Goal: Task Accomplishment & Management: Complete application form

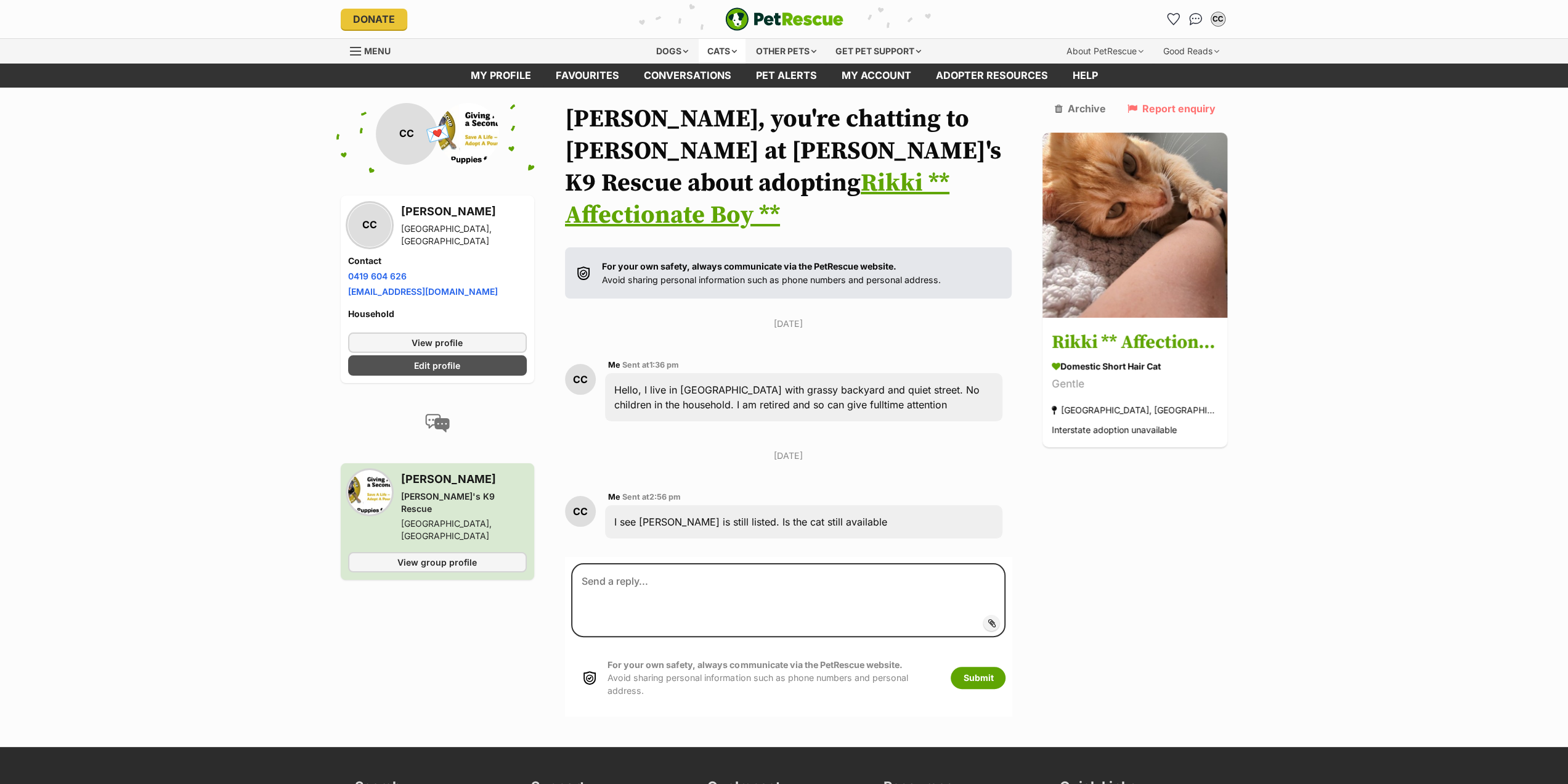
click at [716, 50] on div "Cats" at bounding box center [722, 51] width 47 height 25
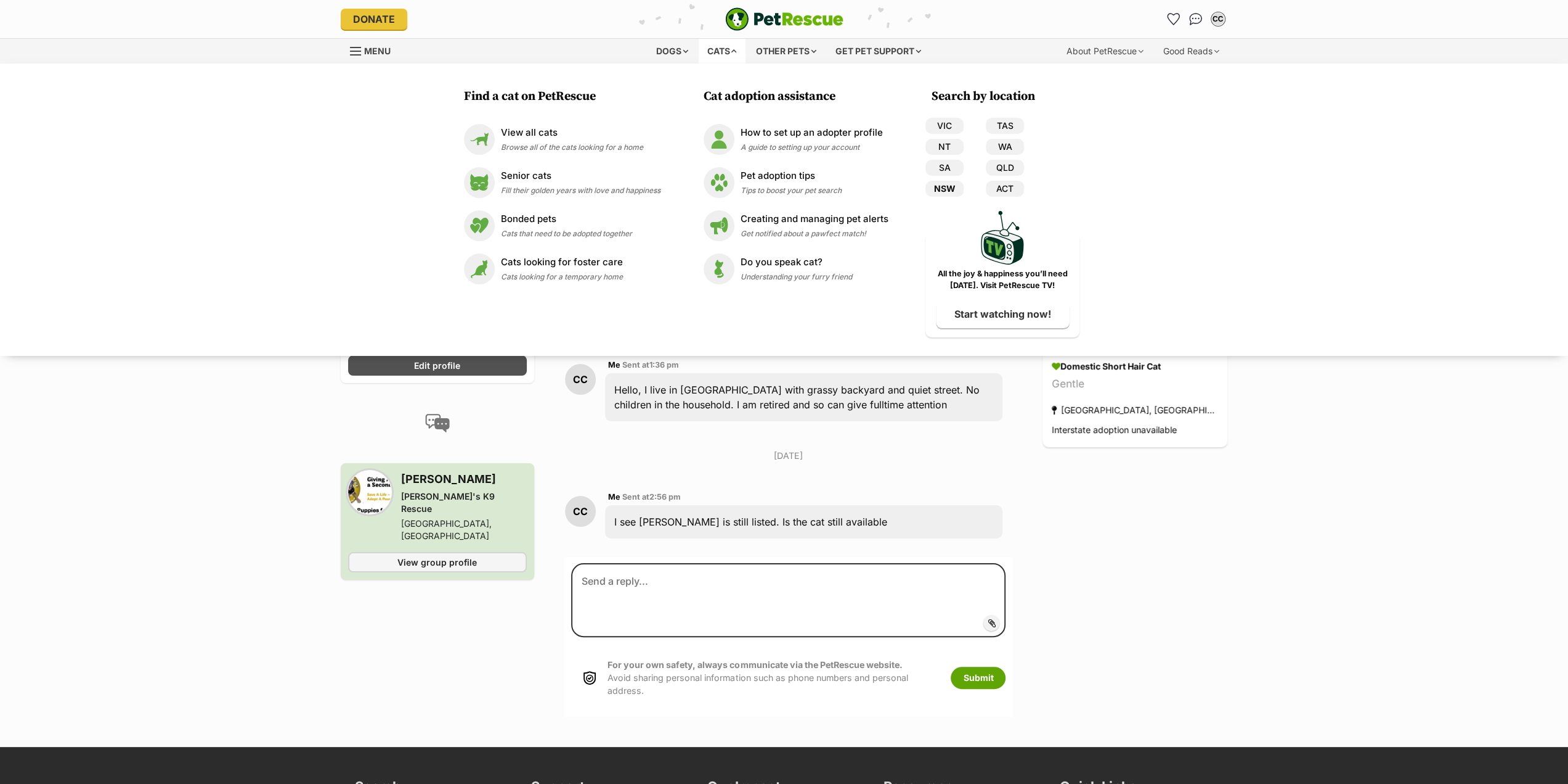
click at [942, 186] on link "NSW" at bounding box center [944, 188] width 38 height 16
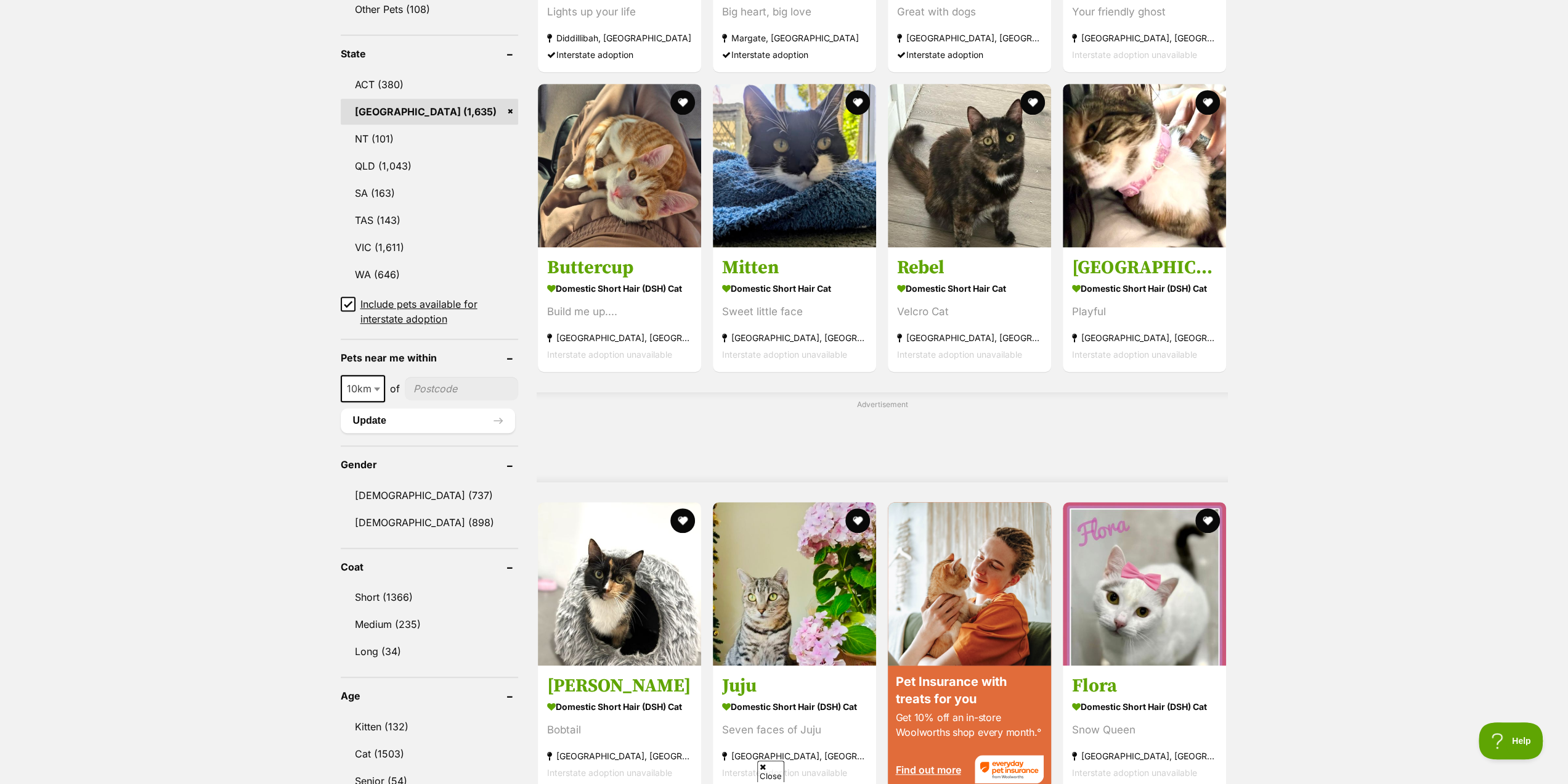
scroll to position [617, 0]
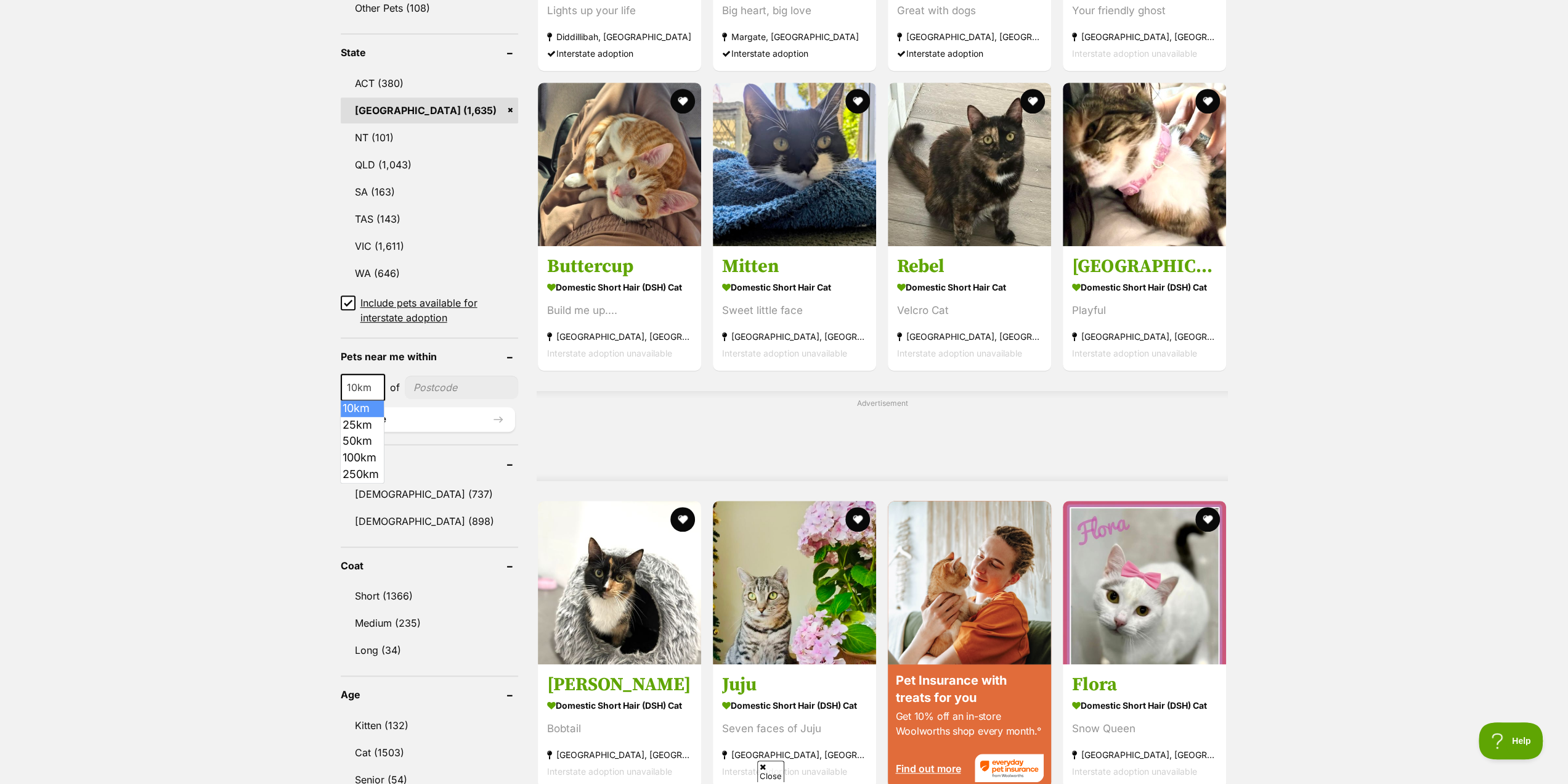
click at [376, 388] on b at bounding box center [377, 388] width 6 height 4
select select "100"
click at [435, 389] on input"] "postcode" at bounding box center [464, 387] width 107 height 24
type input"] "2780"
click at [359, 415] on button "Update" at bounding box center [428, 420] width 175 height 25
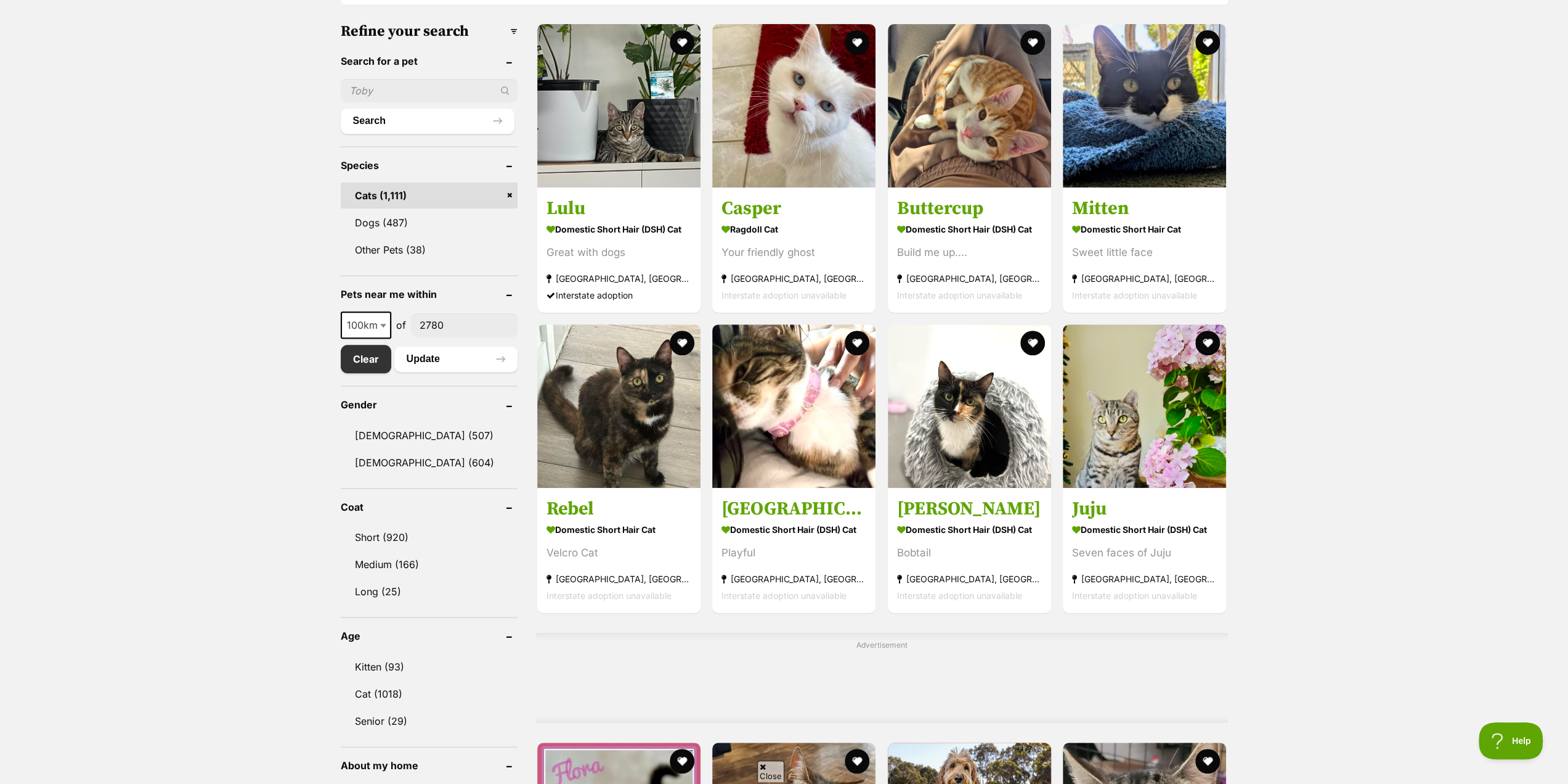
scroll to position [370, 0]
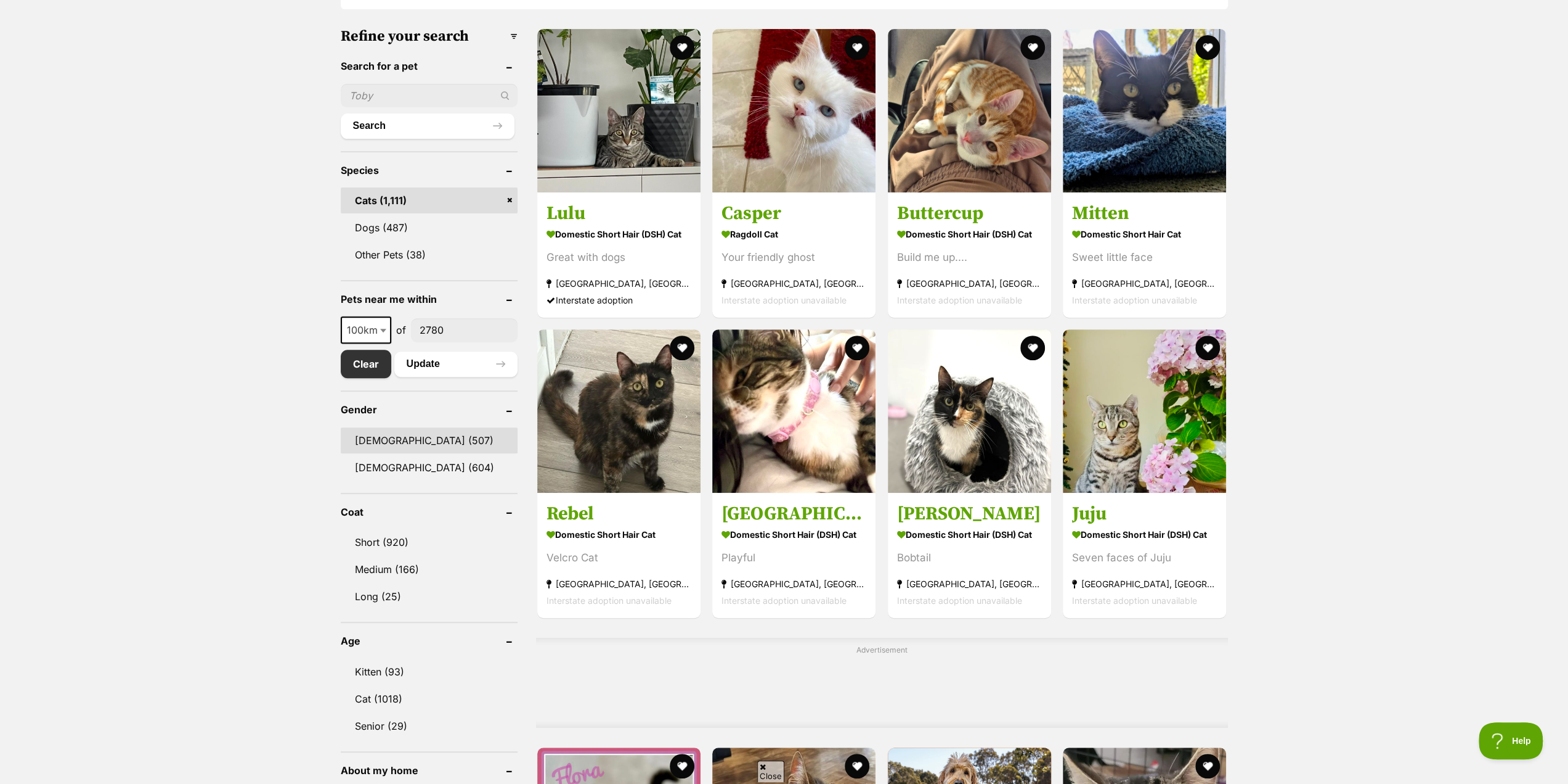
click at [374, 438] on link "Male (507)" at bounding box center [429, 440] width 178 height 26
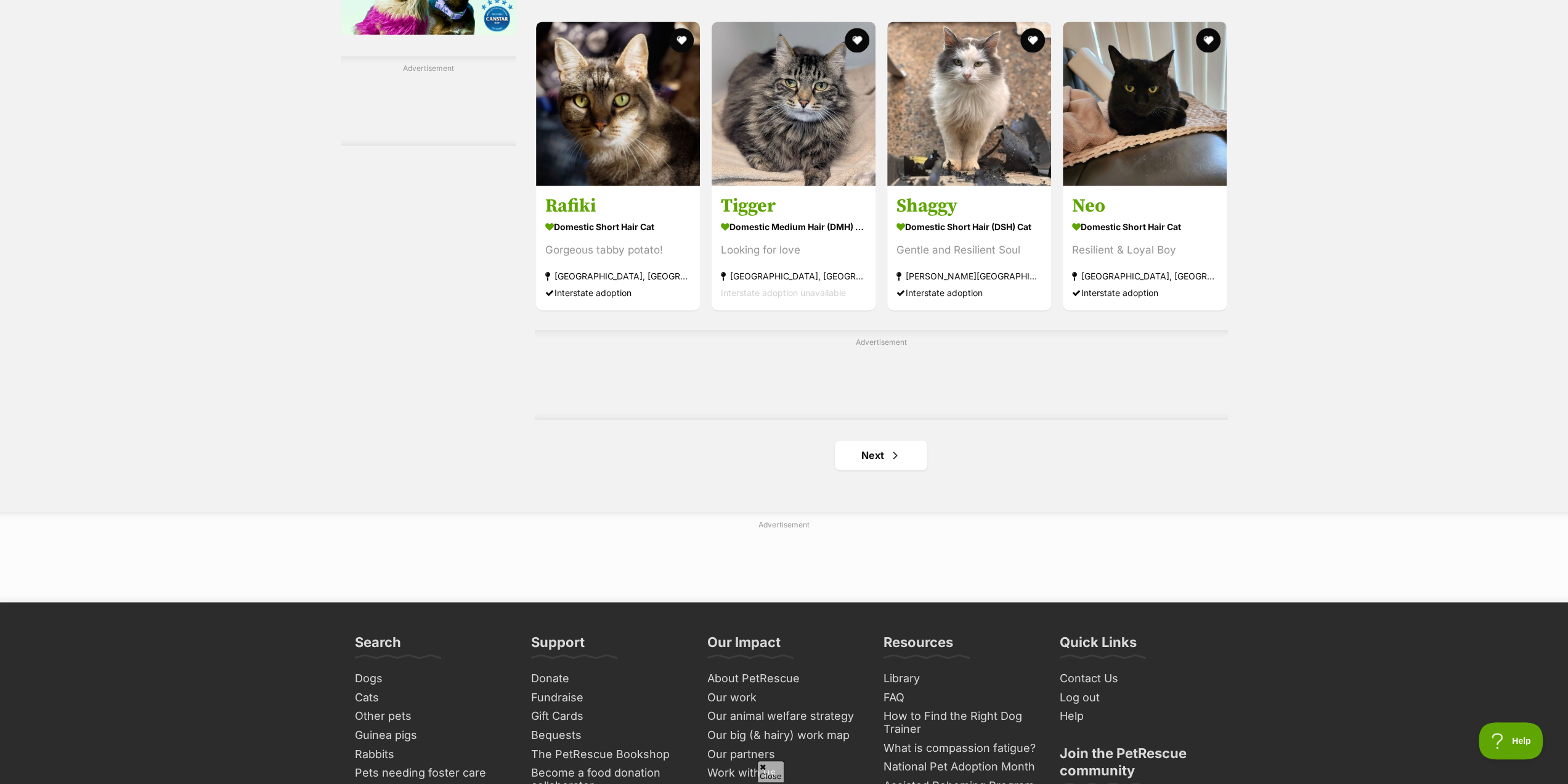
scroll to position [1850, 0]
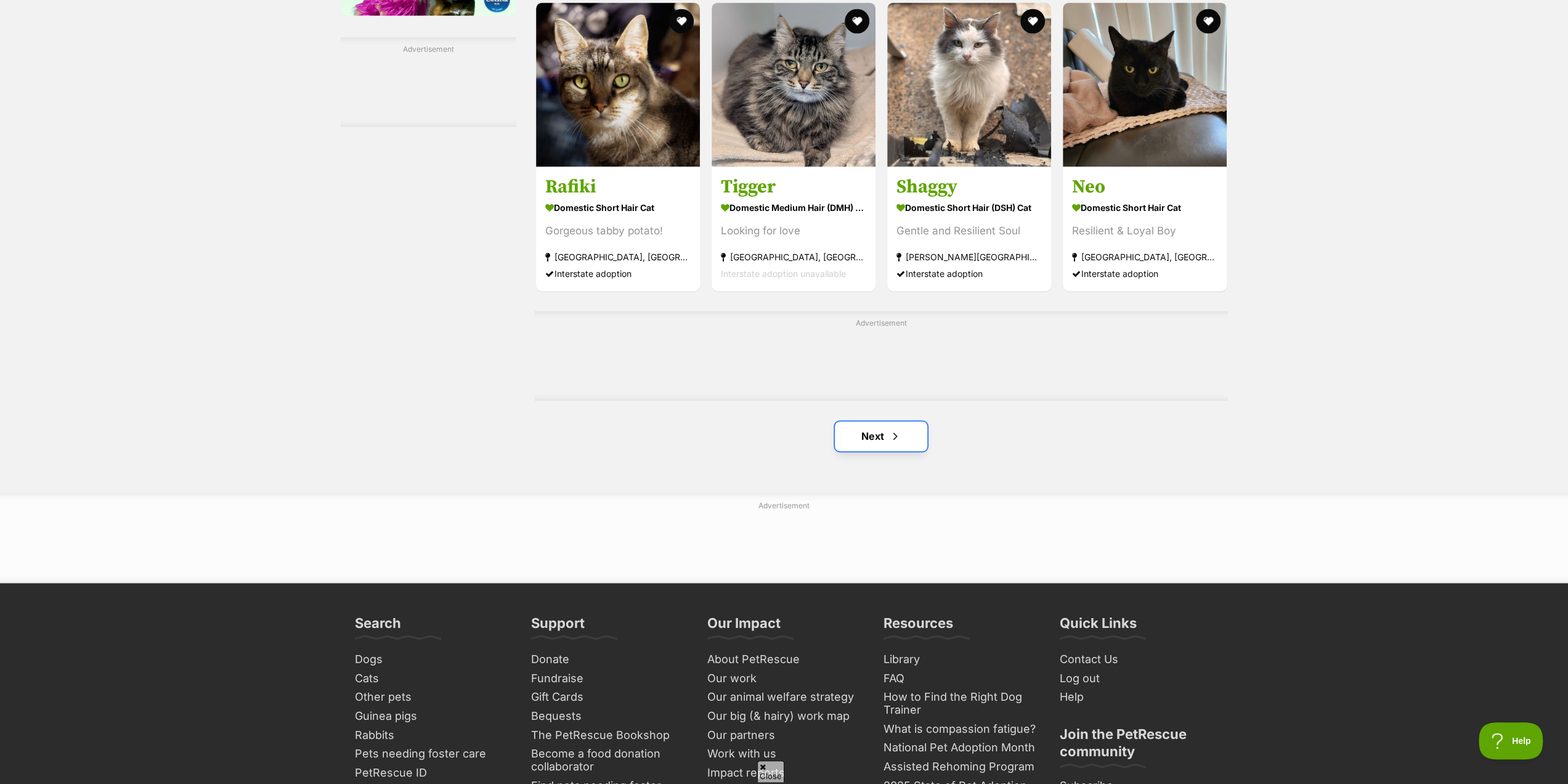
click at [876, 439] on link "Next" at bounding box center [881, 436] width 92 height 29
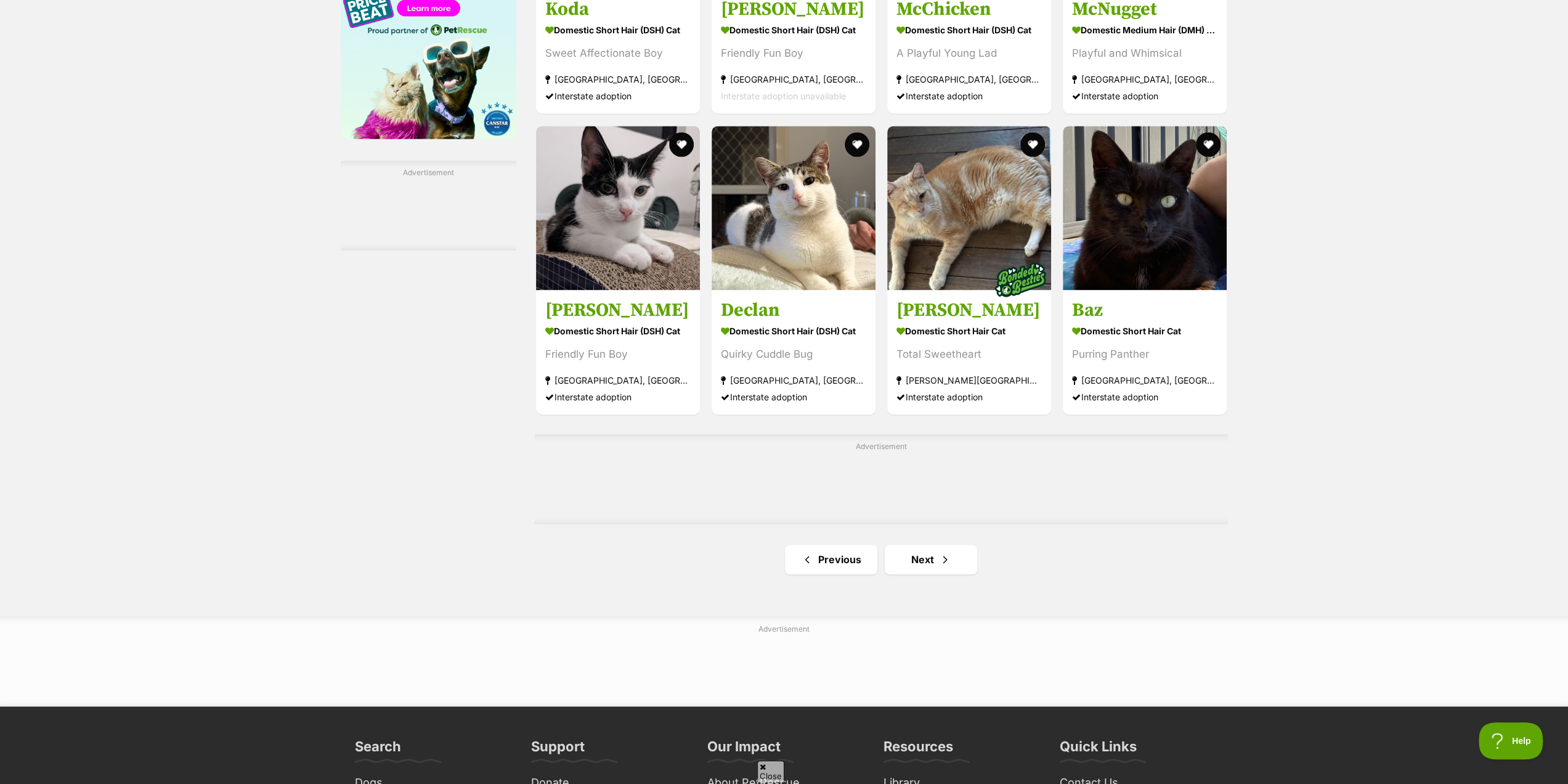
scroll to position [1788, 0]
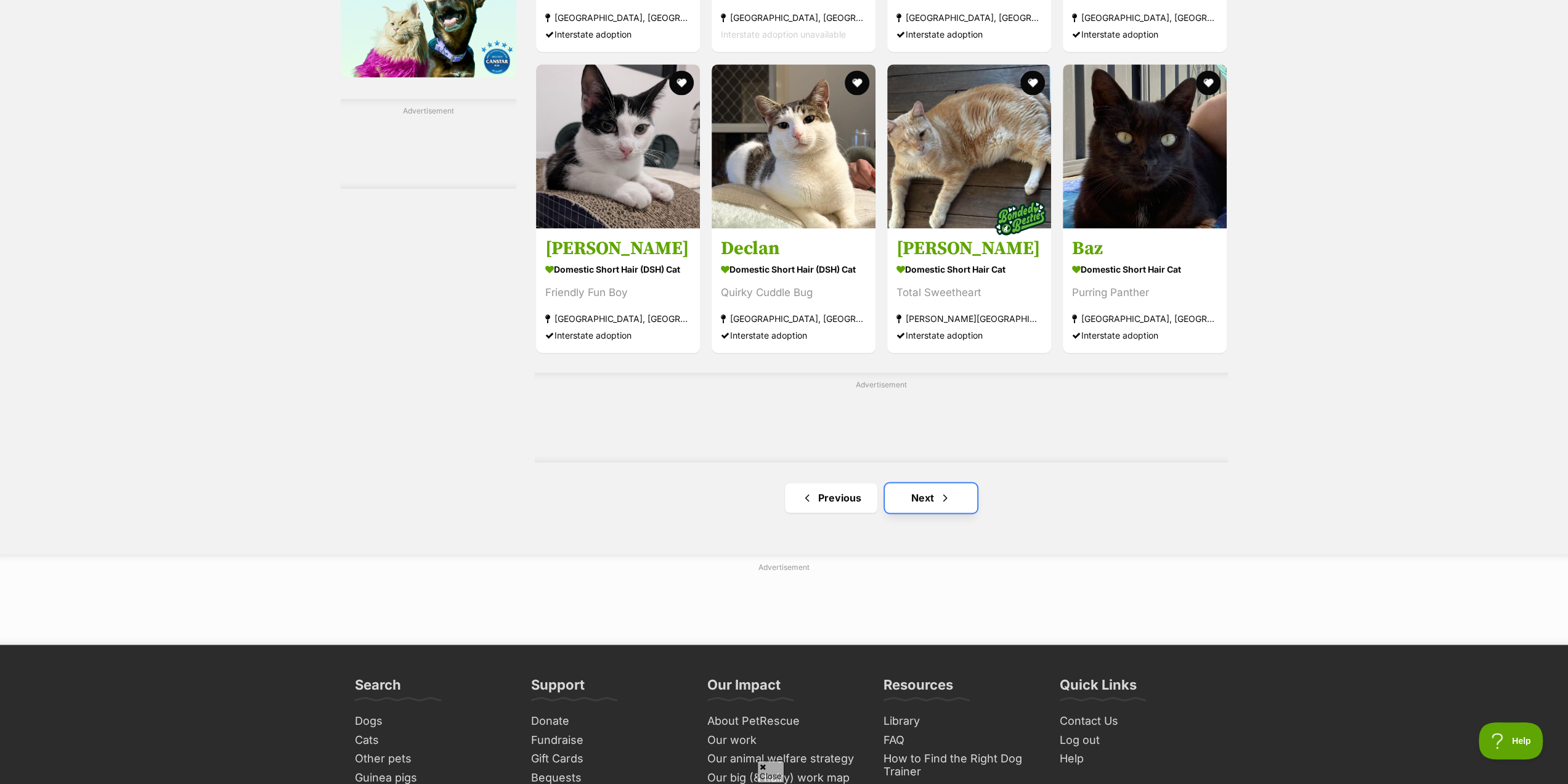
click at [927, 500] on link "Next" at bounding box center [930, 497] width 92 height 29
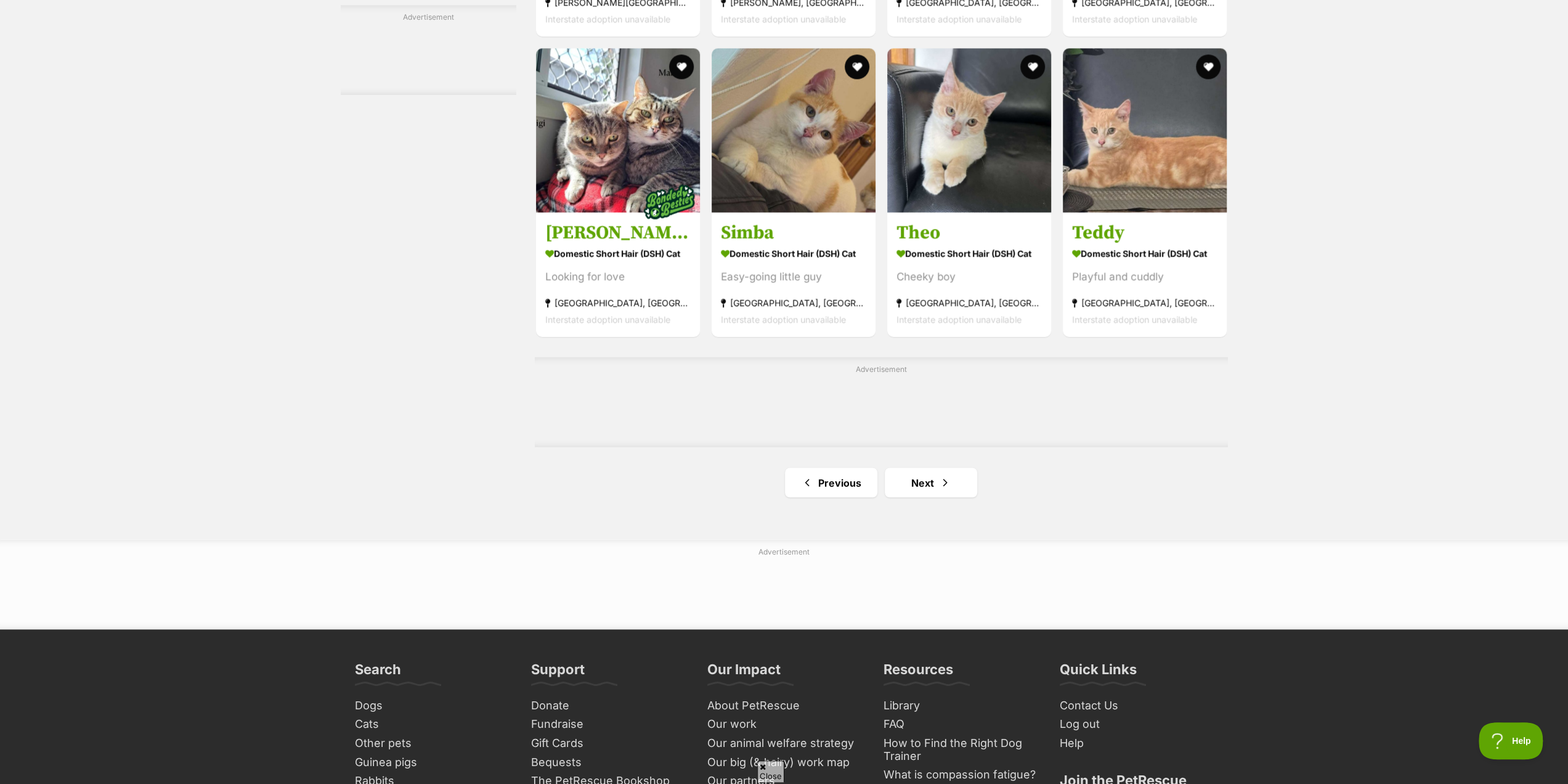
scroll to position [1911, 0]
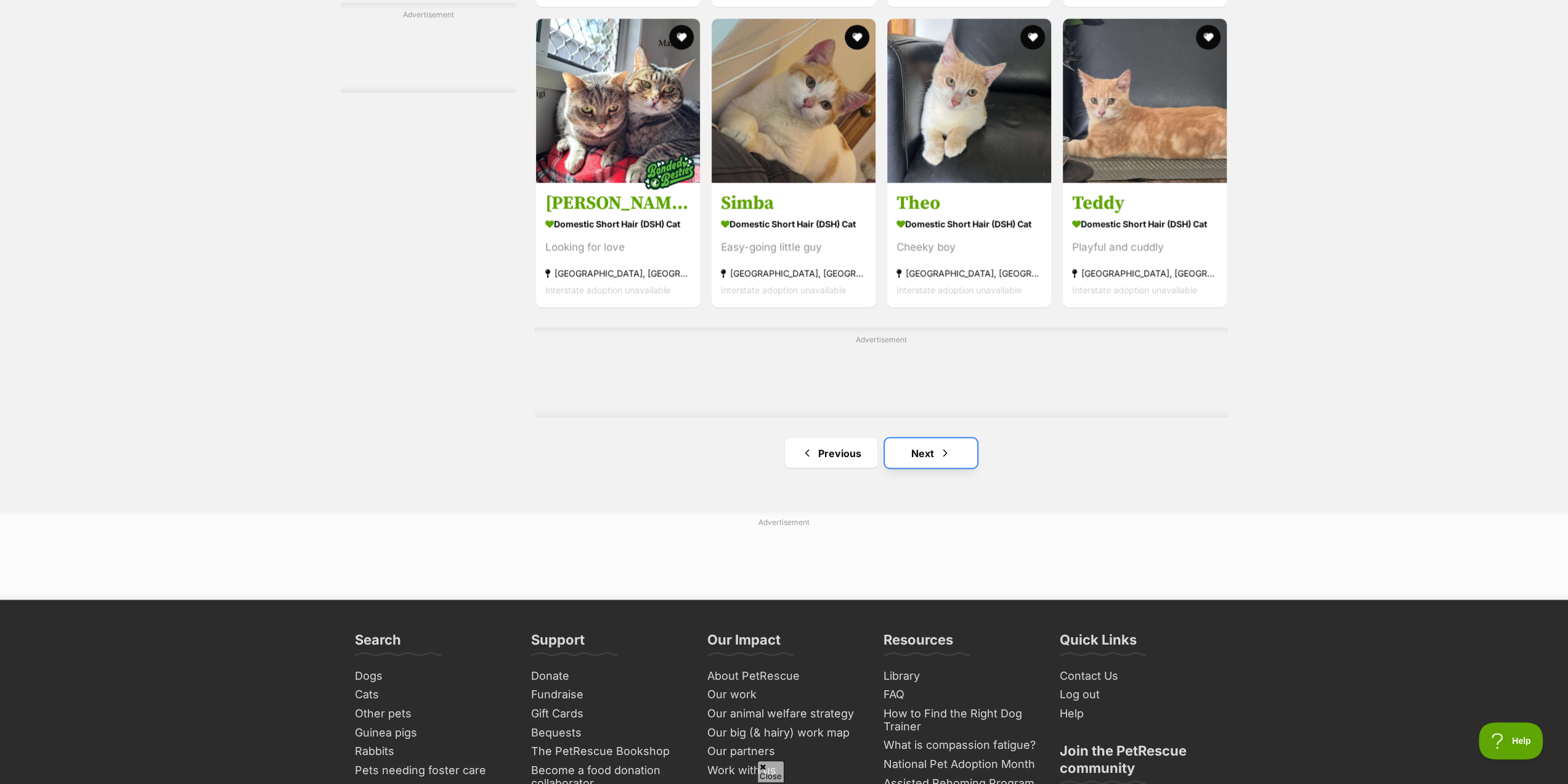
click at [920, 450] on link "Next" at bounding box center [930, 452] width 92 height 29
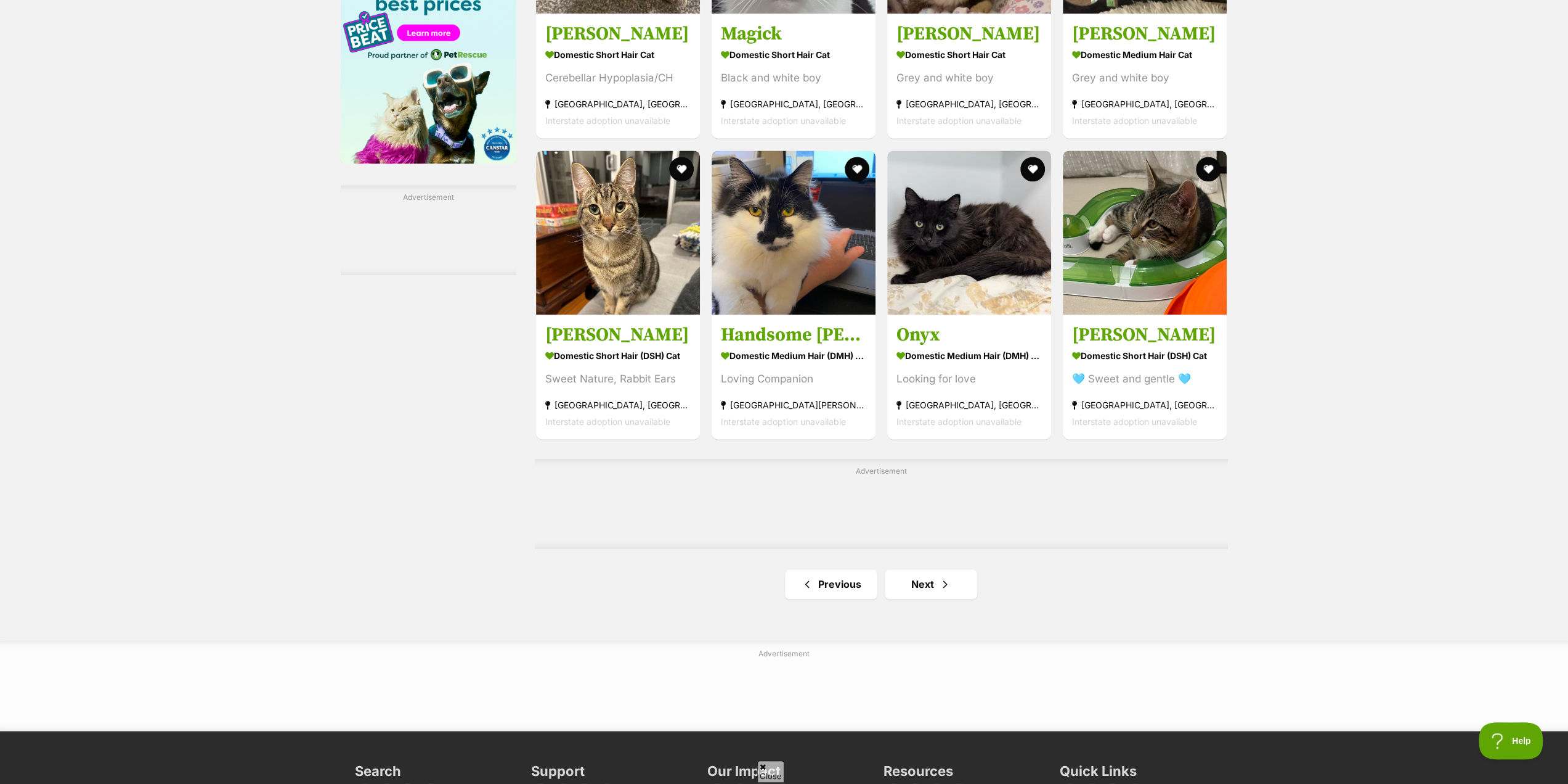
scroll to position [1726, 0]
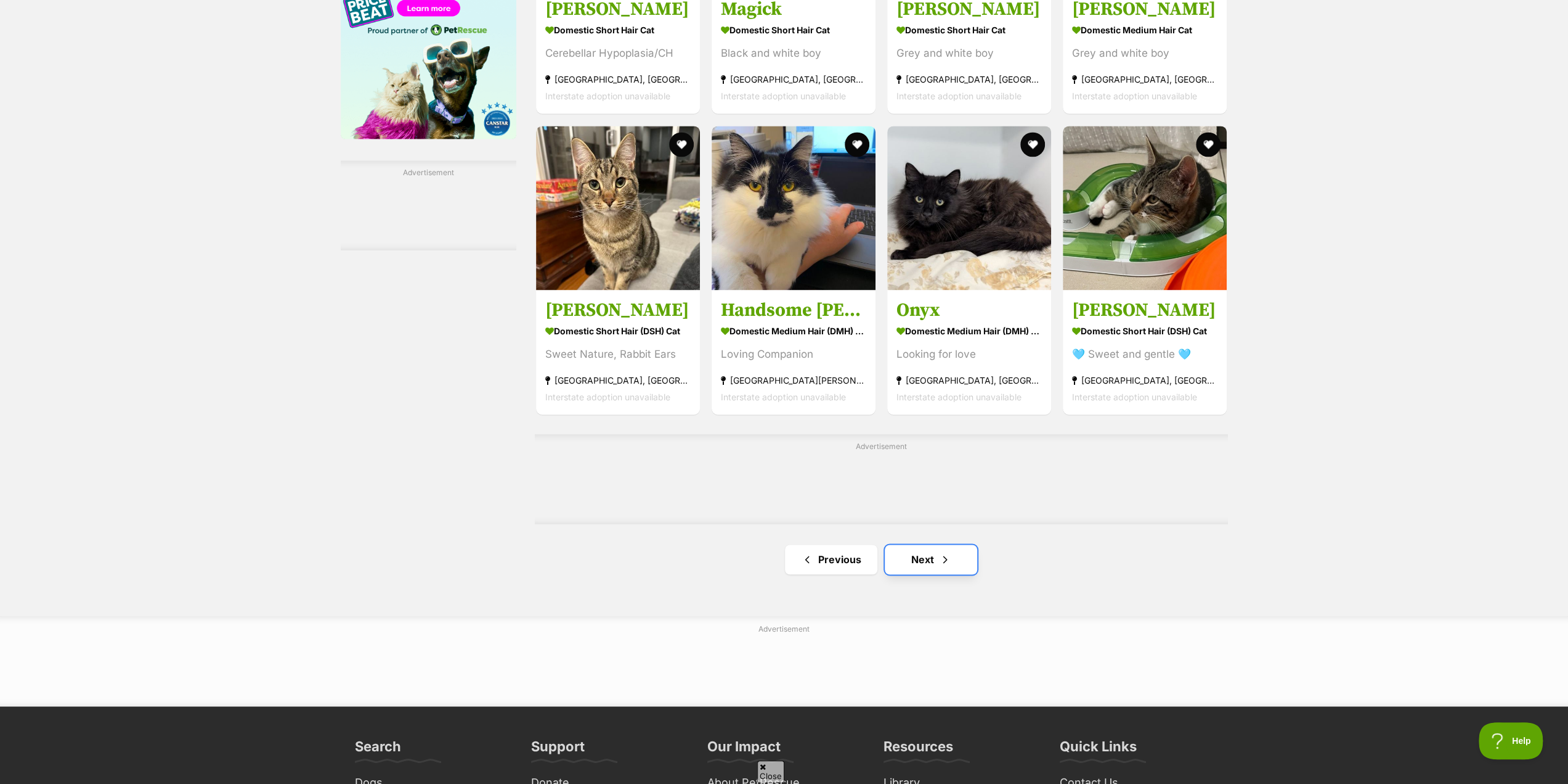
click at [924, 566] on link "Next" at bounding box center [930, 559] width 92 height 29
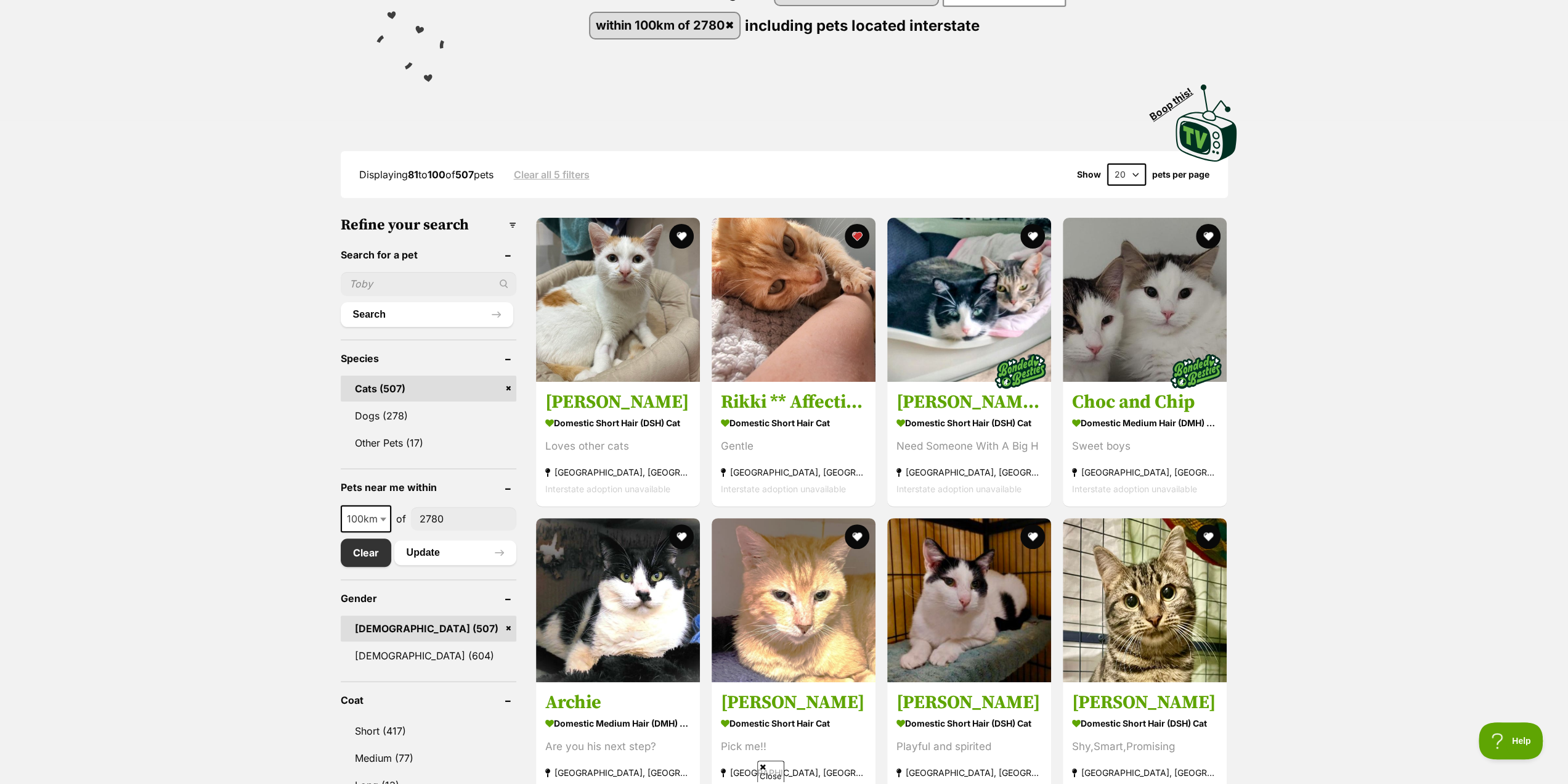
scroll to position [246, 0]
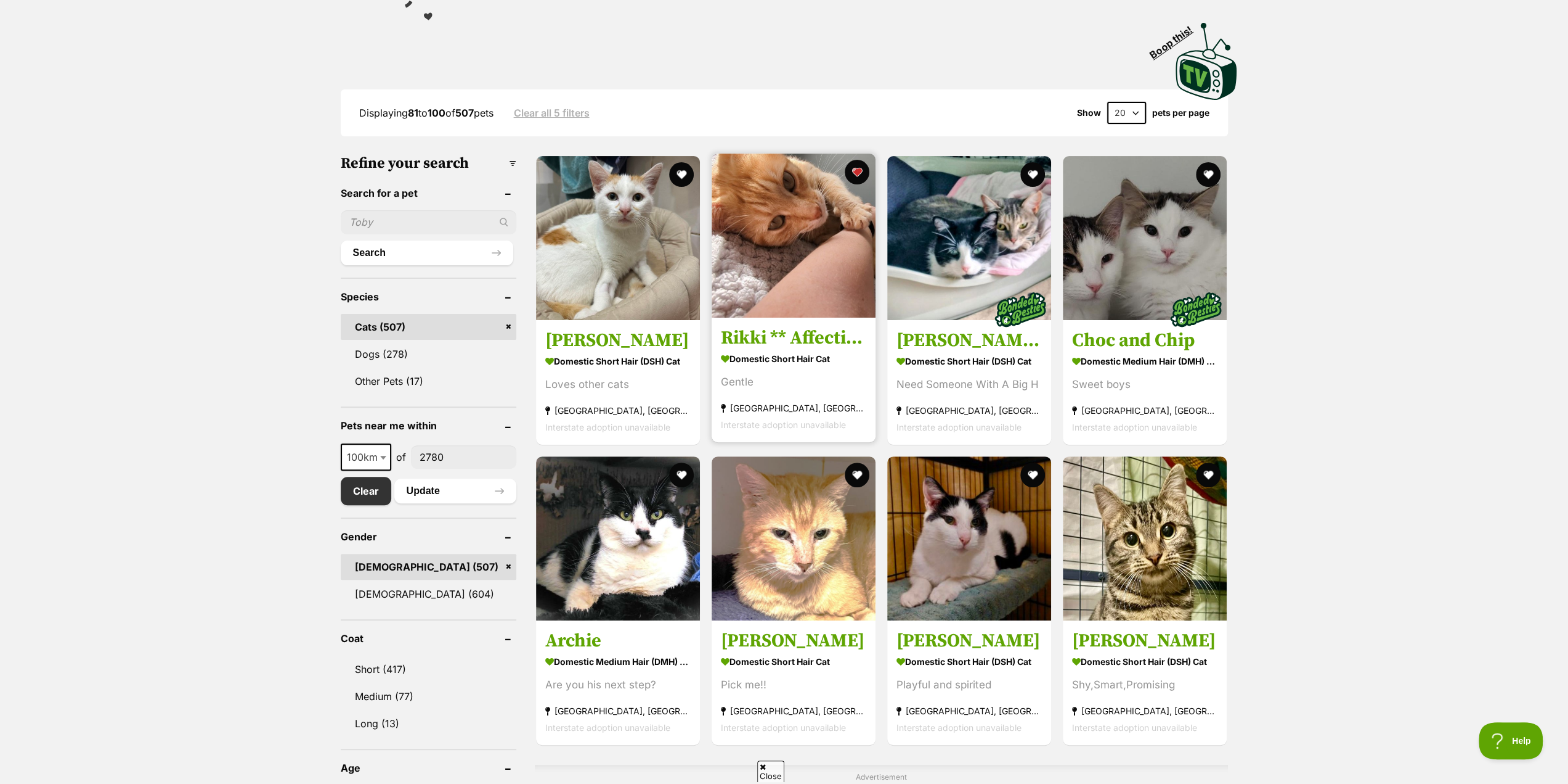
click at [771, 386] on div "Gentle" at bounding box center [793, 382] width 145 height 16
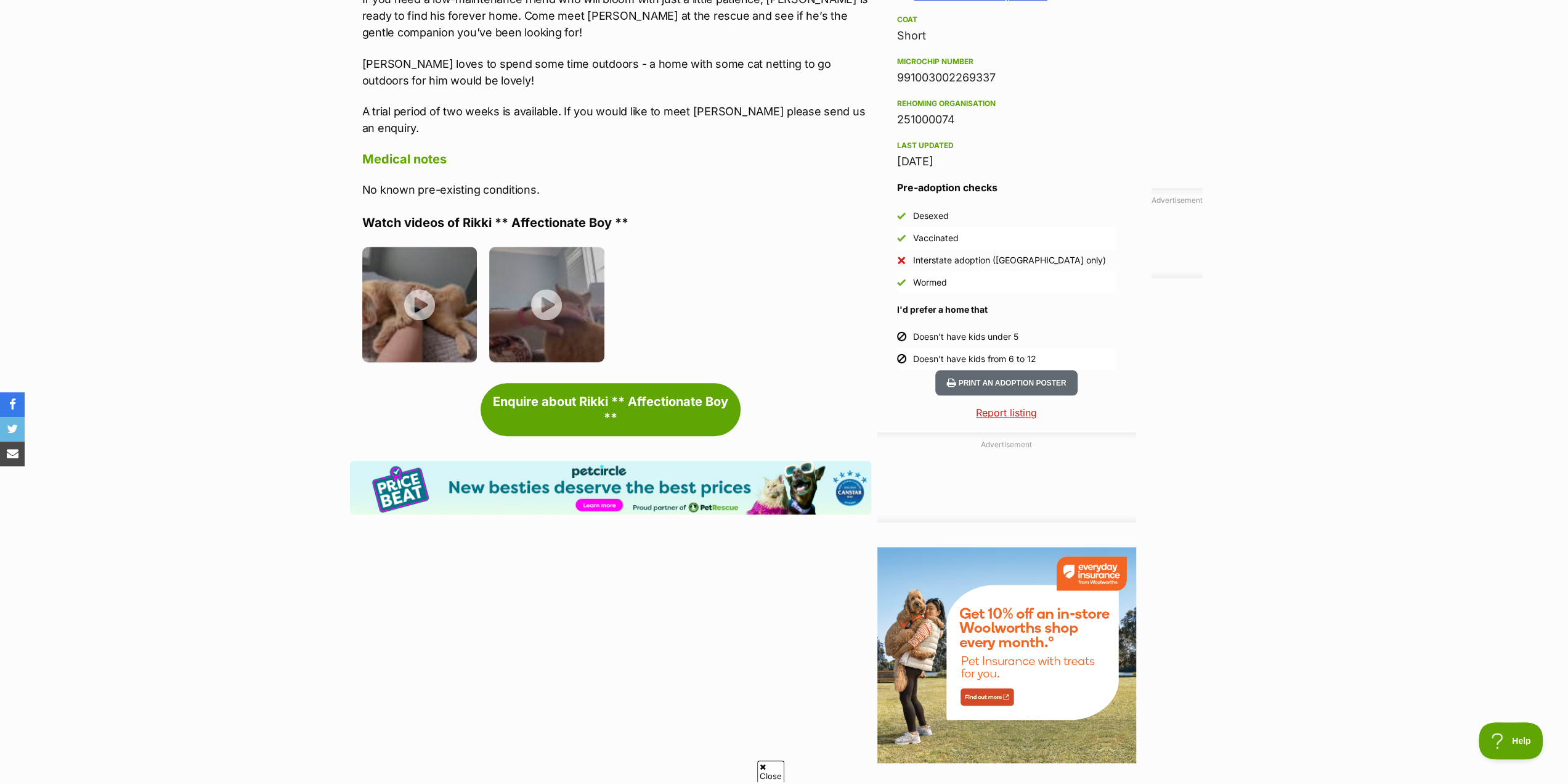
scroll to position [1109, 0]
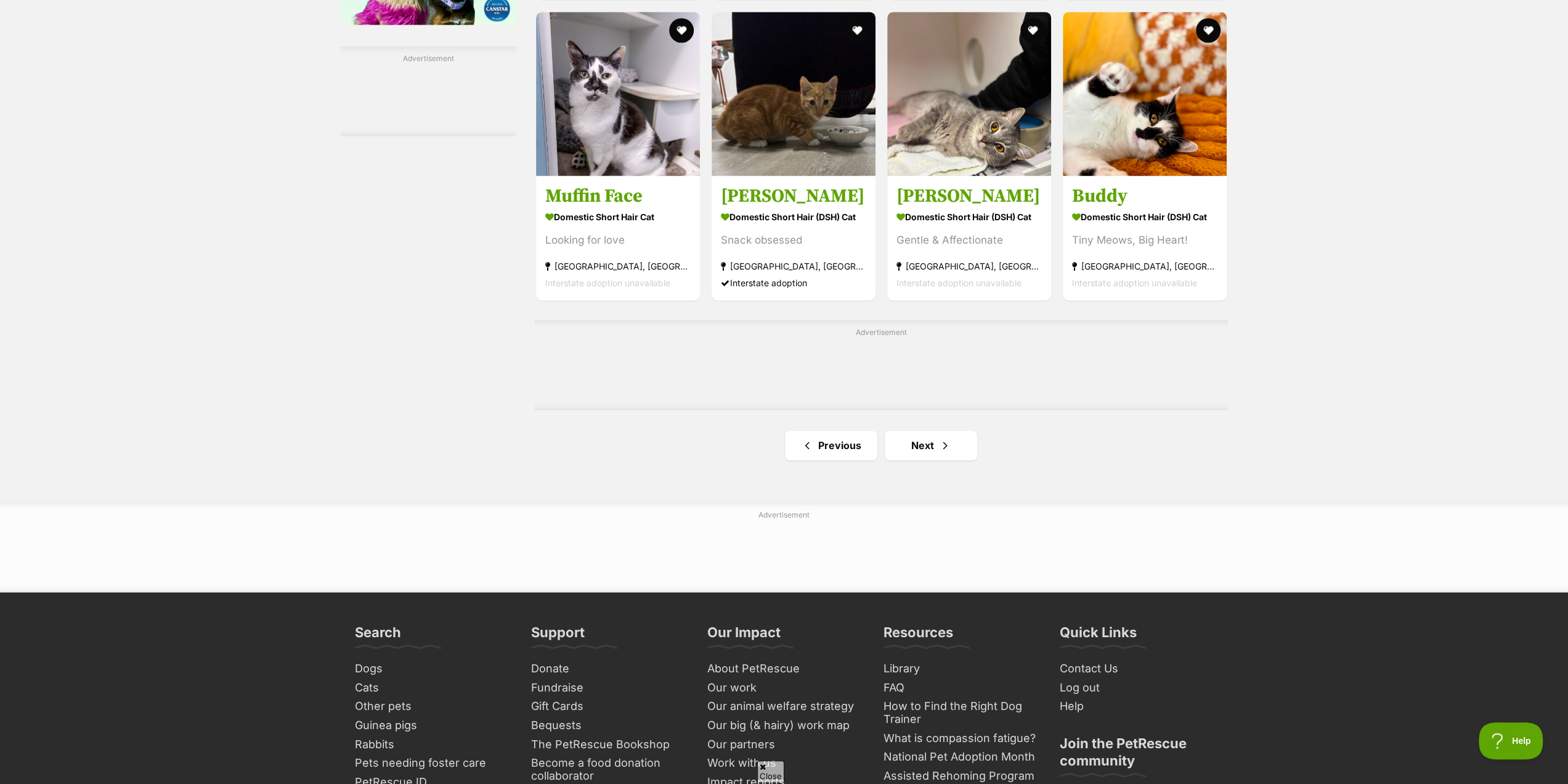
scroll to position [1850, 0]
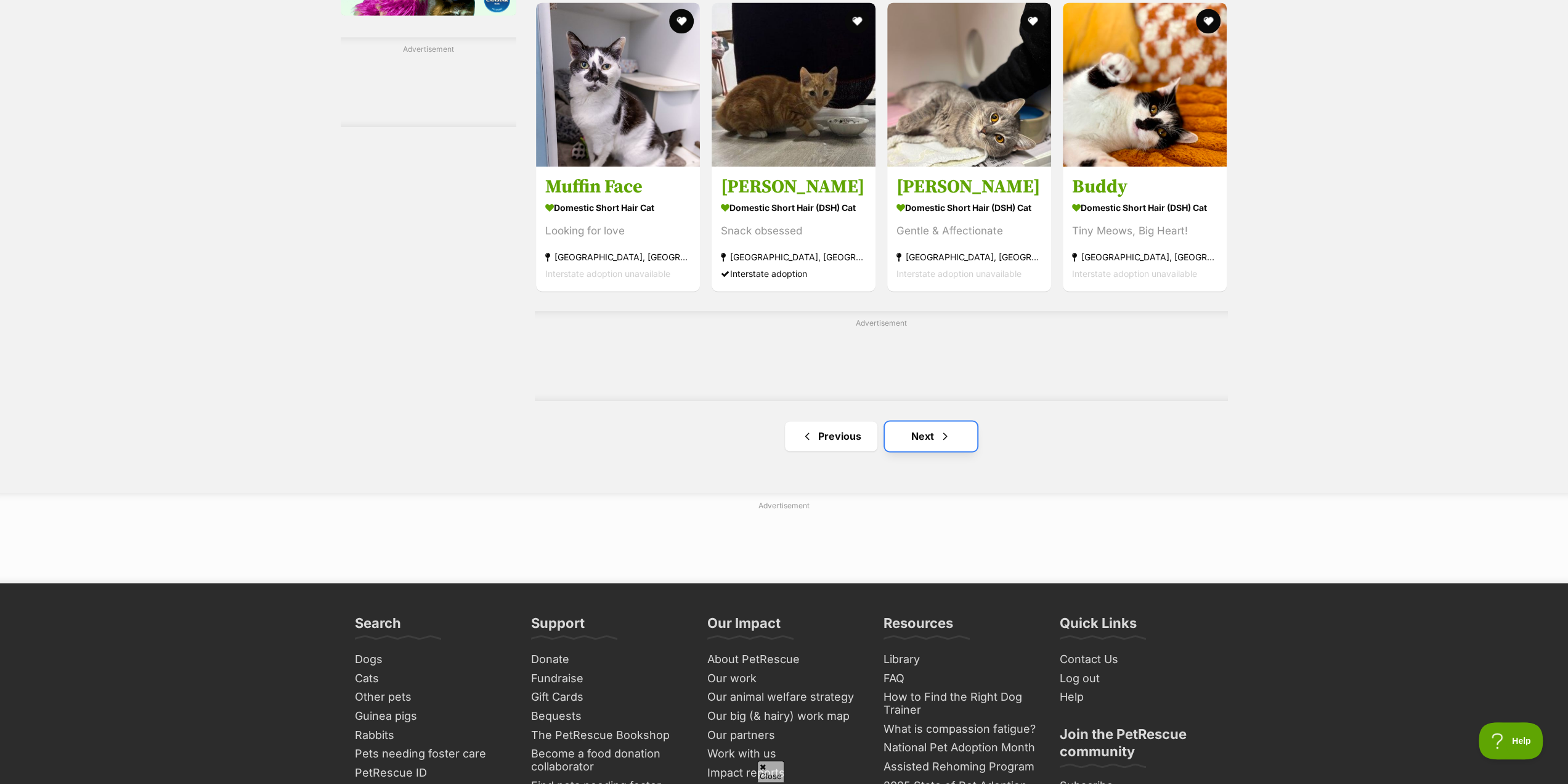
click at [924, 435] on link "Next" at bounding box center [930, 436] width 92 height 29
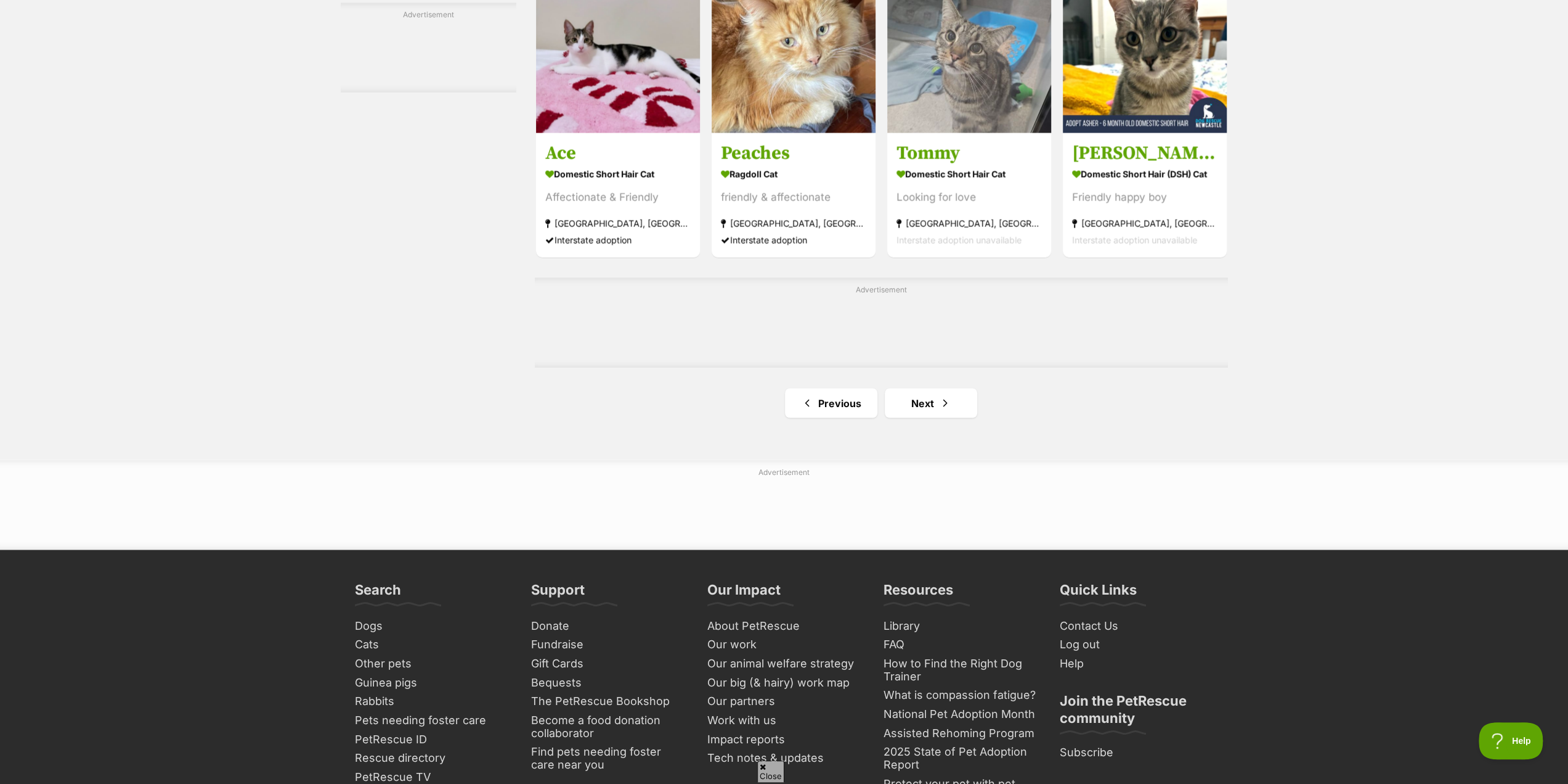
scroll to position [1972, 0]
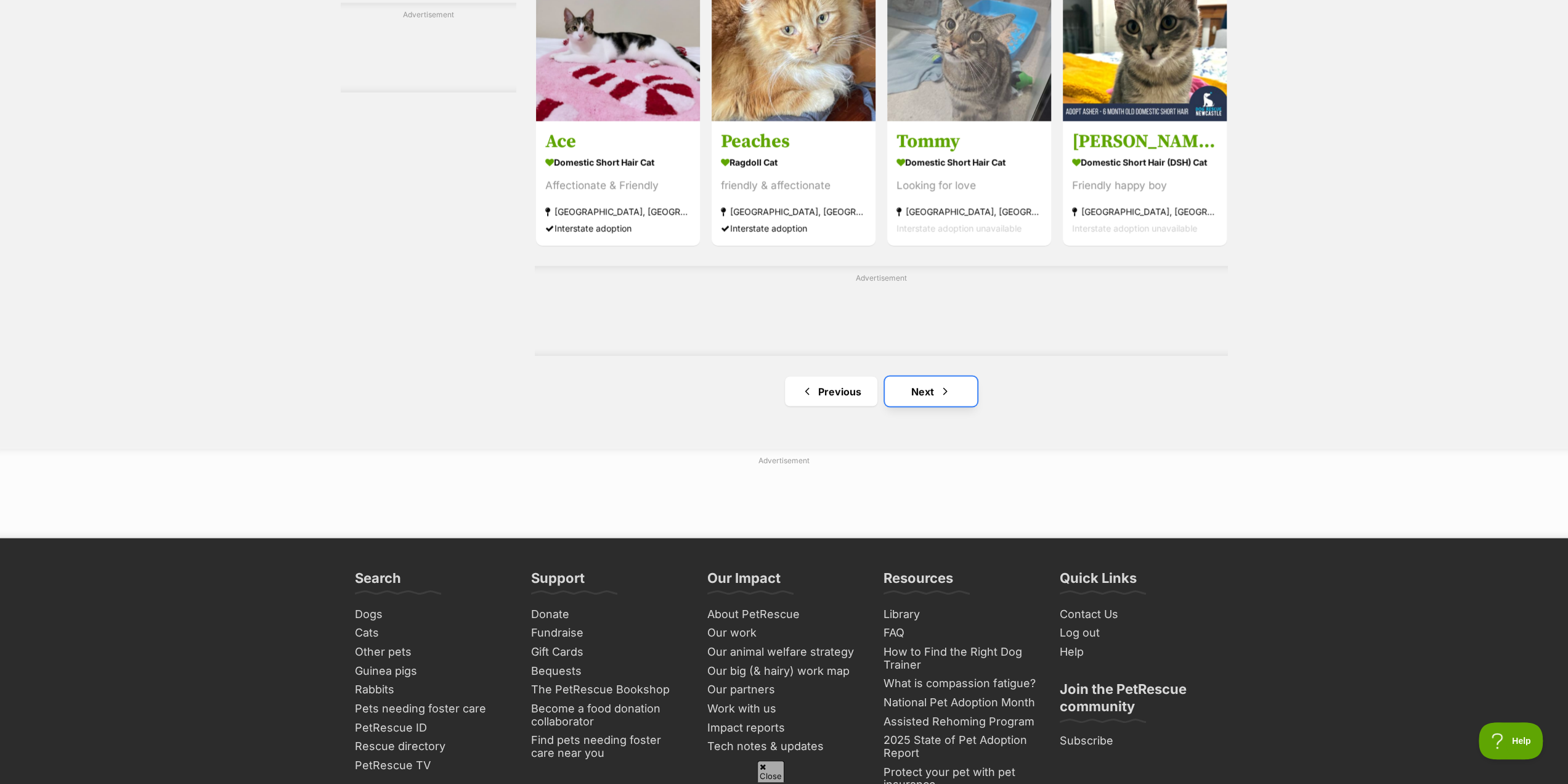
click at [920, 393] on link "Next" at bounding box center [930, 390] width 92 height 29
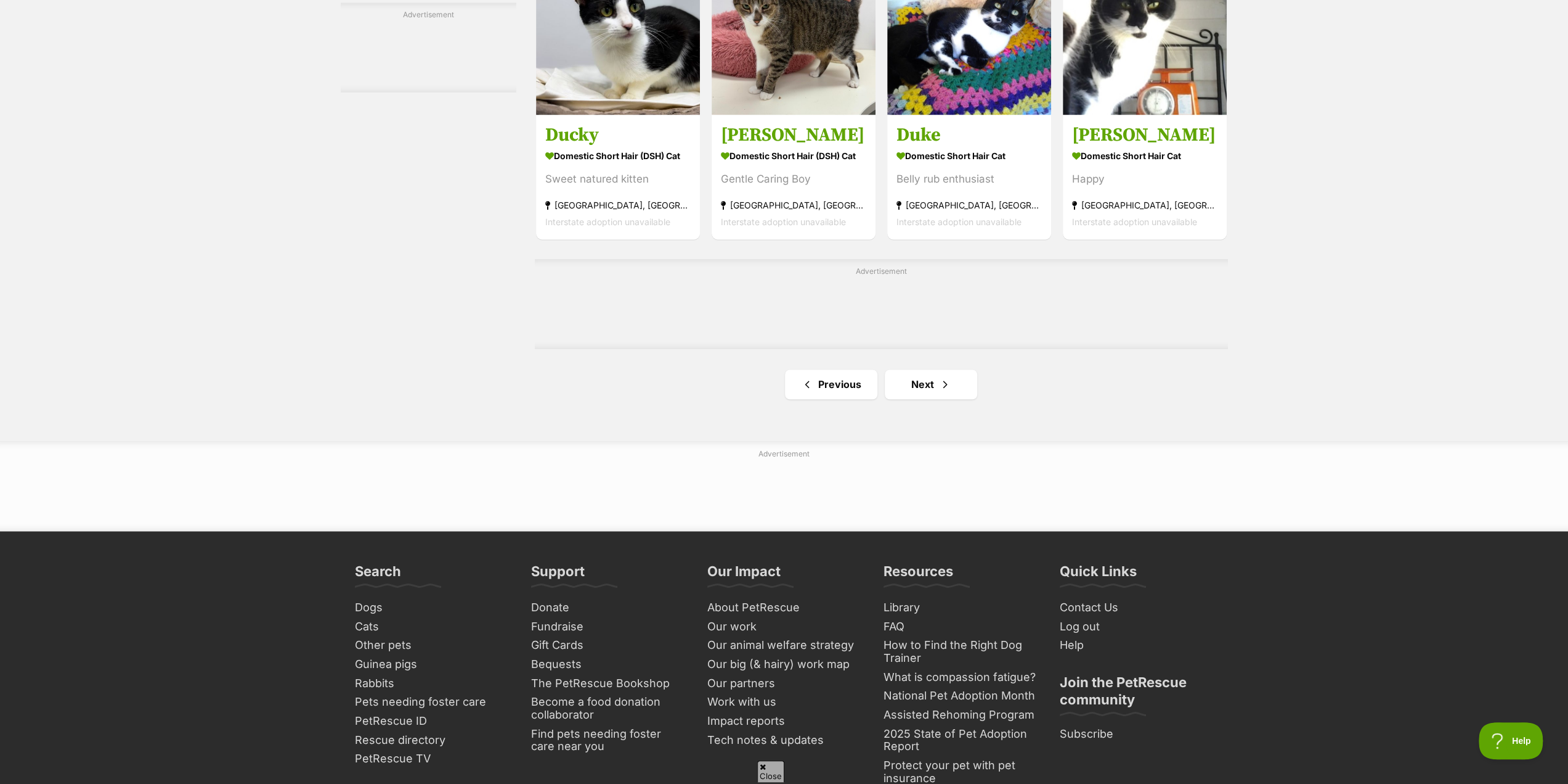
scroll to position [1911, 0]
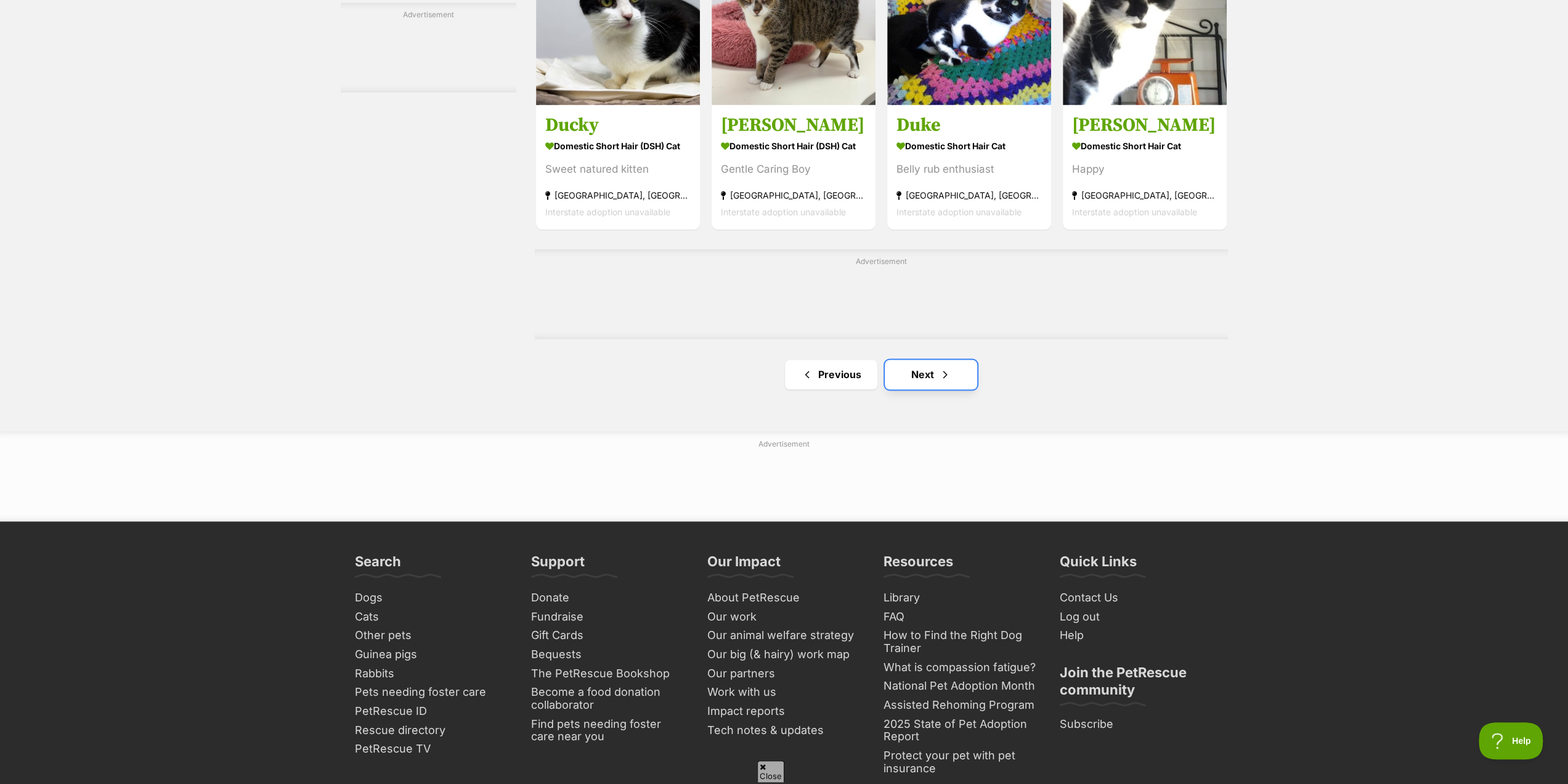
click at [921, 377] on link "Next" at bounding box center [930, 374] width 92 height 29
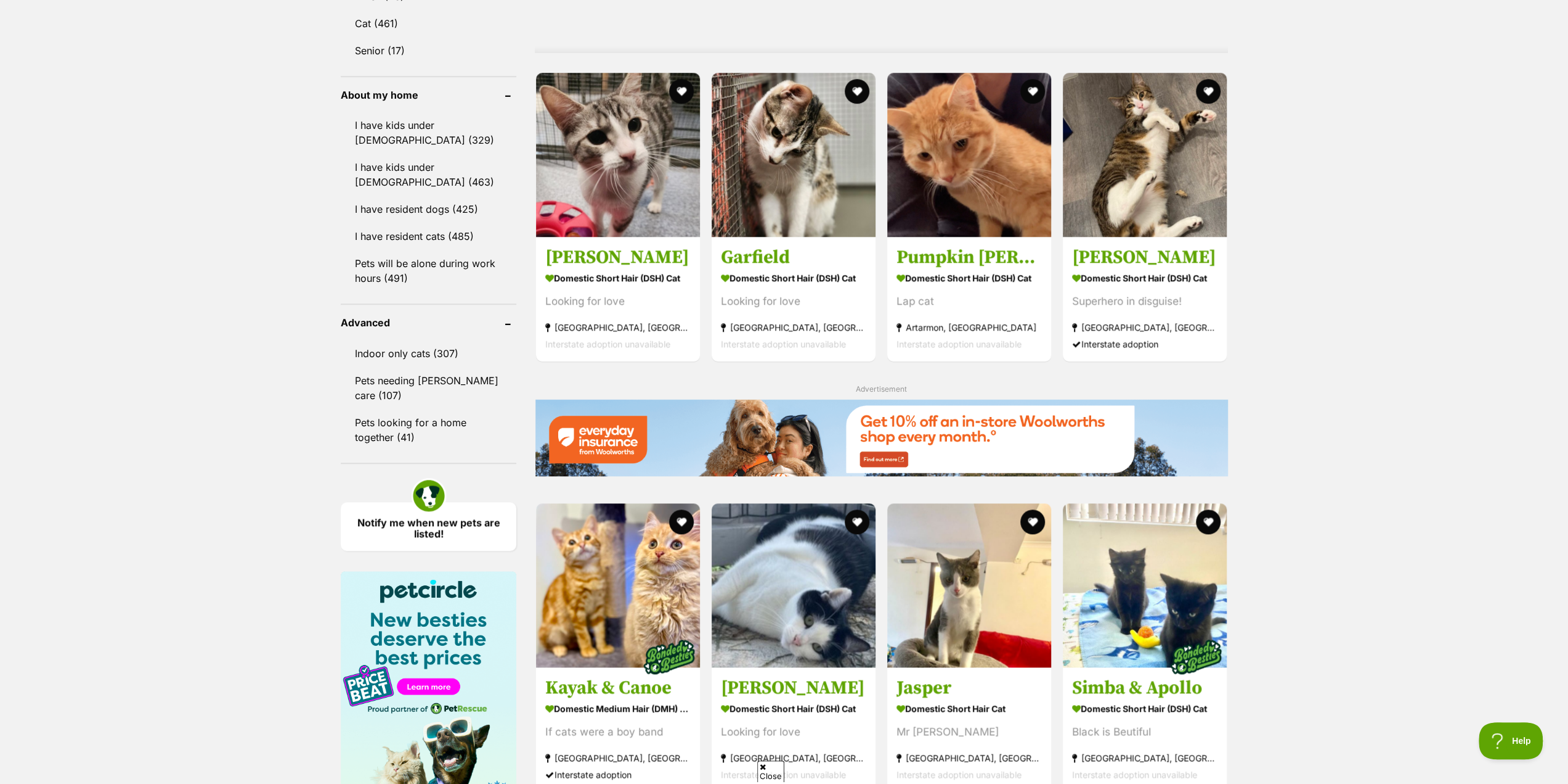
scroll to position [1109, 0]
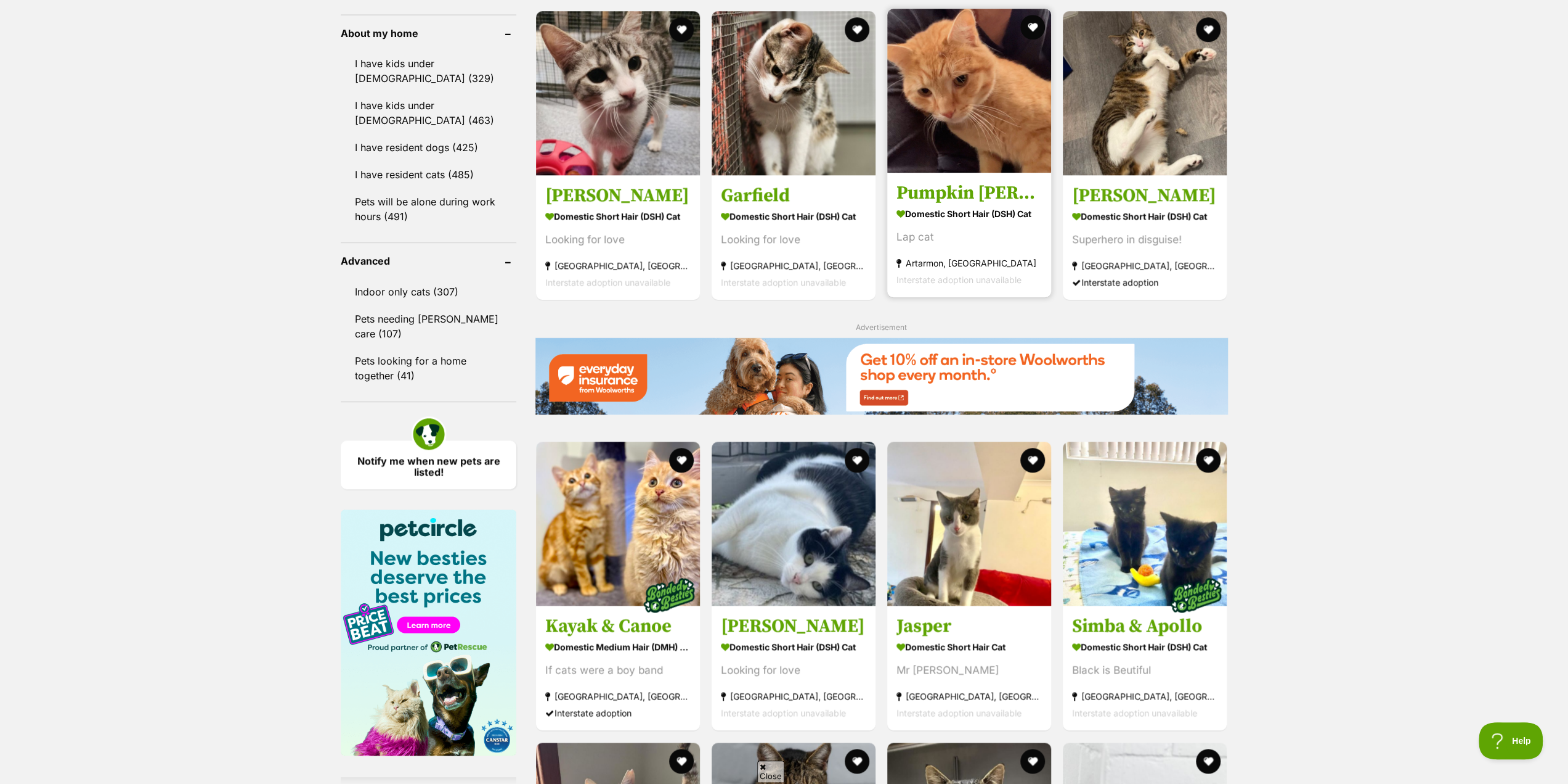
click at [953, 199] on h3 "Pumpkin [PERSON_NAME]" at bounding box center [969, 193] width 145 height 24
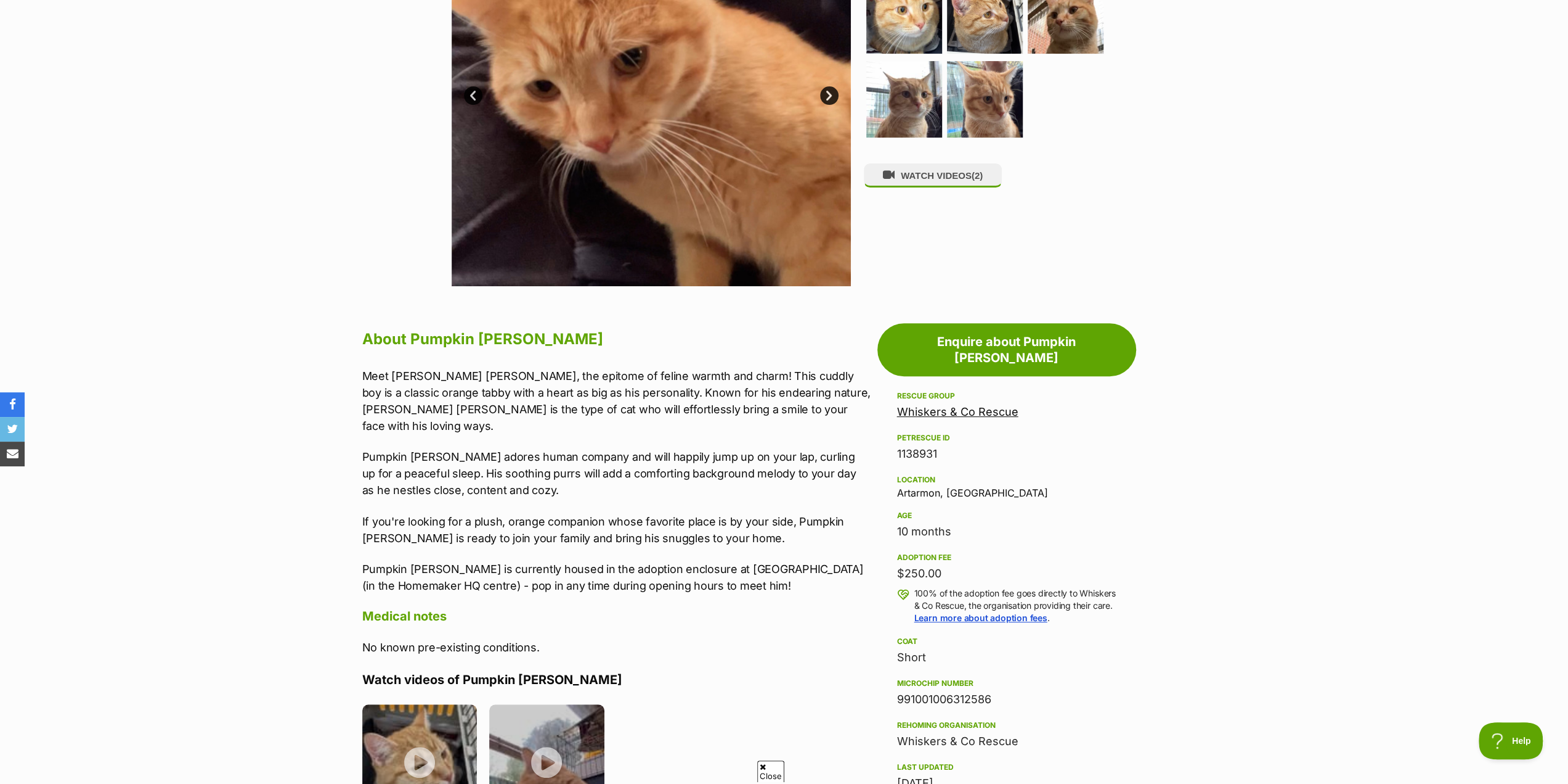
scroll to position [370, 0]
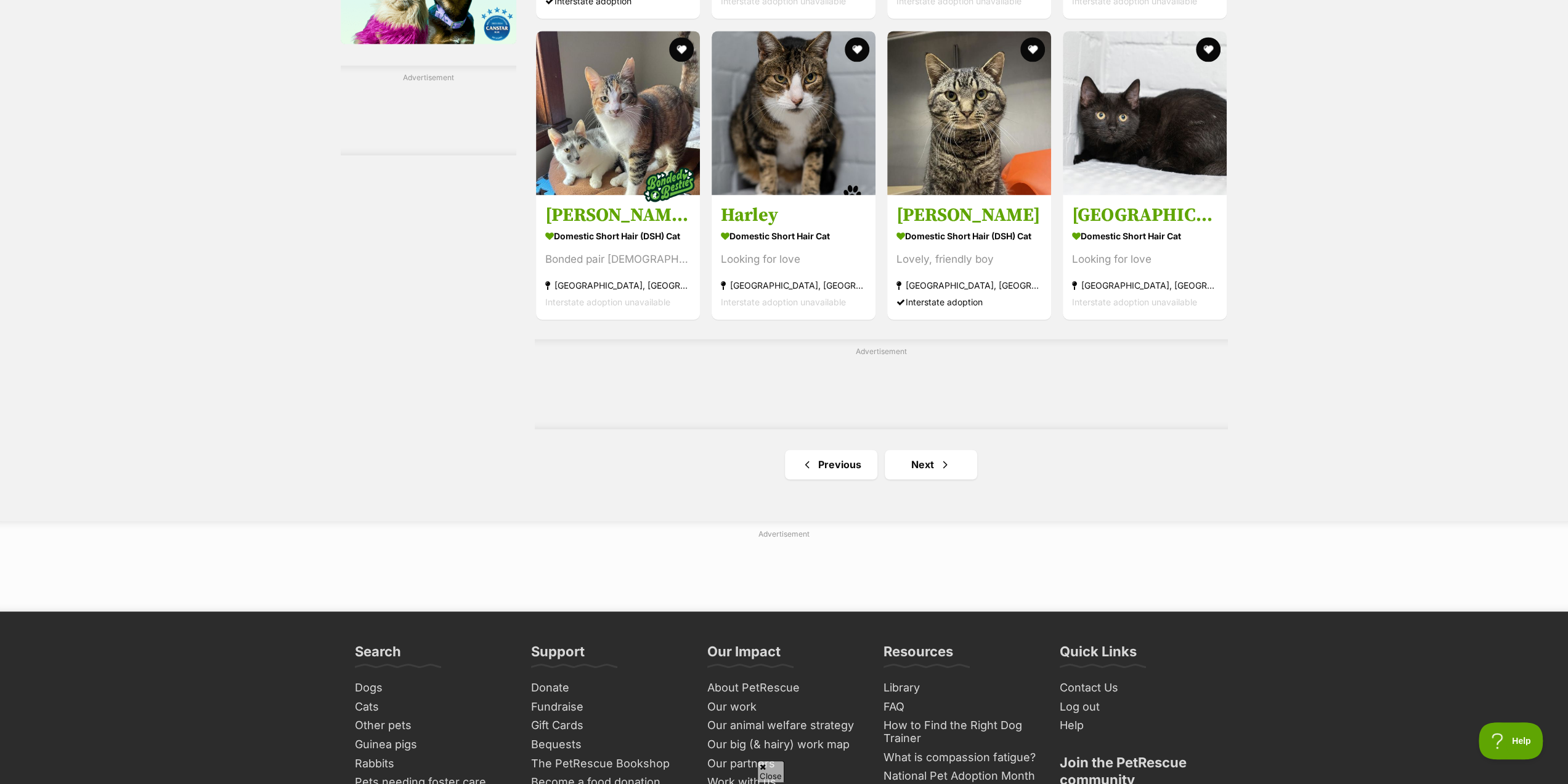
scroll to position [1850, 0]
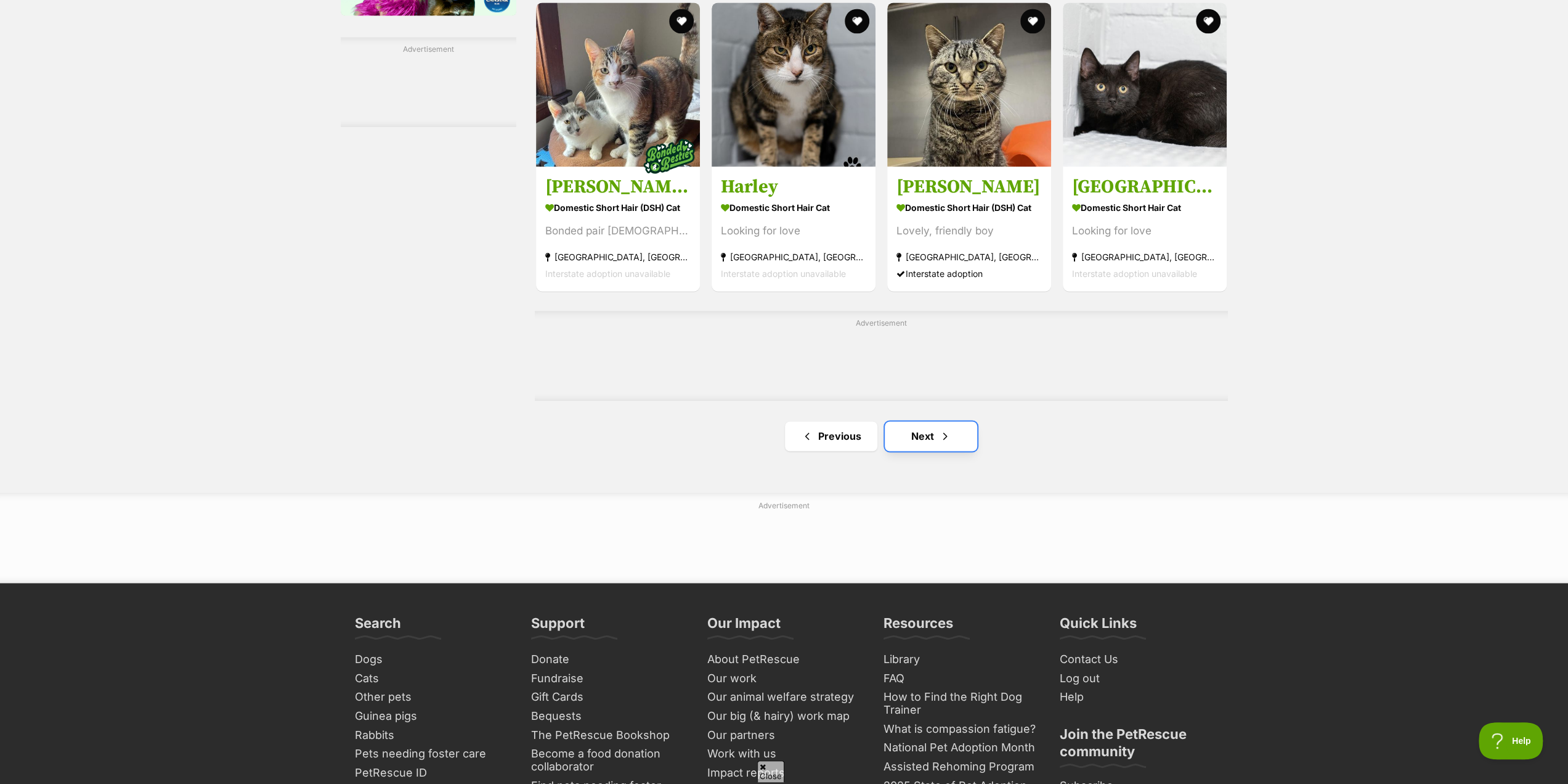
click at [925, 440] on link "Next" at bounding box center [930, 436] width 92 height 29
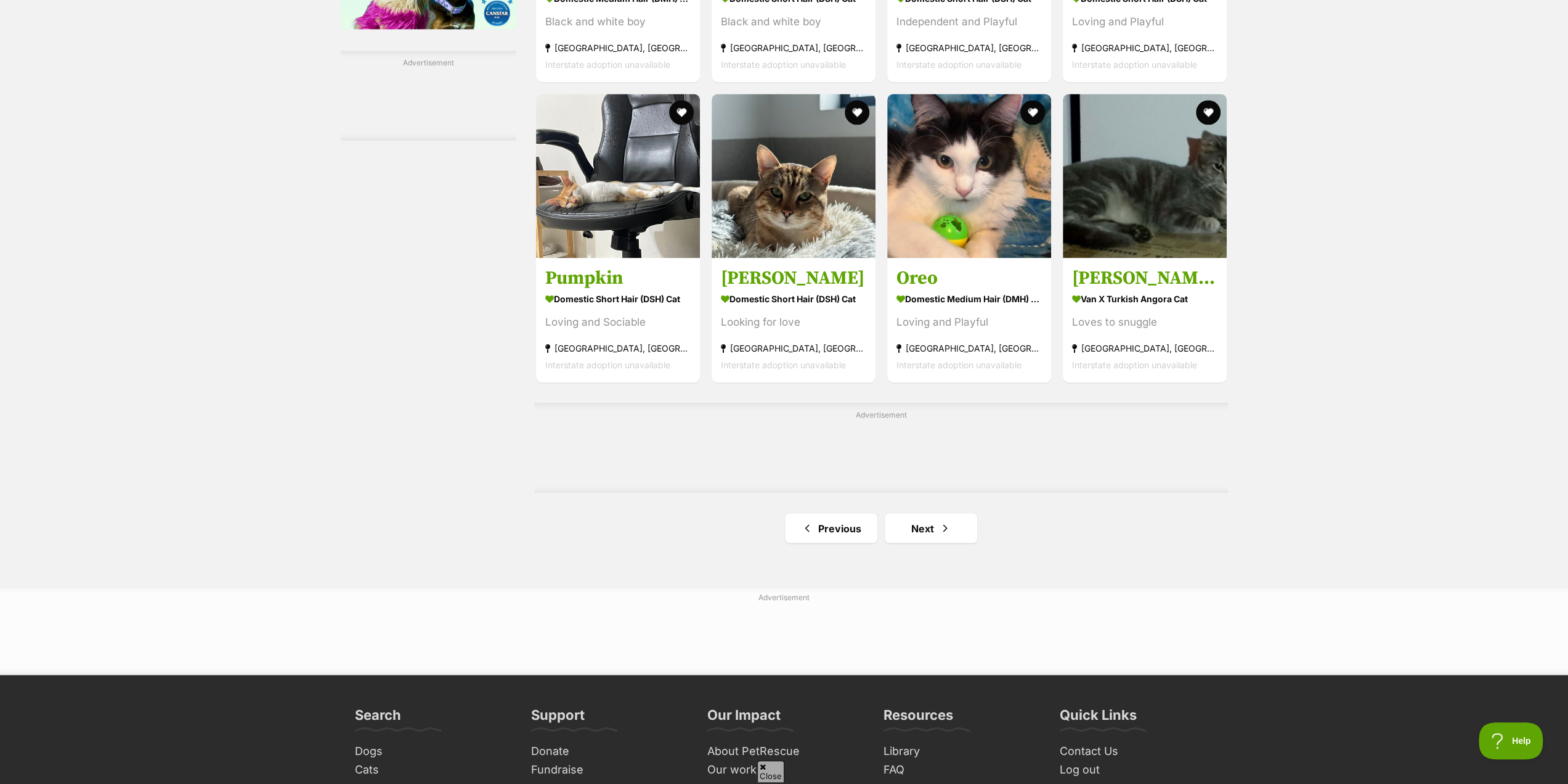
scroll to position [1850, 0]
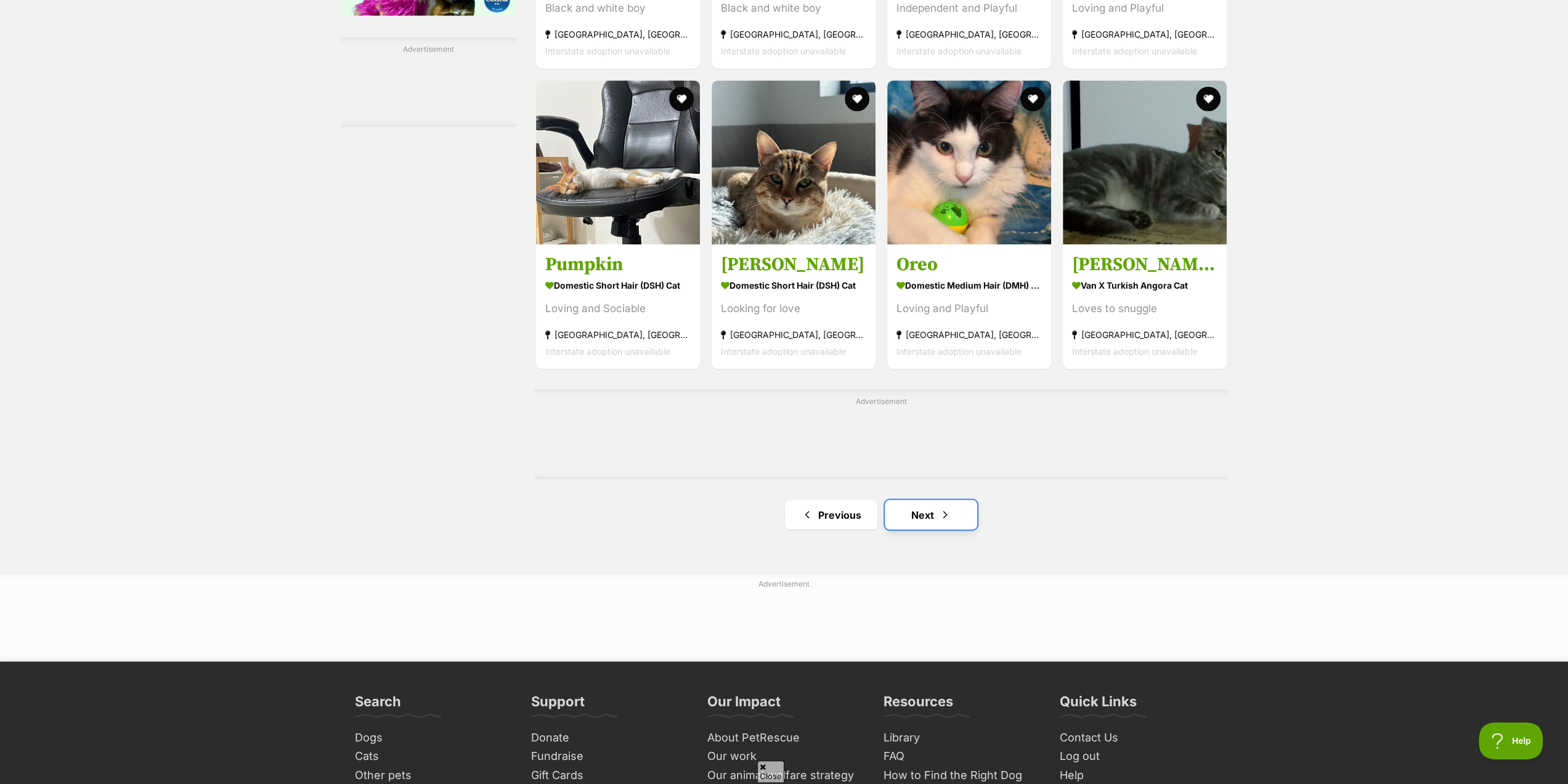
click at [921, 518] on link "Next" at bounding box center [930, 514] width 92 height 29
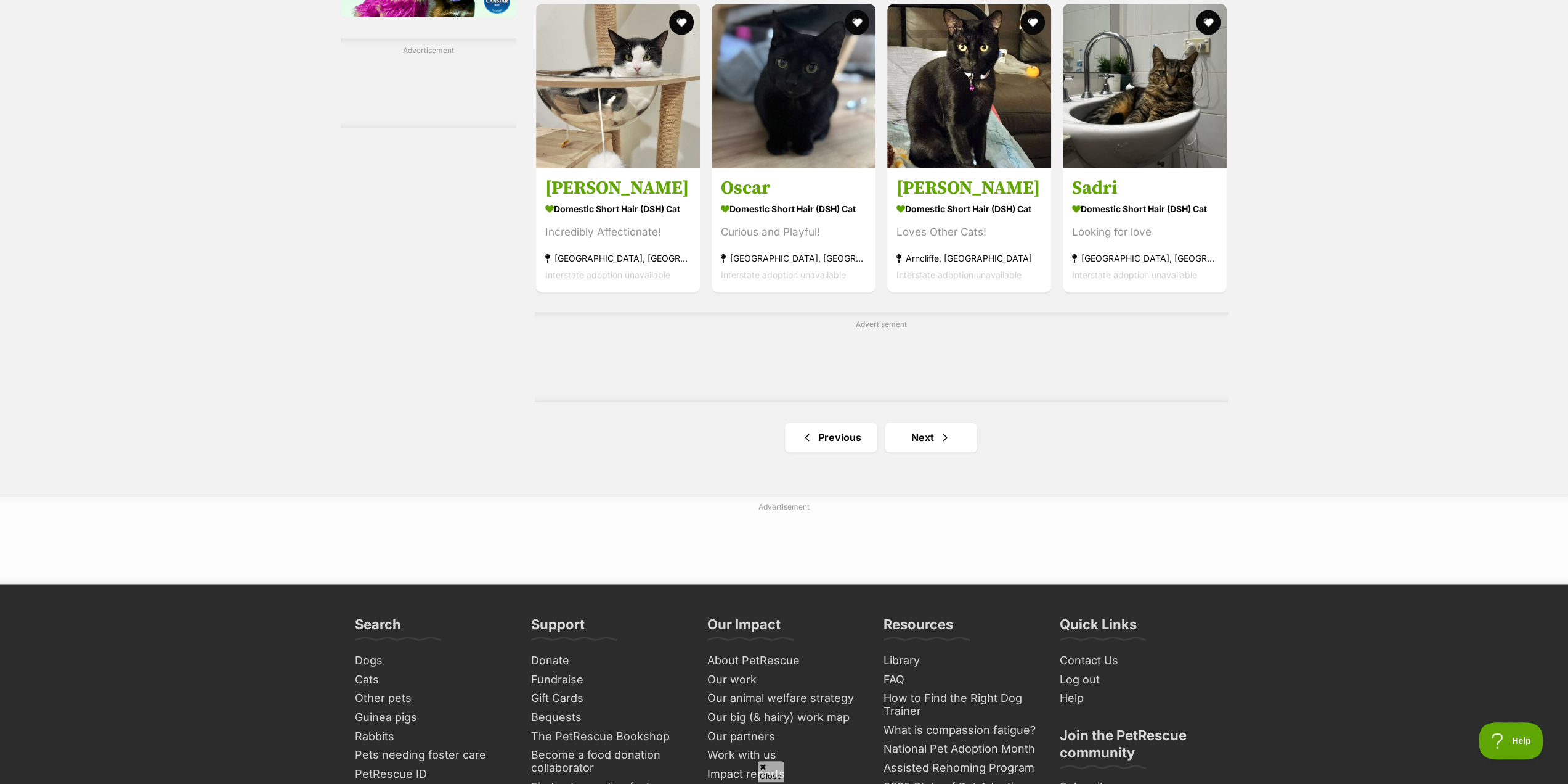
scroll to position [1850, 0]
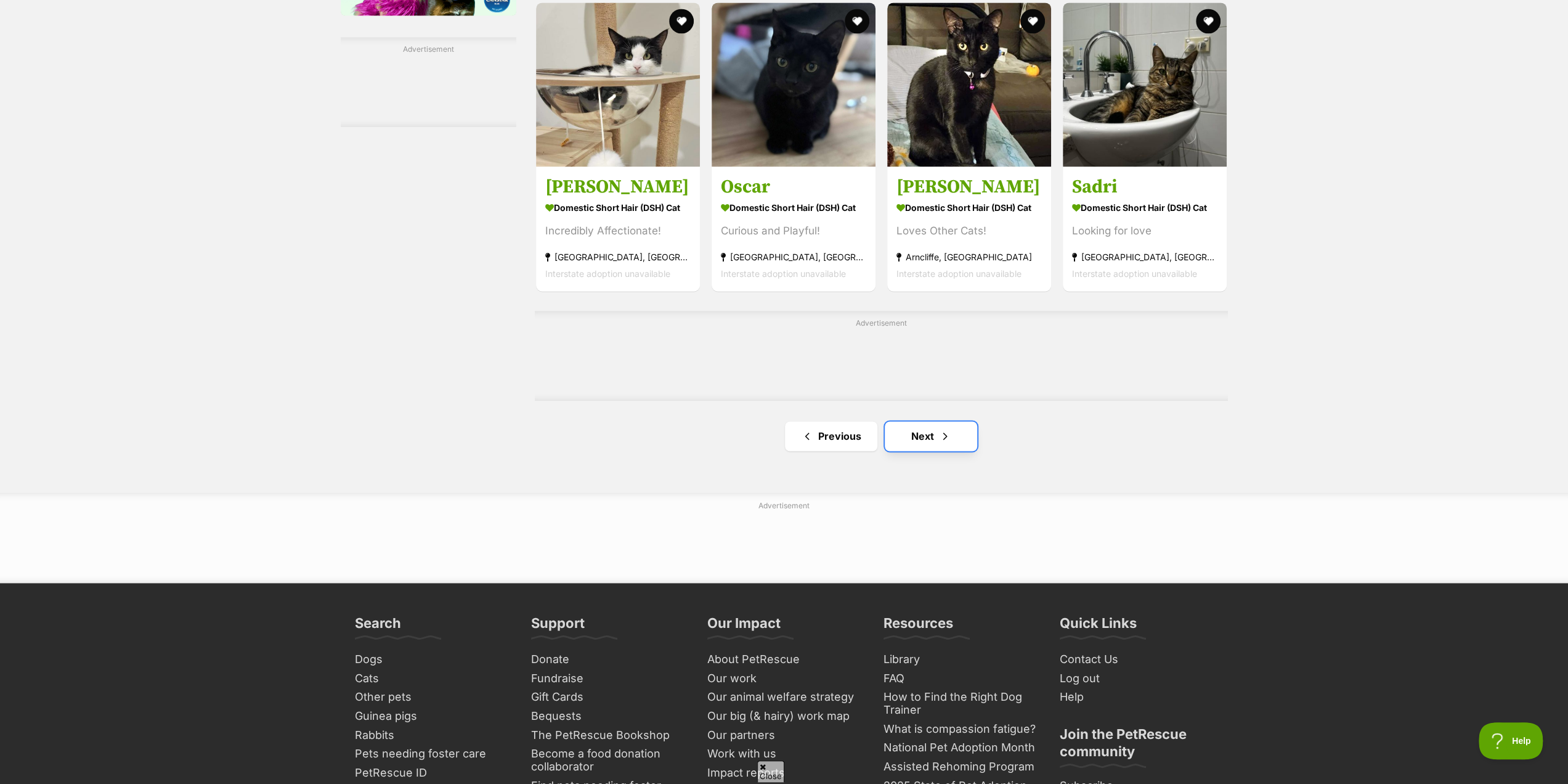
click at [925, 436] on link "Next" at bounding box center [930, 436] width 92 height 29
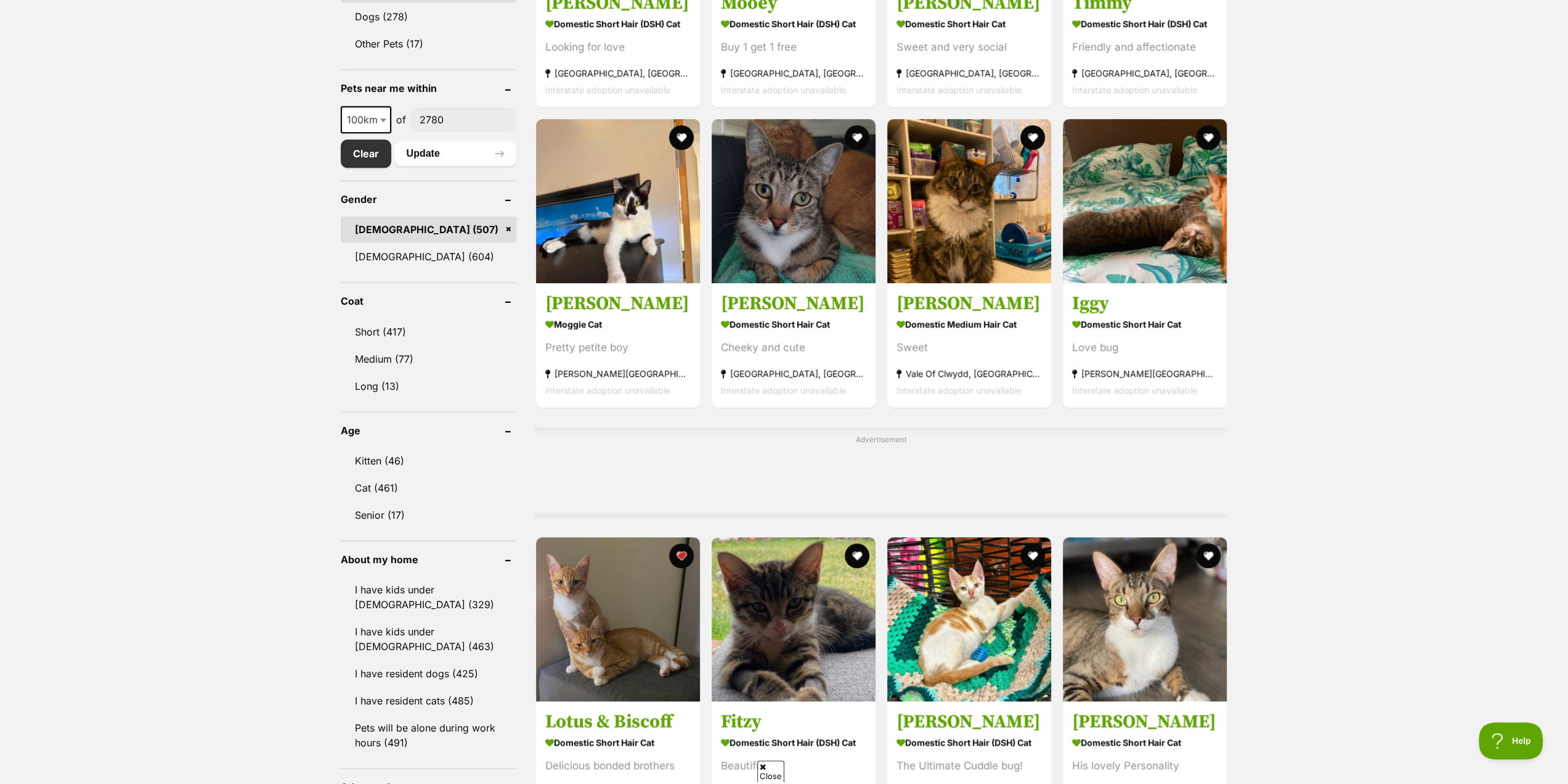
scroll to position [555, 0]
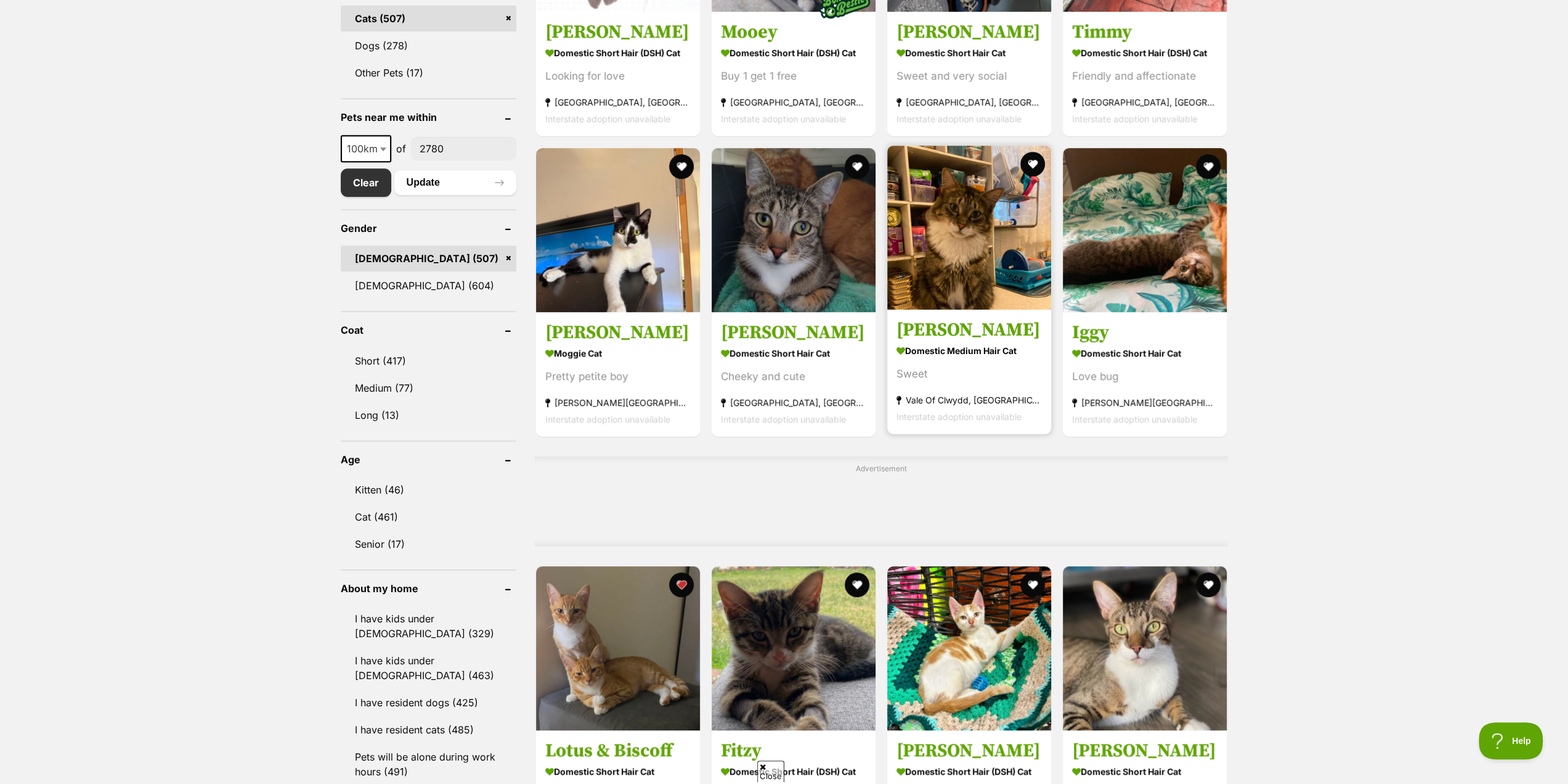
click at [930, 335] on h3 "[PERSON_NAME]" at bounding box center [969, 329] width 145 height 24
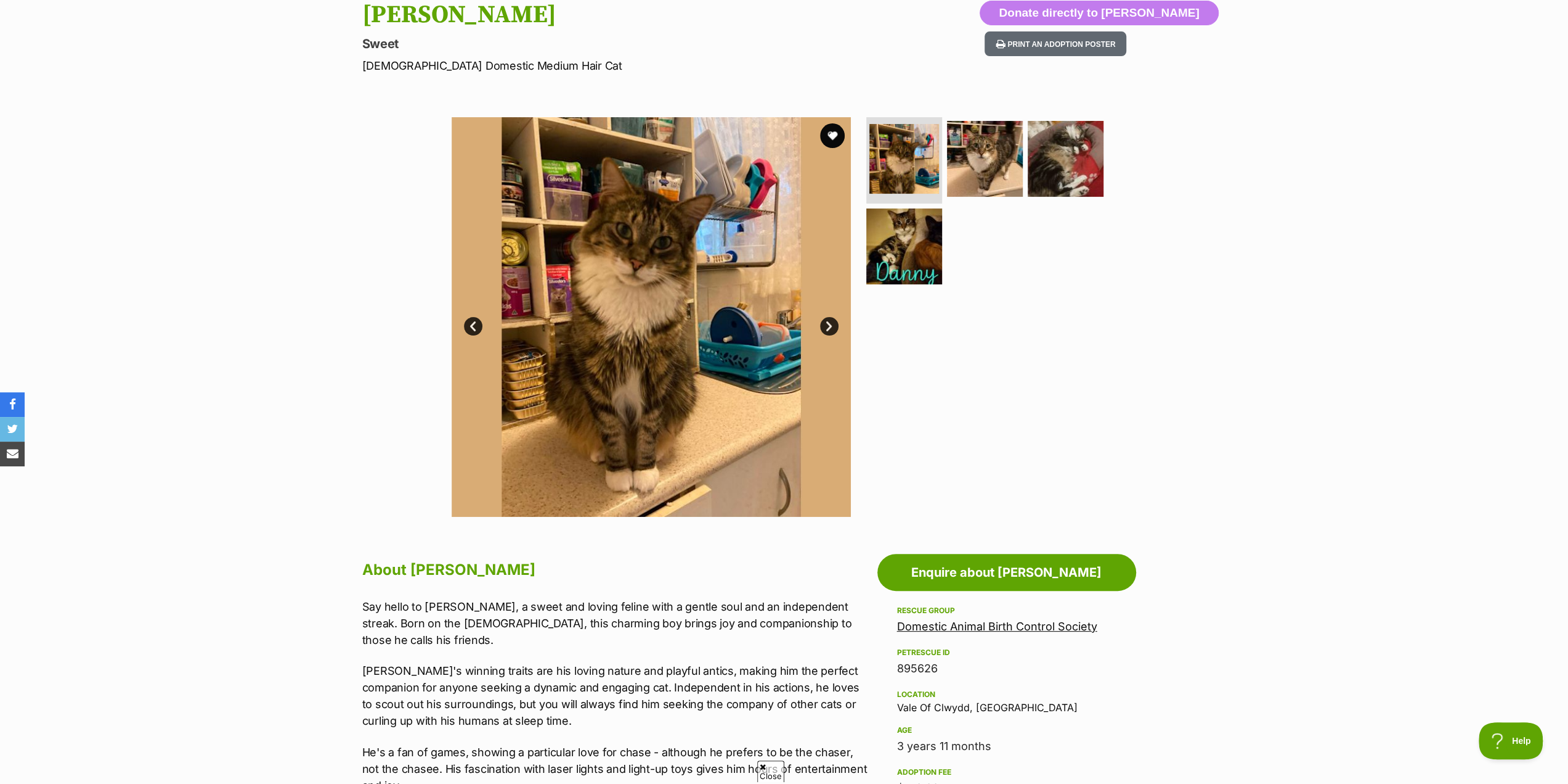
scroll to position [124, 0]
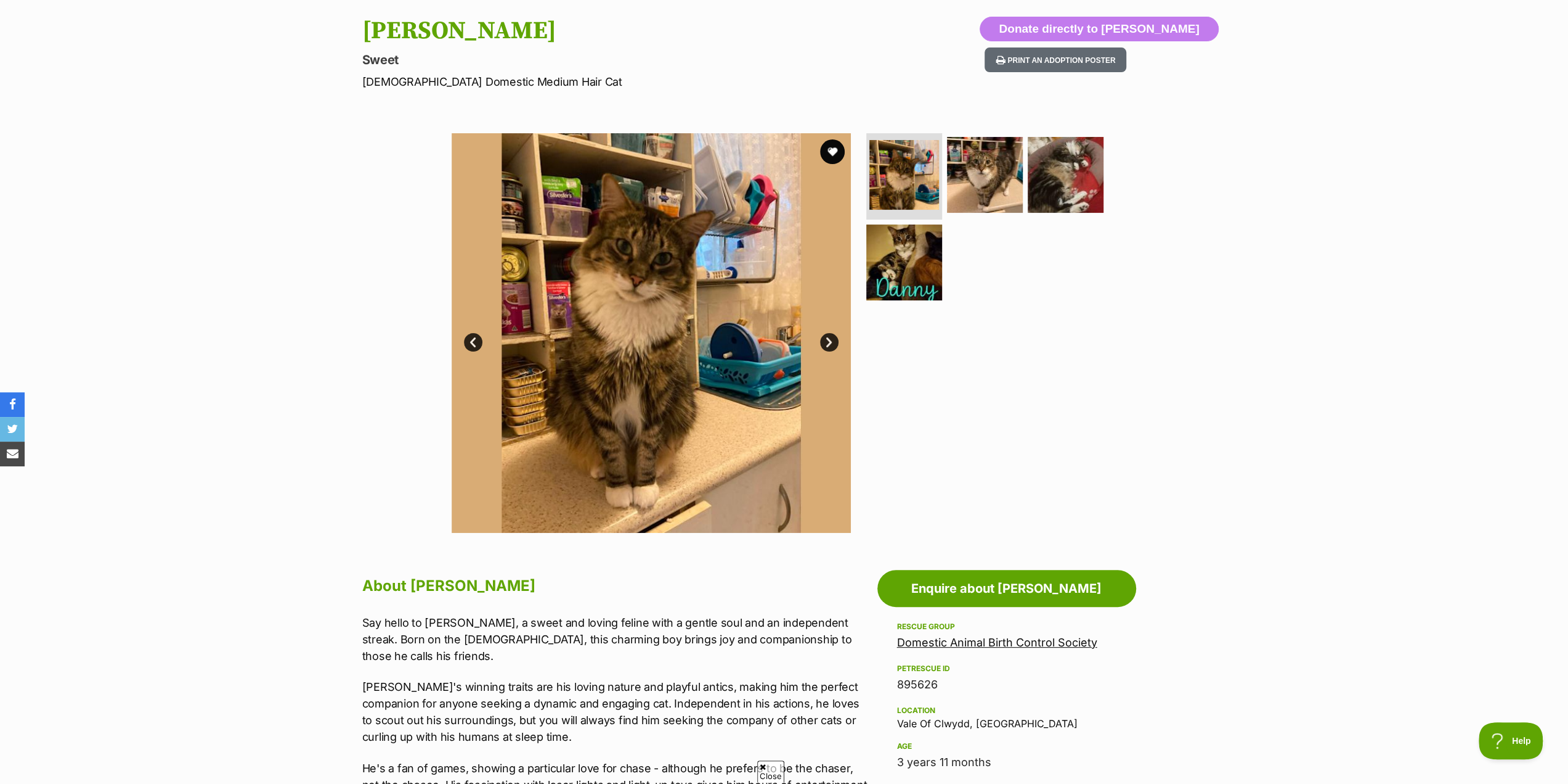
click at [583, 399] on img at bounding box center [651, 333] width 399 height 400
click at [603, 385] on img at bounding box center [651, 333] width 399 height 400
click at [822, 342] on link "Next" at bounding box center [828, 342] width 18 height 18
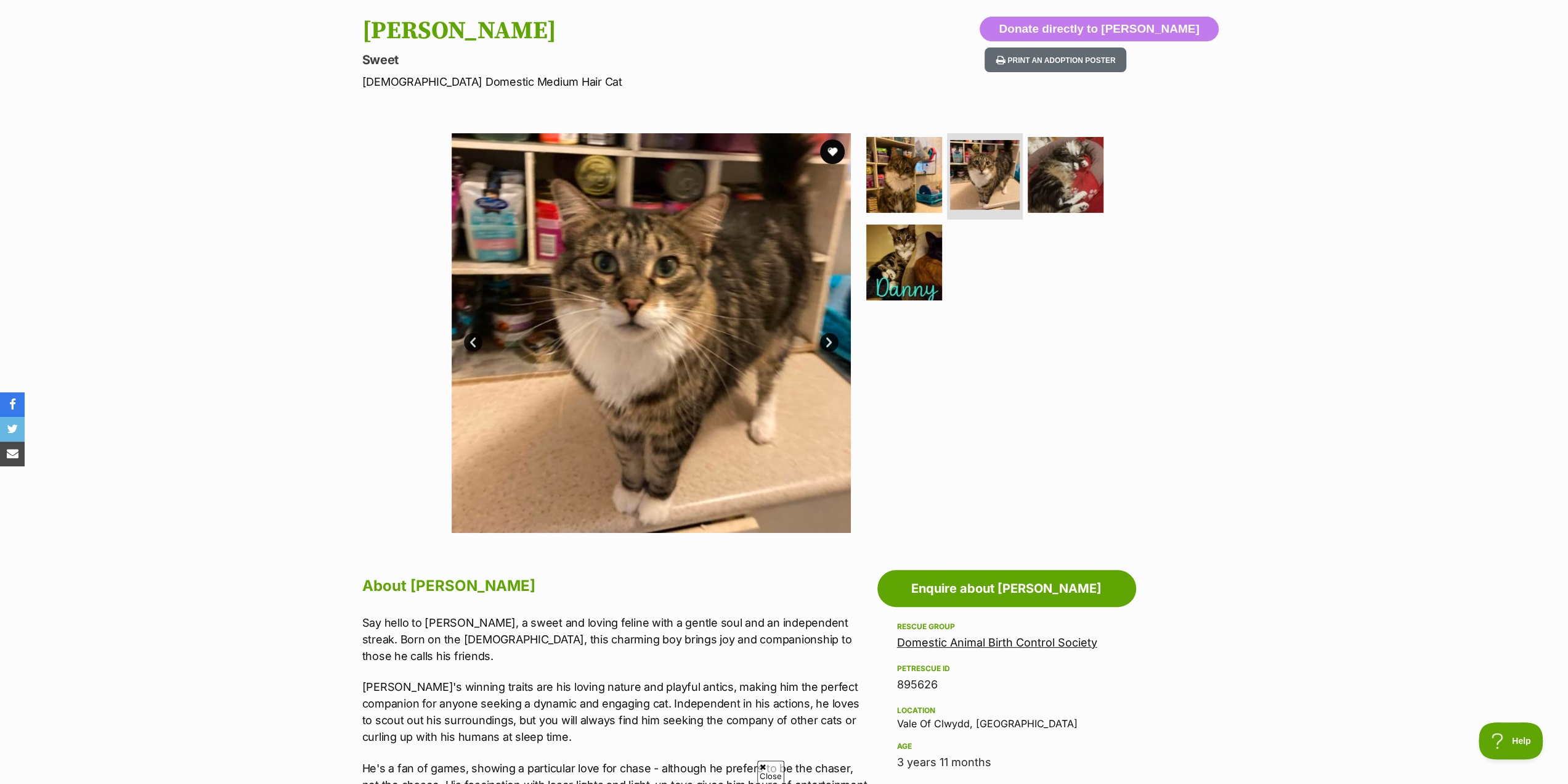
click at [822, 342] on link "Next" at bounding box center [828, 342] width 18 height 18
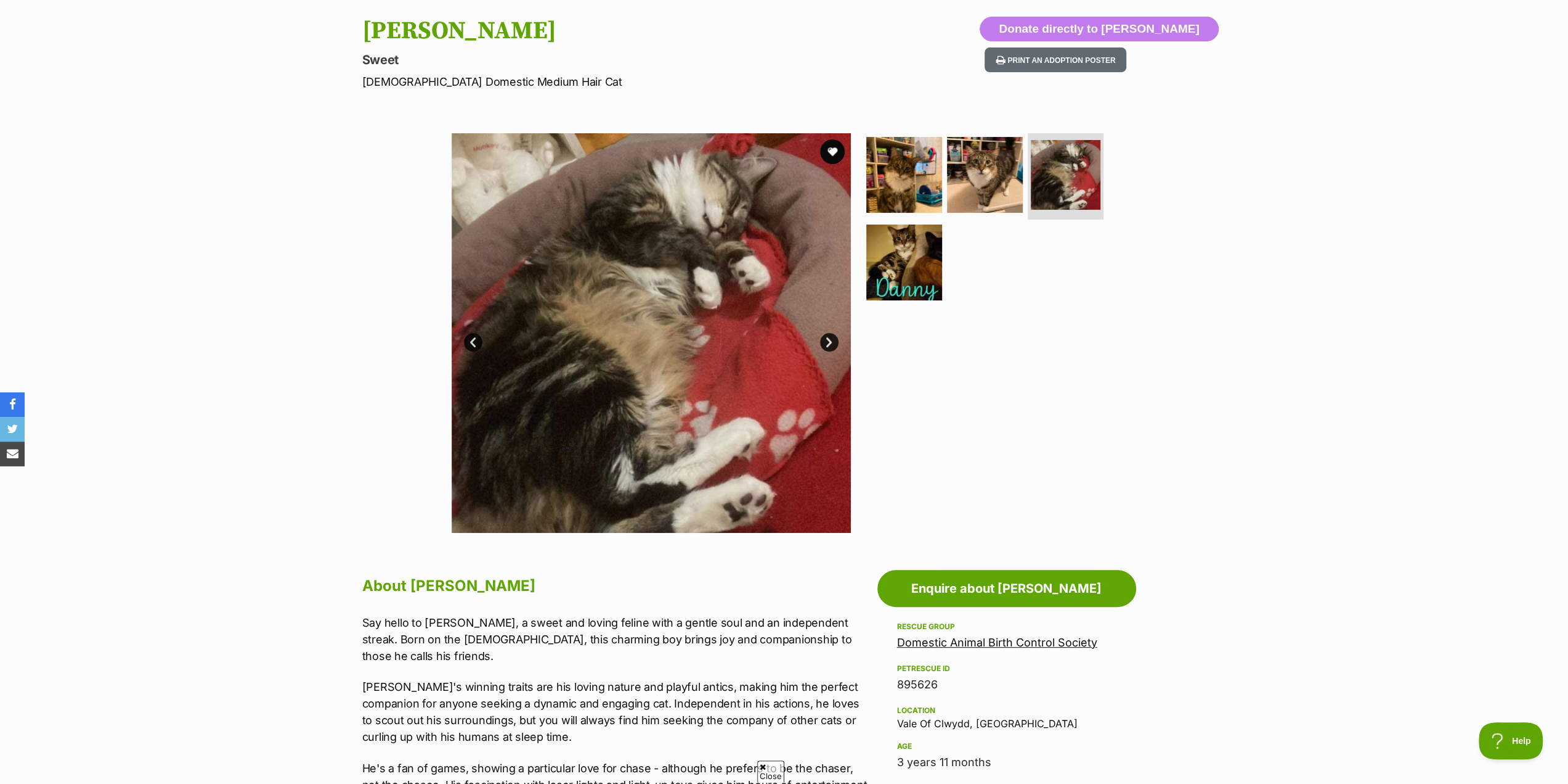
click at [825, 342] on link "Next" at bounding box center [828, 342] width 18 height 18
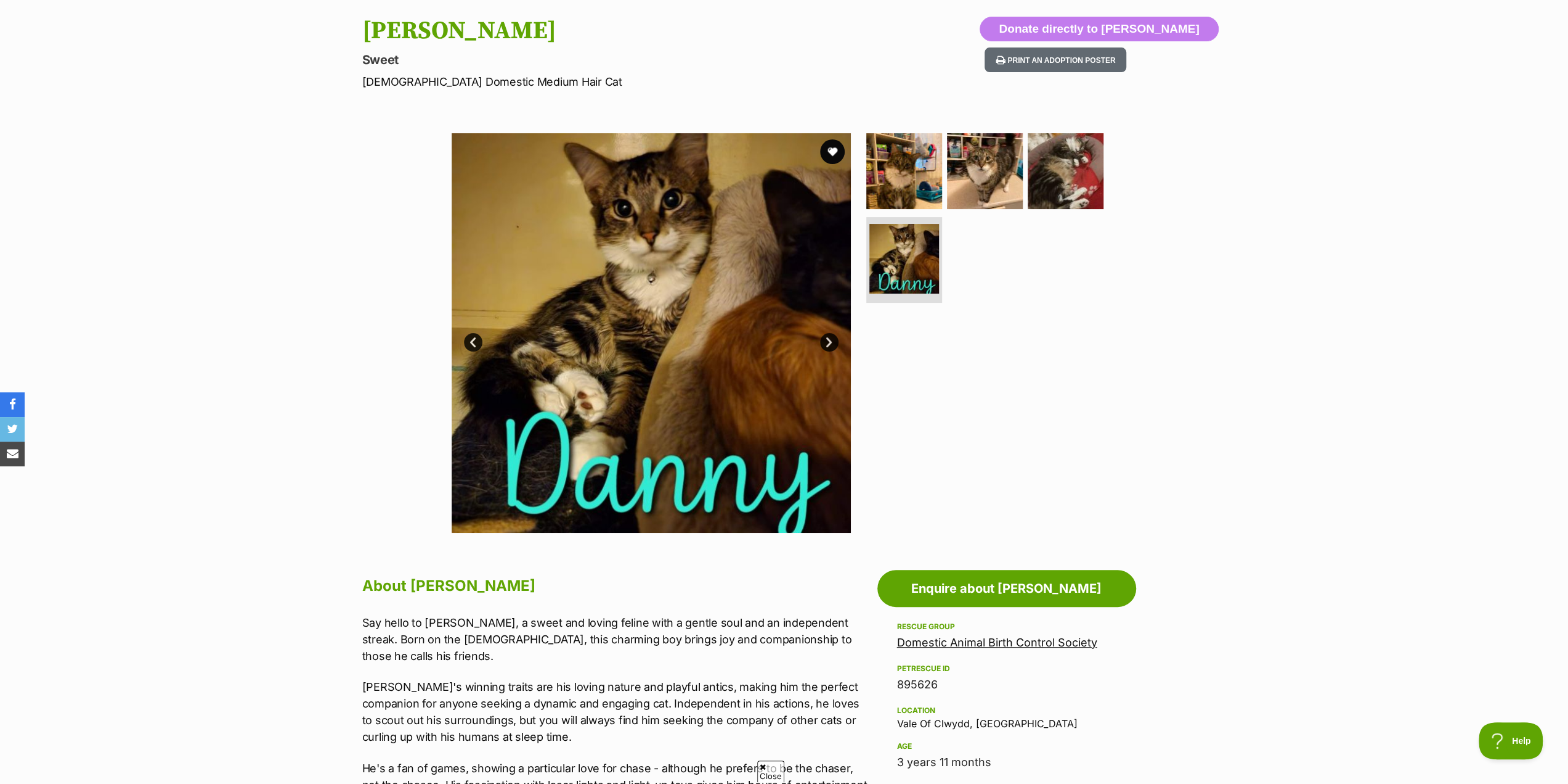
click at [825, 342] on link "Next" at bounding box center [828, 342] width 18 height 18
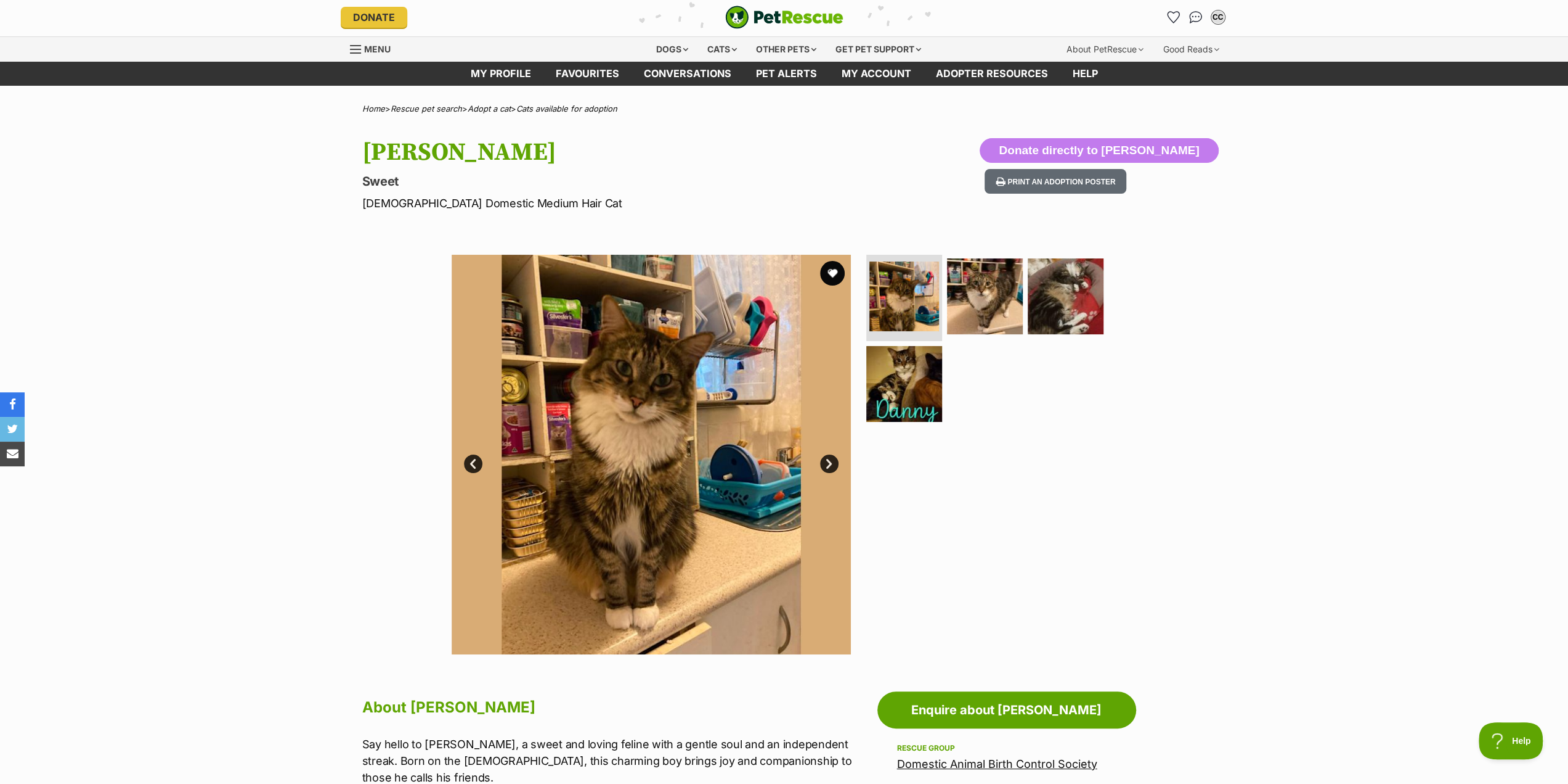
scroll to position [0, 0]
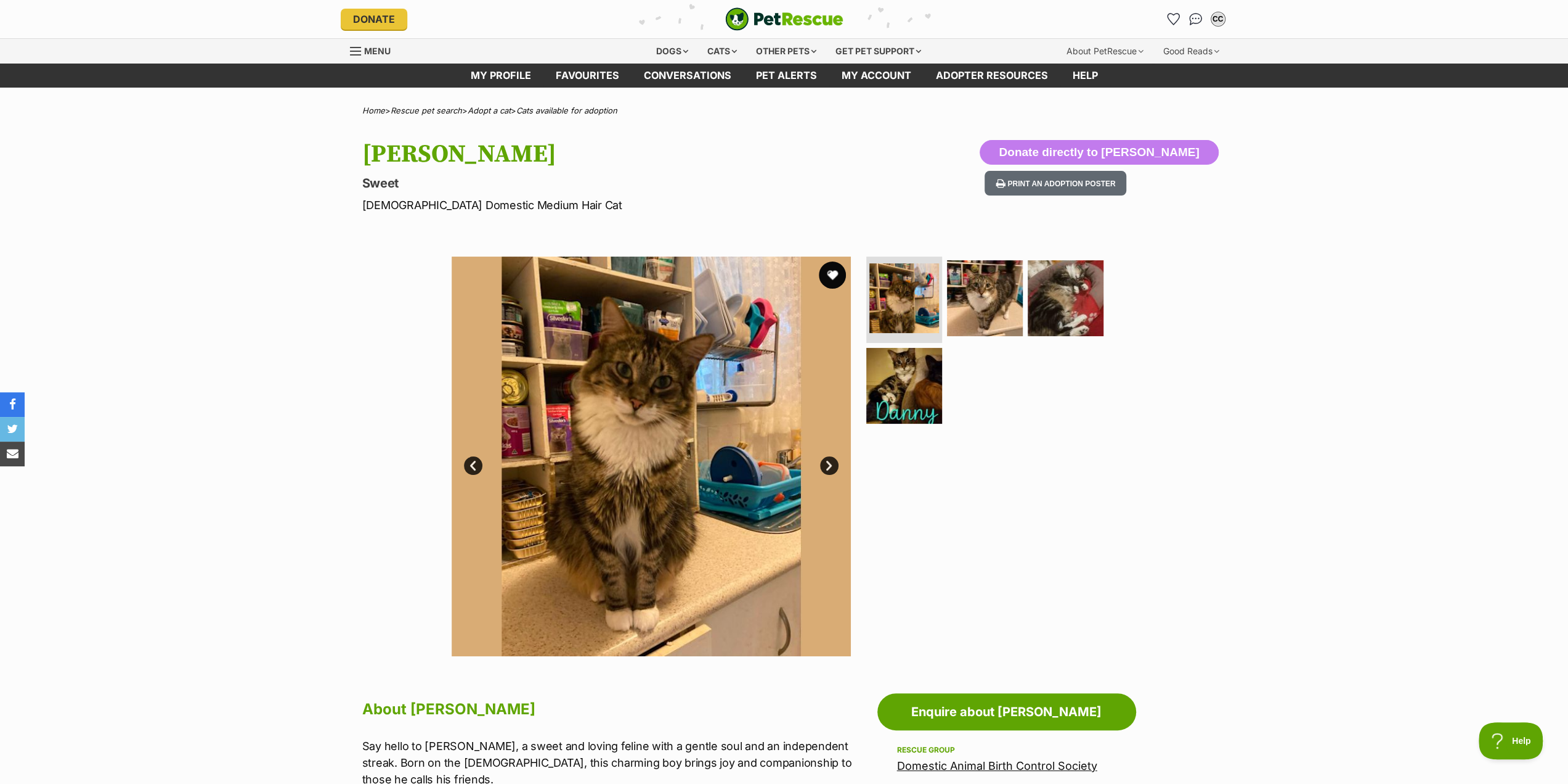
click at [832, 276] on button "favourite" at bounding box center [832, 275] width 28 height 28
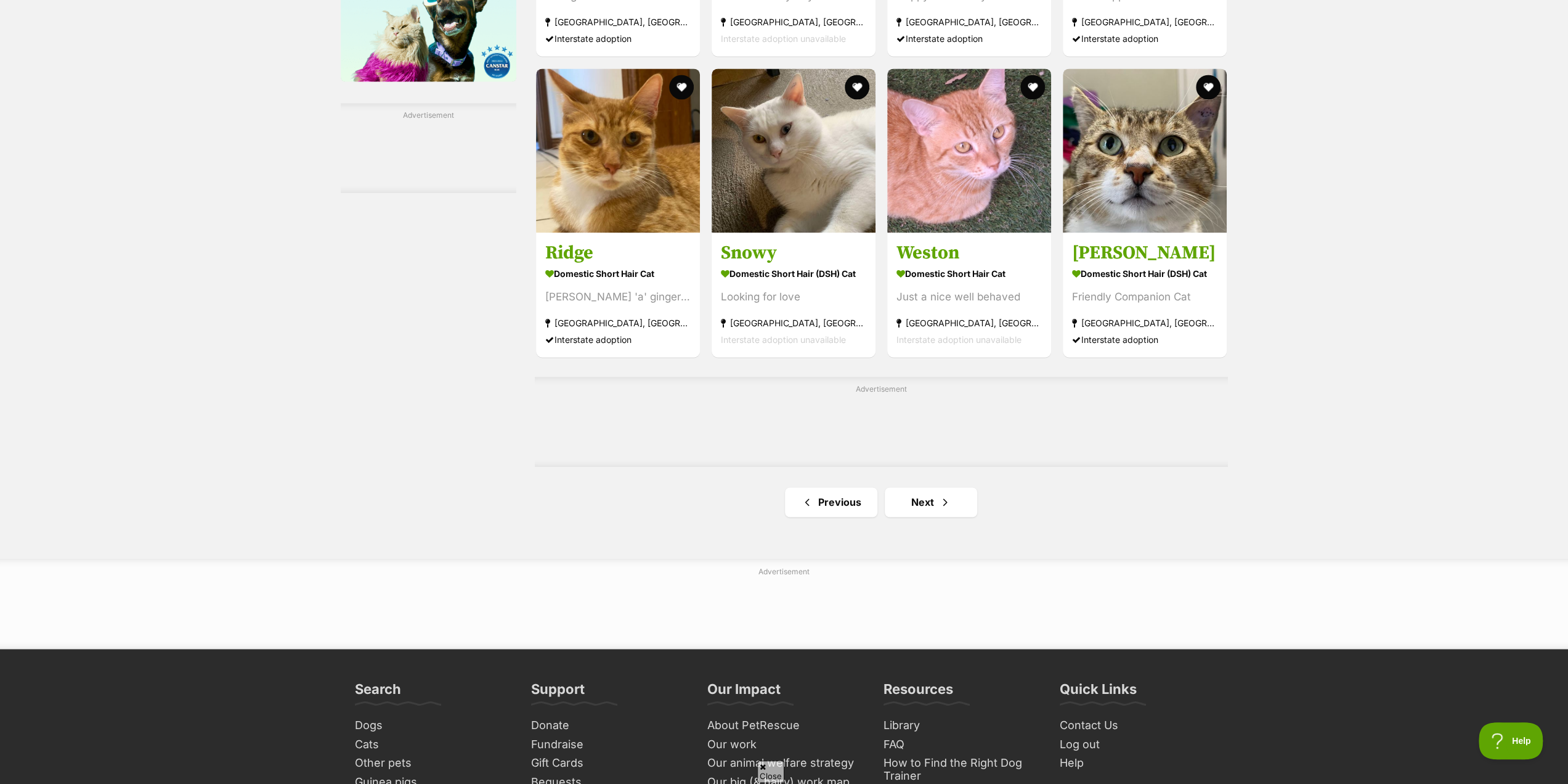
scroll to position [1850, 0]
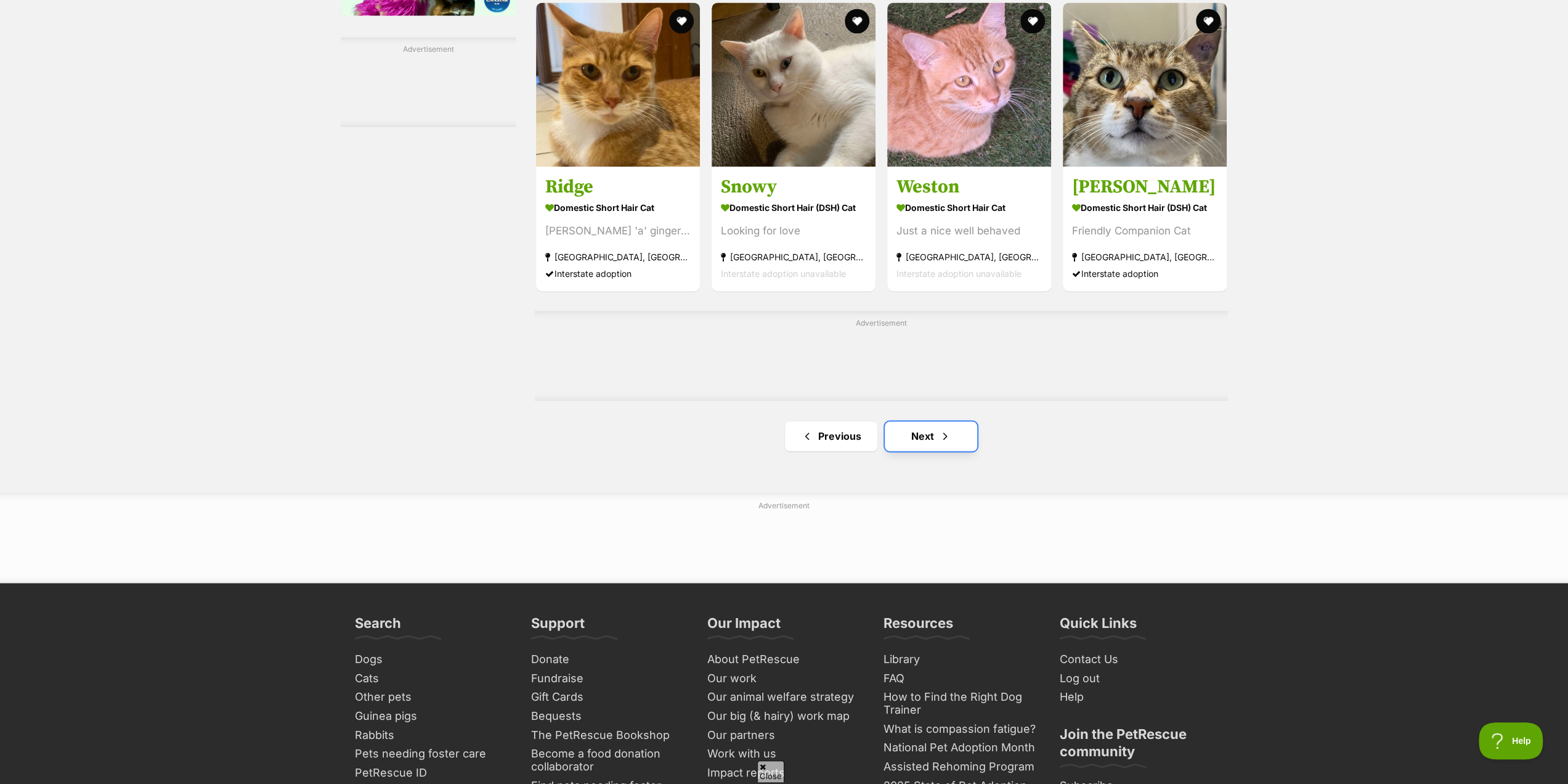
click at [923, 437] on link "Next" at bounding box center [930, 436] width 92 height 29
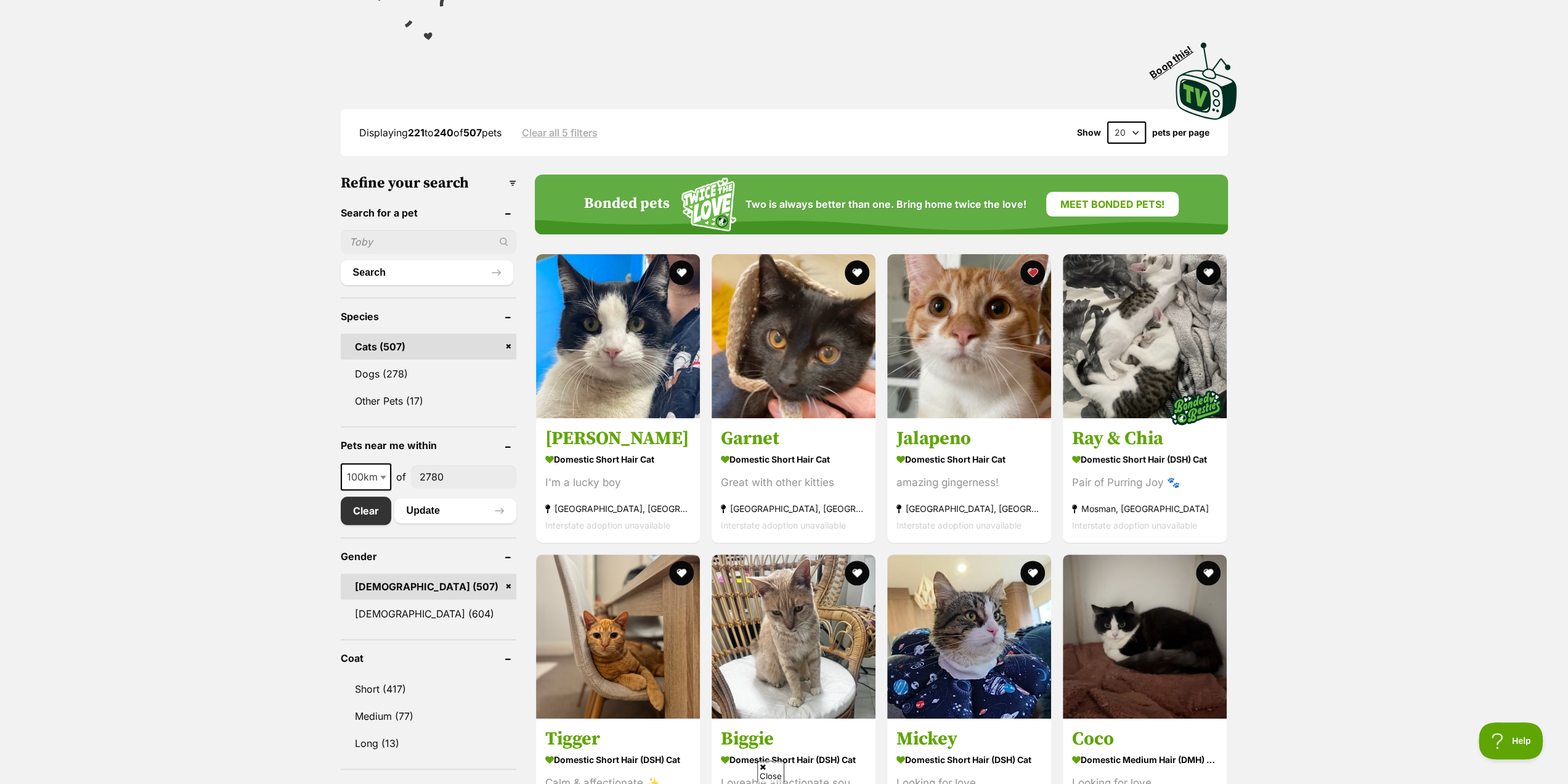
scroll to position [246, 0]
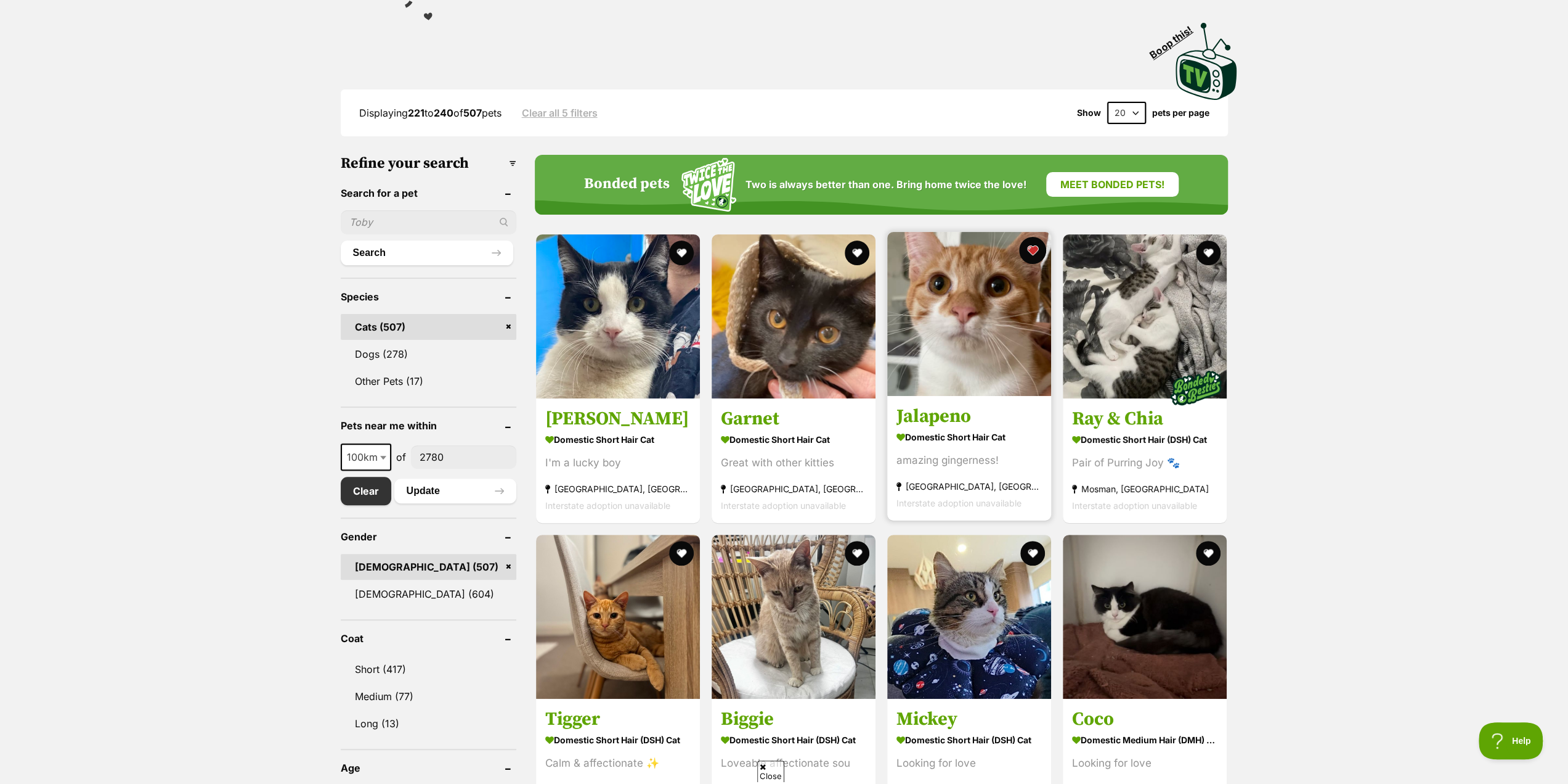
click at [1028, 246] on button "favourite" at bounding box center [1033, 250] width 28 height 28
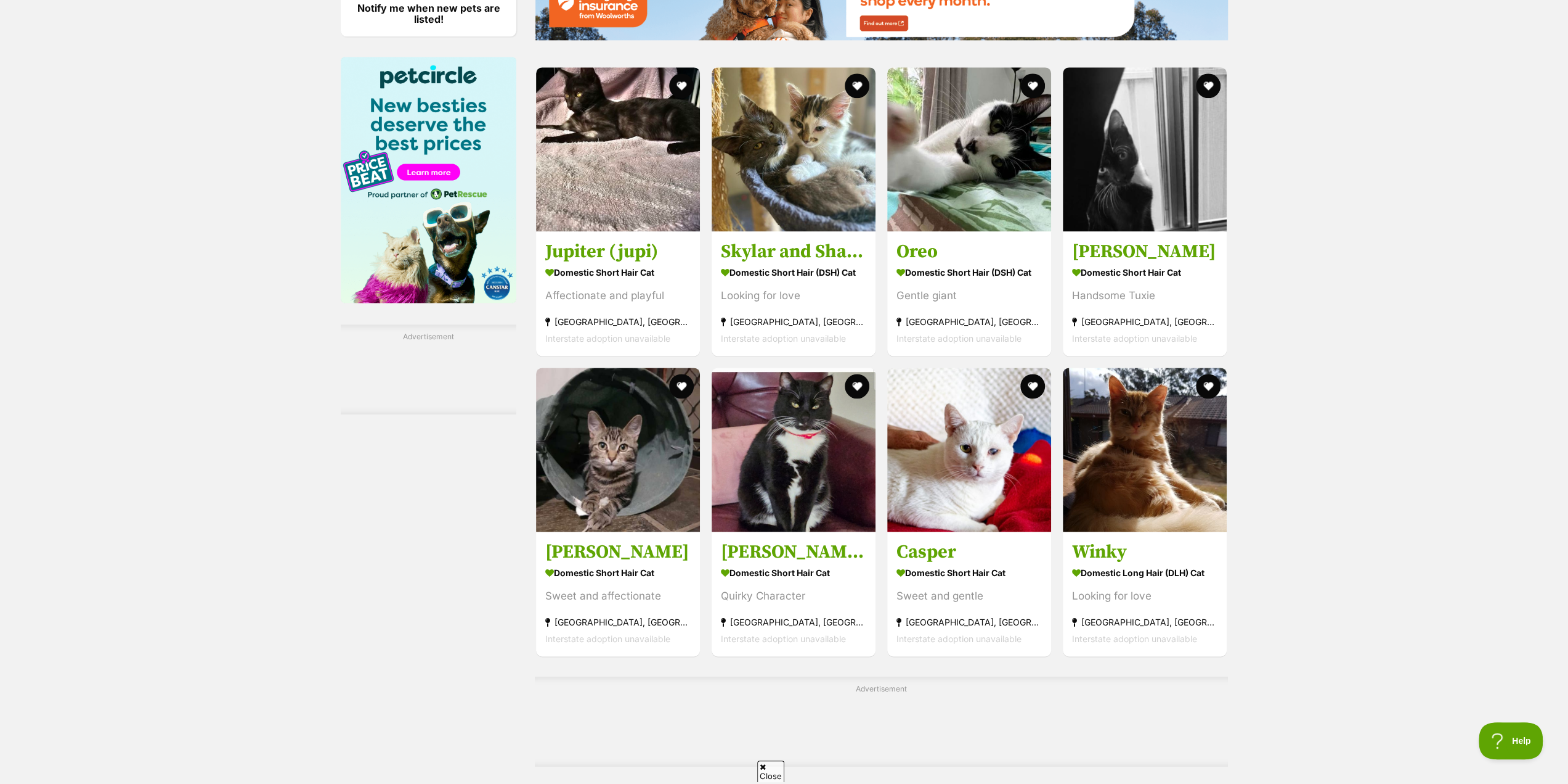
scroll to position [1603, 0]
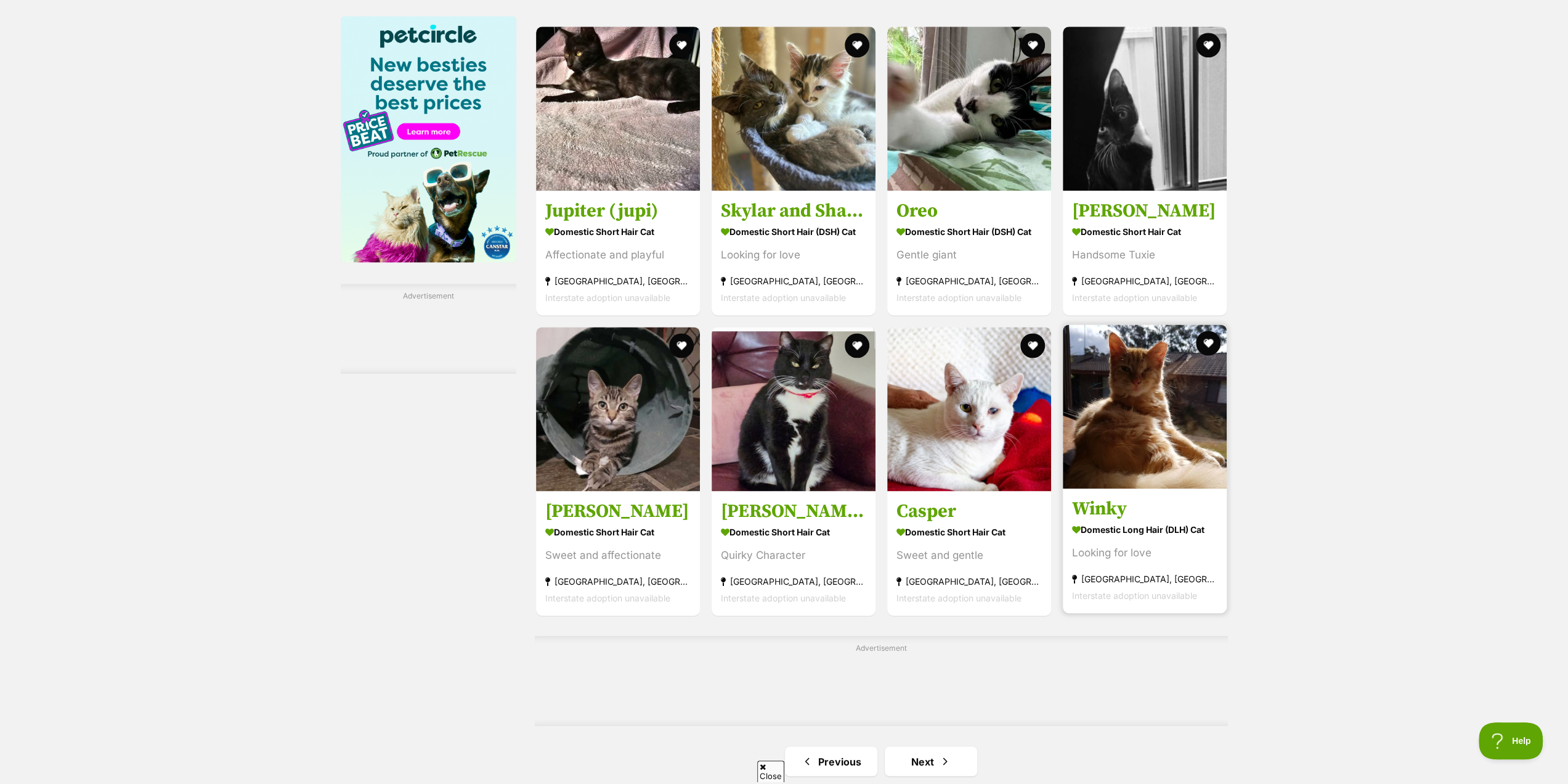
click at [1127, 434] on img at bounding box center [1145, 406] width 164 height 164
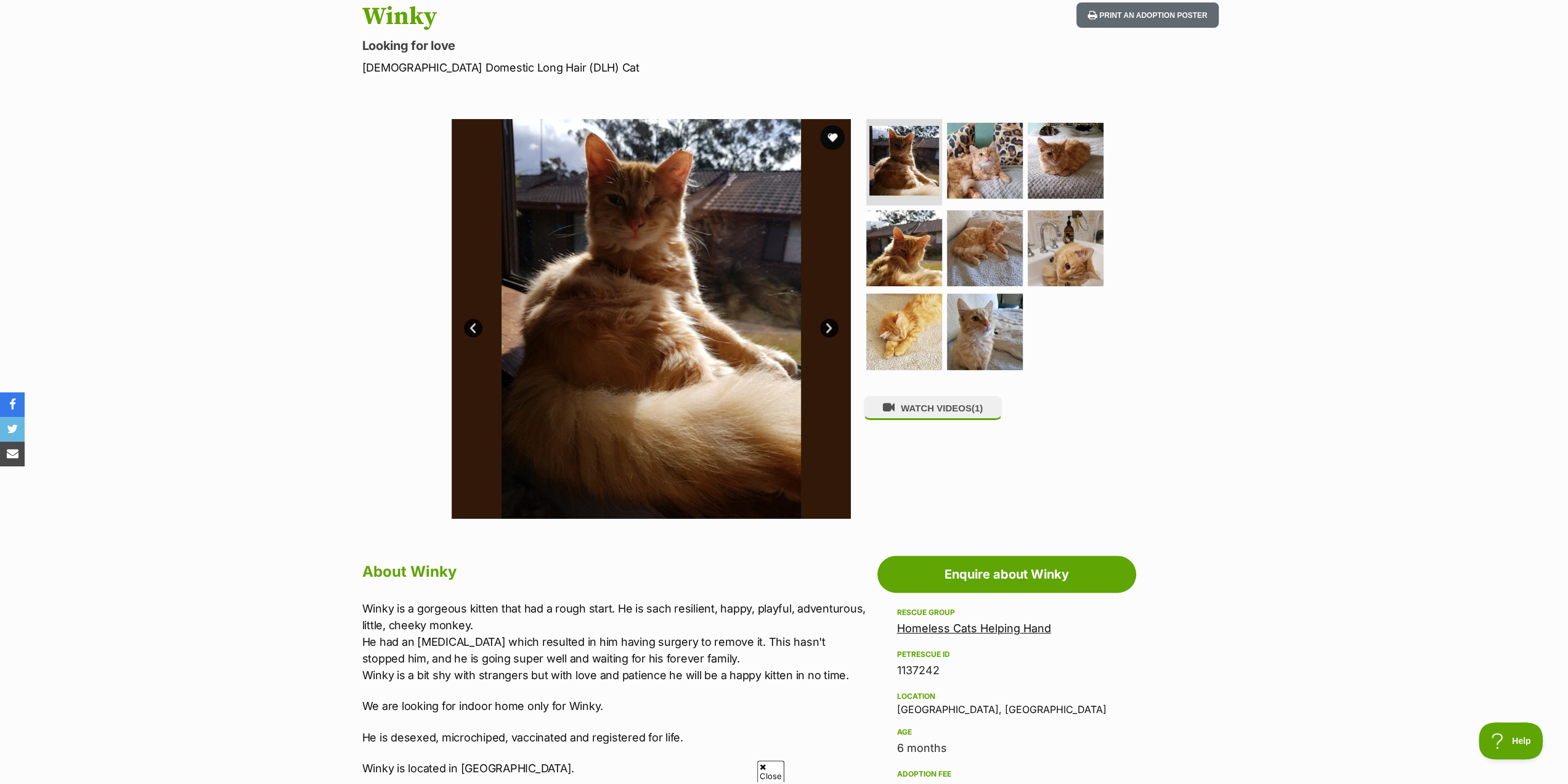
scroll to position [185, 0]
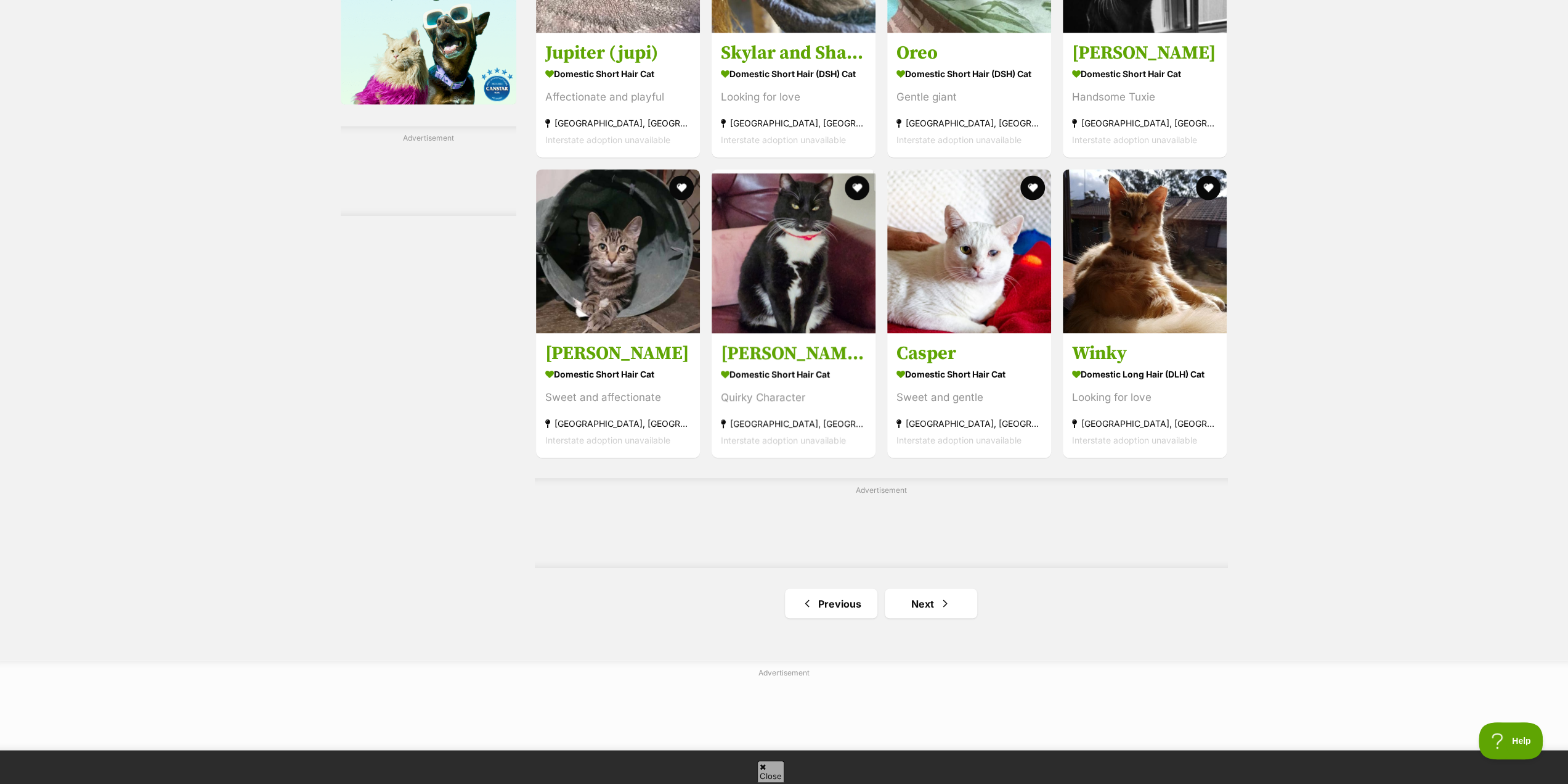
scroll to position [1788, 0]
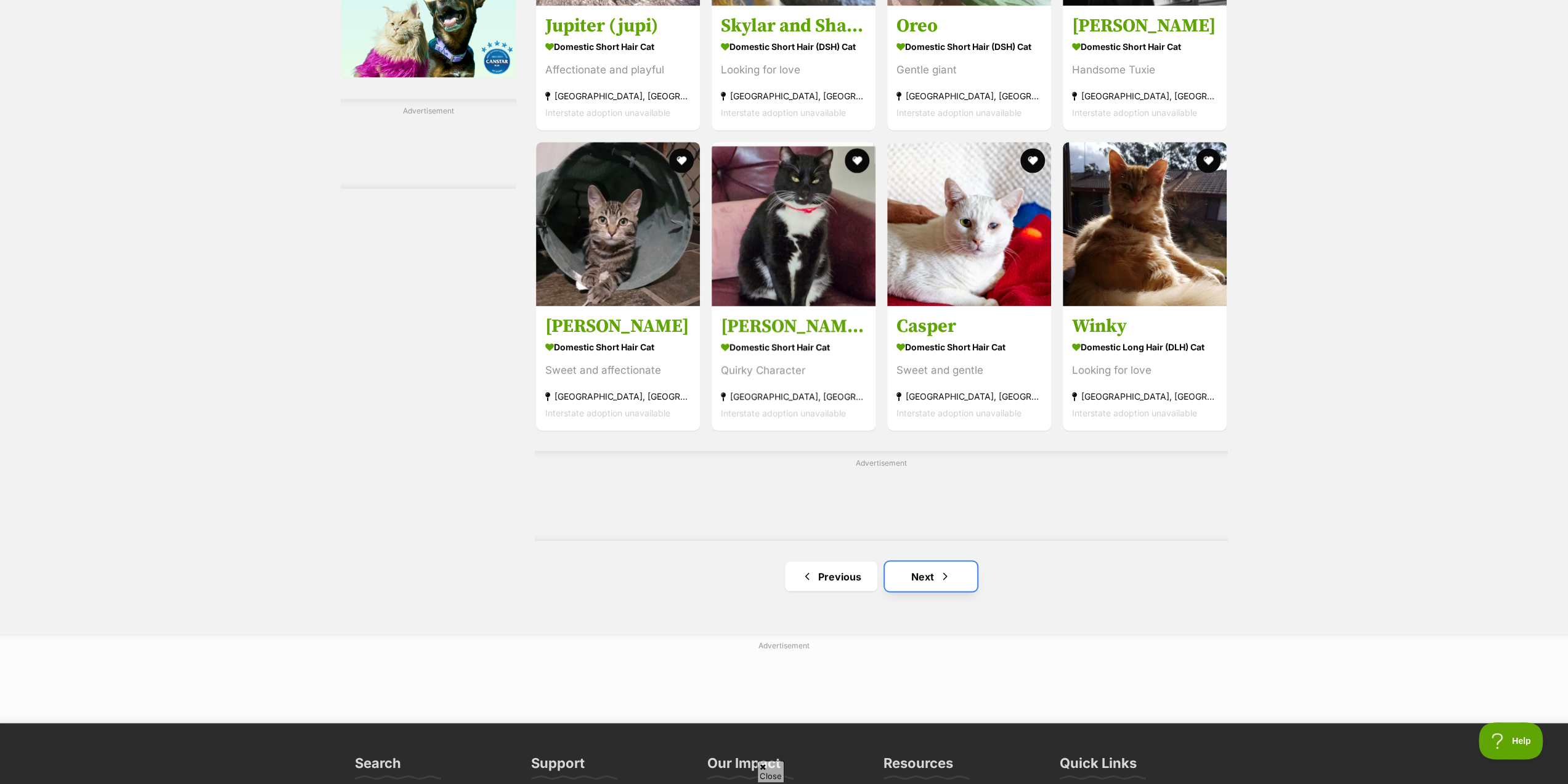
click at [923, 573] on link "Next" at bounding box center [930, 576] width 92 height 29
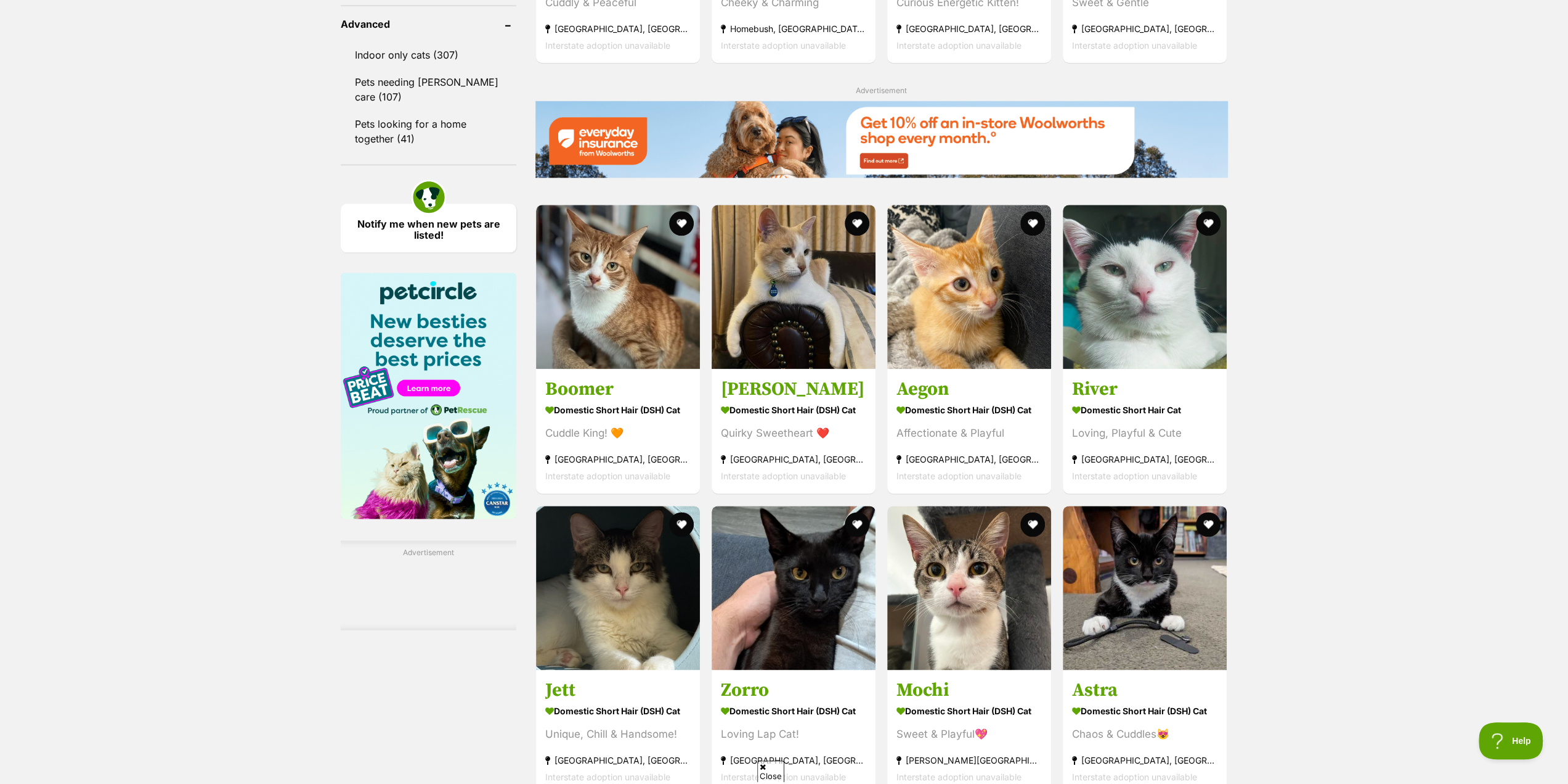
scroll to position [1418, 0]
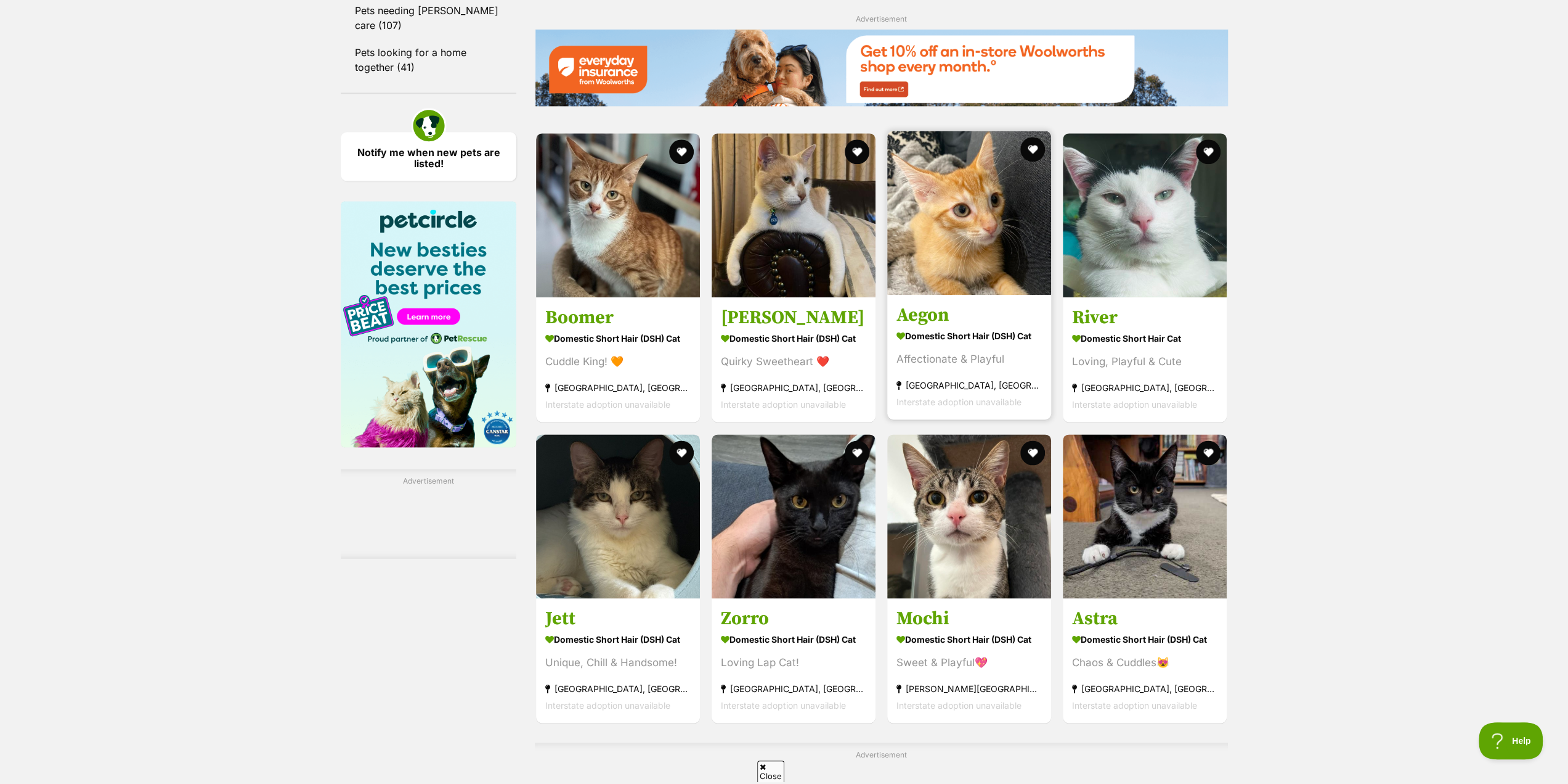
click at [930, 343] on strong "Domestic Short Hair (DSH) Cat" at bounding box center [969, 336] width 145 height 18
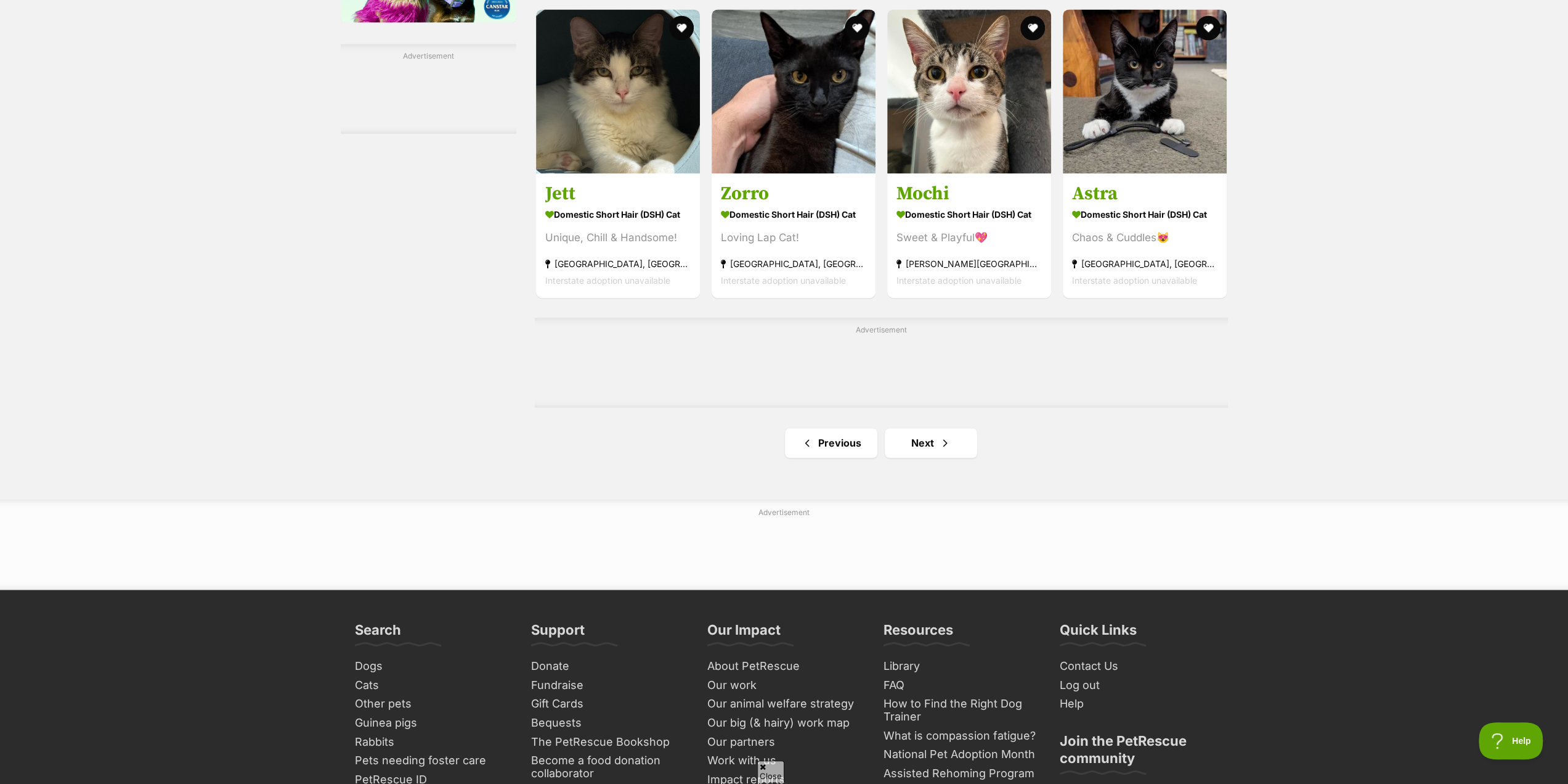
scroll to position [1850, 0]
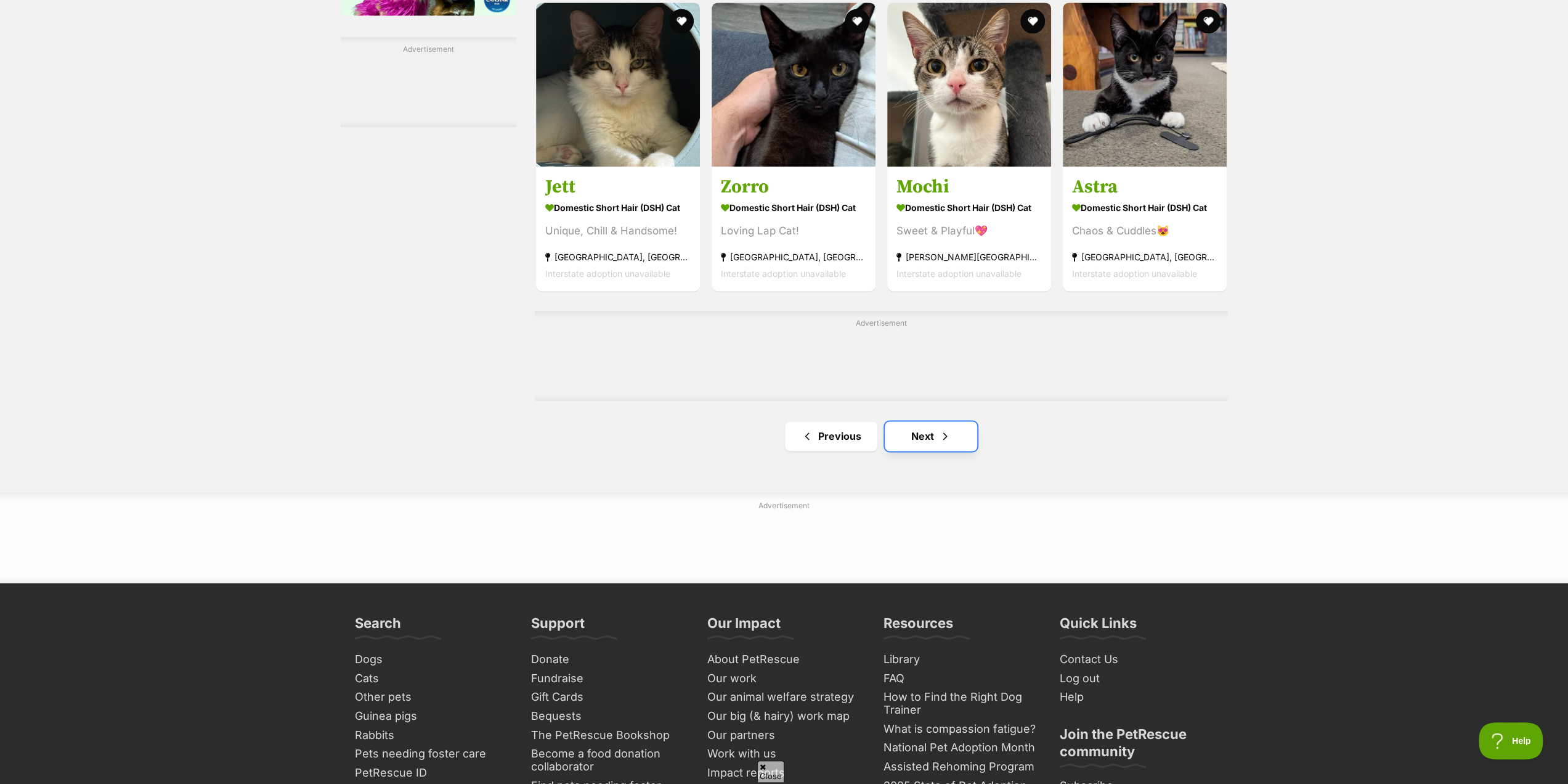
click at [928, 436] on link "Next" at bounding box center [930, 436] width 92 height 29
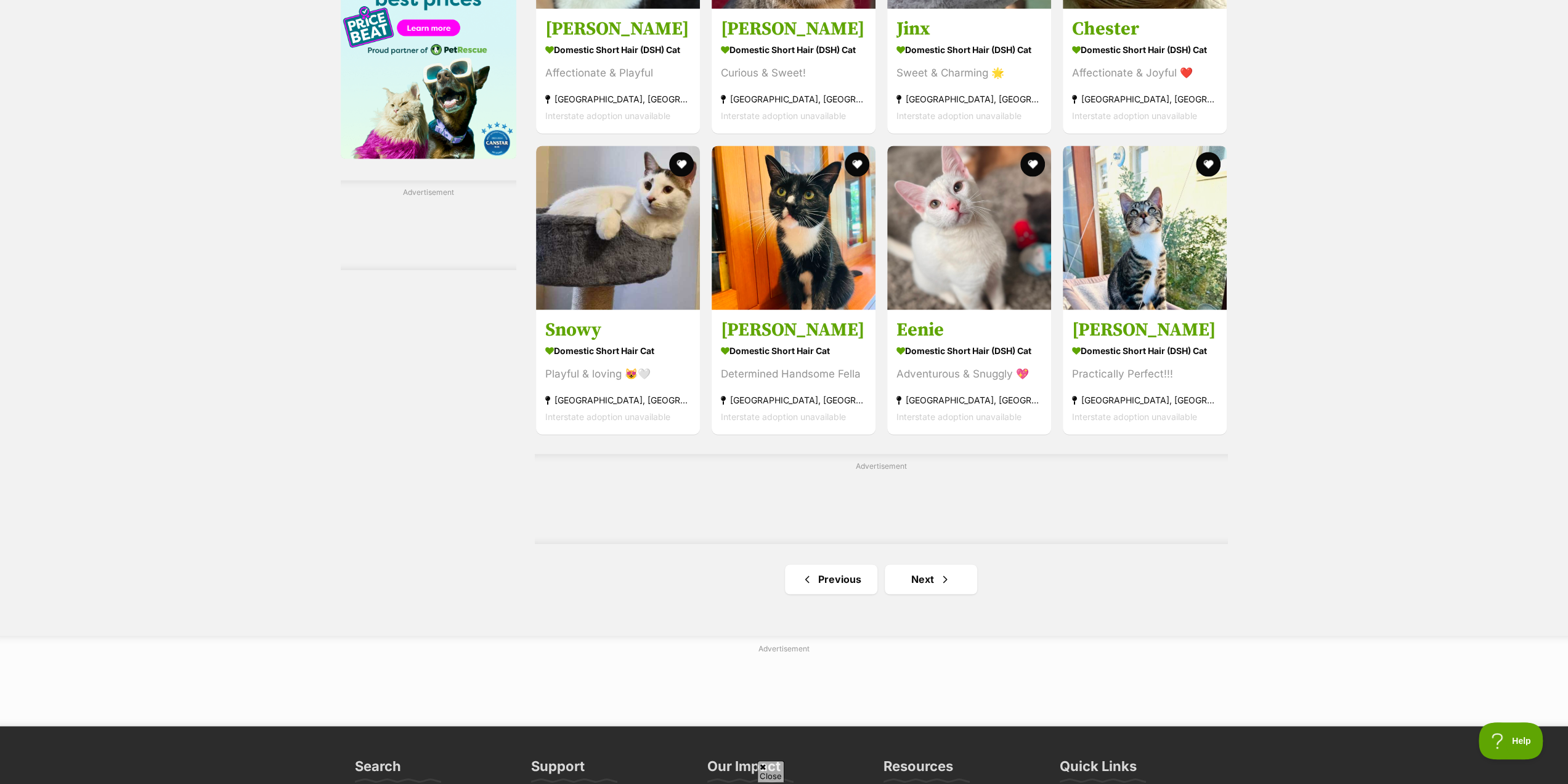
scroll to position [1726, 0]
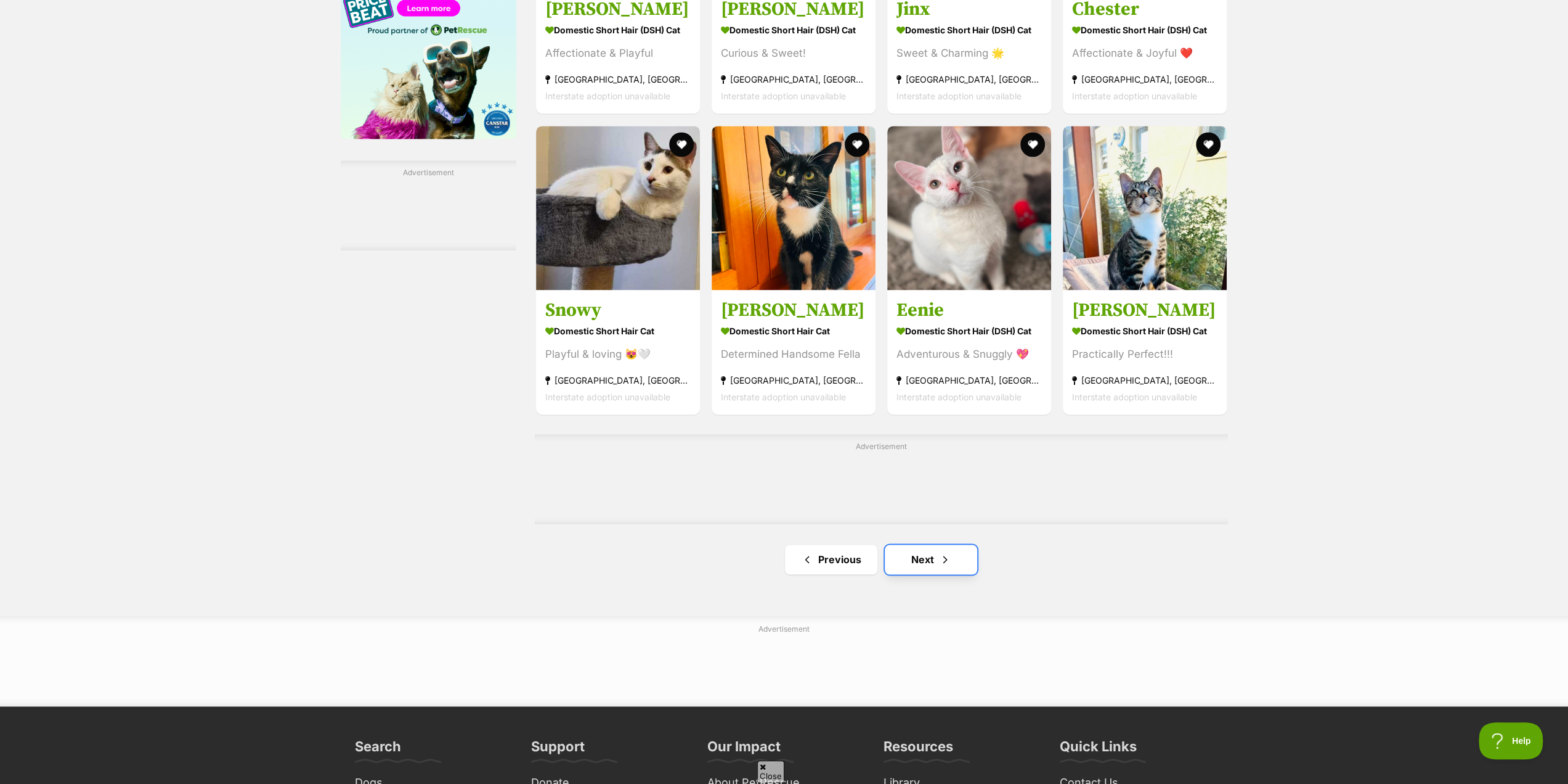
click at [920, 559] on link "Next" at bounding box center [930, 559] width 92 height 29
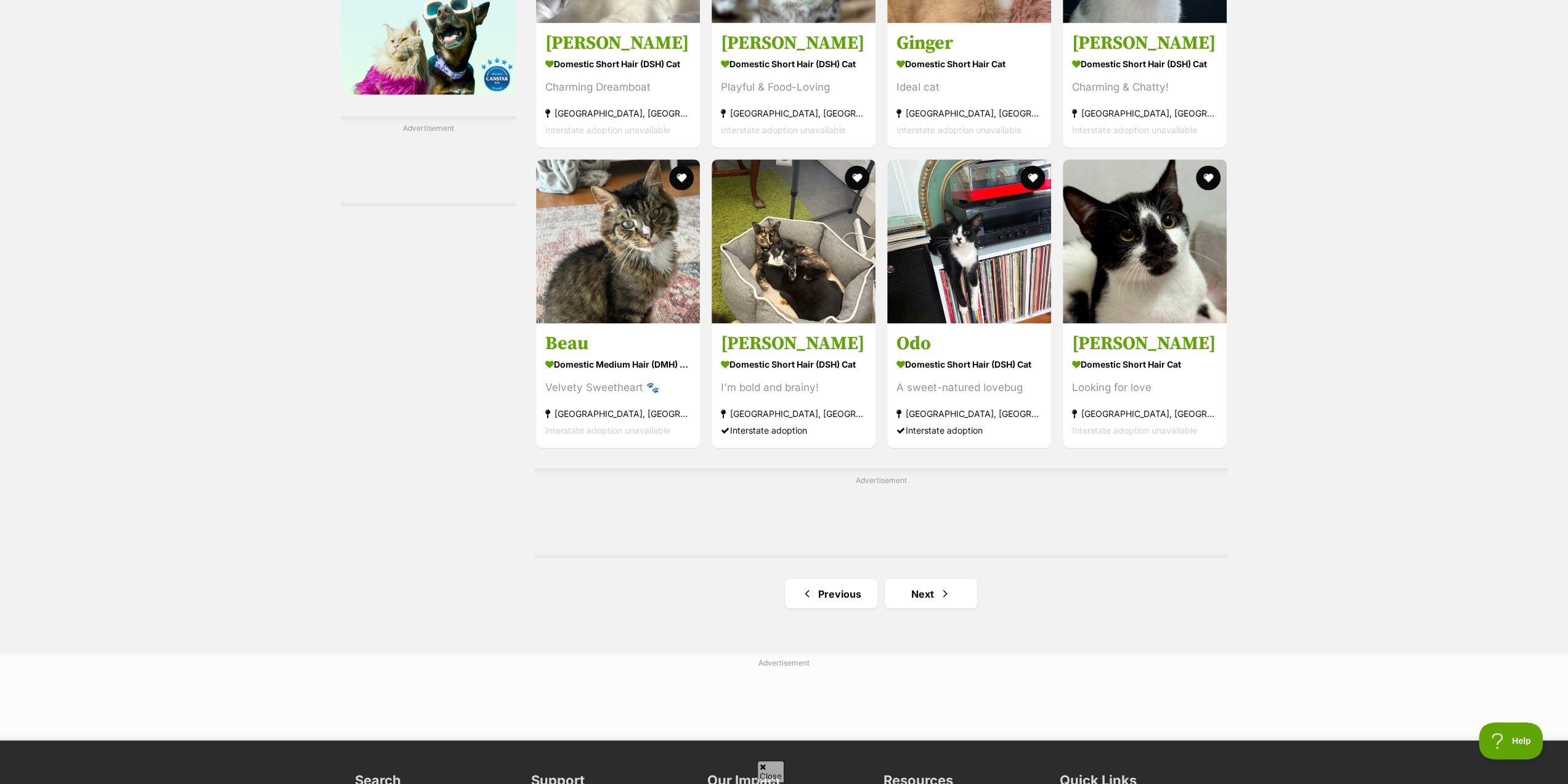
scroll to position [1788, 0]
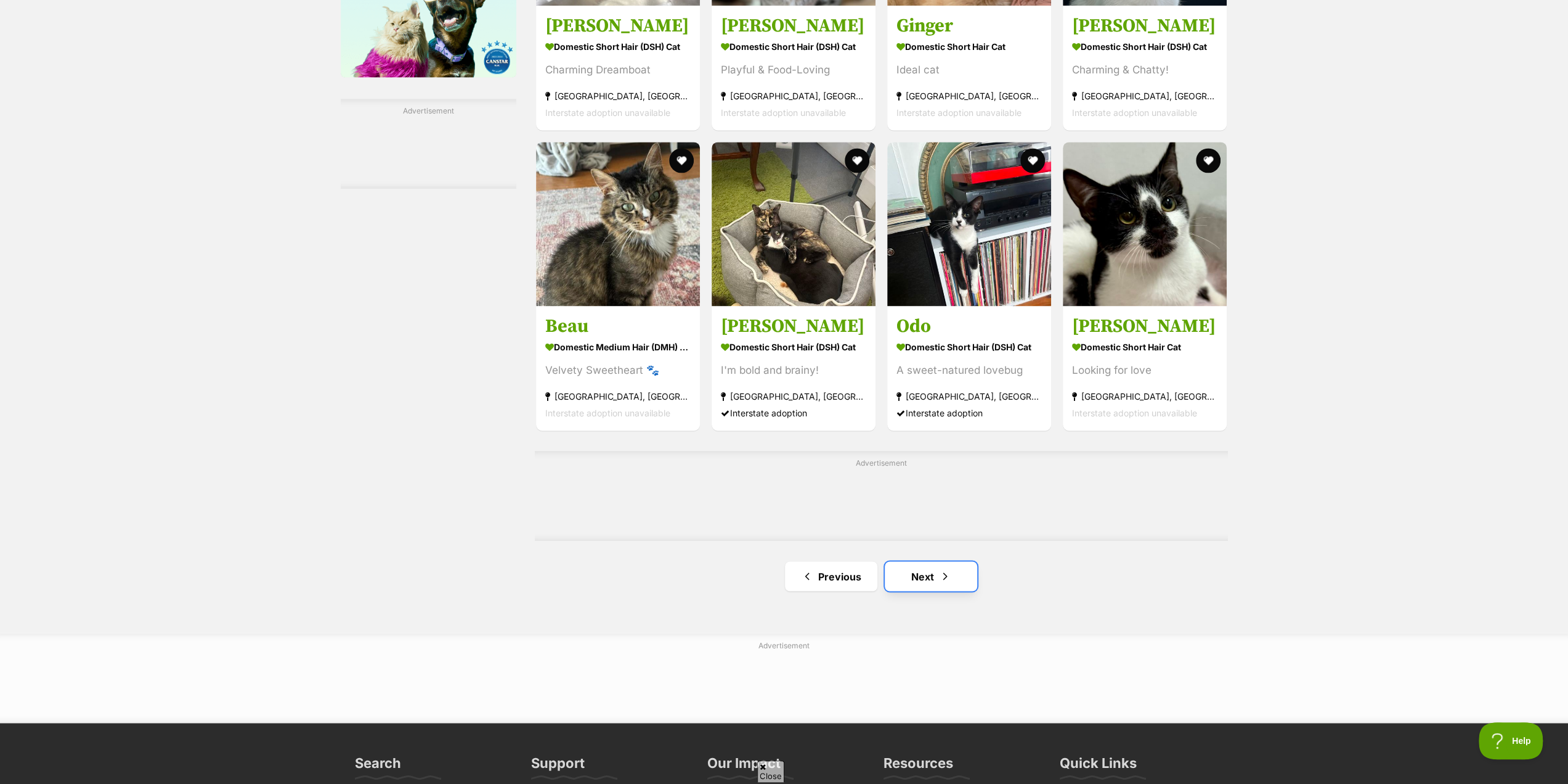
click at [924, 577] on link "Next" at bounding box center [930, 576] width 92 height 29
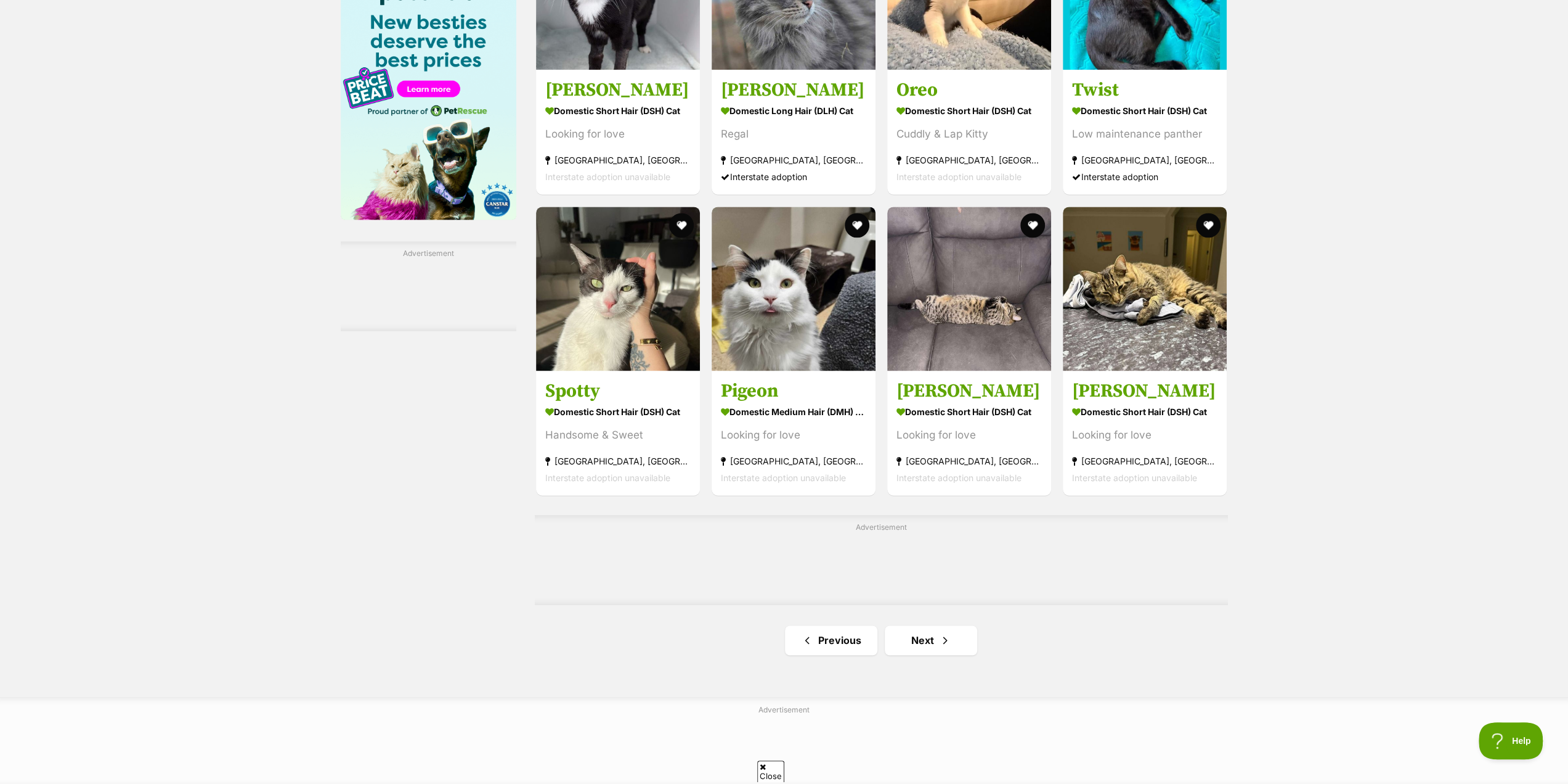
scroll to position [1664, 0]
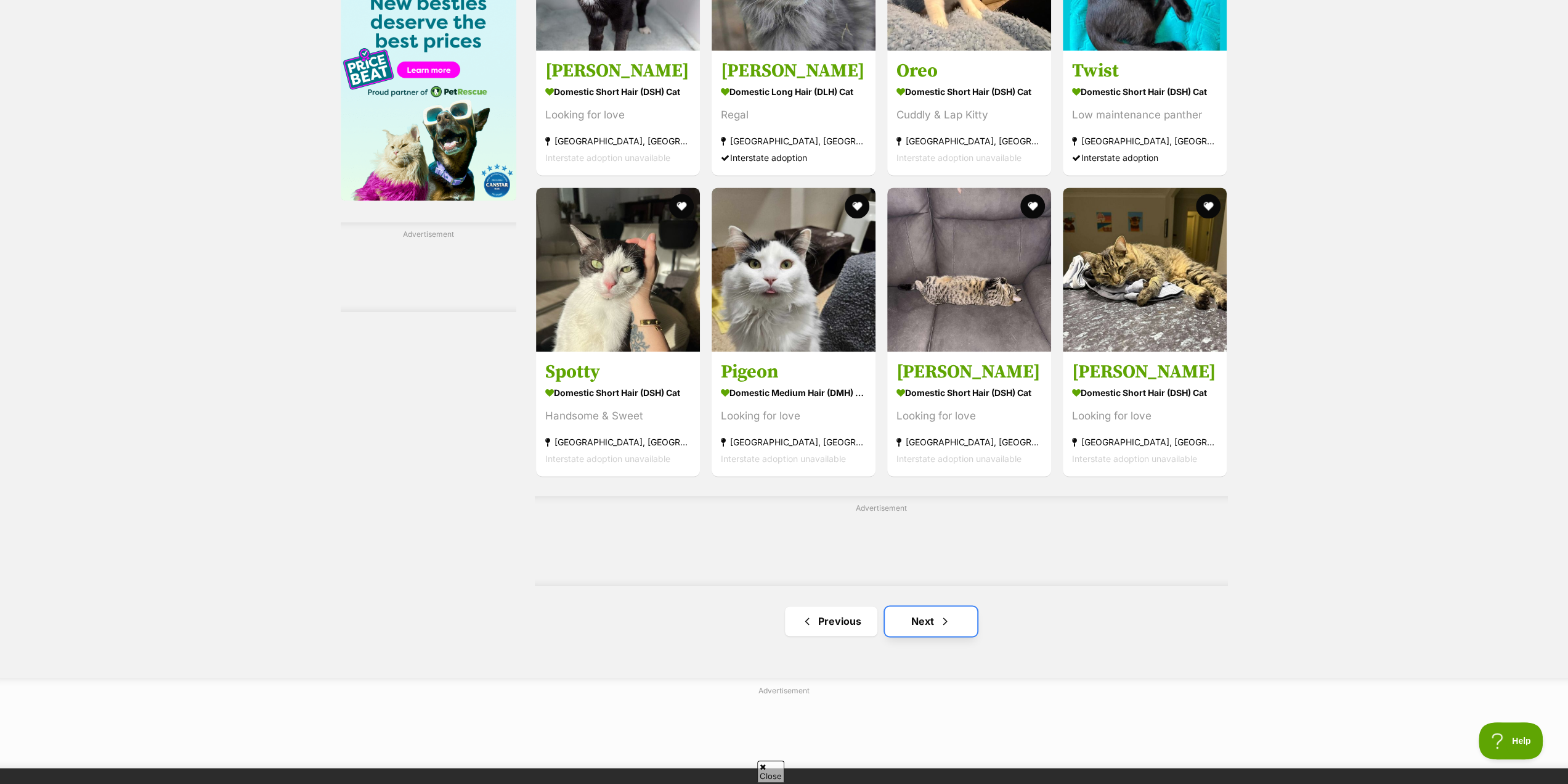
click at [934, 620] on link "Next" at bounding box center [930, 620] width 92 height 29
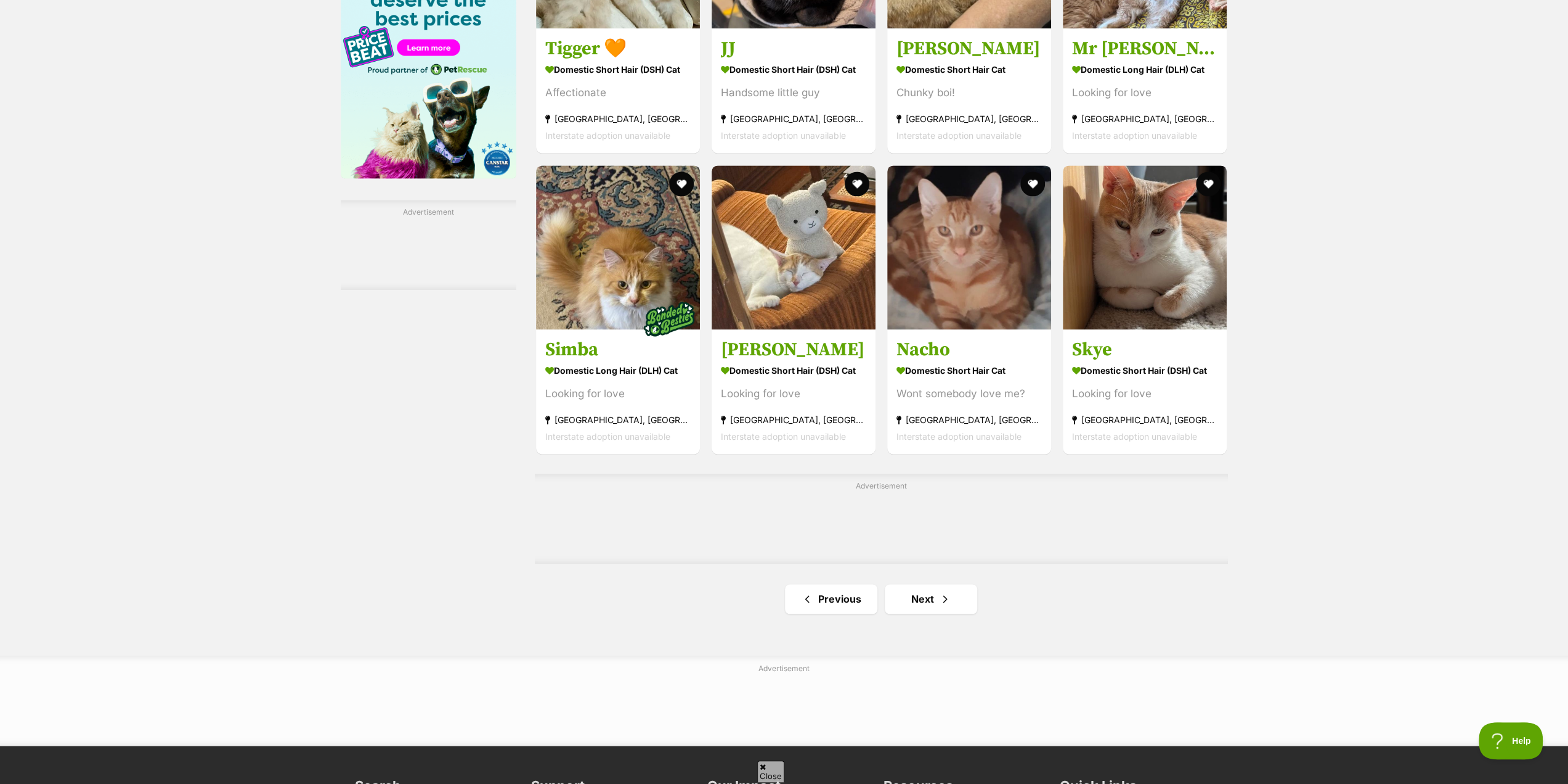
scroll to position [1726, 0]
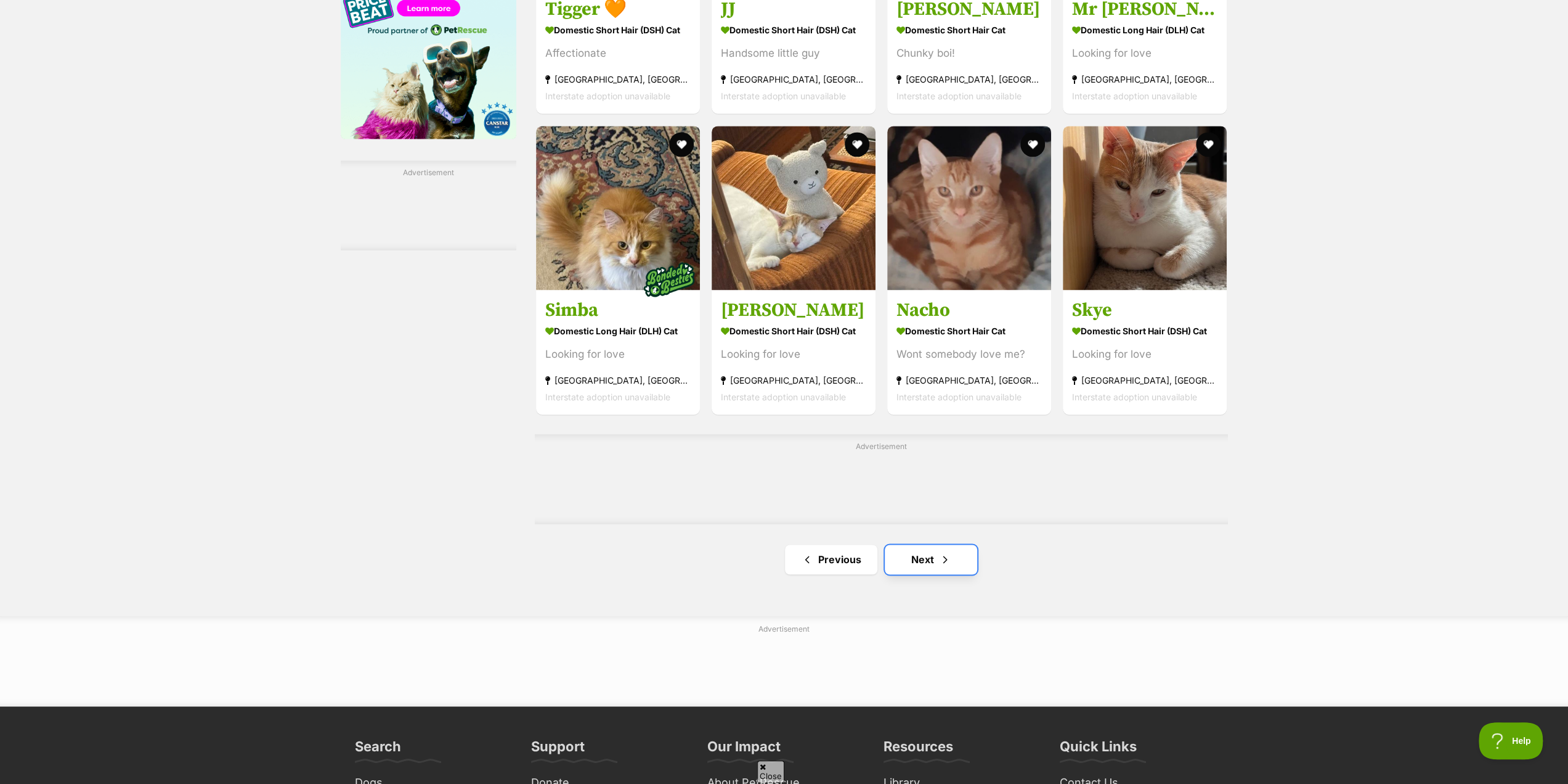
click at [924, 566] on link "Next" at bounding box center [930, 559] width 92 height 29
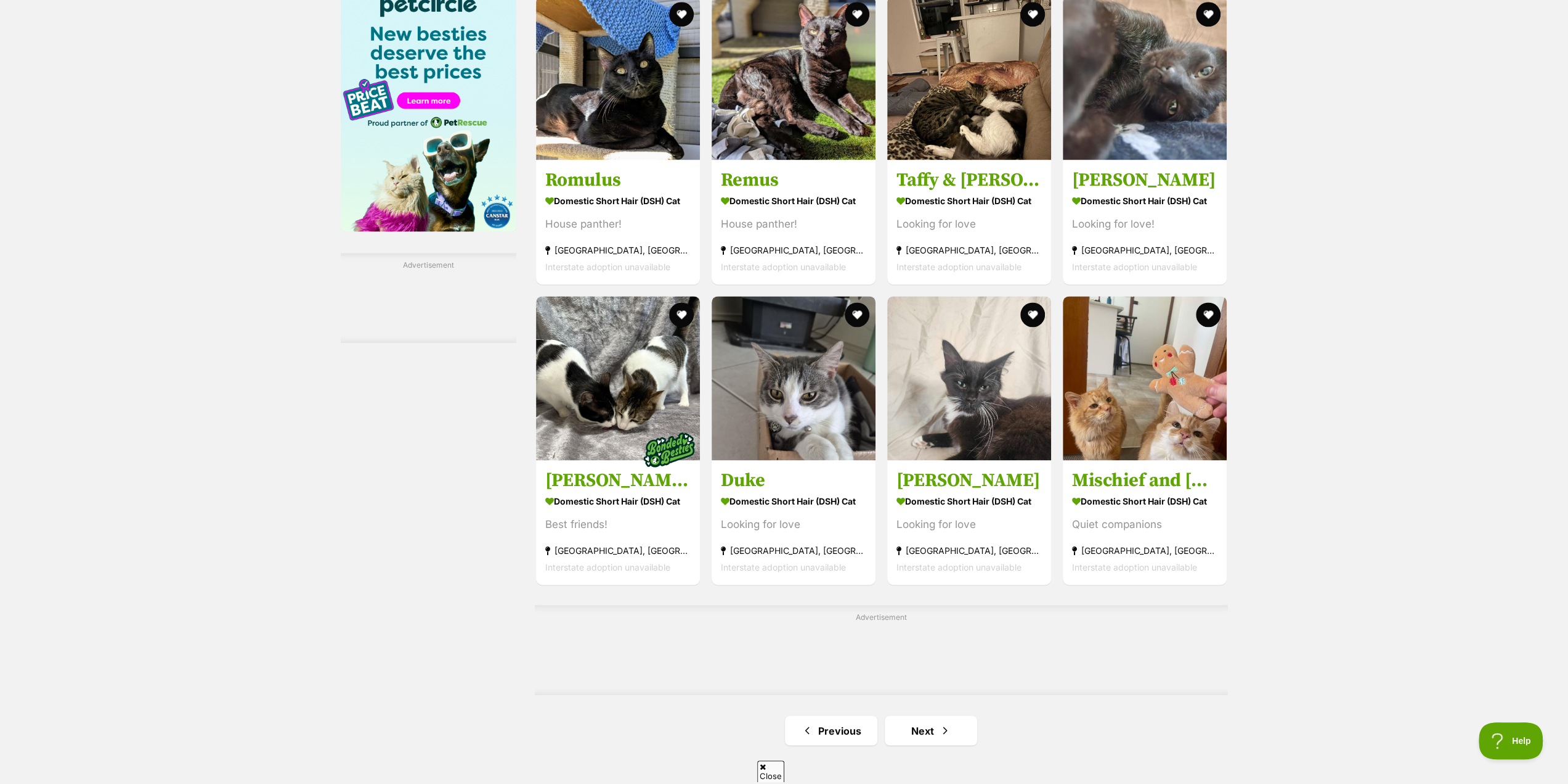
scroll to position [1664, 0]
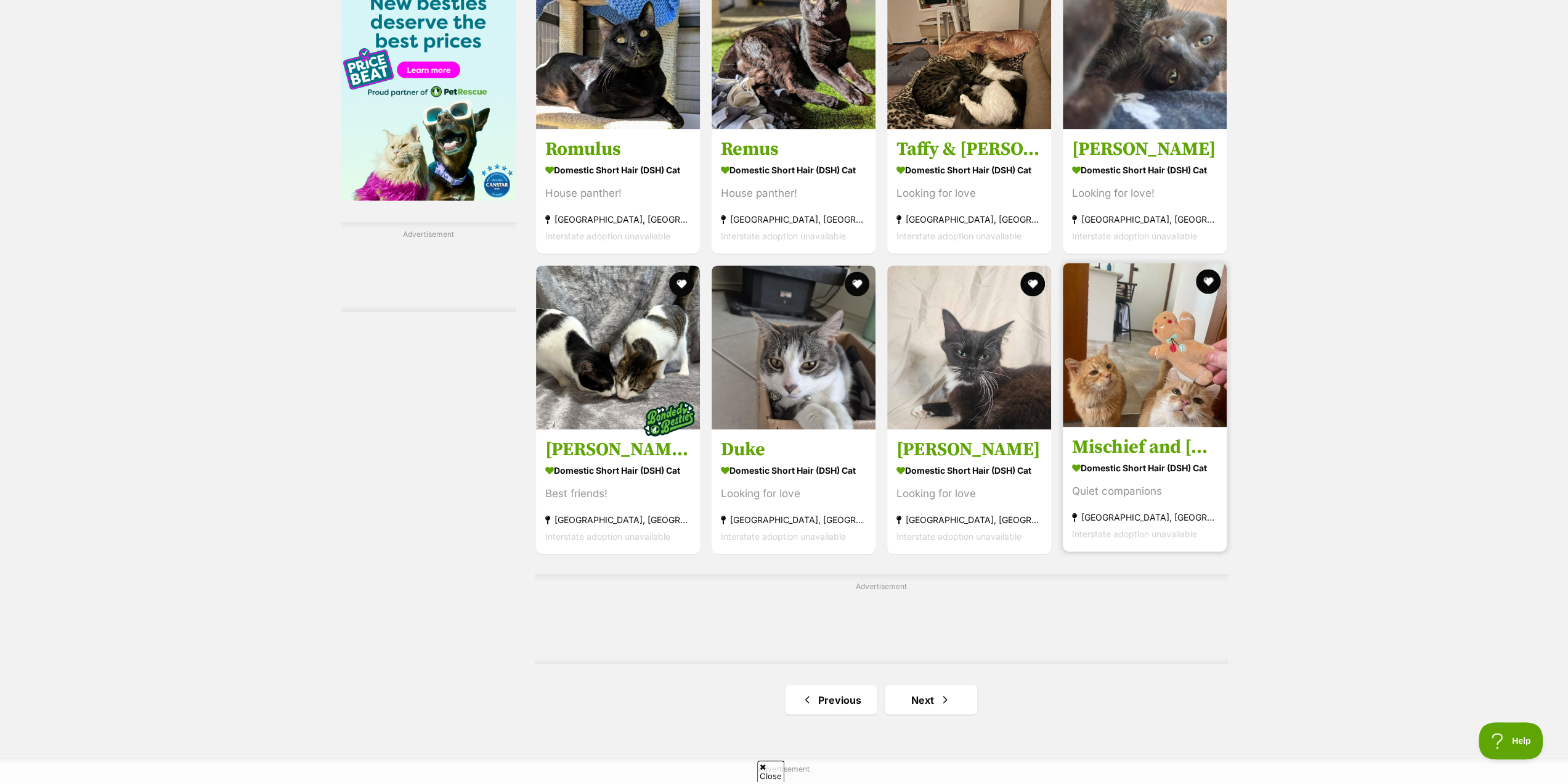
click at [1106, 461] on strong "Domestic Short Hair (DSH) Cat" at bounding box center [1144, 468] width 145 height 18
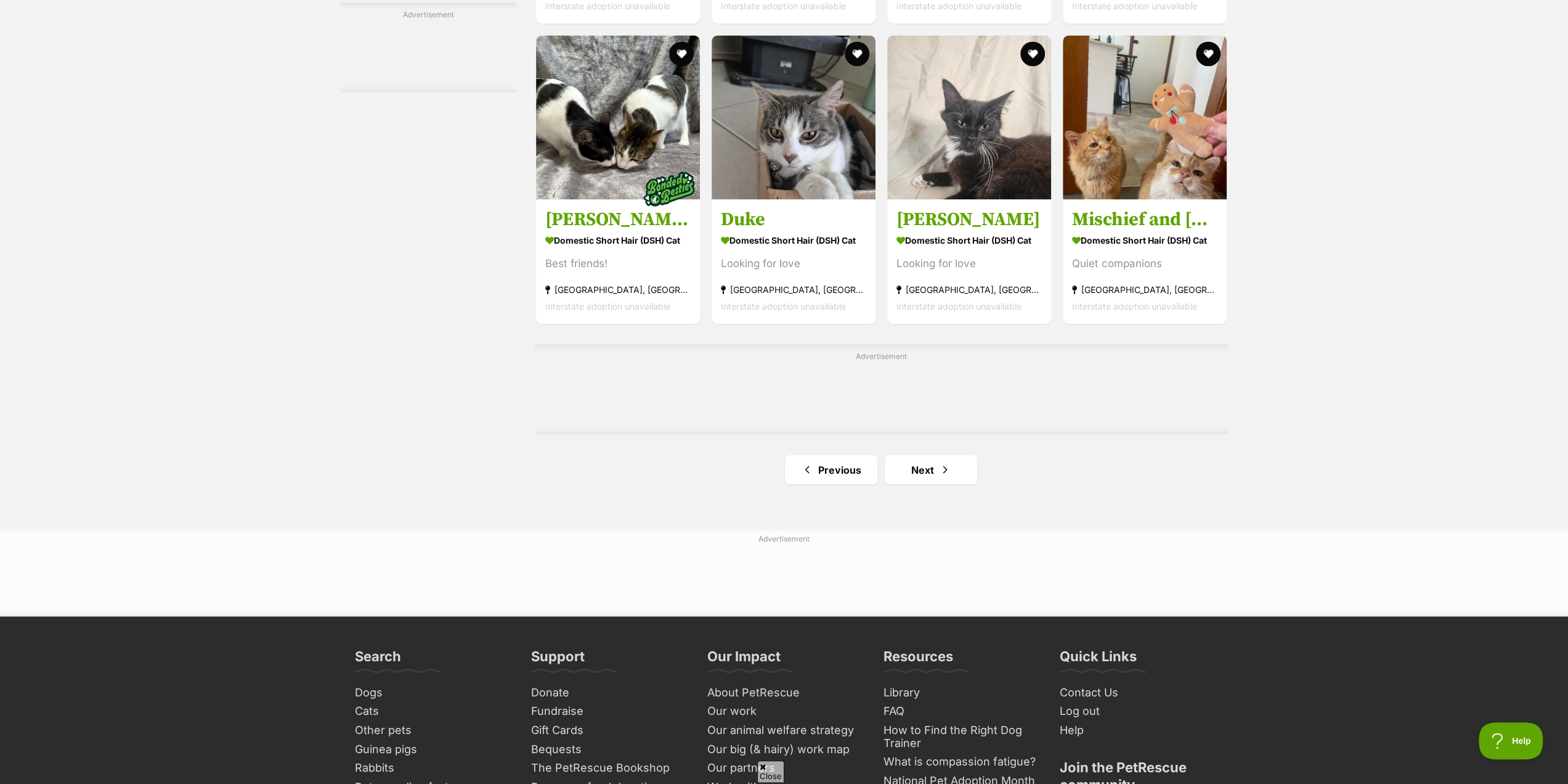
scroll to position [1911, 0]
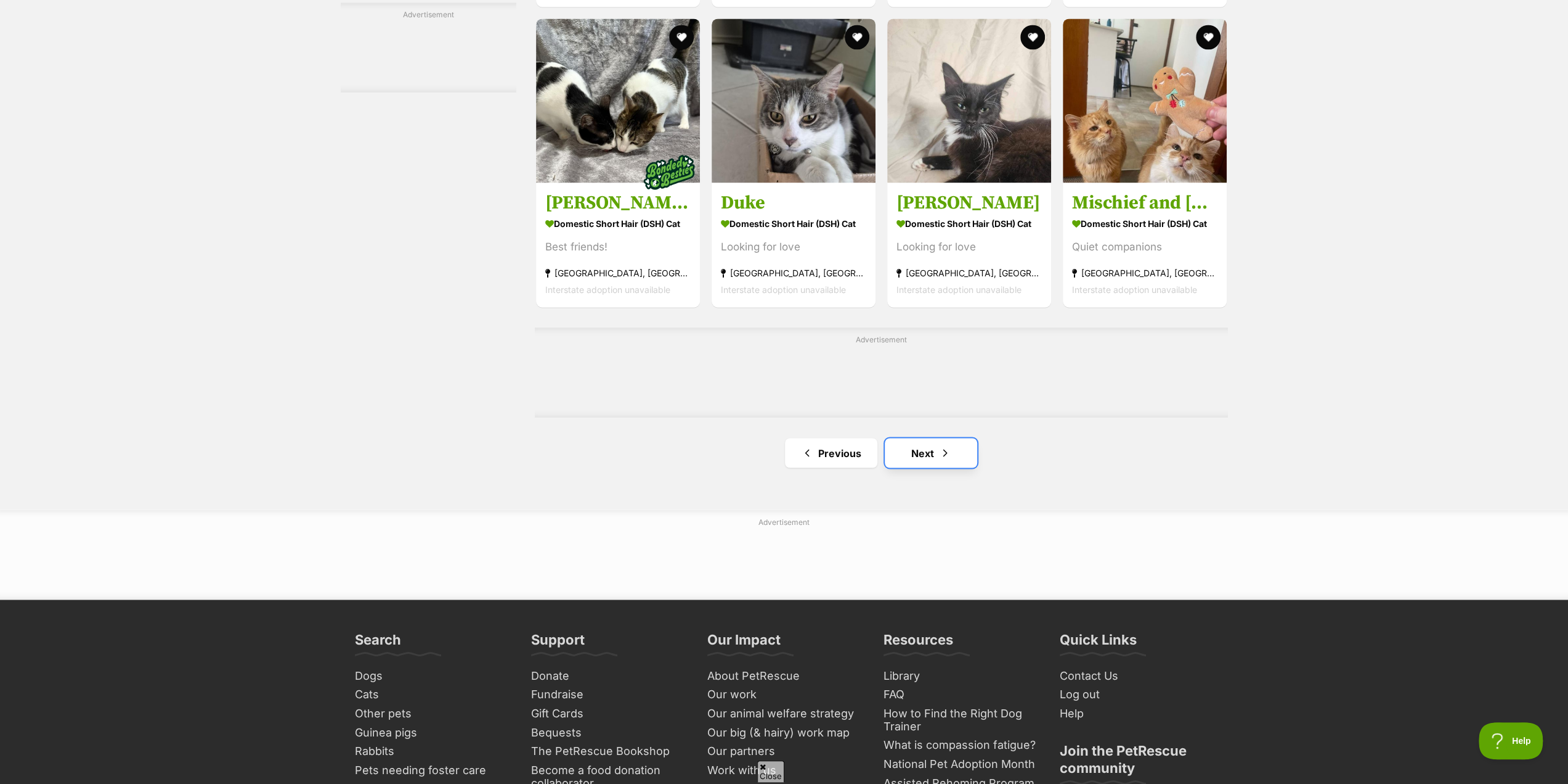
click at [921, 454] on link "Next" at bounding box center [930, 452] width 92 height 29
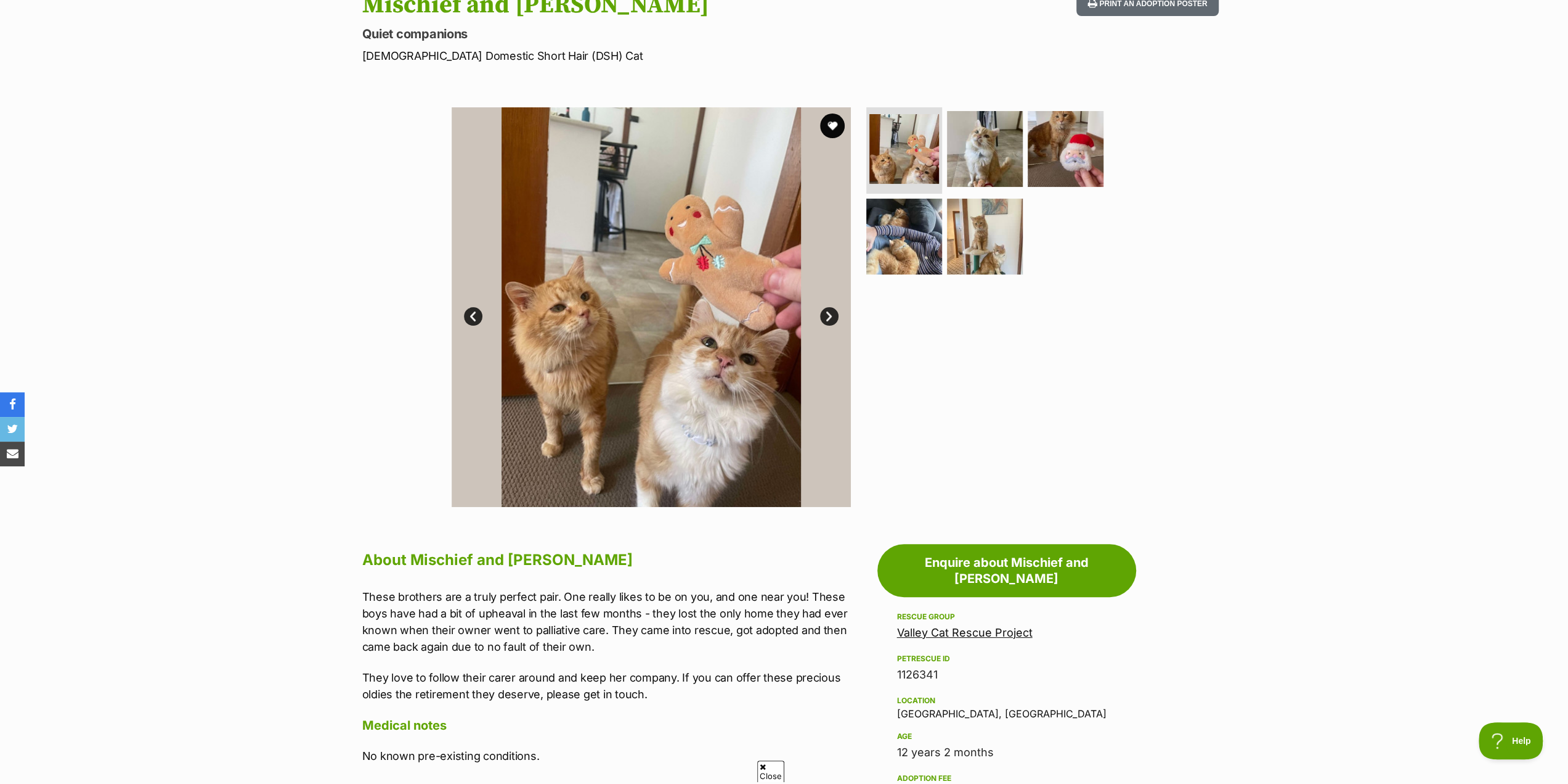
scroll to position [185, 0]
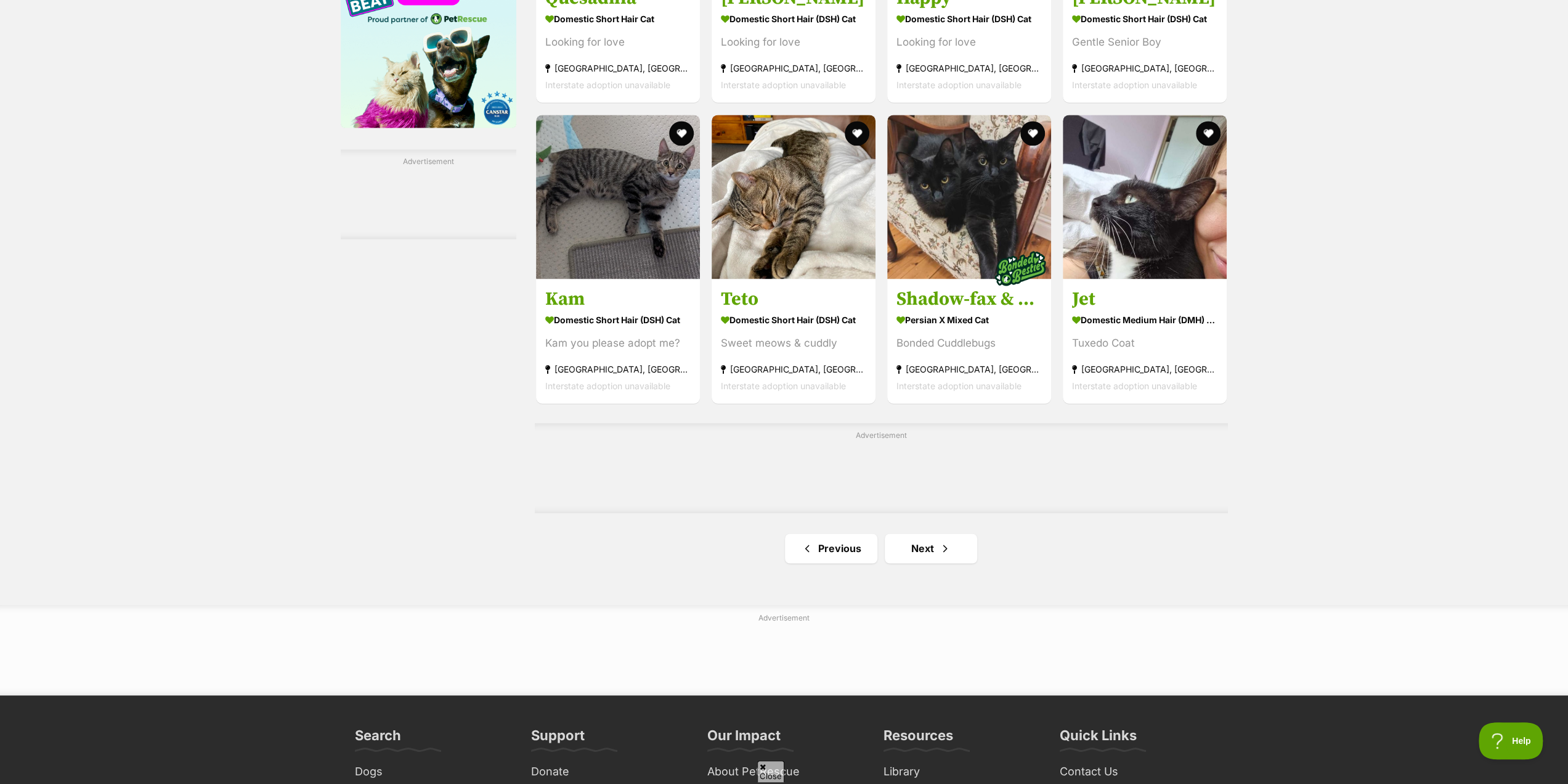
scroll to position [1788, 0]
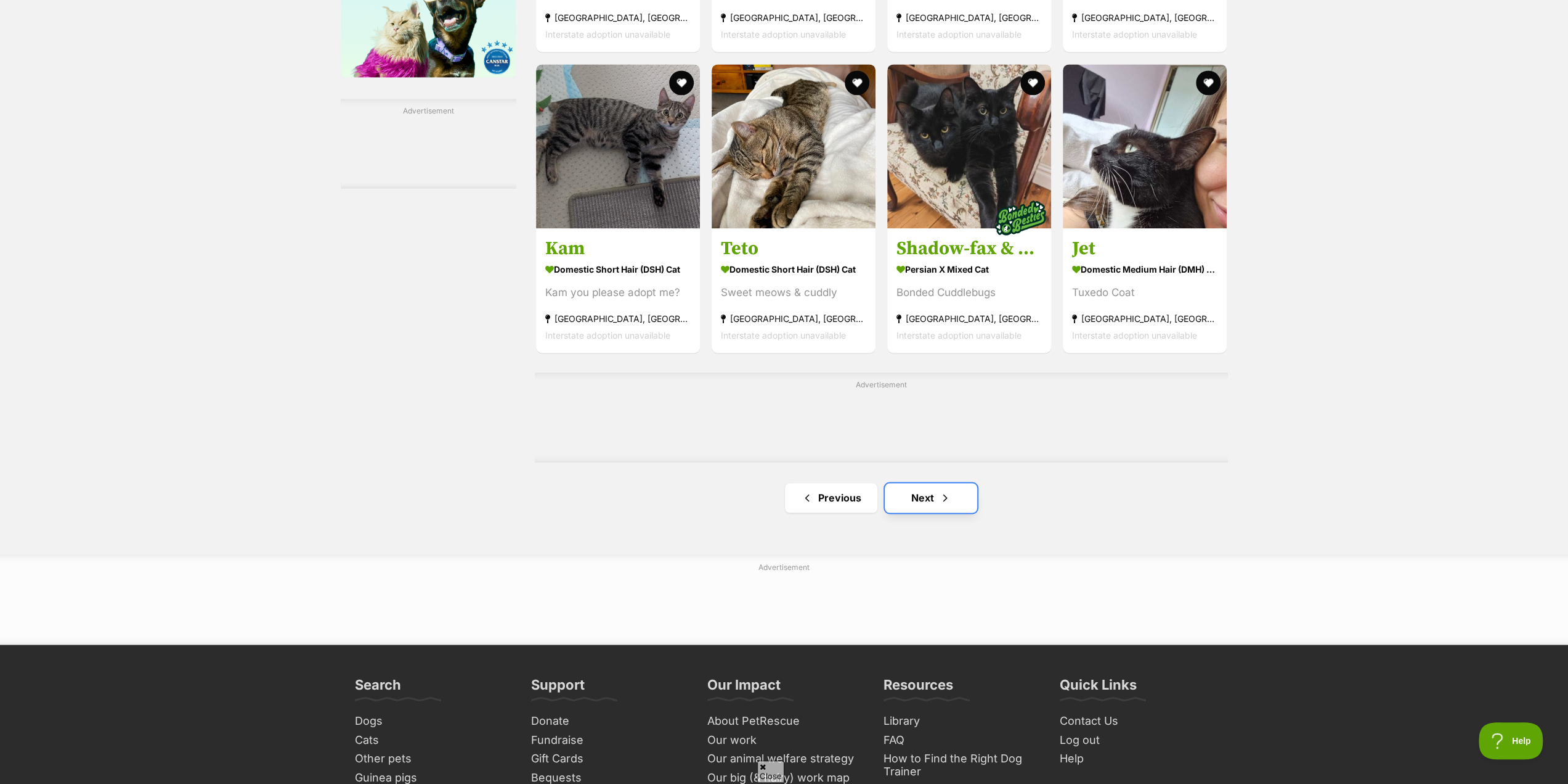
click at [927, 498] on link "Next" at bounding box center [930, 497] width 92 height 29
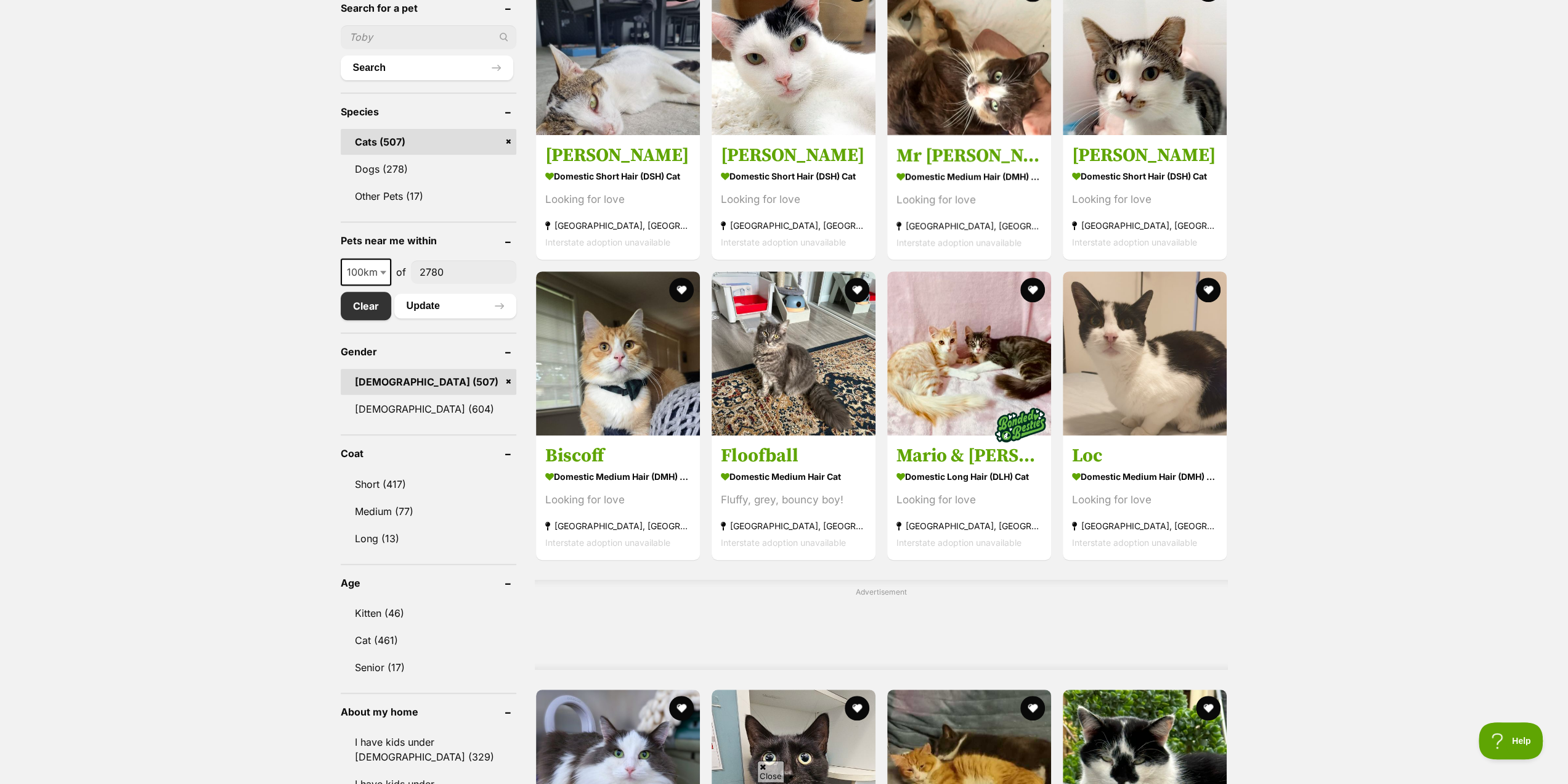
scroll to position [493, 0]
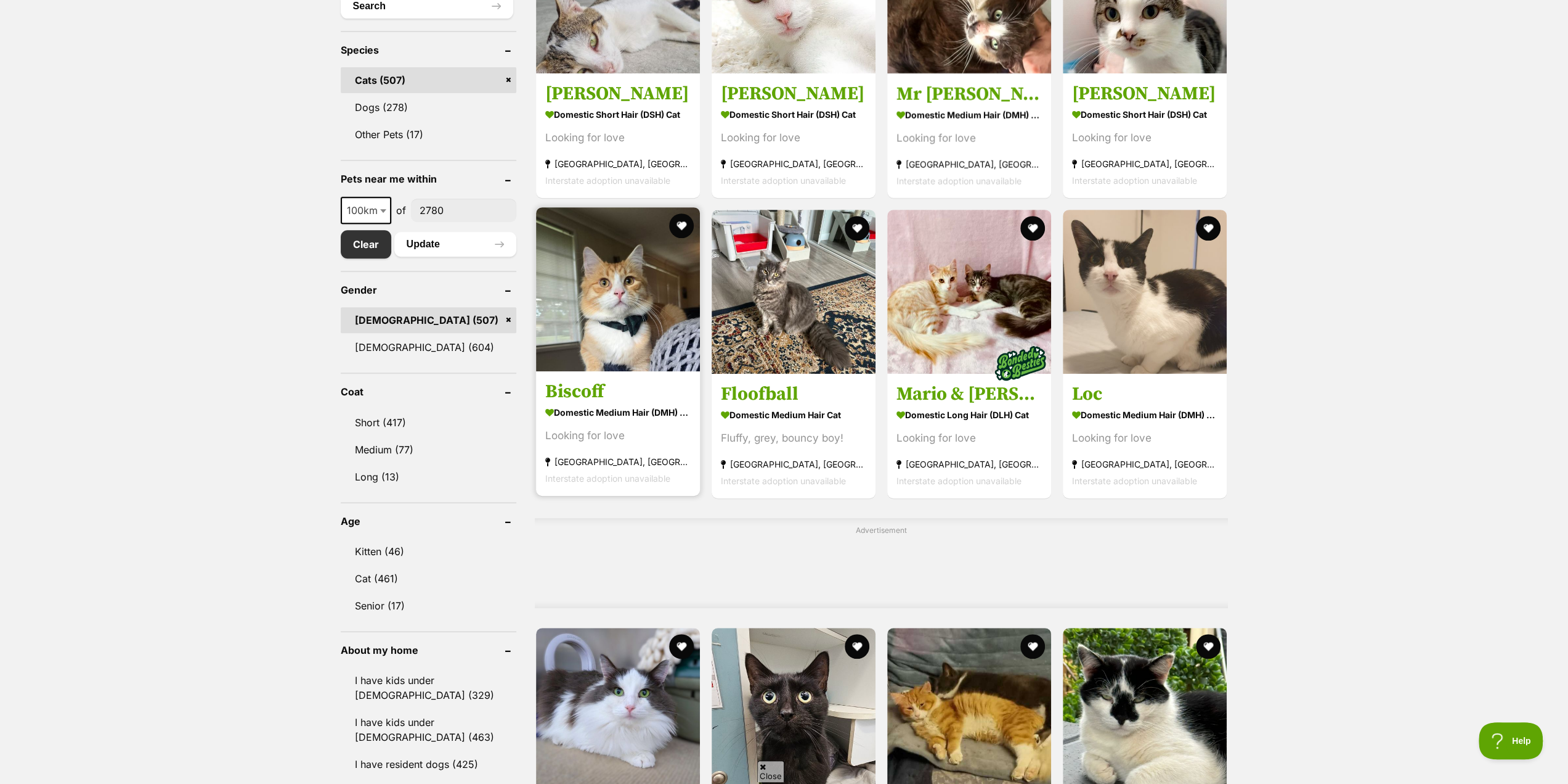
click at [610, 341] on img at bounding box center [618, 289] width 164 height 164
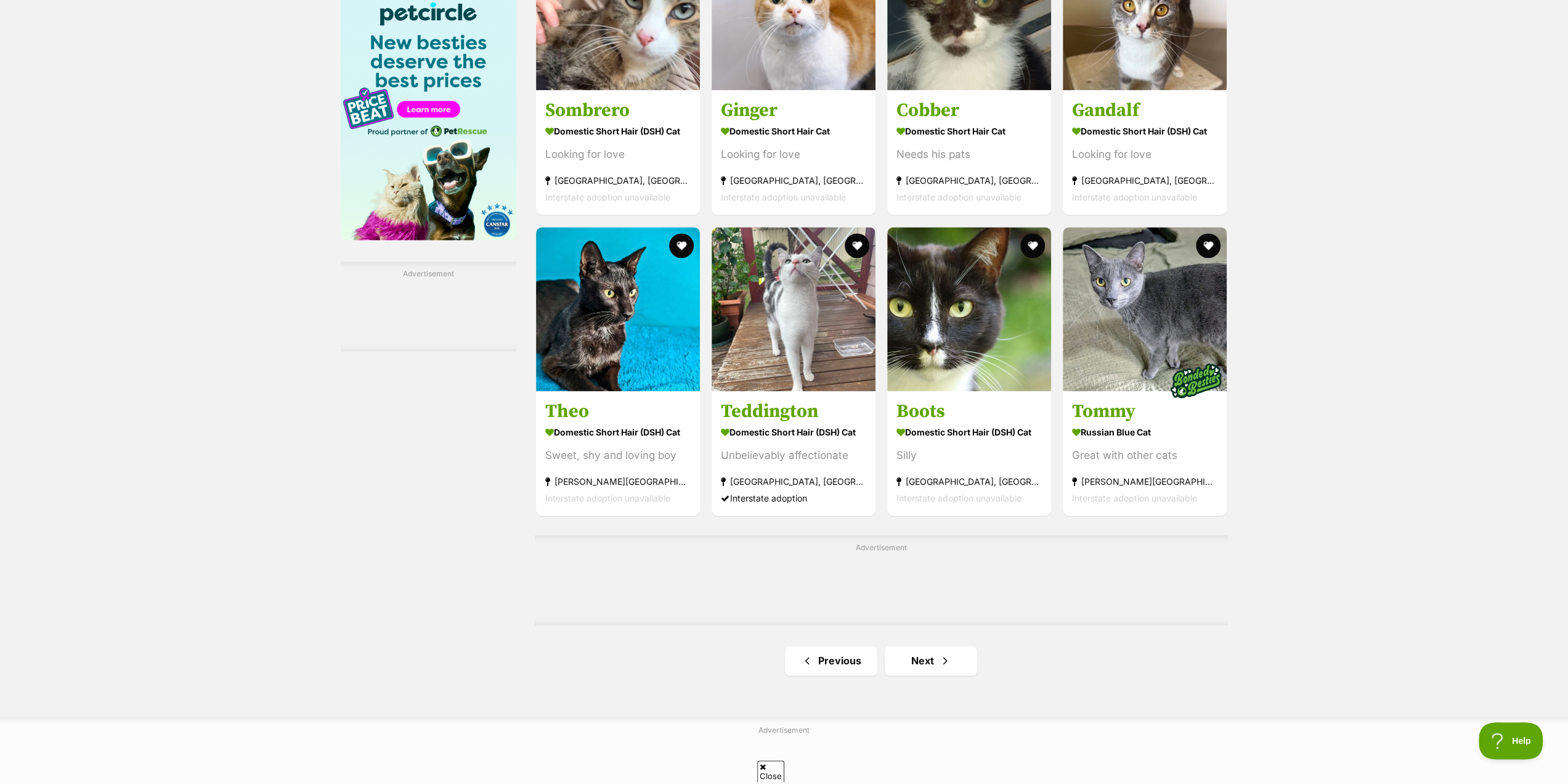
scroll to position [1788, 0]
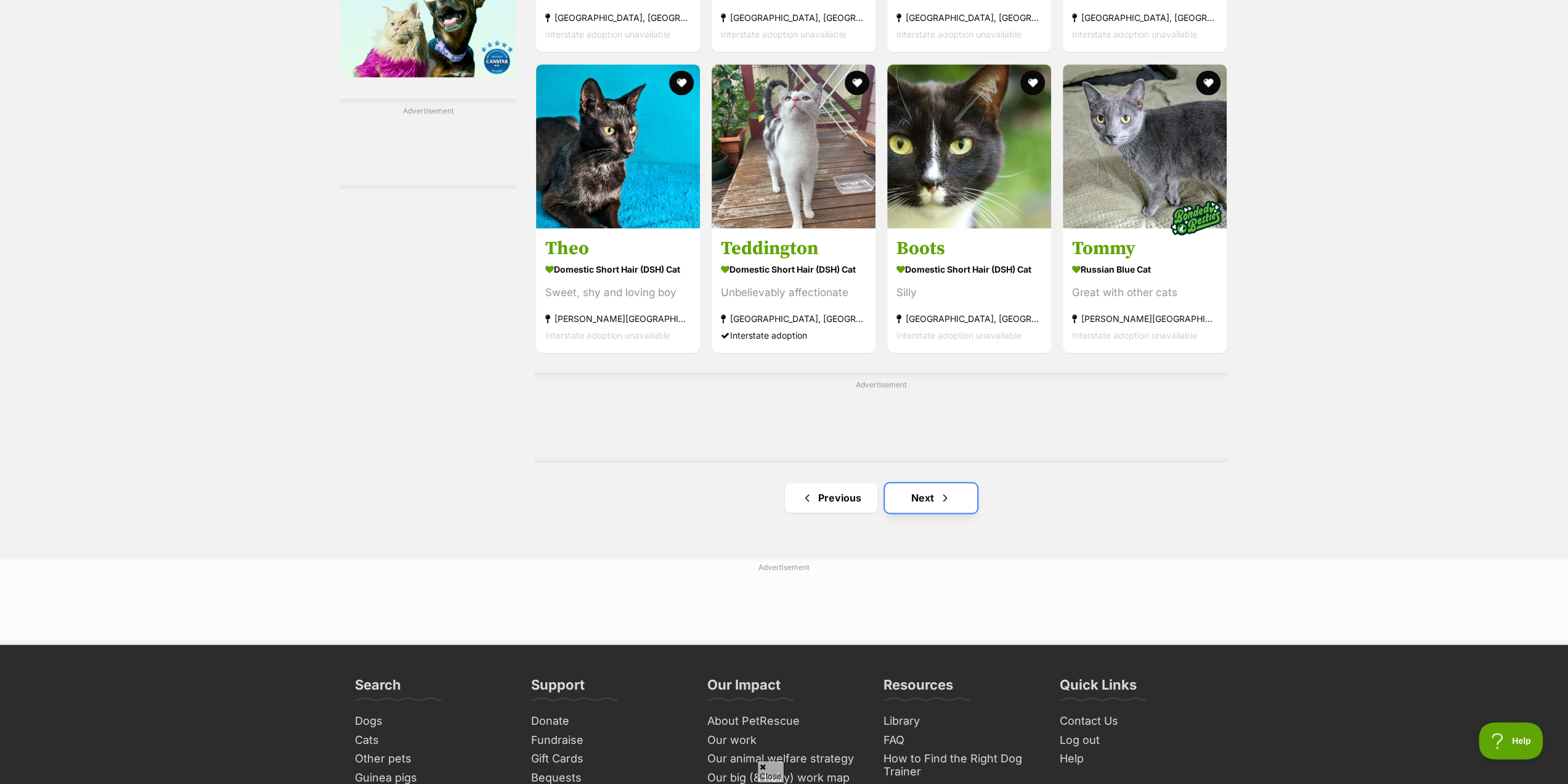
click at [925, 497] on link "Next" at bounding box center [930, 497] width 92 height 29
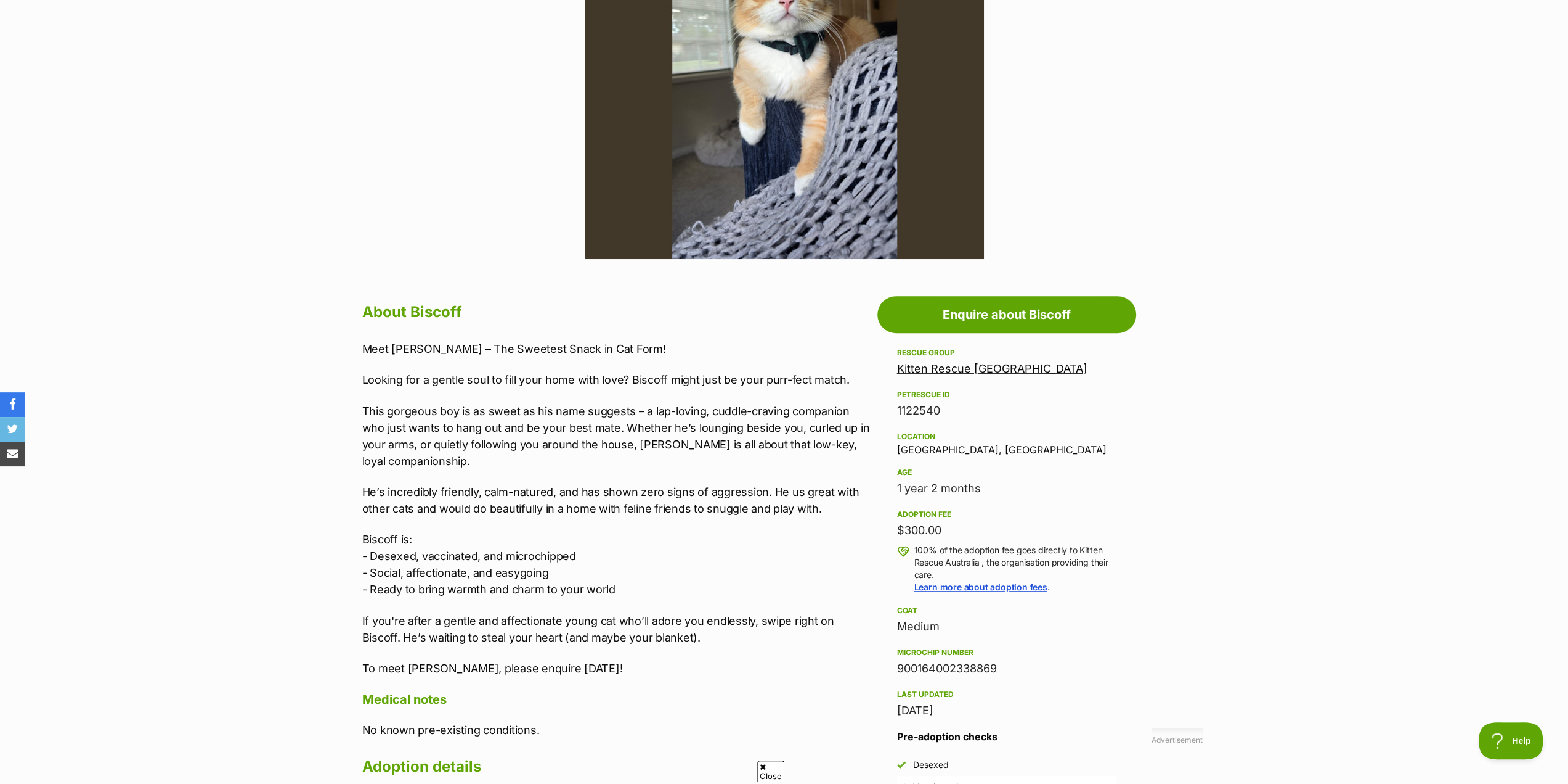
scroll to position [370, 0]
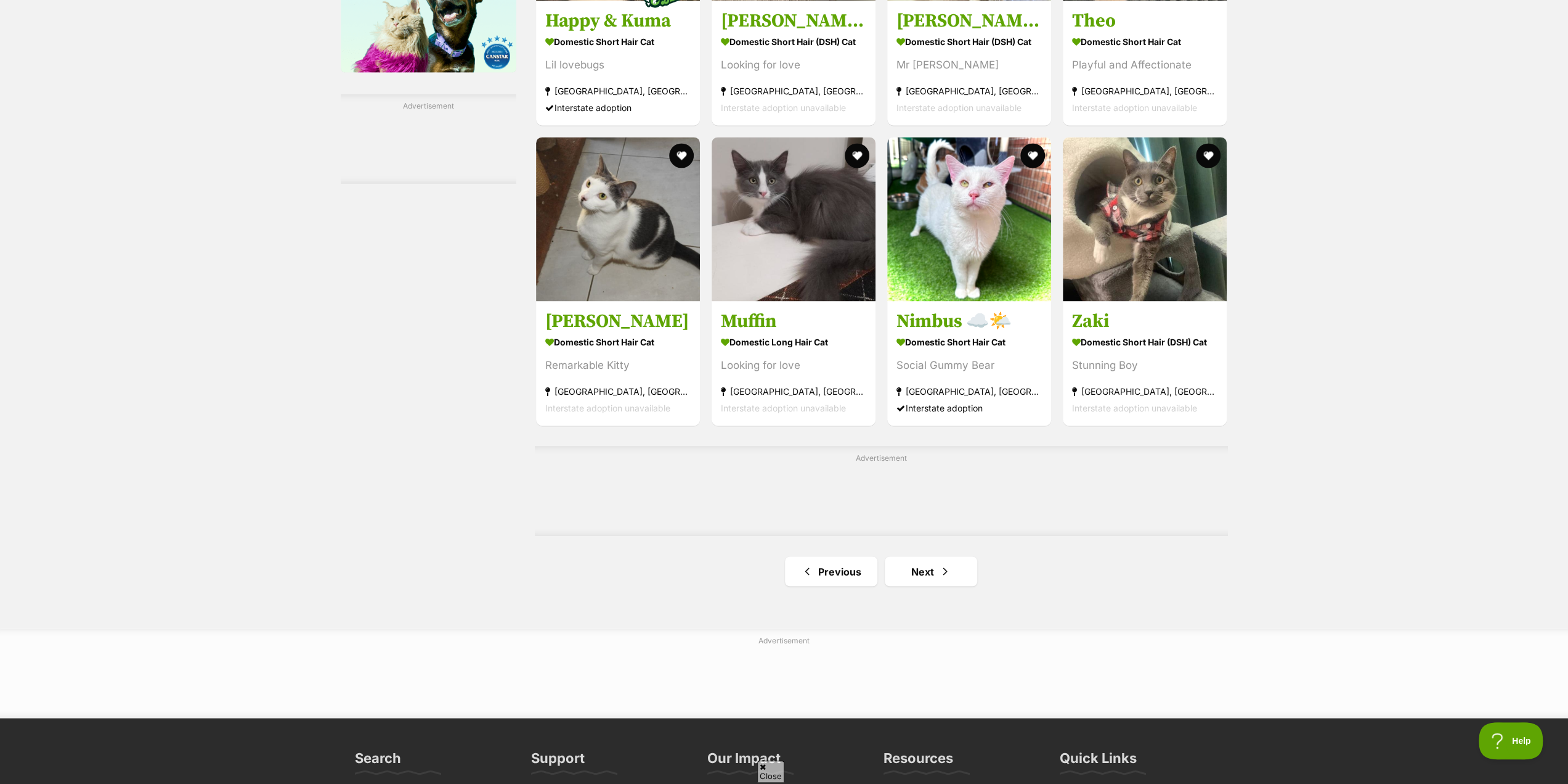
scroll to position [1850, 0]
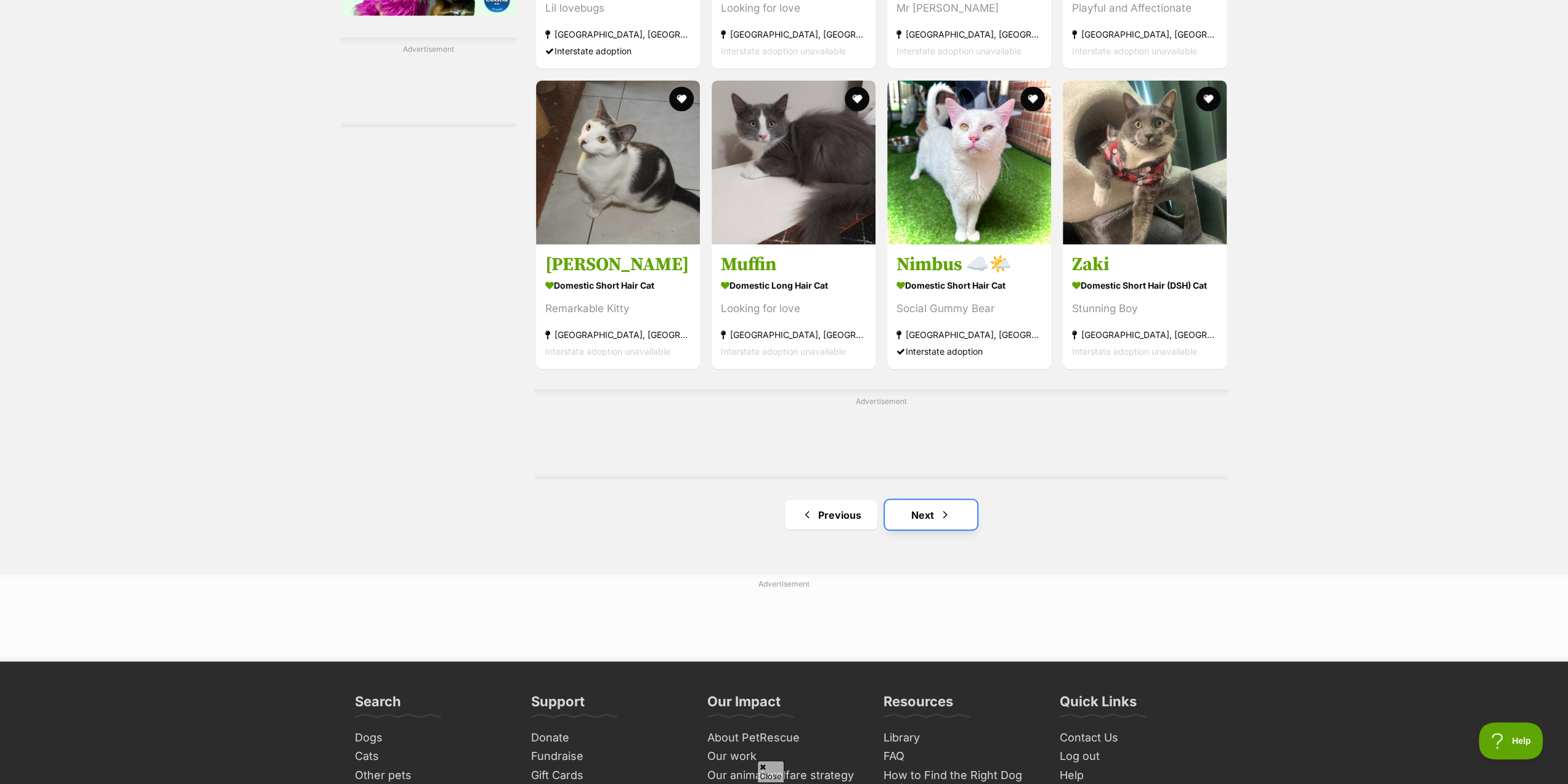
click at [918, 519] on link "Next" at bounding box center [930, 514] width 92 height 29
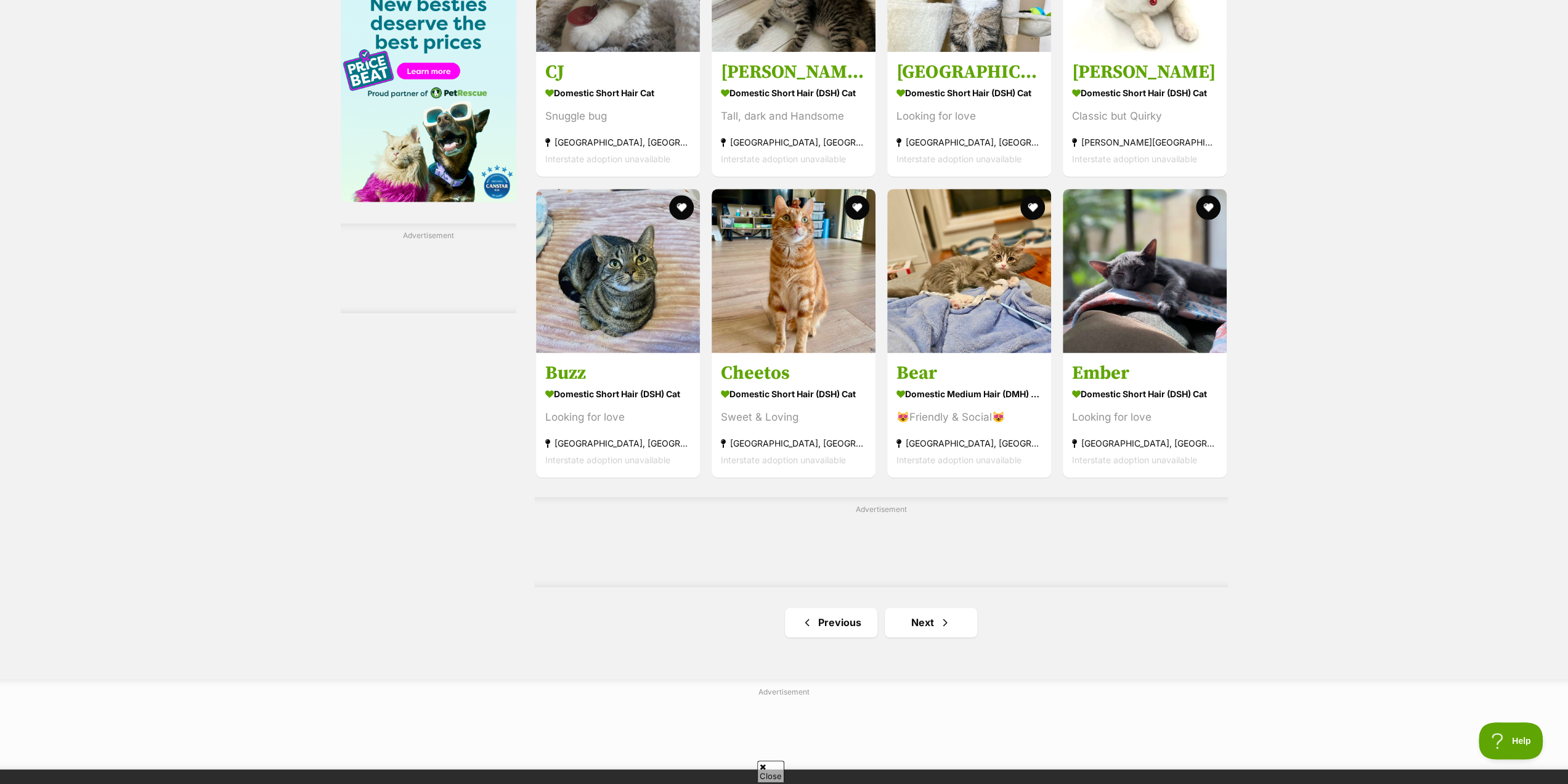
scroll to position [1664, 0]
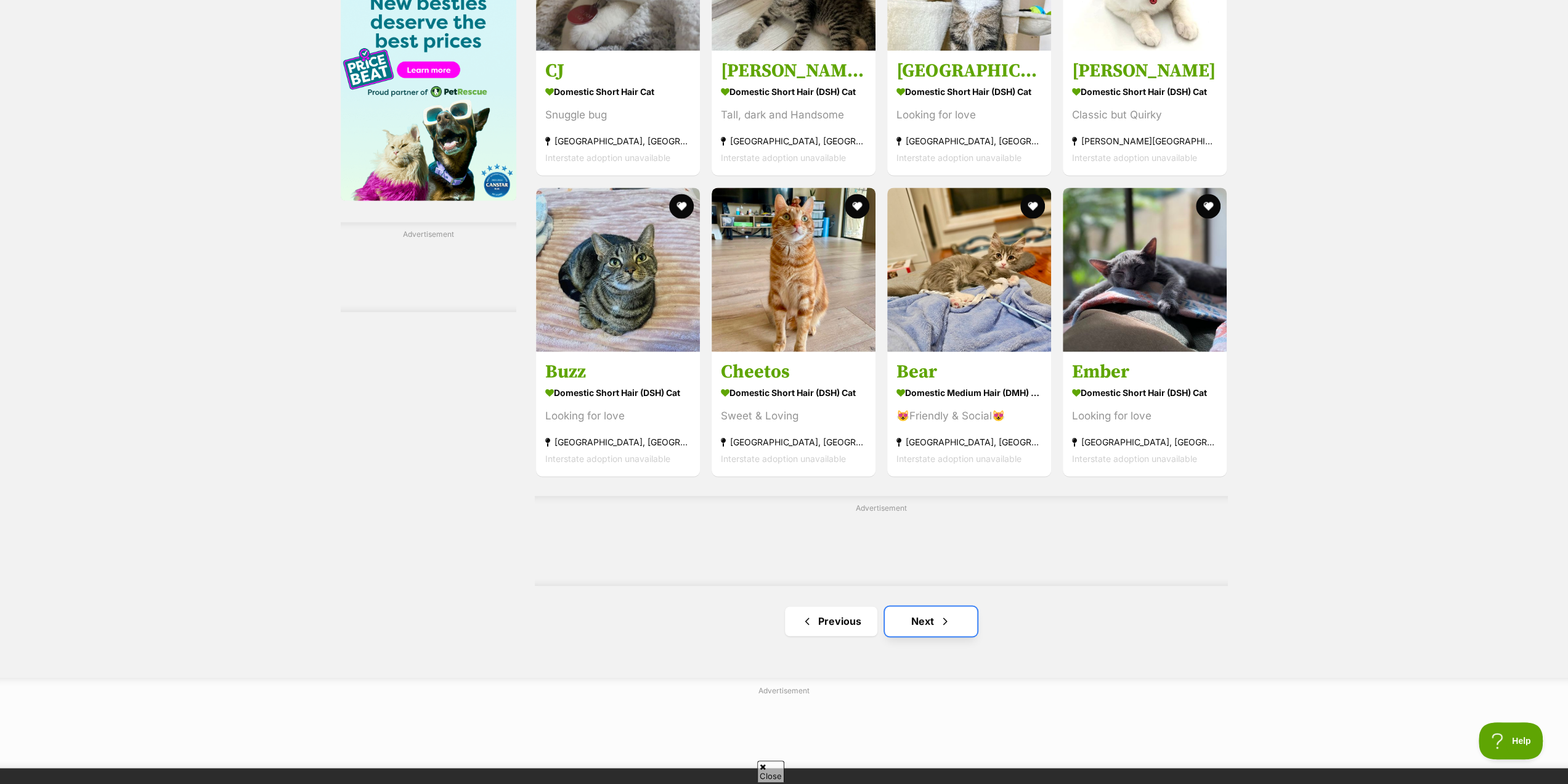
click at [930, 619] on link "Next" at bounding box center [930, 620] width 92 height 29
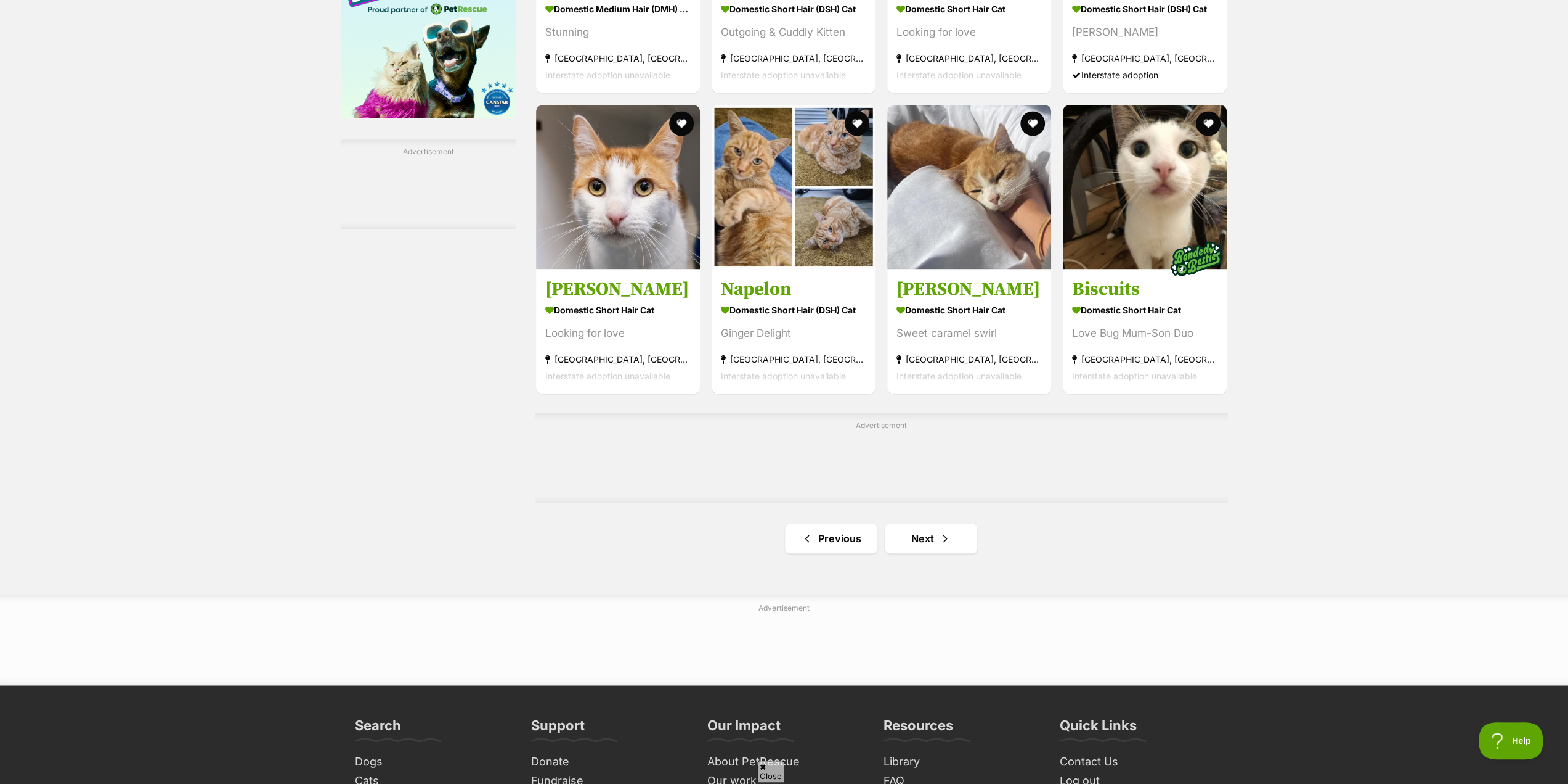
scroll to position [1788, 0]
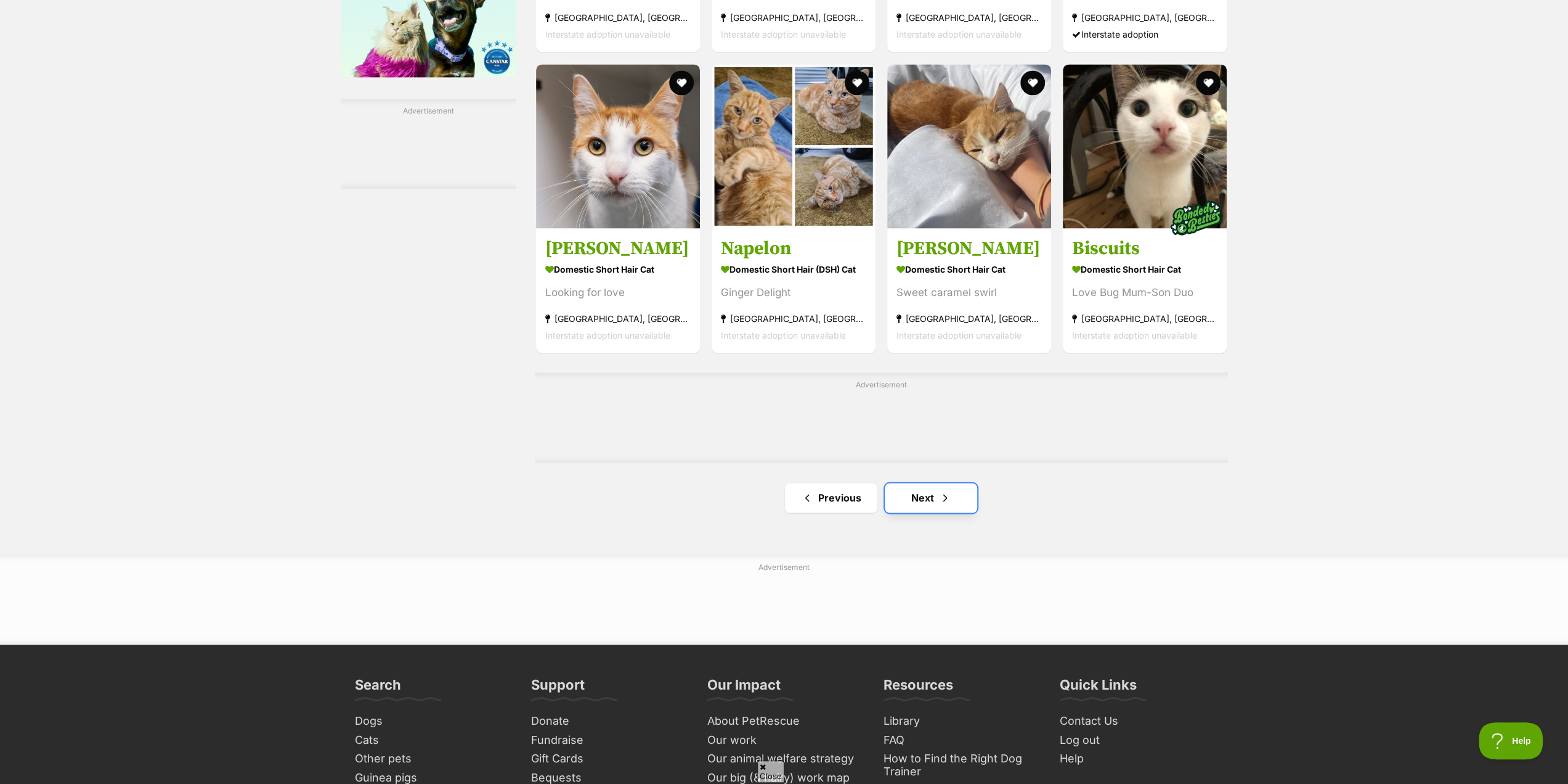
click at [919, 499] on link "Next" at bounding box center [930, 497] width 92 height 29
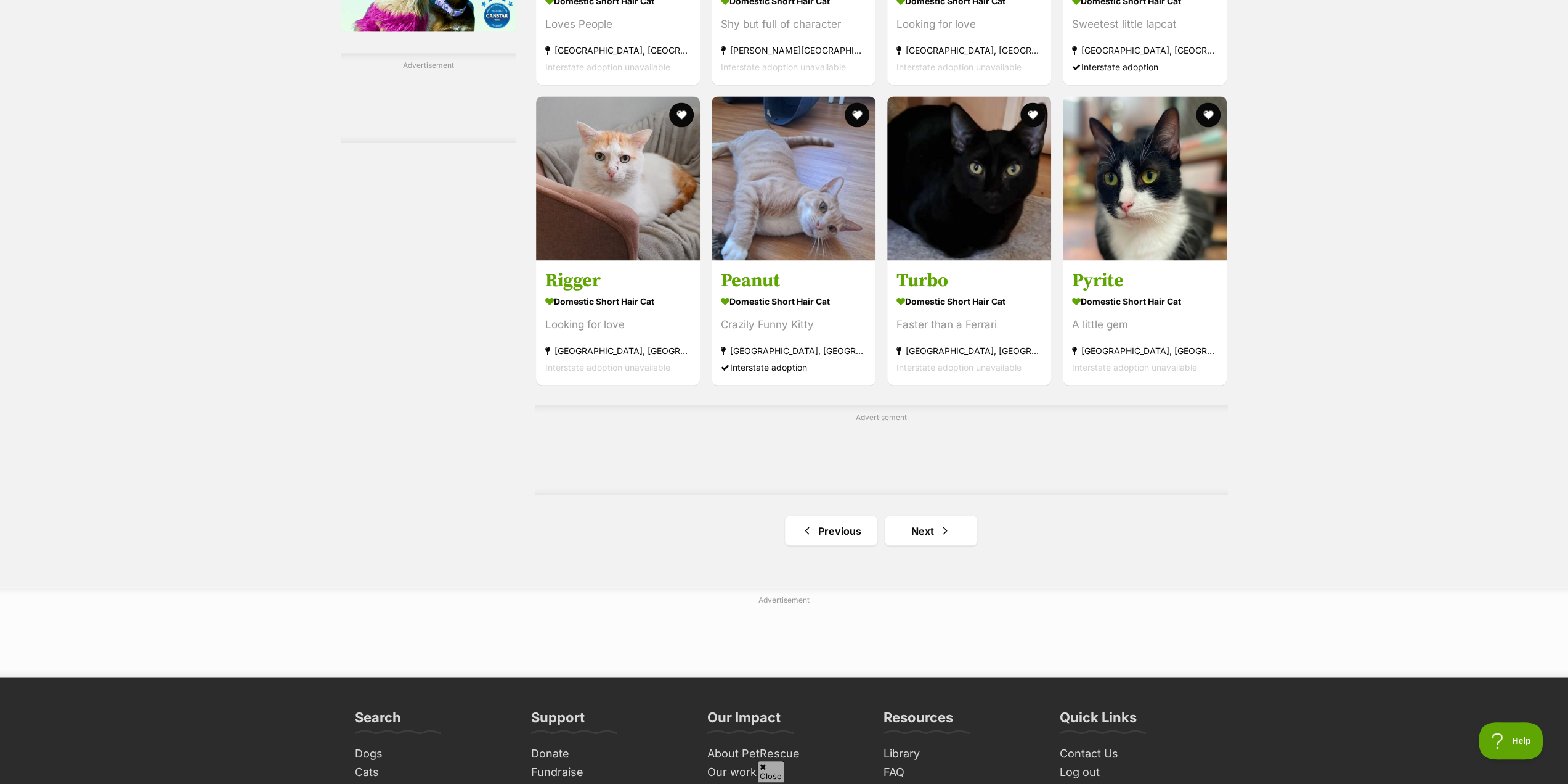
scroll to position [1911, 0]
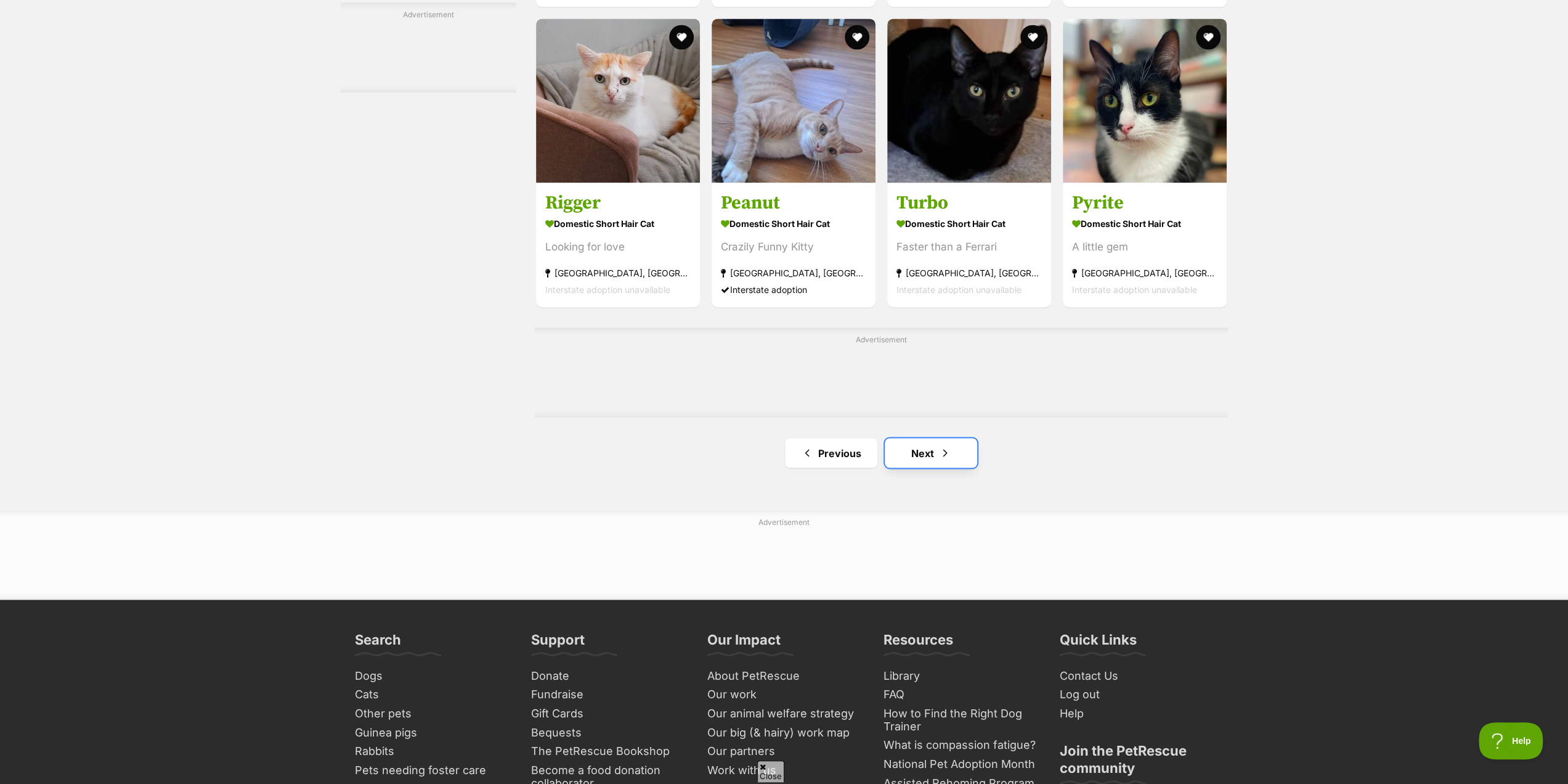
click at [934, 461] on link "Next" at bounding box center [930, 452] width 92 height 29
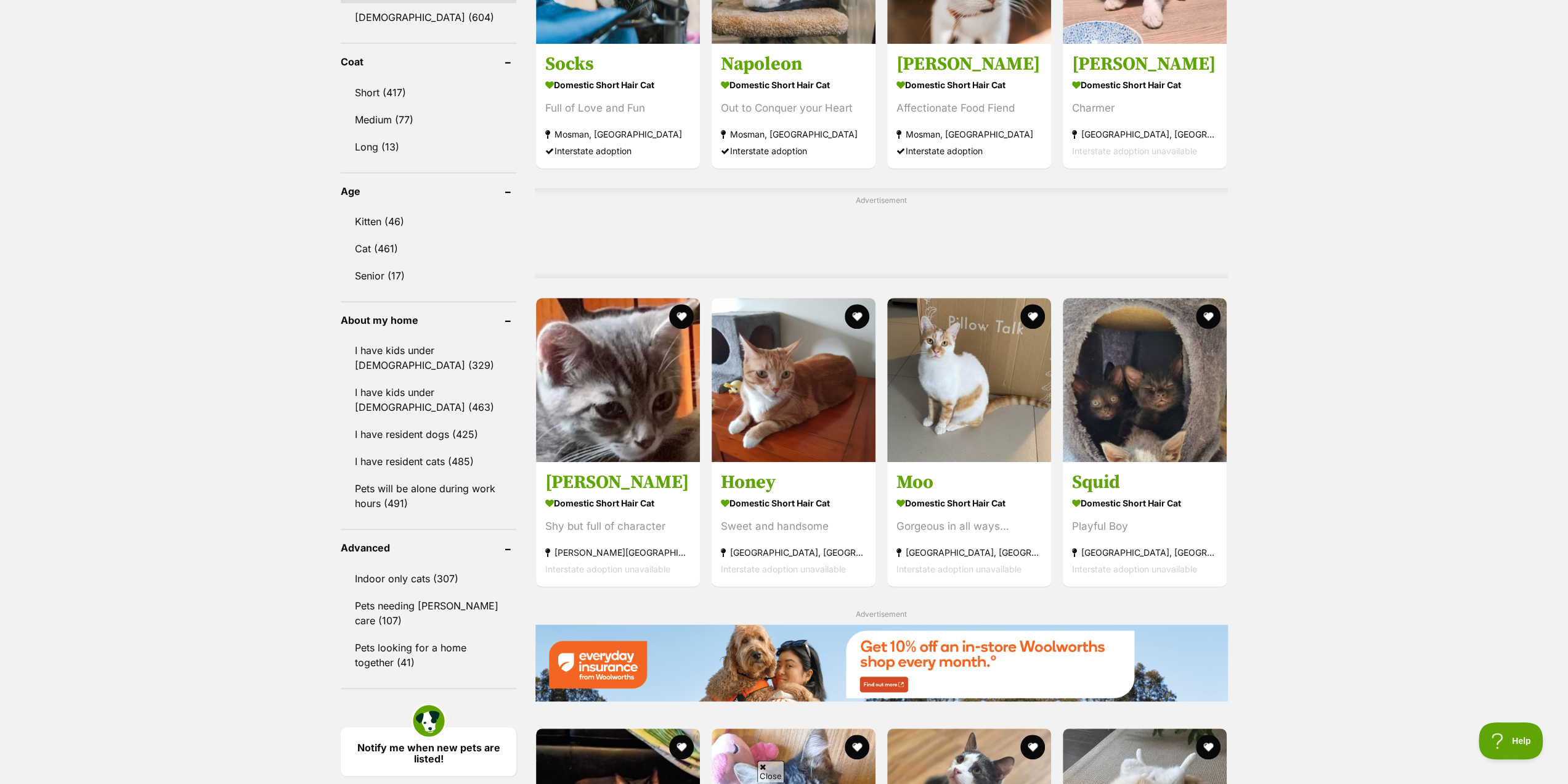
scroll to position [863, 0]
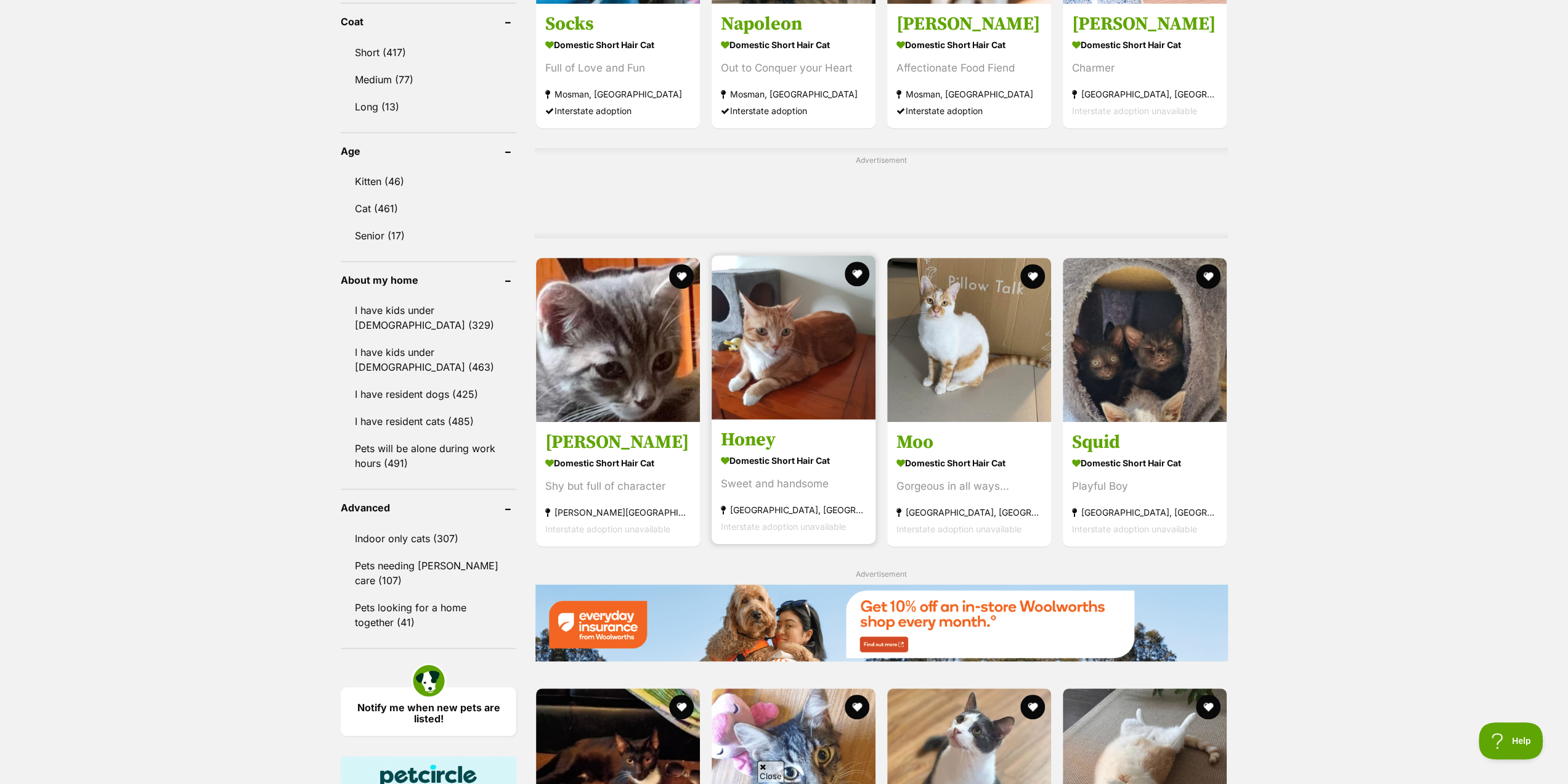
click at [784, 455] on strong "Domestic Short Hair Cat" at bounding box center [793, 461] width 145 height 18
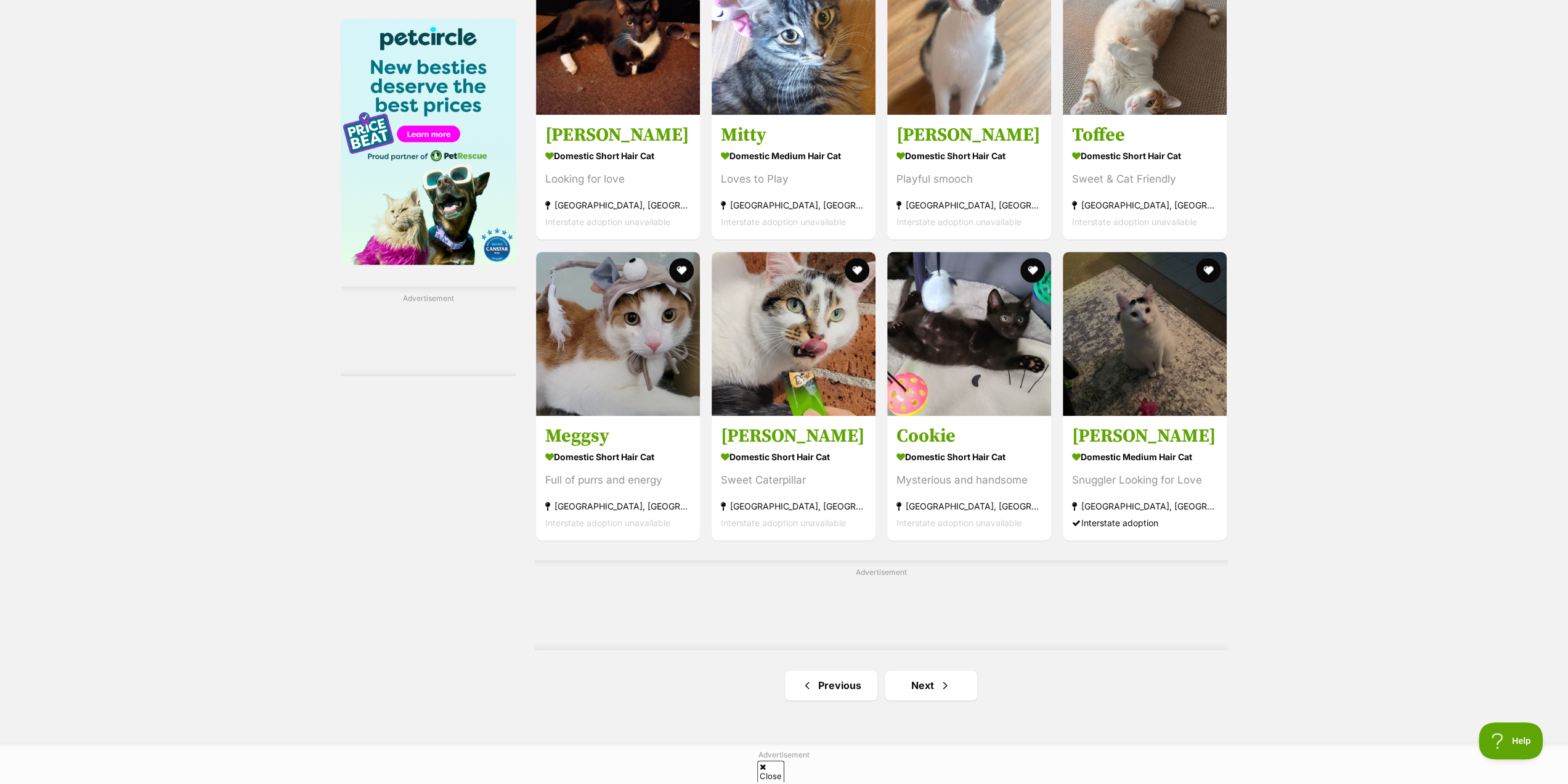
scroll to position [1664, 0]
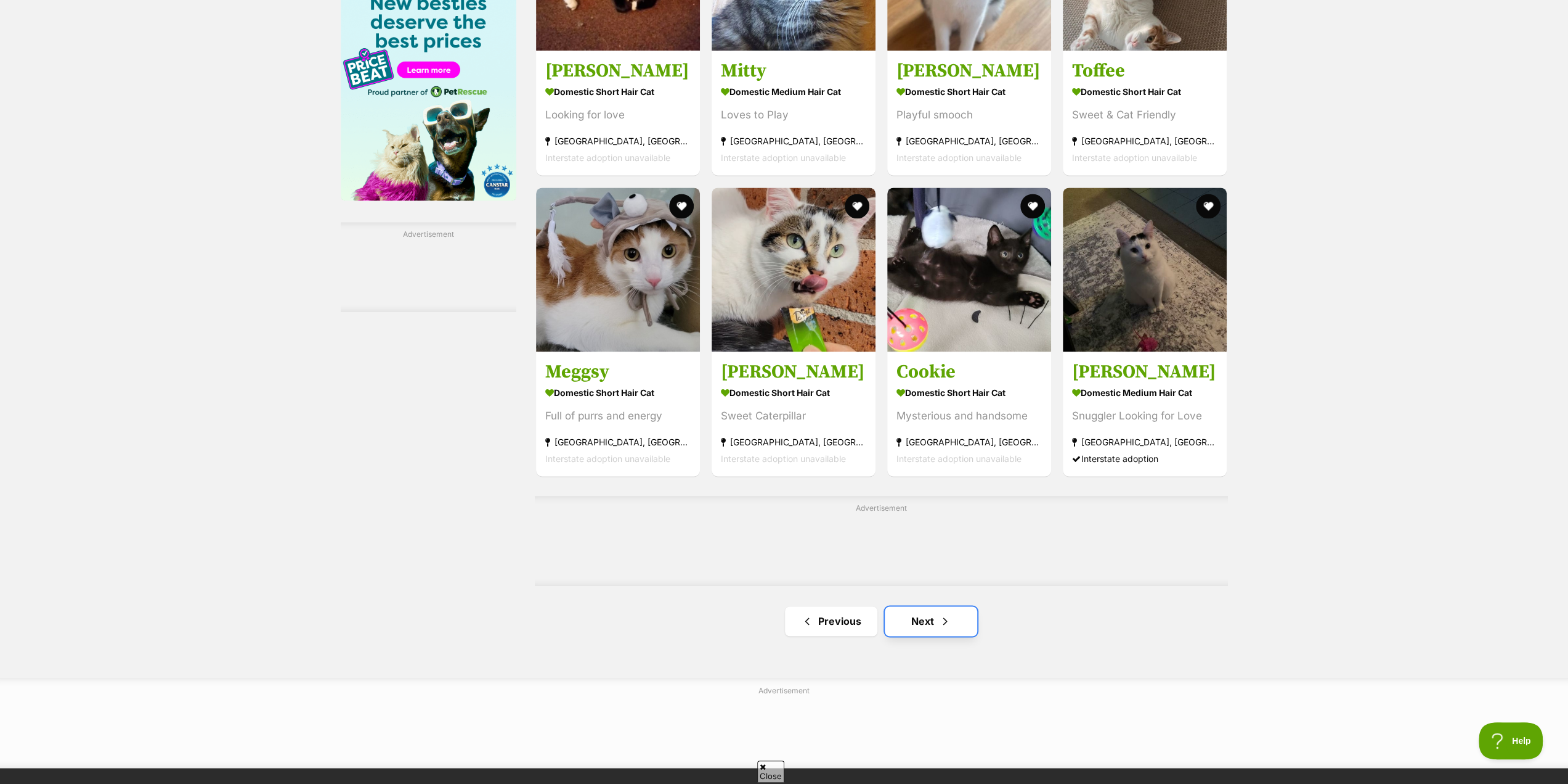
click at [936, 616] on link "Next" at bounding box center [930, 620] width 92 height 29
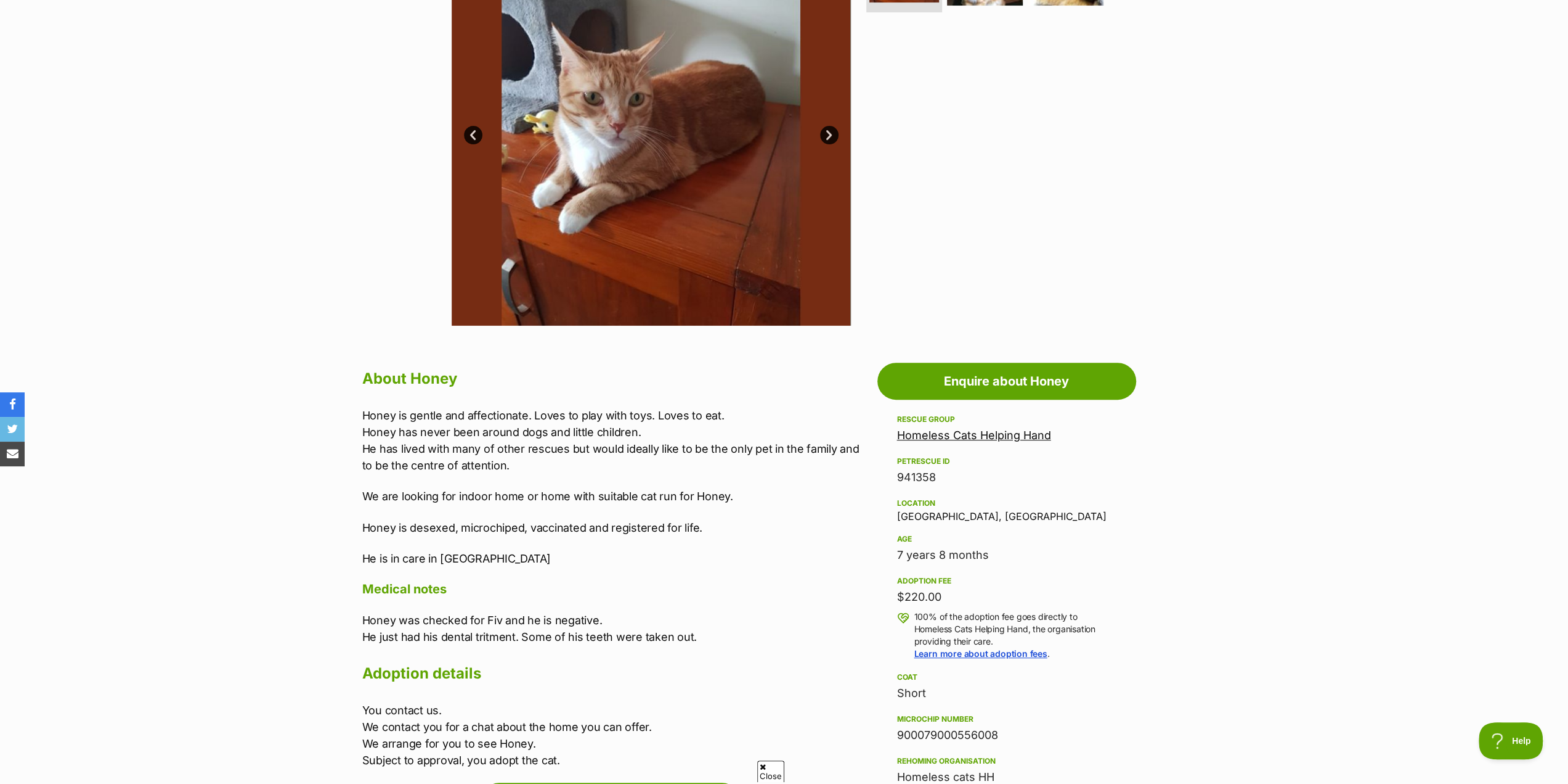
scroll to position [370, 0]
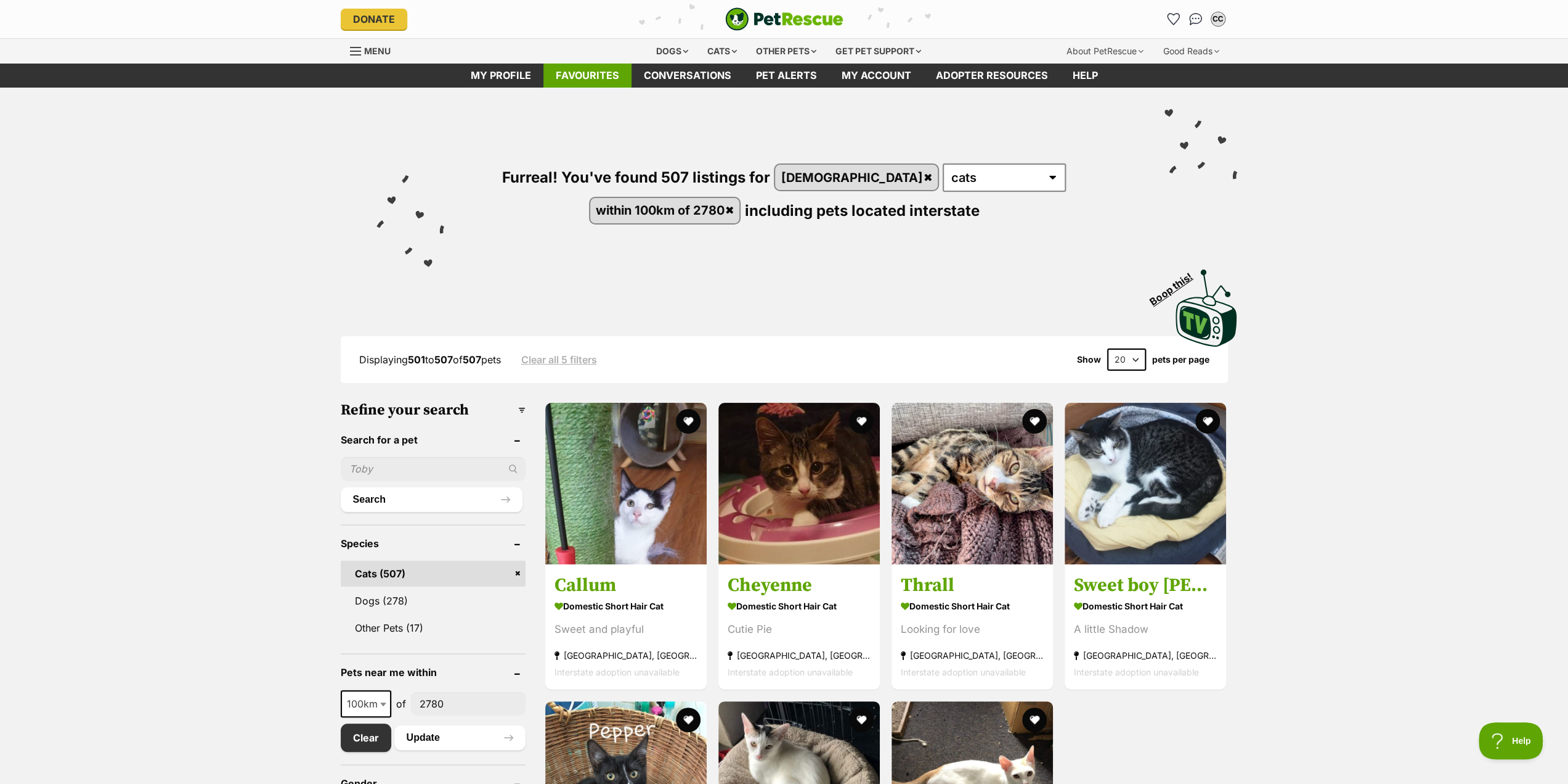
click at [578, 72] on link "Favourites" at bounding box center [588, 75] width 88 height 24
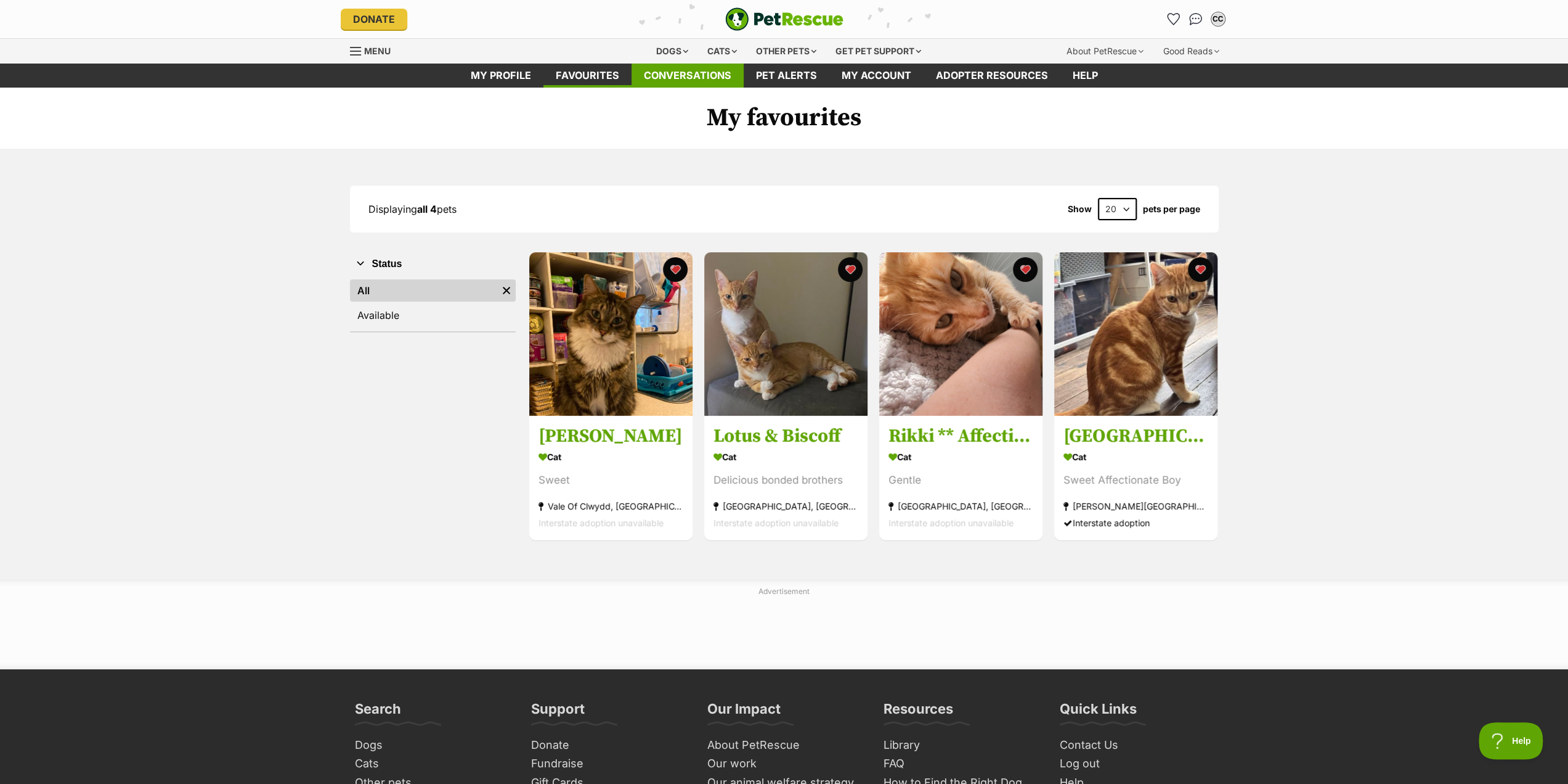
click at [678, 80] on link "Conversations" at bounding box center [687, 75] width 112 height 24
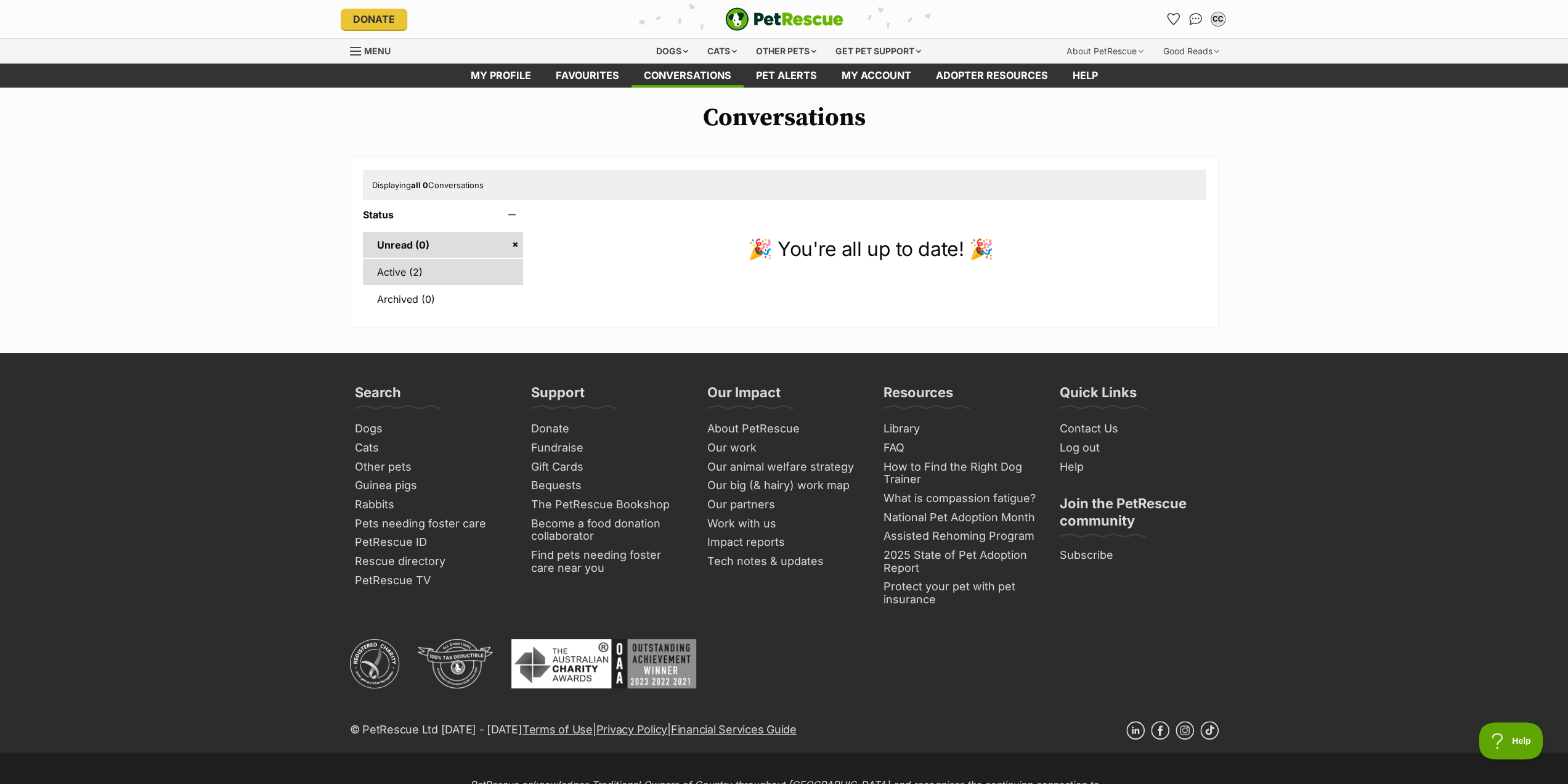
click at [445, 268] on link "Active (2)" at bounding box center [443, 271] width 161 height 26
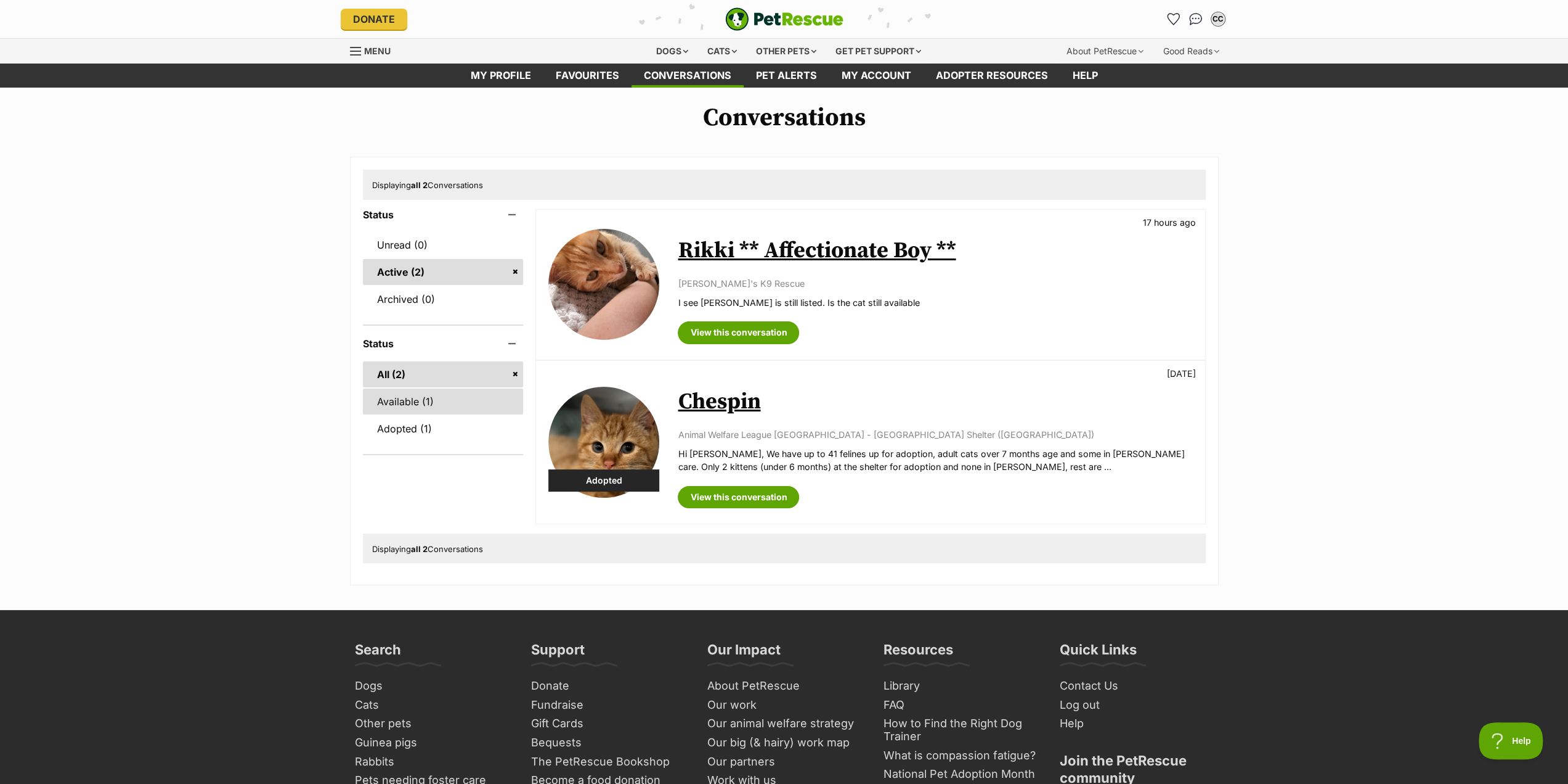
click at [457, 403] on link "Available (1)" at bounding box center [443, 401] width 161 height 26
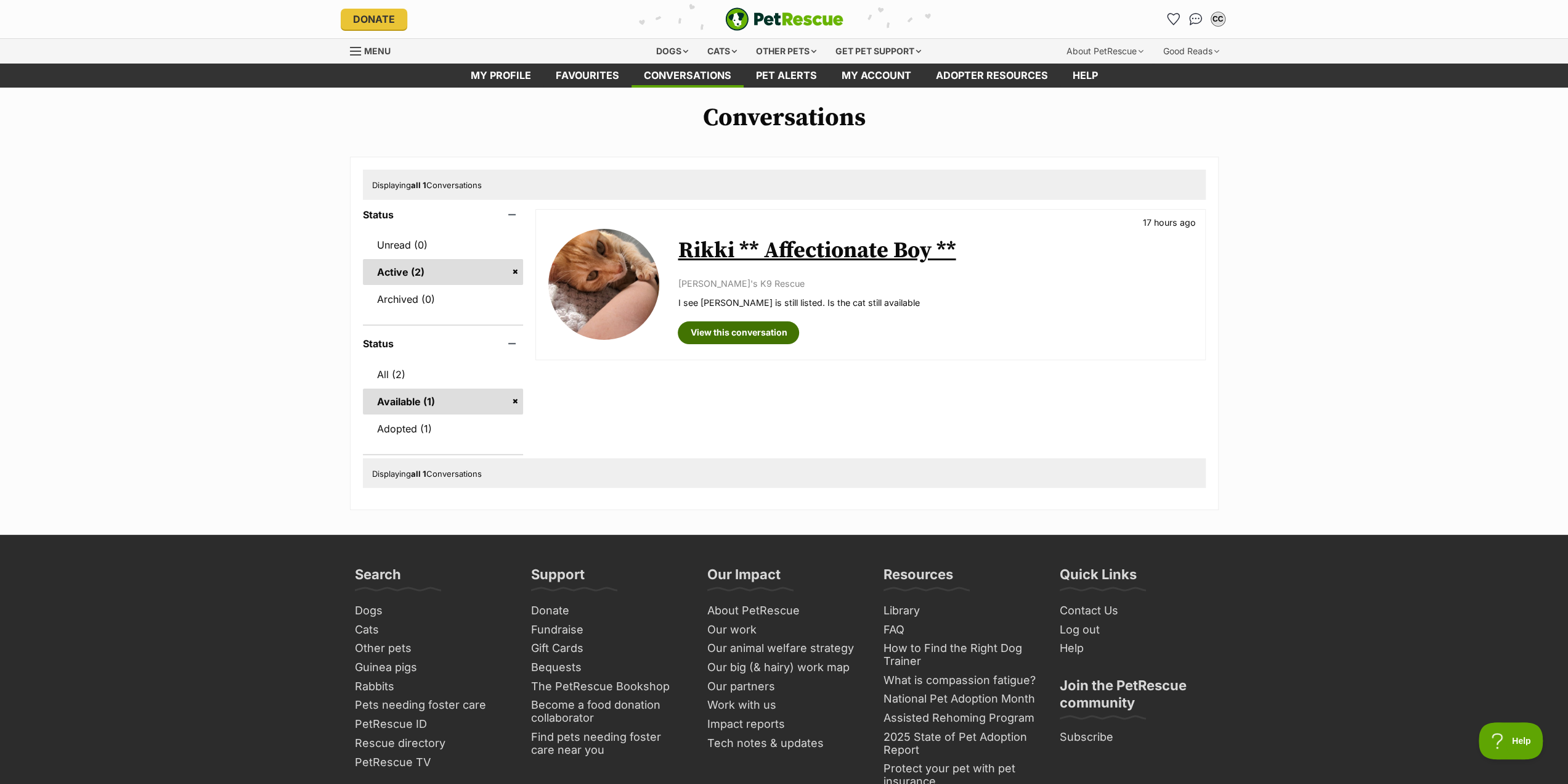
click at [740, 337] on link "View this conversation" at bounding box center [739, 332] width 122 height 22
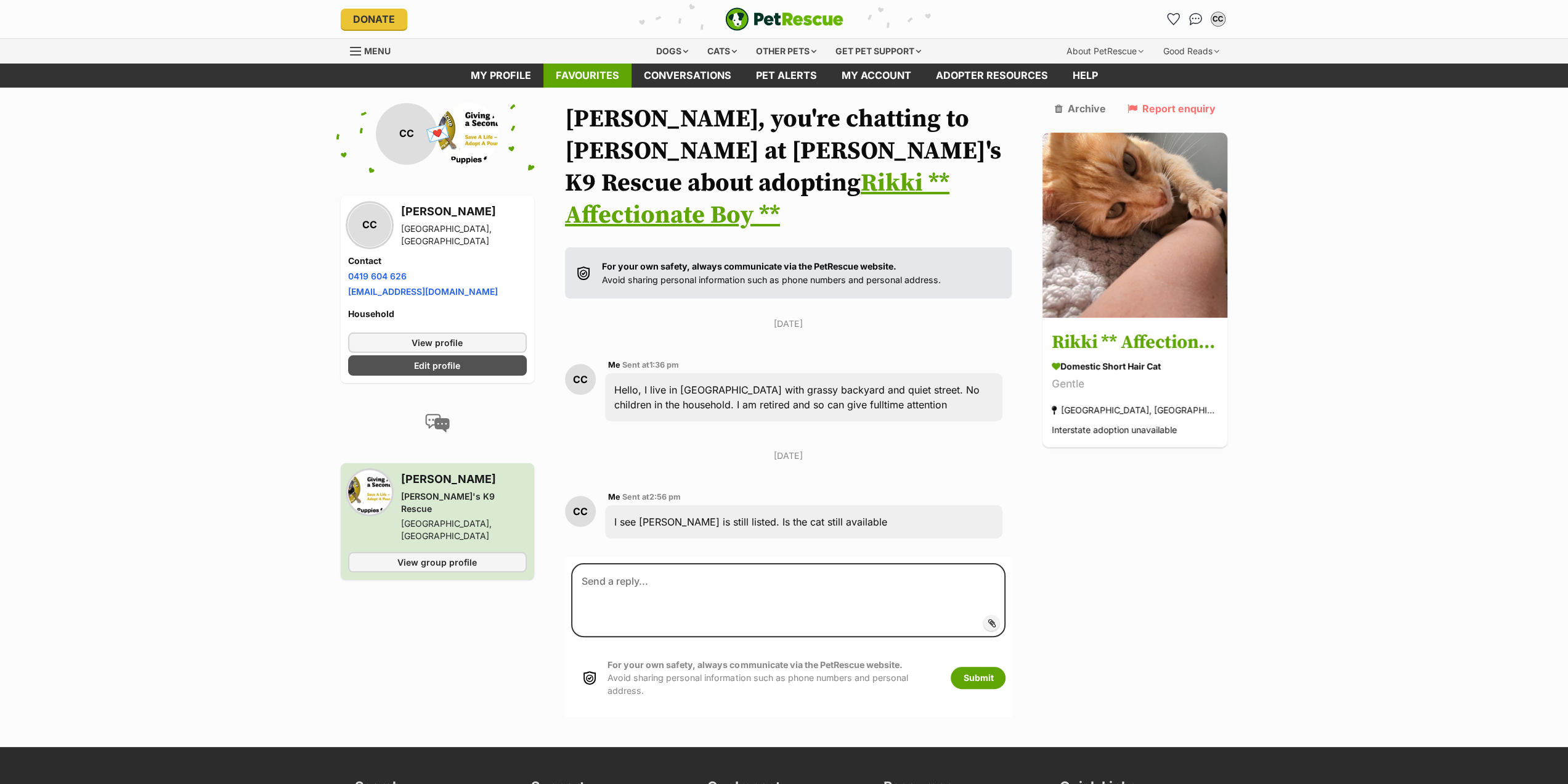
click at [590, 71] on link "Favourites" at bounding box center [588, 75] width 88 height 24
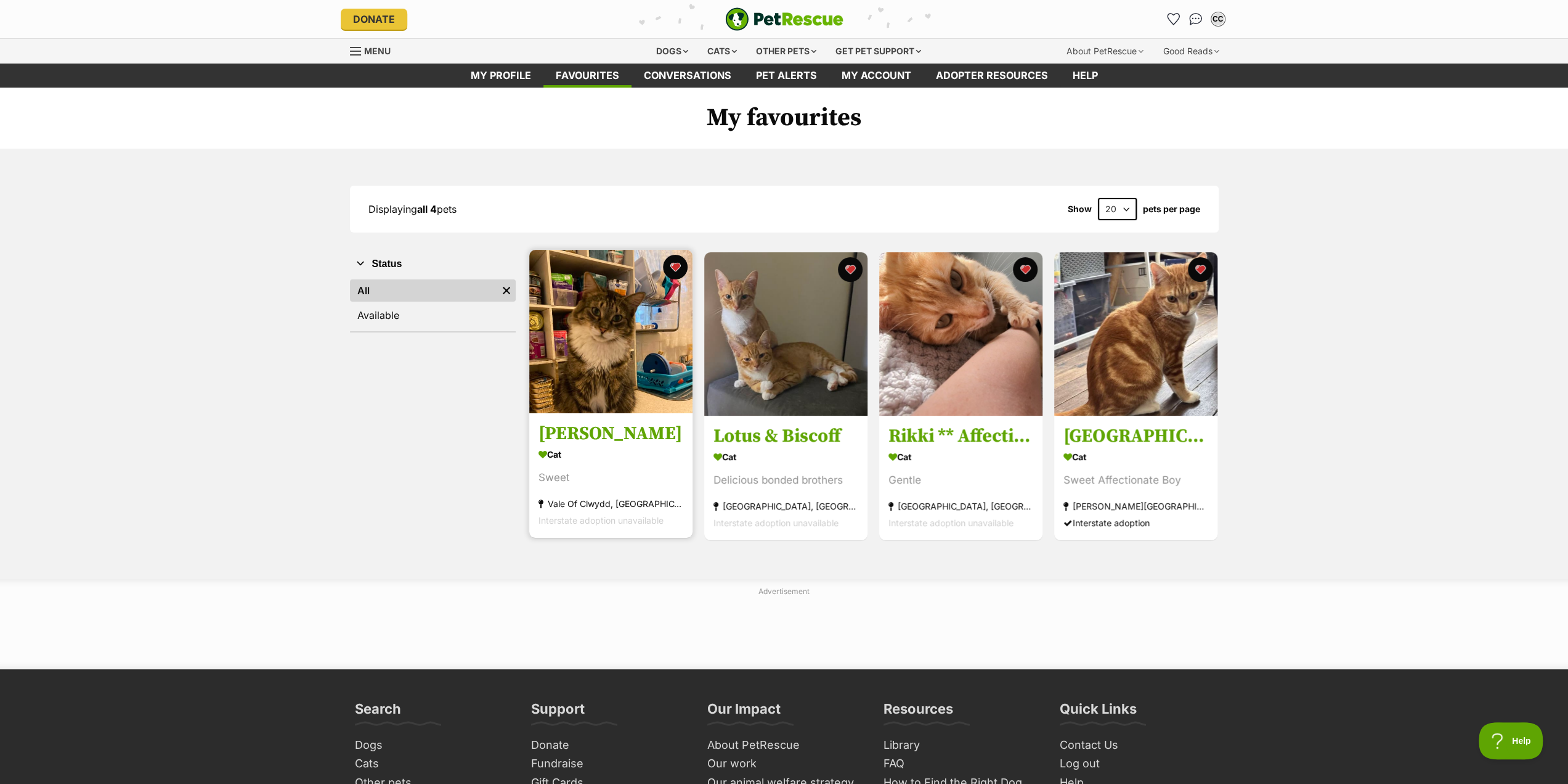
click at [588, 433] on h3 "[PERSON_NAME]" at bounding box center [610, 434] width 145 height 24
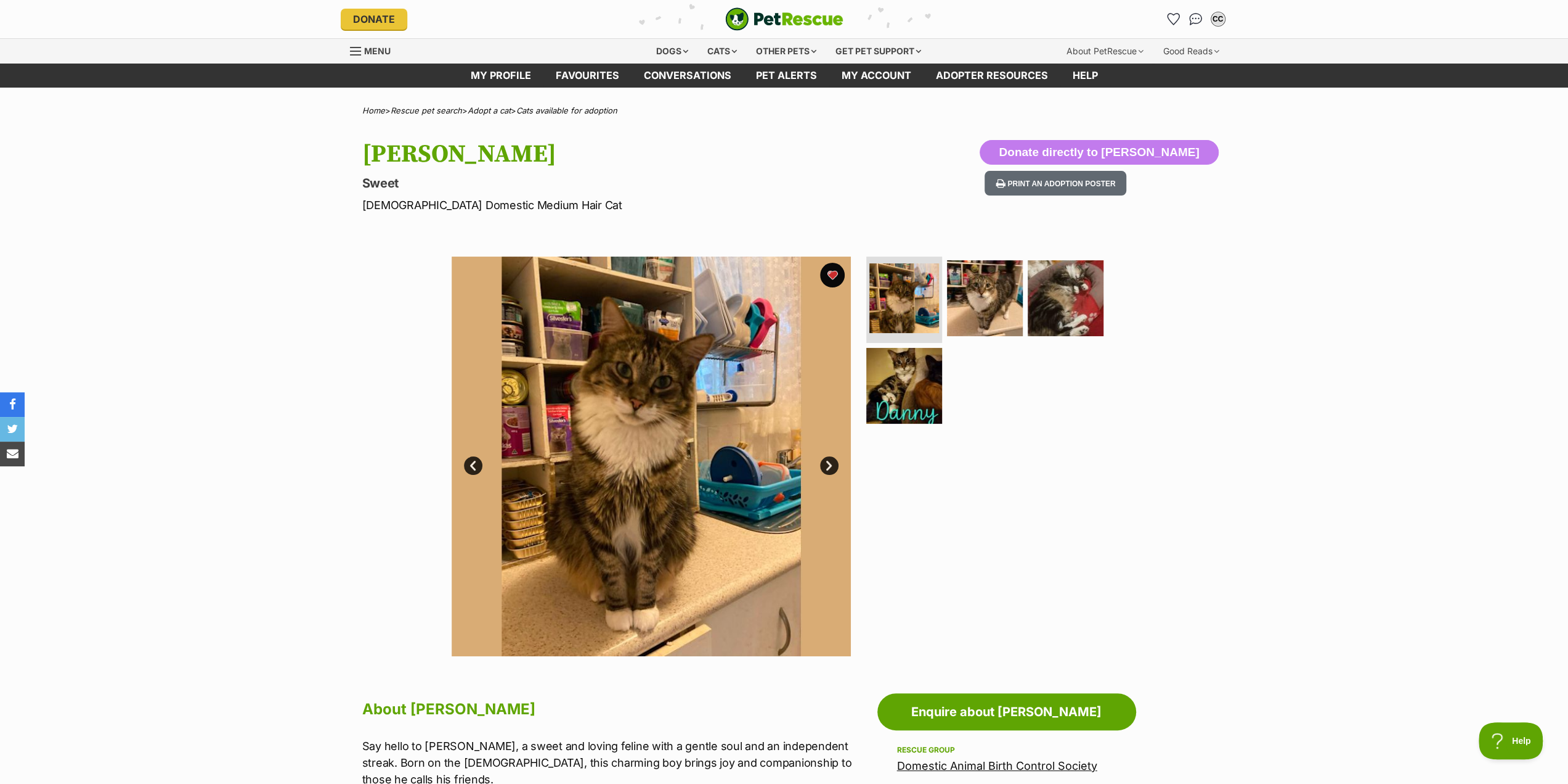
click at [830, 463] on link "Next" at bounding box center [828, 464] width 18 height 18
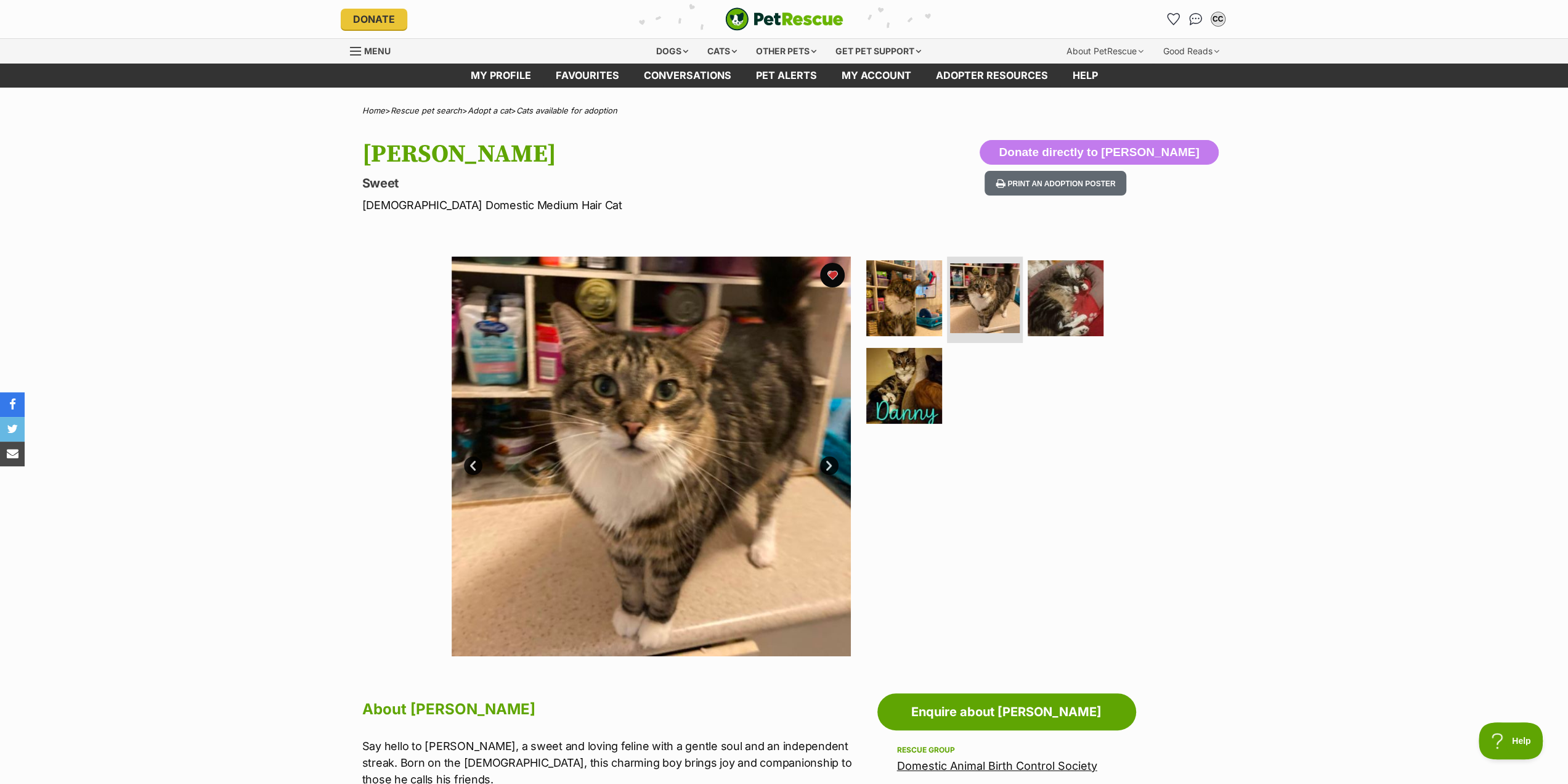
click at [691, 489] on img at bounding box center [651, 457] width 399 height 400
click at [828, 465] on link "Next" at bounding box center [828, 464] width 18 height 18
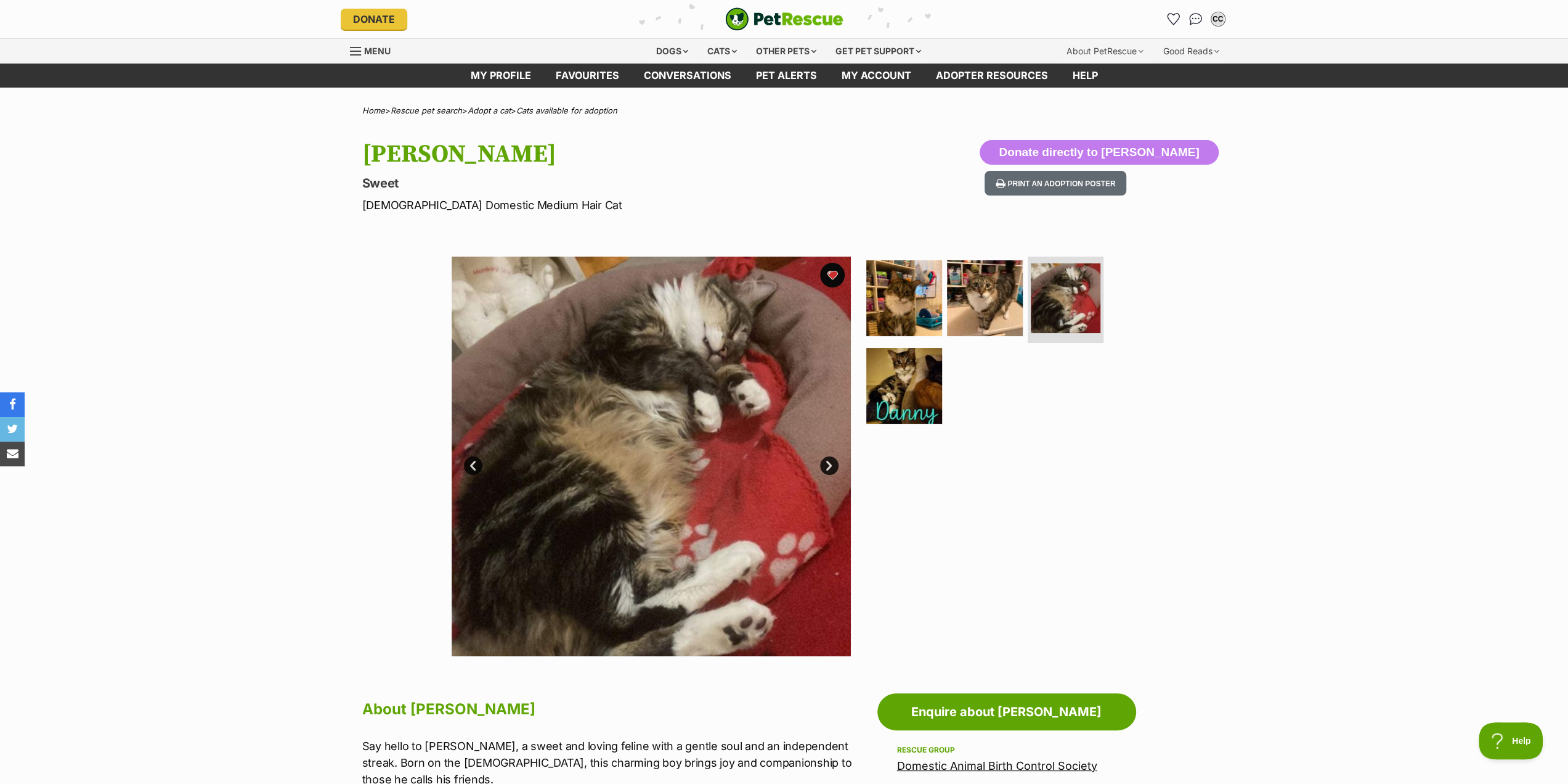
click at [828, 465] on link "Next" at bounding box center [828, 464] width 18 height 18
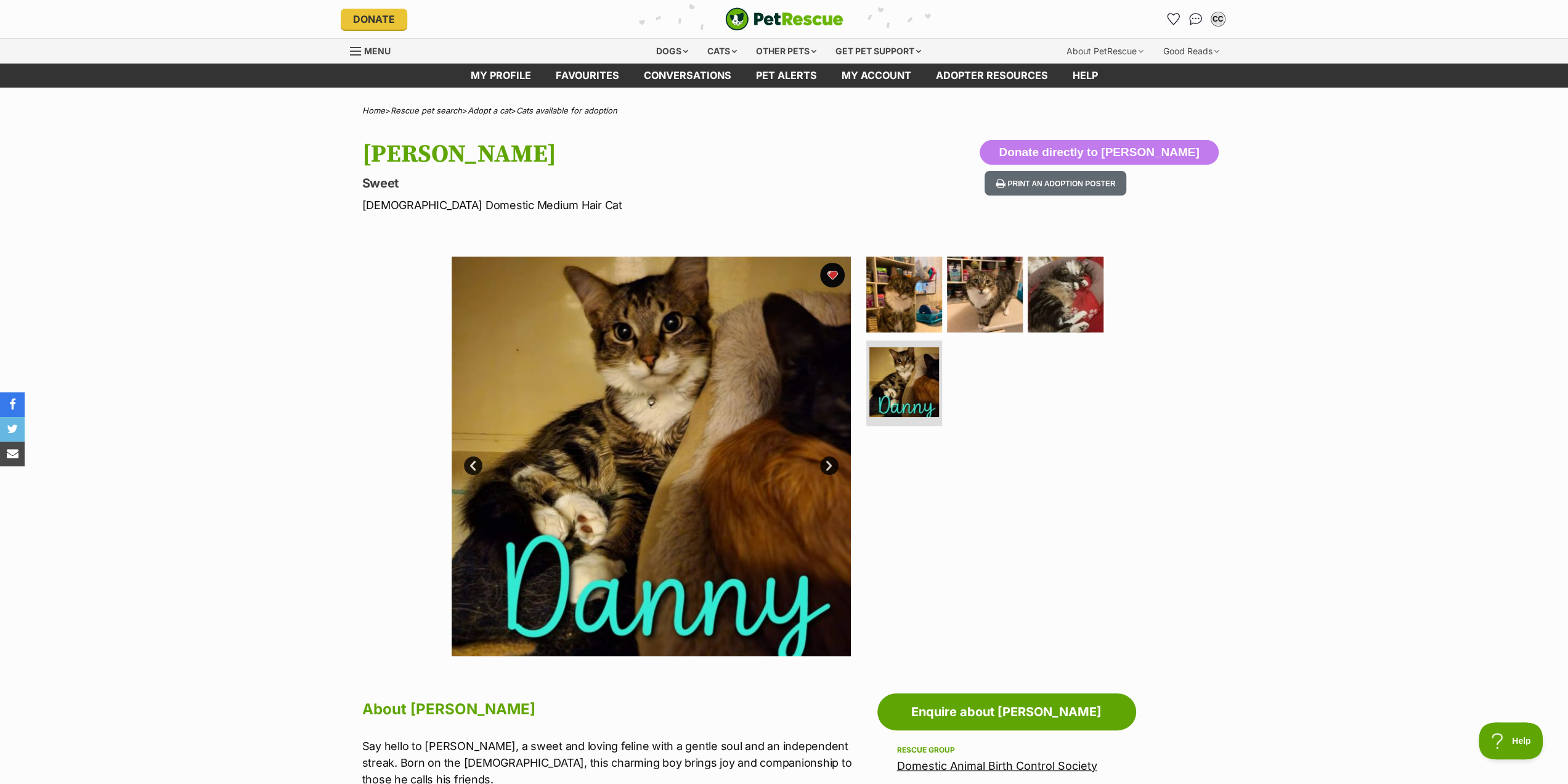
click at [828, 465] on link "Next" at bounding box center [828, 464] width 18 height 18
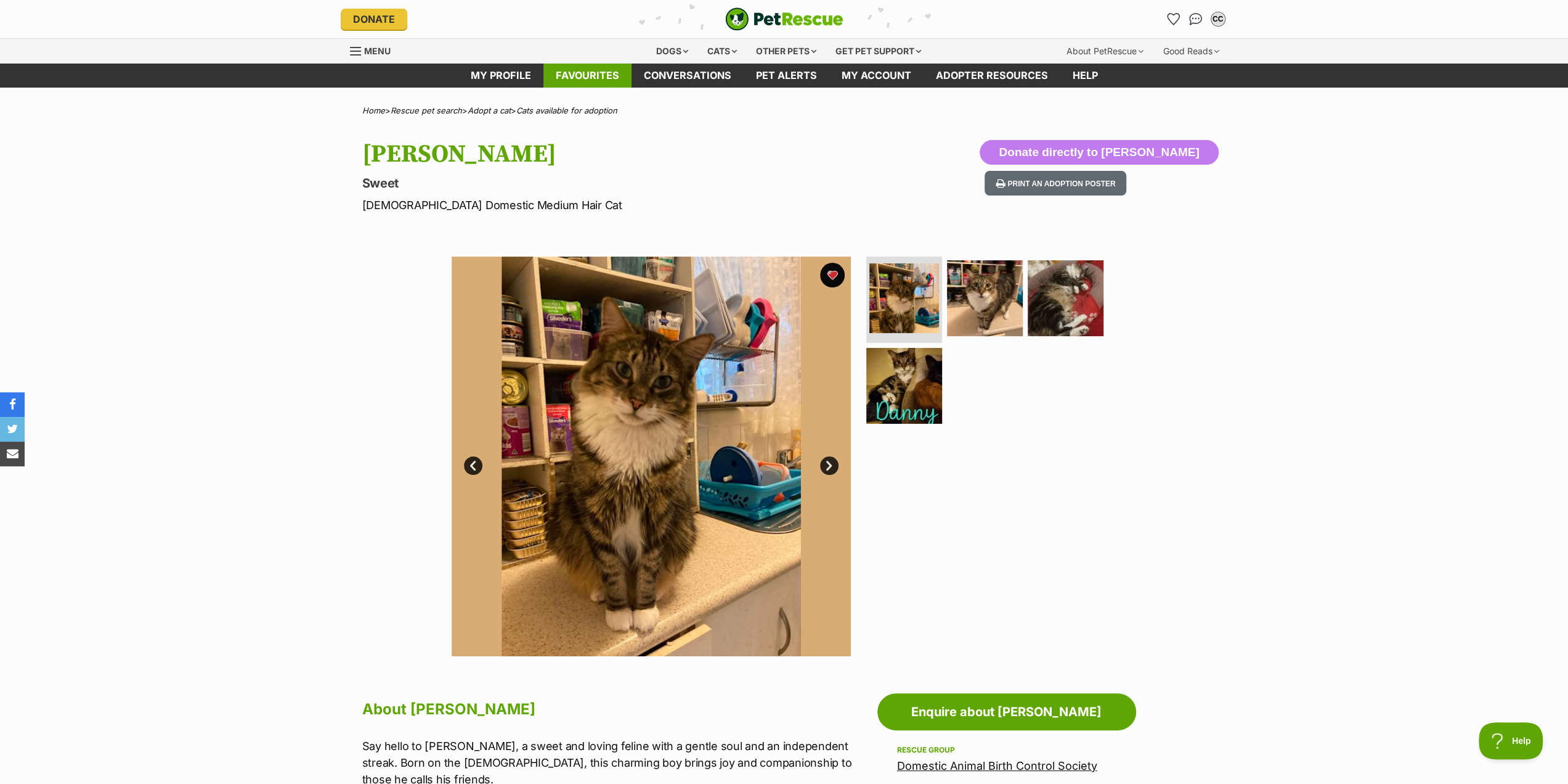
click at [577, 78] on link "Favourites" at bounding box center [588, 75] width 88 height 24
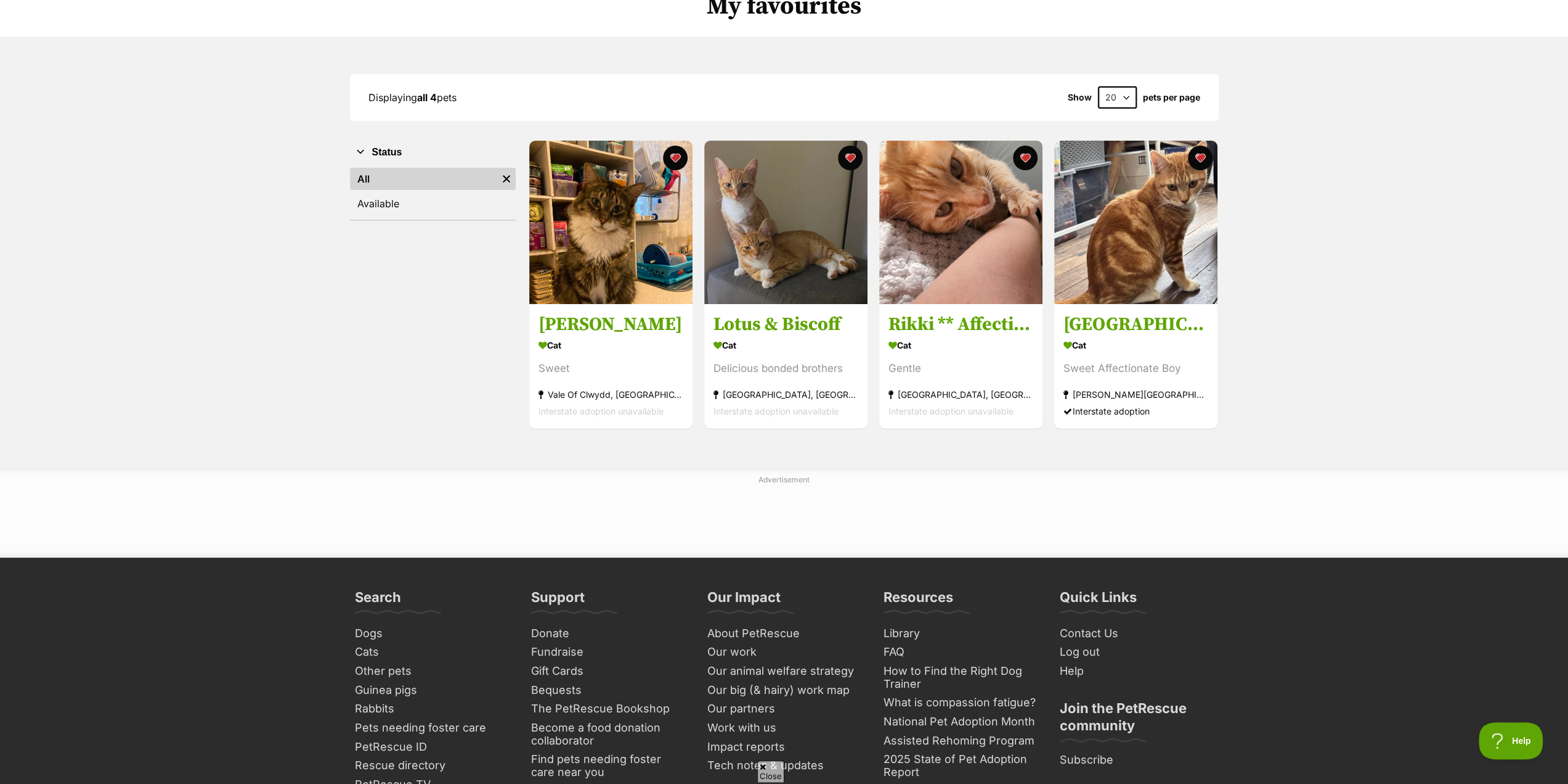
scroll to position [124, 0]
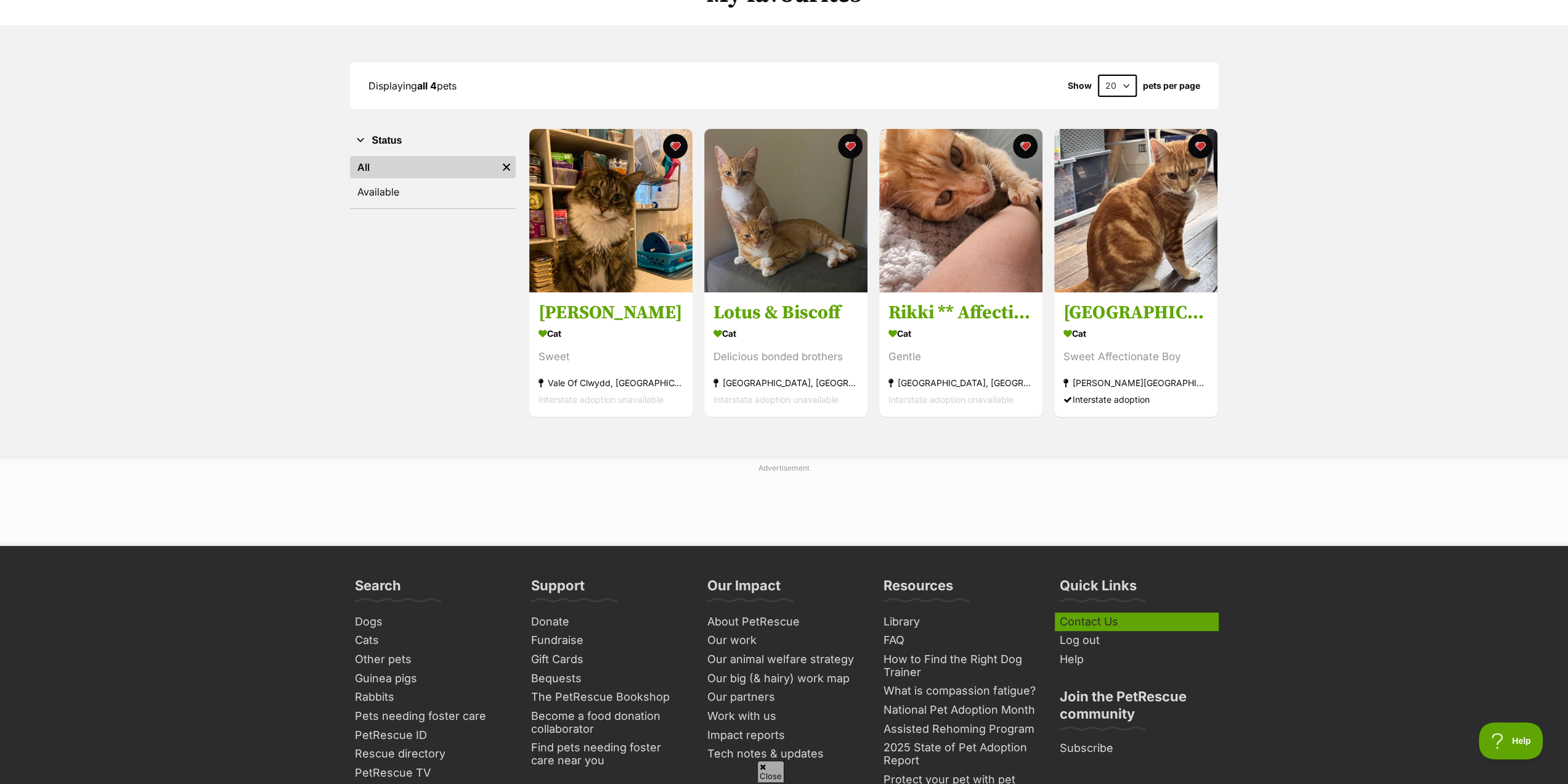
click at [1108, 619] on link "Contact Us" at bounding box center [1136, 621] width 164 height 19
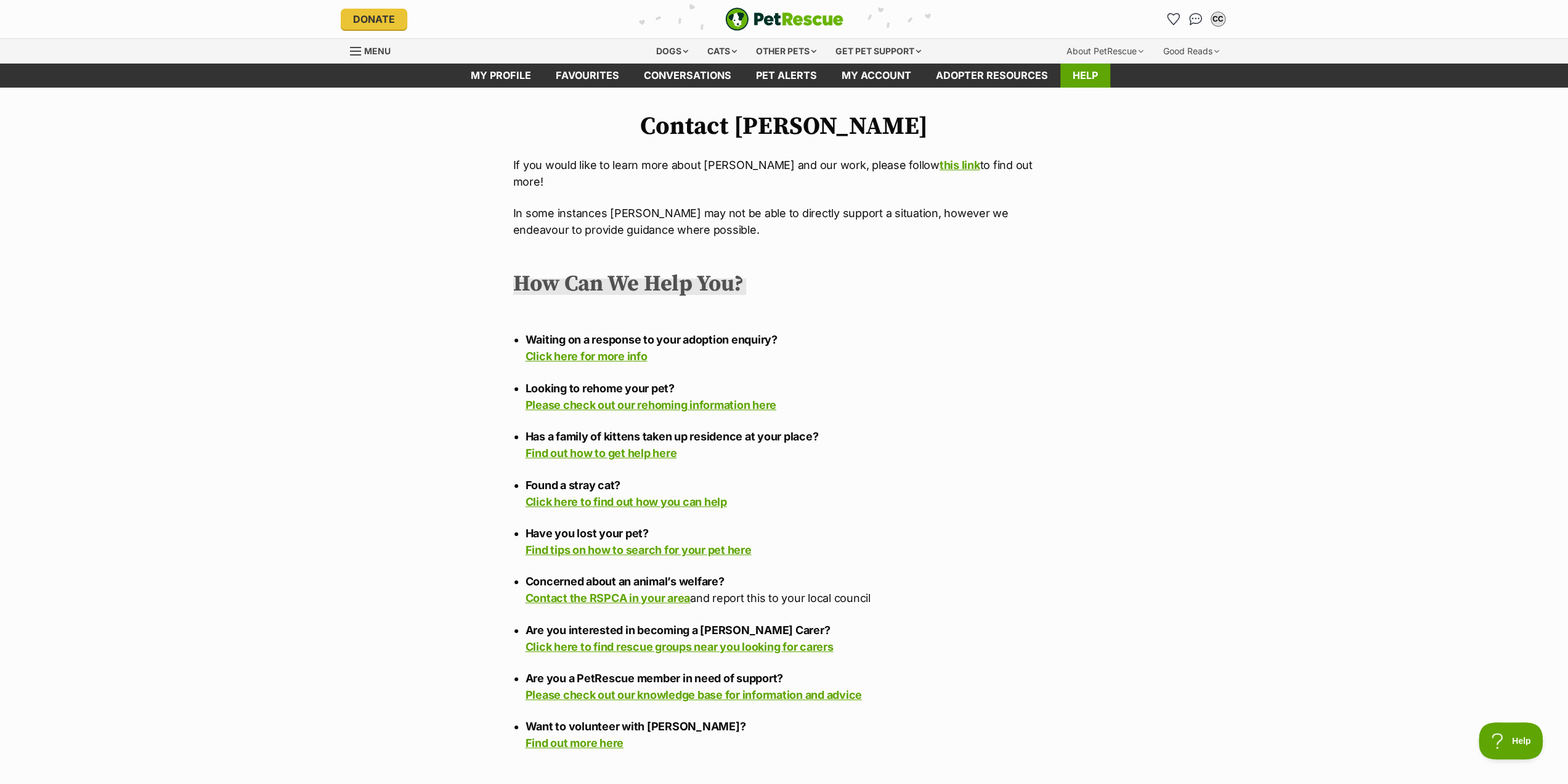
click at [1084, 72] on link "Help" at bounding box center [1085, 75] width 49 height 24
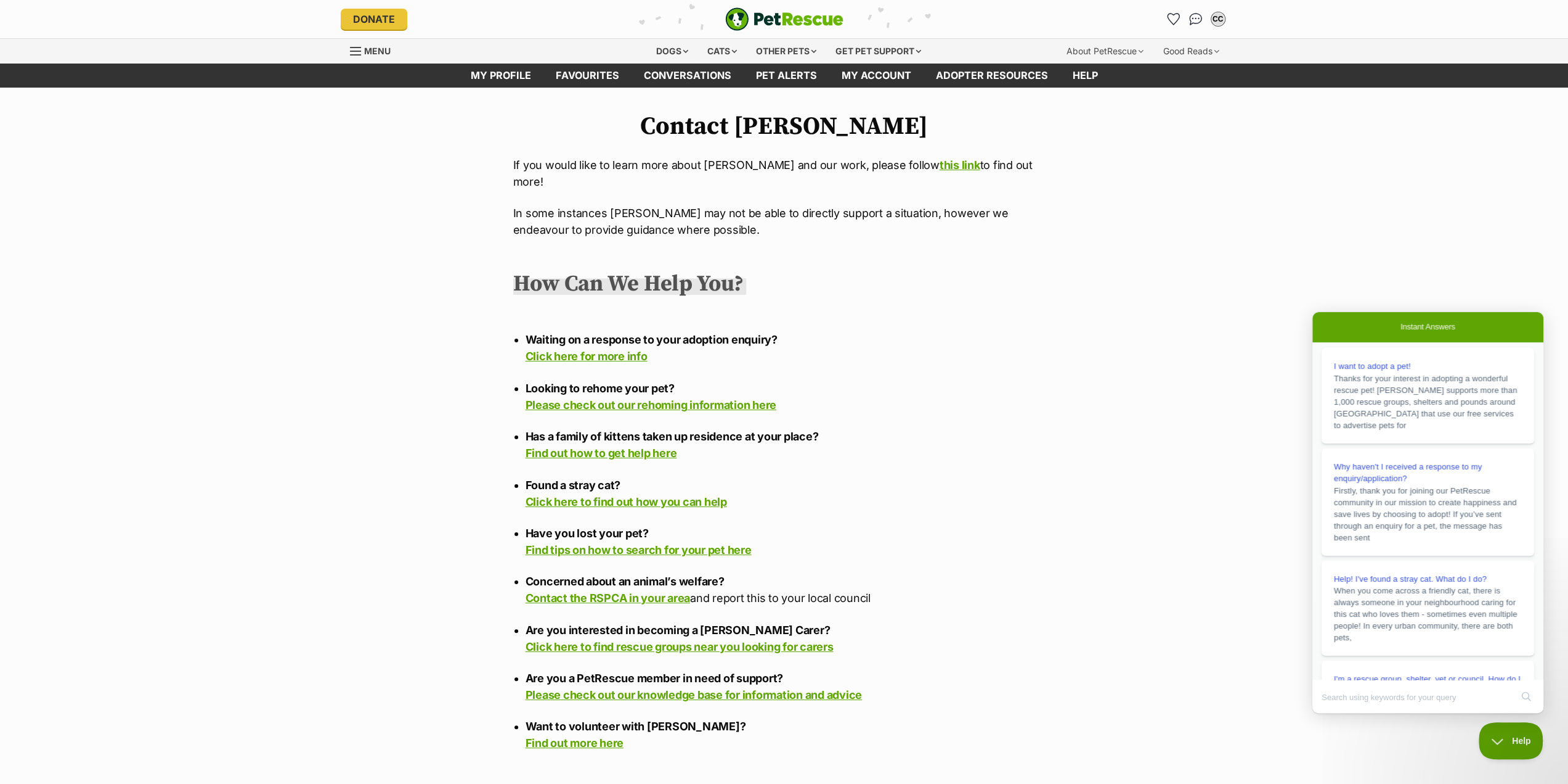
click at [1493, 734] on span "Help" at bounding box center [1506, 737] width 64 height 9
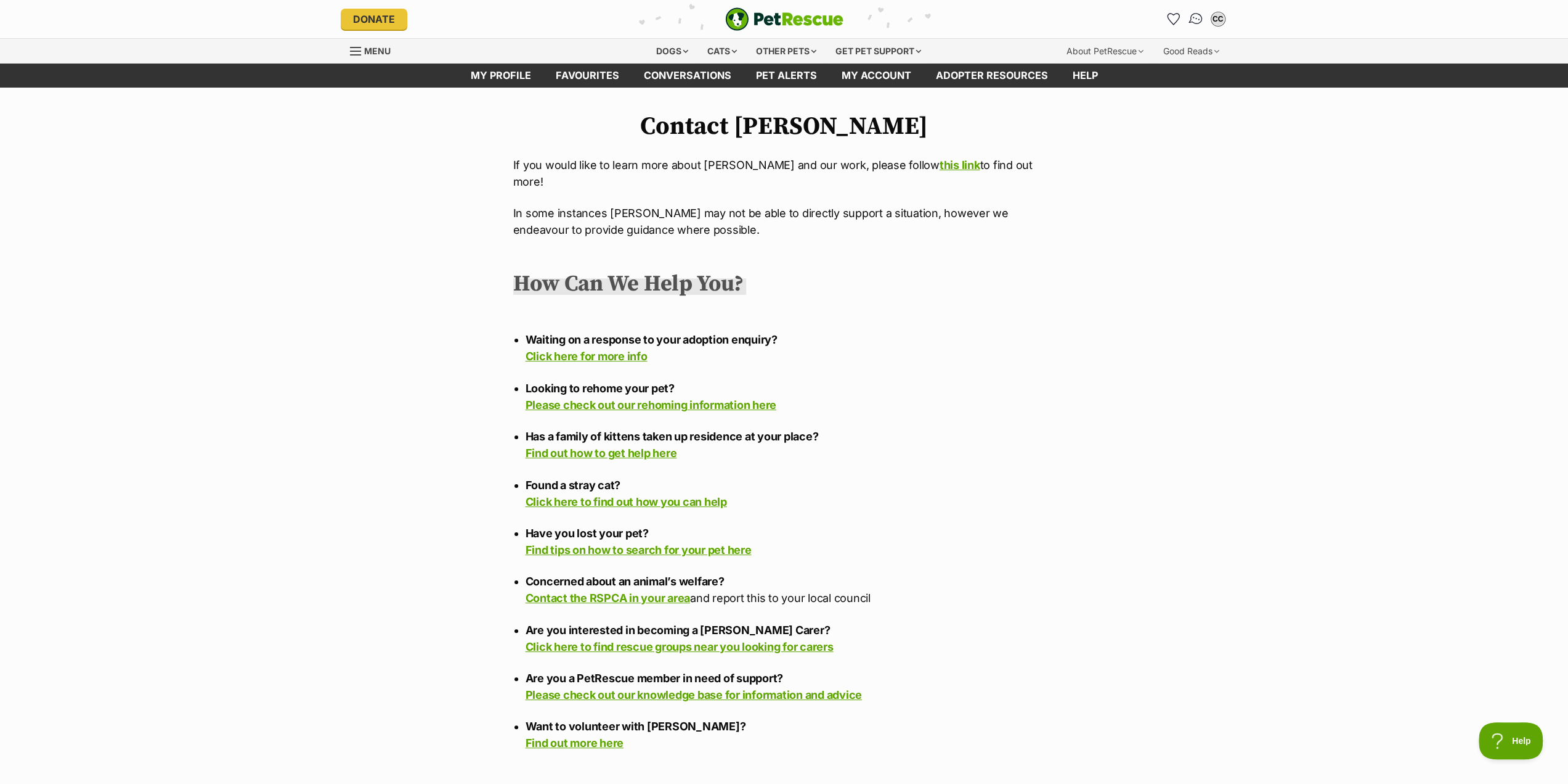
click at [1195, 20] on img "Conversations" at bounding box center [1195, 19] width 16 height 16
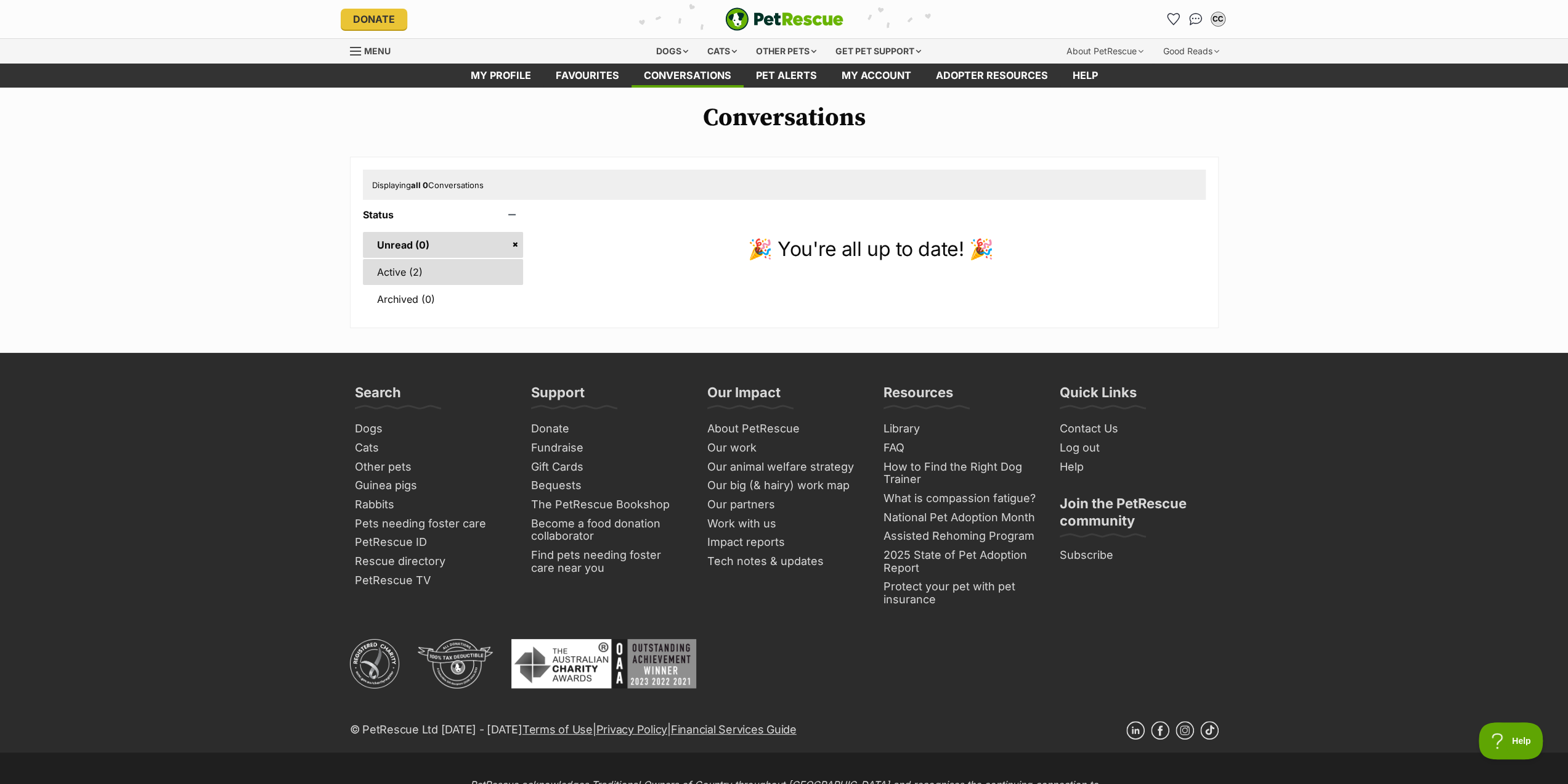
click at [382, 274] on link "Active (2)" at bounding box center [443, 271] width 161 height 26
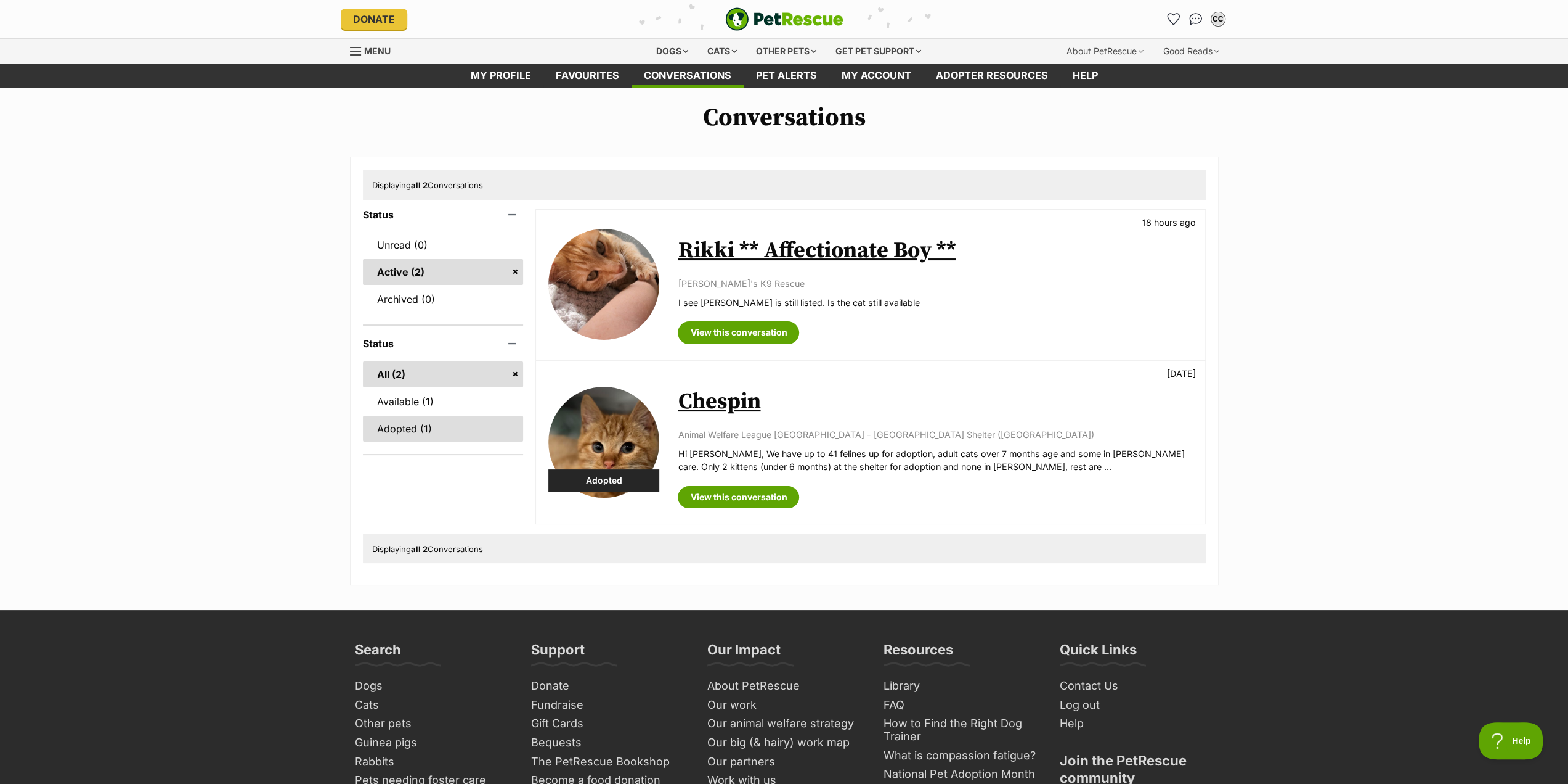
click at [403, 428] on link "Adopted (1)" at bounding box center [443, 428] width 161 height 26
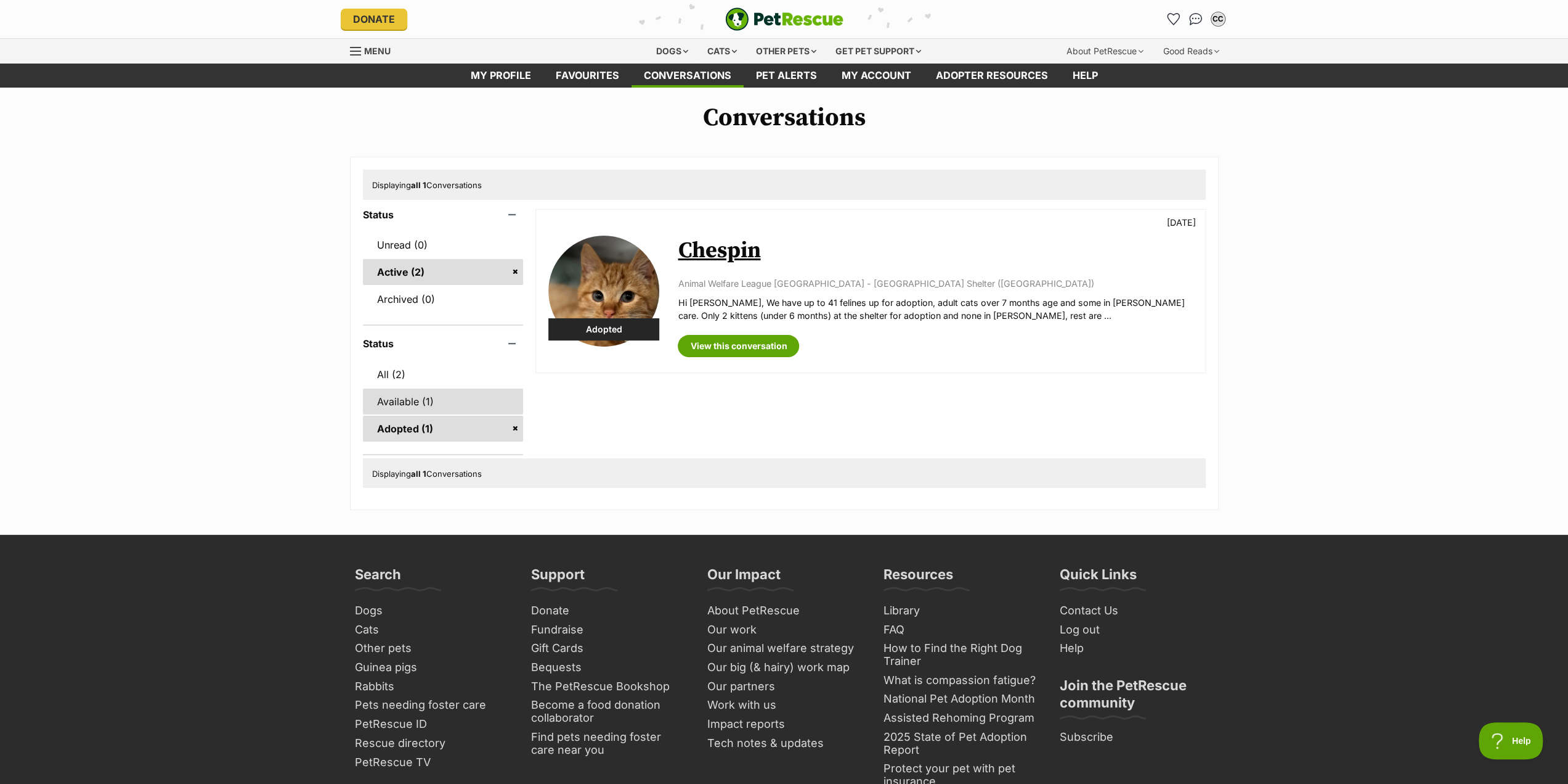
click at [403, 402] on link "Available (1)" at bounding box center [443, 401] width 161 height 26
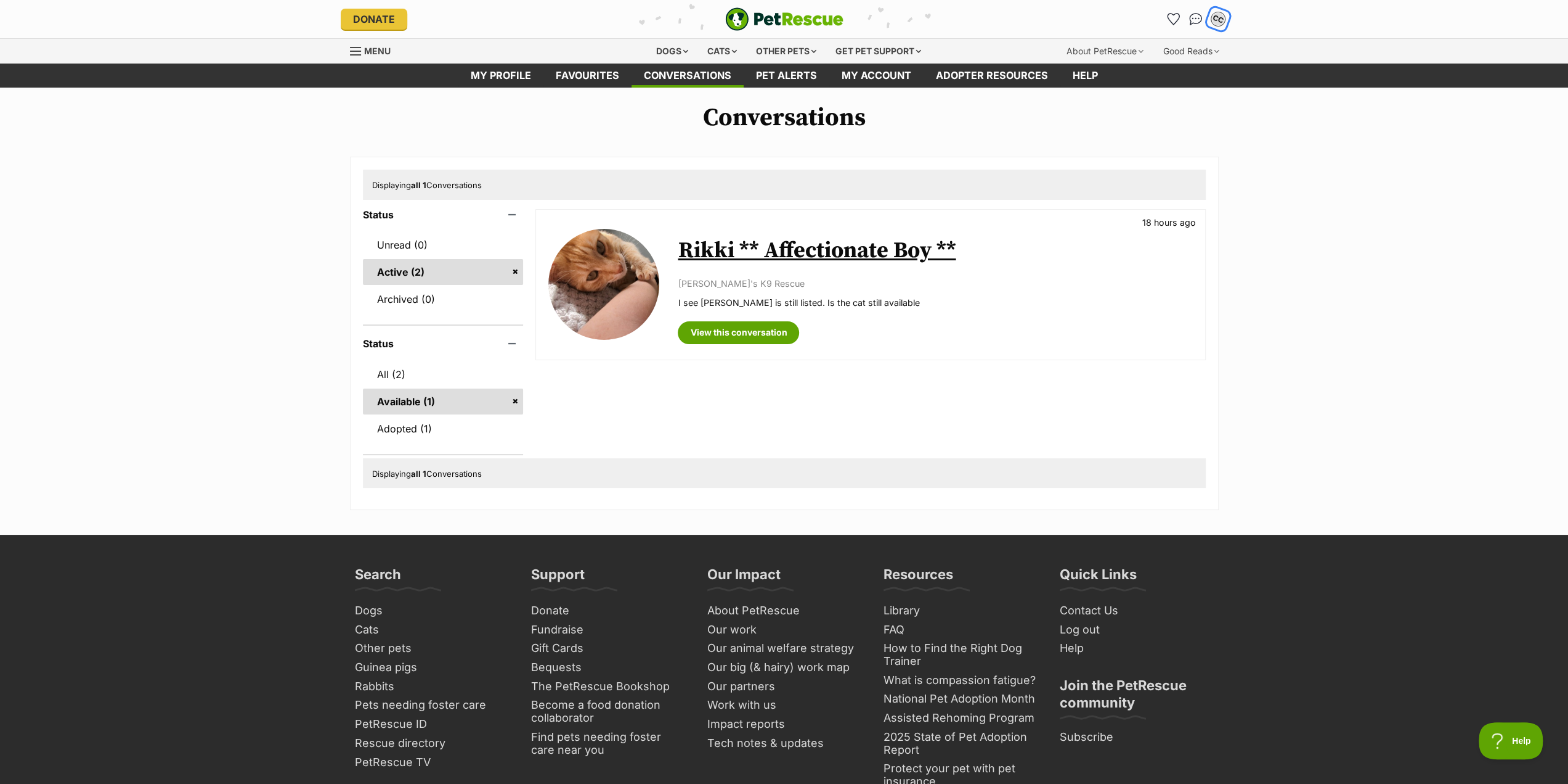
click at [1215, 20] on div "CC" at bounding box center [1218, 19] width 16 height 16
click at [1138, 72] on link "Log out" at bounding box center [1135, 74] width 26 height 10
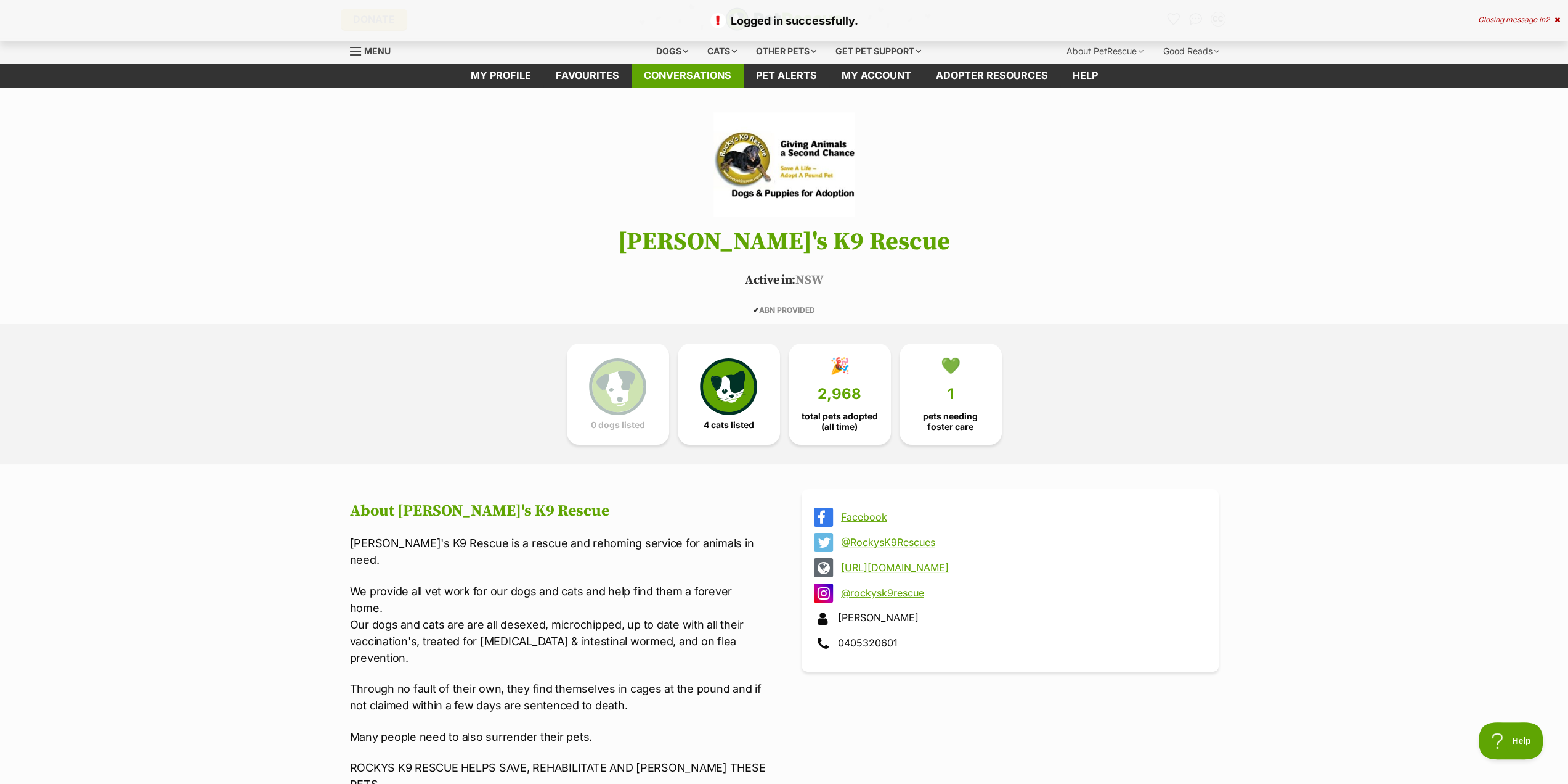
click at [671, 78] on link "Conversations" at bounding box center [687, 75] width 112 height 24
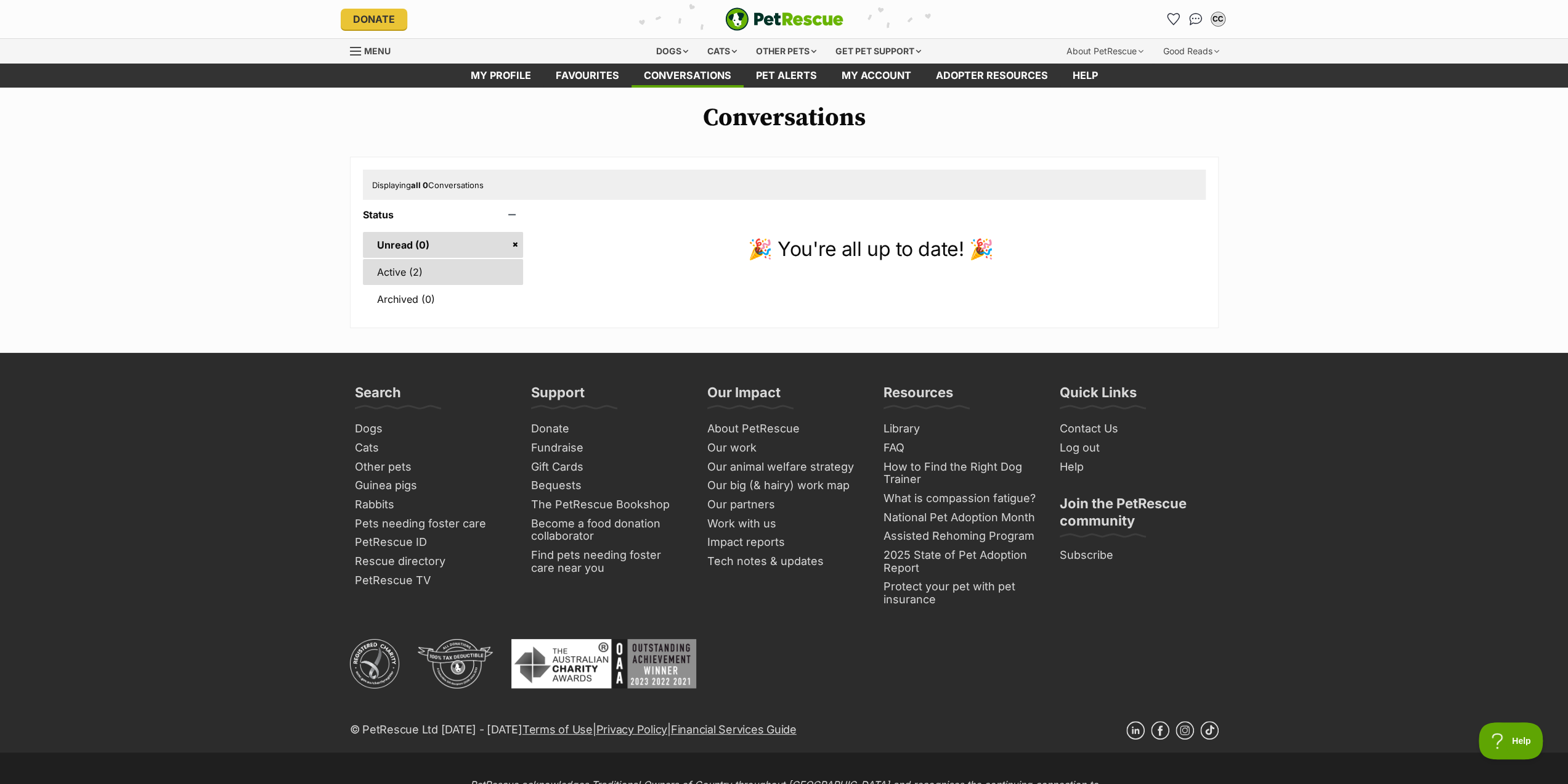
click at [392, 275] on link "Active (2)" at bounding box center [443, 271] width 161 height 26
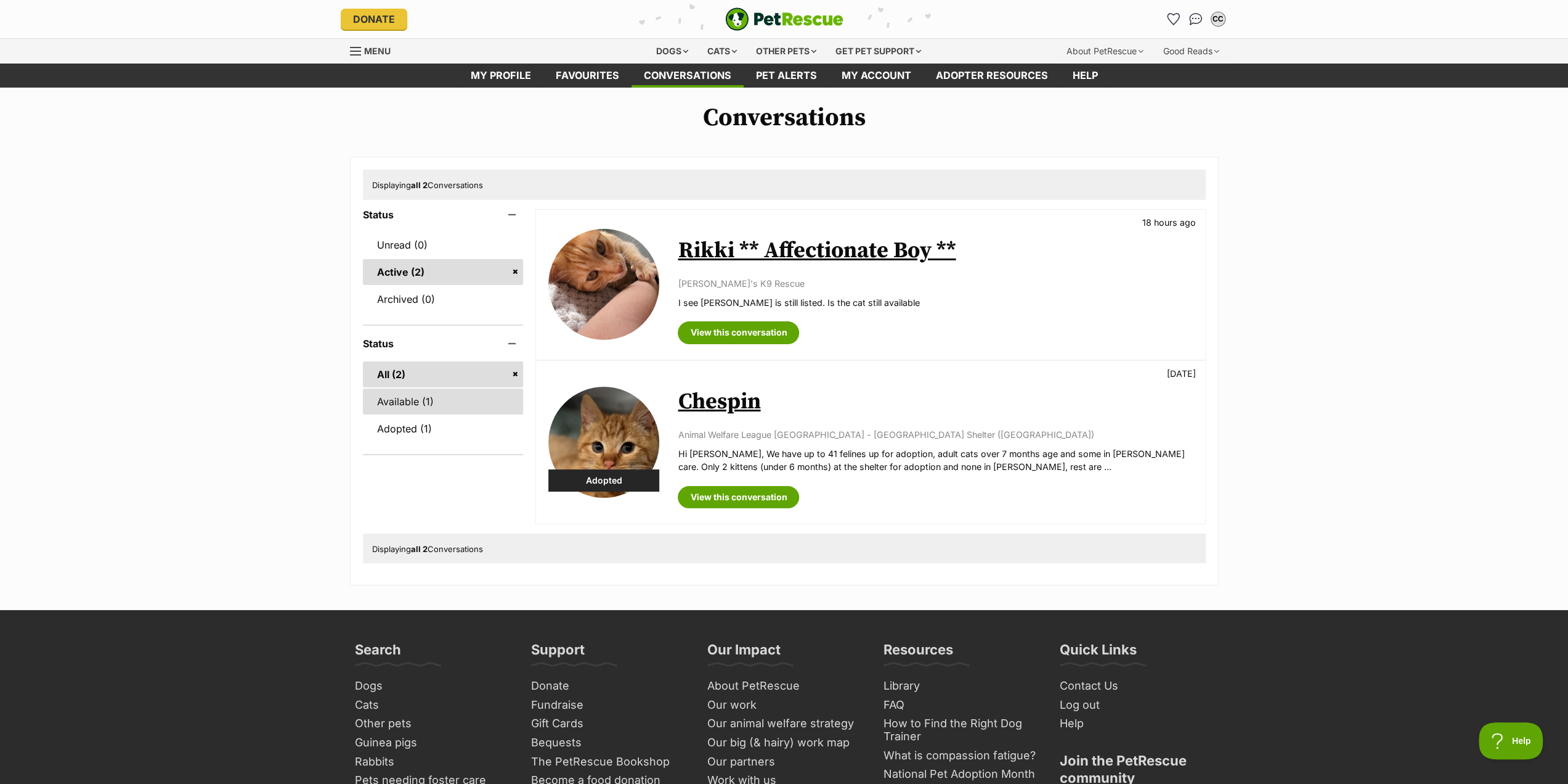
click at [382, 398] on link "Available (1)" at bounding box center [443, 401] width 161 height 26
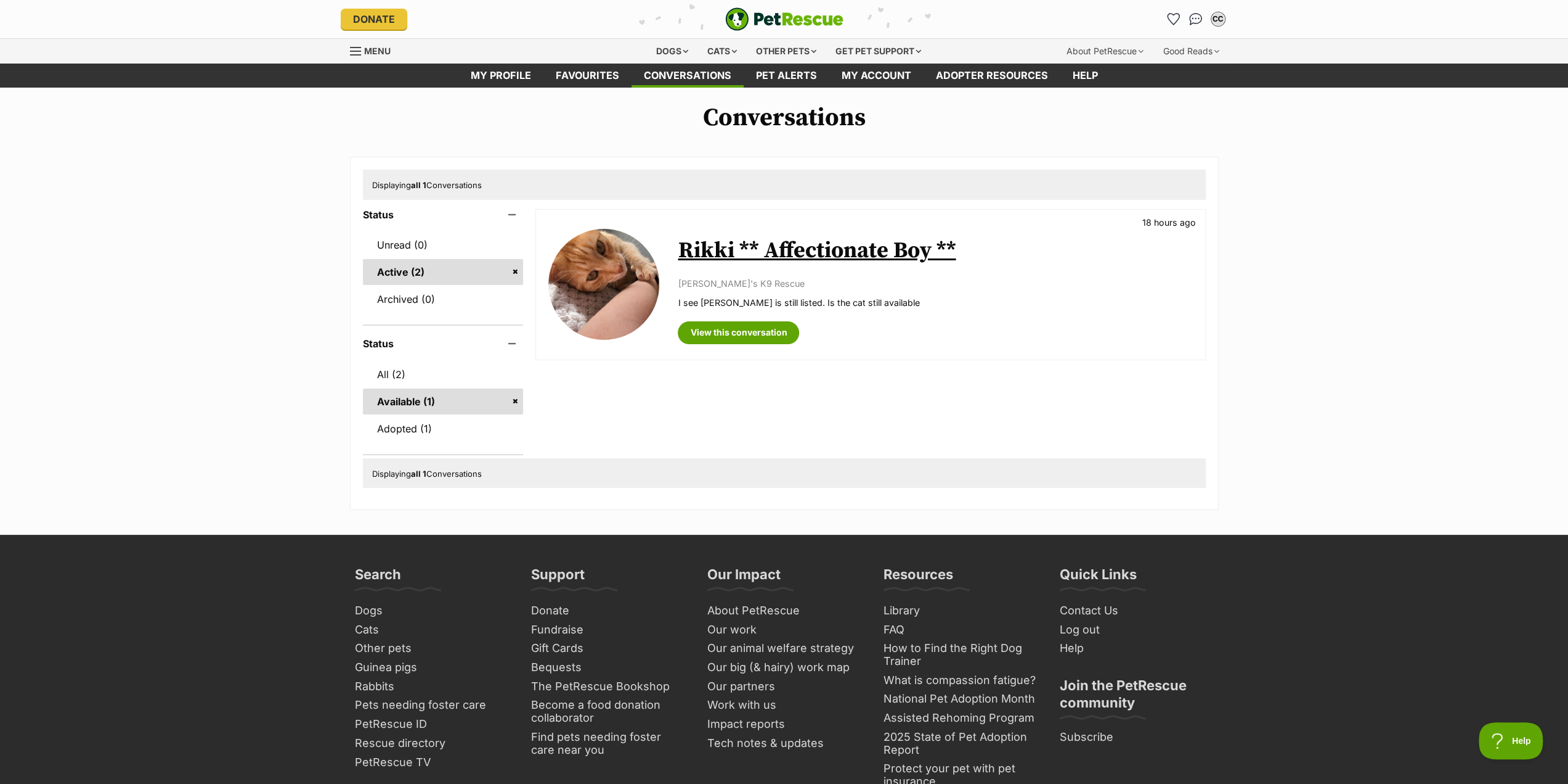
click at [457, 399] on link "Available (1)" at bounding box center [443, 401] width 161 height 26
click at [763, 335] on link "View this conversation" at bounding box center [739, 332] width 122 height 22
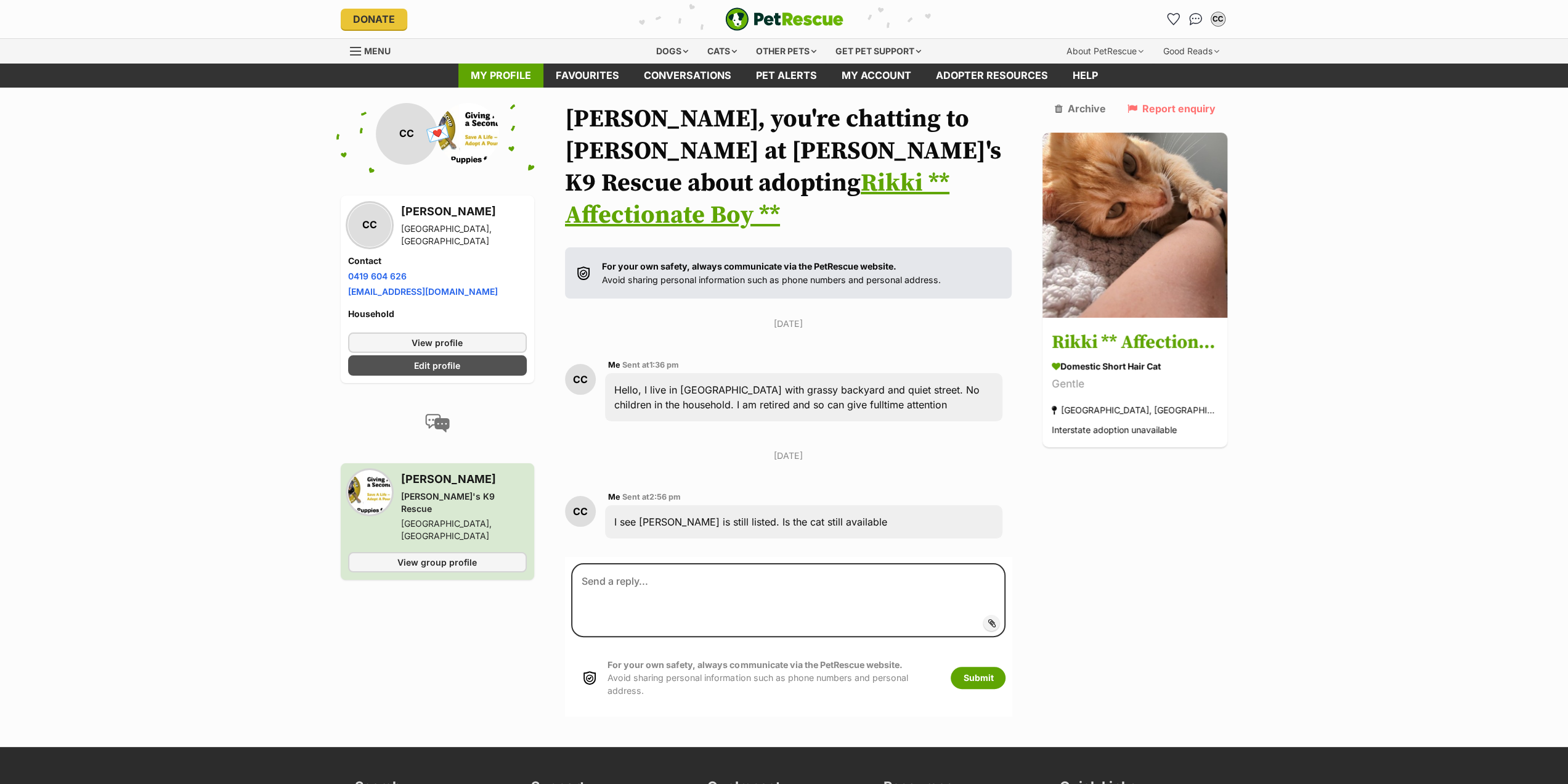
click at [512, 78] on link "My profile" at bounding box center [500, 75] width 85 height 24
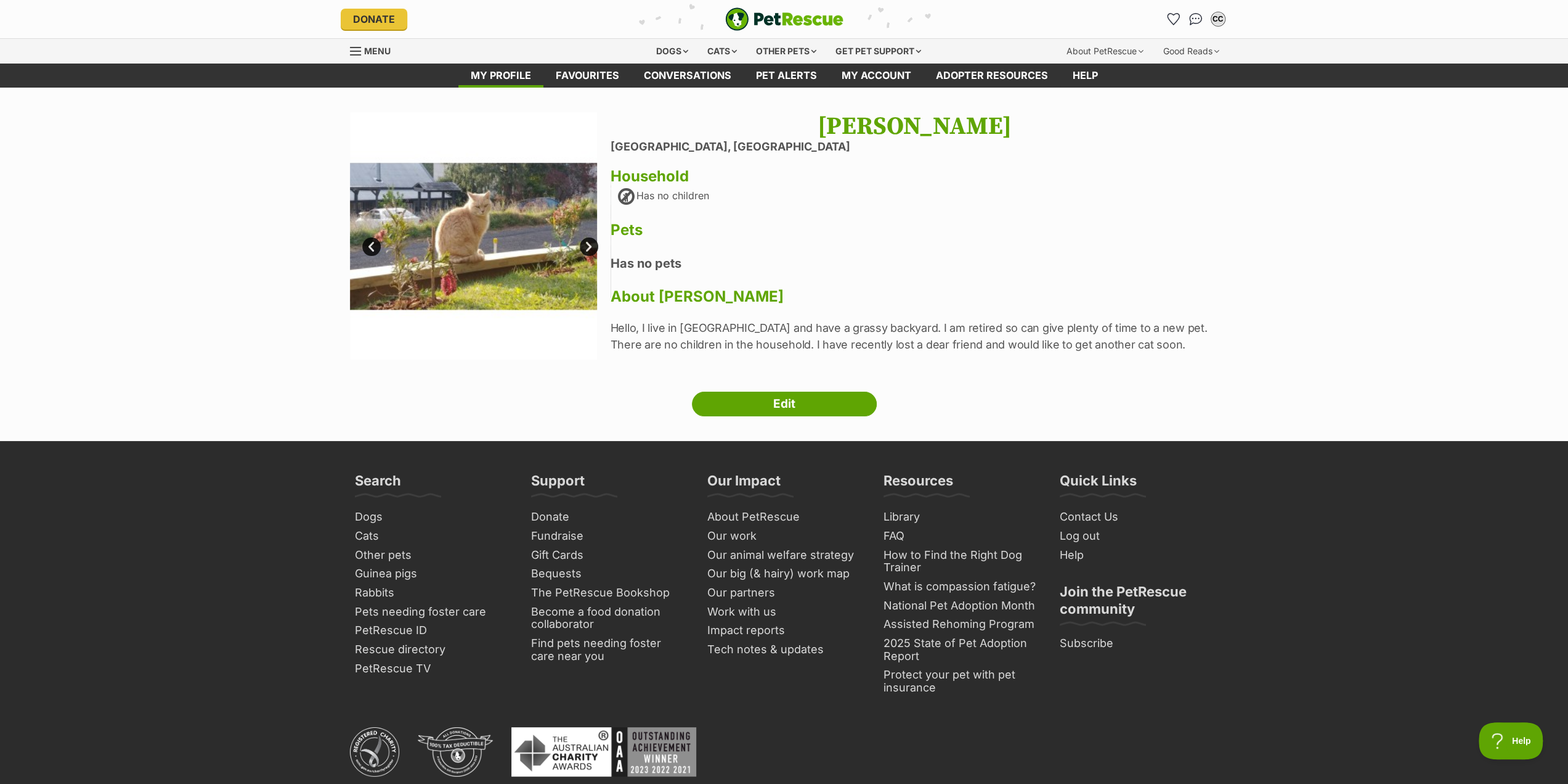
click at [589, 246] on link "Next" at bounding box center [589, 245] width 18 height 18
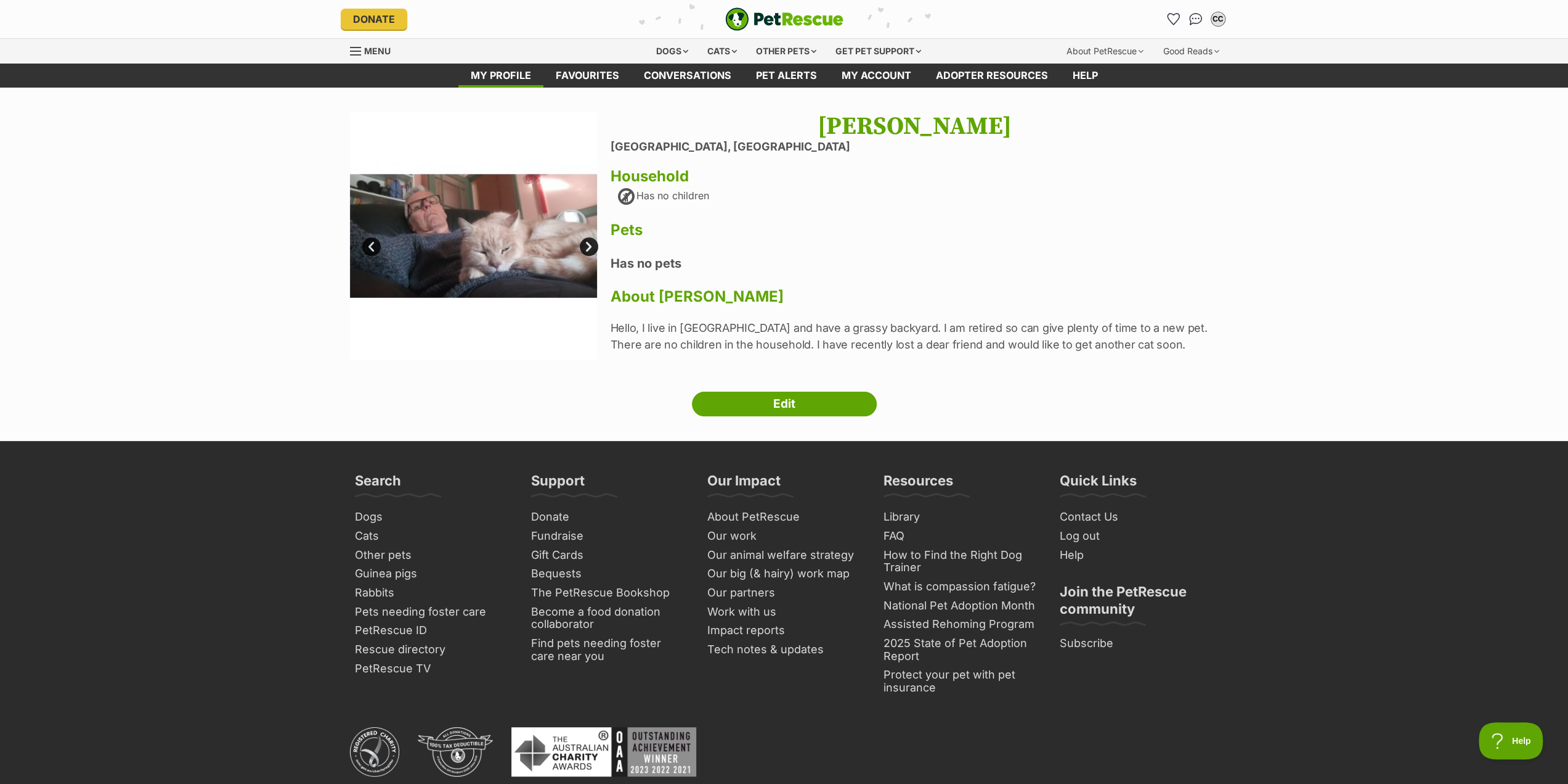
click at [589, 246] on link "Next" at bounding box center [589, 245] width 18 height 18
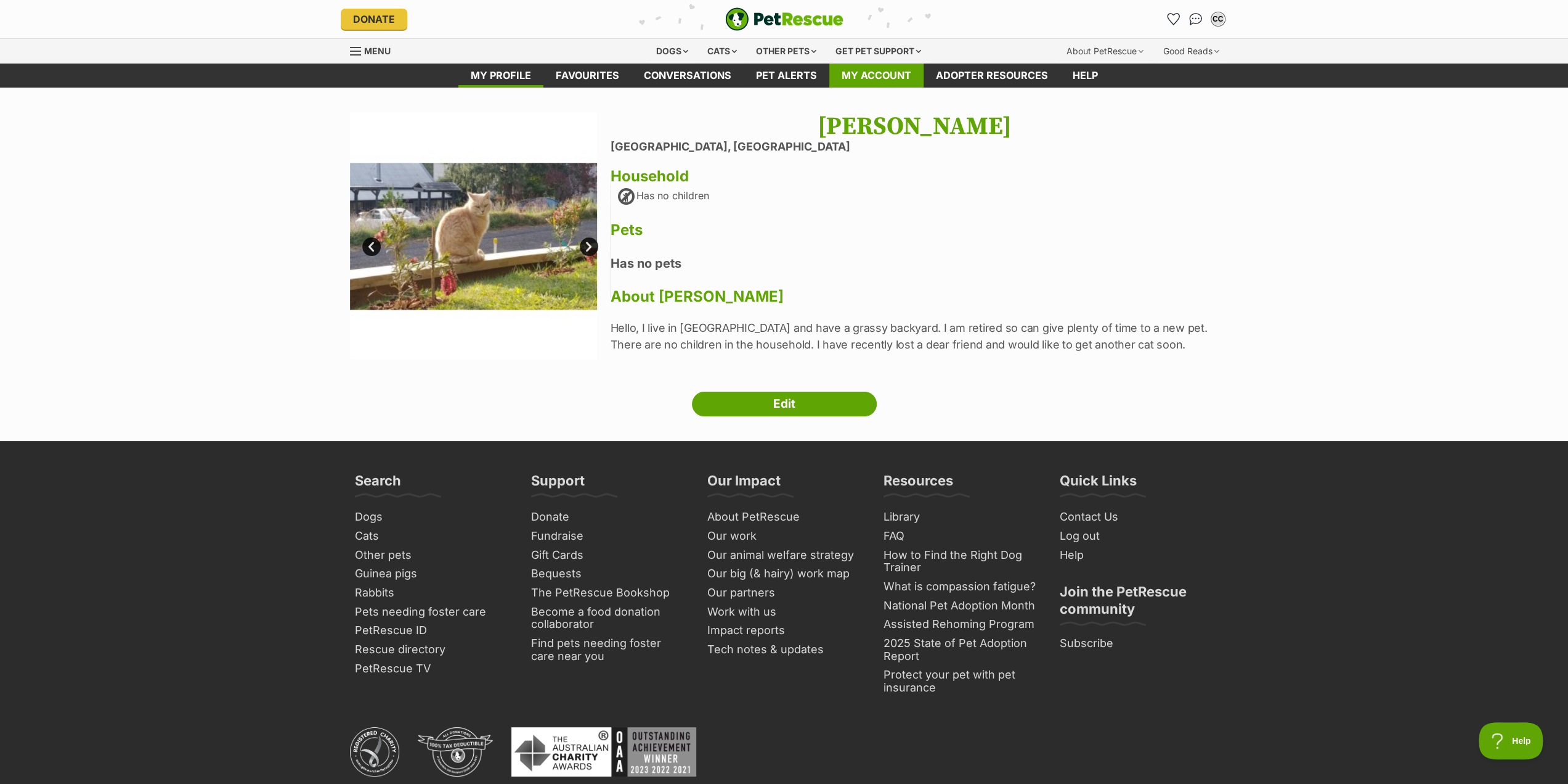
click at [895, 76] on link "My account" at bounding box center [876, 75] width 94 height 24
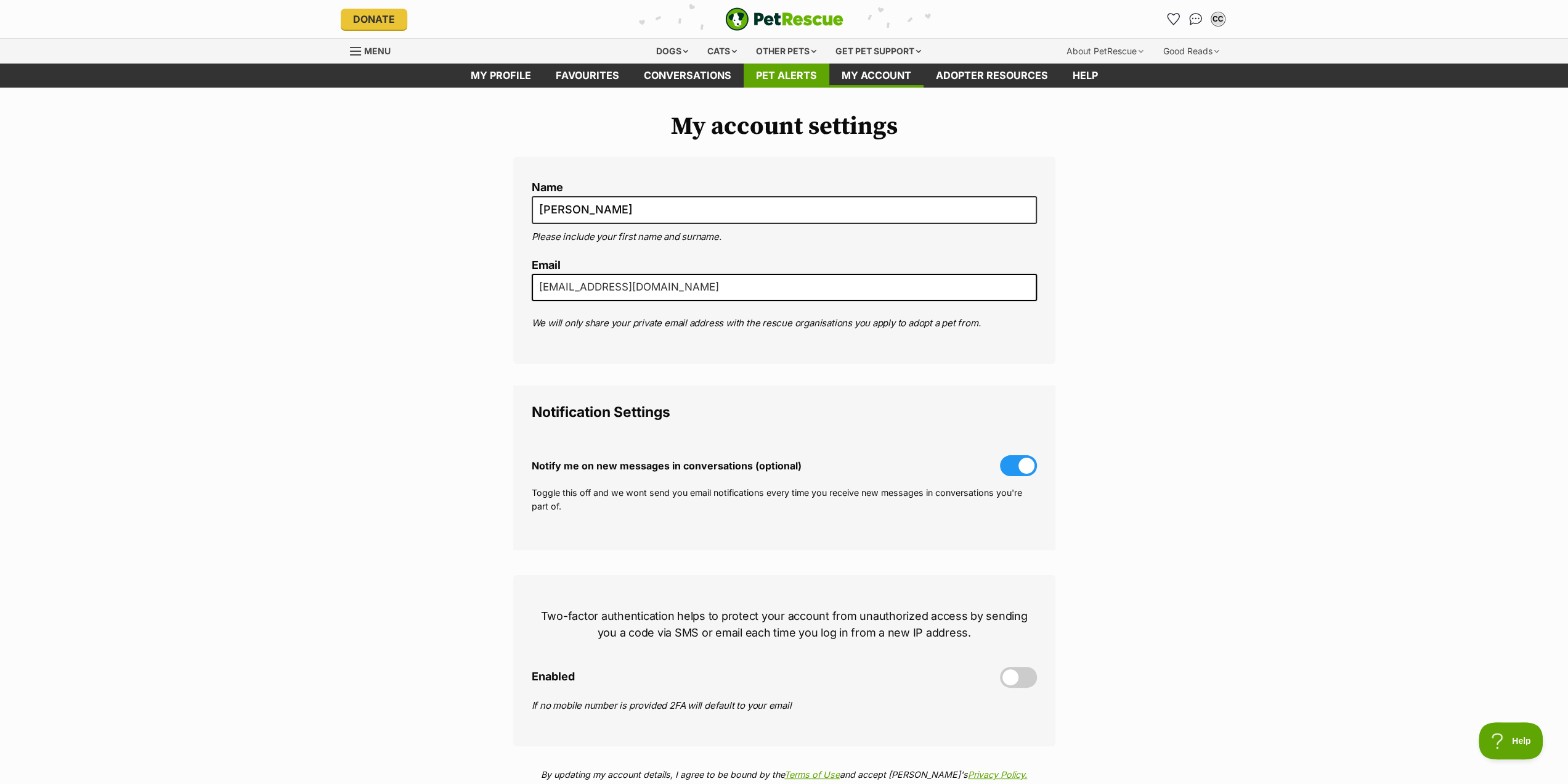
click at [766, 75] on link "Pet alerts" at bounding box center [786, 75] width 86 height 24
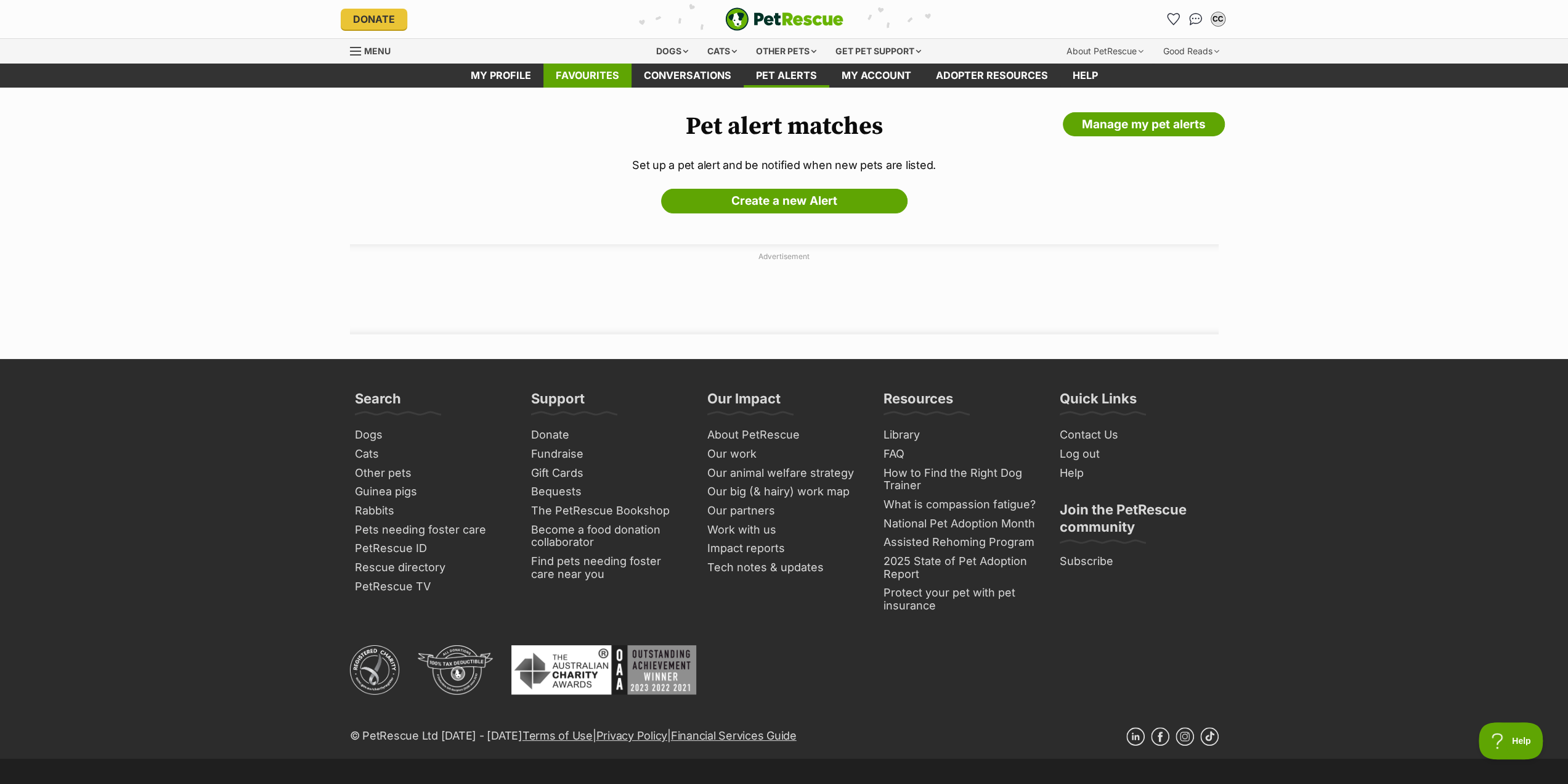
click at [595, 74] on link "Favourites" at bounding box center [588, 75] width 88 height 24
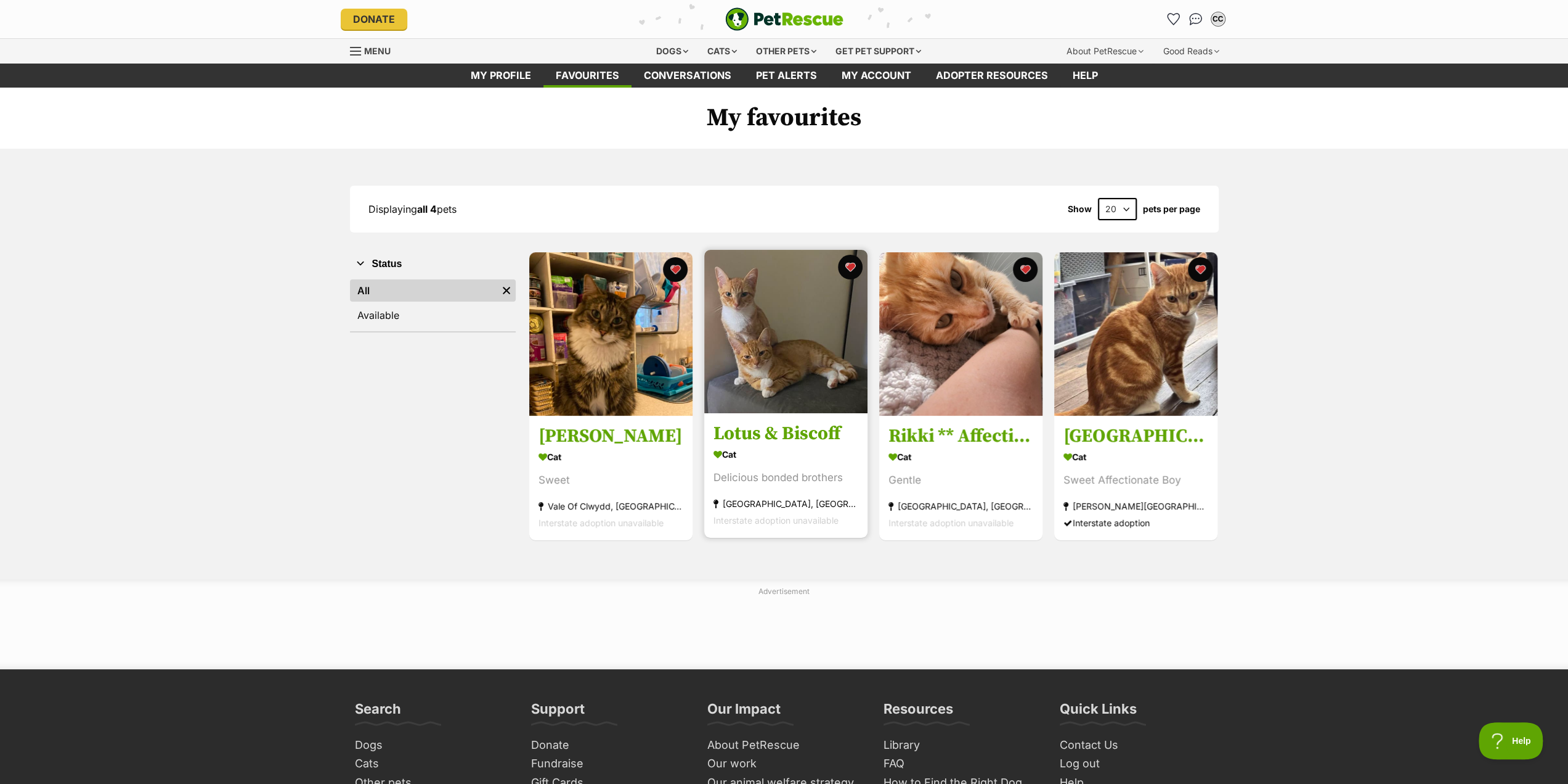
click at [769, 430] on h3 "Lotus & Biscoff" at bounding box center [785, 434] width 145 height 24
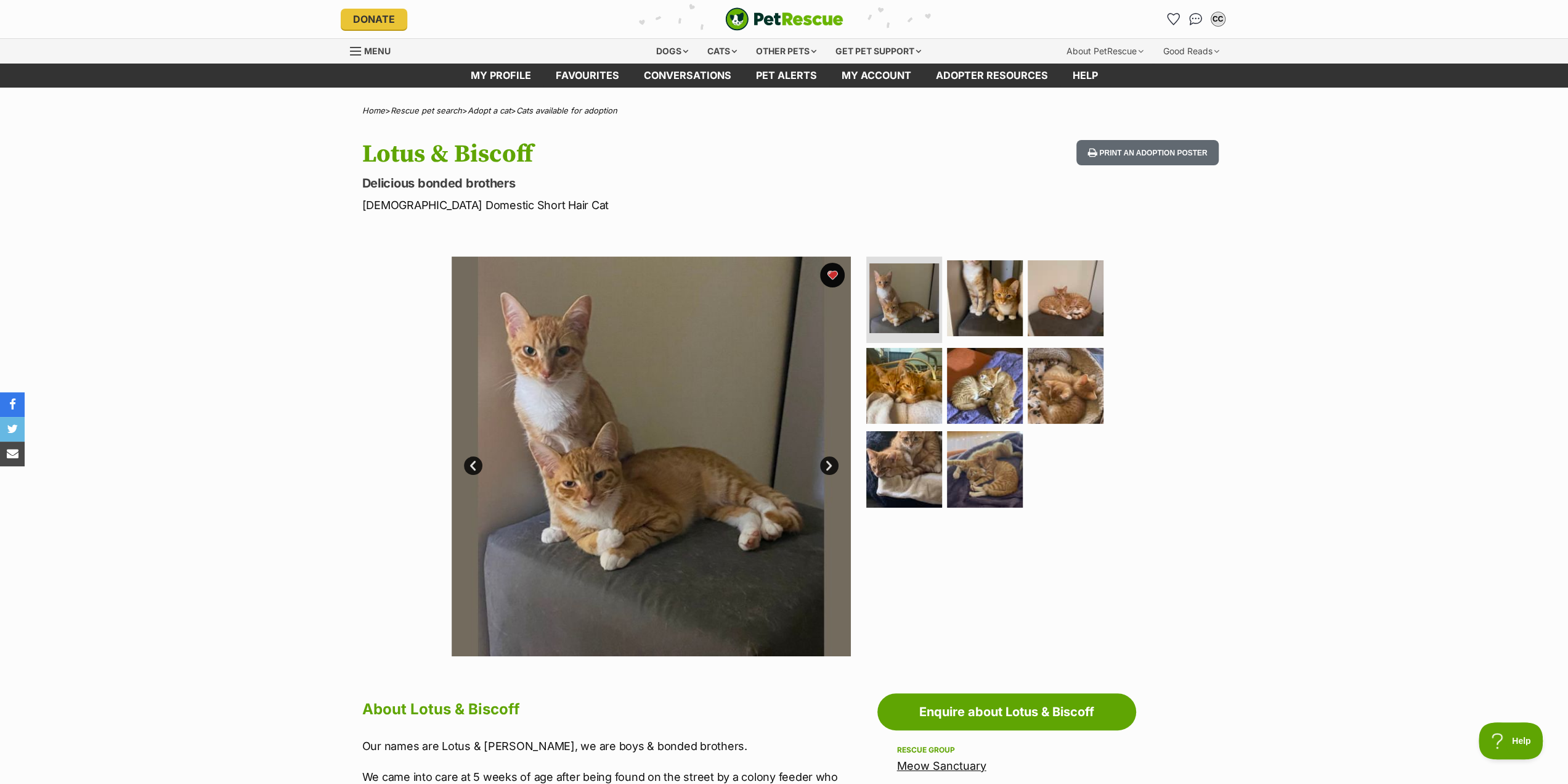
click at [725, 544] on img at bounding box center [651, 457] width 399 height 400
click at [829, 461] on link "Next" at bounding box center [828, 464] width 18 height 18
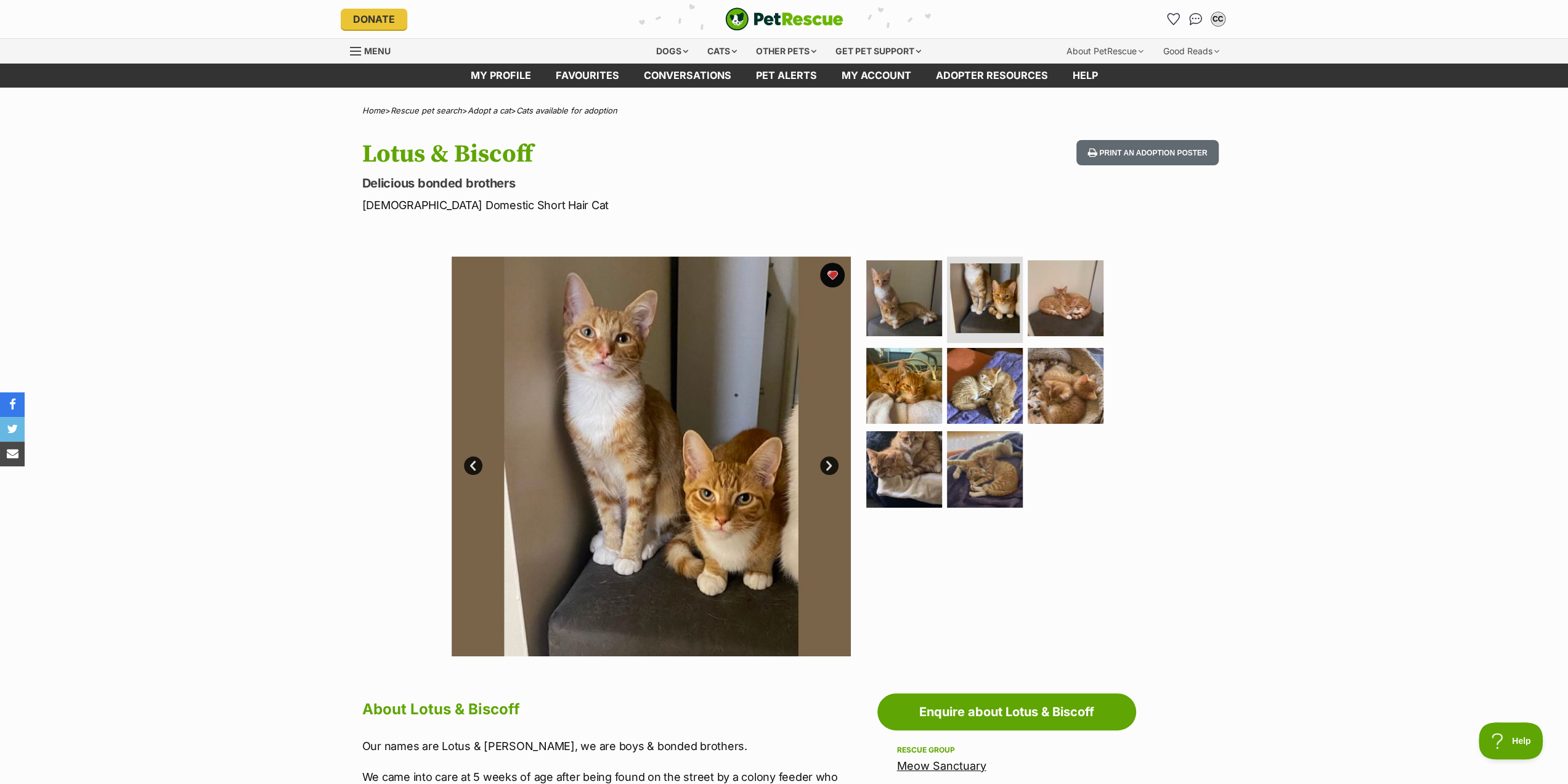
click at [829, 461] on link "Next" at bounding box center [828, 464] width 18 height 18
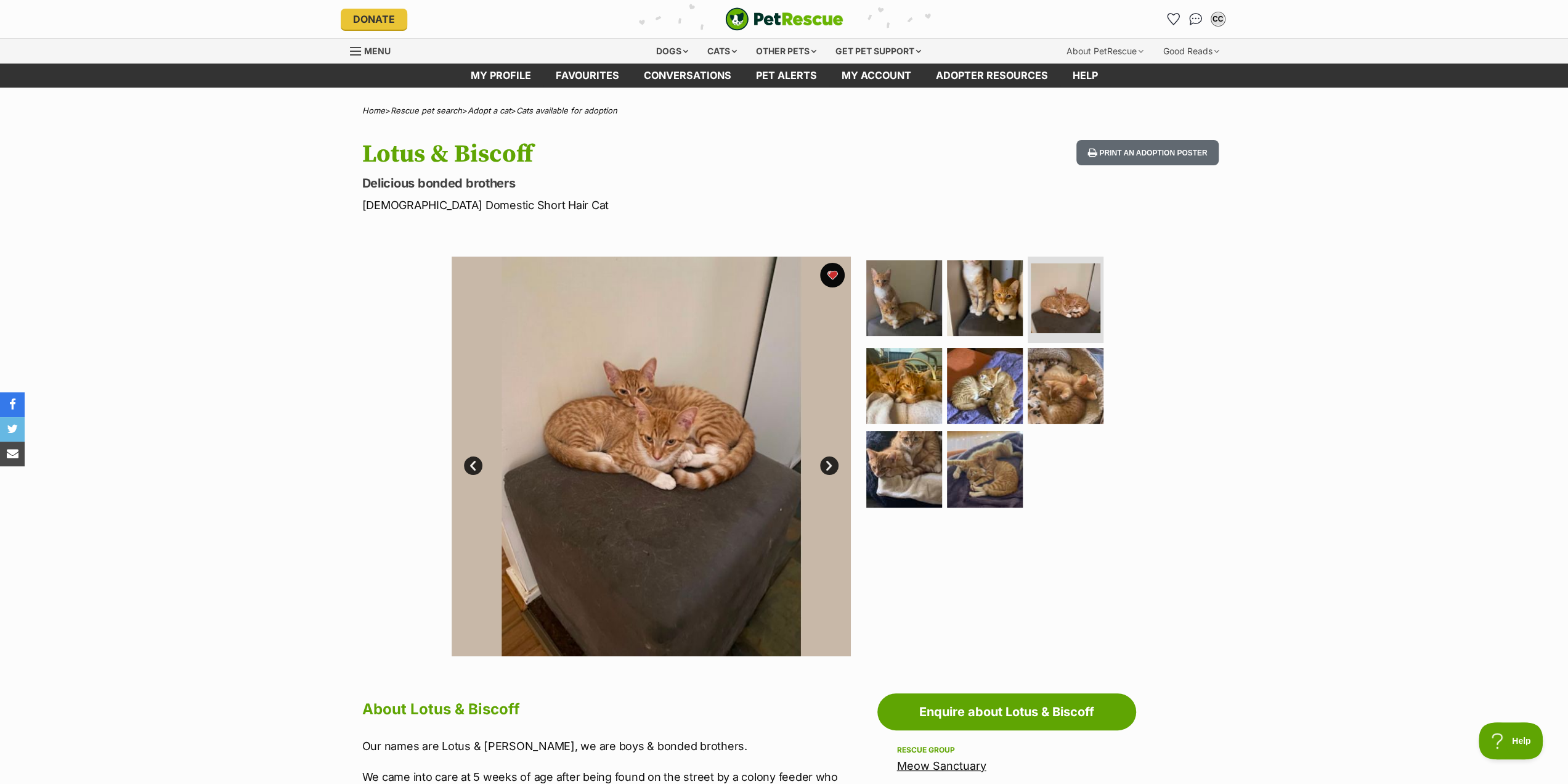
click at [827, 463] on link "Next" at bounding box center [828, 464] width 18 height 18
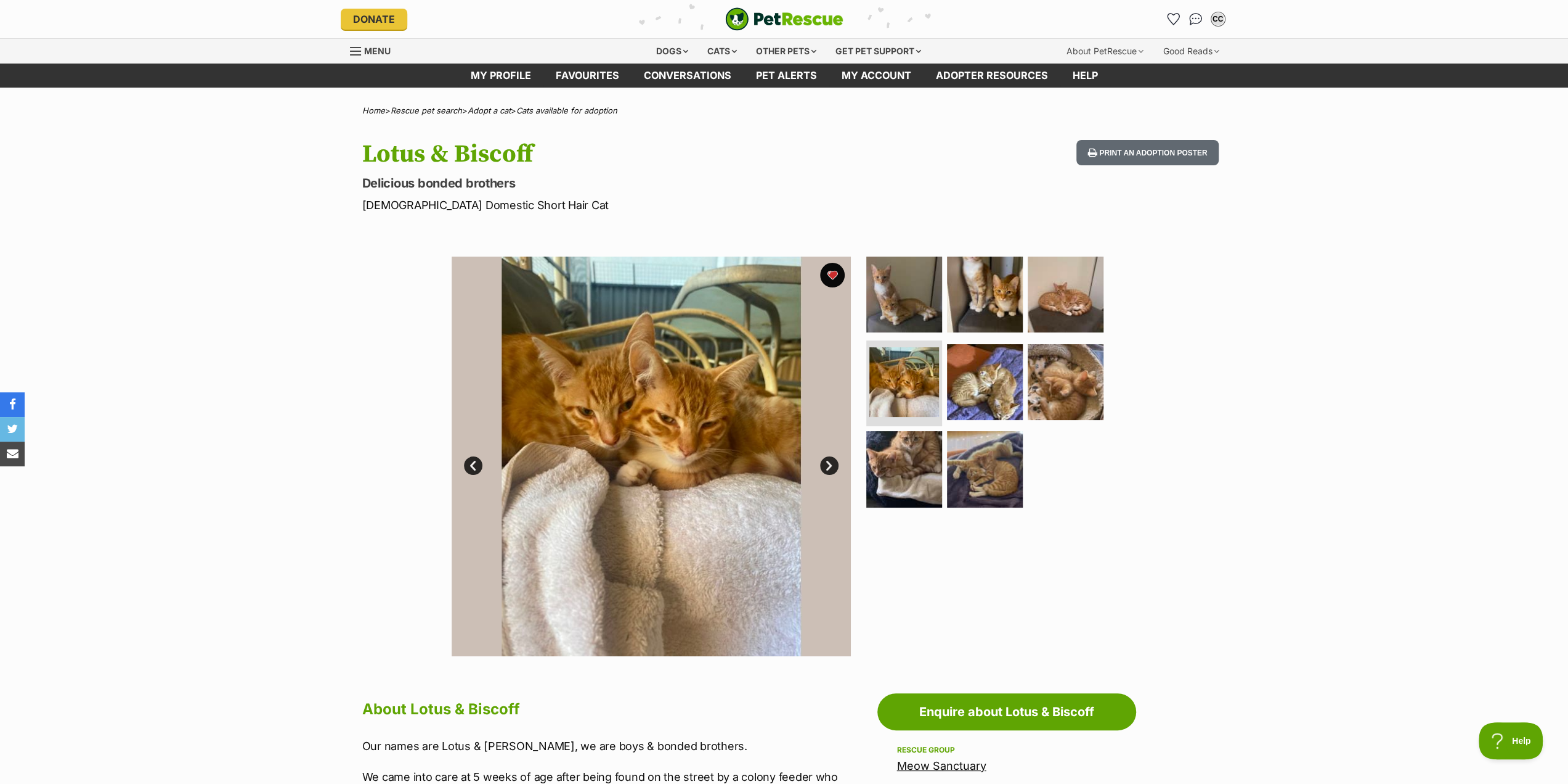
click at [713, 442] on img at bounding box center [651, 457] width 399 height 400
click at [825, 462] on link "Next" at bounding box center [828, 464] width 18 height 18
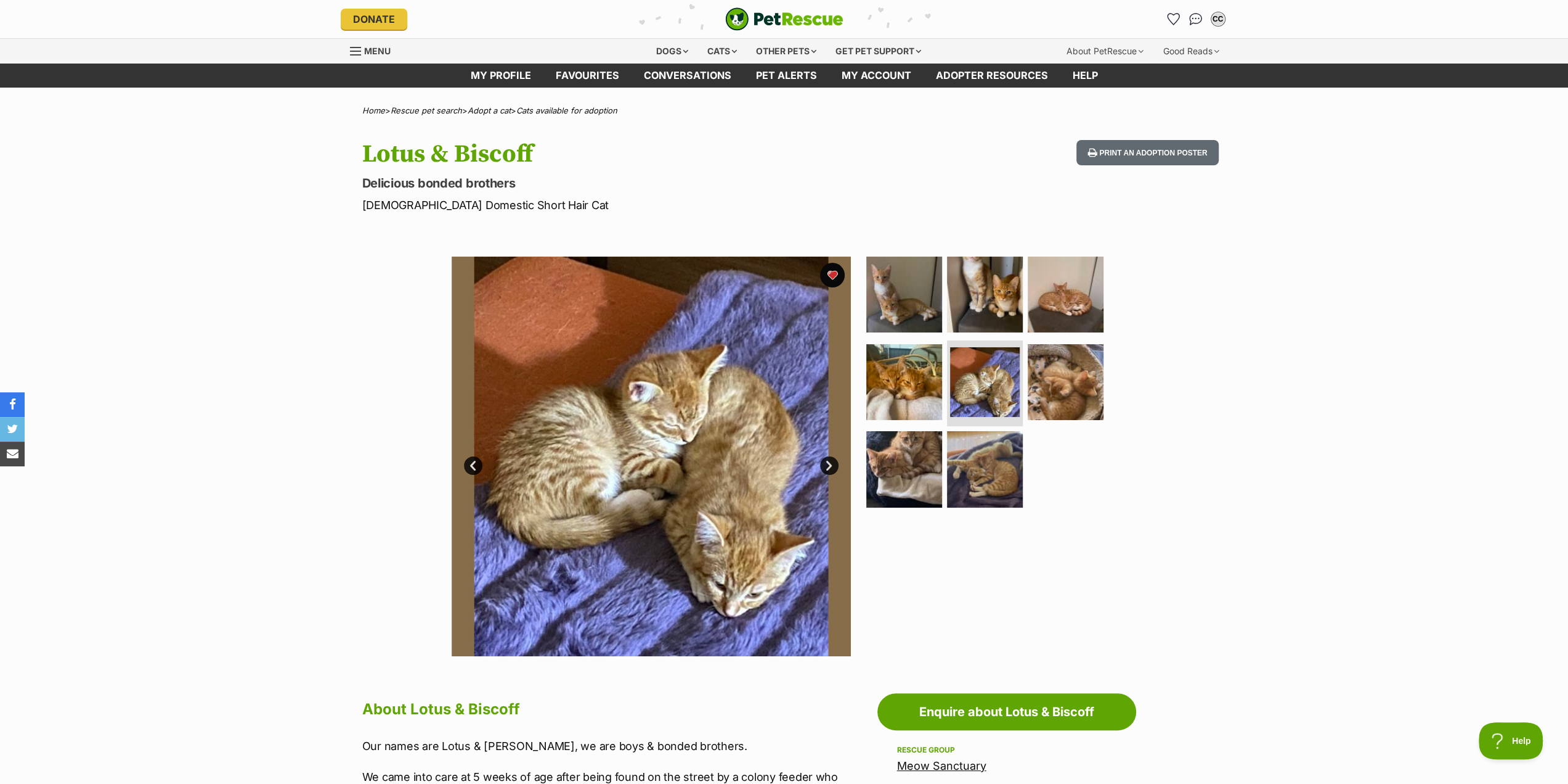
click at [825, 467] on link "Next" at bounding box center [828, 464] width 18 height 18
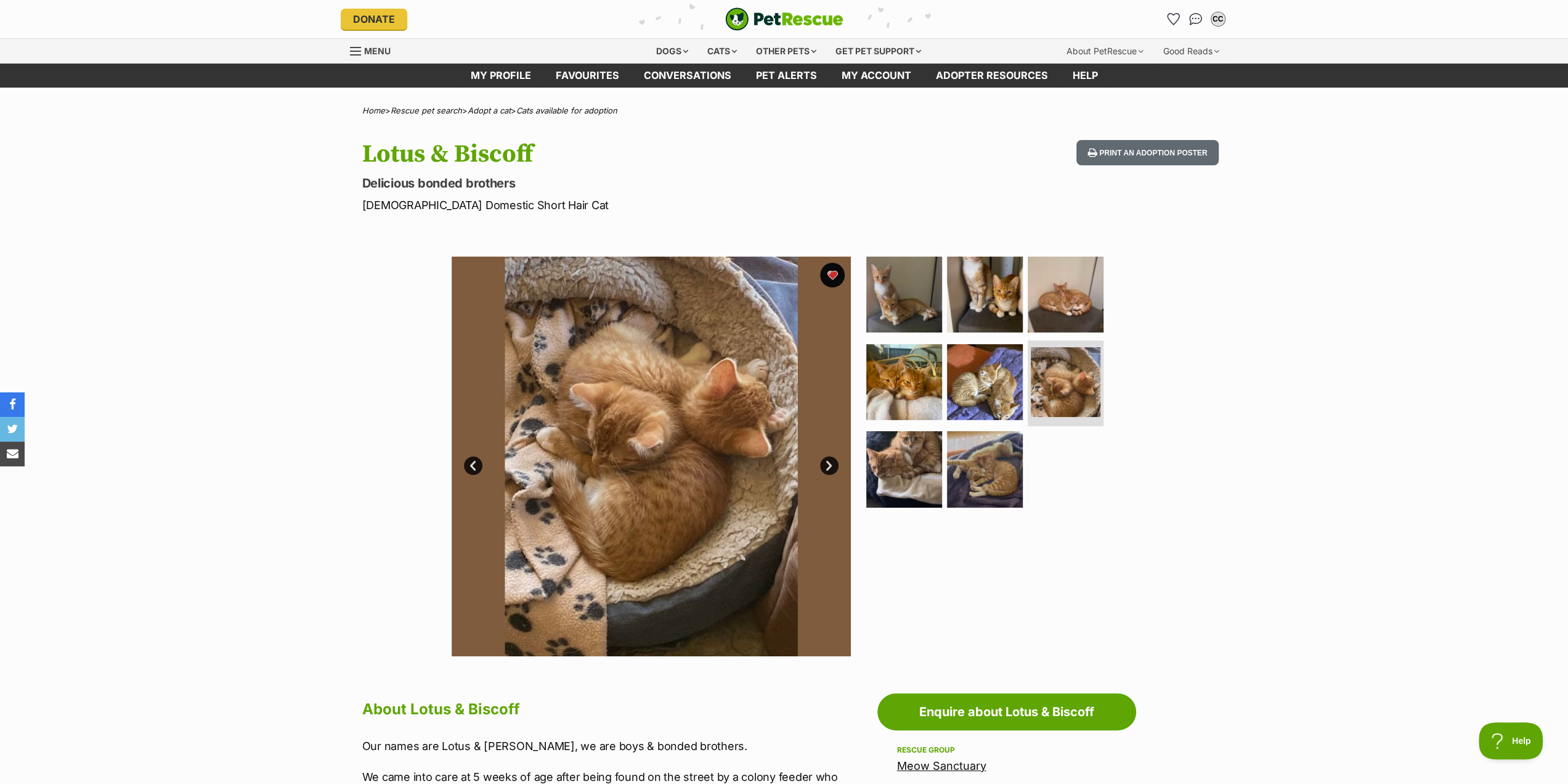
click at [825, 467] on link "Next" at bounding box center [828, 464] width 18 height 18
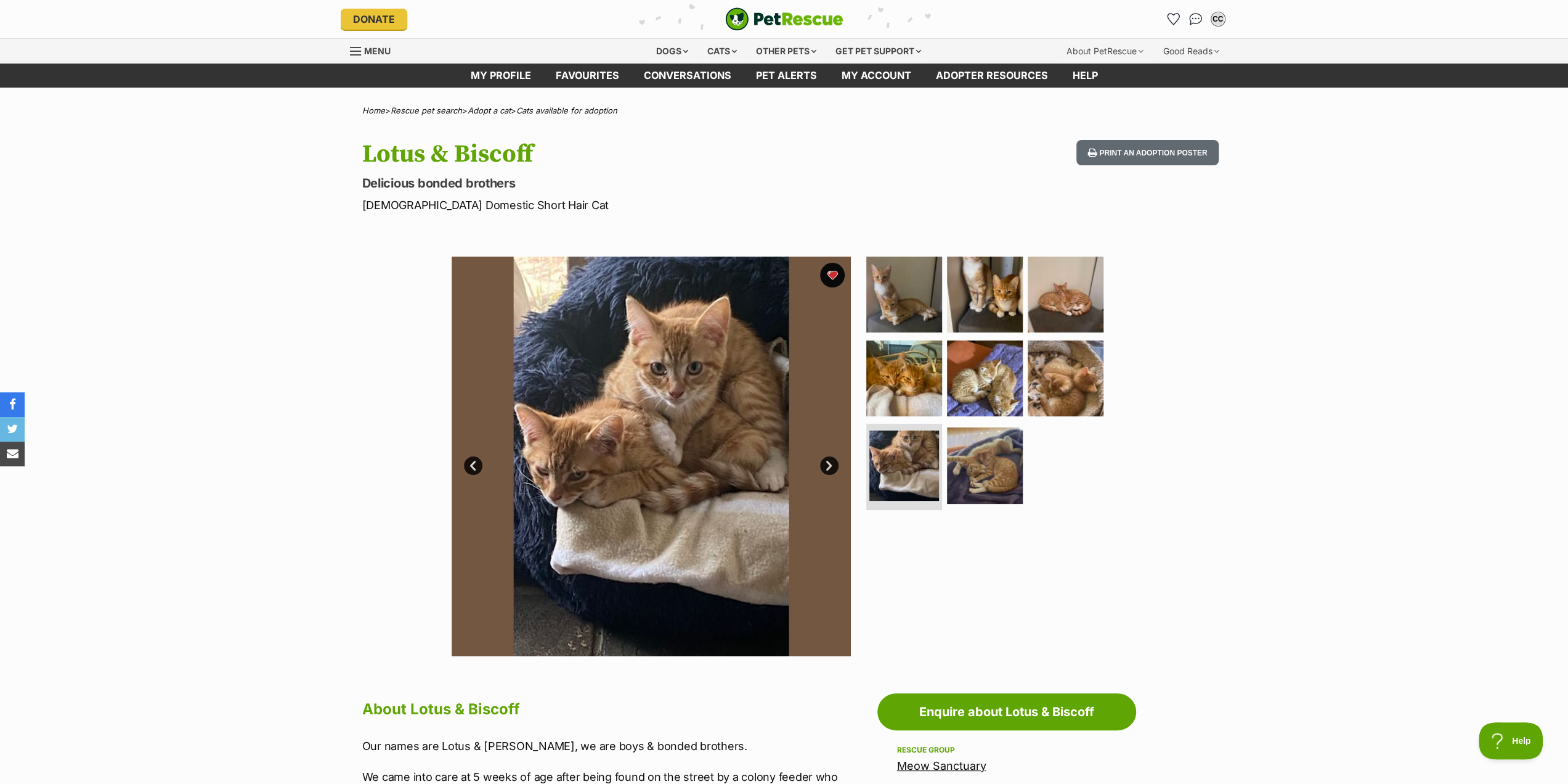
click at [825, 467] on link "Next" at bounding box center [828, 464] width 18 height 18
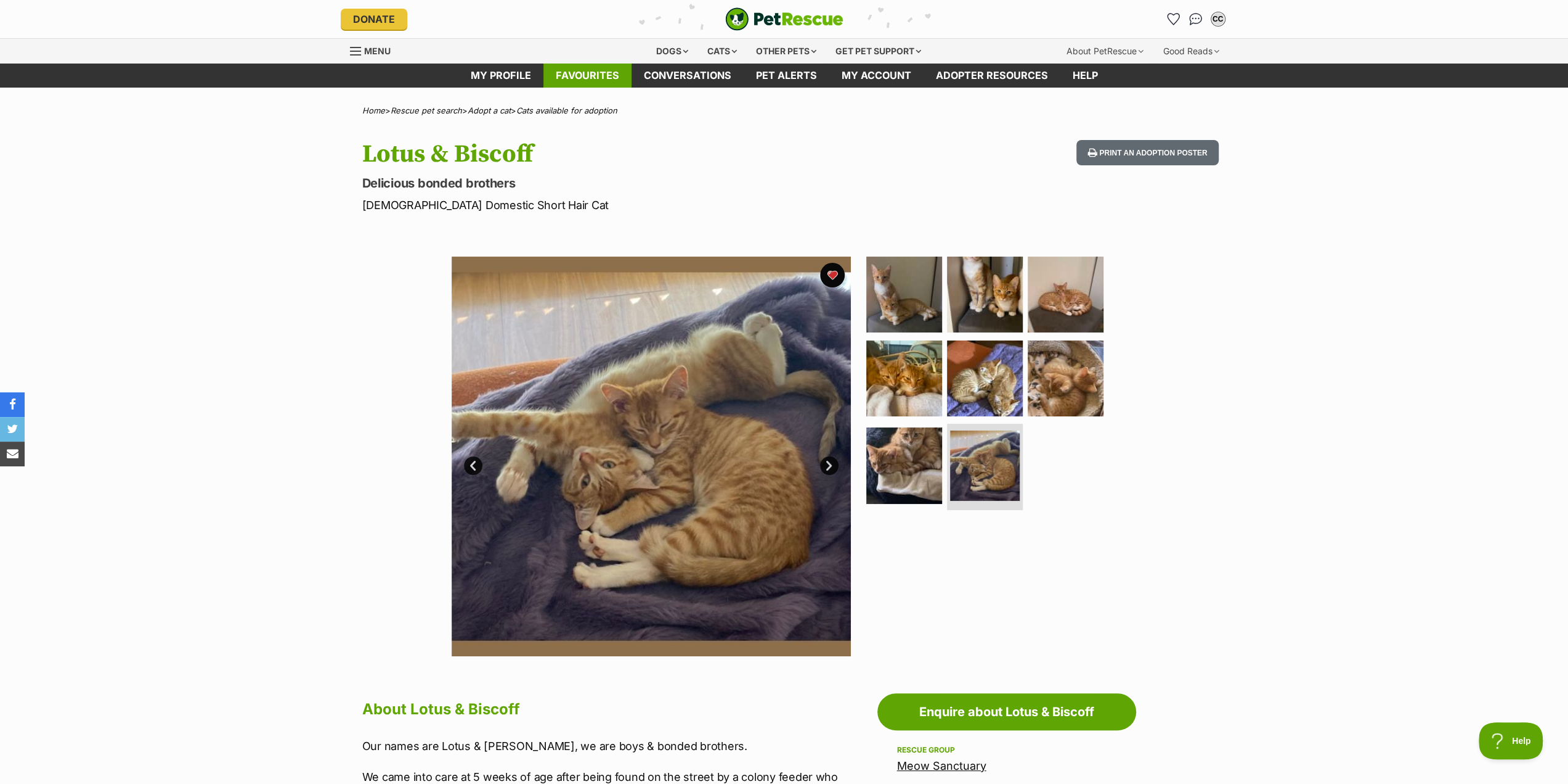
click at [601, 72] on link "Favourites" at bounding box center [588, 75] width 88 height 24
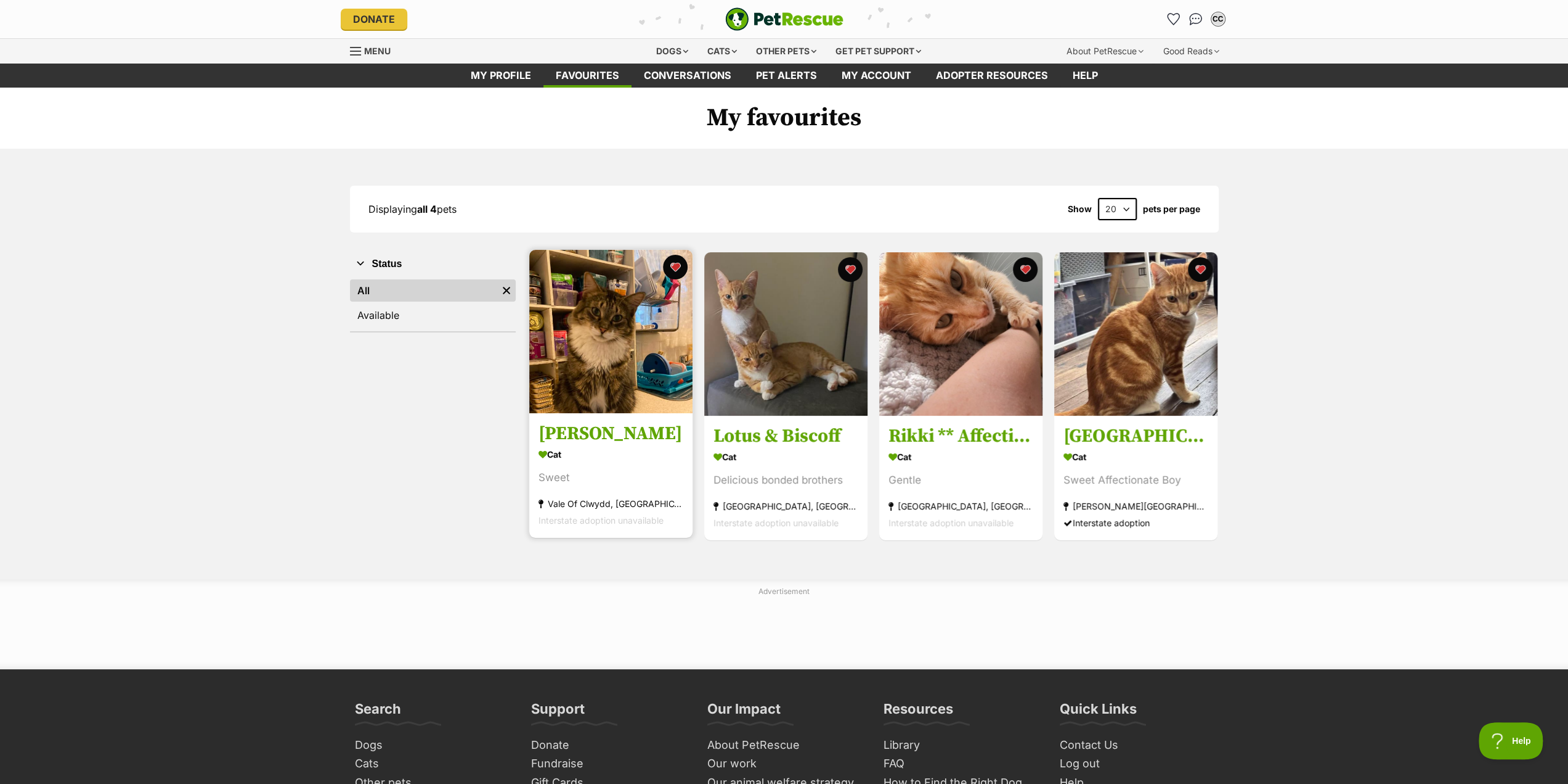
click at [607, 324] on img at bounding box center [611, 331] width 164 height 164
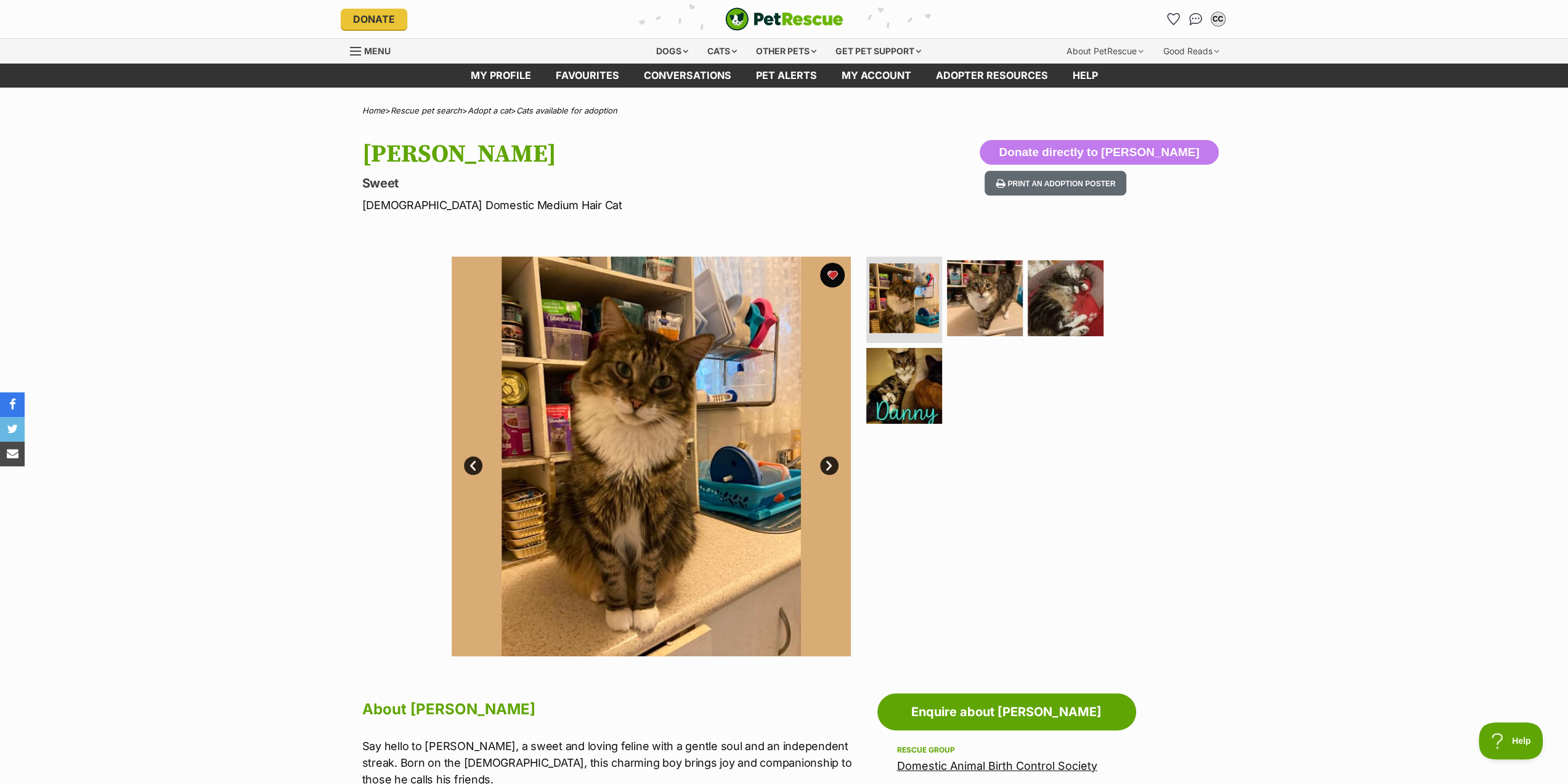
click at [827, 466] on link "Next" at bounding box center [828, 464] width 18 height 18
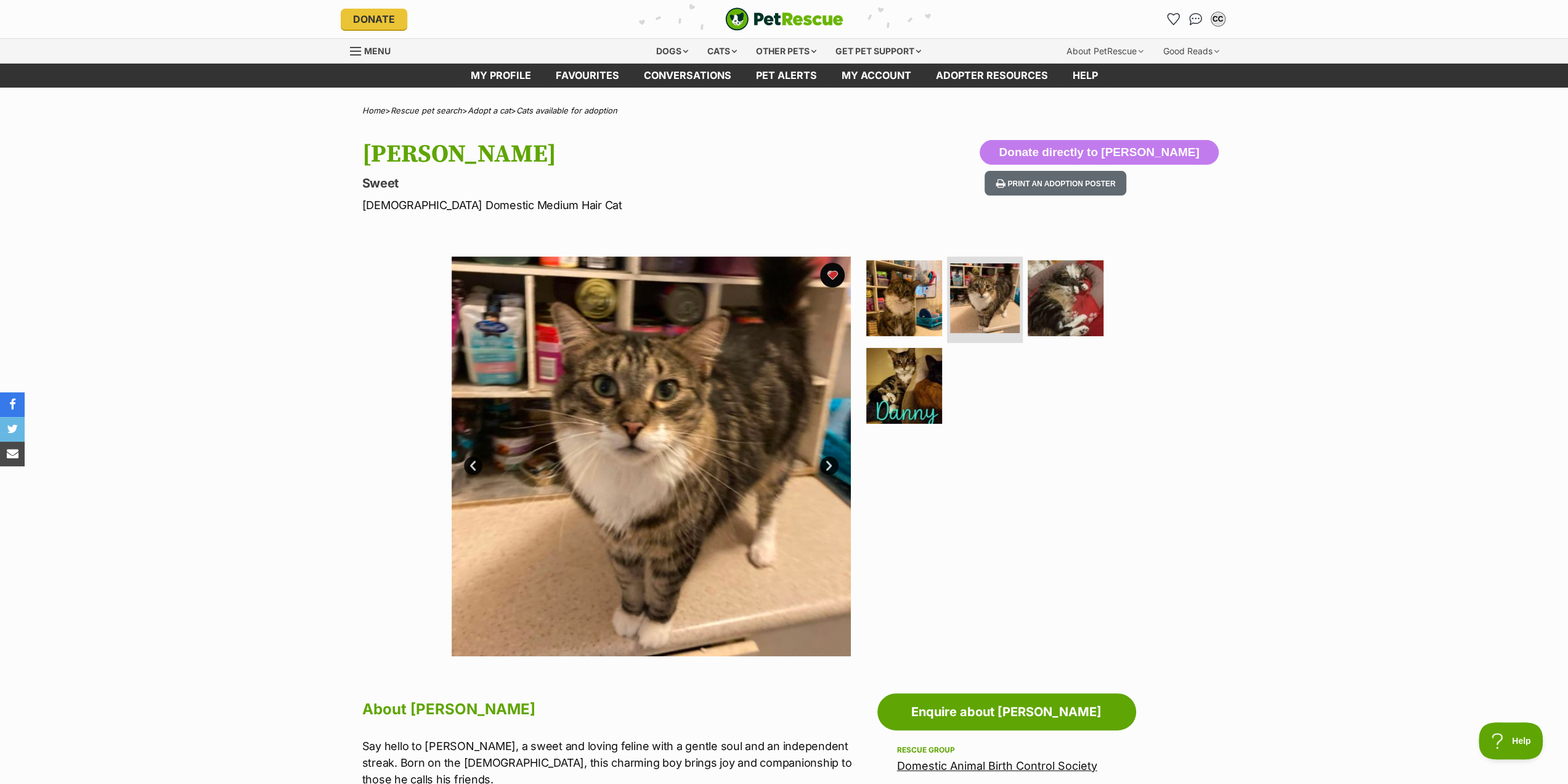
click at [827, 466] on link "Next" at bounding box center [828, 464] width 18 height 18
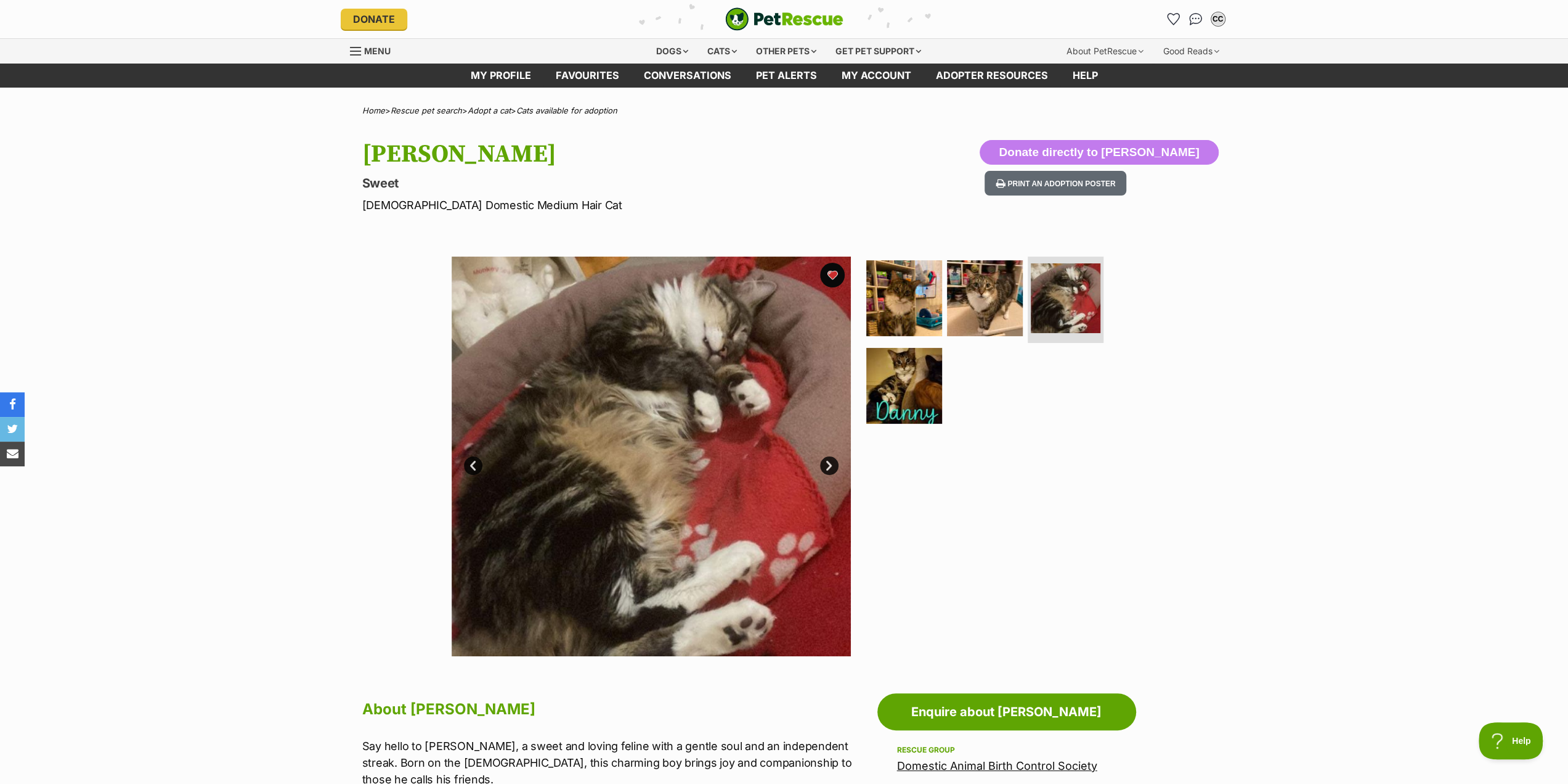
click at [827, 466] on link "Next" at bounding box center [828, 464] width 18 height 18
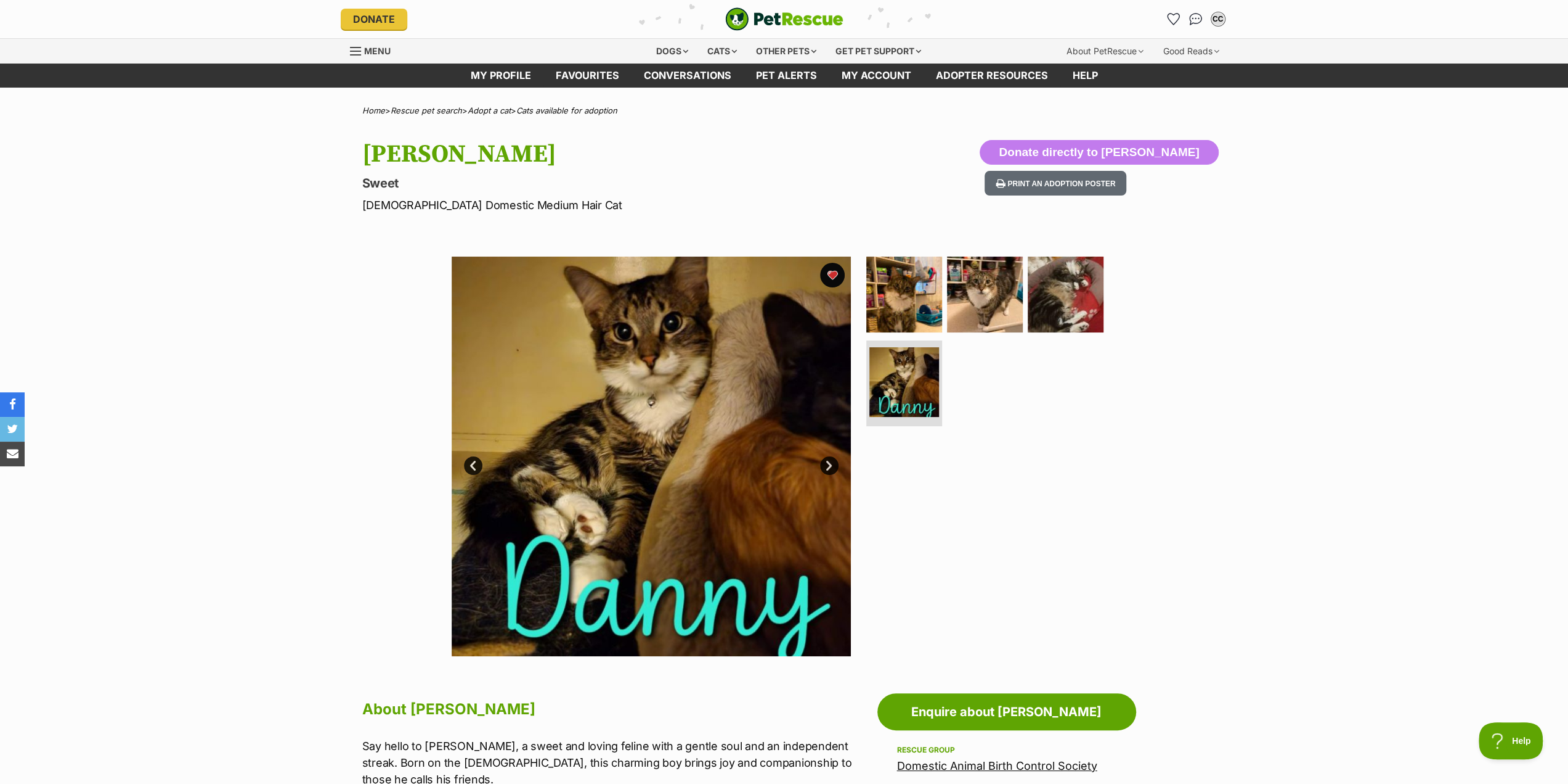
click at [827, 466] on link "Next" at bounding box center [828, 464] width 18 height 18
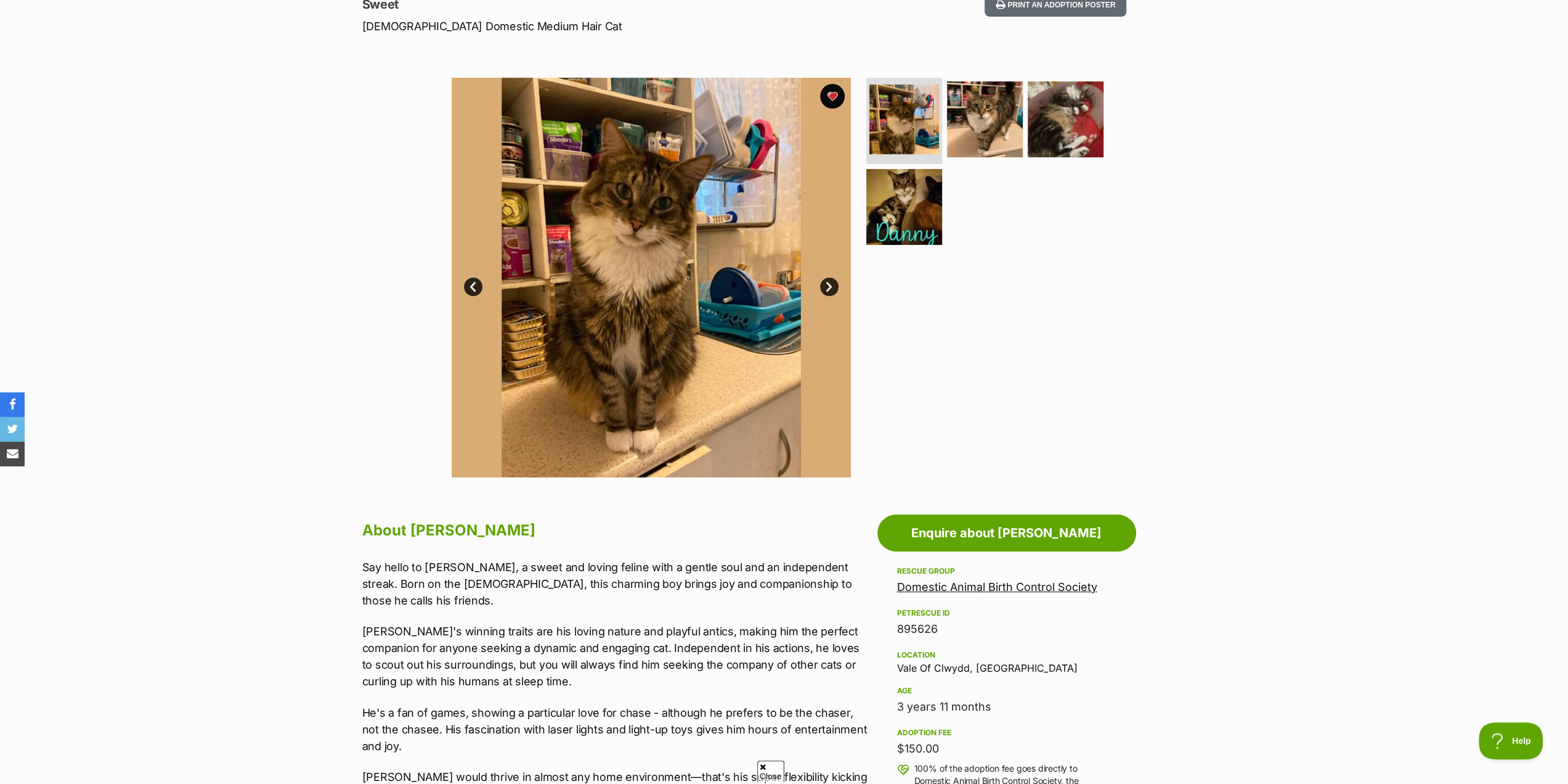
scroll to position [308, 0]
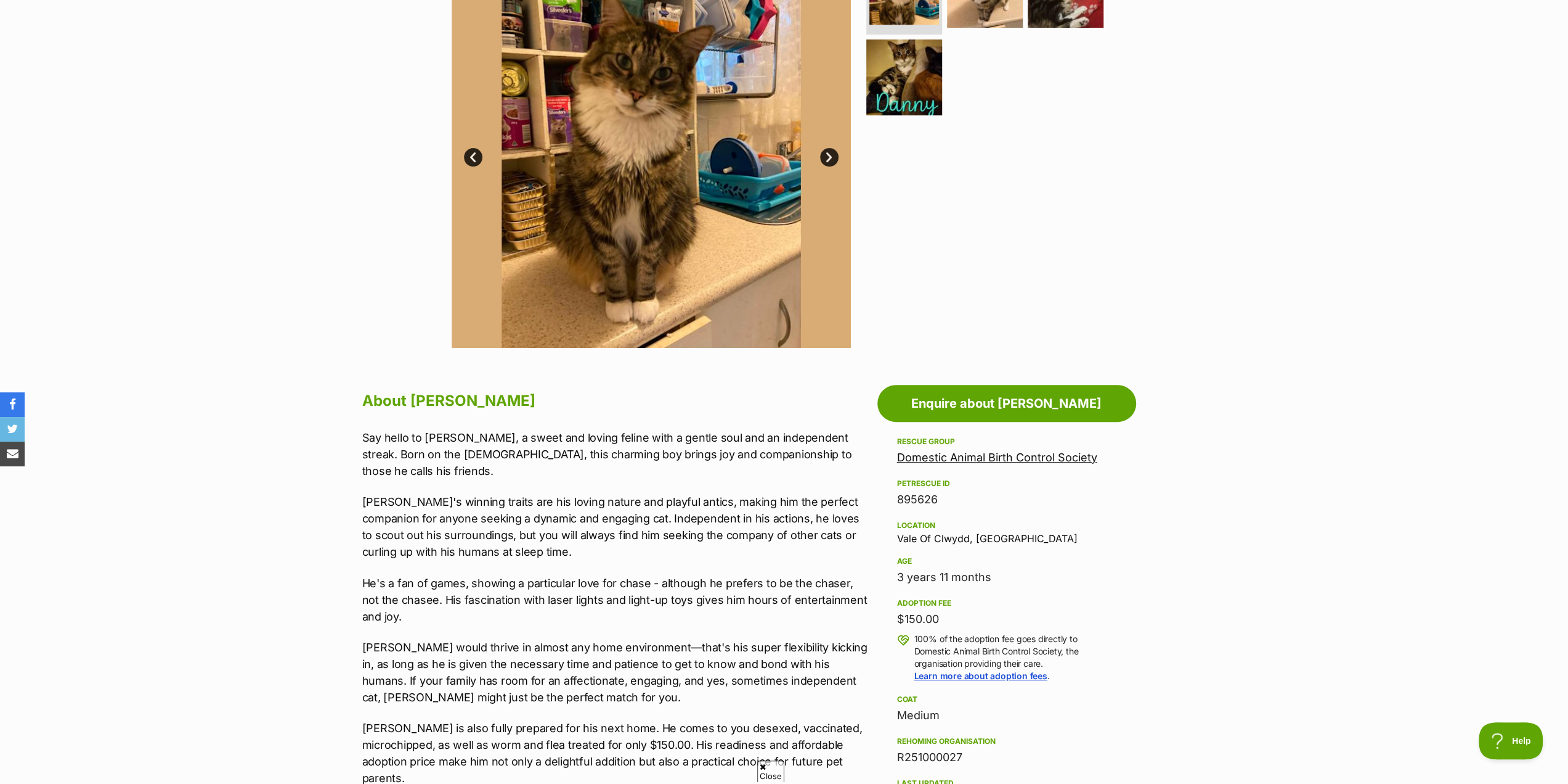
click at [1033, 456] on link "Domestic Animal Birth Control Society" at bounding box center [997, 458] width 201 height 13
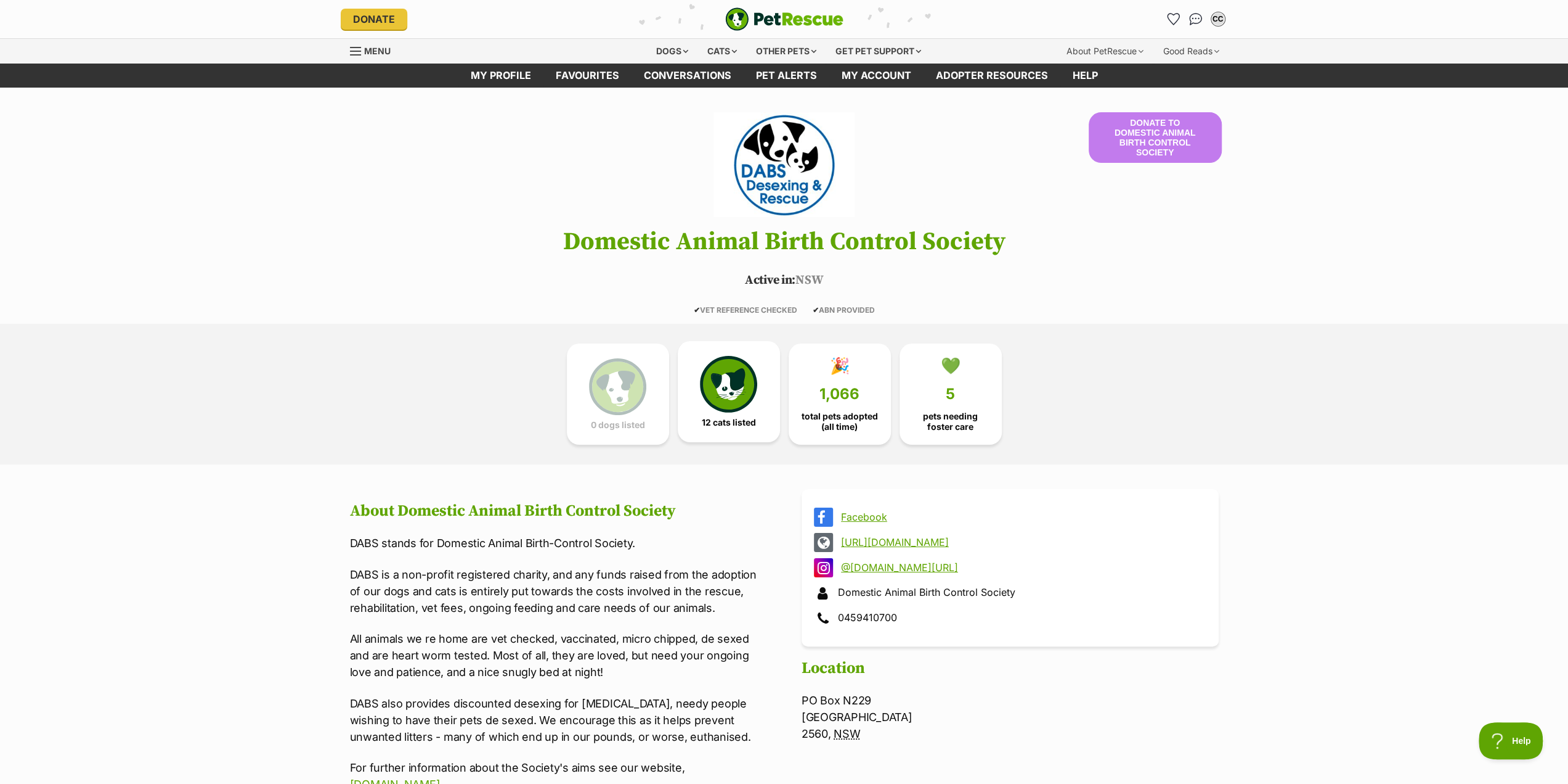
click at [725, 380] on img at bounding box center [728, 384] width 57 height 57
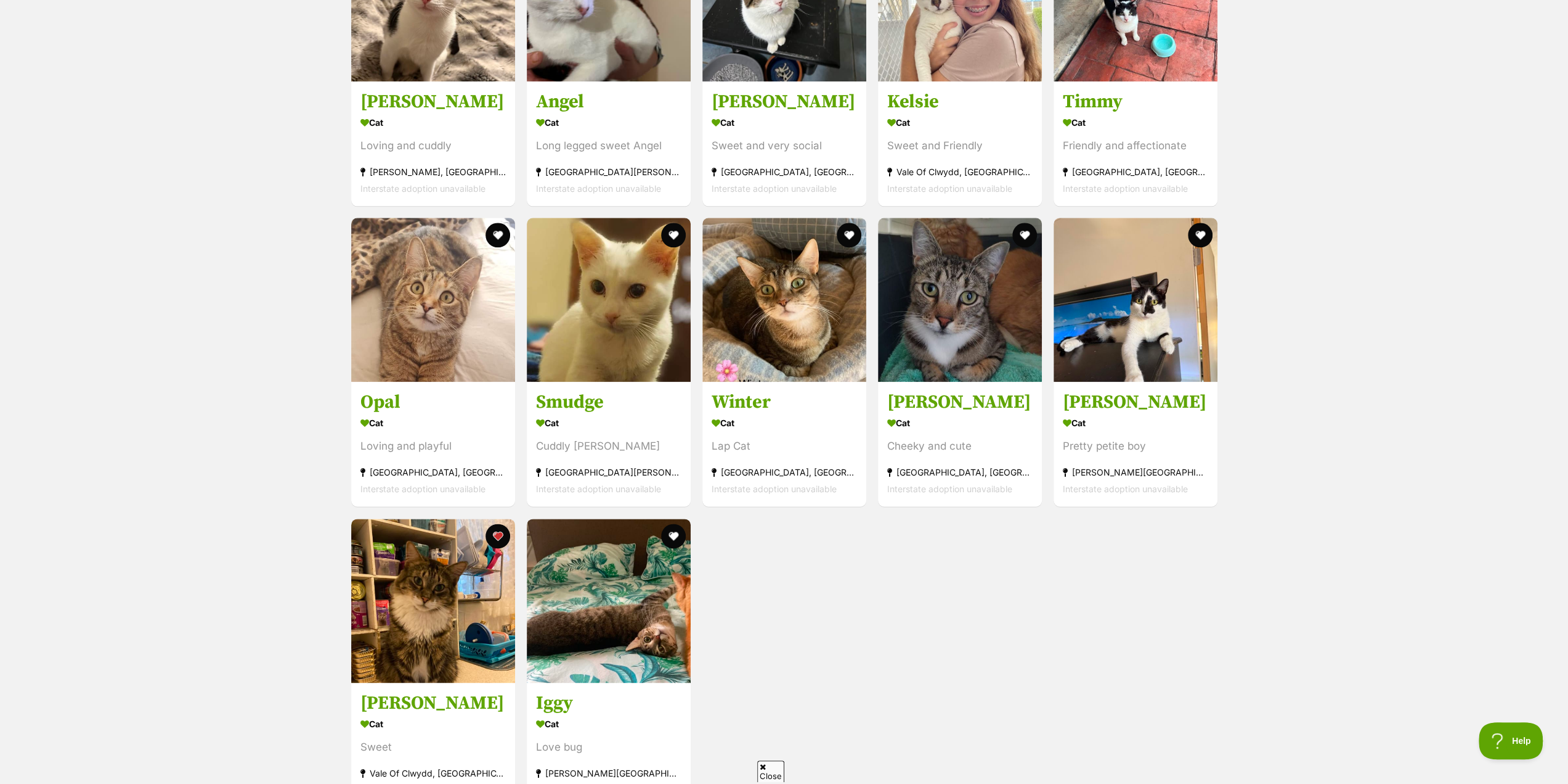
scroll to position [1334, 0]
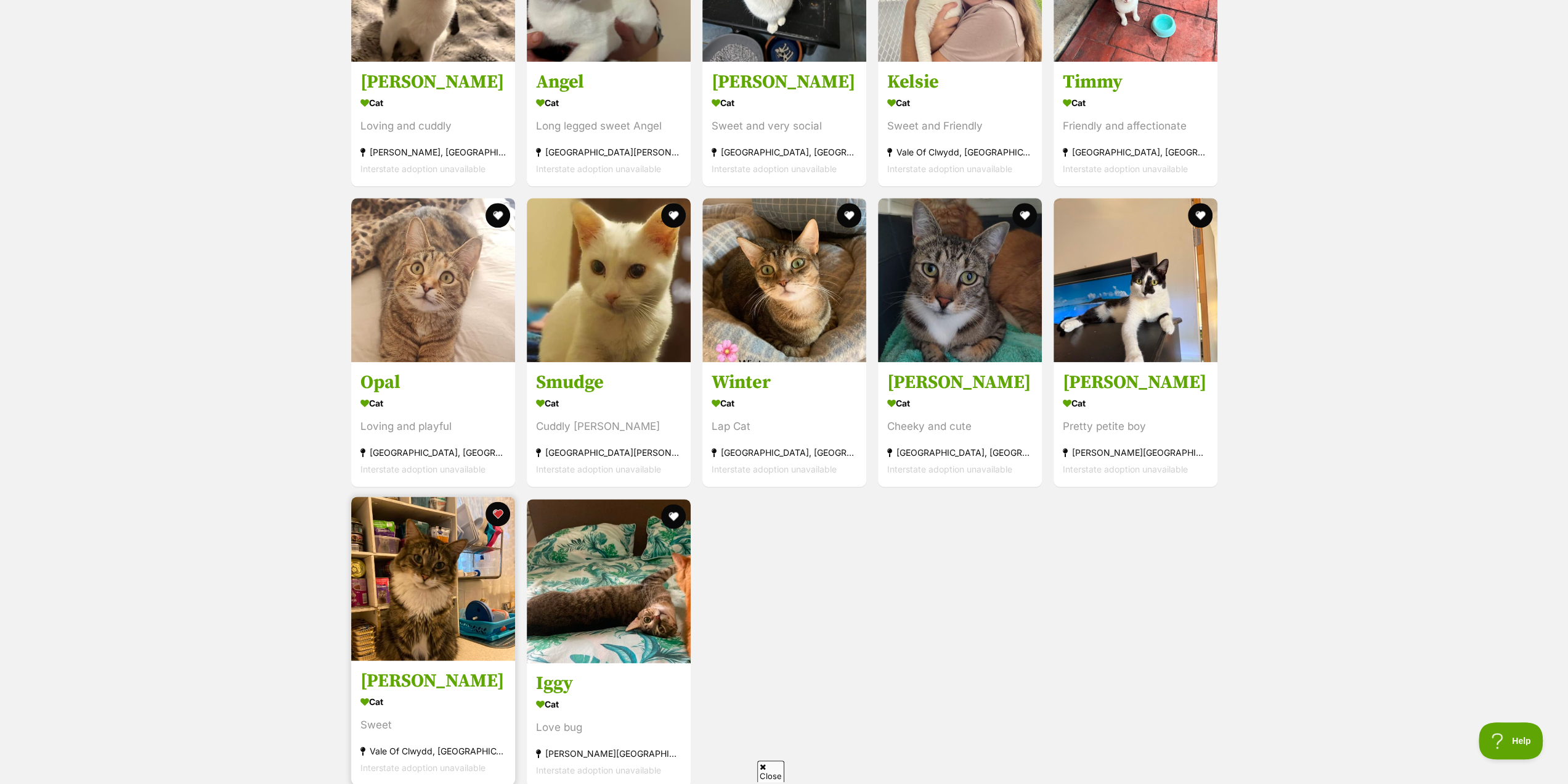
click at [417, 608] on img at bounding box center [433, 578] width 164 height 164
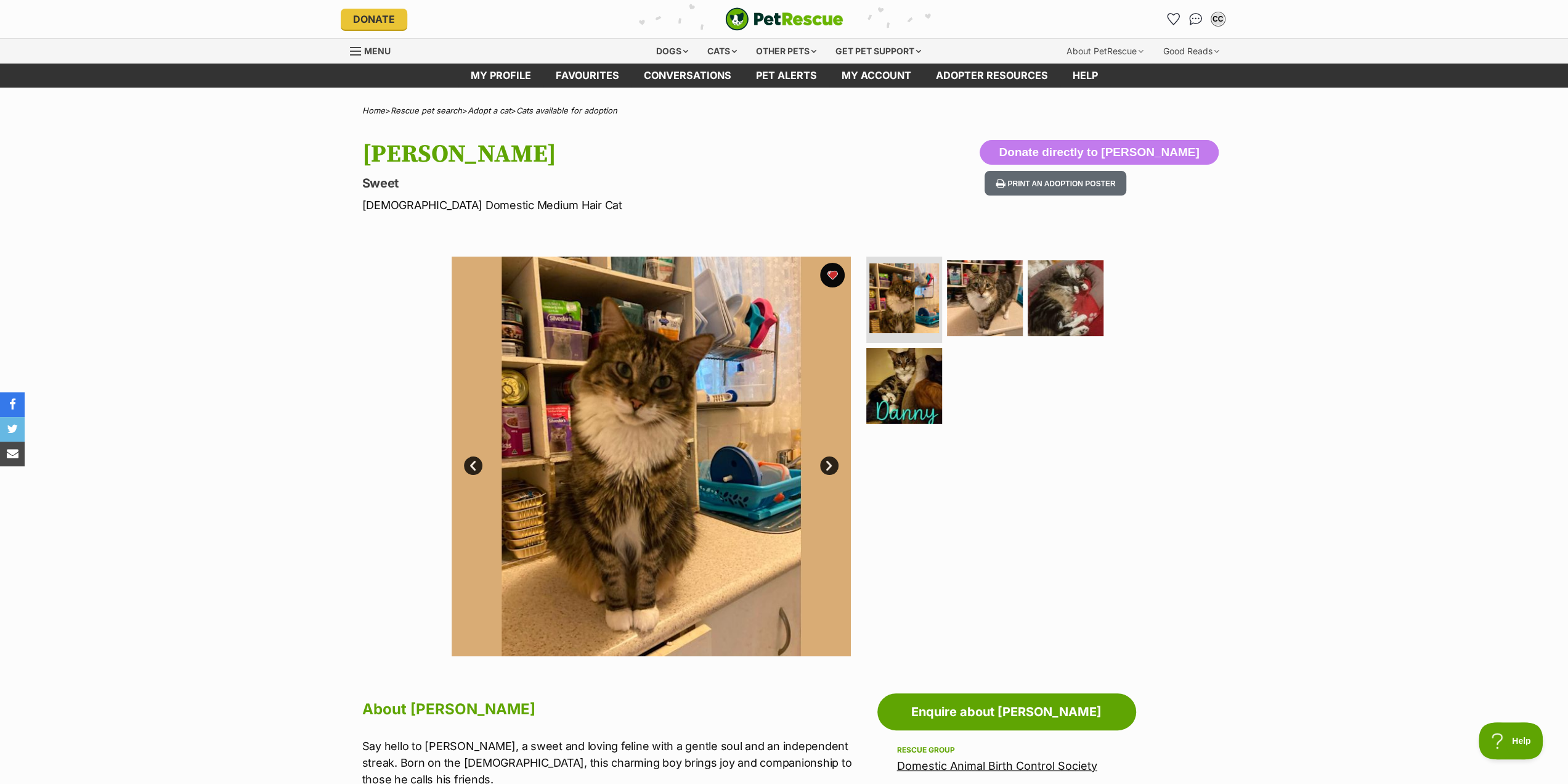
click at [616, 506] on img at bounding box center [651, 457] width 399 height 400
click at [1107, 51] on div "About PetRescue" at bounding box center [1105, 51] width 94 height 25
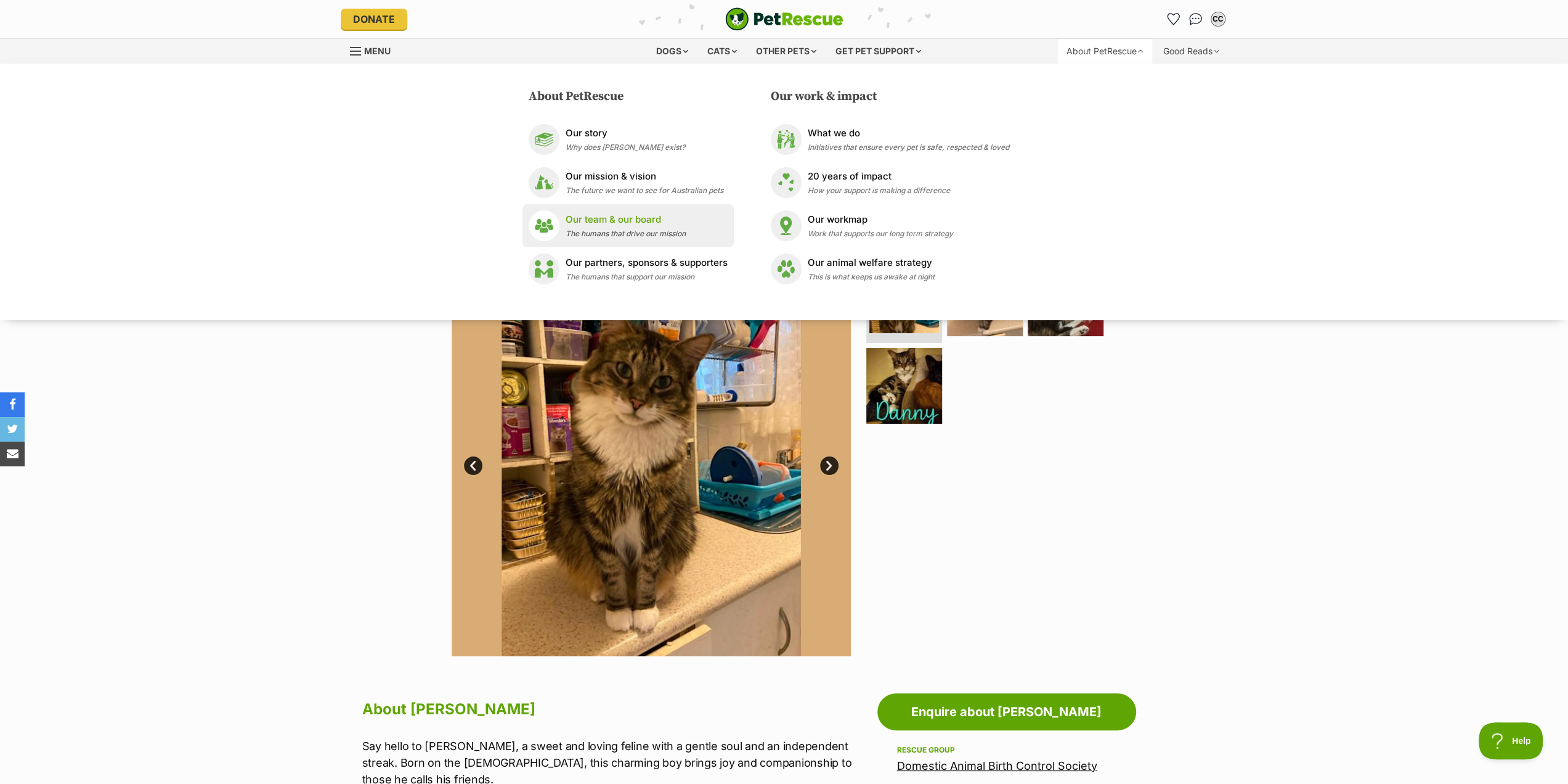
click at [593, 220] on p "Our team & our board" at bounding box center [626, 220] width 120 height 14
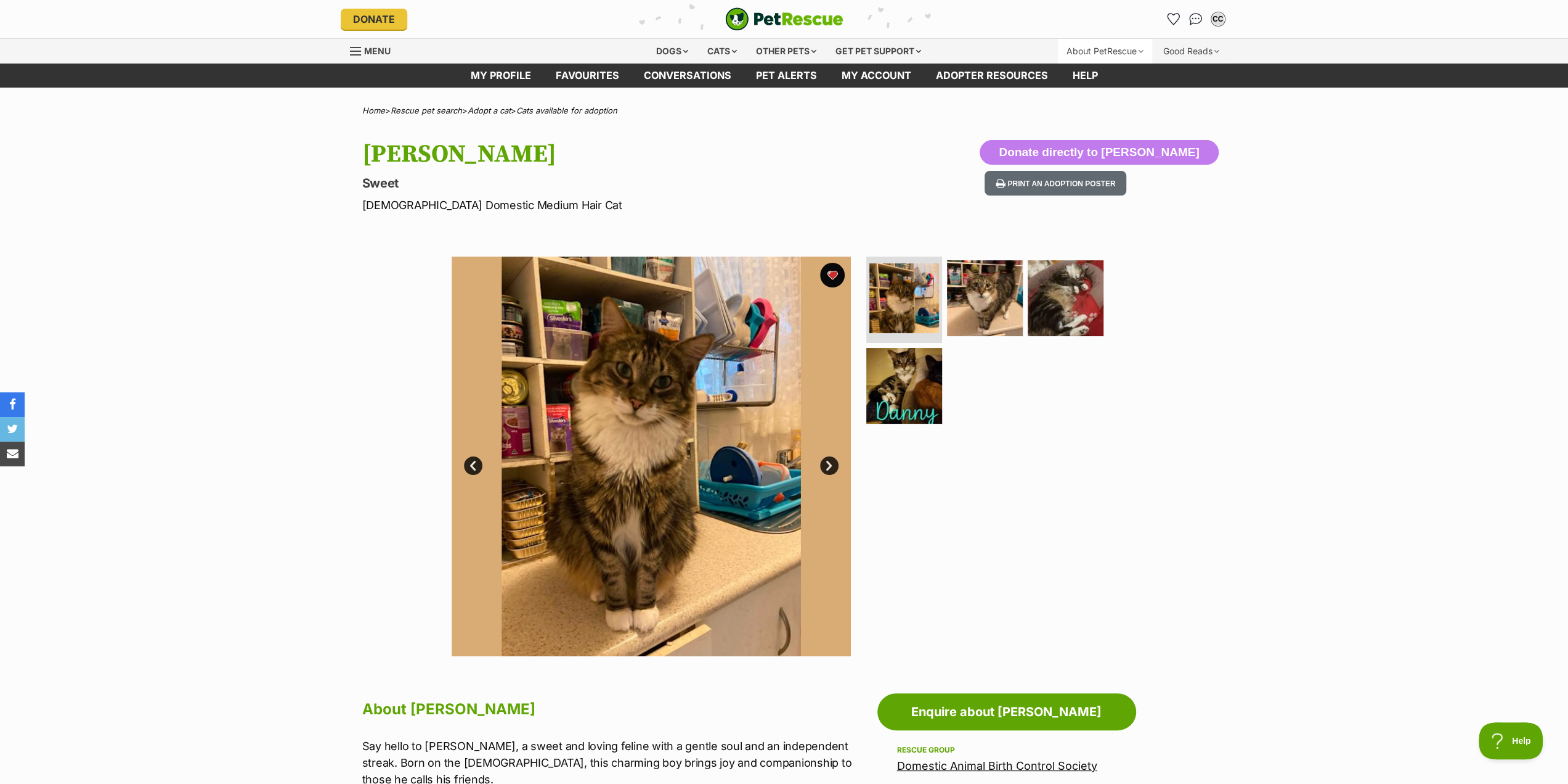
click at [1108, 51] on div "About PetRescue" at bounding box center [1105, 51] width 94 height 25
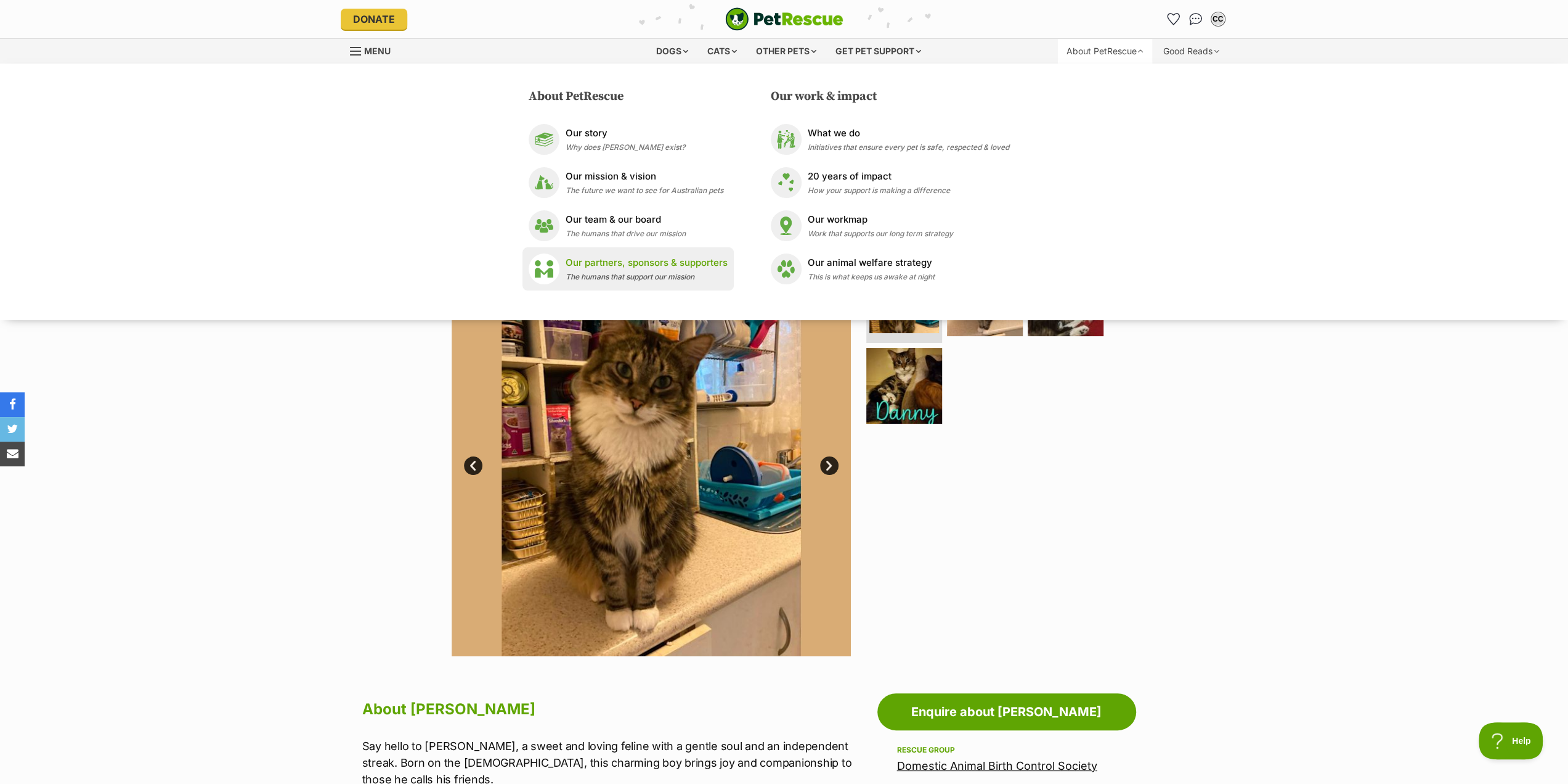
click at [645, 265] on p "Our partners, sponsors & supporters" at bounding box center [647, 263] width 162 height 14
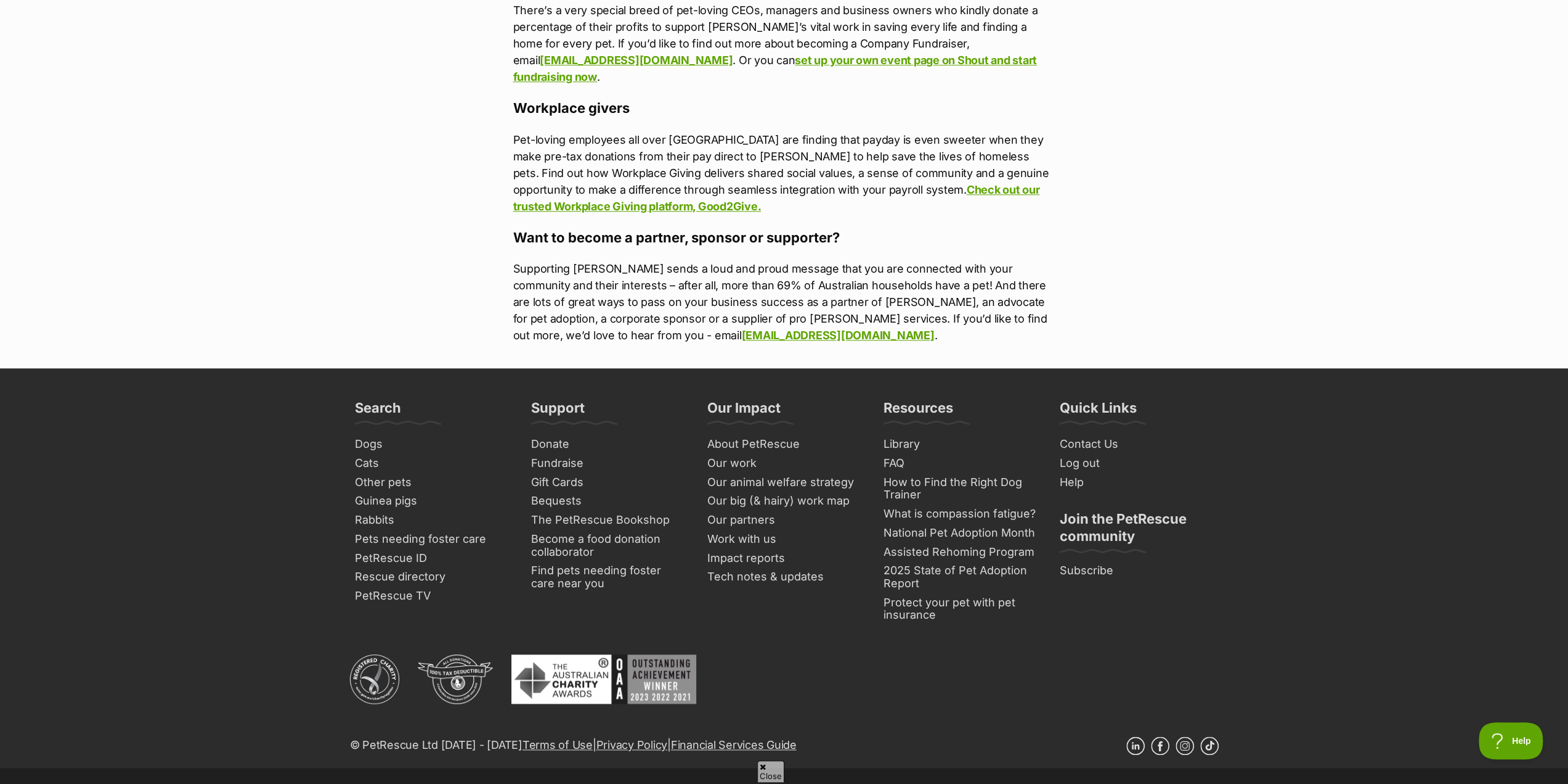
scroll to position [1171, 0]
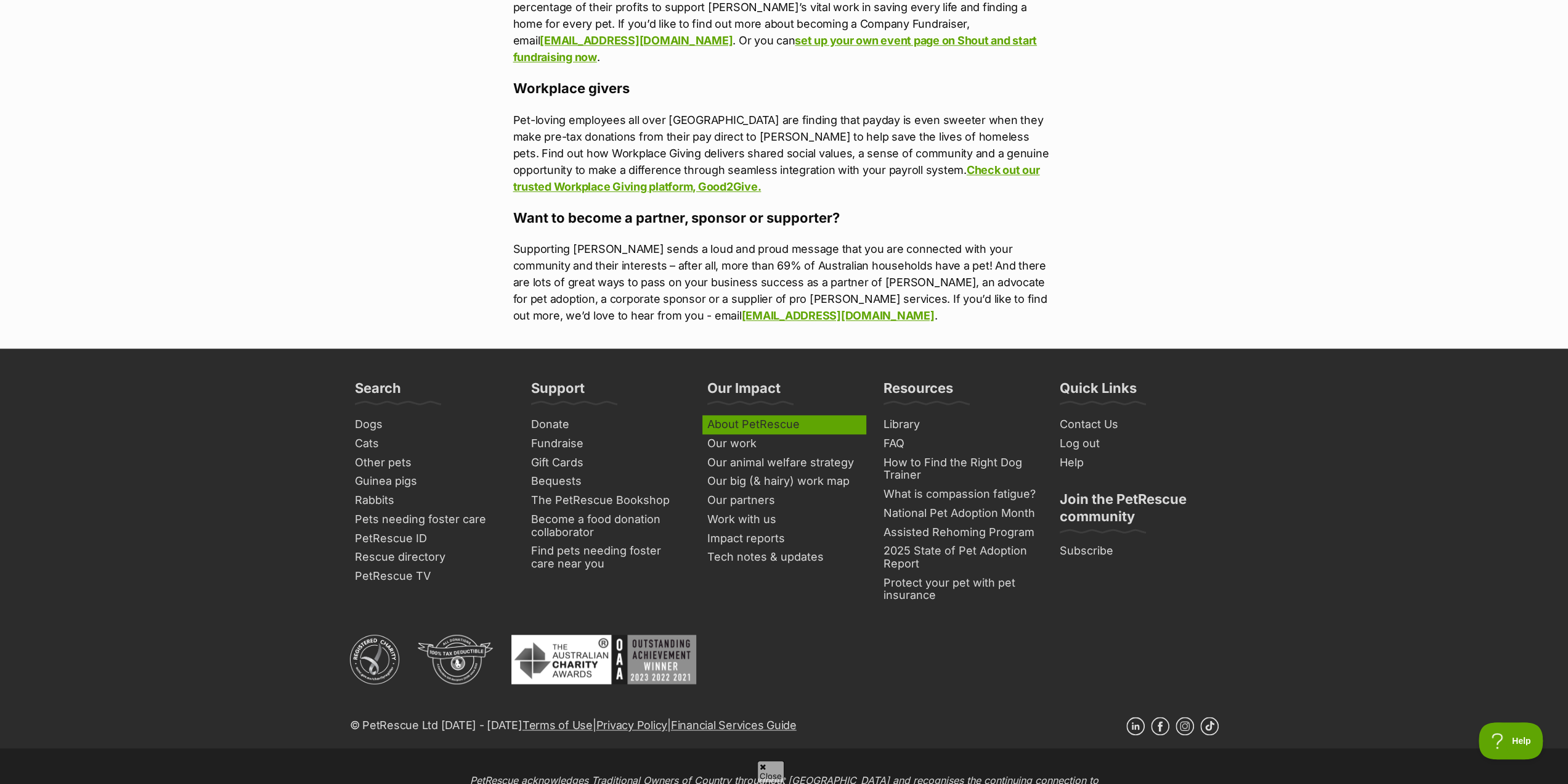
click at [767, 428] on link "About PetRescue" at bounding box center [784, 424] width 164 height 19
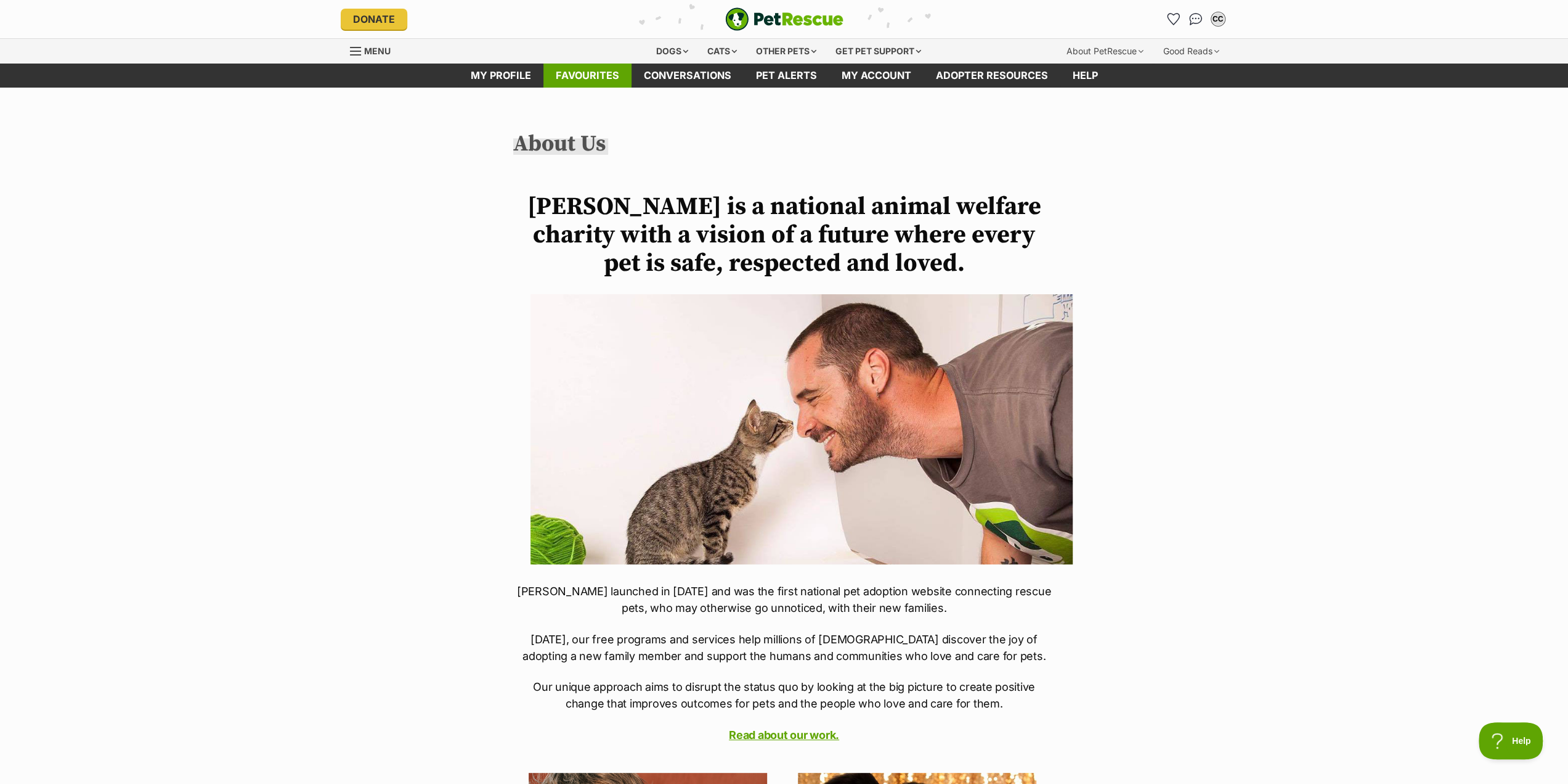
click at [598, 83] on link "Favourites" at bounding box center [588, 75] width 88 height 24
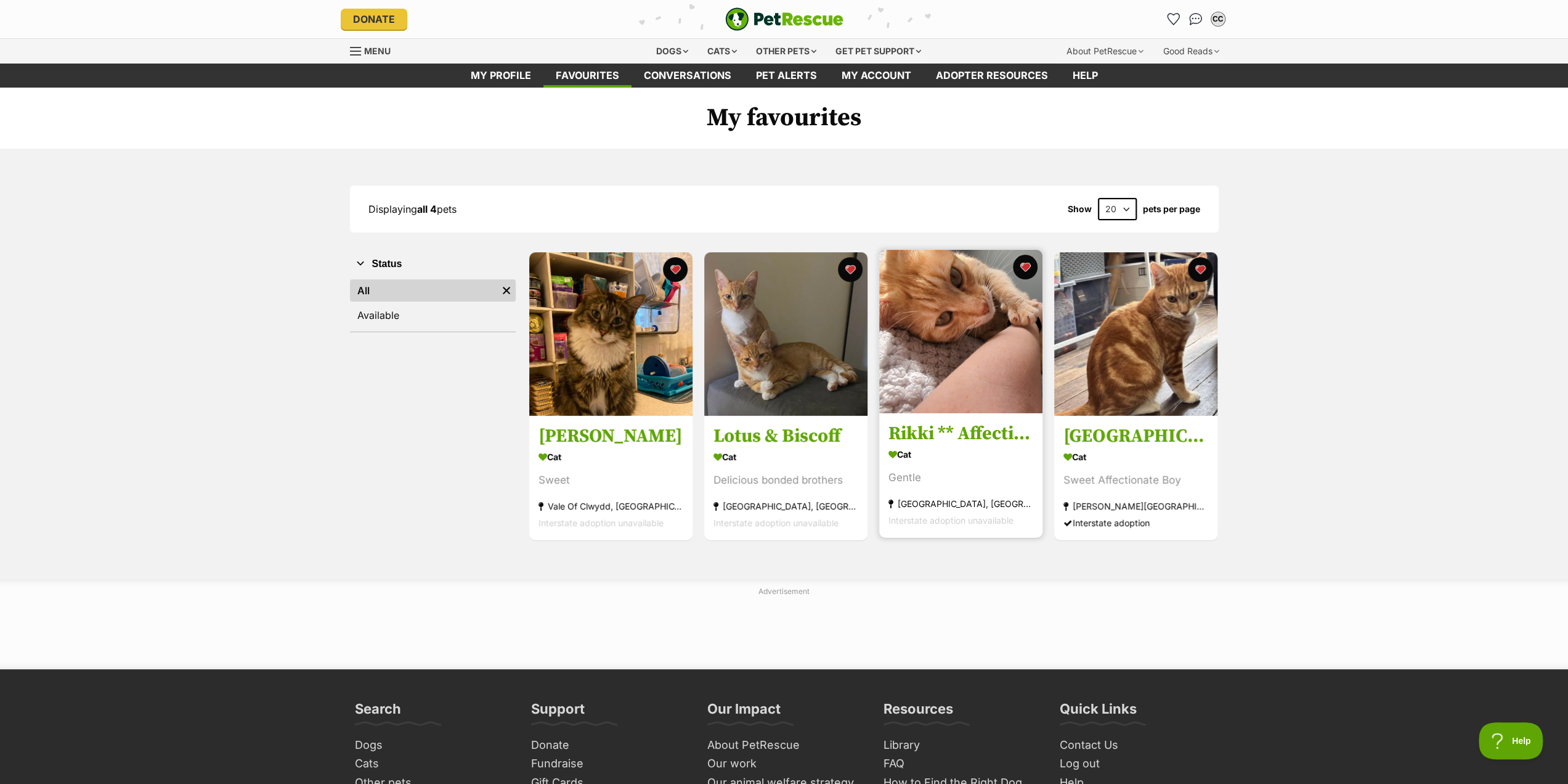
click at [962, 384] on img at bounding box center [961, 331] width 164 height 164
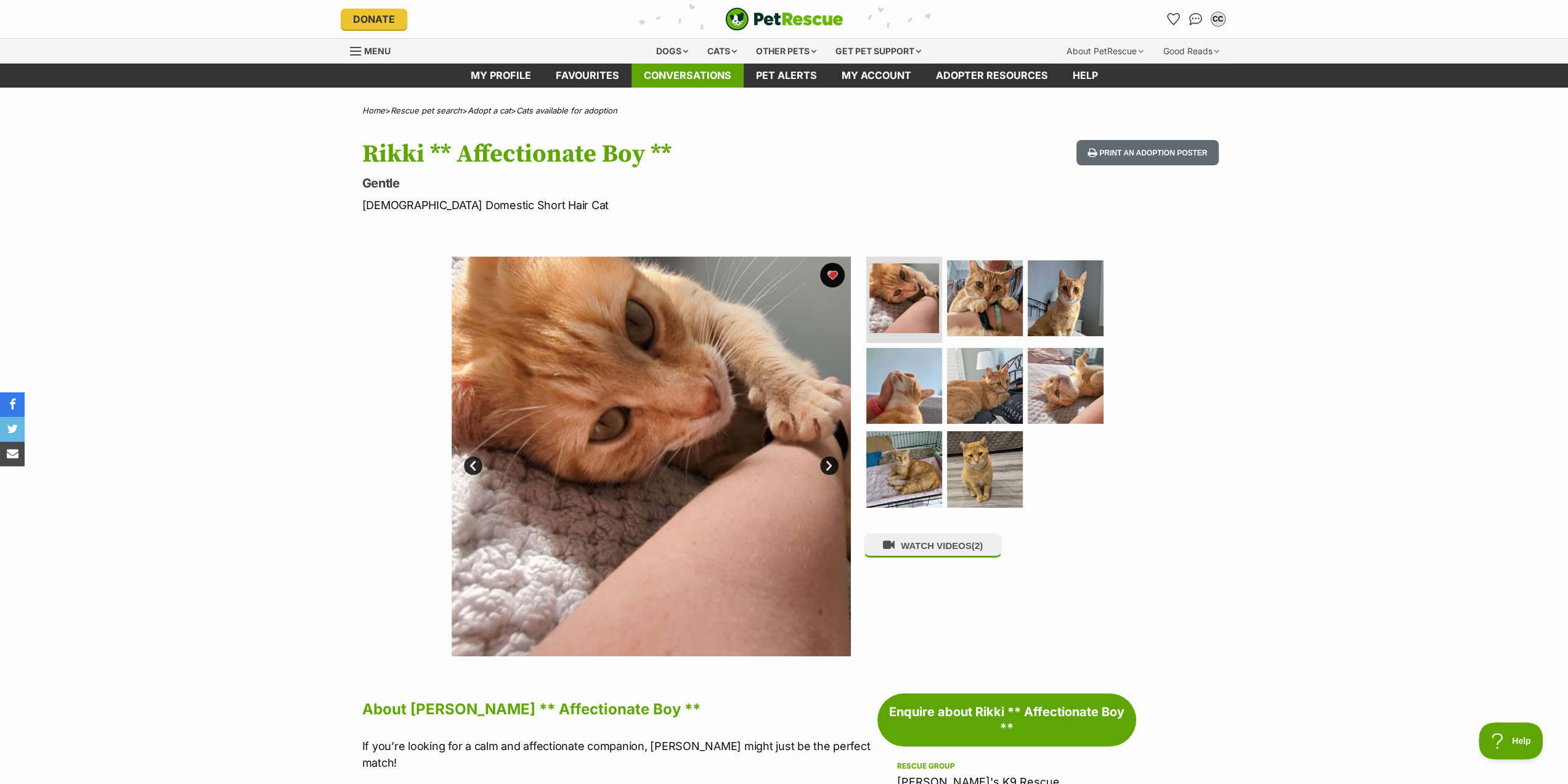
click at [711, 71] on link "Conversations" at bounding box center [687, 75] width 112 height 24
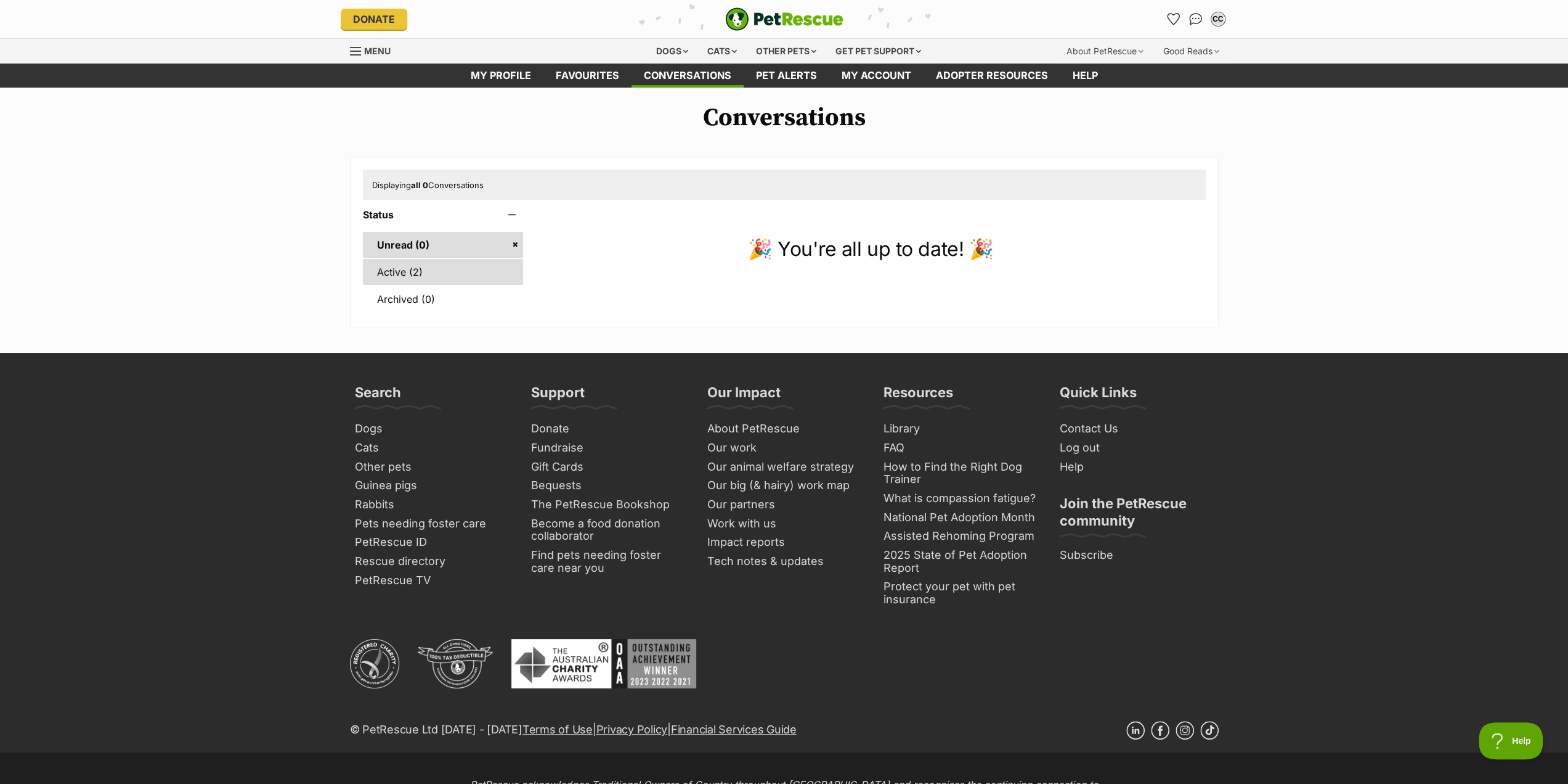
click at [433, 267] on link "Active (2)" at bounding box center [443, 271] width 161 height 26
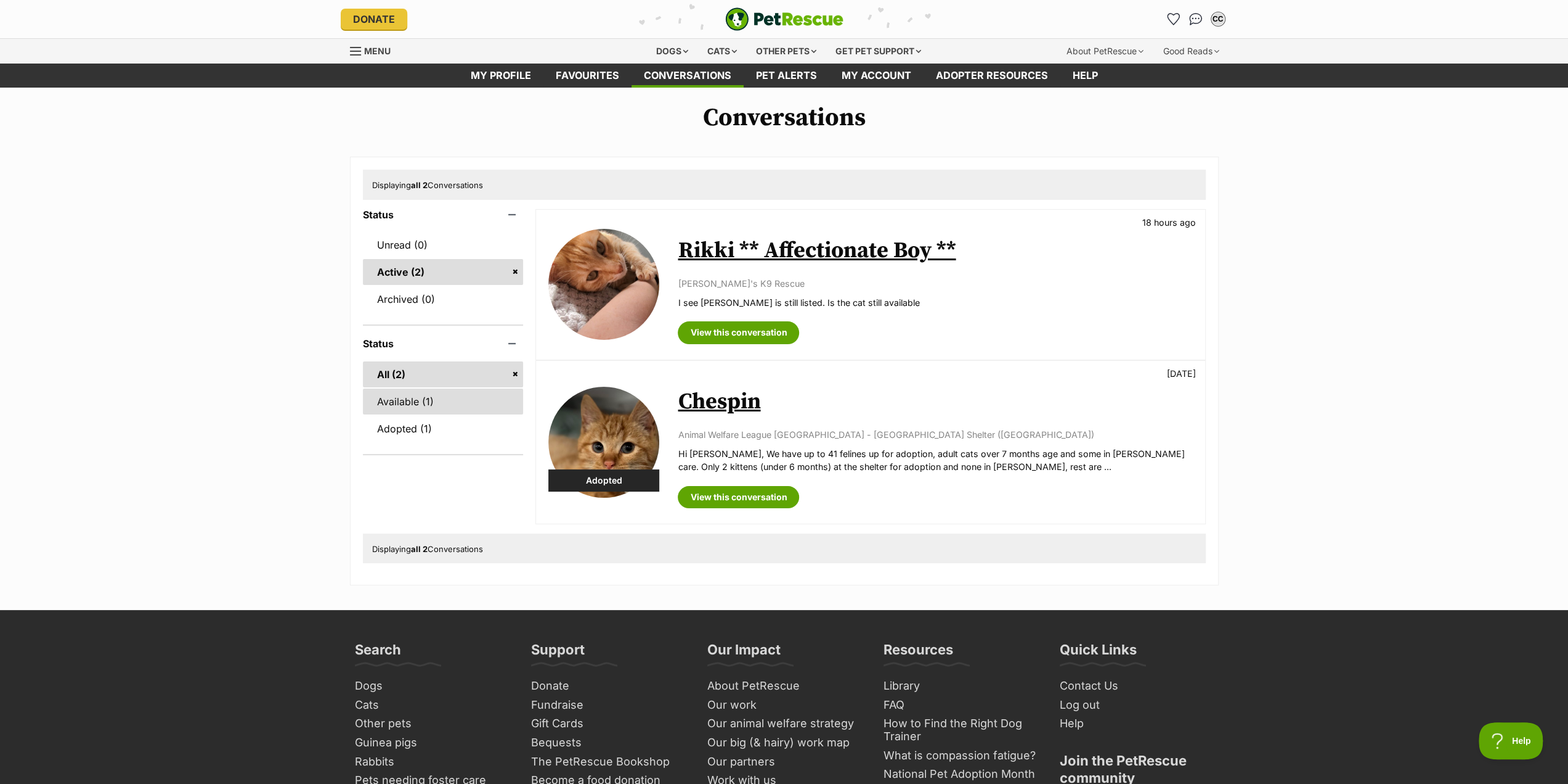
click at [392, 405] on link "Available (1)" at bounding box center [443, 401] width 161 height 26
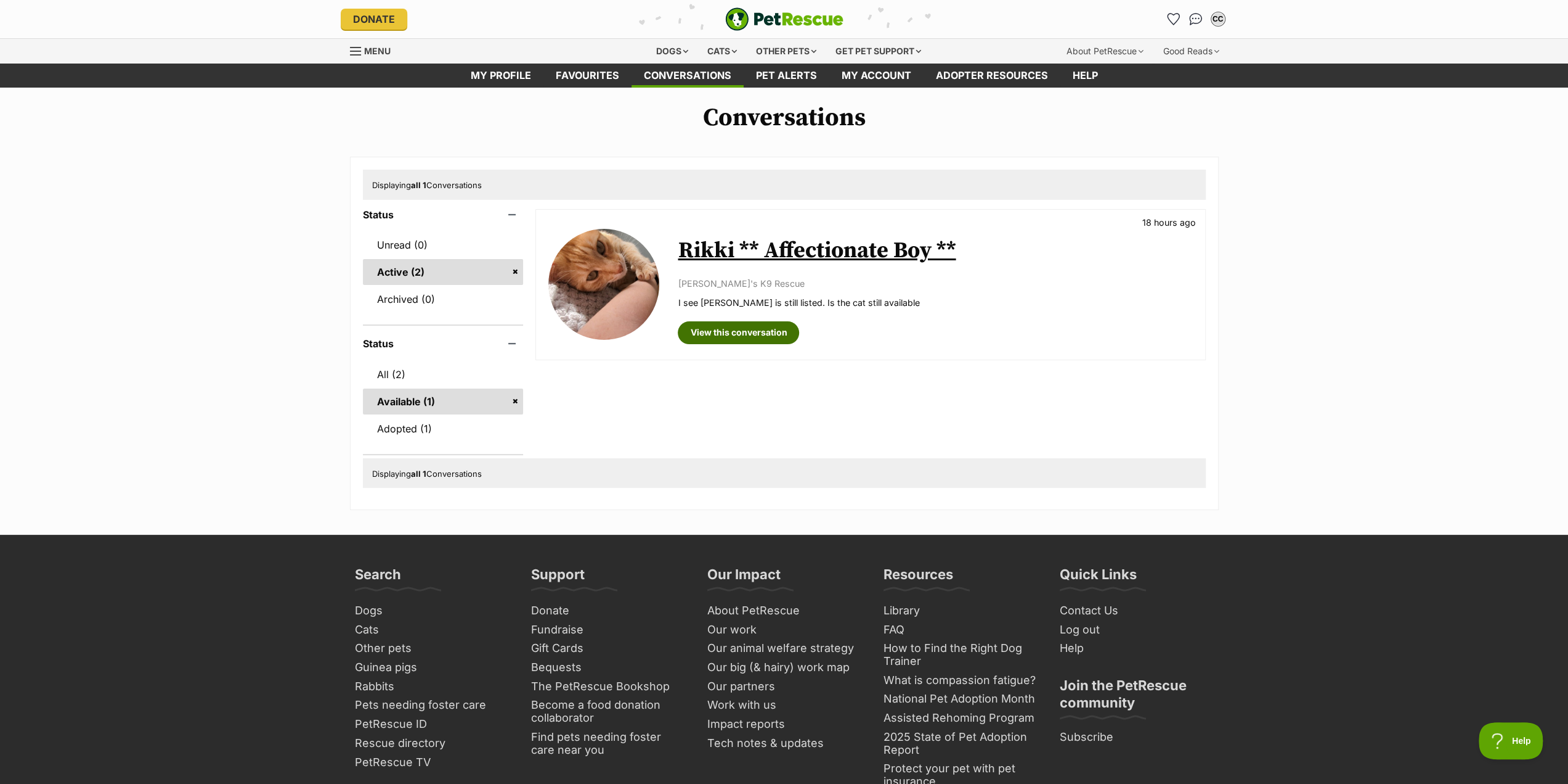
click at [743, 334] on link "View this conversation" at bounding box center [739, 332] width 122 height 22
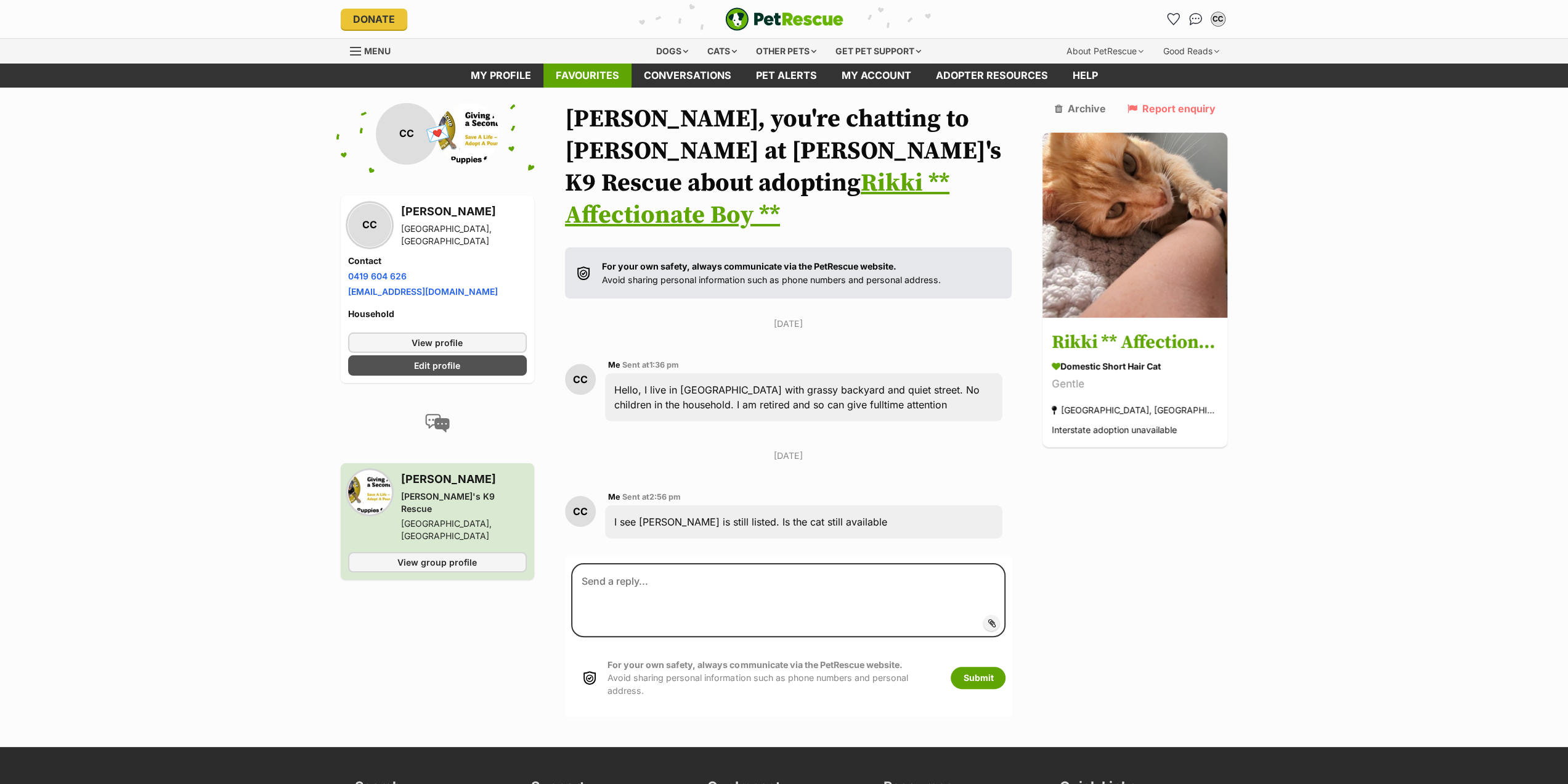
click at [582, 78] on link "Favourites" at bounding box center [588, 75] width 88 height 24
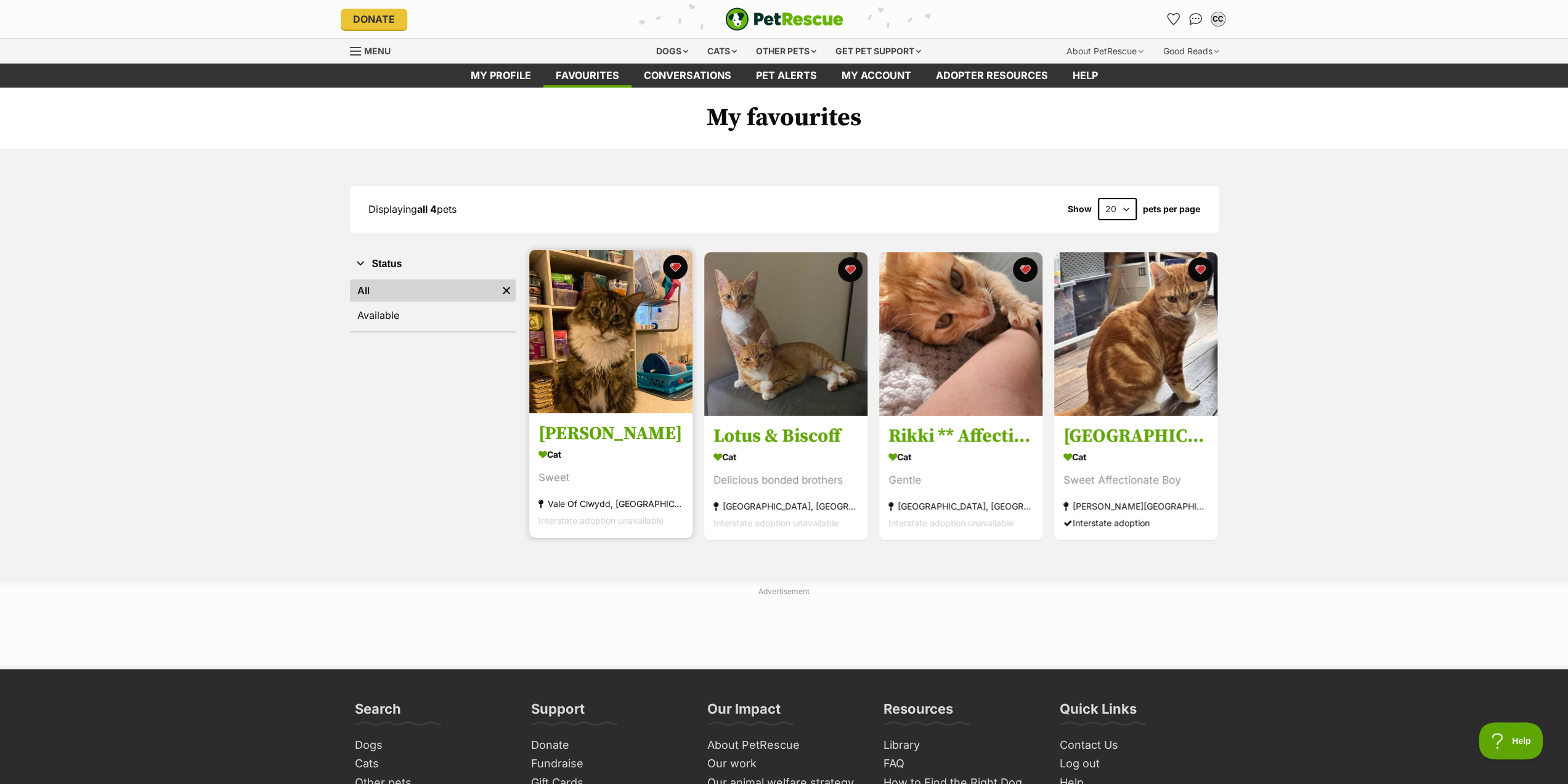
click at [552, 315] on img at bounding box center [611, 331] width 164 height 164
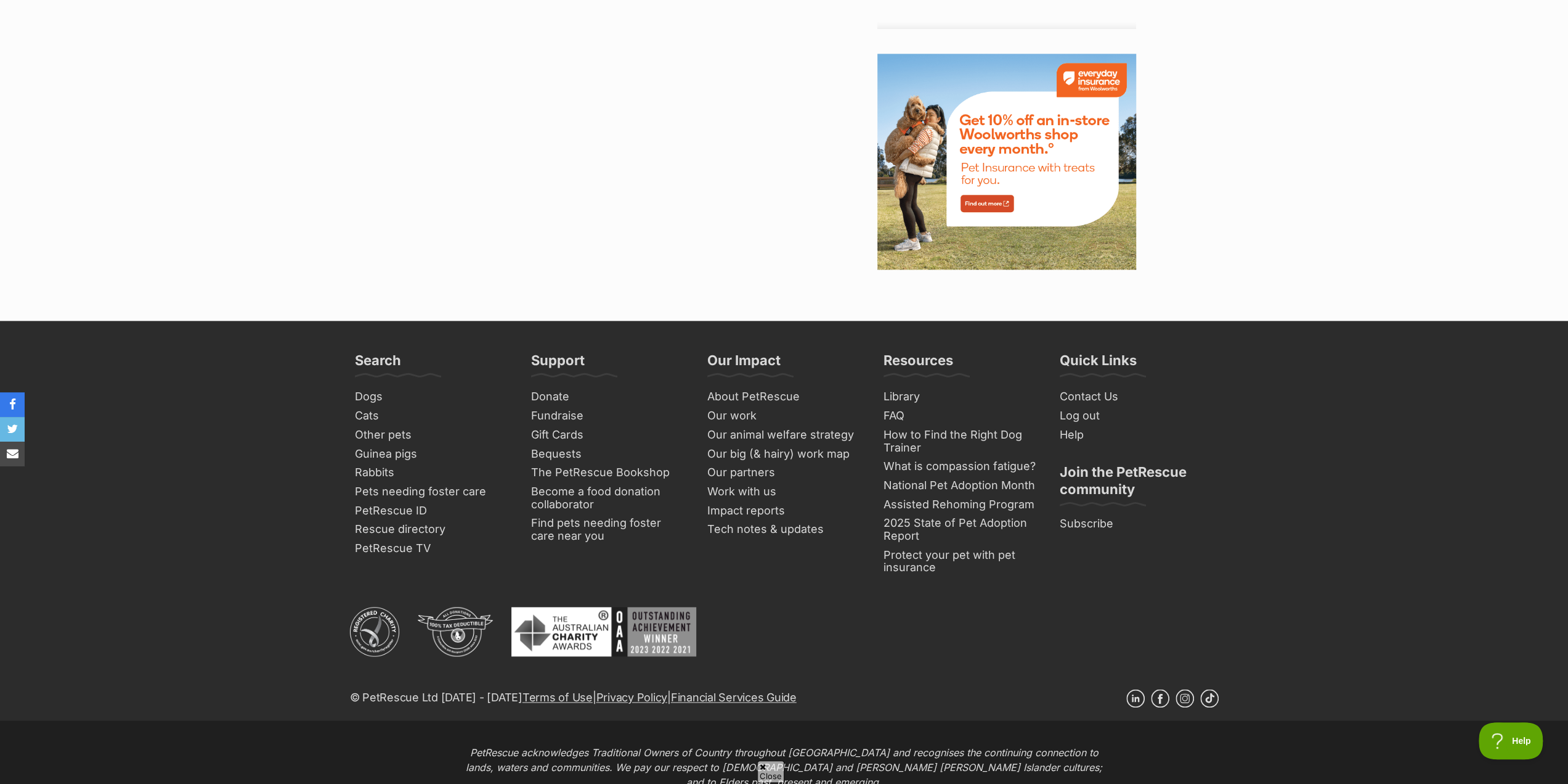
scroll to position [1418, 0]
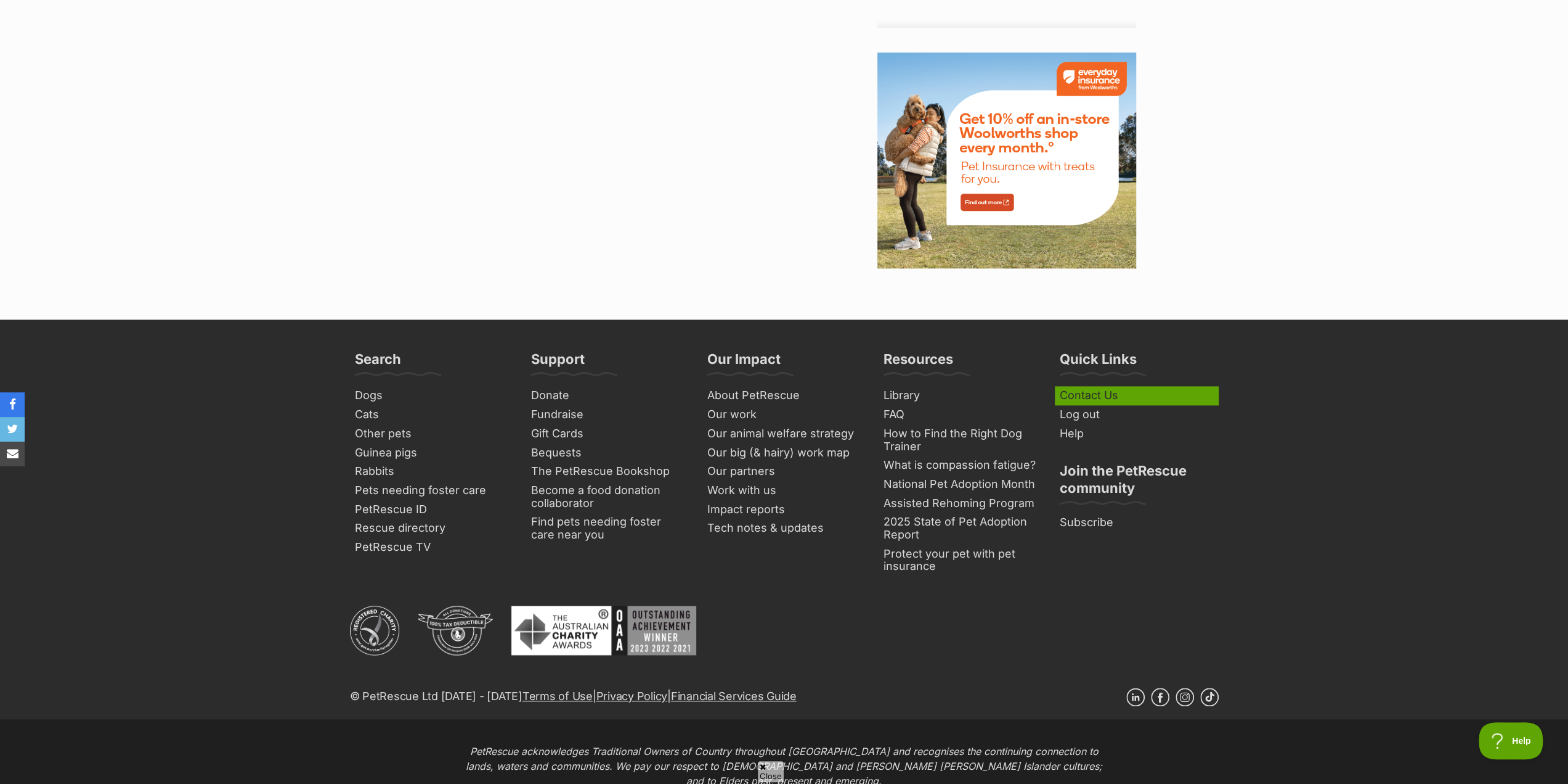
click at [1119, 399] on link "Contact Us" at bounding box center [1136, 396] width 164 height 19
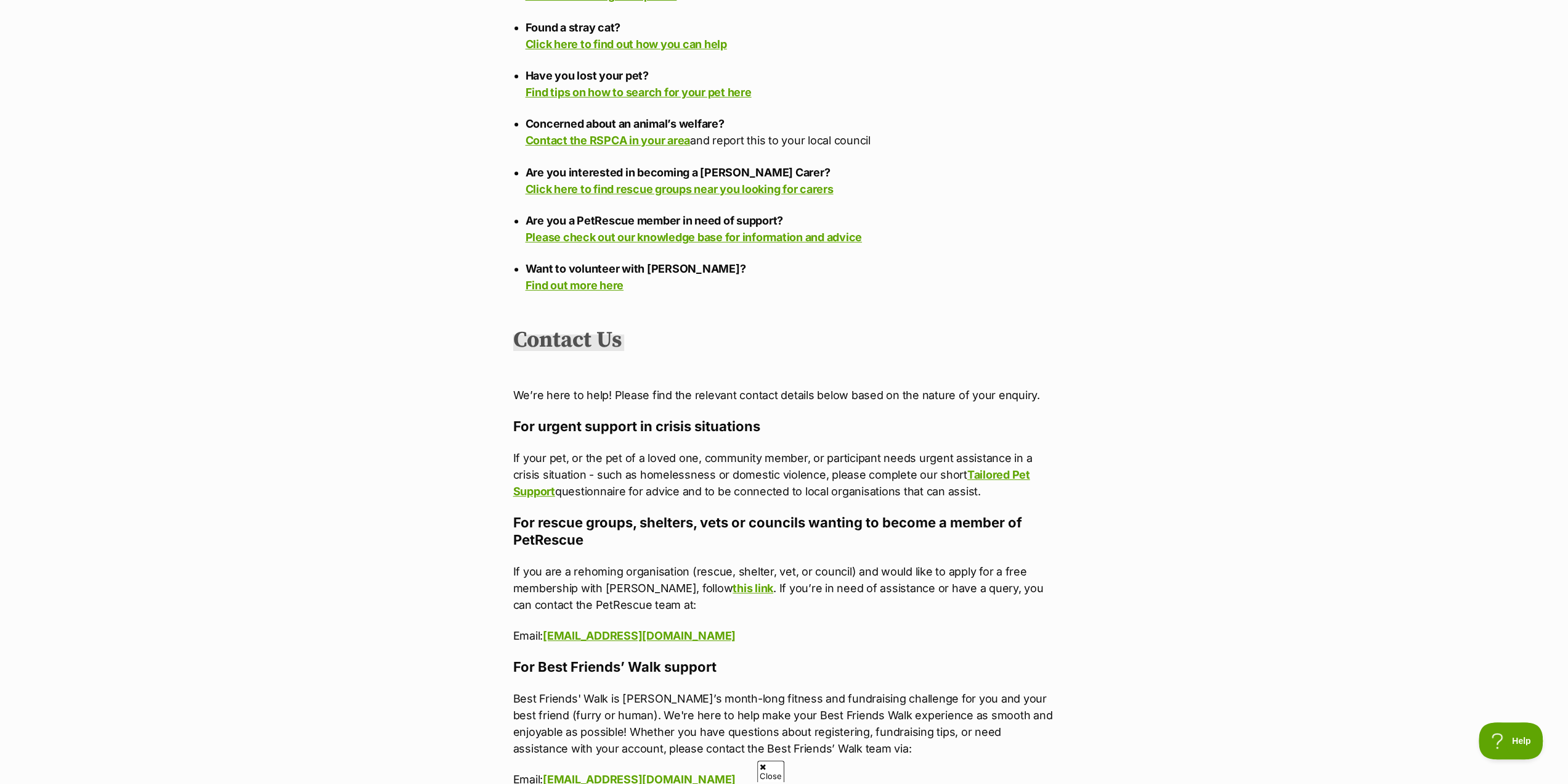
scroll to position [493, 0]
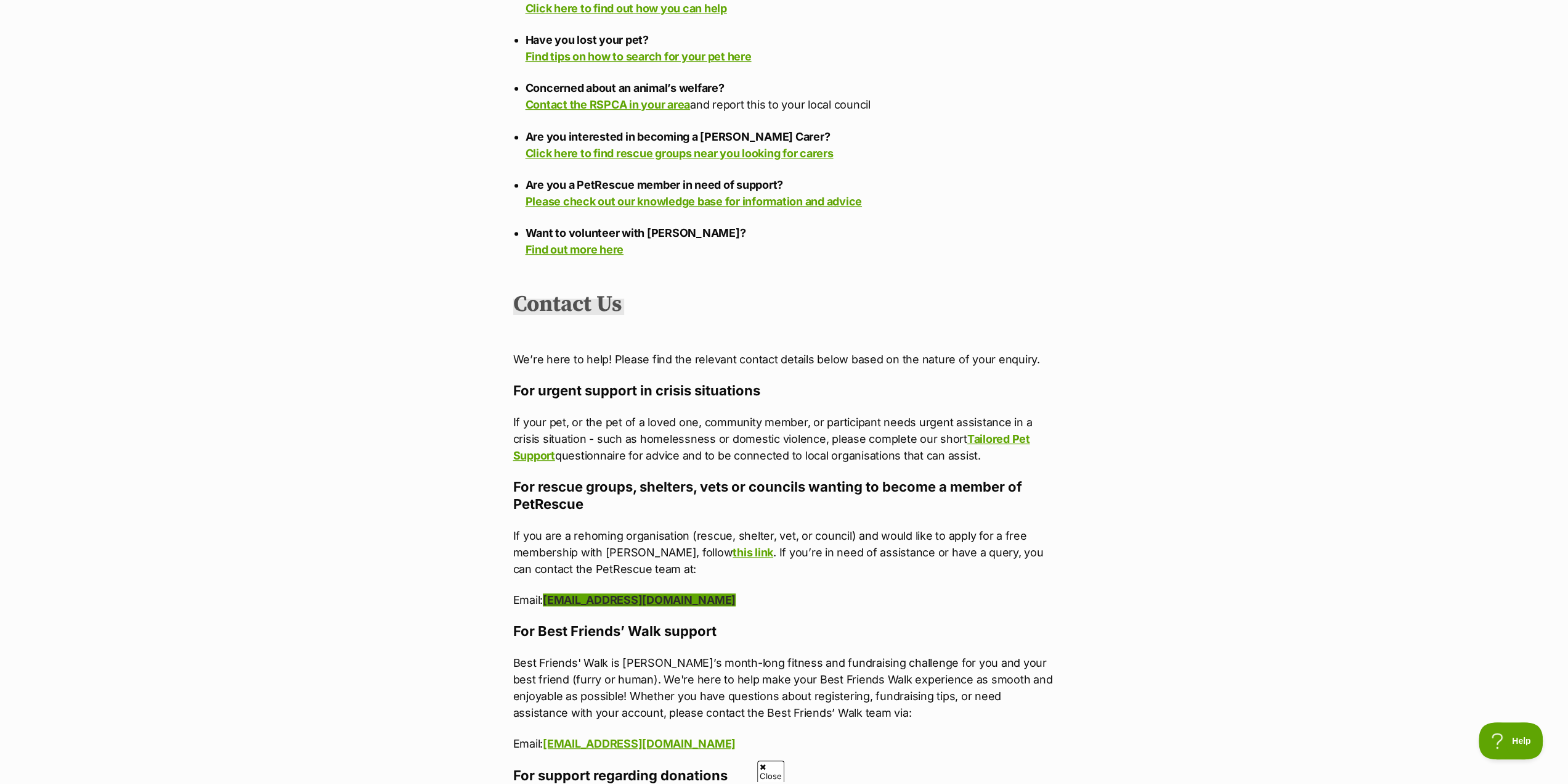
click at [647, 593] on link "members@petrescue.org.au" at bounding box center [639, 599] width 193 height 13
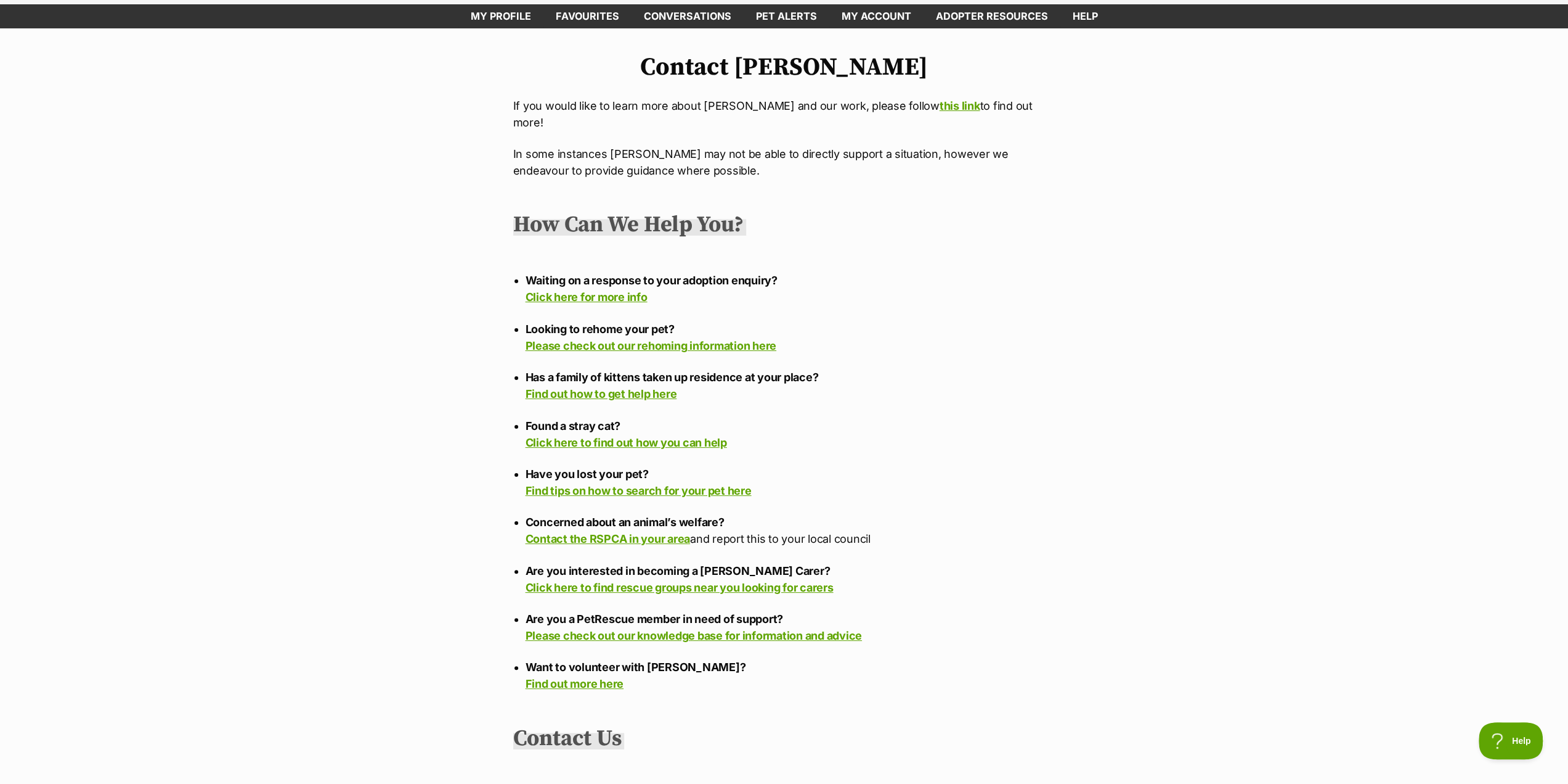
scroll to position [0, 0]
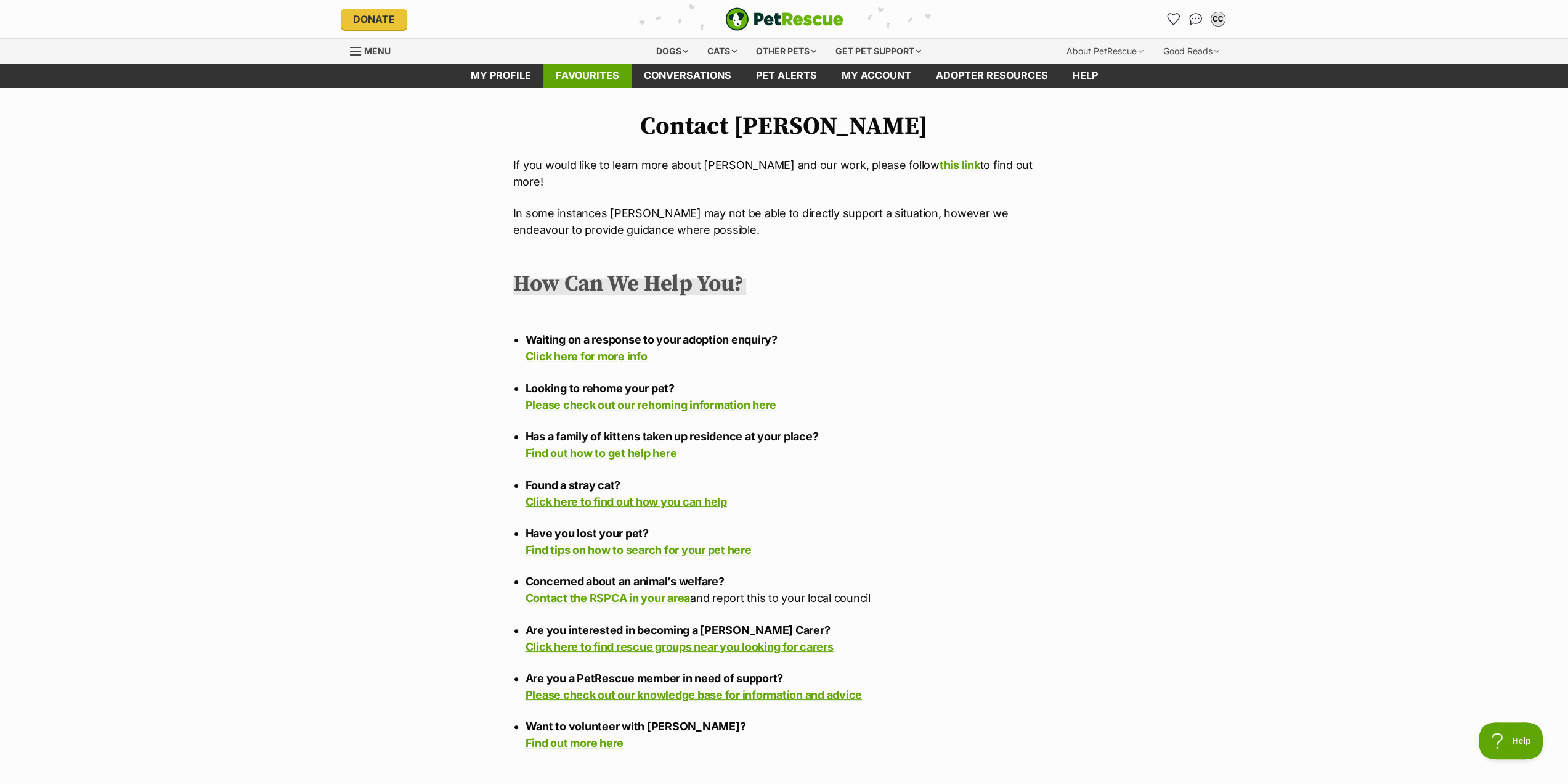
click at [595, 78] on link "Favourites" at bounding box center [588, 75] width 88 height 24
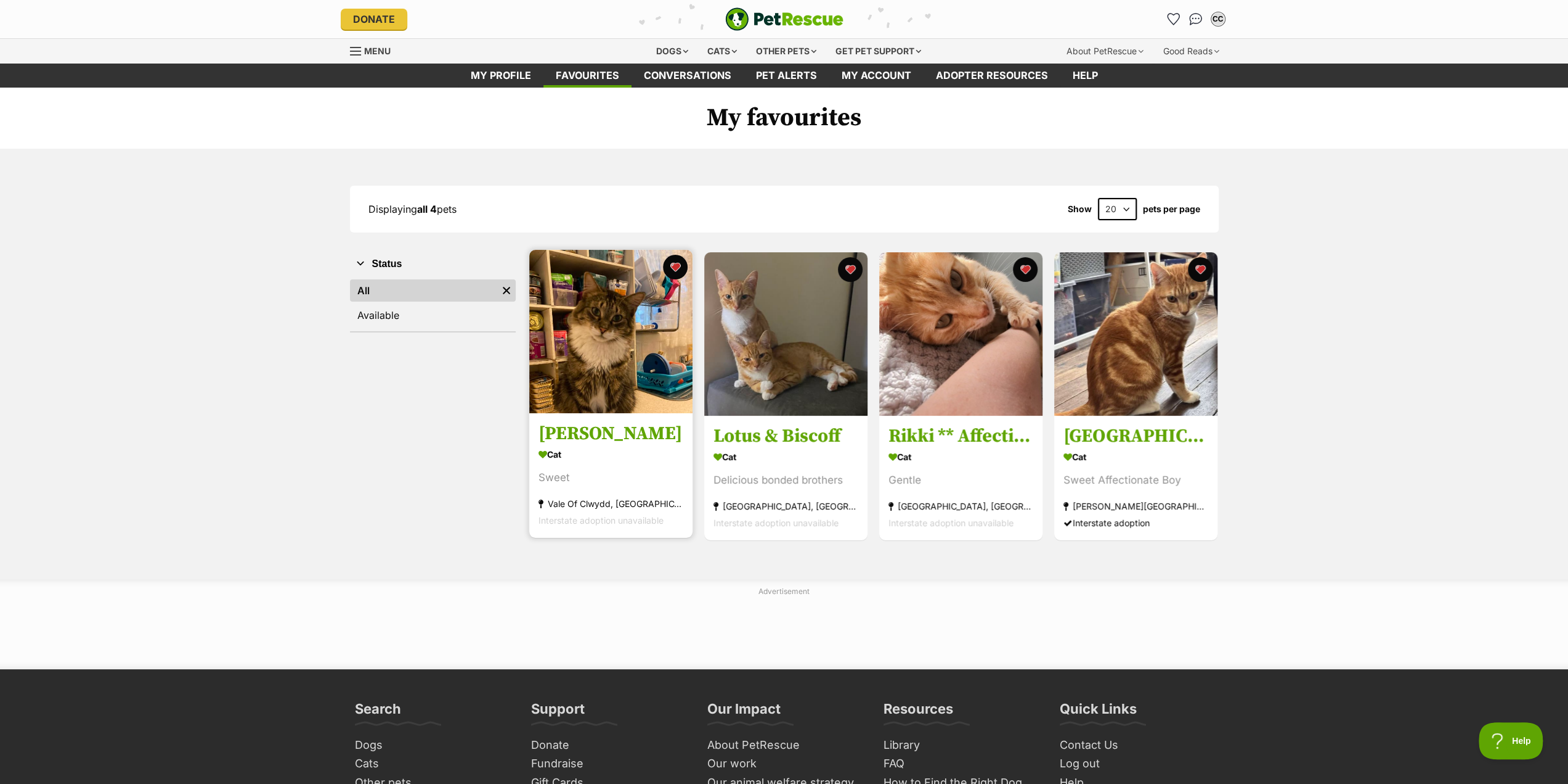
click at [600, 339] on img at bounding box center [611, 331] width 164 height 164
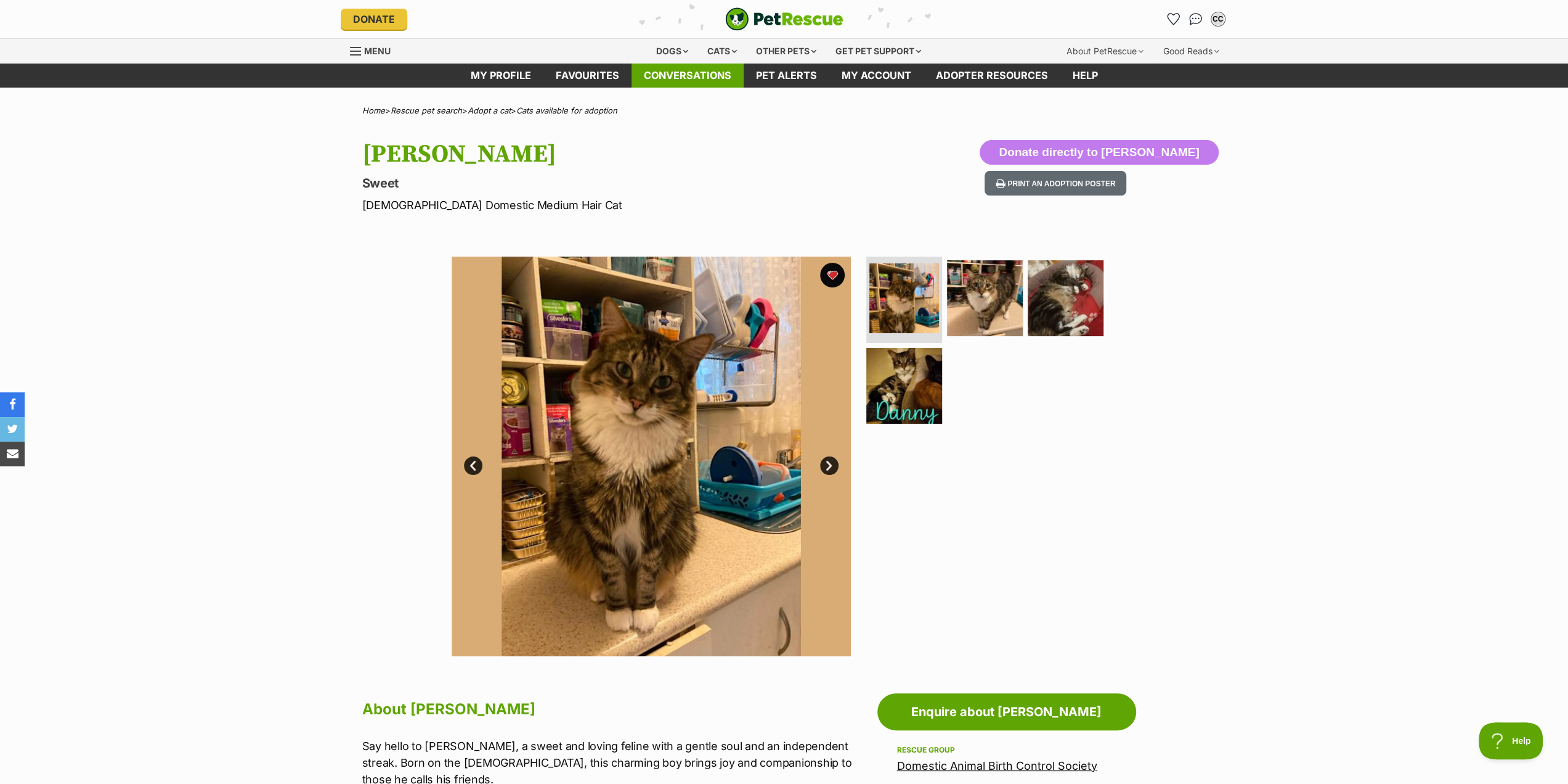
click at [678, 76] on link "Conversations" at bounding box center [687, 75] width 112 height 24
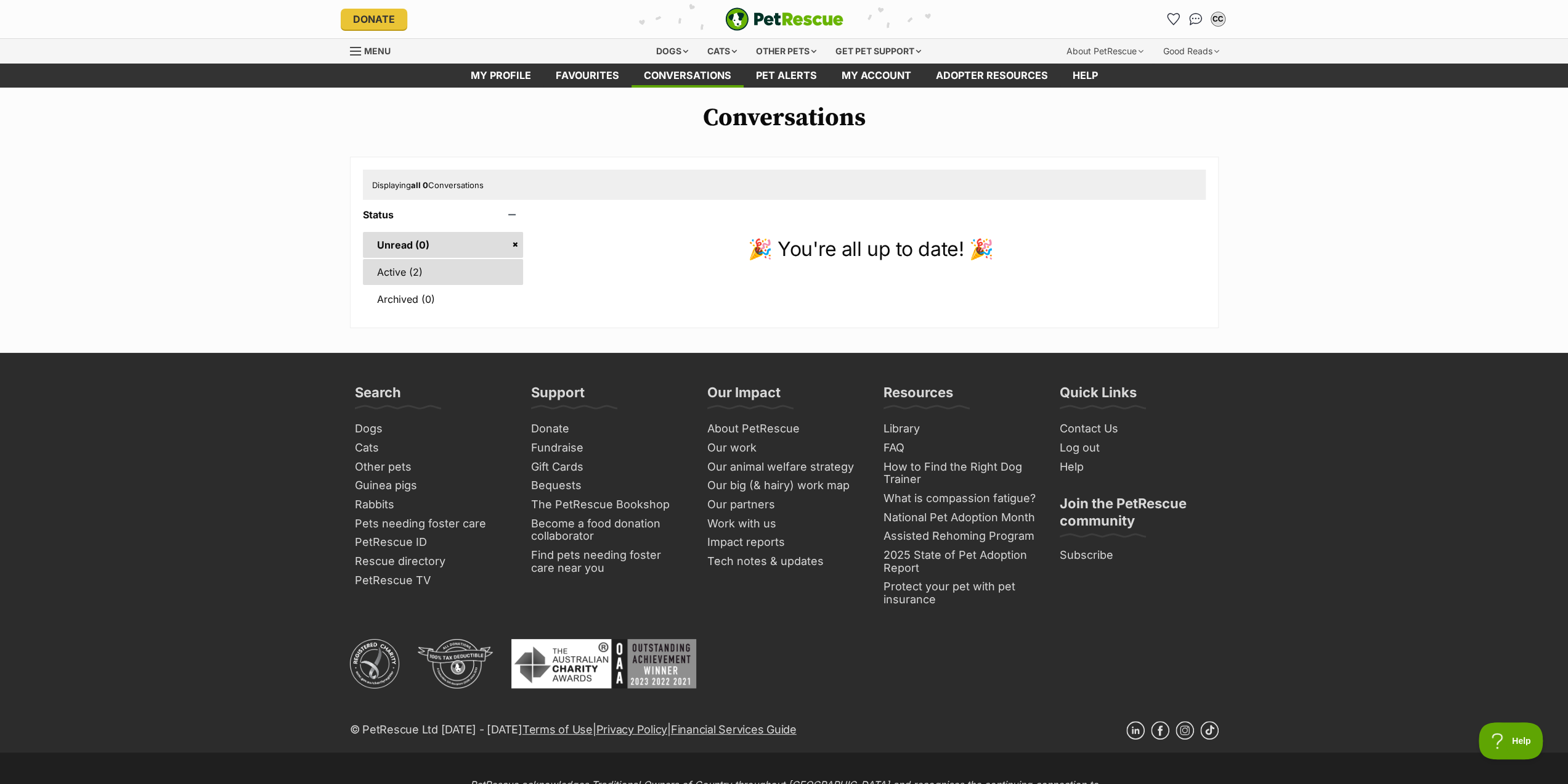
click at [392, 276] on link "Active (2)" at bounding box center [443, 271] width 161 height 26
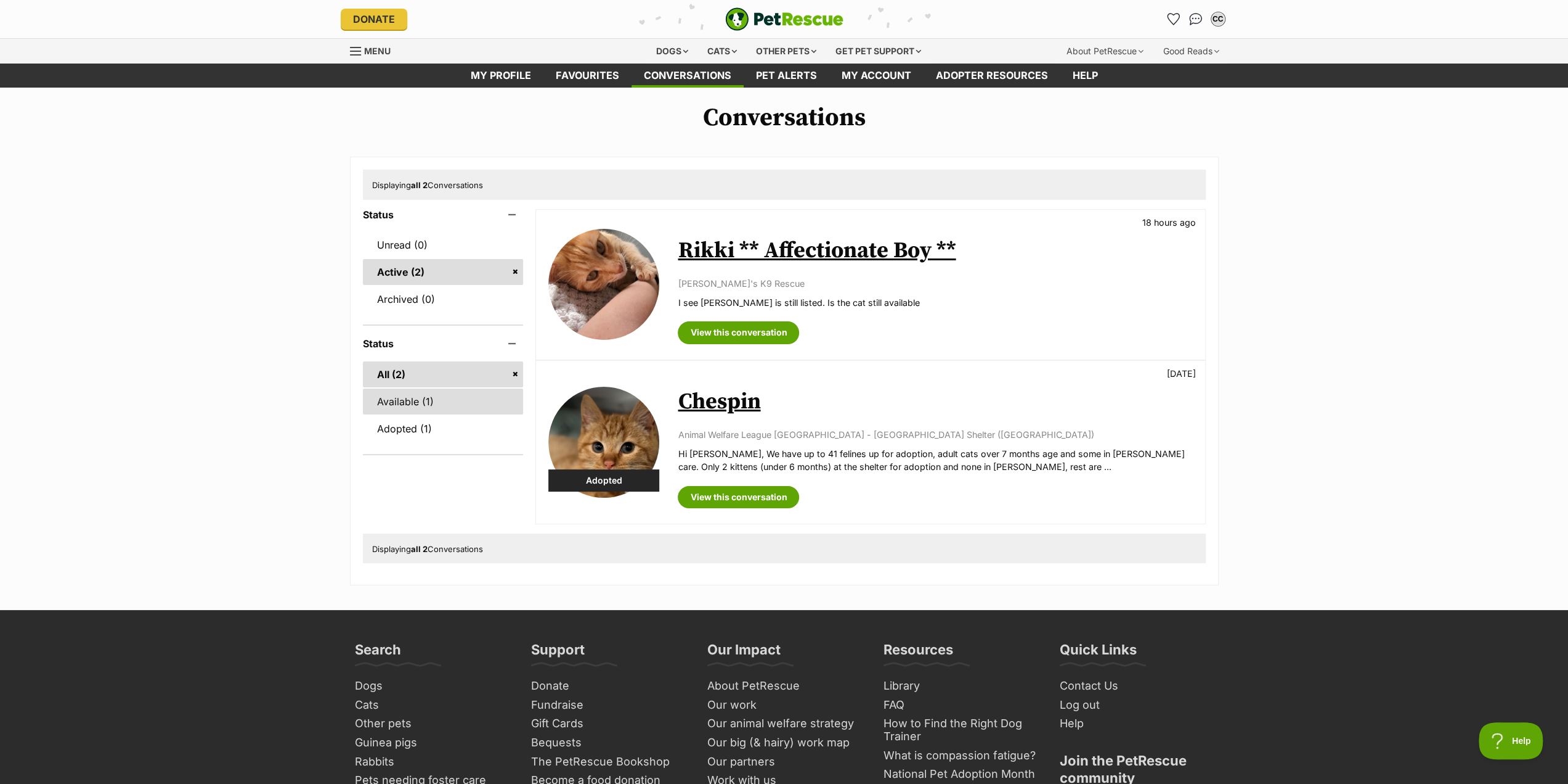
click at [401, 402] on link "Available (1)" at bounding box center [443, 401] width 161 height 26
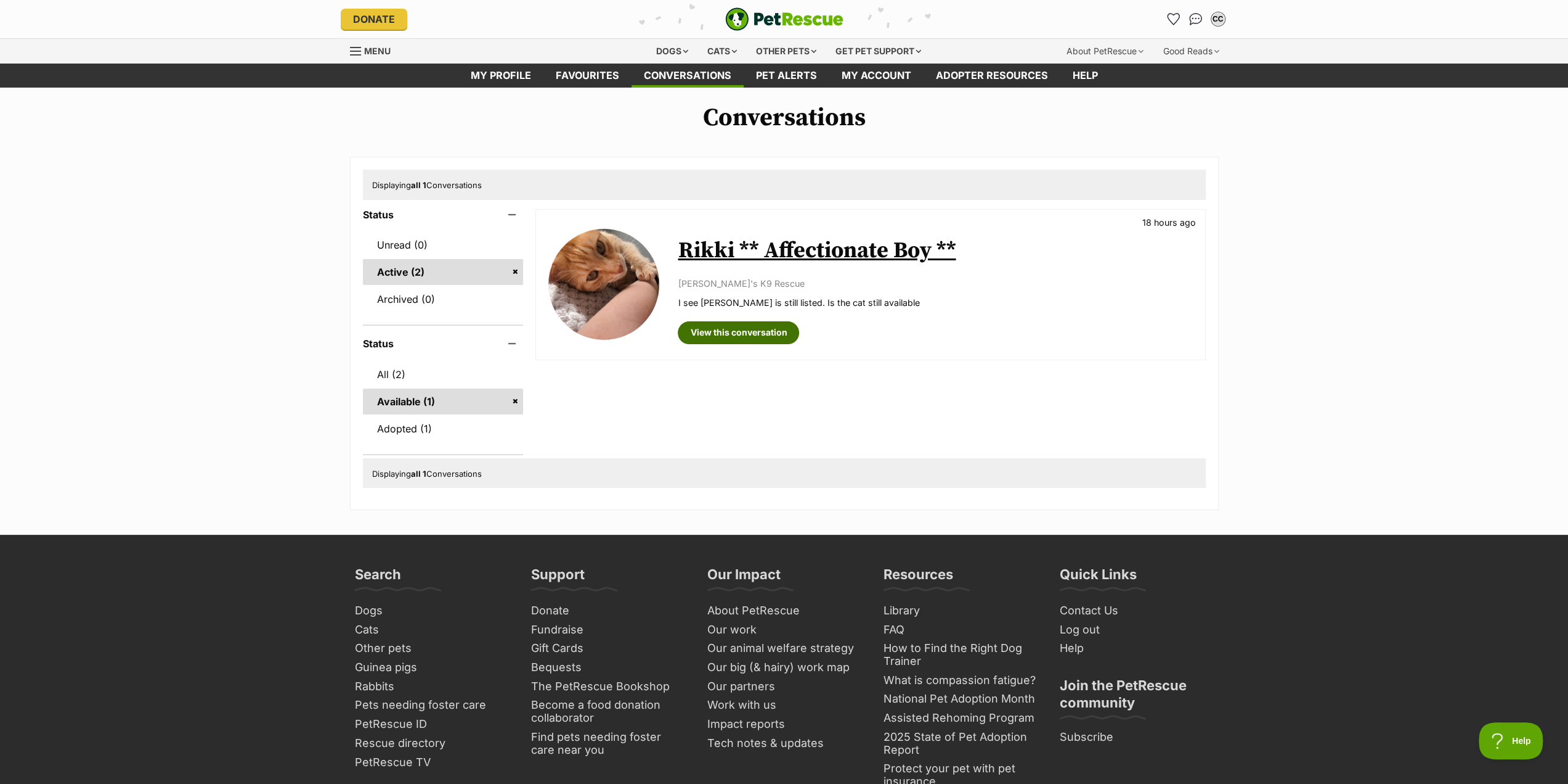
click at [784, 334] on link "View this conversation" at bounding box center [739, 332] width 122 height 22
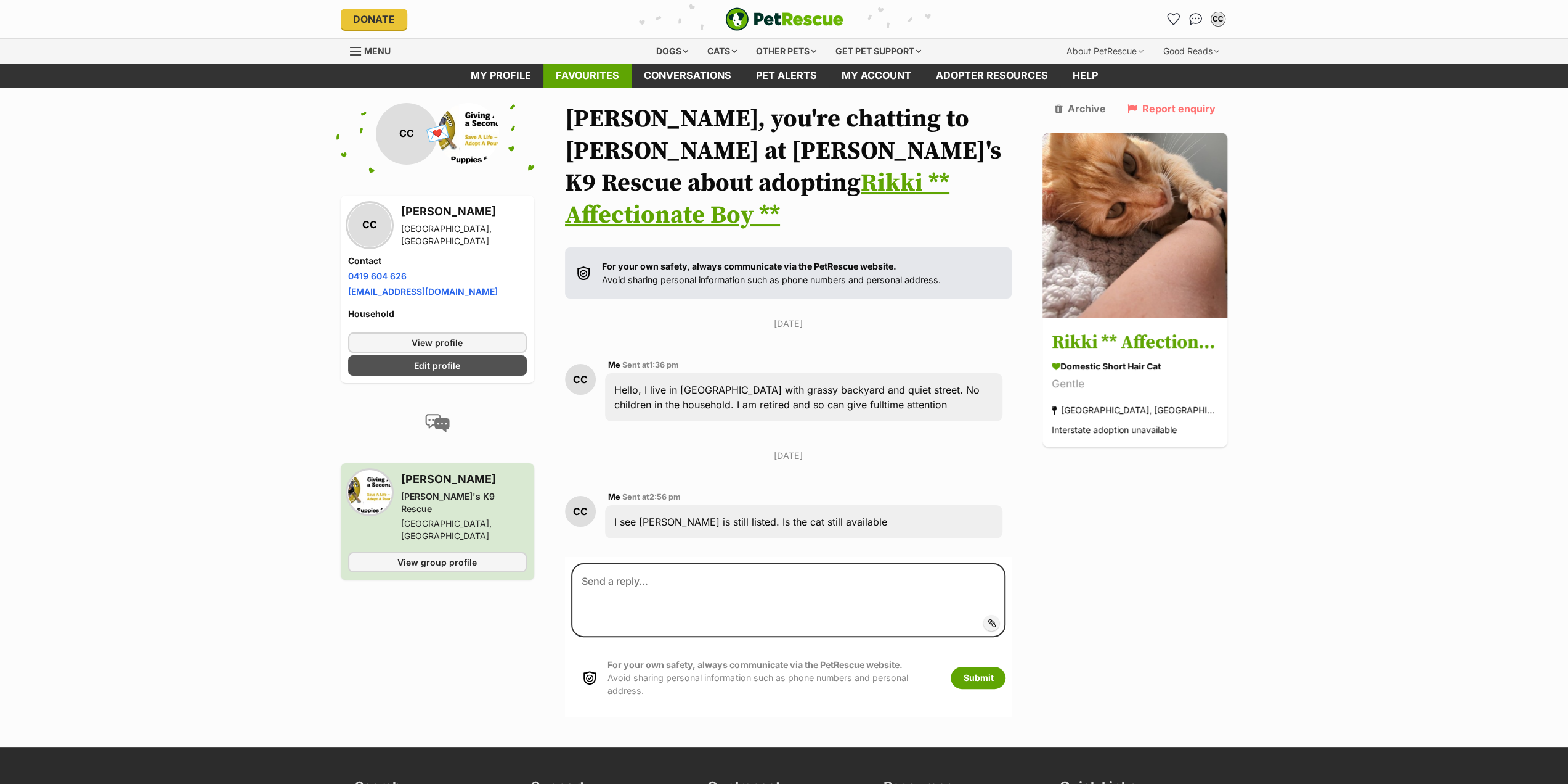
click at [596, 76] on link "Favourites" at bounding box center [588, 75] width 88 height 24
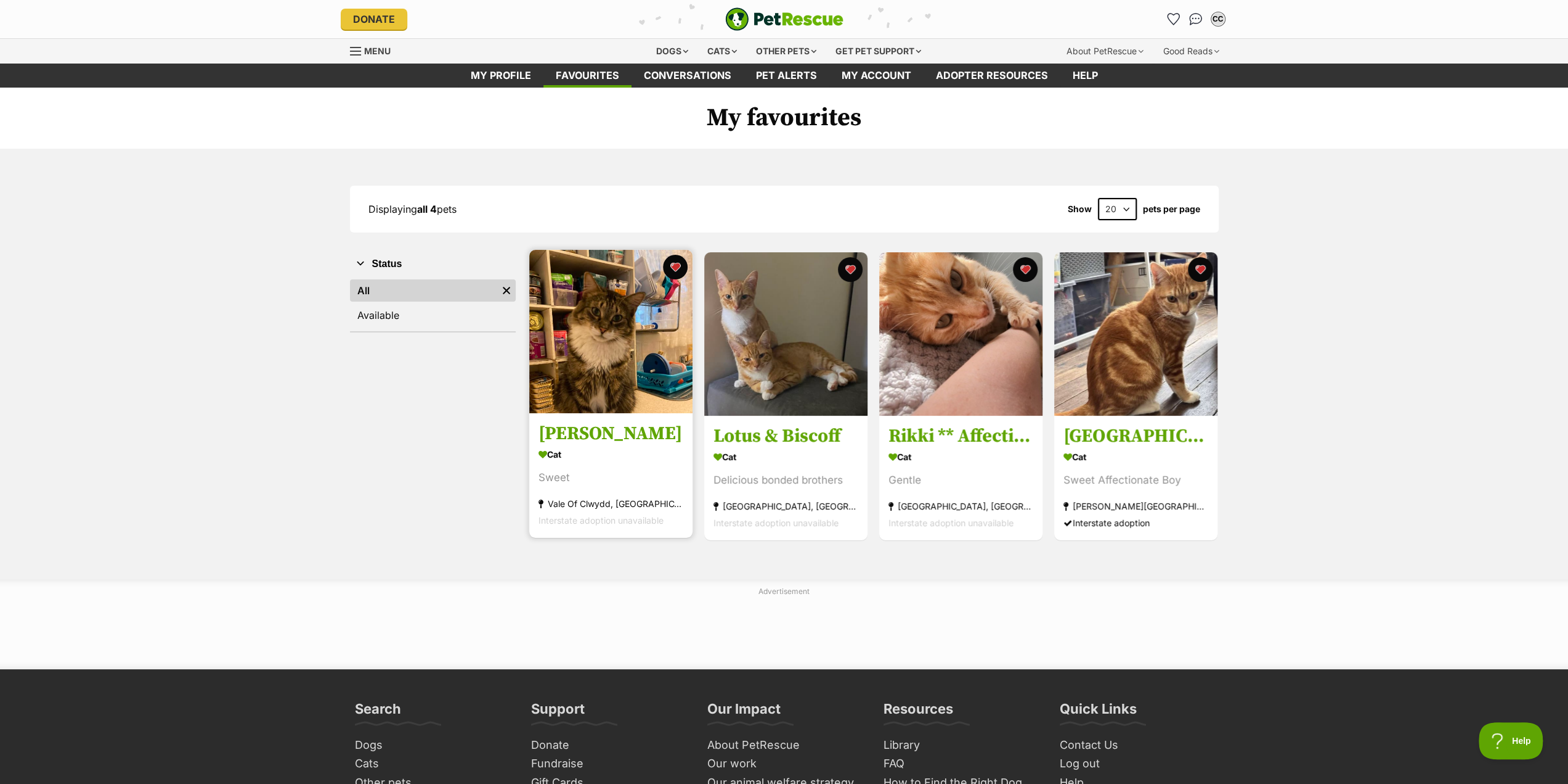
click at [580, 309] on img at bounding box center [611, 331] width 164 height 164
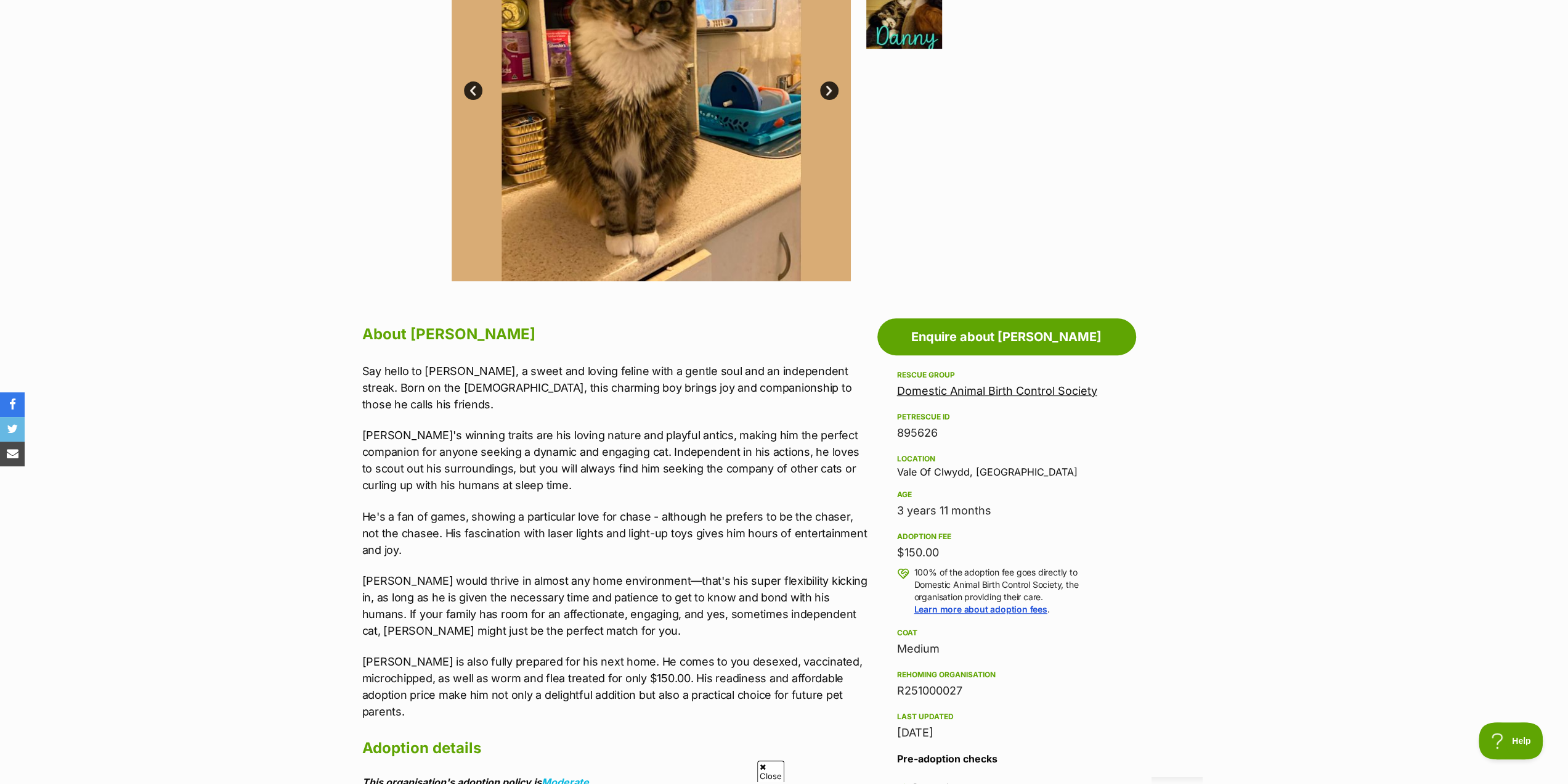
scroll to position [370, 0]
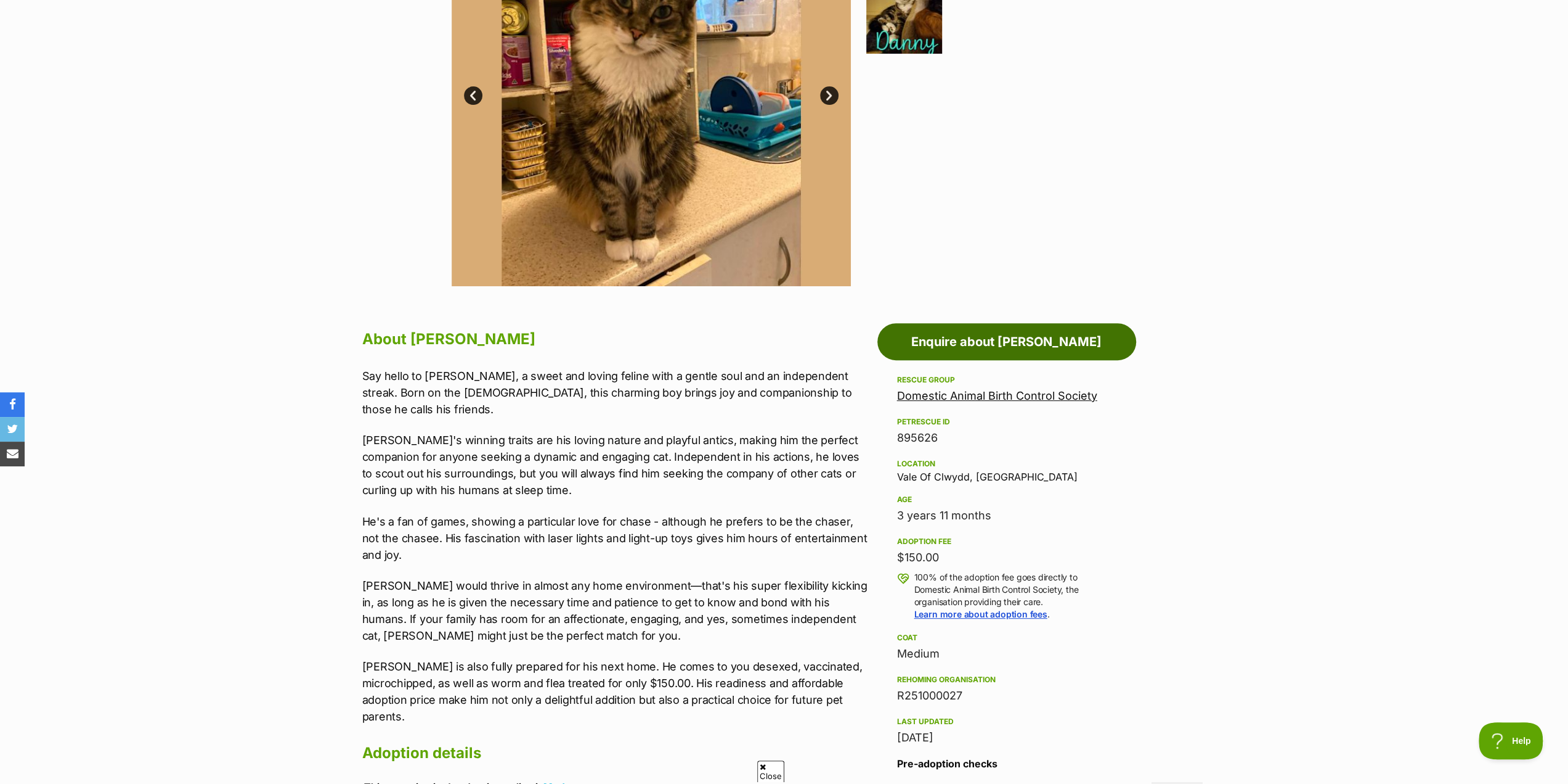
click at [997, 346] on link "Enquire about Danny" at bounding box center [1007, 342] width 259 height 37
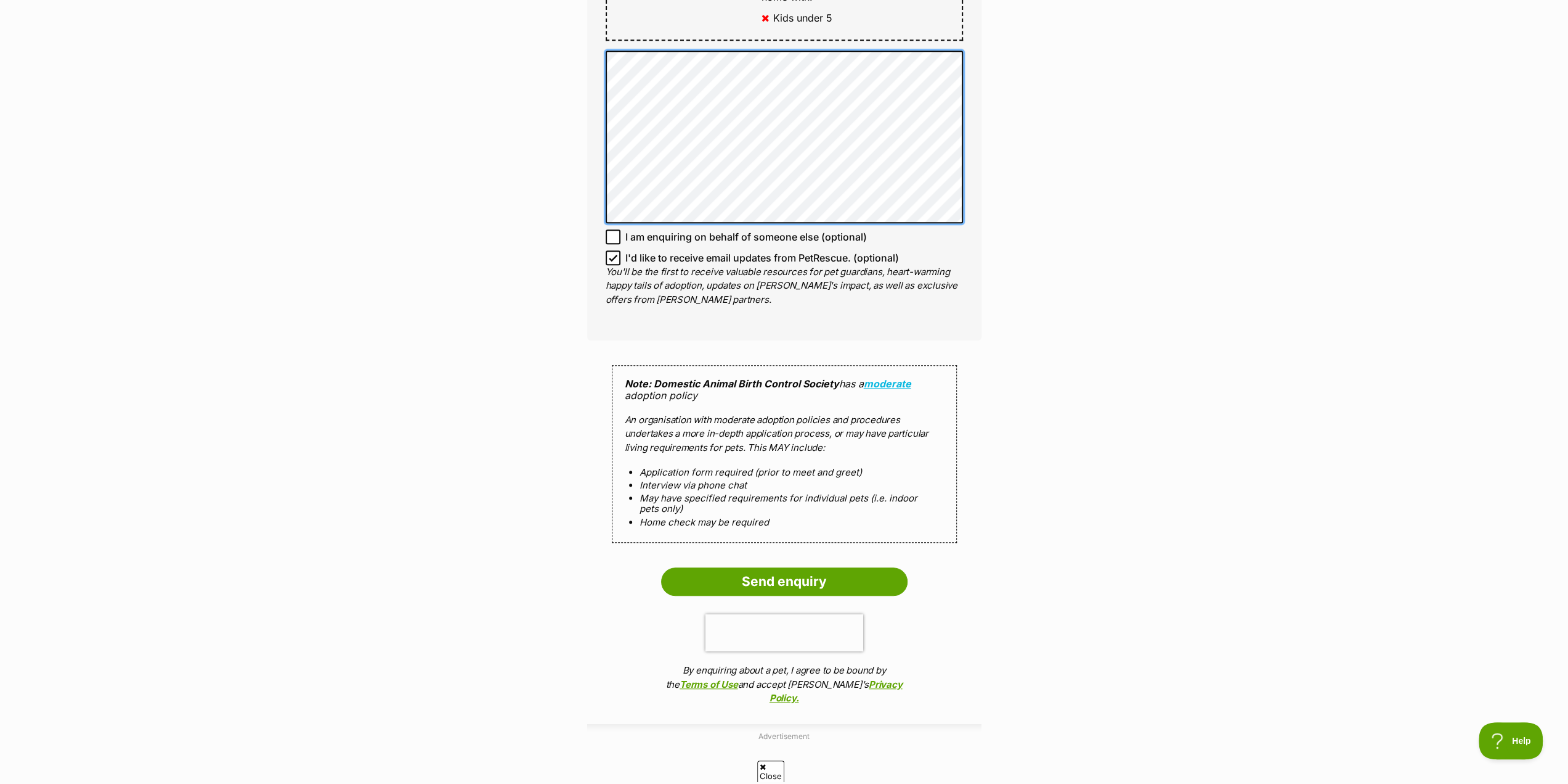
scroll to position [863, 0]
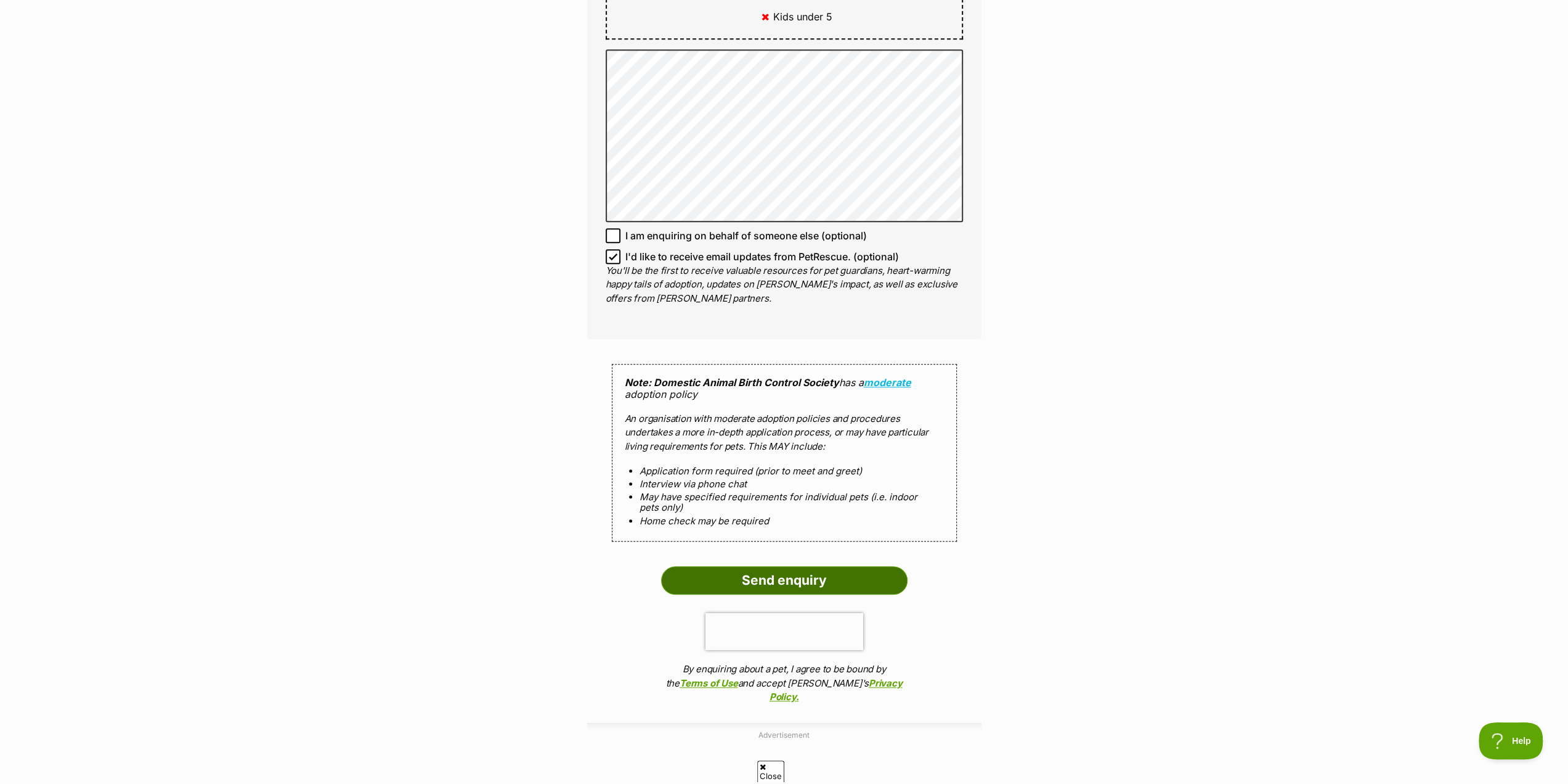
click at [771, 566] on input "Send enquiry" at bounding box center [784, 580] width 246 height 29
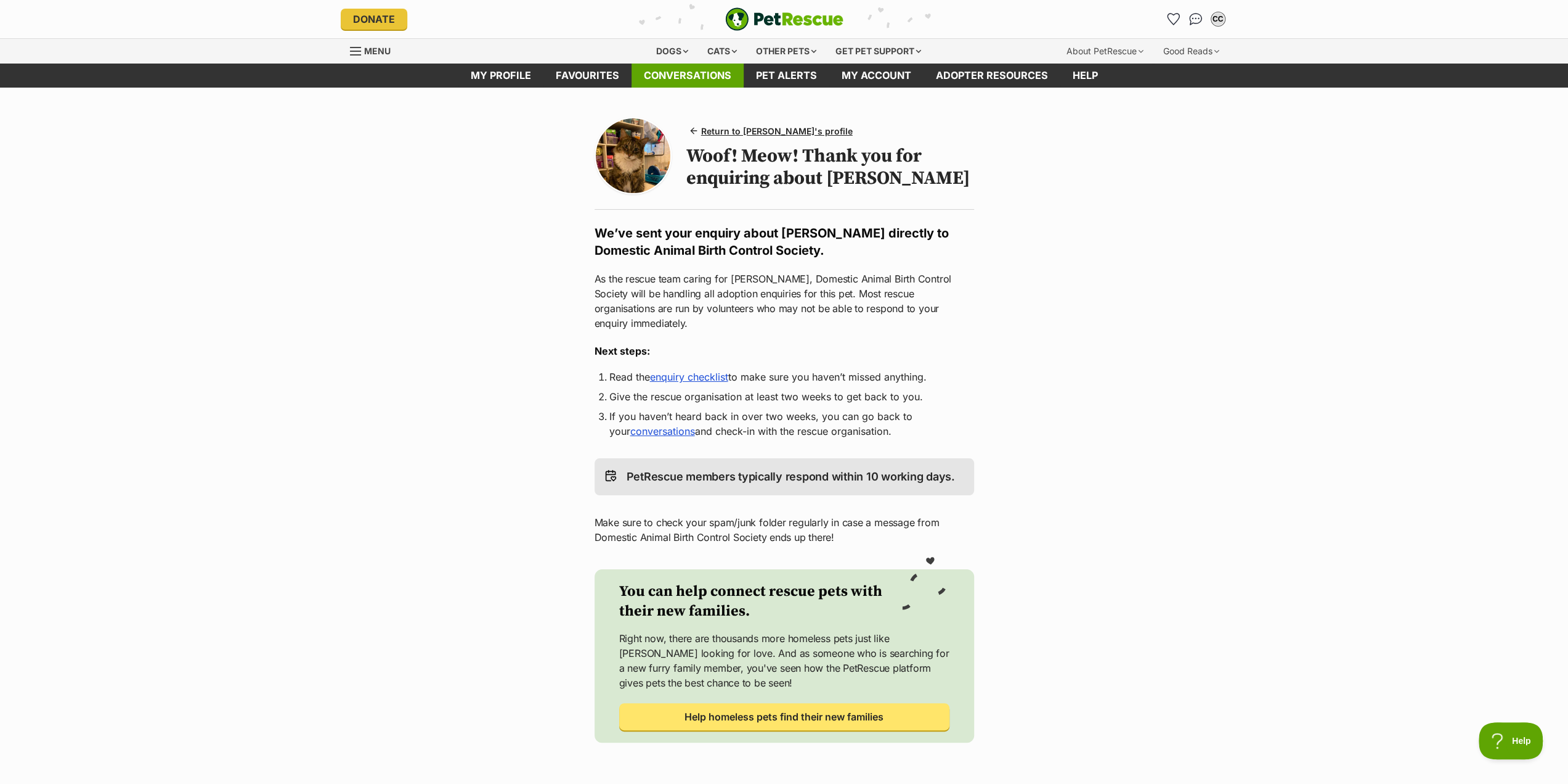
click at [694, 76] on link "Conversations" at bounding box center [687, 75] width 112 height 24
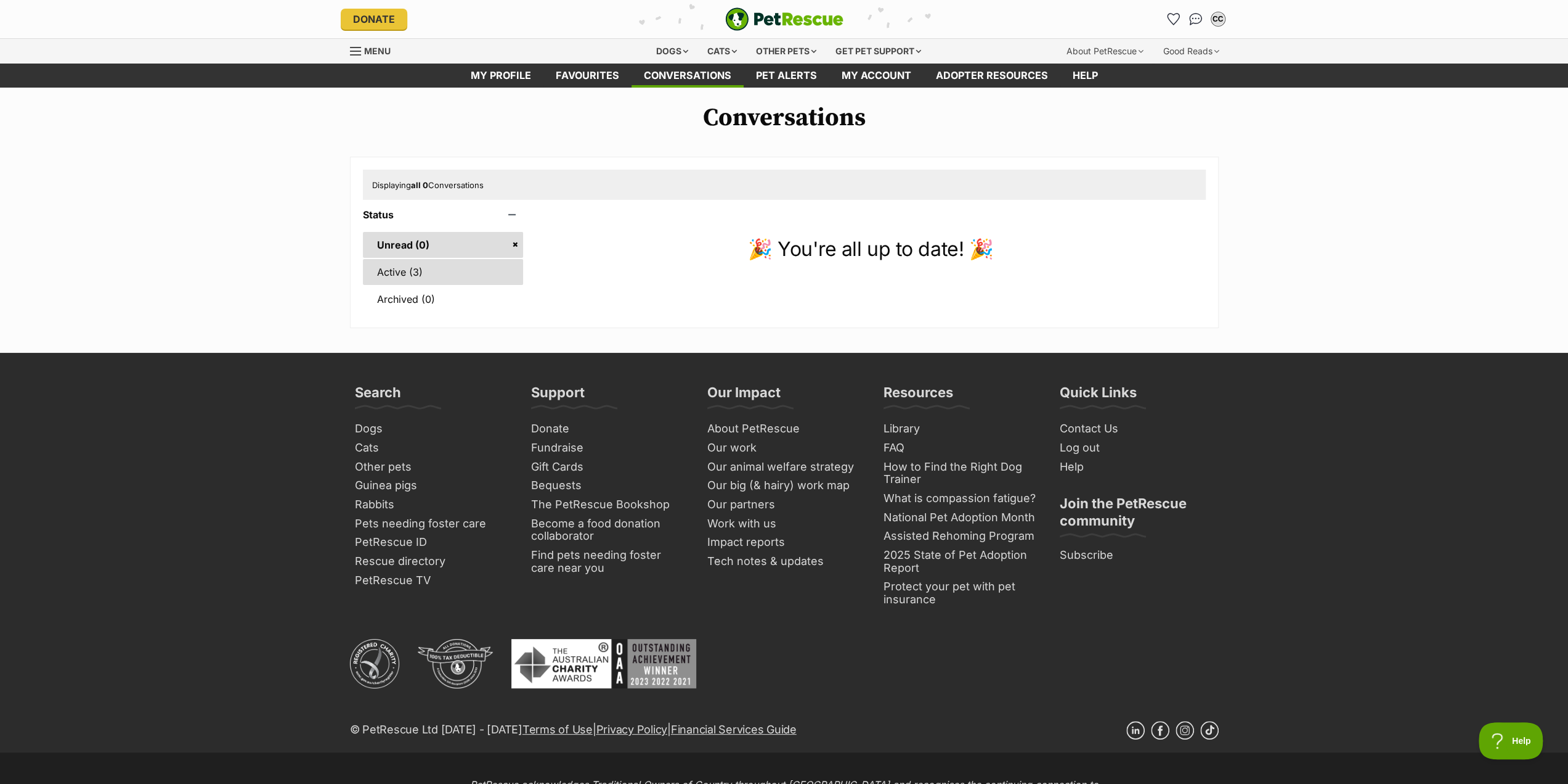
click at [391, 272] on link "Active (3)" at bounding box center [443, 271] width 161 height 26
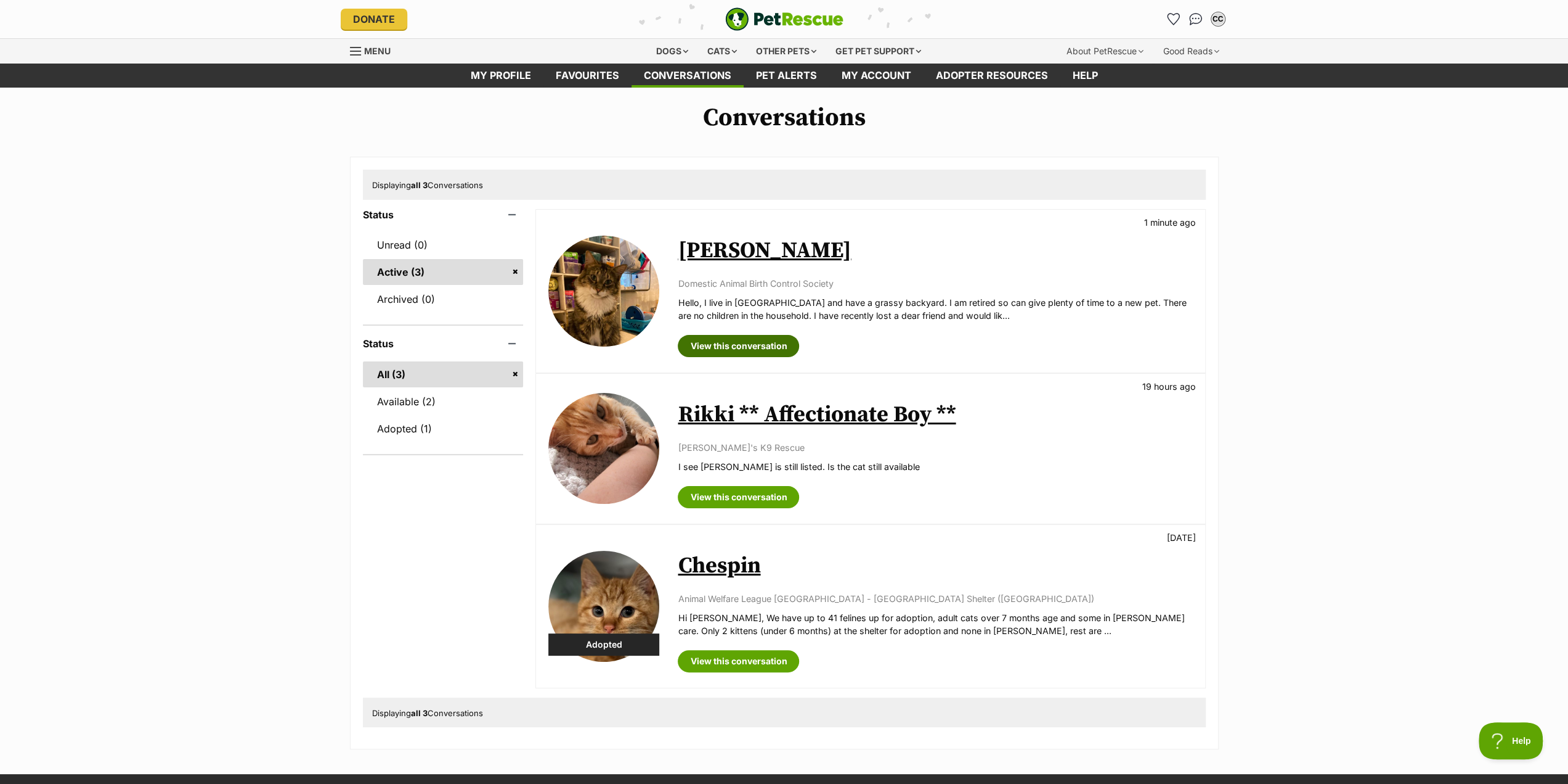
click at [747, 341] on link "View this conversation" at bounding box center [739, 345] width 122 height 22
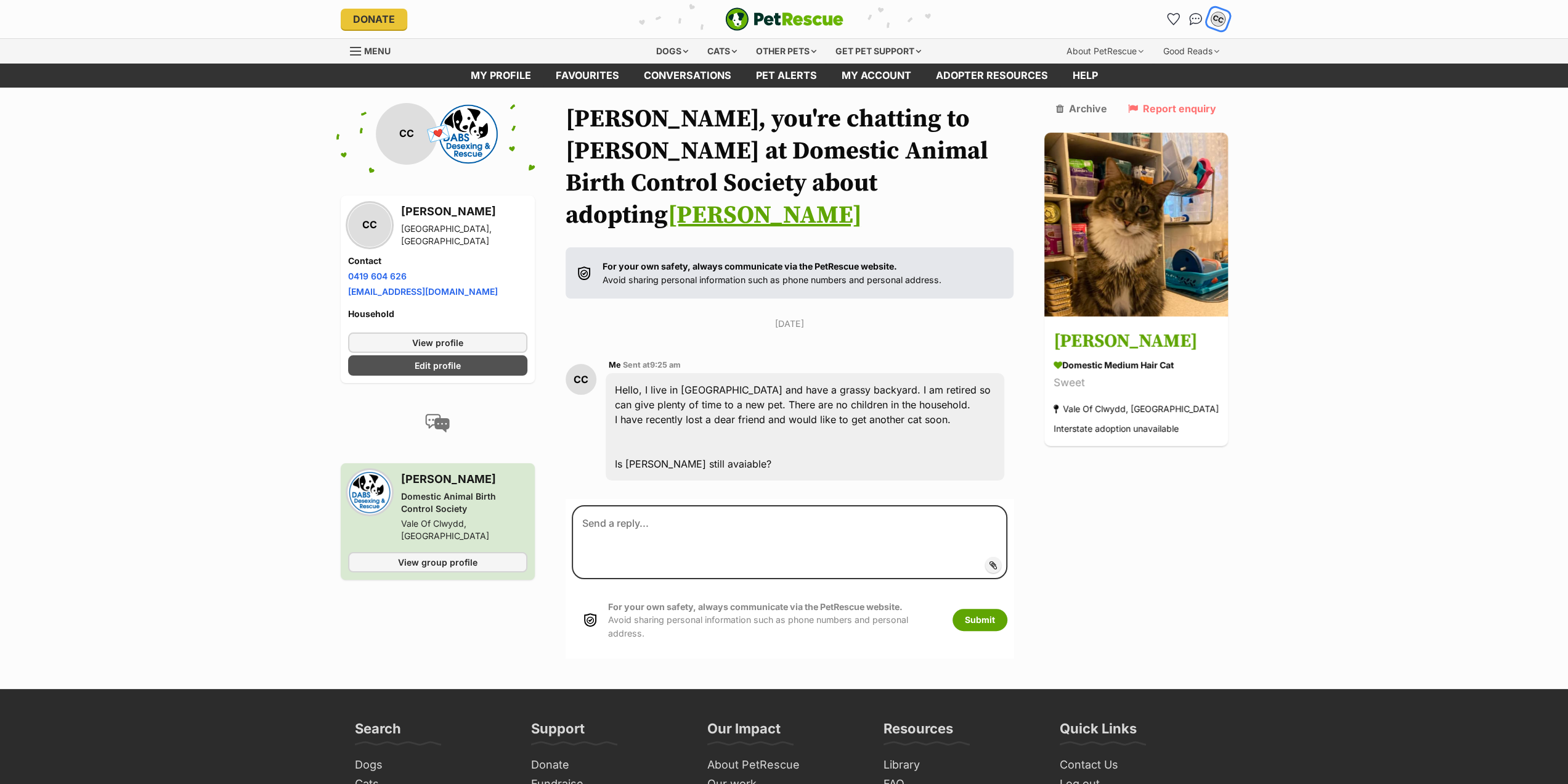
click at [1217, 17] on div "CC" at bounding box center [1218, 19] width 16 height 16
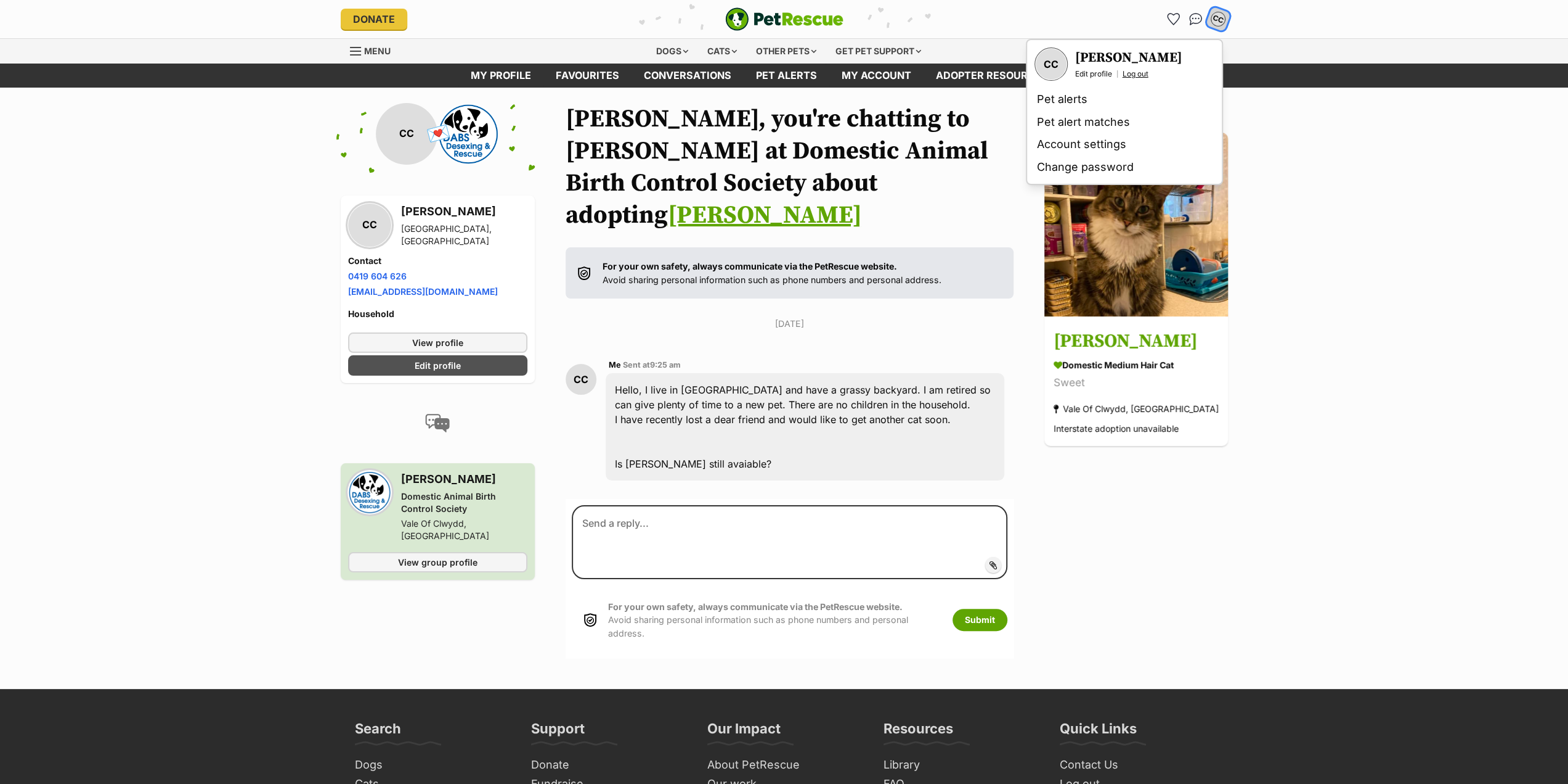
click at [1136, 75] on link "Log out" at bounding box center [1135, 74] width 26 height 10
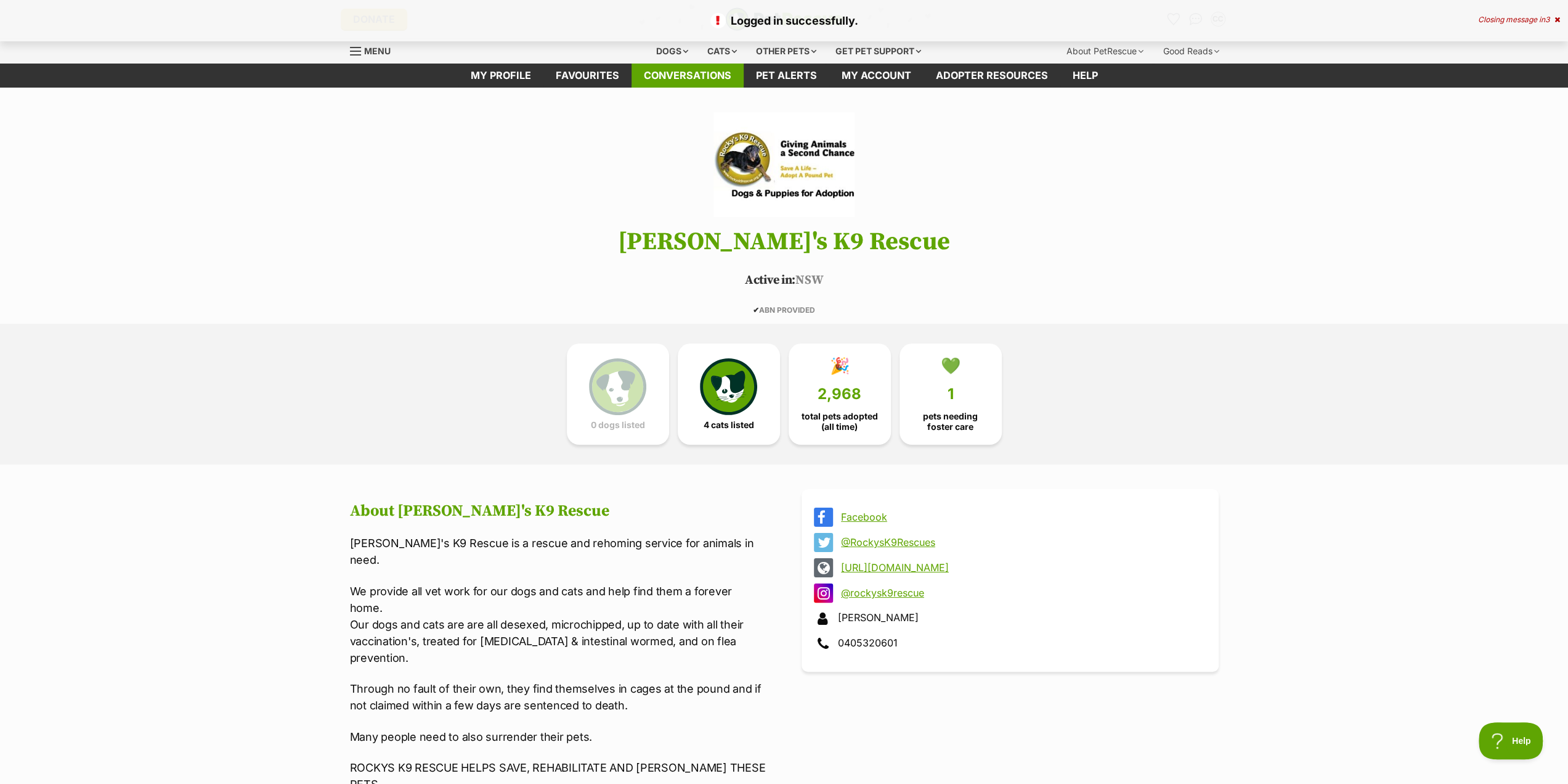
click at [684, 78] on link "Conversations" at bounding box center [687, 75] width 112 height 24
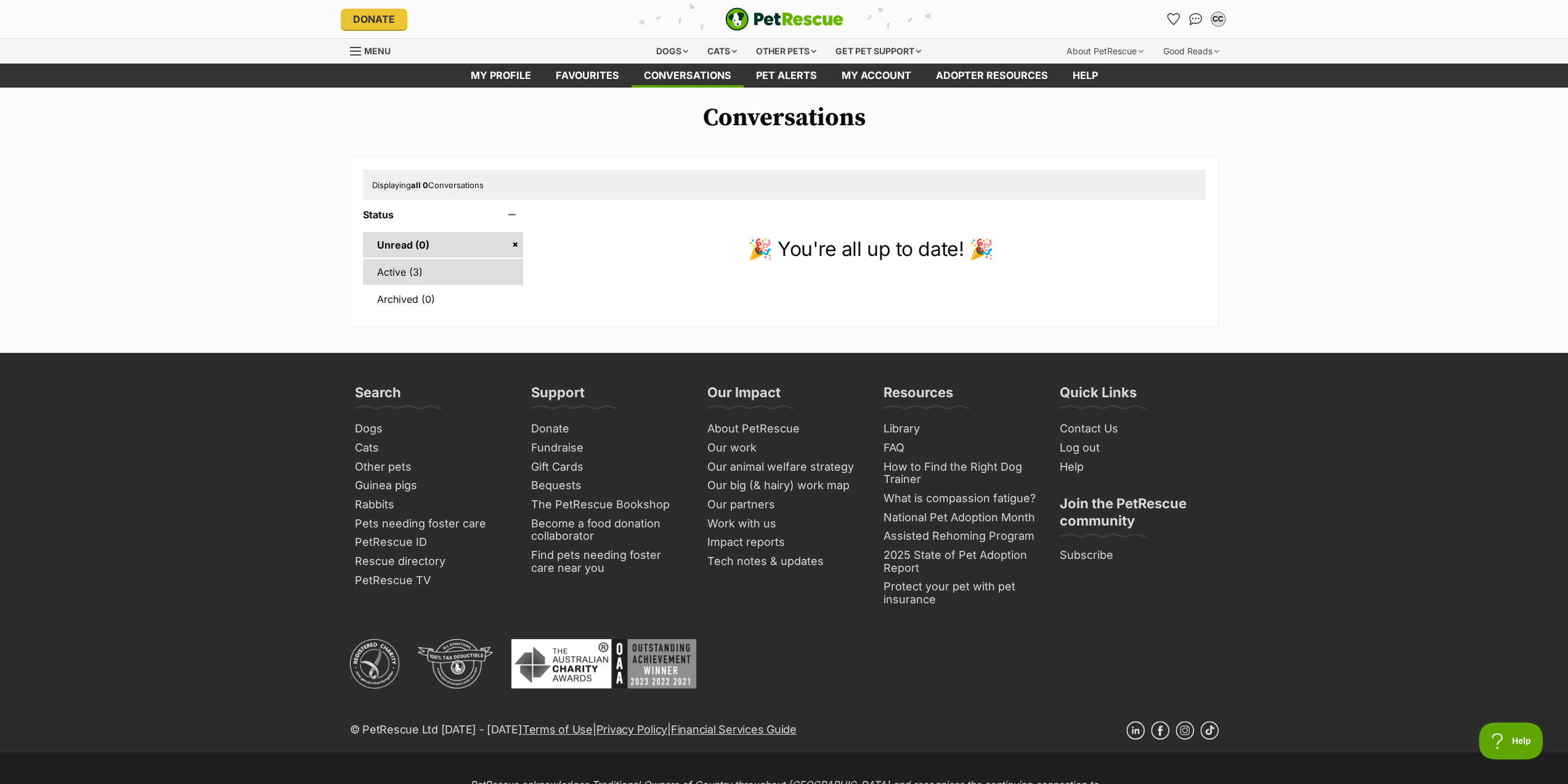
click at [422, 270] on link "Active (3)" at bounding box center [443, 271] width 161 height 26
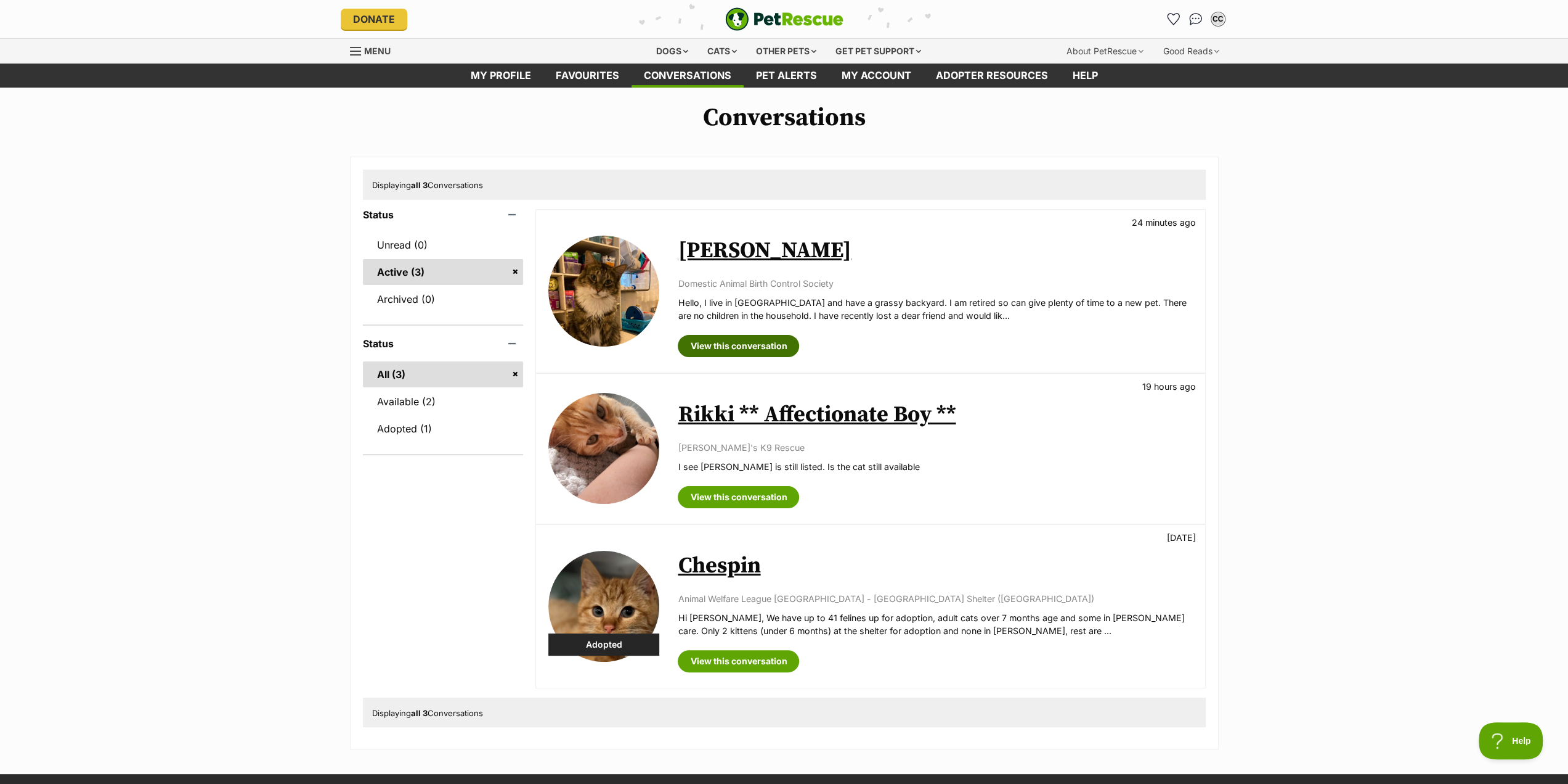
click at [741, 347] on link "View this conversation" at bounding box center [739, 345] width 122 height 22
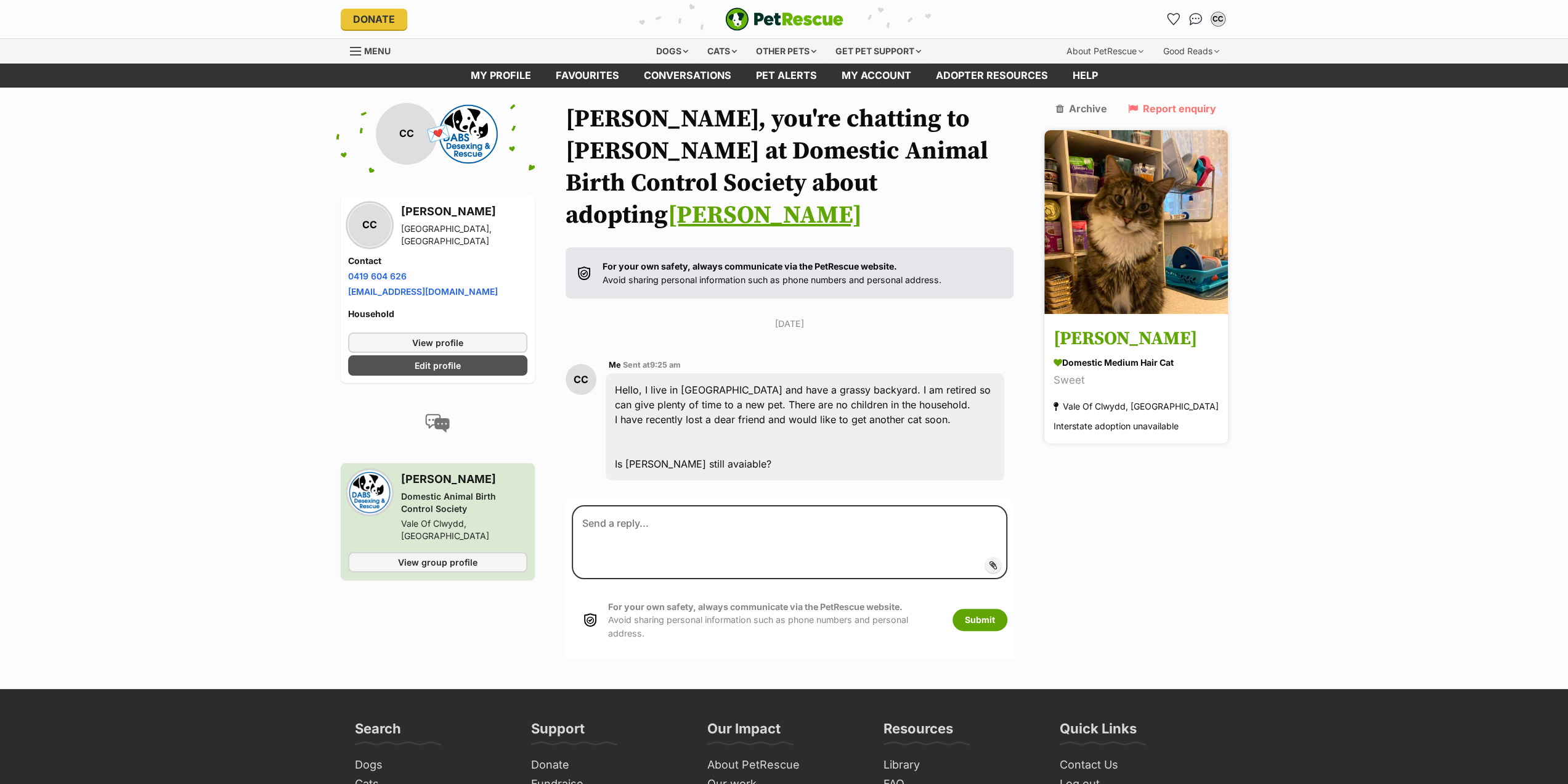
click at [1153, 211] on img at bounding box center [1135, 222] width 184 height 184
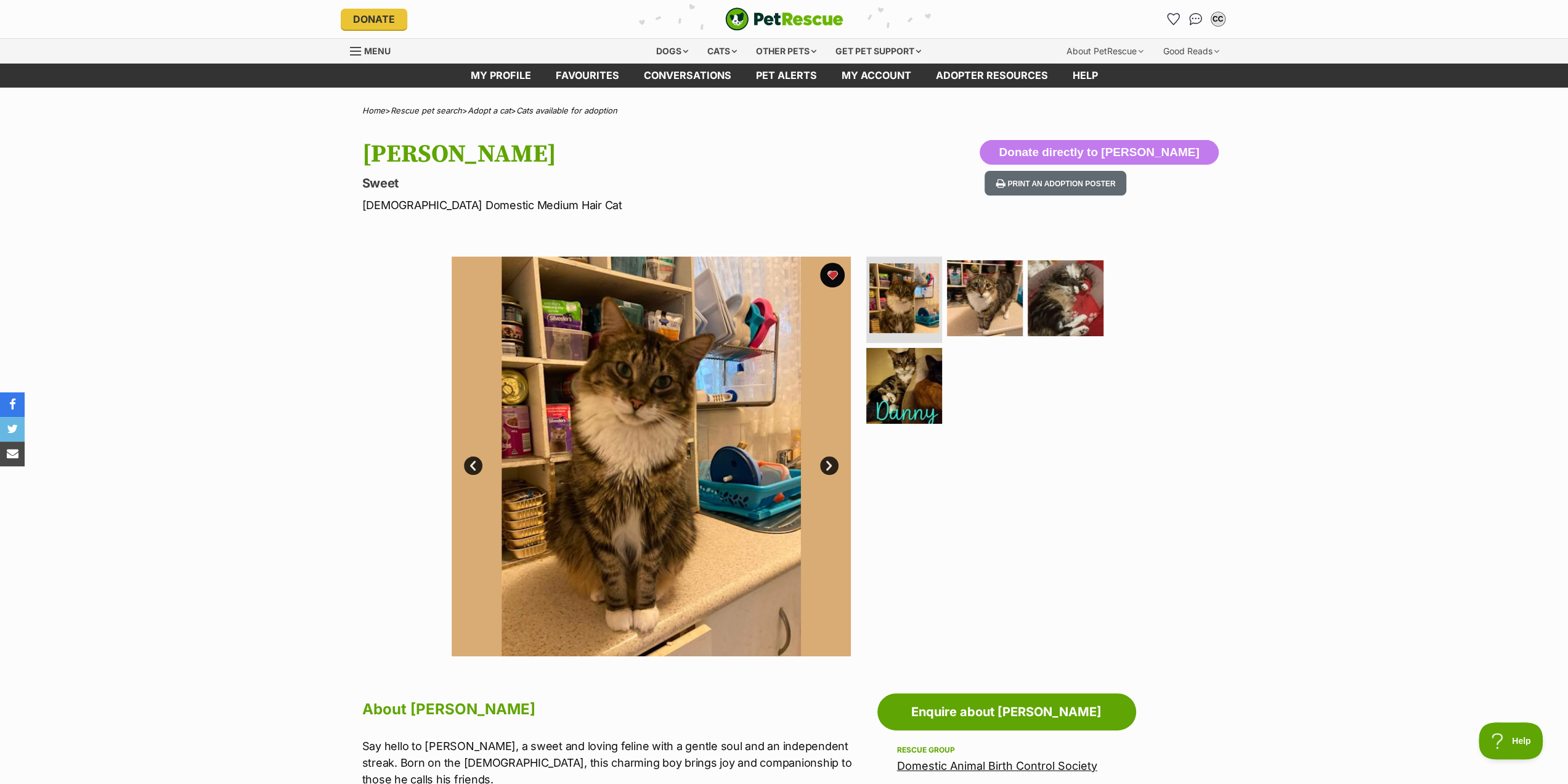
click at [830, 464] on link "Next" at bounding box center [828, 464] width 18 height 18
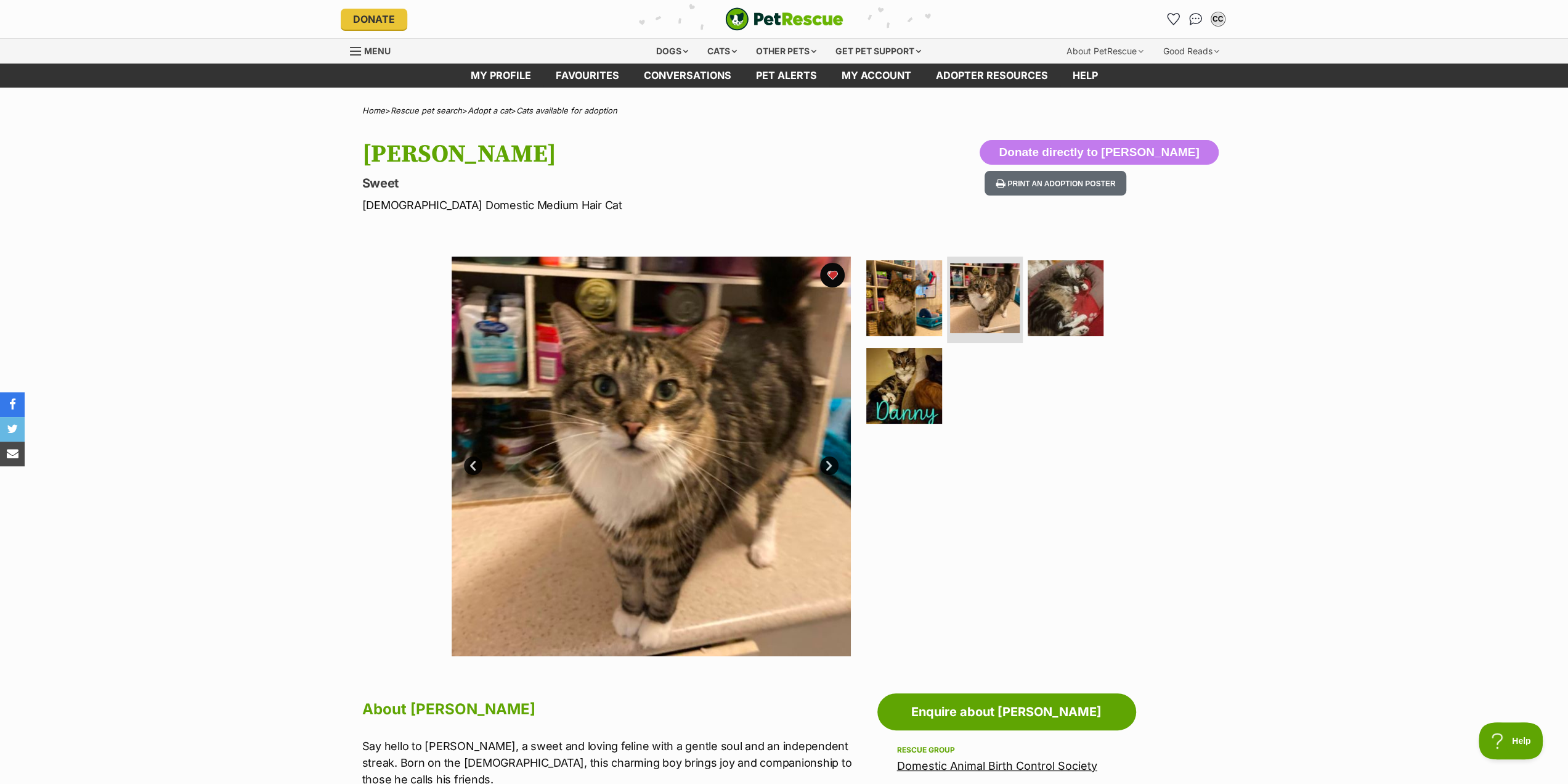
click at [829, 465] on link "Next" at bounding box center [828, 464] width 18 height 18
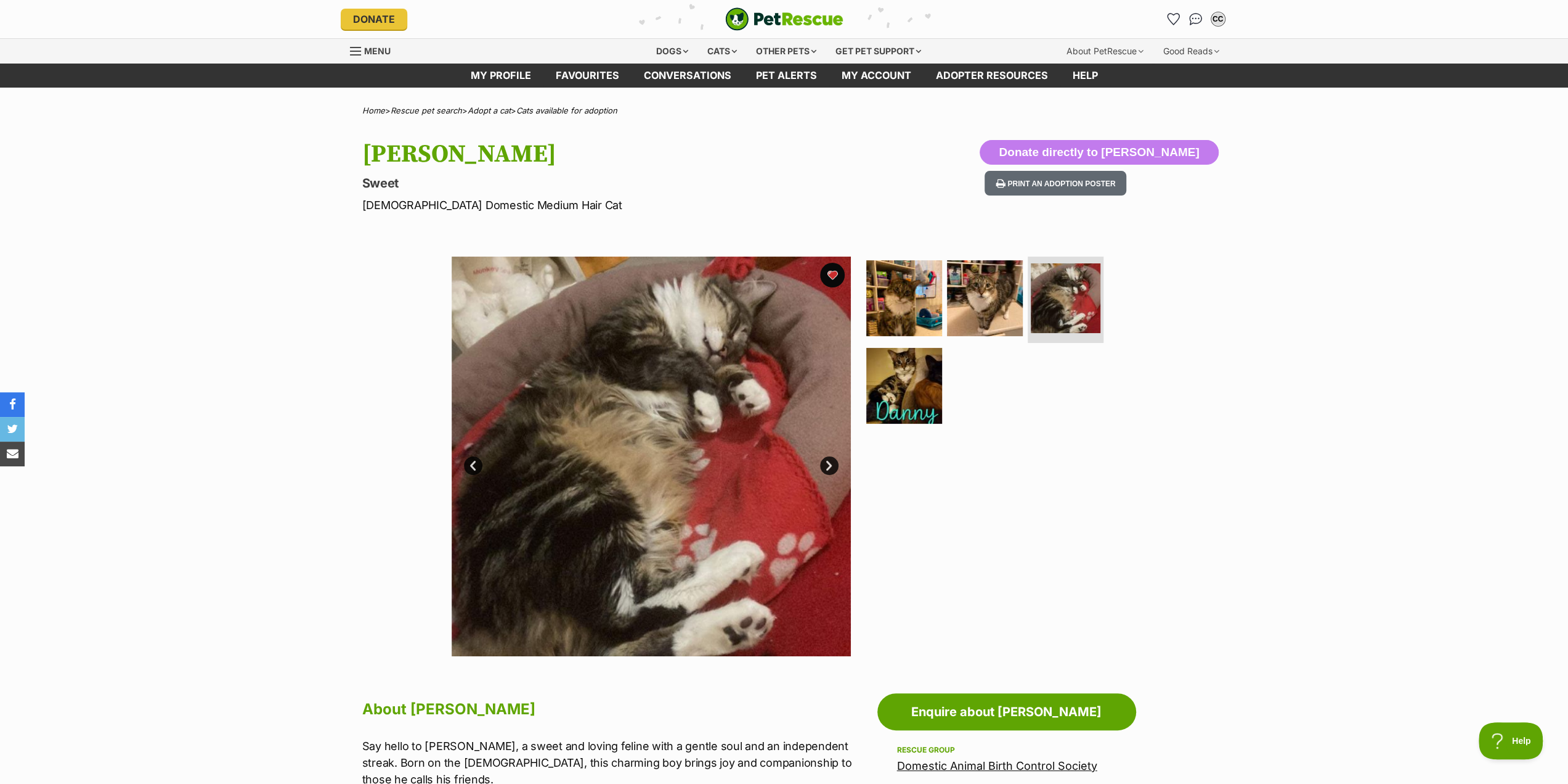
click at [829, 465] on link "Next" at bounding box center [828, 464] width 18 height 18
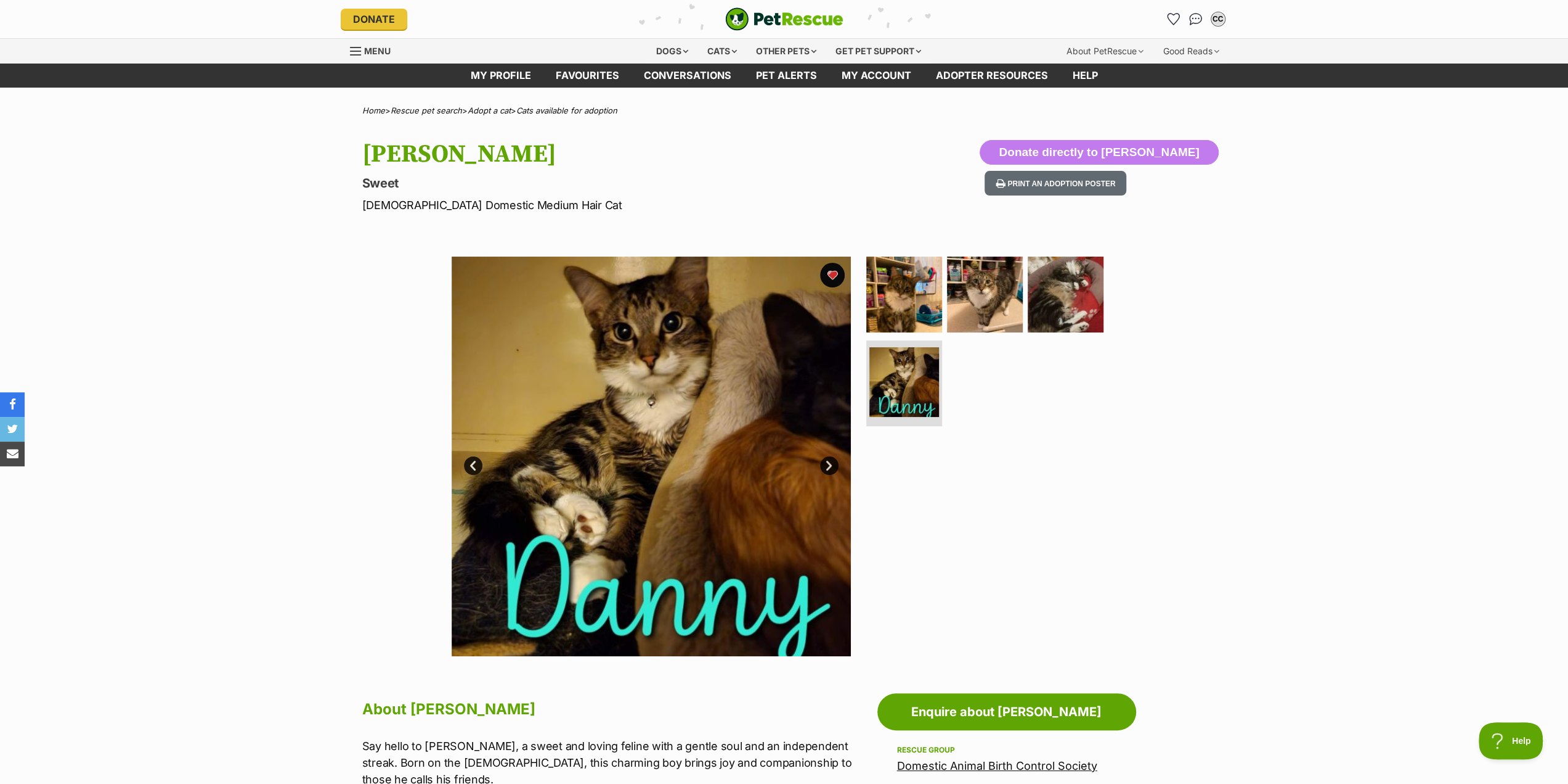
click at [1364, 474] on div "Available 4 of 4 images 4 of 4 images 4 of 4 images 4 of 4 images Next Prev 1 2…" at bounding box center [784, 446] width 1568 height 418
drag, startPoint x: 225, startPoint y: 0, endPoint x: 1215, endPoint y: 19, distance: 990.2
click at [1215, 19] on div "CC" at bounding box center [1218, 19] width 16 height 16
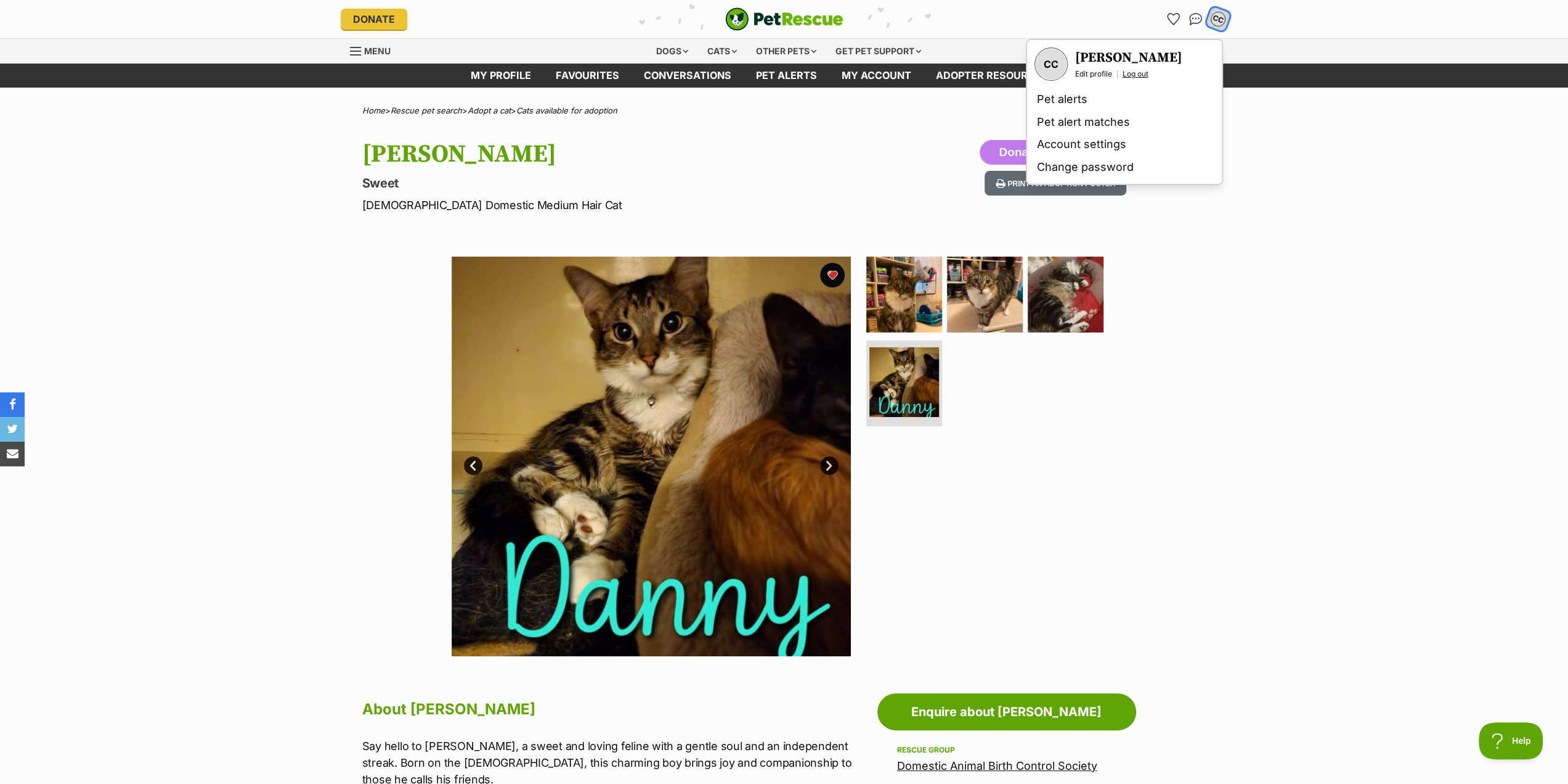
click at [1141, 72] on link "Log out" at bounding box center [1135, 74] width 26 height 10
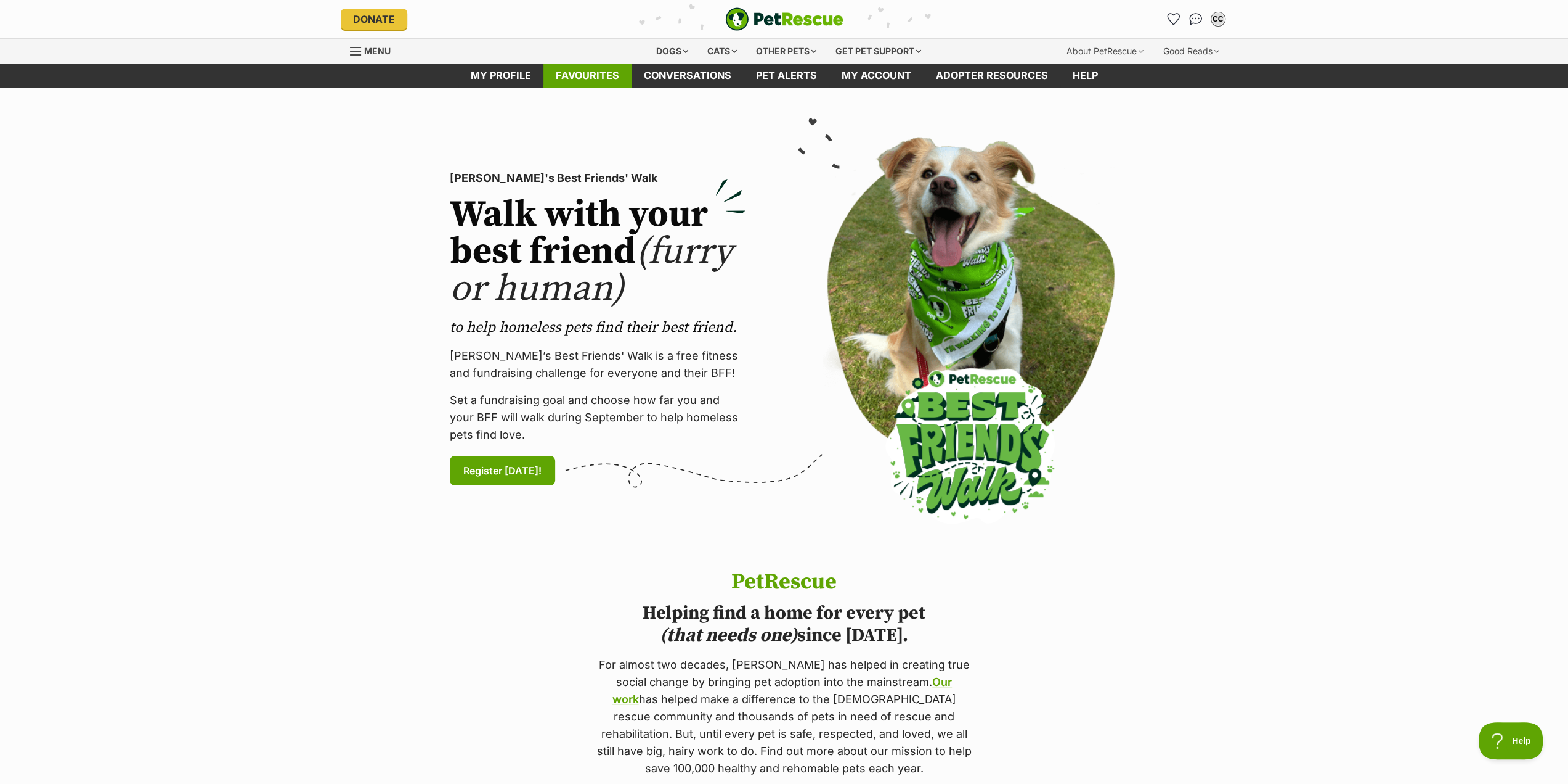
click at [596, 79] on link "Favourites" at bounding box center [588, 75] width 88 height 24
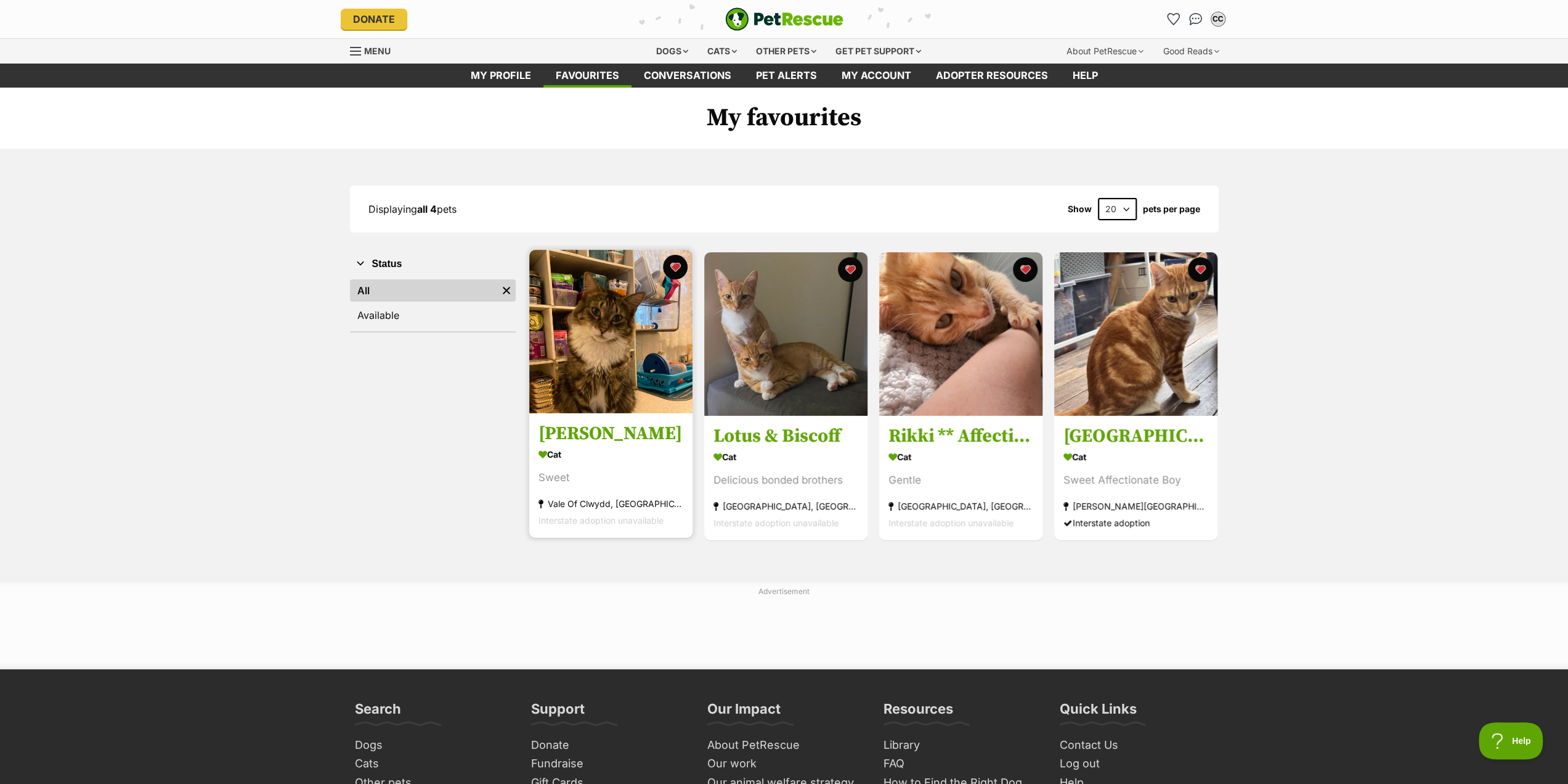
click at [596, 422] on link "[PERSON_NAME] Cat Sweet Vale Of Clwydd, [GEOGRAPHIC_DATA] Interstate adoption u…" at bounding box center [611, 476] width 164 height 126
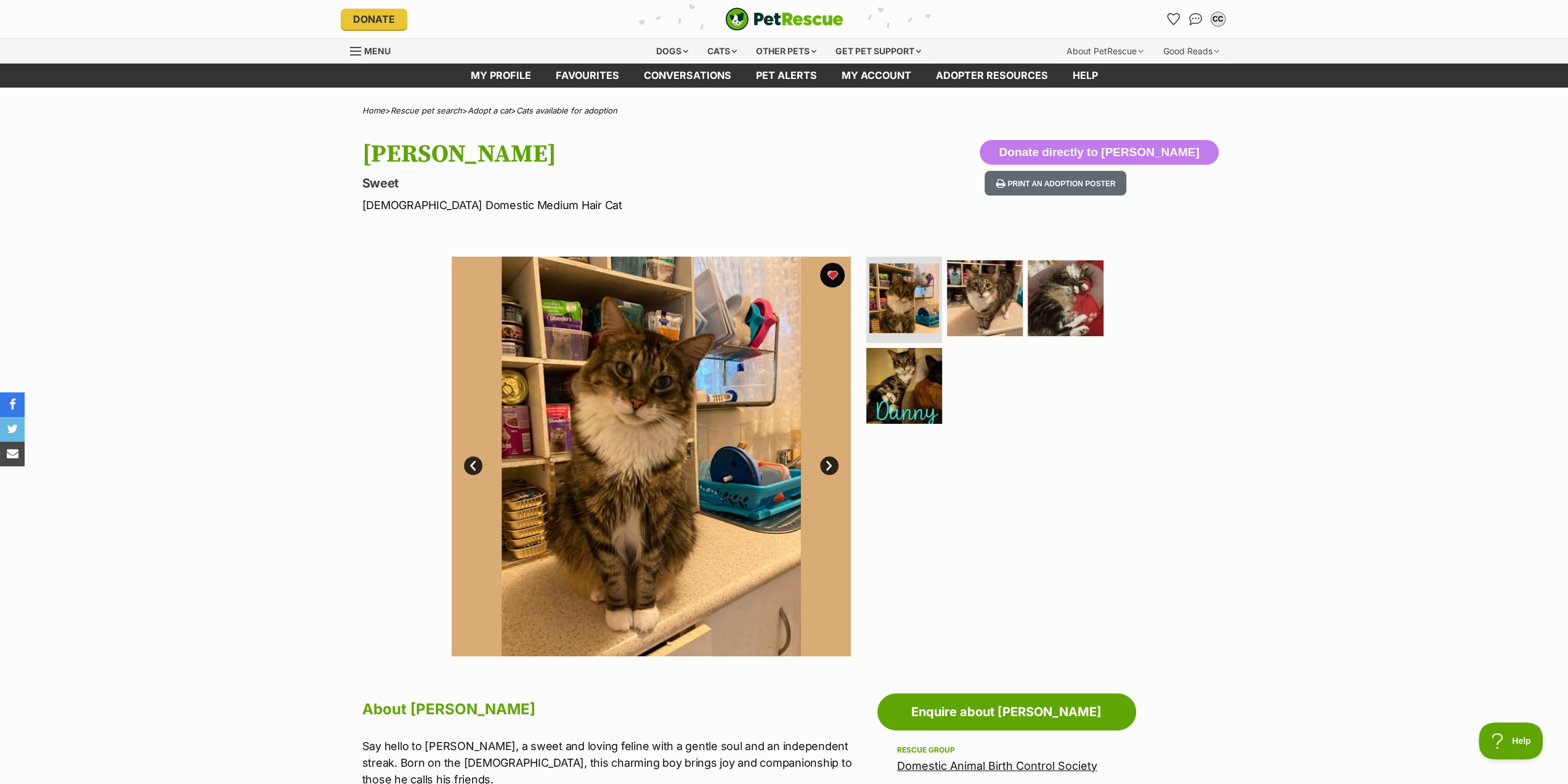
click at [822, 465] on link "Next" at bounding box center [828, 464] width 18 height 18
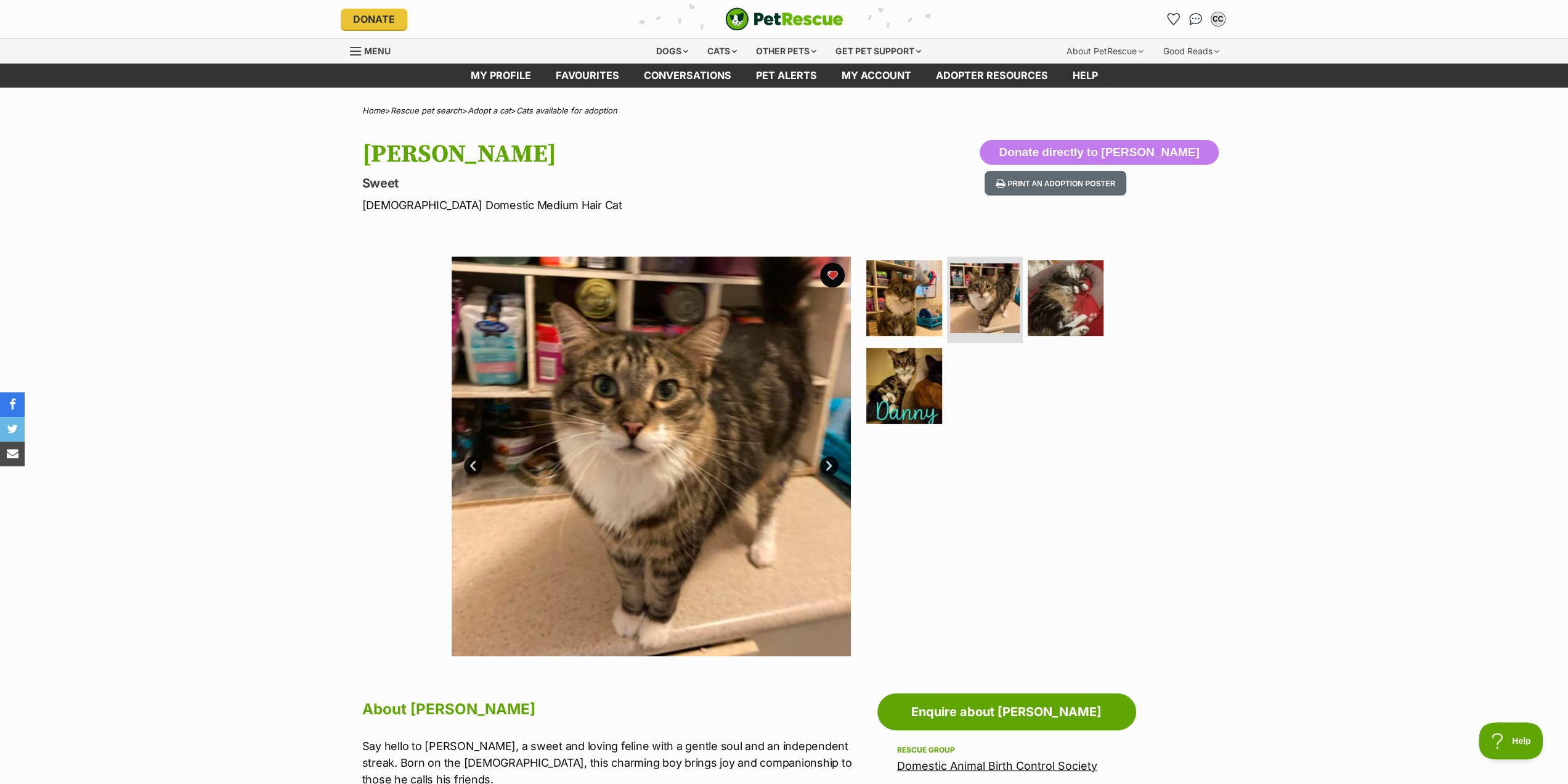
click at [830, 465] on link "Next" at bounding box center [828, 464] width 18 height 18
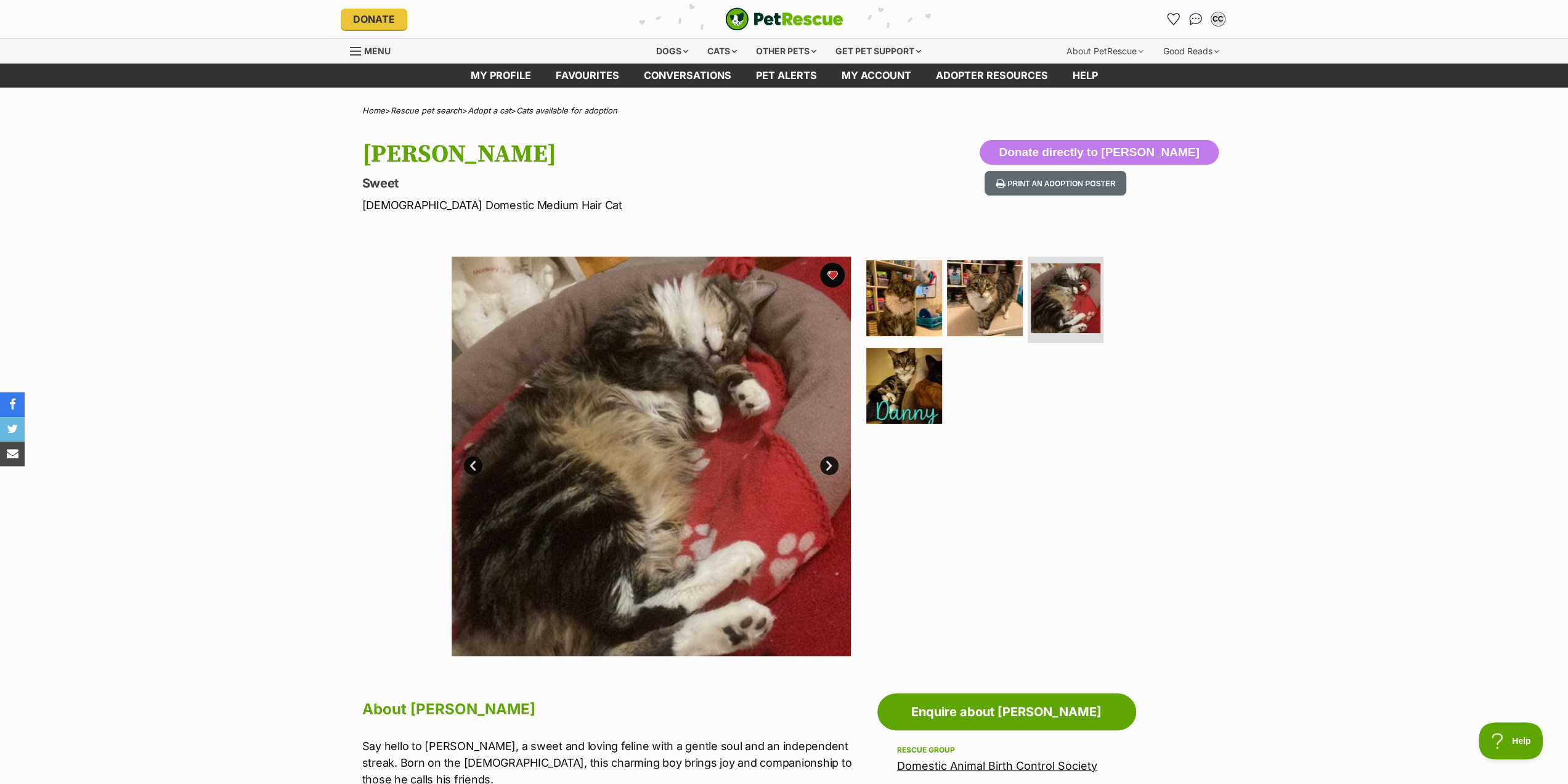
click at [830, 465] on link "Next" at bounding box center [828, 464] width 18 height 18
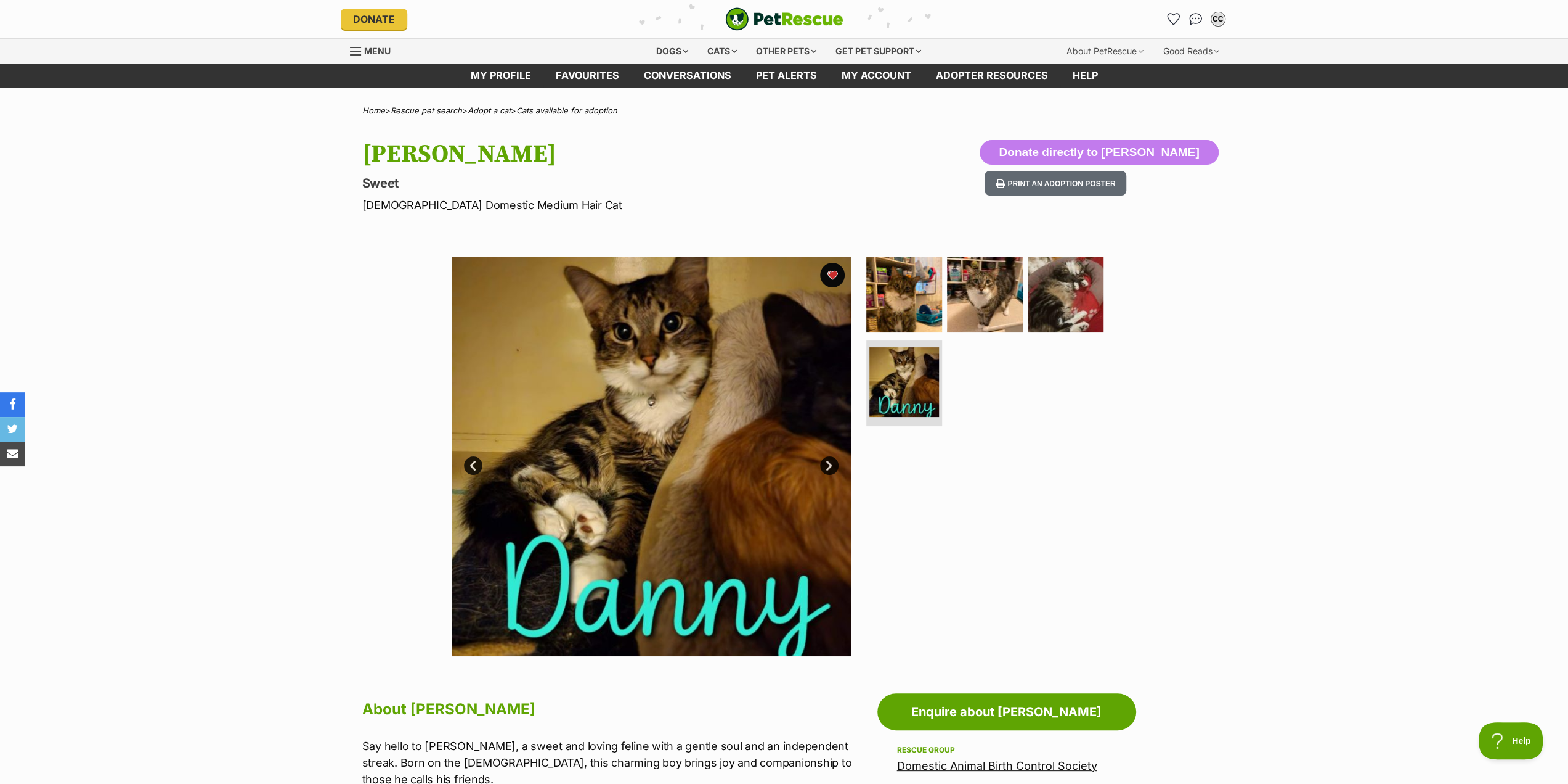
click at [830, 465] on link "Next" at bounding box center [828, 464] width 18 height 18
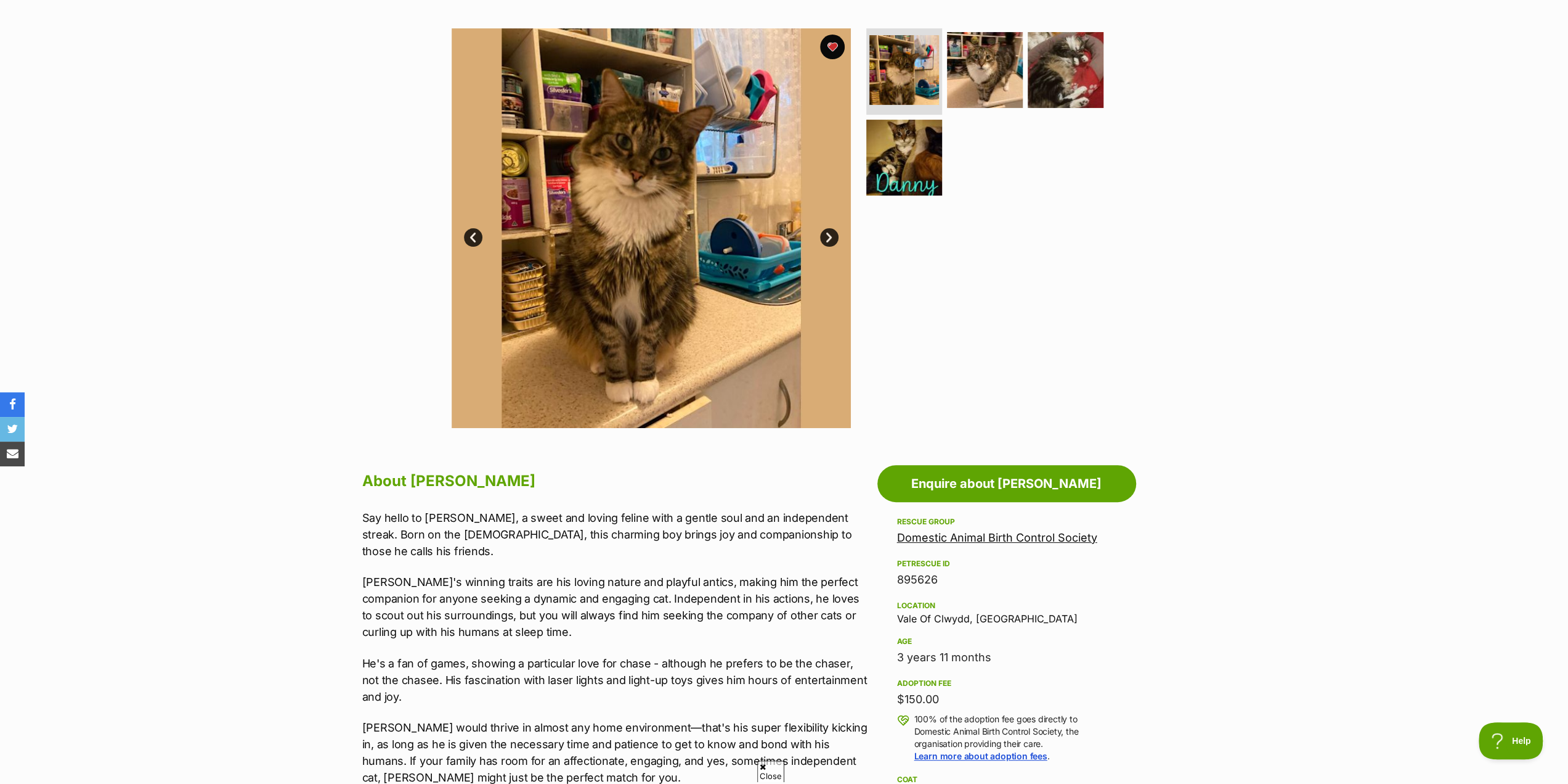
scroll to position [246, 0]
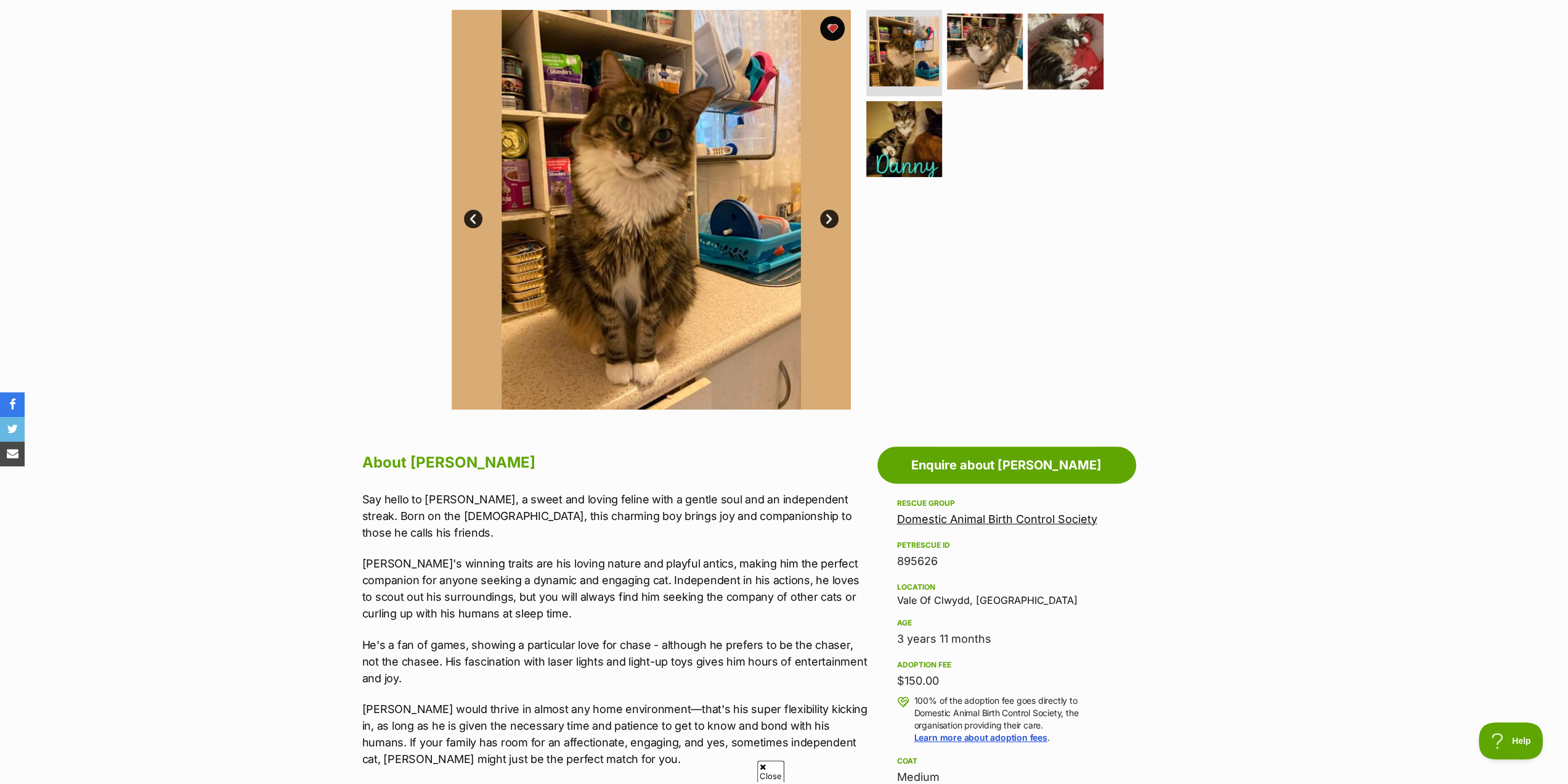
click at [1005, 521] on link "Domestic Animal Birth Control Society" at bounding box center [997, 519] width 201 height 13
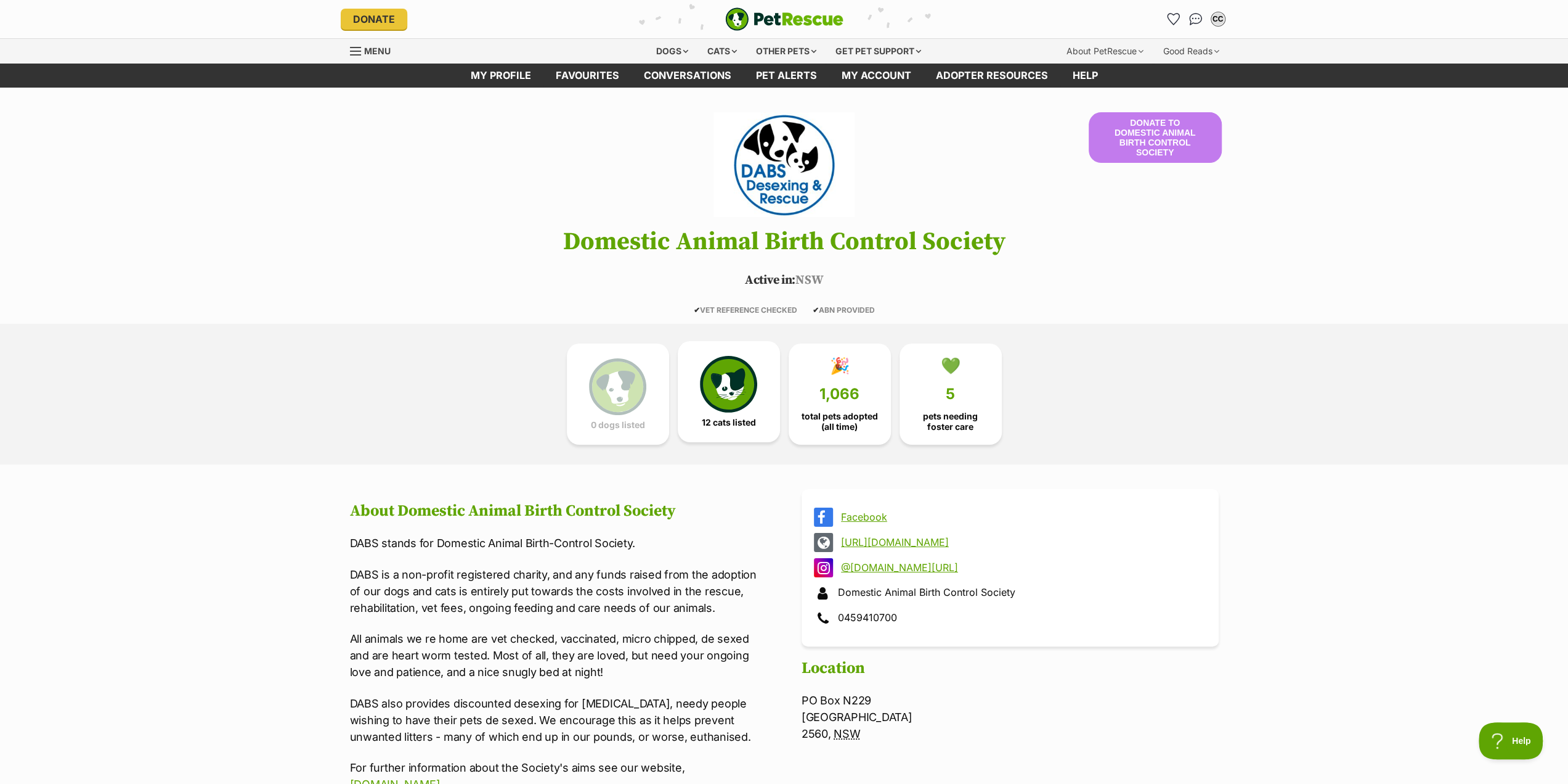
click at [735, 399] on img at bounding box center [728, 384] width 57 height 57
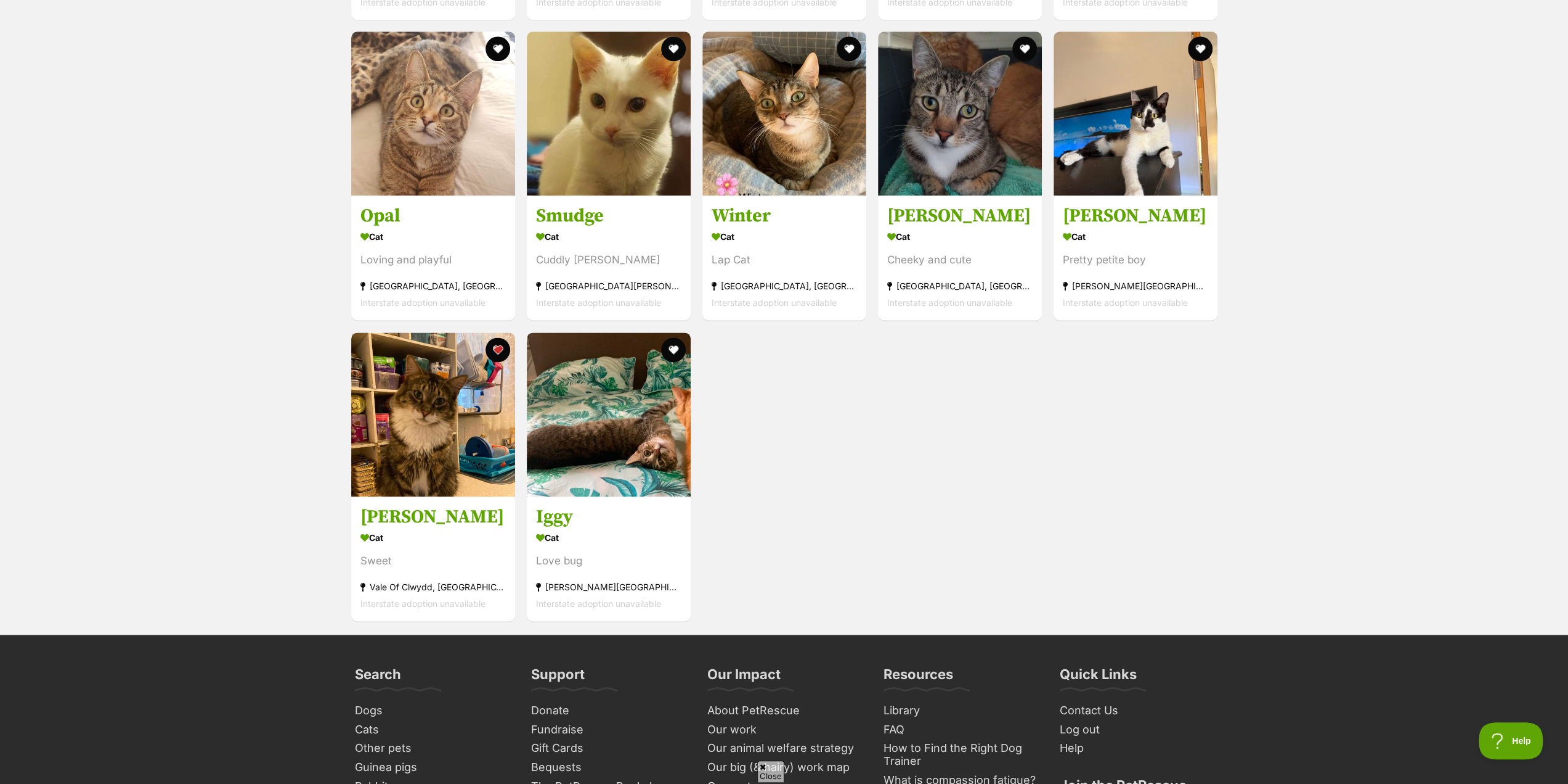
scroll to position [1519, 0]
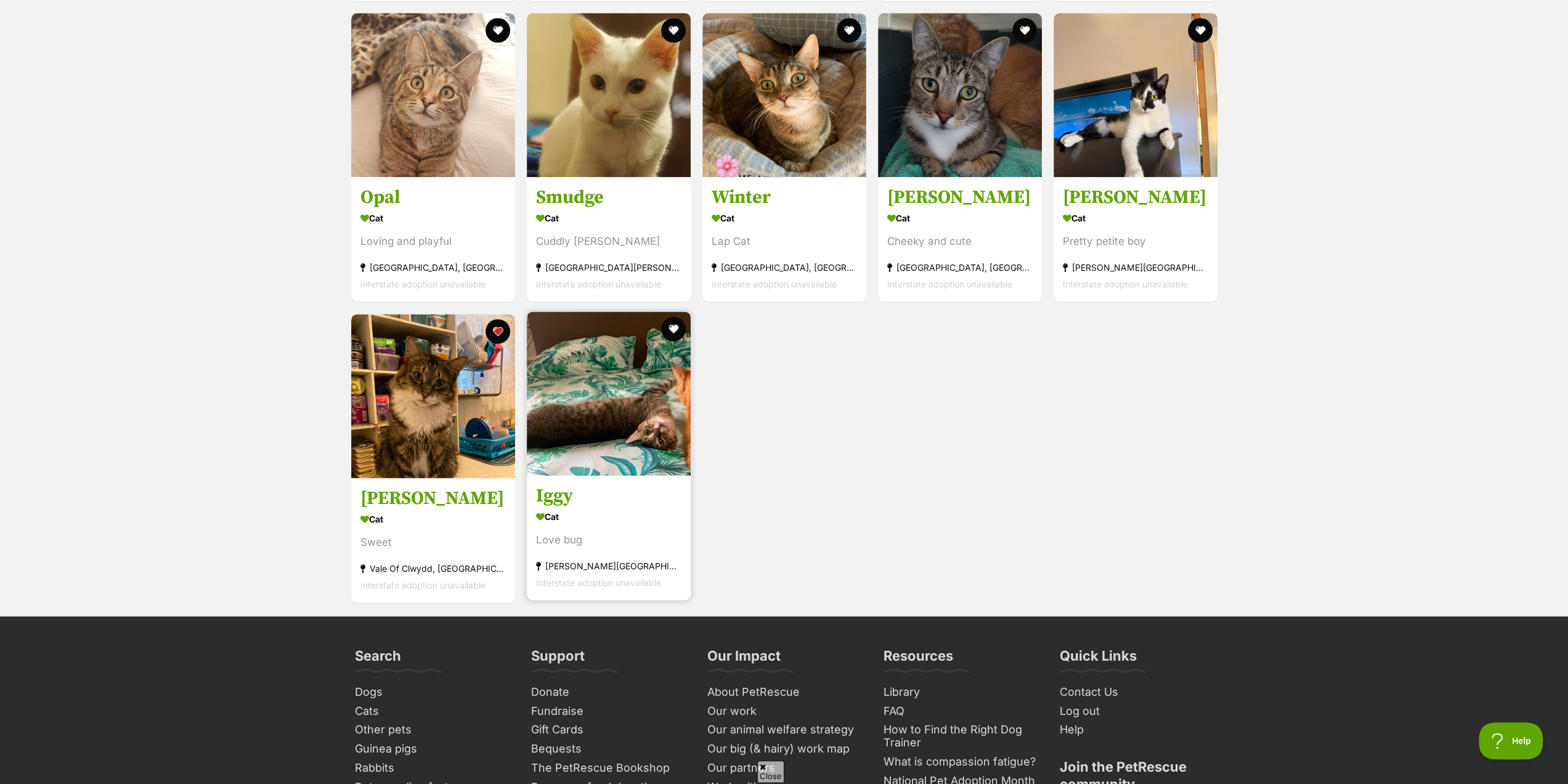
click at [605, 426] on img at bounding box center [609, 393] width 164 height 164
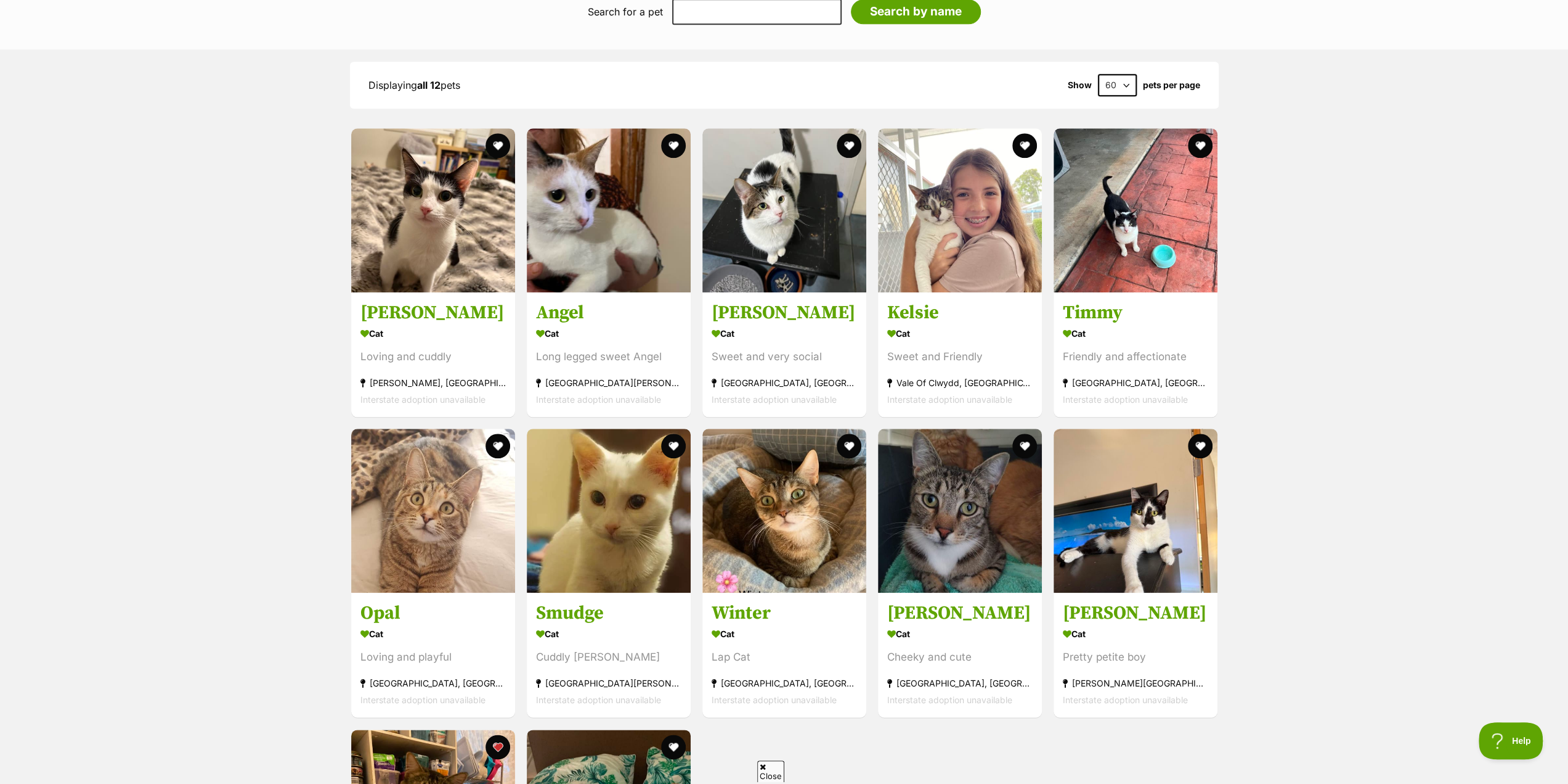
scroll to position [1088, 0]
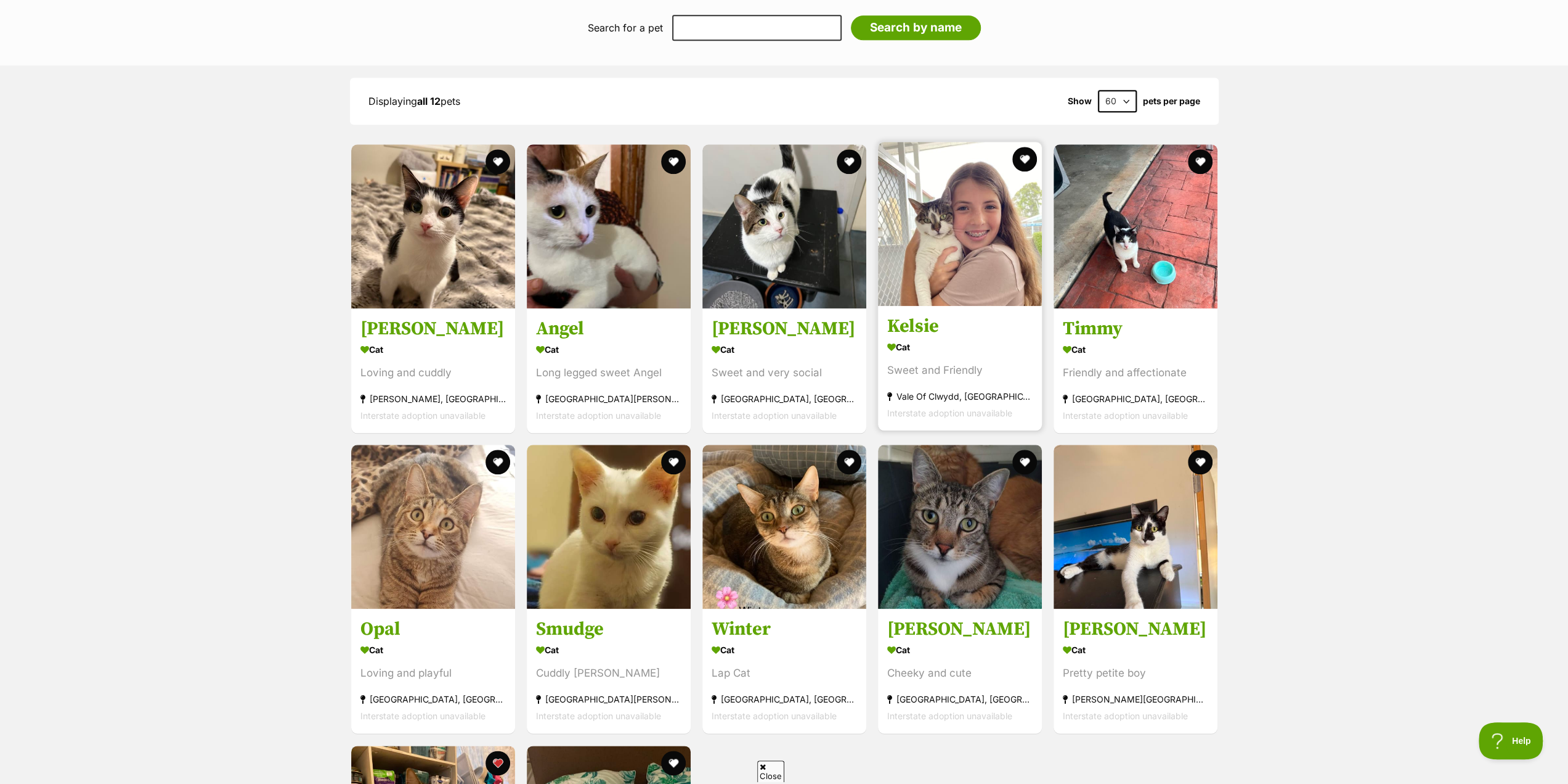
click at [954, 330] on h3 "Kelsie" at bounding box center [959, 325] width 145 height 24
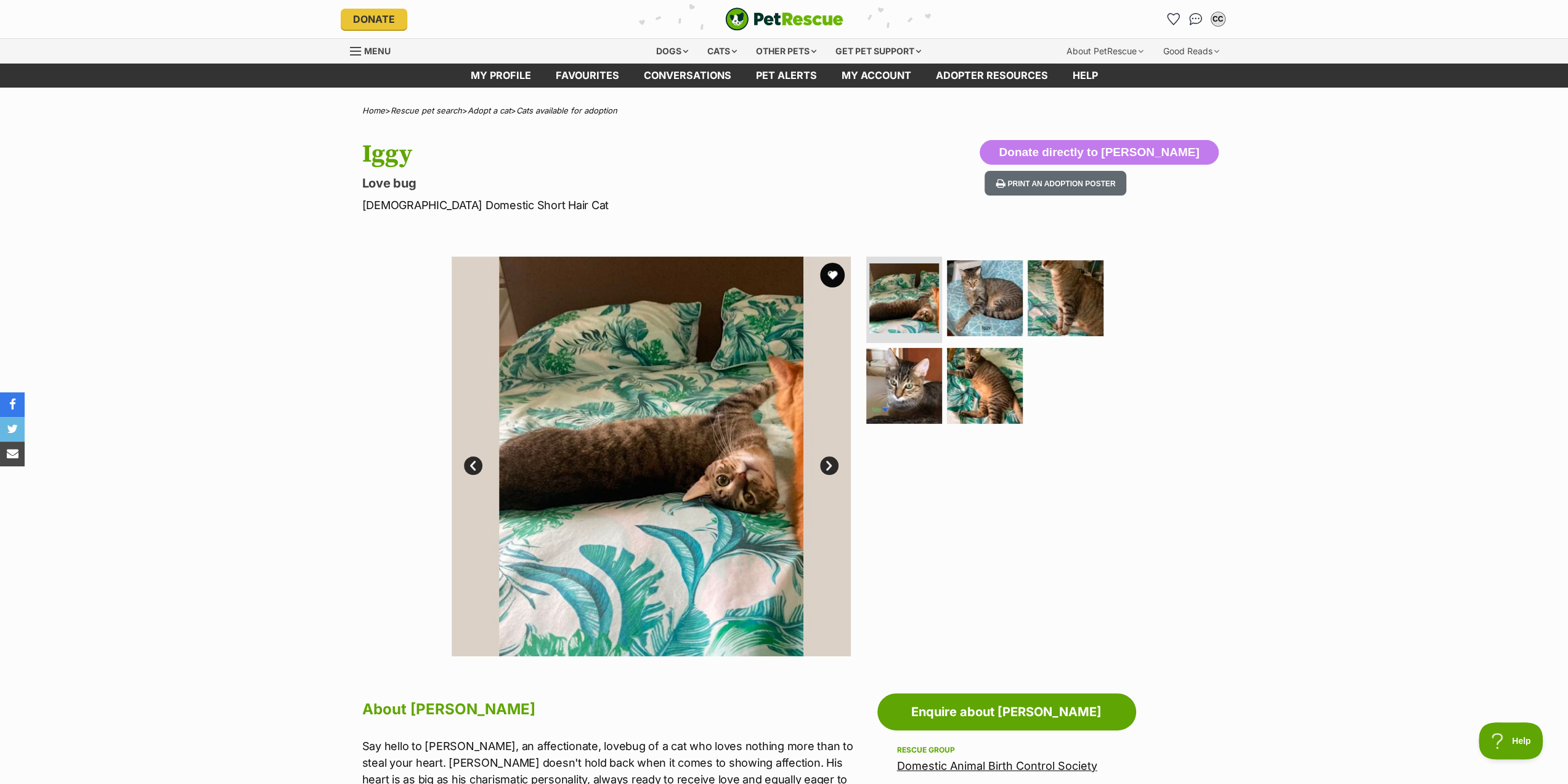
click at [475, 467] on link "Prev" at bounding box center [473, 464] width 18 height 18
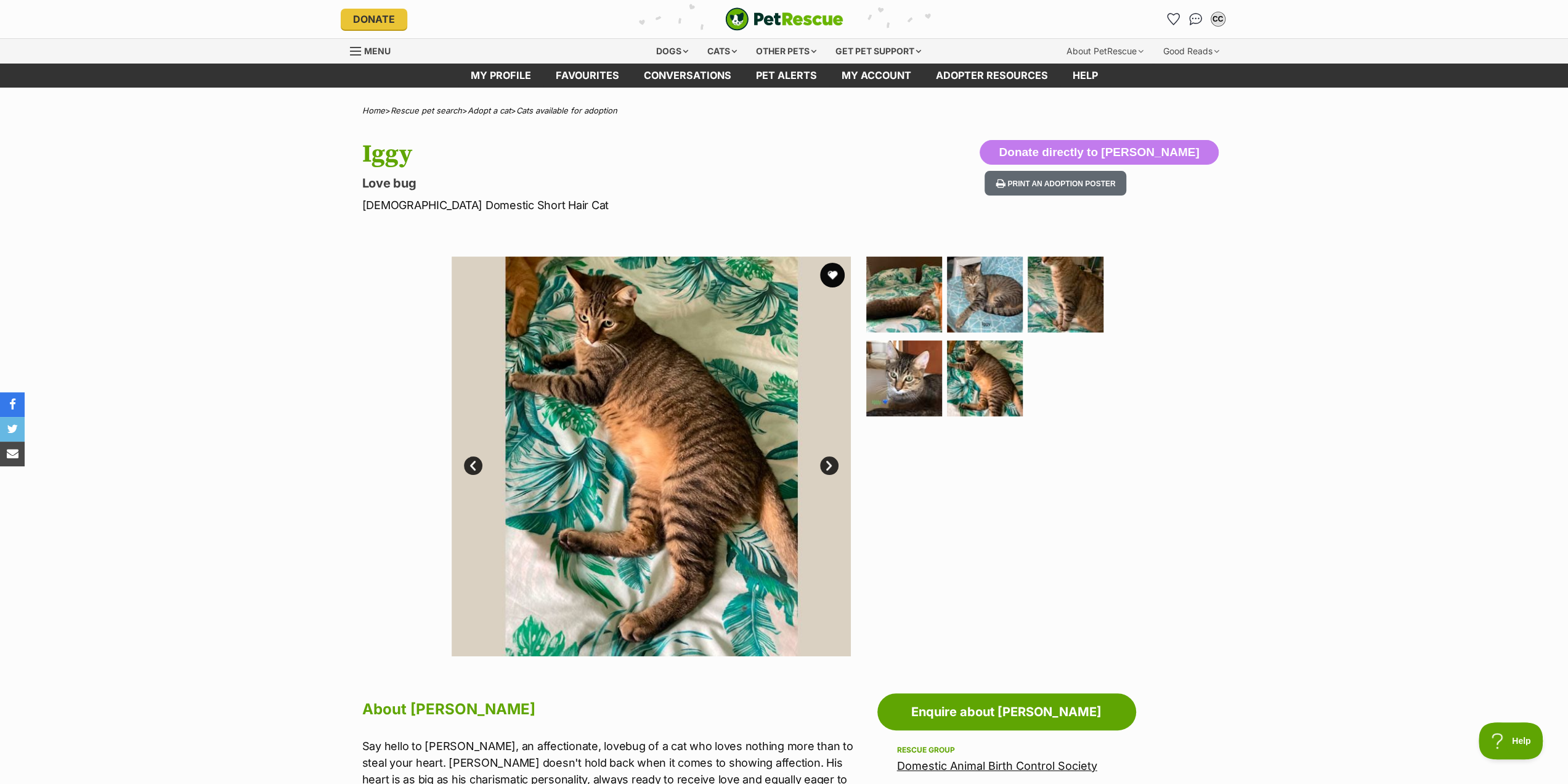
click at [475, 467] on link "Prev" at bounding box center [473, 464] width 18 height 18
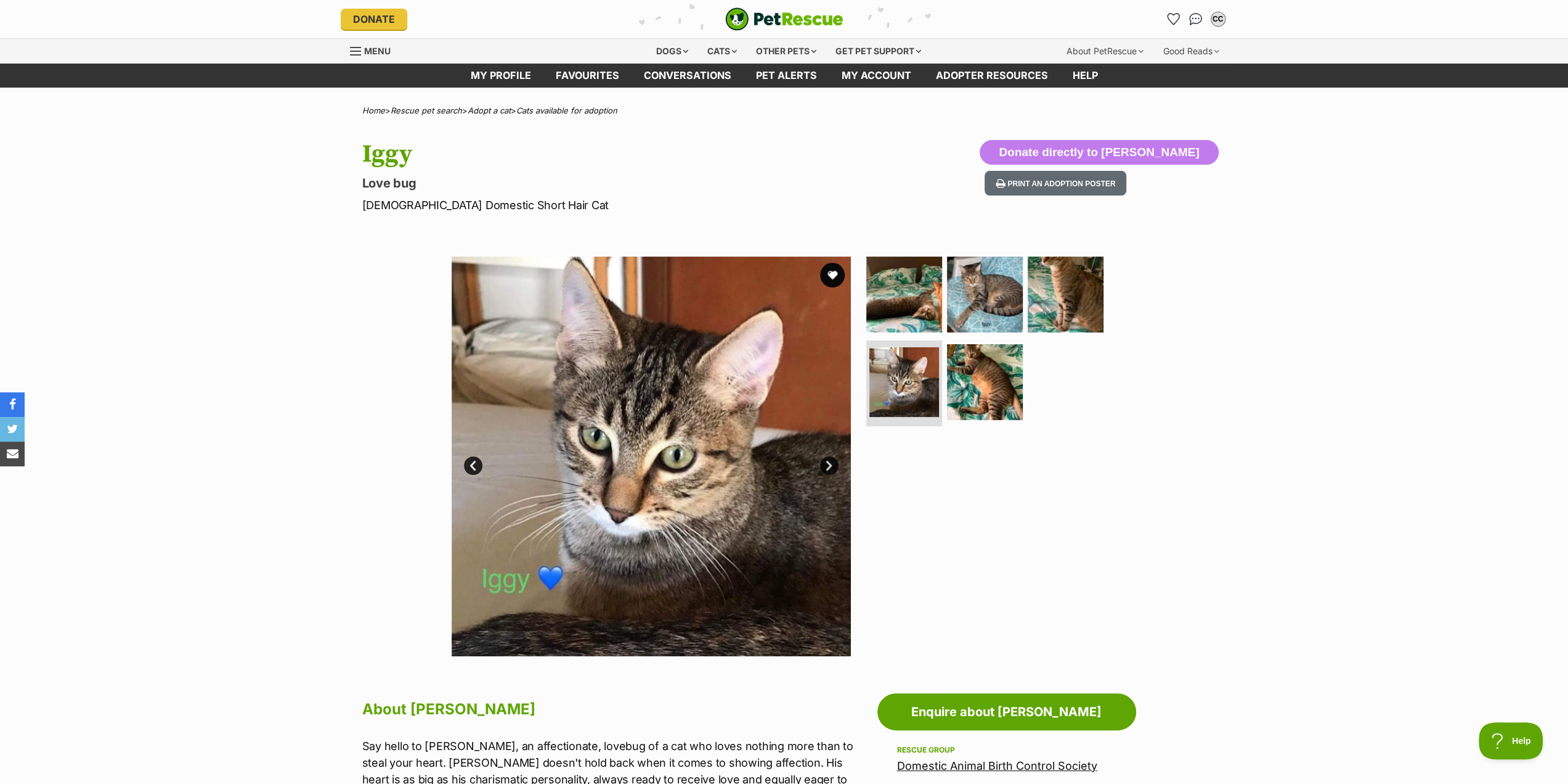
click at [475, 467] on link "Prev" at bounding box center [473, 464] width 18 height 18
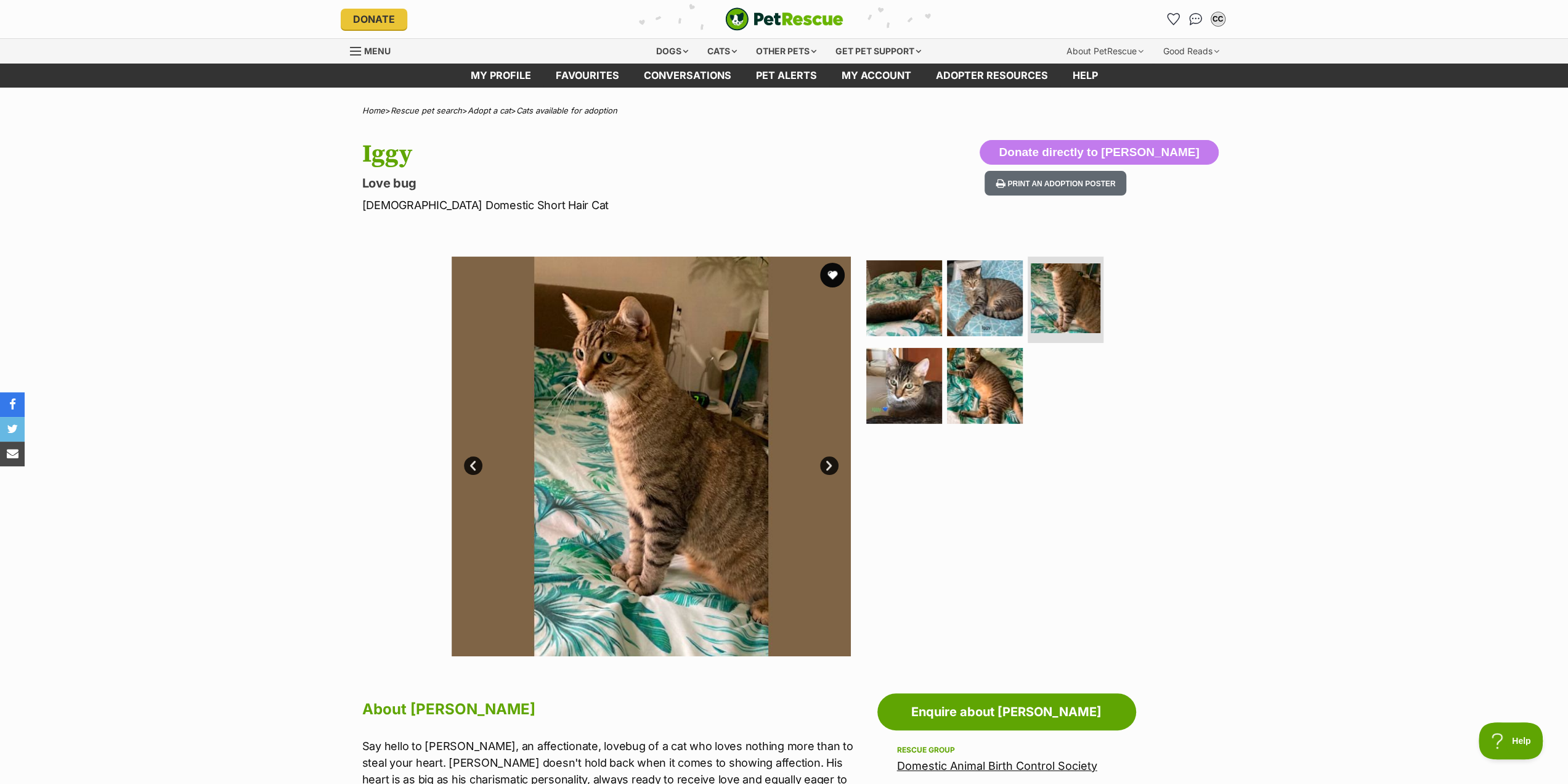
click at [475, 467] on link "Prev" at bounding box center [473, 464] width 18 height 18
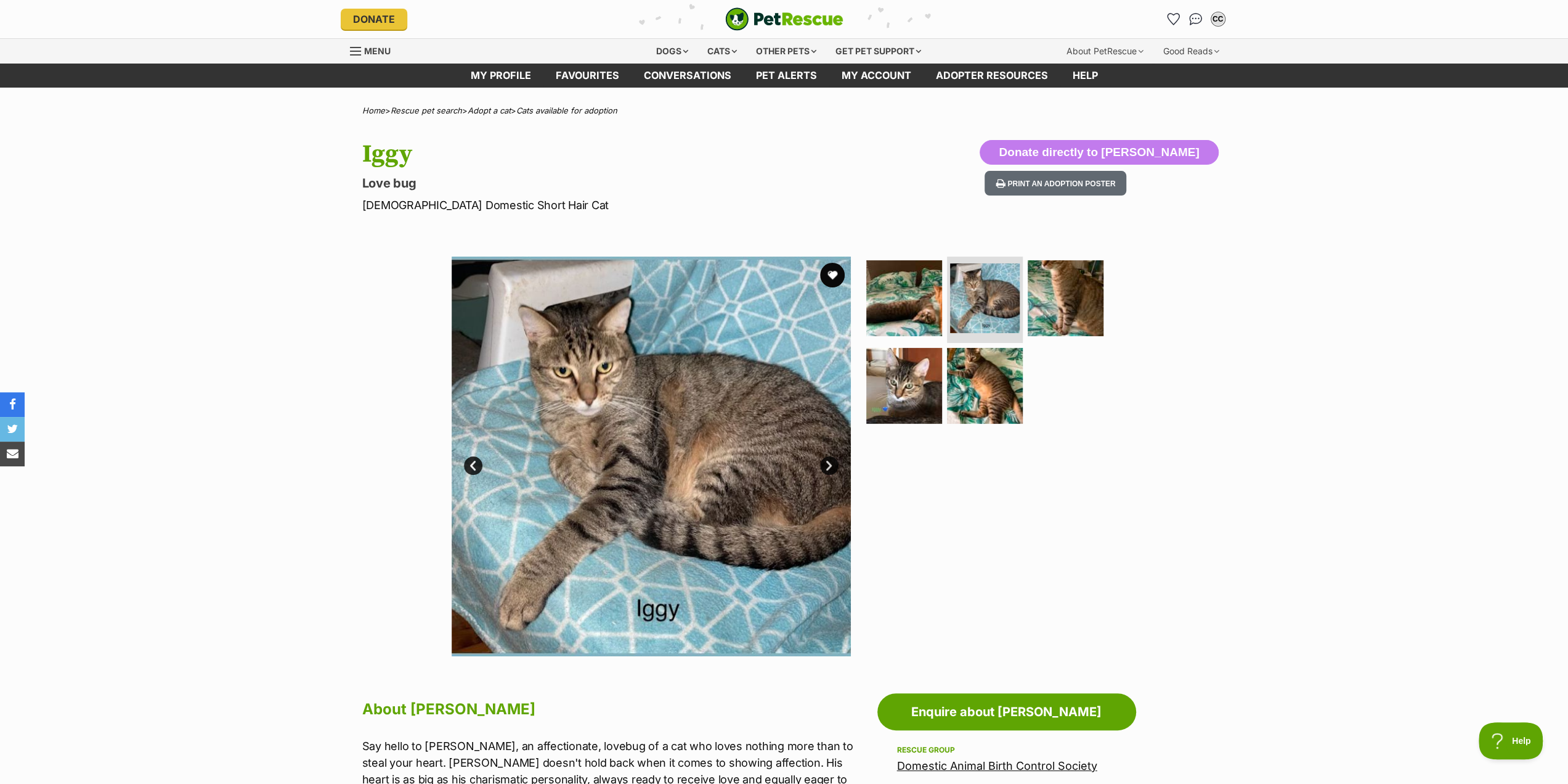
click at [475, 467] on link "Prev" at bounding box center [473, 464] width 18 height 18
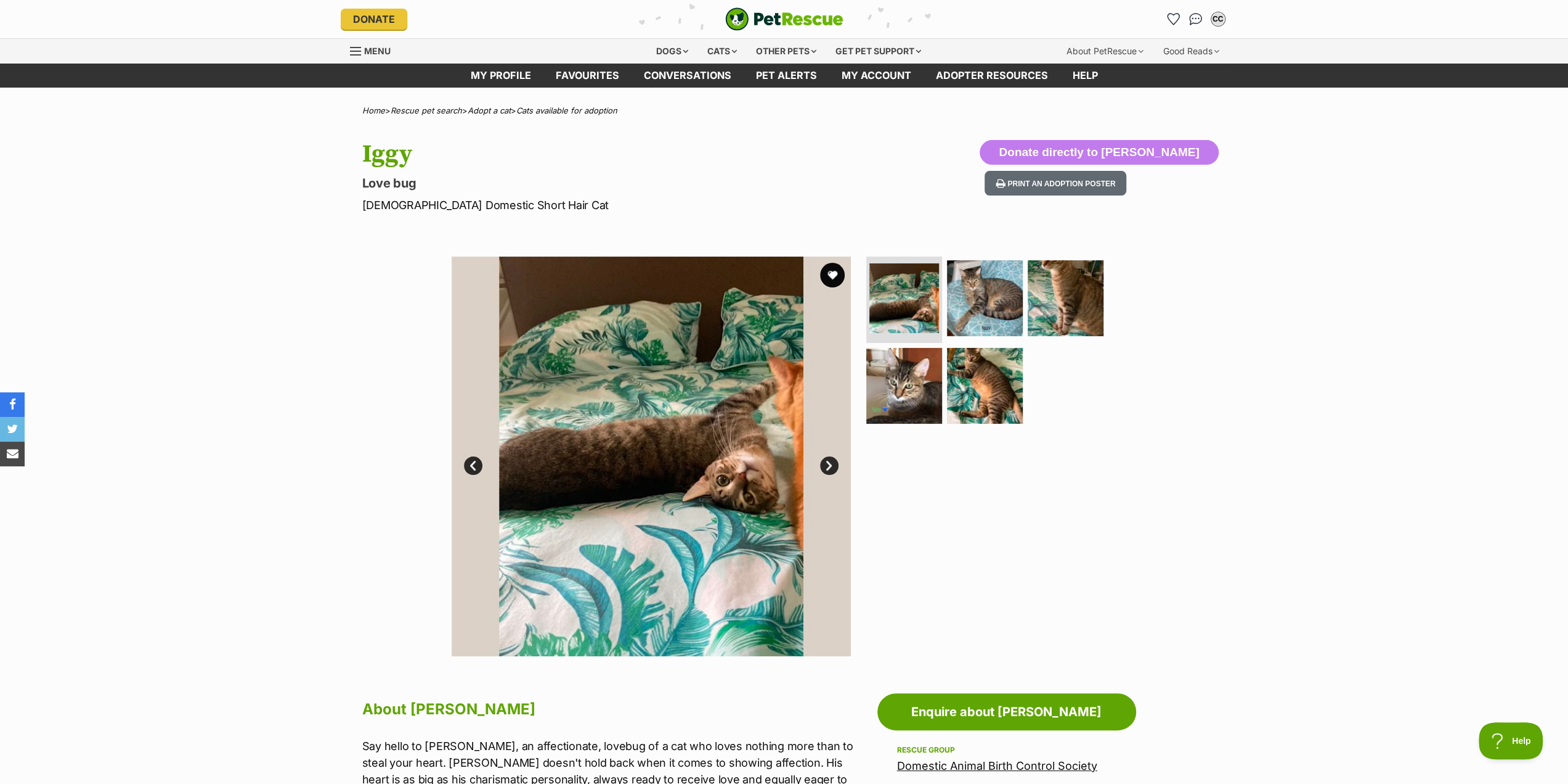
click at [475, 467] on link "Prev" at bounding box center [473, 464] width 18 height 18
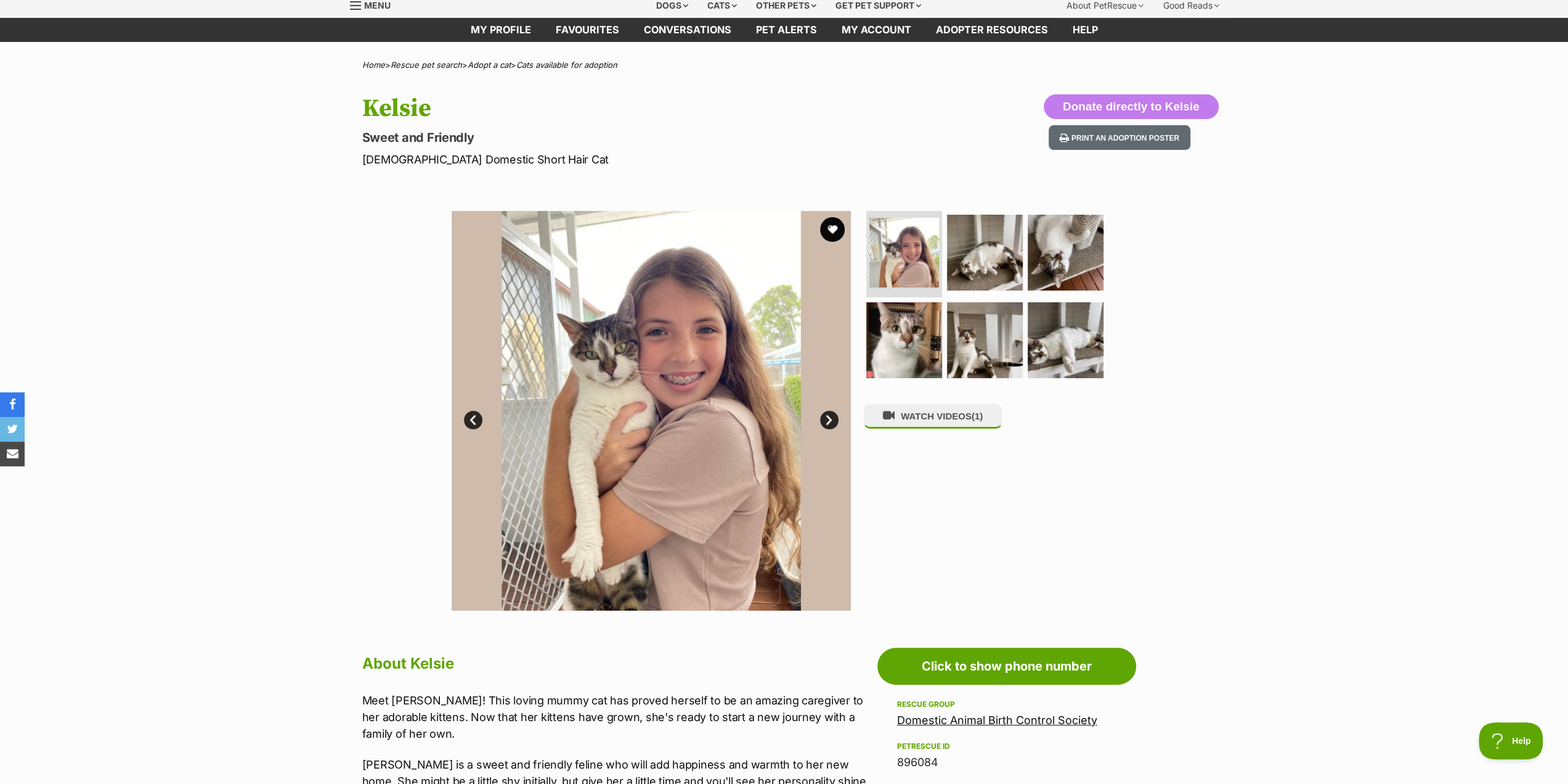
scroll to position [124, 0]
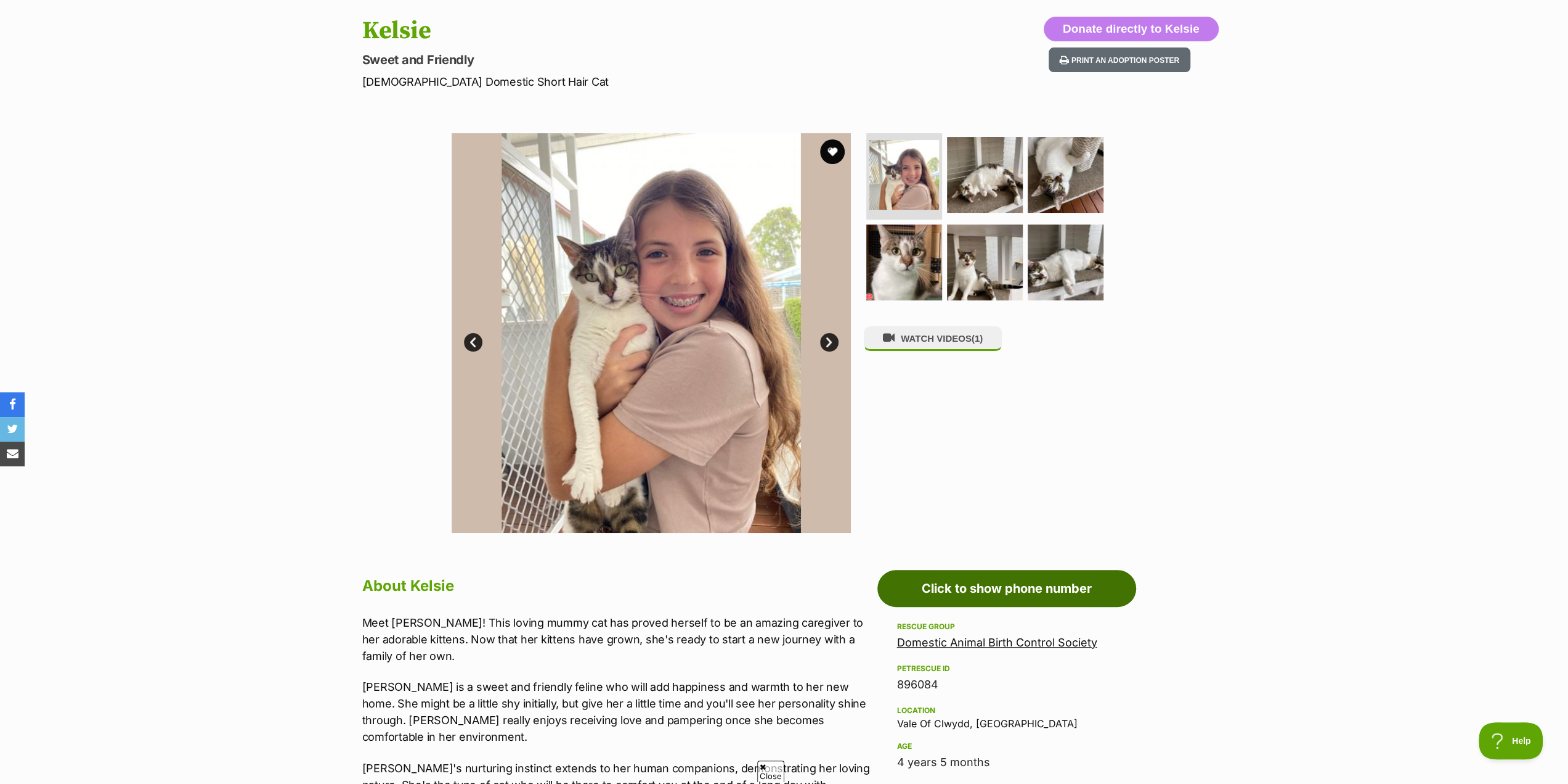
click at [1079, 597] on link "Click to show phone number" at bounding box center [1007, 588] width 259 height 37
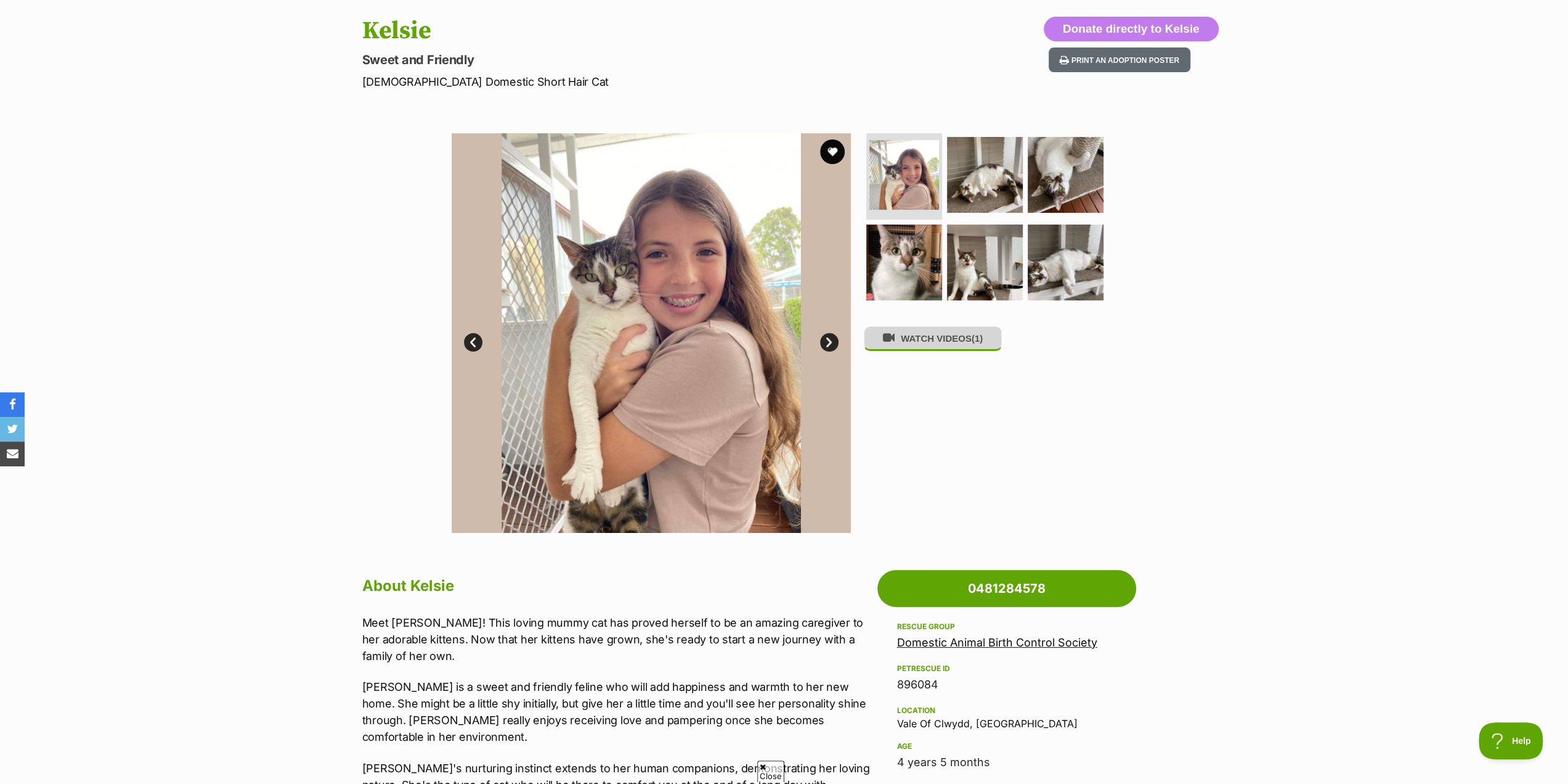
click at [934, 350] on button "WATCH VIDEOS (1)" at bounding box center [932, 338] width 138 height 24
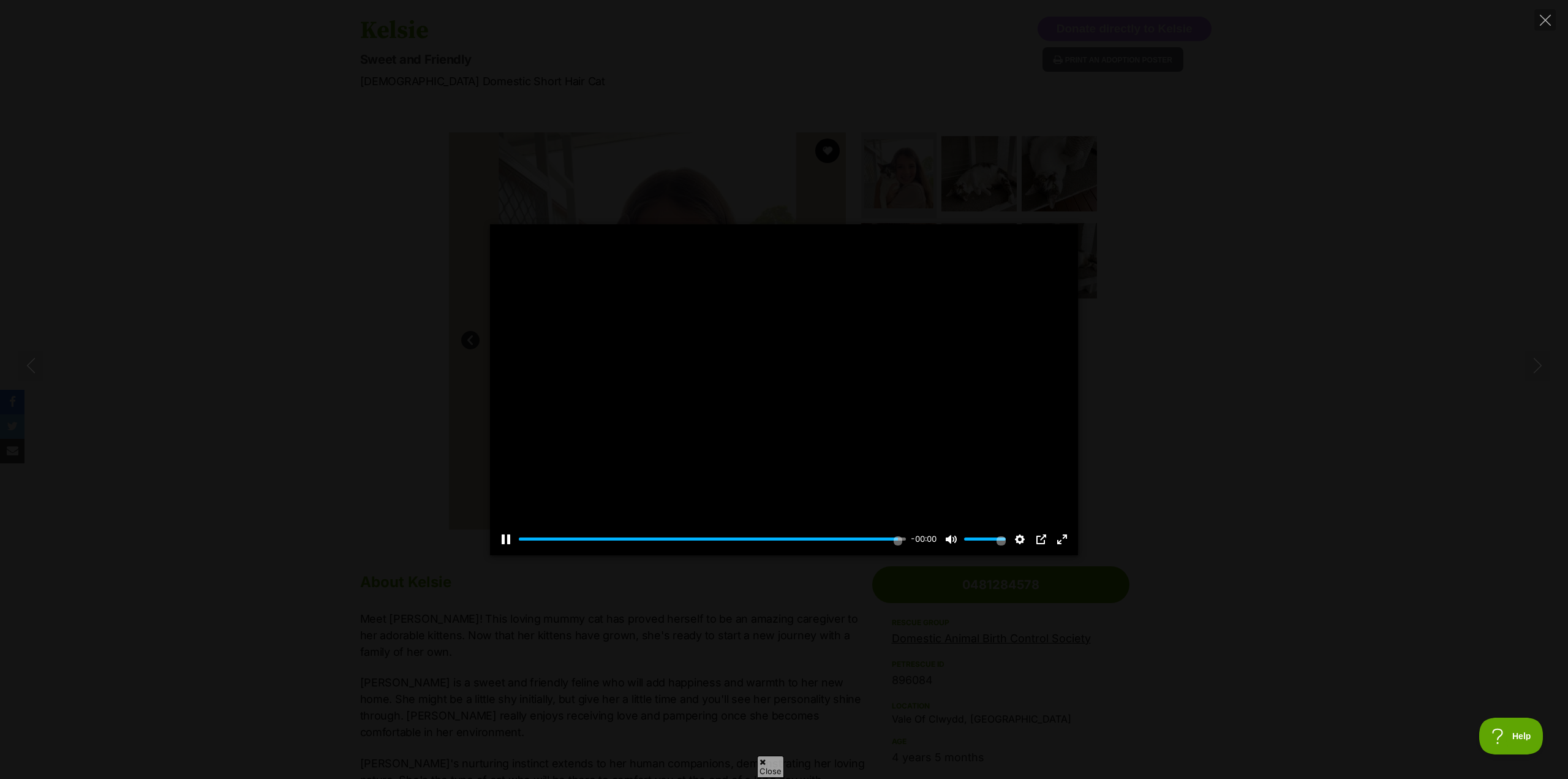
type input "100"
click at [1543, 15] on icon "Close" at bounding box center [1545, 21] width 11 height 11
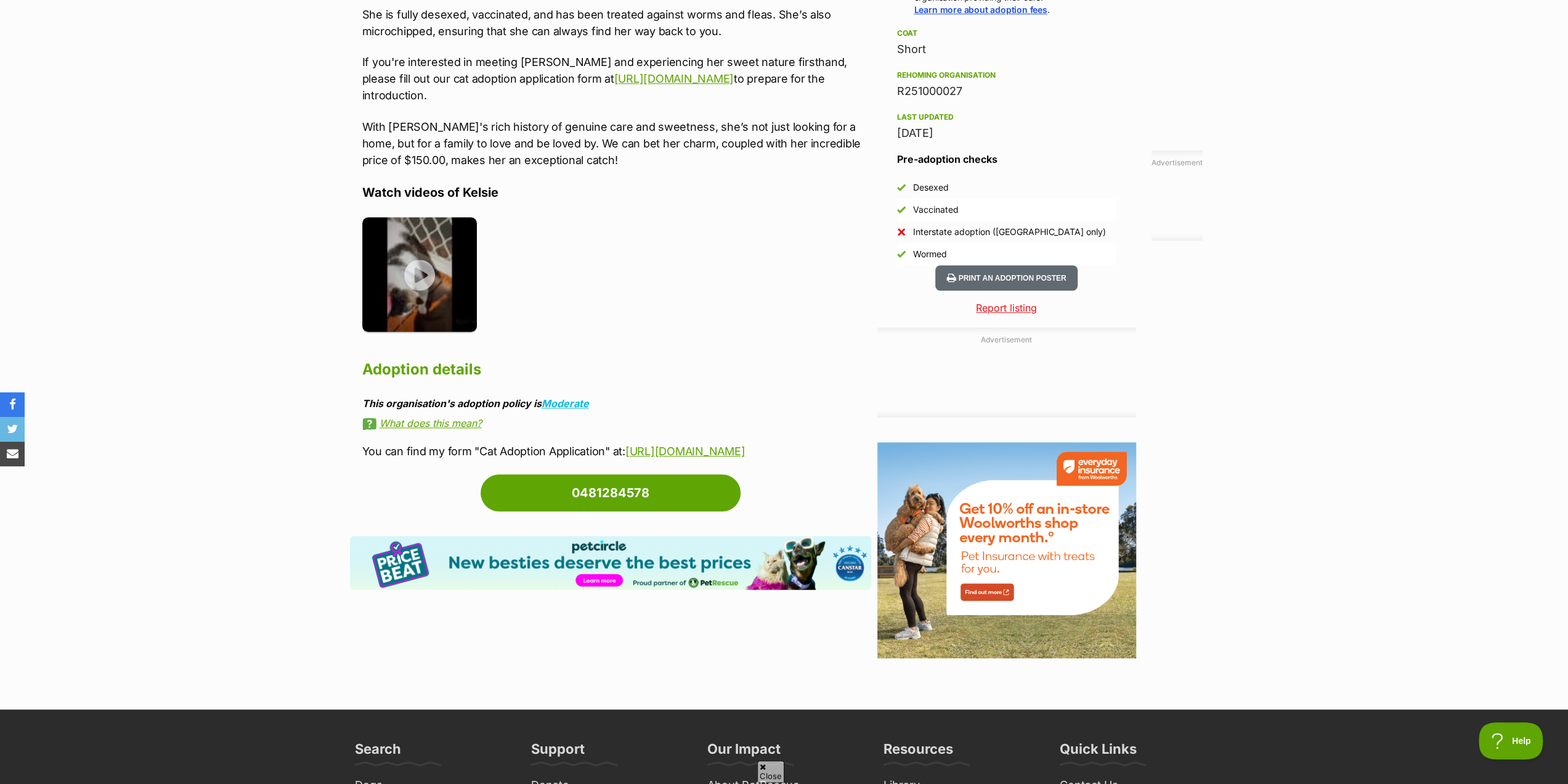
scroll to position [987, 0]
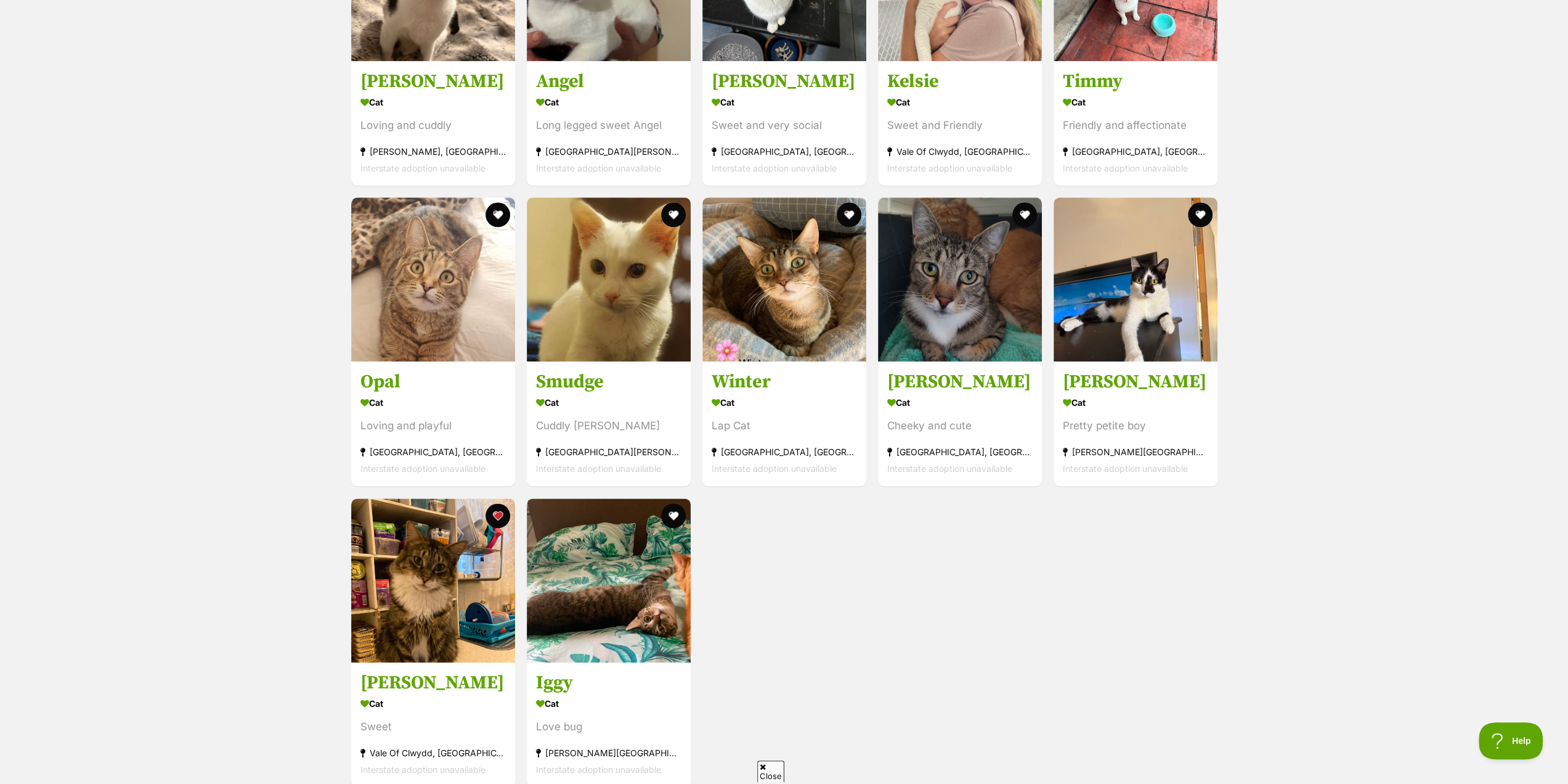
scroll to position [1396, 0]
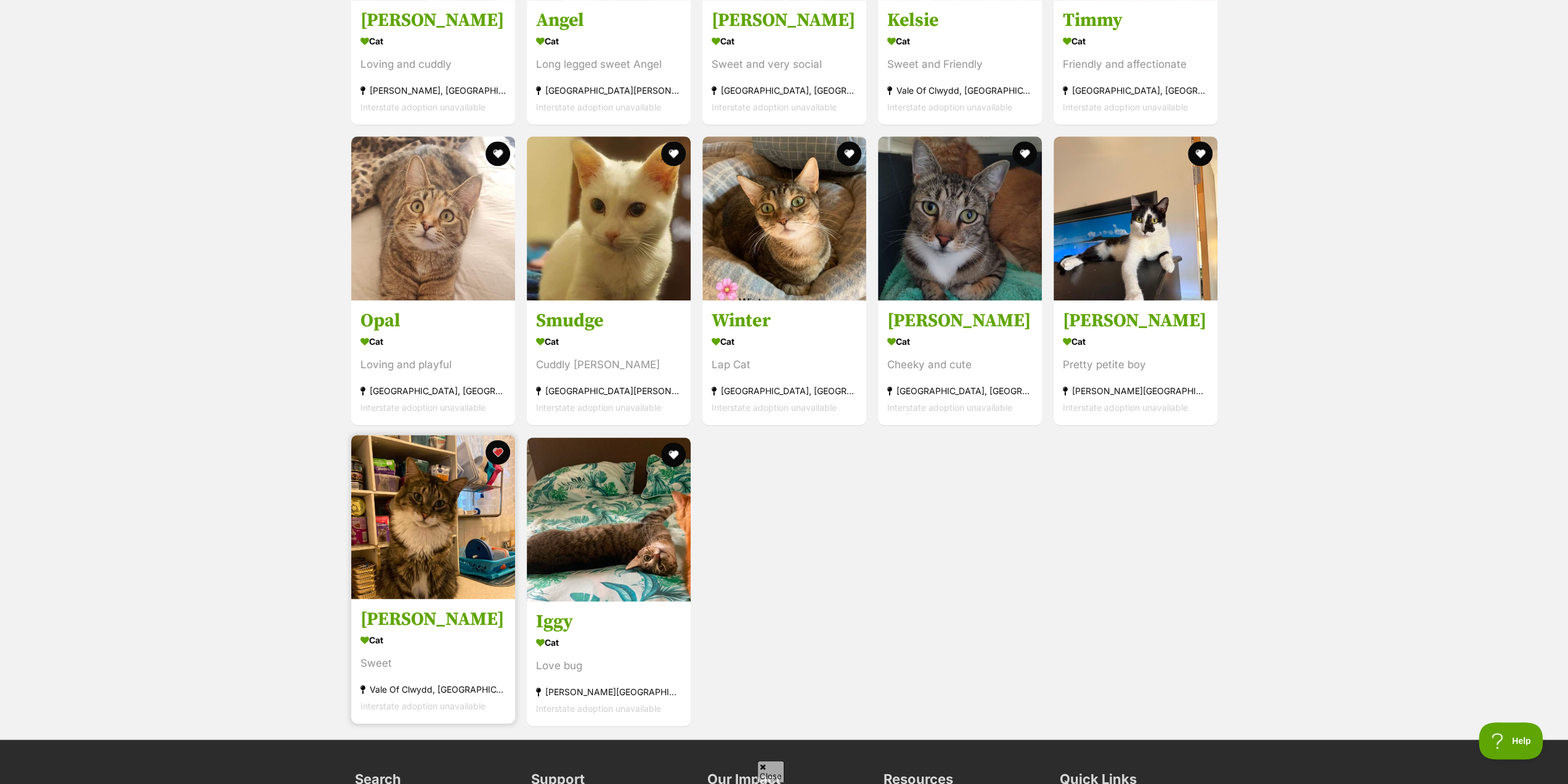
click at [420, 547] on img at bounding box center [433, 517] width 164 height 164
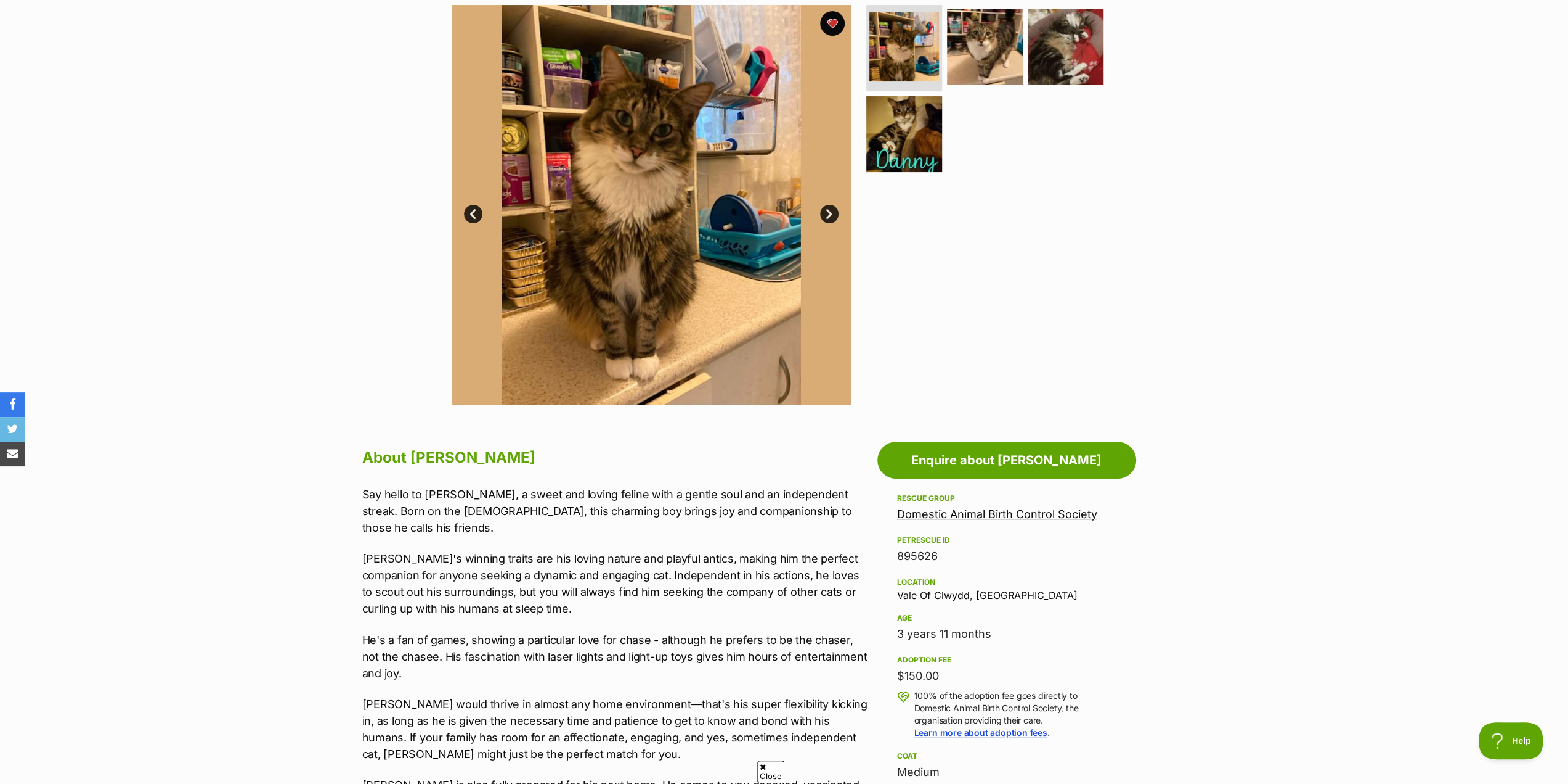
scroll to position [185, 0]
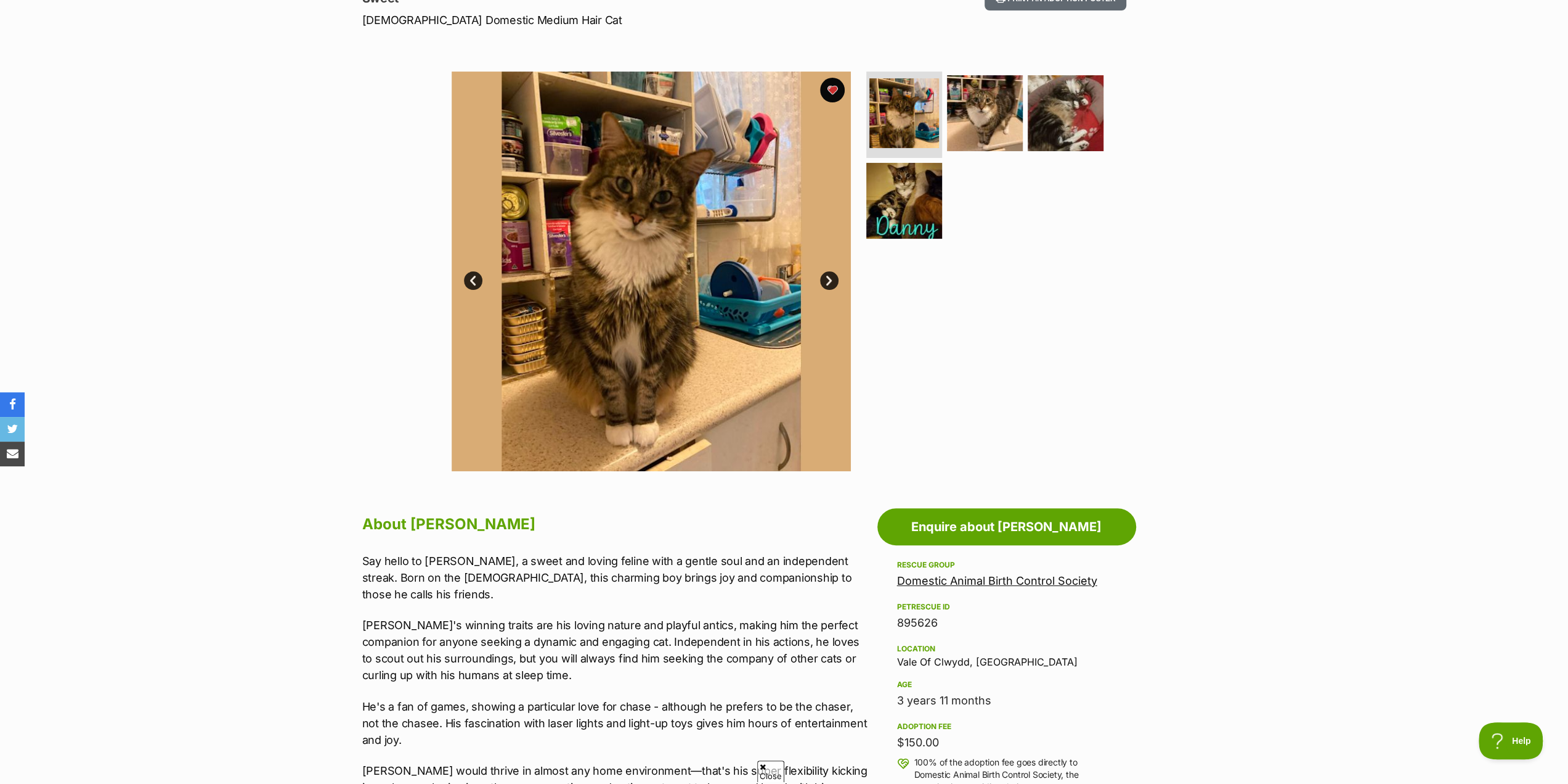
click at [826, 279] on link "Next" at bounding box center [828, 280] width 18 height 18
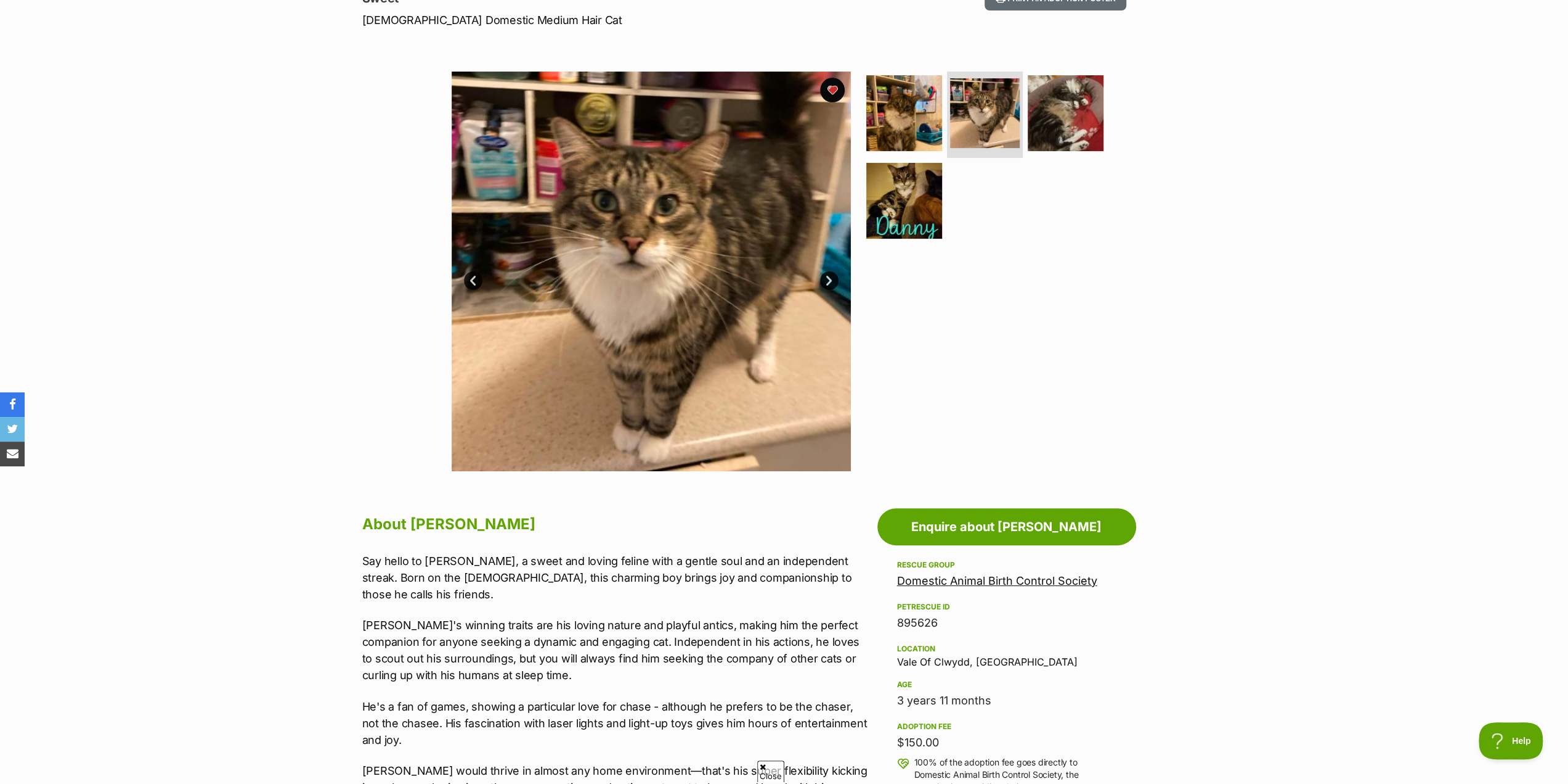
click at [827, 284] on link "Next" at bounding box center [828, 280] width 18 height 18
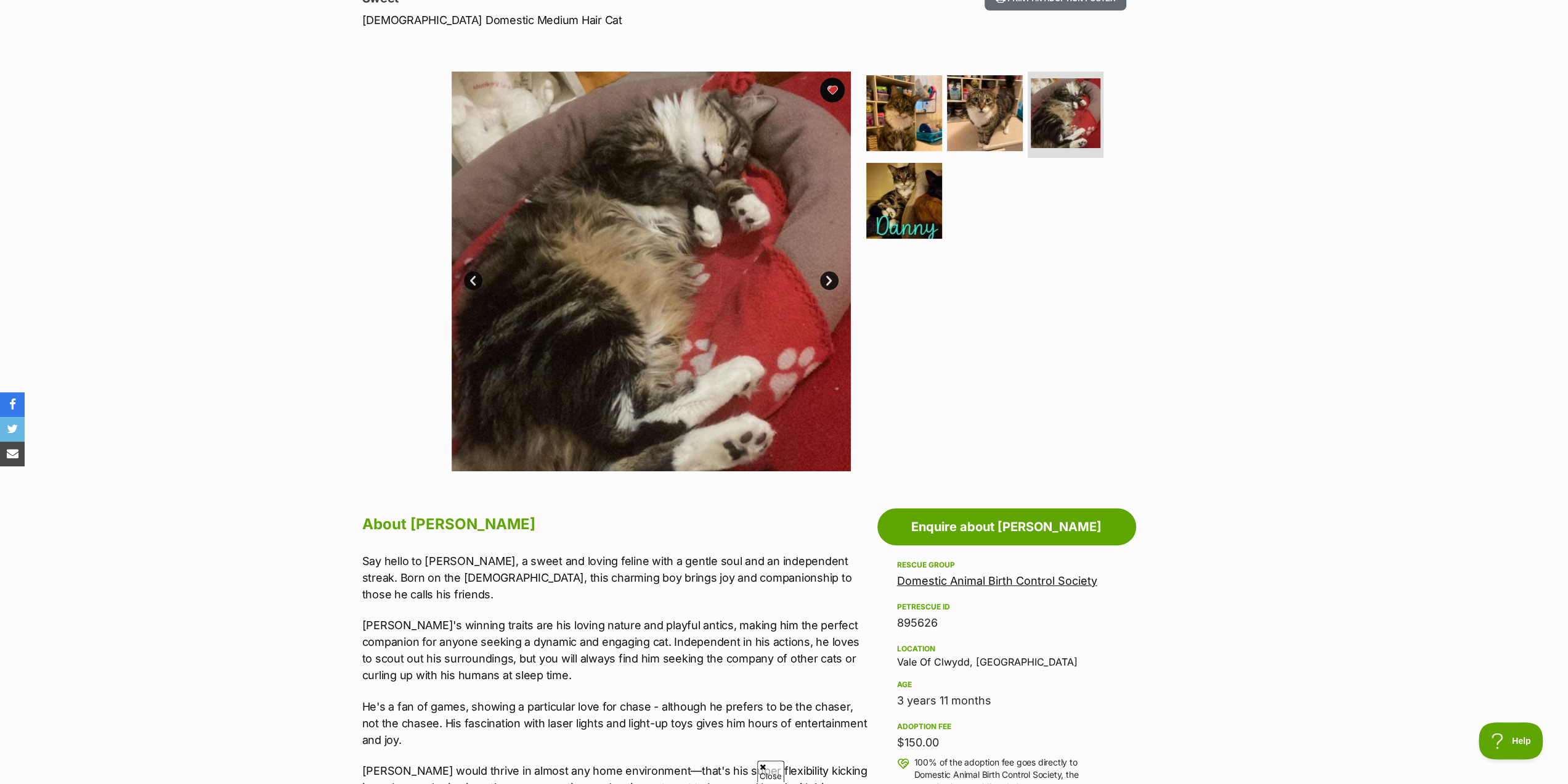
click at [827, 284] on link "Next" at bounding box center [828, 280] width 18 height 18
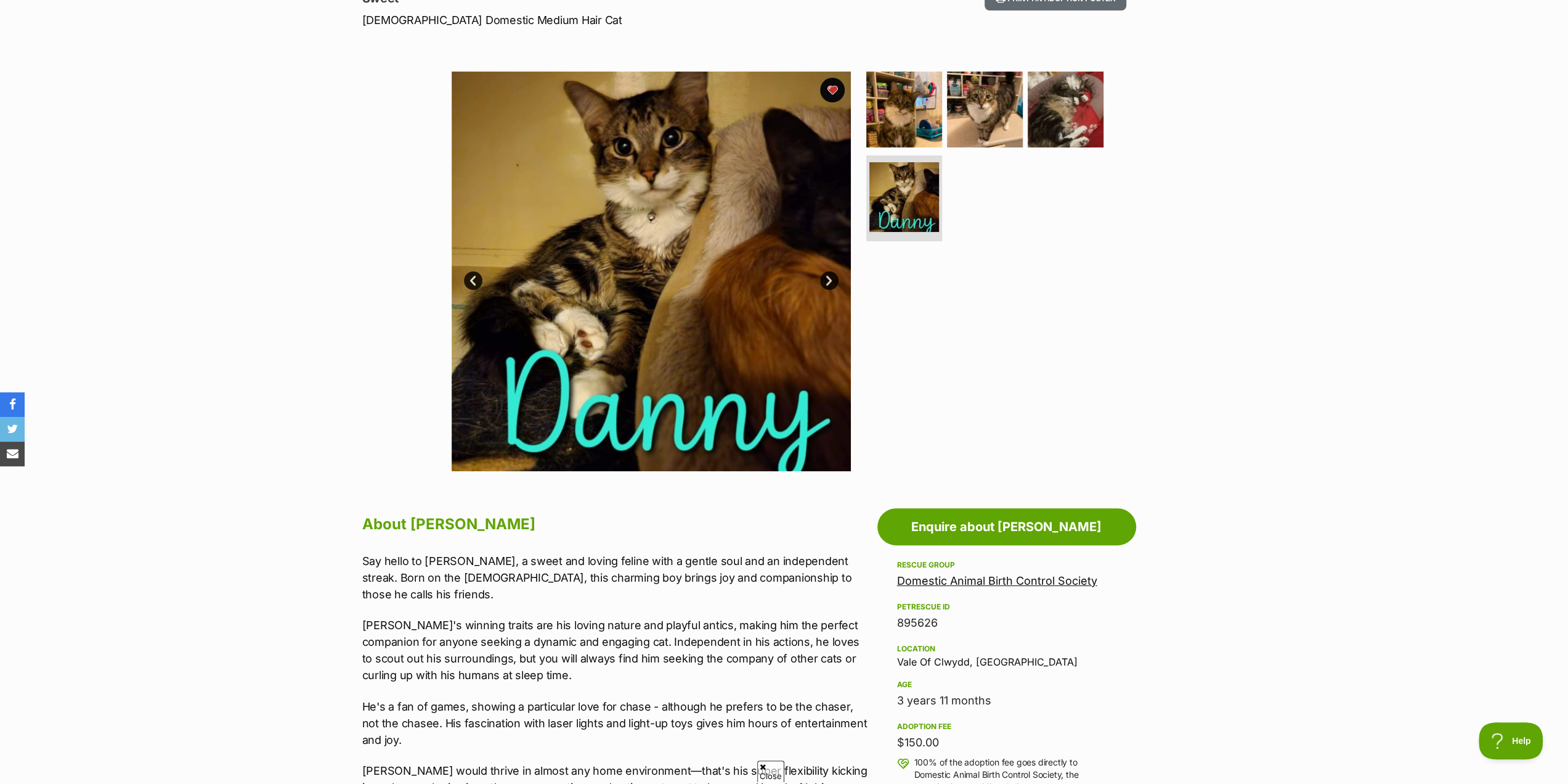
click at [196, 245] on div "Available 4 of 4 images 4 of 4 images 4 of 4 images 4 of 4 images Next Prev 1 2…" at bounding box center [784, 262] width 1568 height 418
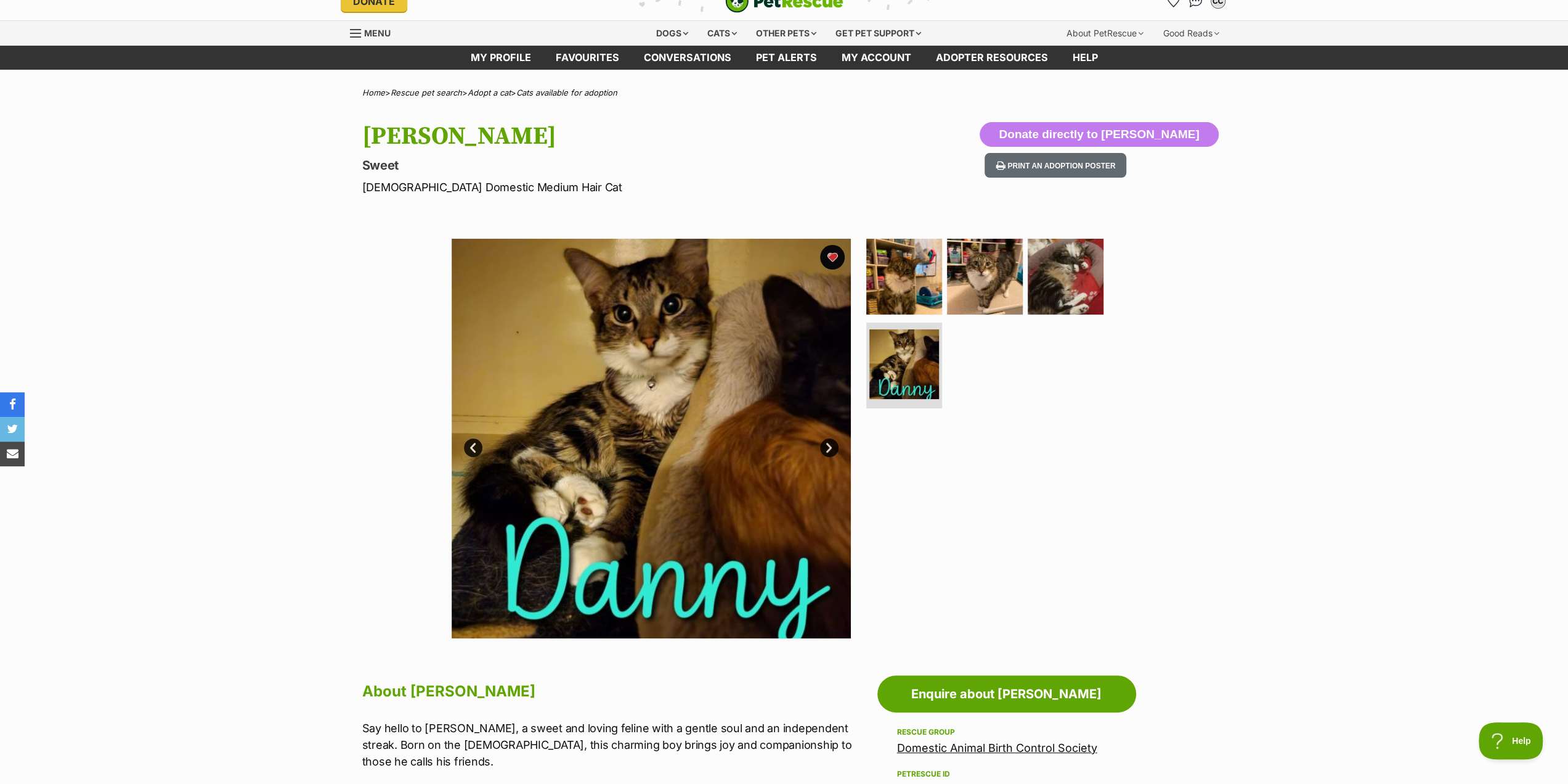
scroll to position [0, 0]
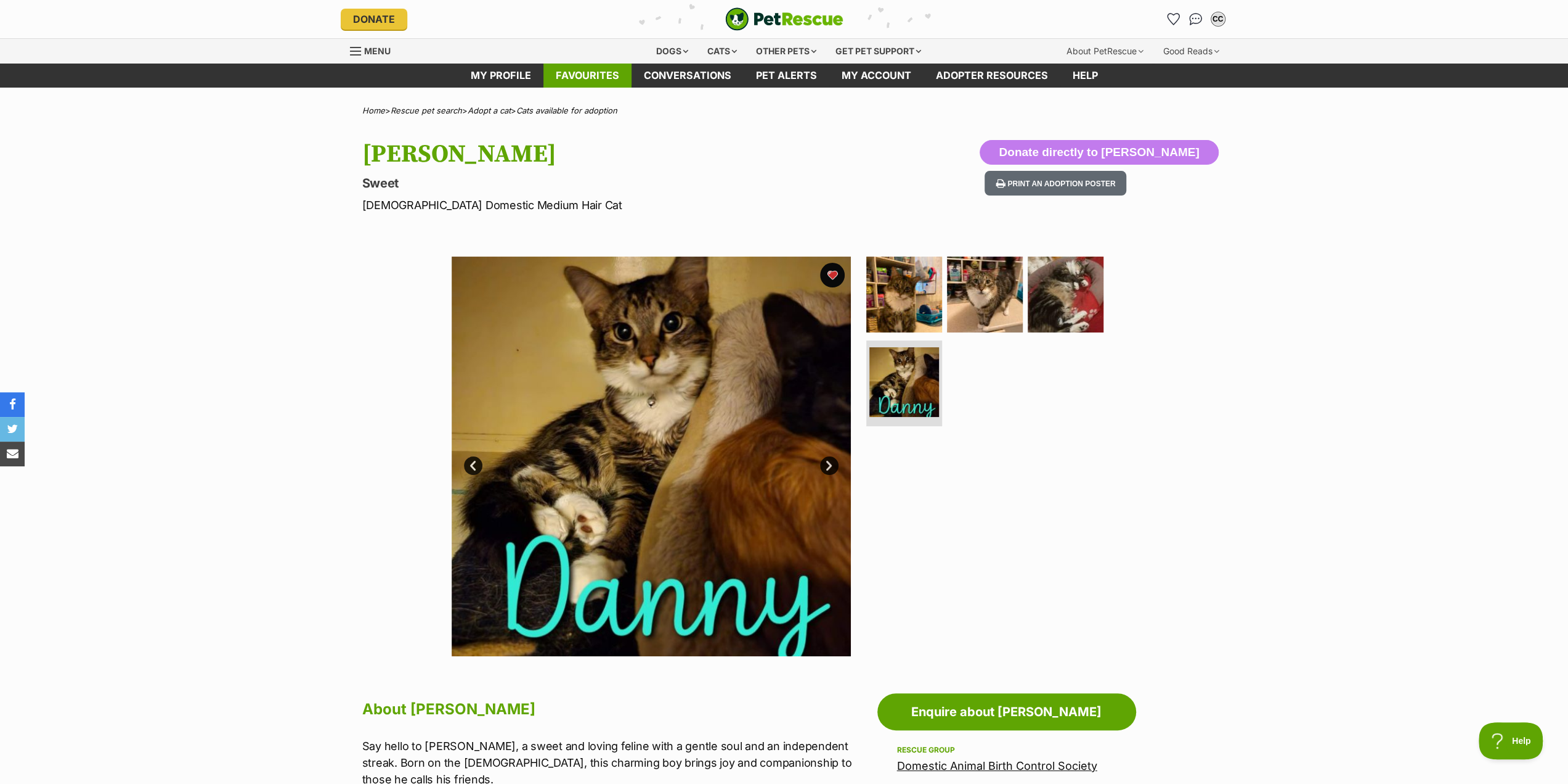
click at [589, 78] on link "Favourites" at bounding box center [588, 75] width 88 height 24
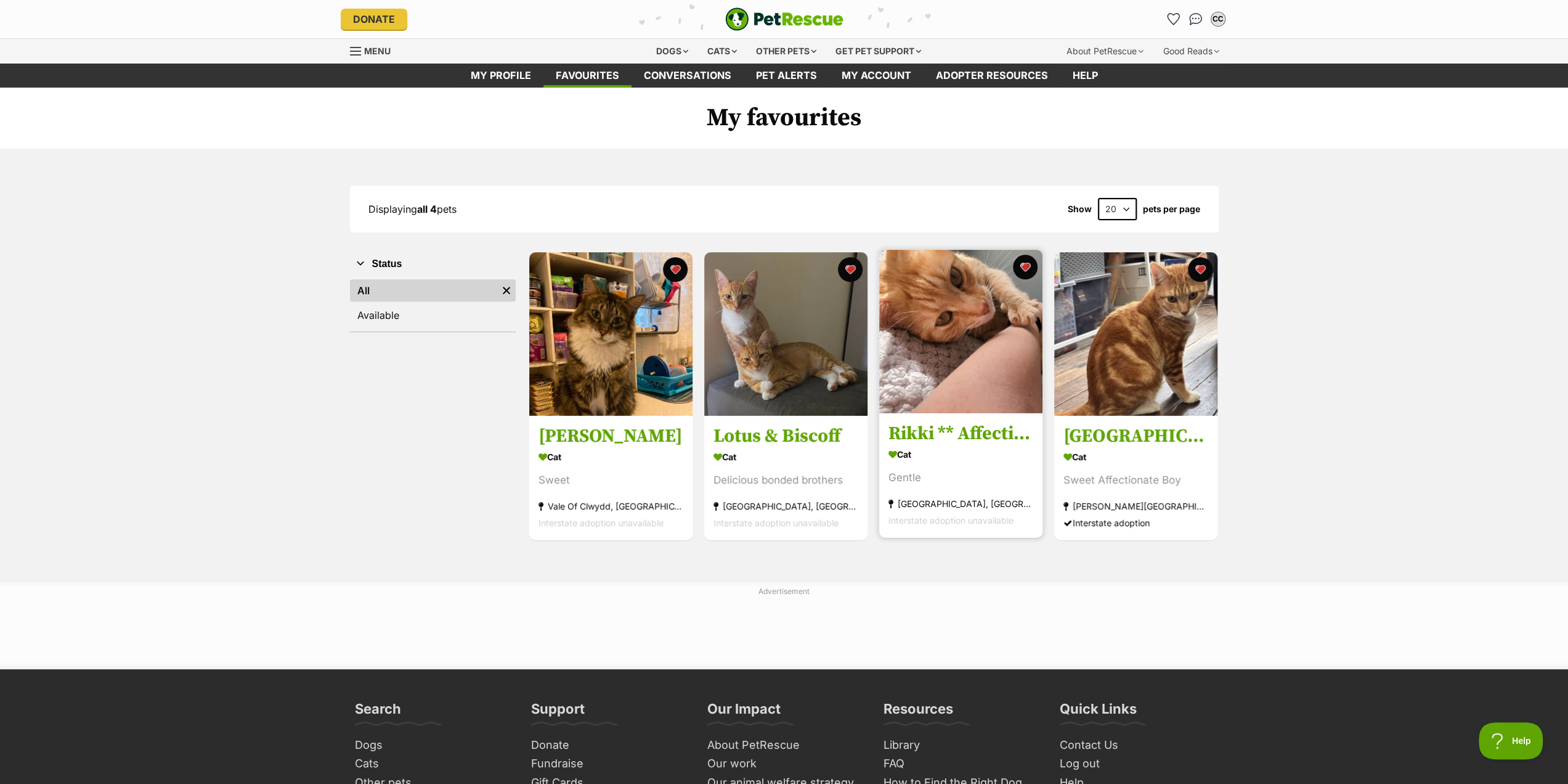
click at [970, 337] on img at bounding box center [961, 331] width 164 height 164
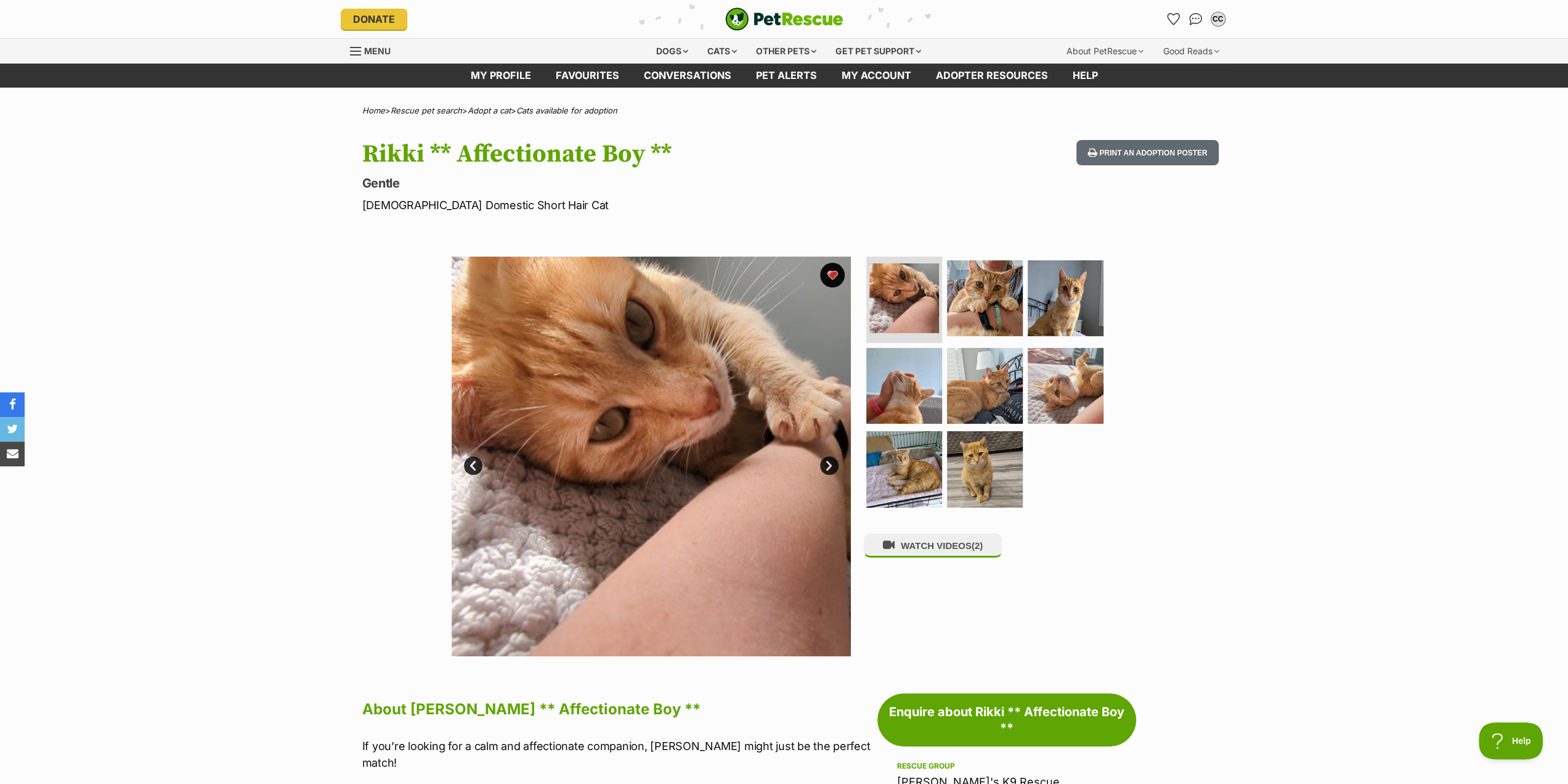
click at [825, 461] on link "Next" at bounding box center [828, 464] width 18 height 18
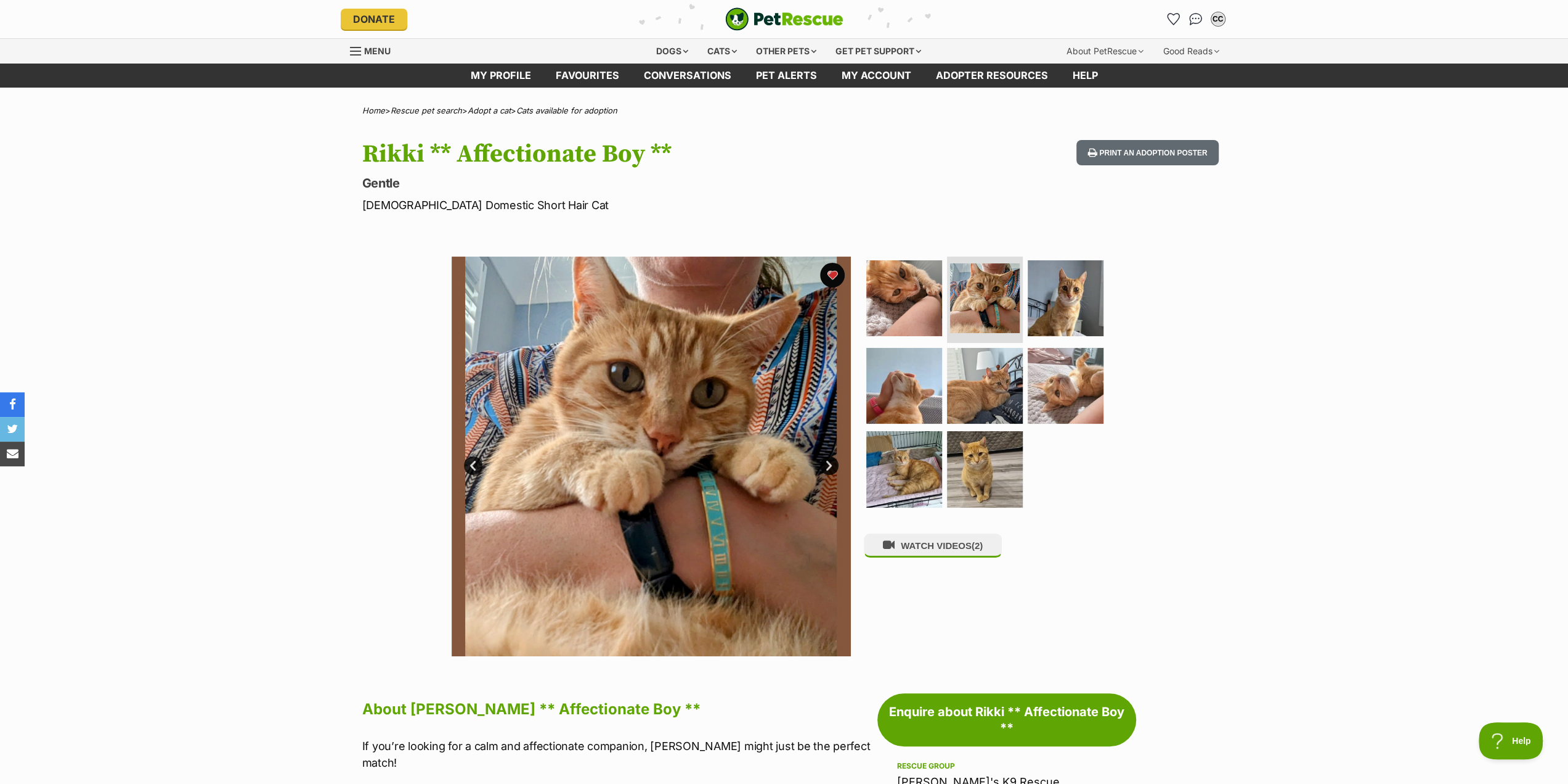
click at [825, 465] on link "Next" at bounding box center [828, 464] width 18 height 18
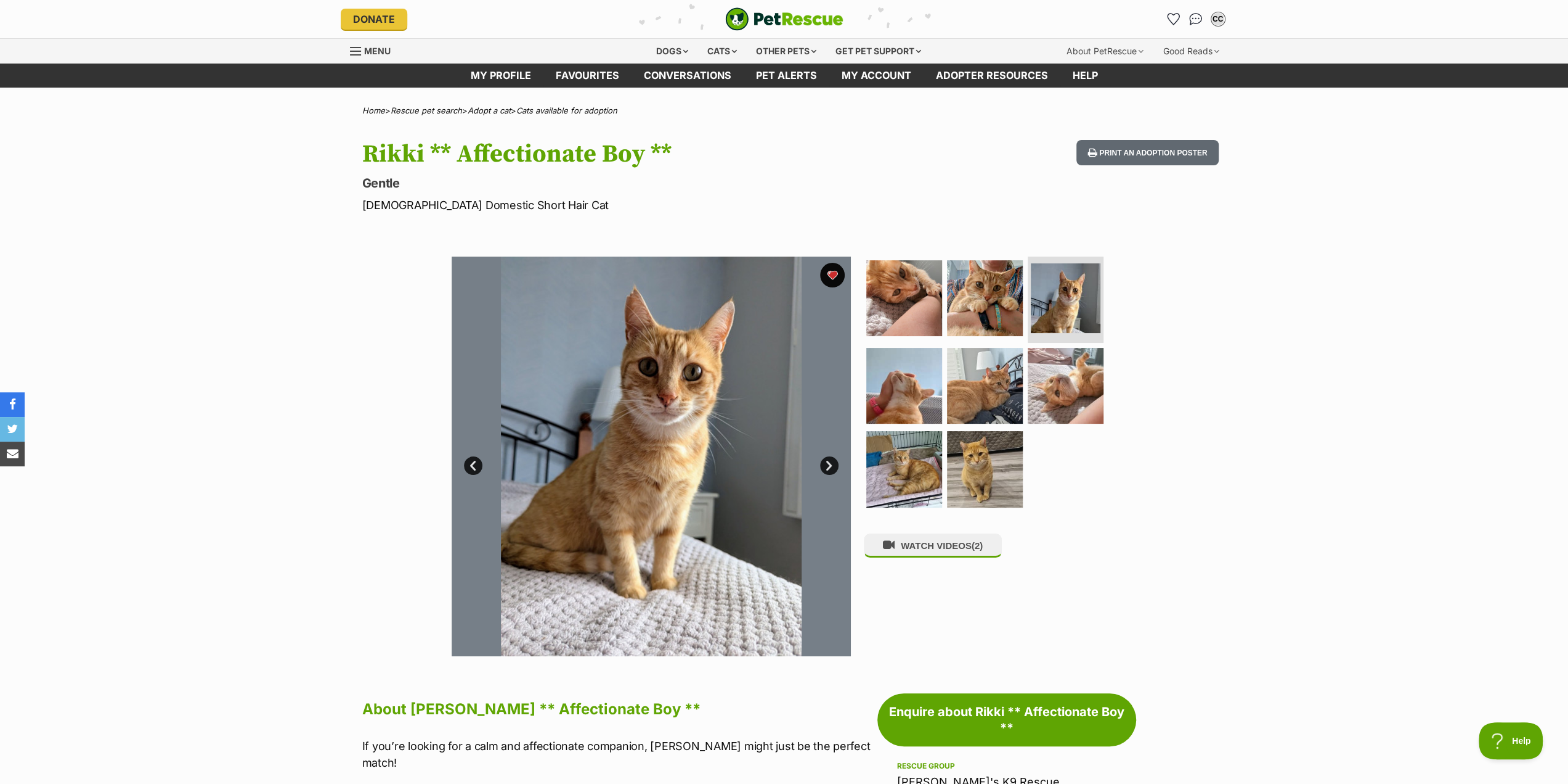
click at [825, 465] on link "Next" at bounding box center [828, 464] width 18 height 18
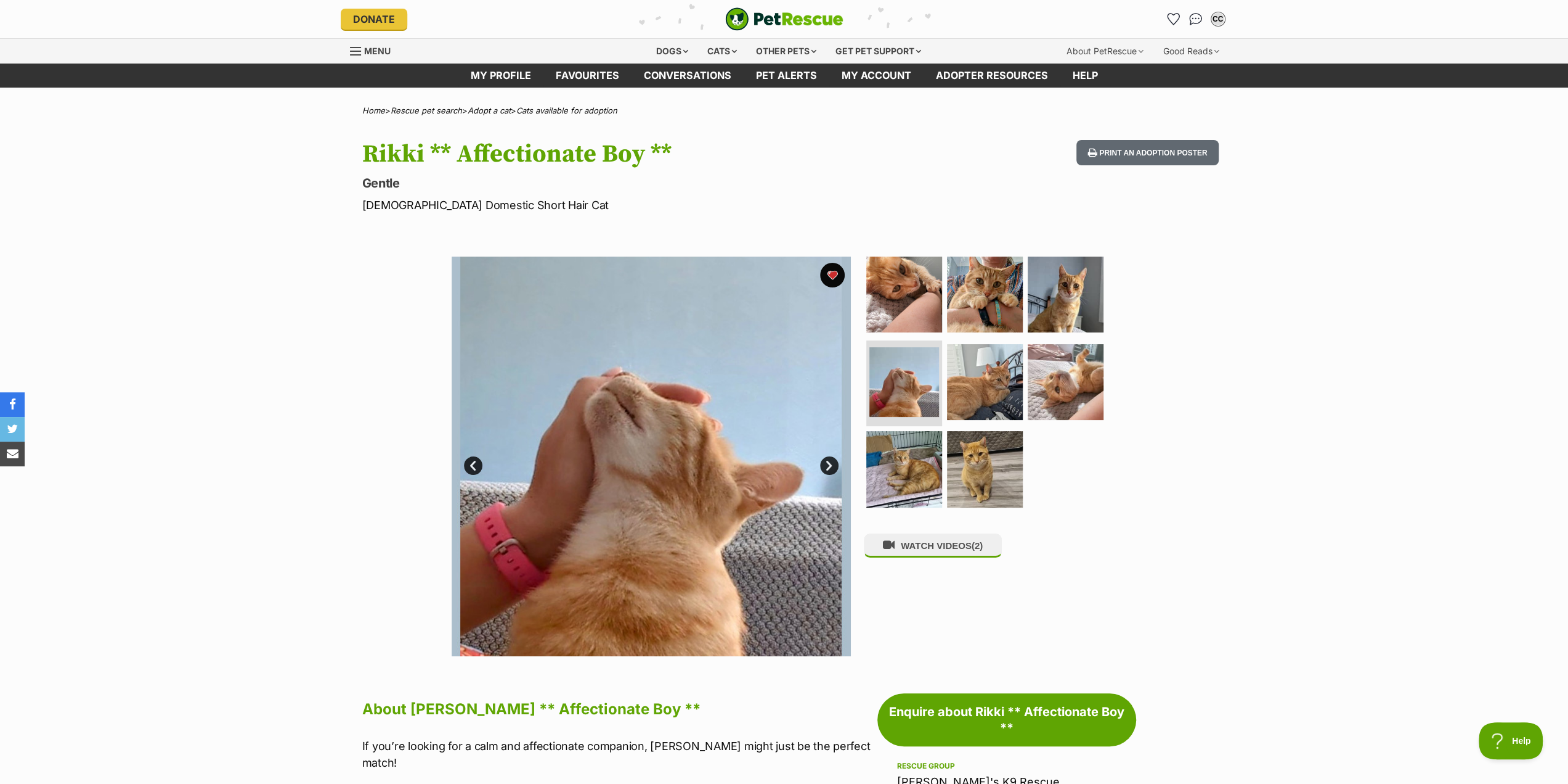
click at [825, 465] on link "Next" at bounding box center [828, 464] width 18 height 18
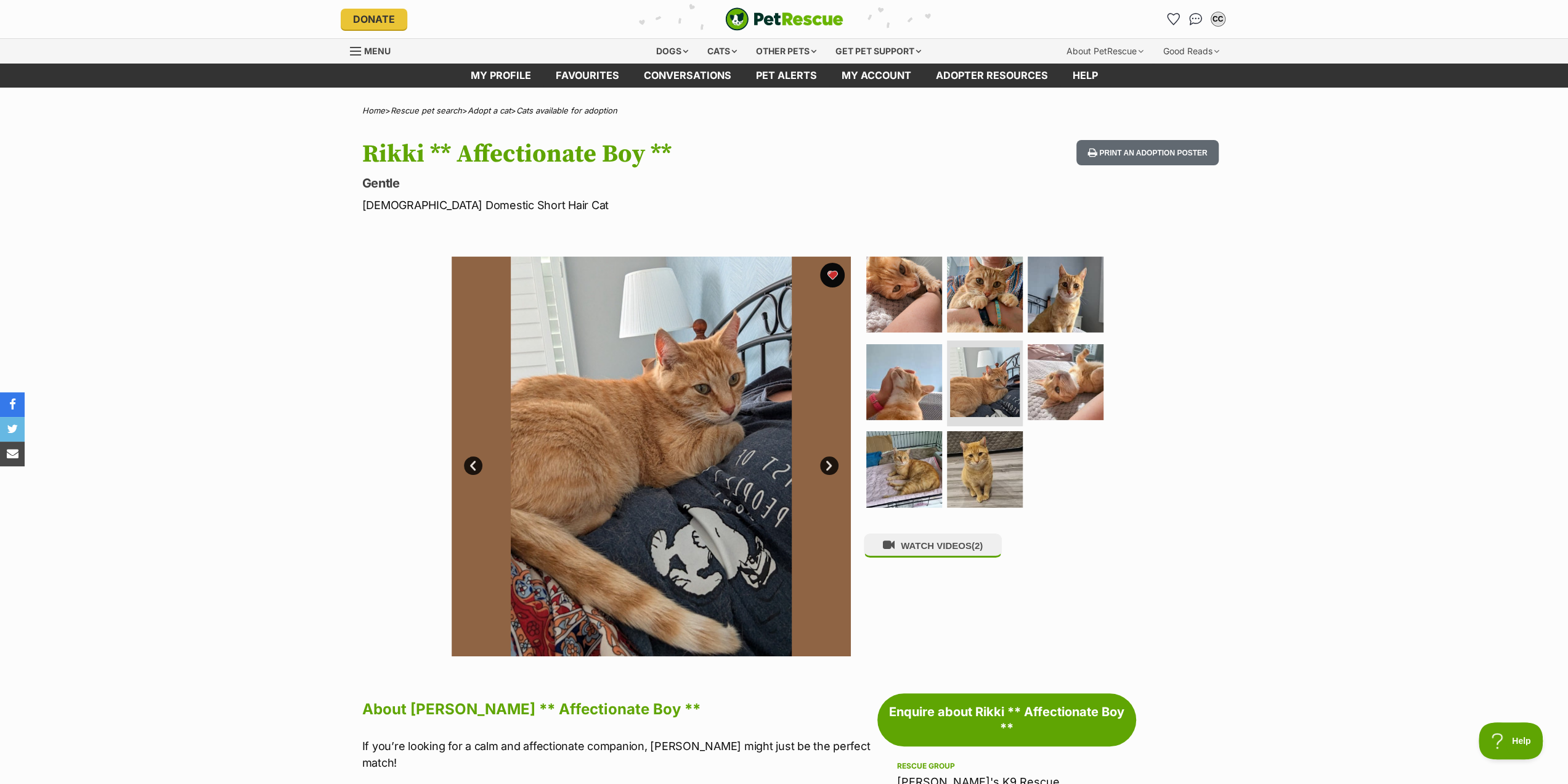
click at [825, 465] on link "Next" at bounding box center [828, 464] width 18 height 18
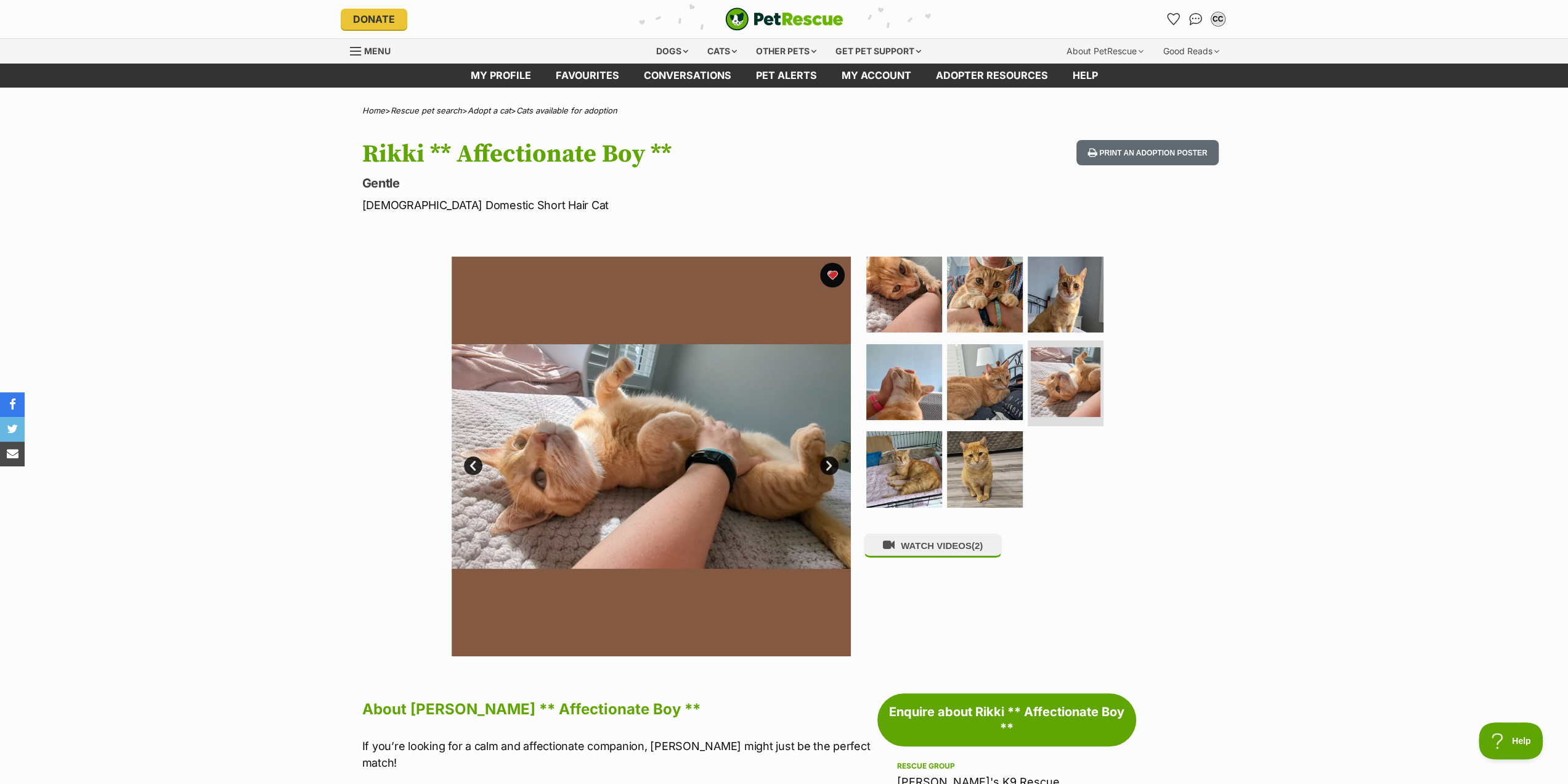
click at [825, 465] on link "Next" at bounding box center [828, 464] width 18 height 18
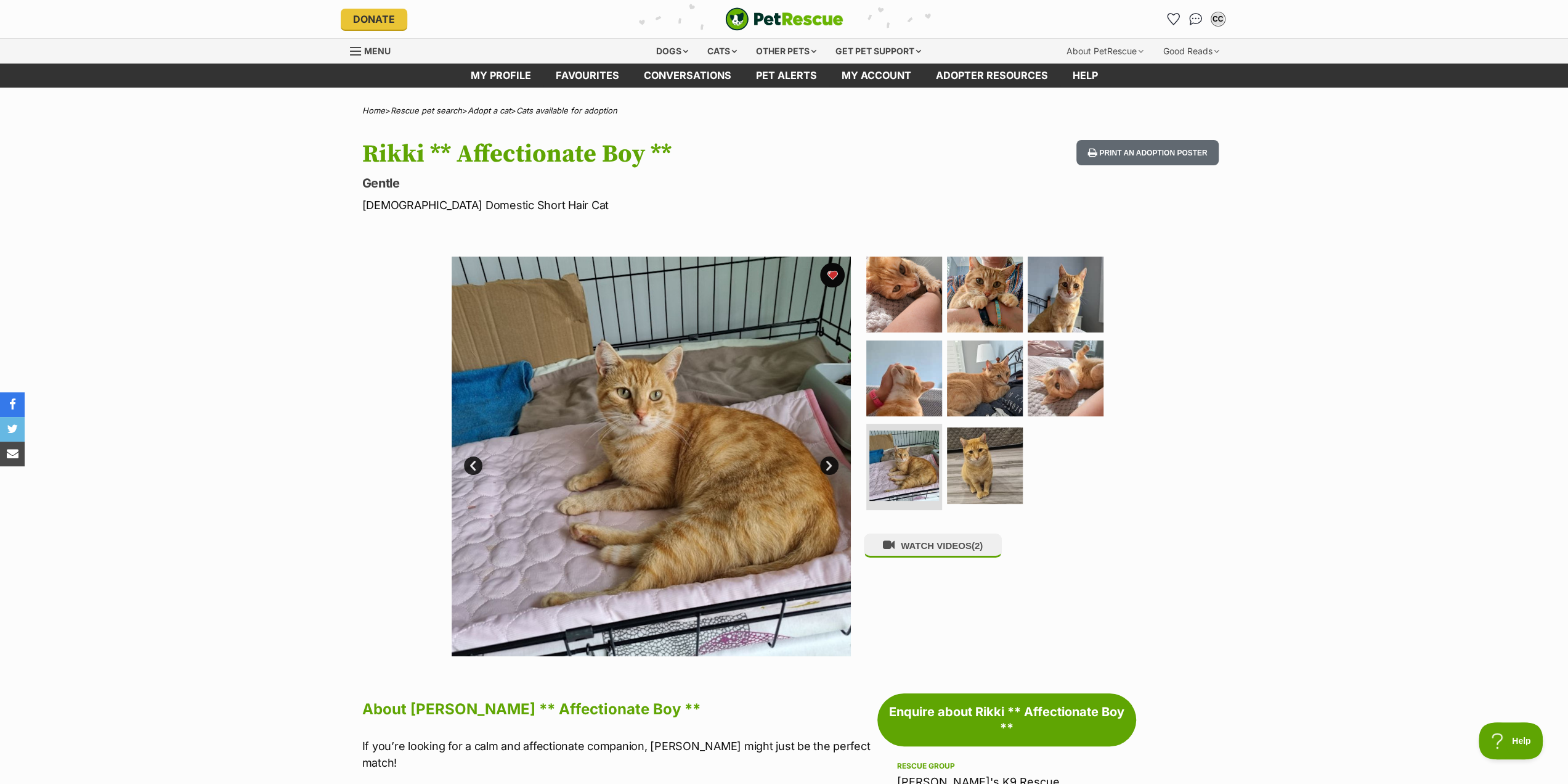
click at [825, 465] on link "Next" at bounding box center [828, 464] width 18 height 18
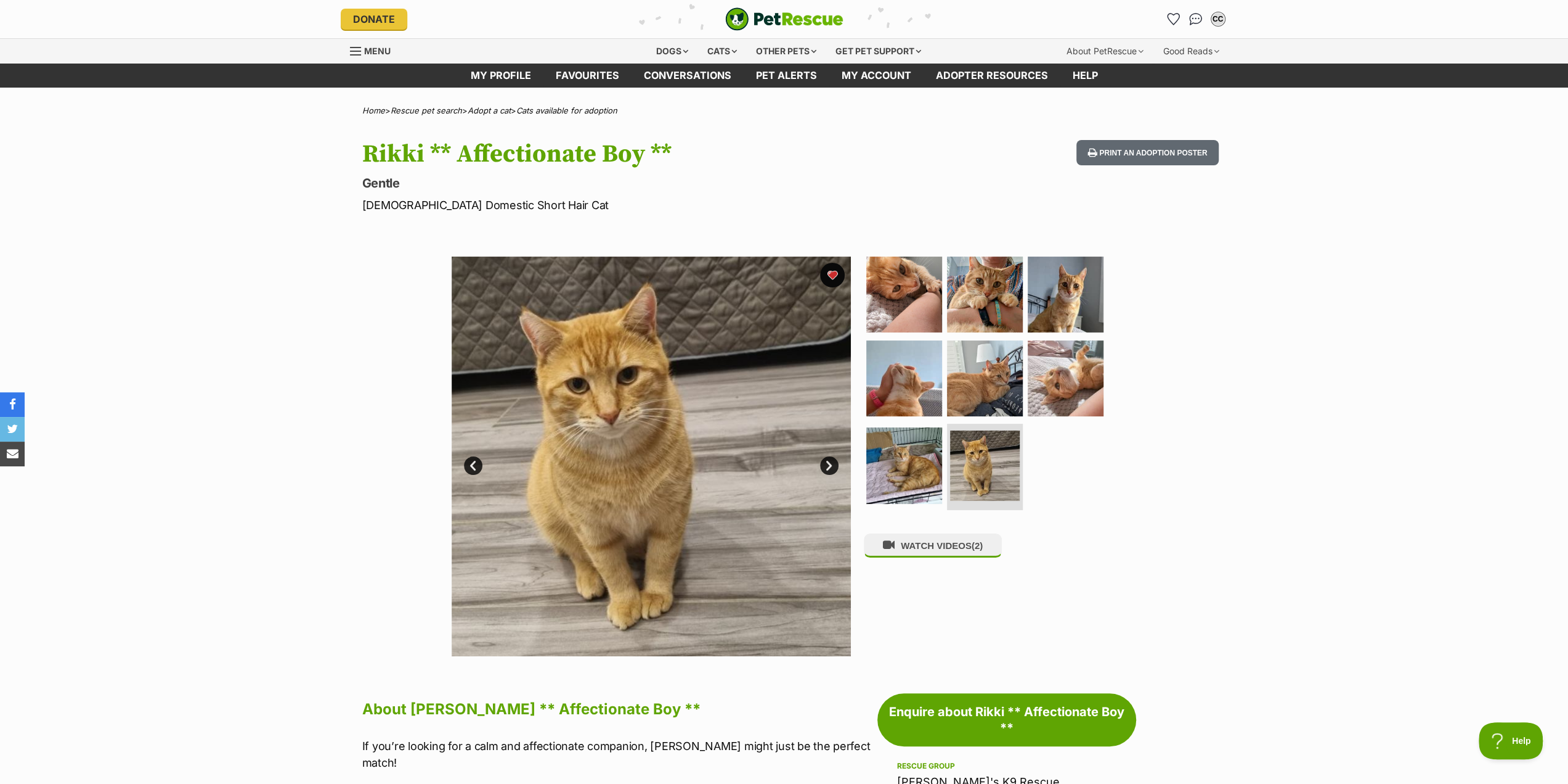
click at [825, 465] on link "Next" at bounding box center [828, 464] width 18 height 18
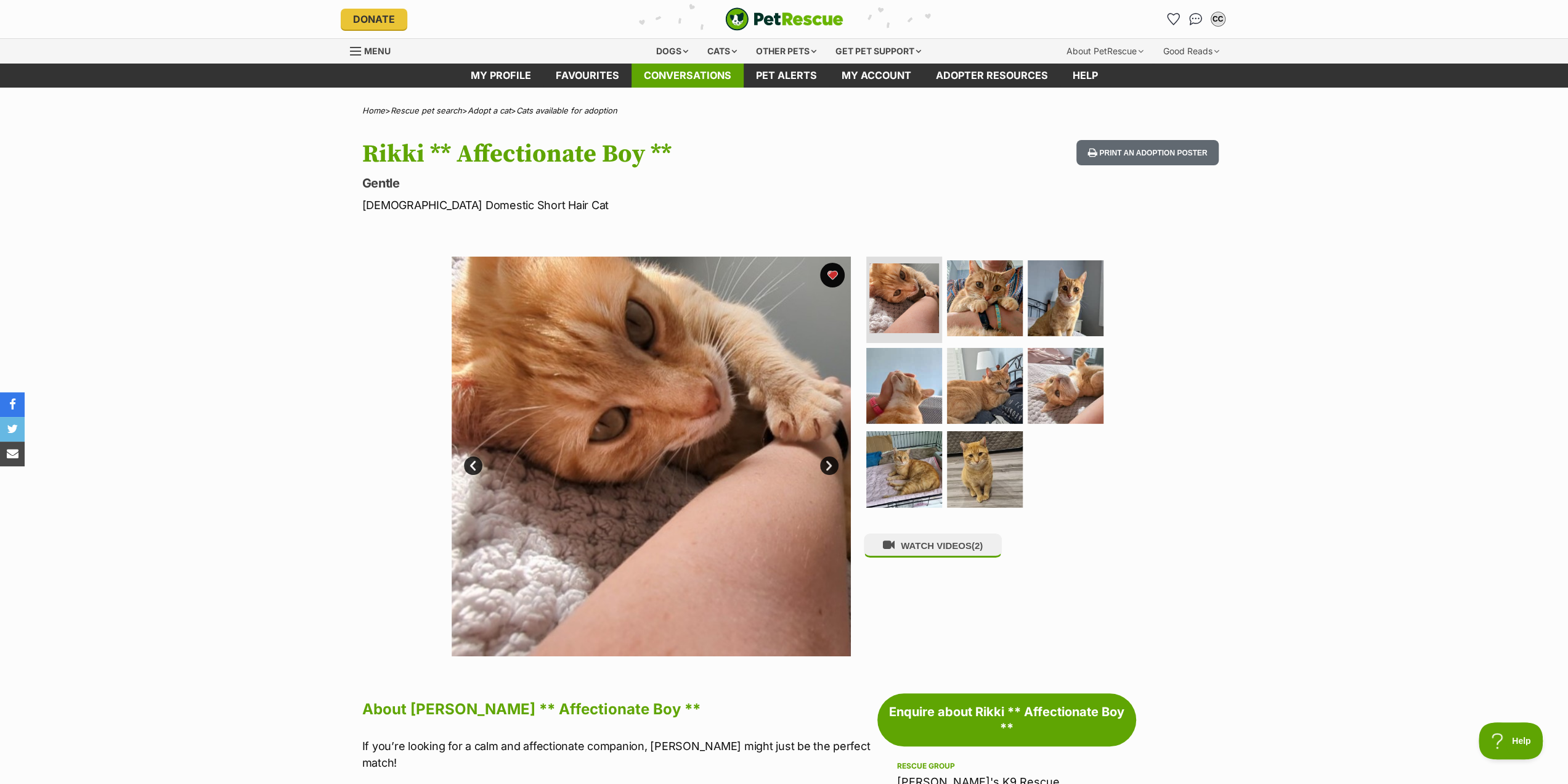
click at [682, 77] on link "Conversations" at bounding box center [687, 75] width 112 height 24
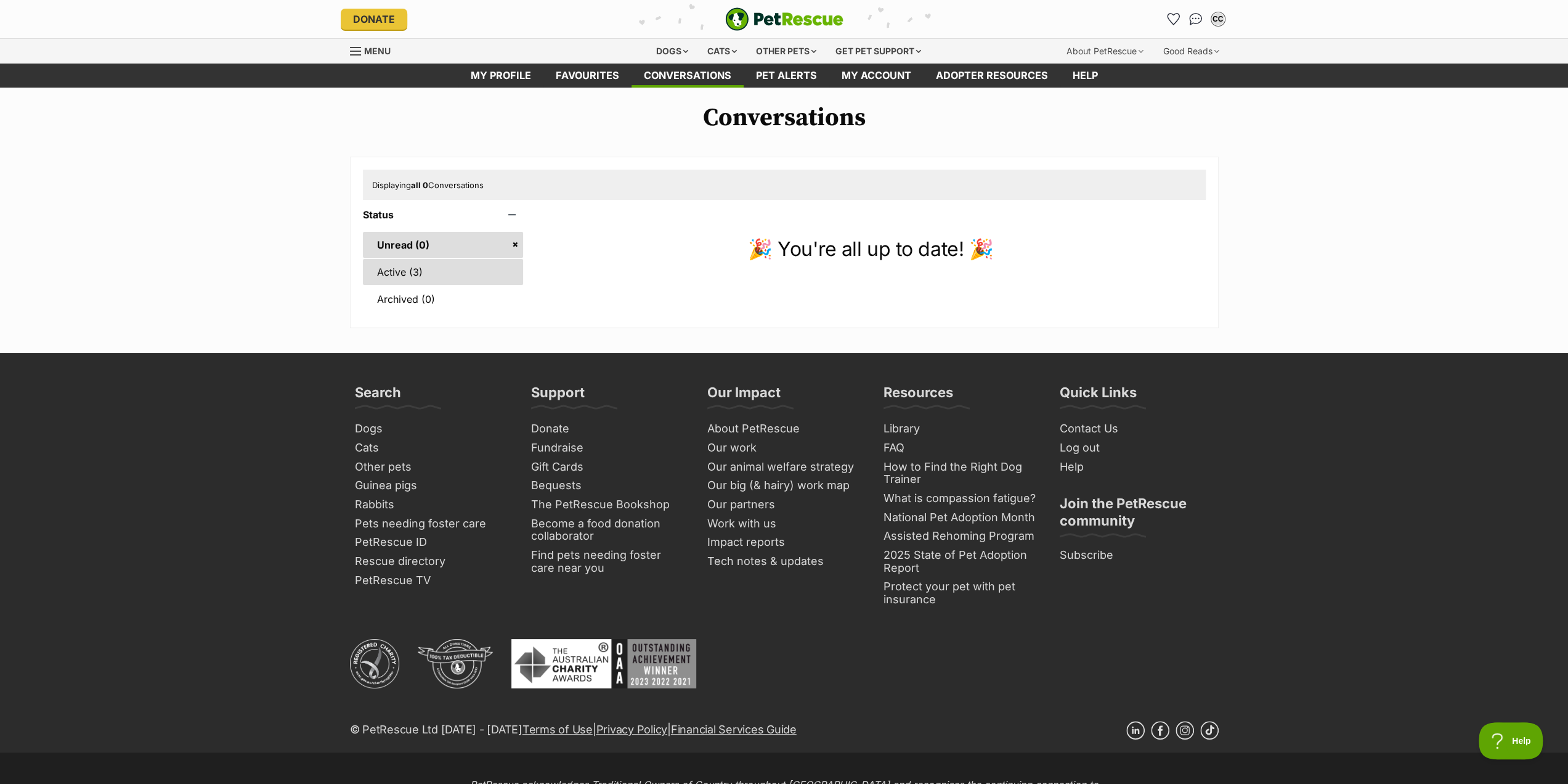
click at [393, 265] on link "Active (3)" at bounding box center [443, 271] width 161 height 26
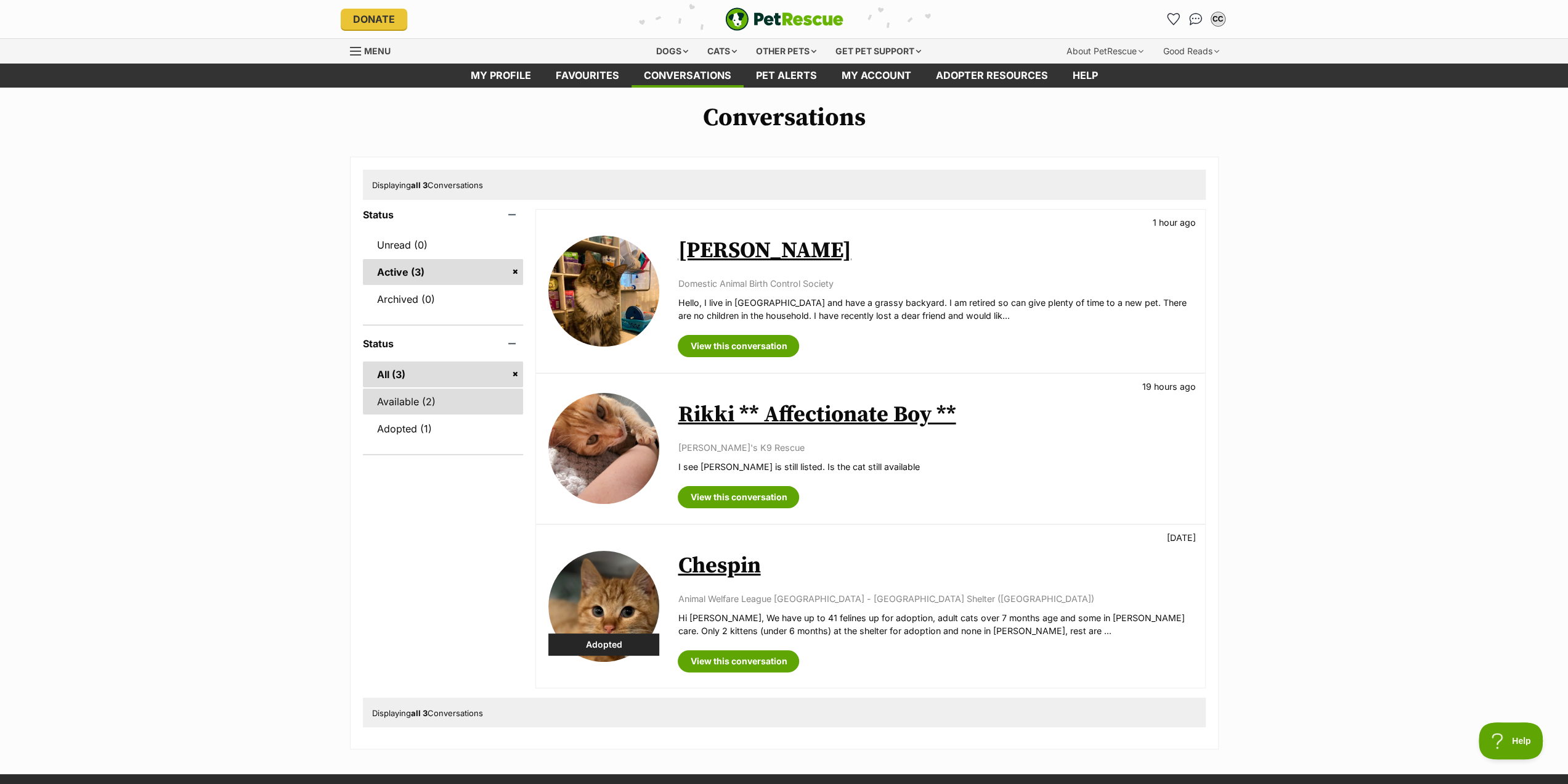
click at [386, 402] on link "Available (2)" at bounding box center [443, 401] width 161 height 26
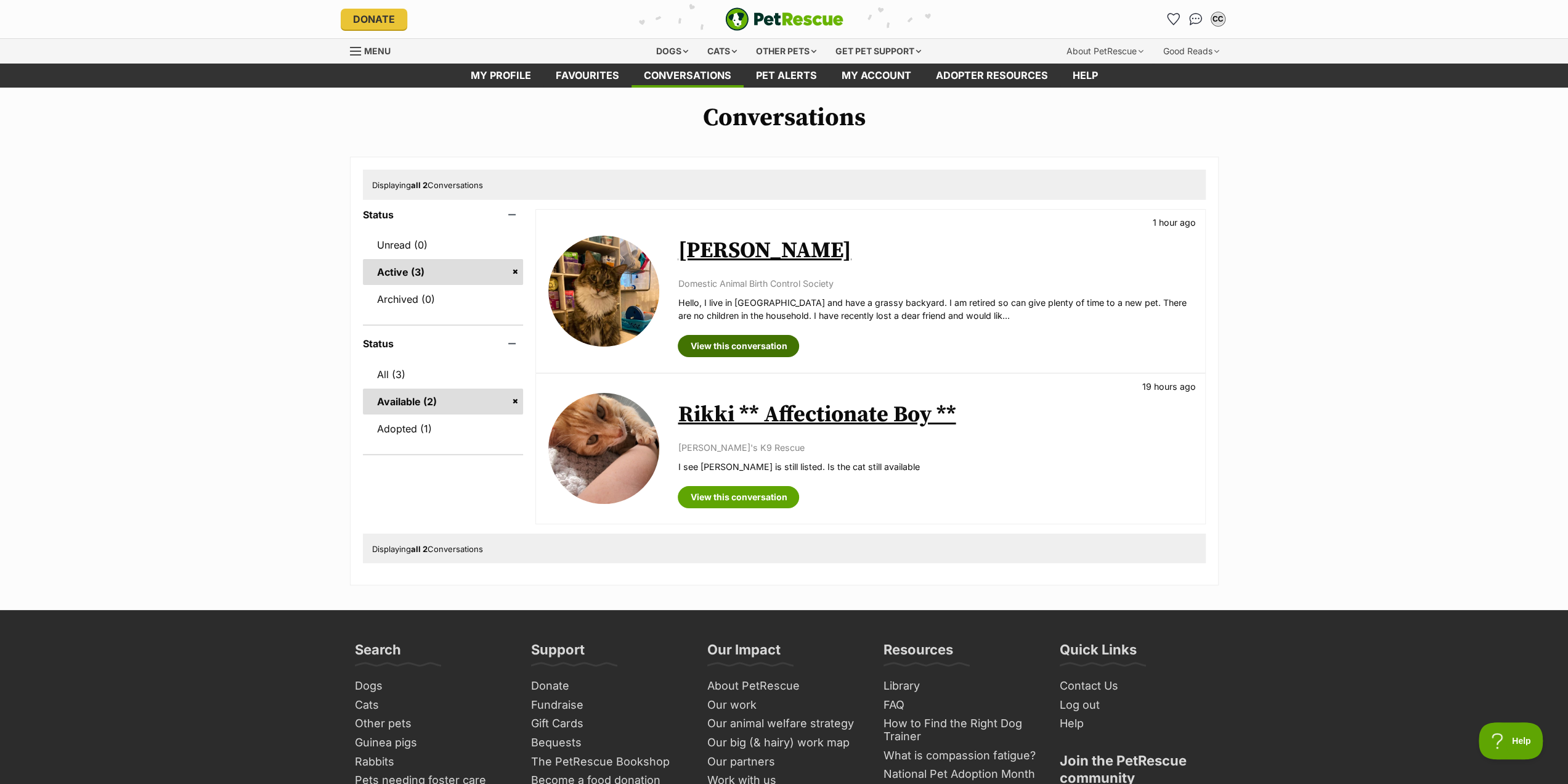
click at [750, 348] on link "View this conversation" at bounding box center [739, 345] width 122 height 22
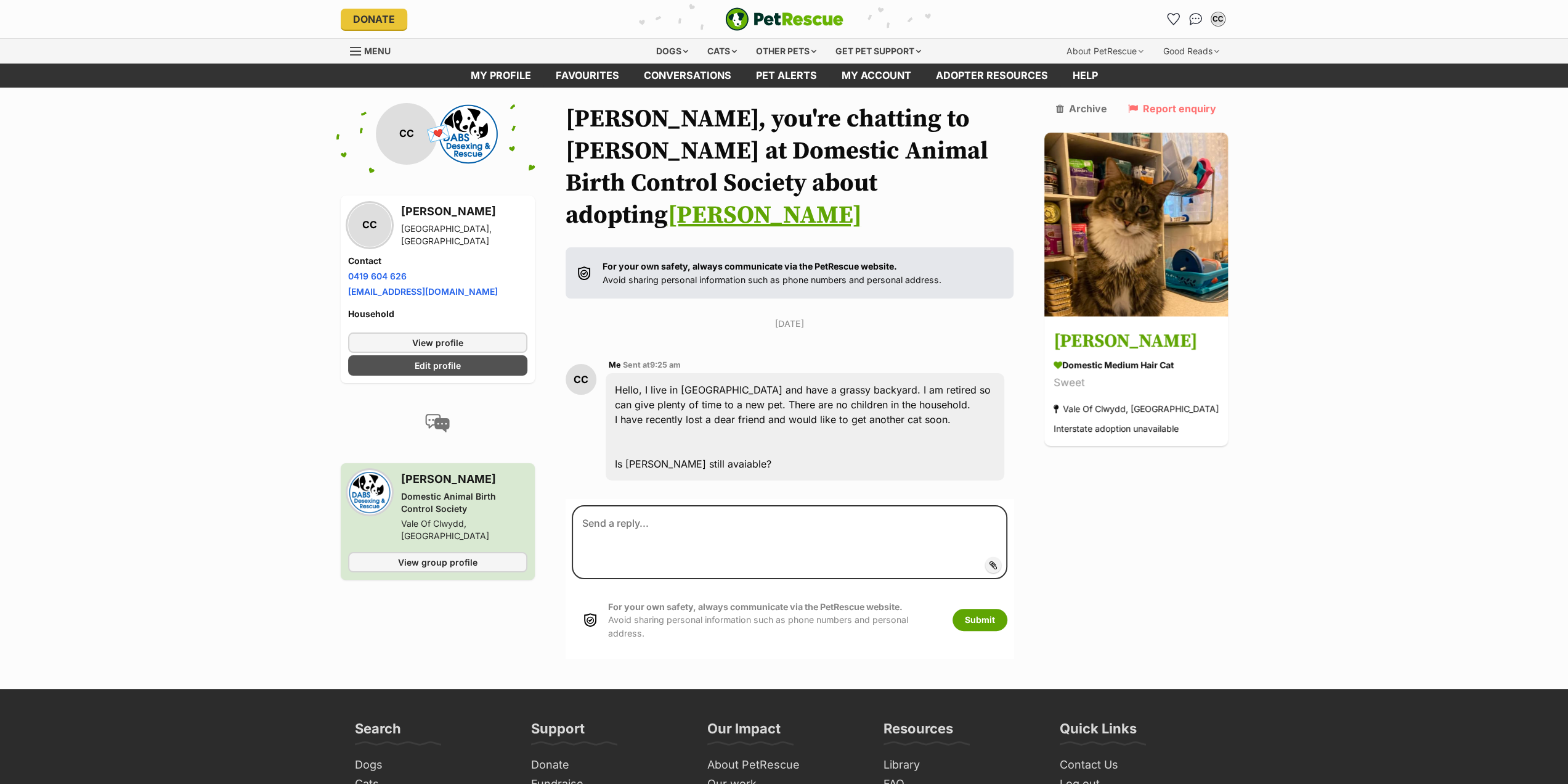
click at [789, 200] on link "[PERSON_NAME]" at bounding box center [765, 215] width 194 height 30
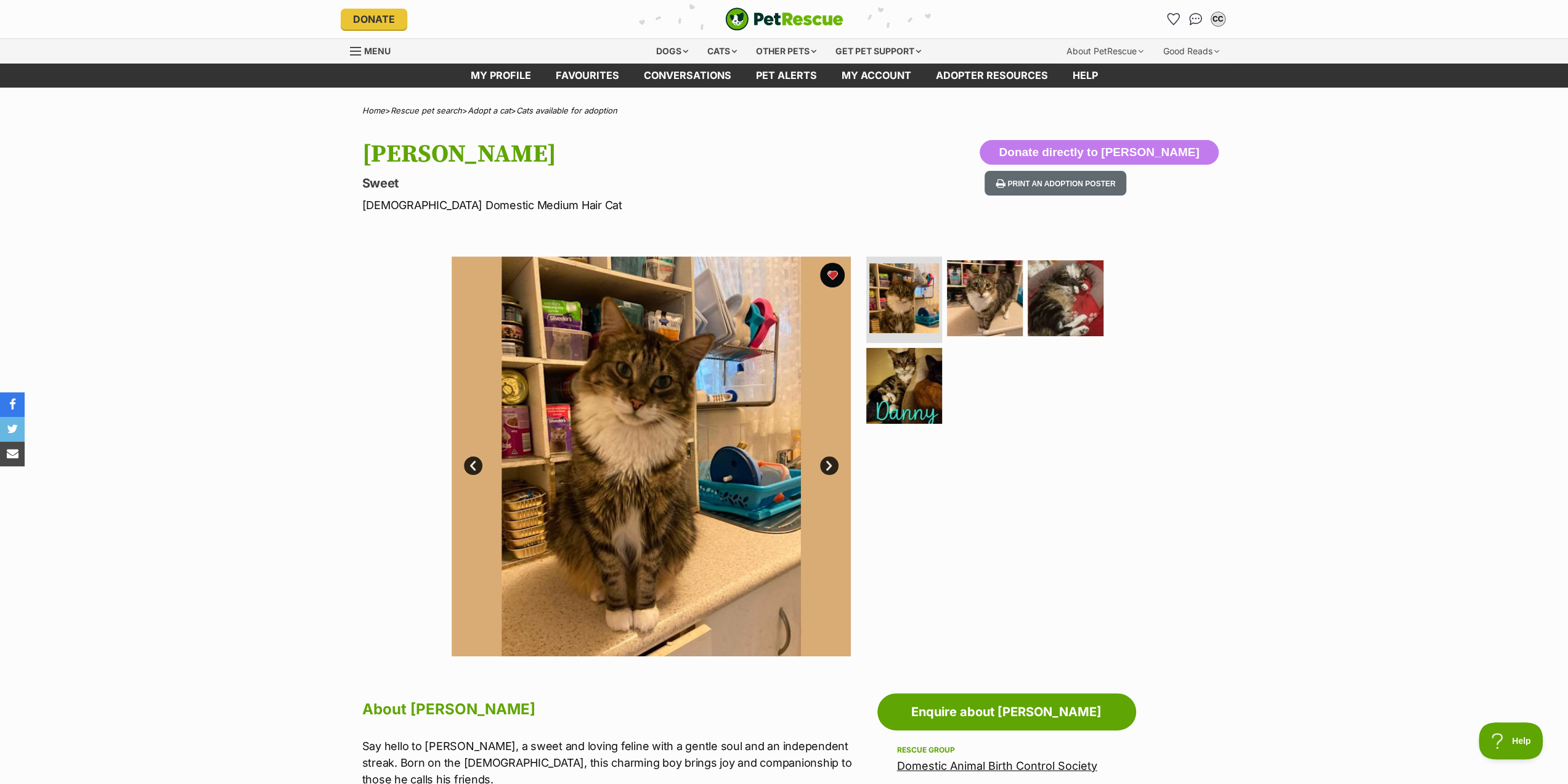
click at [634, 538] on img at bounding box center [651, 457] width 399 height 400
click at [830, 463] on link "Next" at bounding box center [828, 464] width 18 height 18
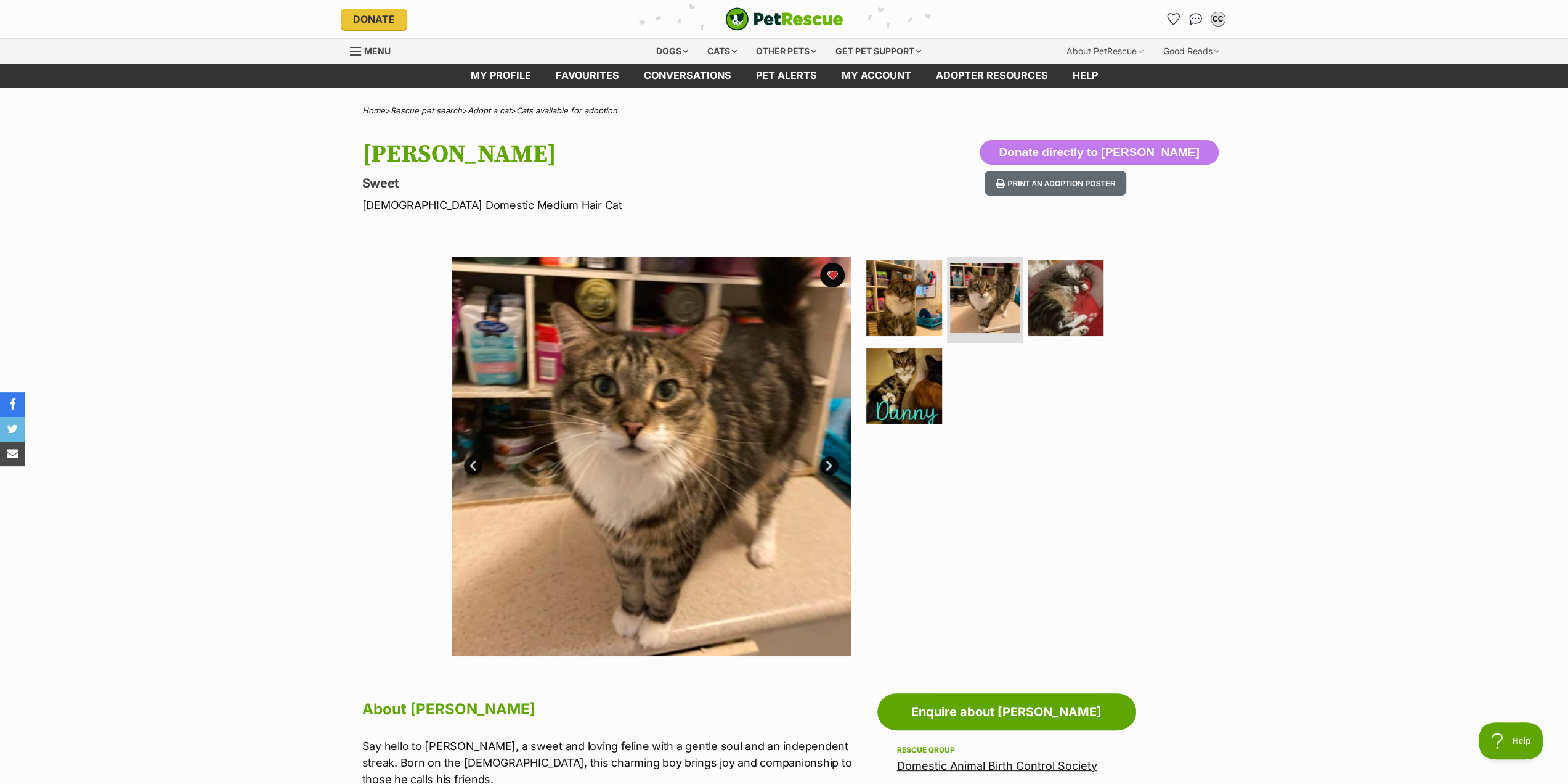
drag, startPoint x: 225, startPoint y: 1, endPoint x: 144, endPoint y: 378, distance: 385.6
click at [144, 378] on div "Available 2 of 4 images 2 of 4 images 2 of 4 images 2 of 4 images Next Prev 1 2…" at bounding box center [784, 446] width 1568 height 418
click at [827, 464] on link "Next" at bounding box center [828, 464] width 18 height 18
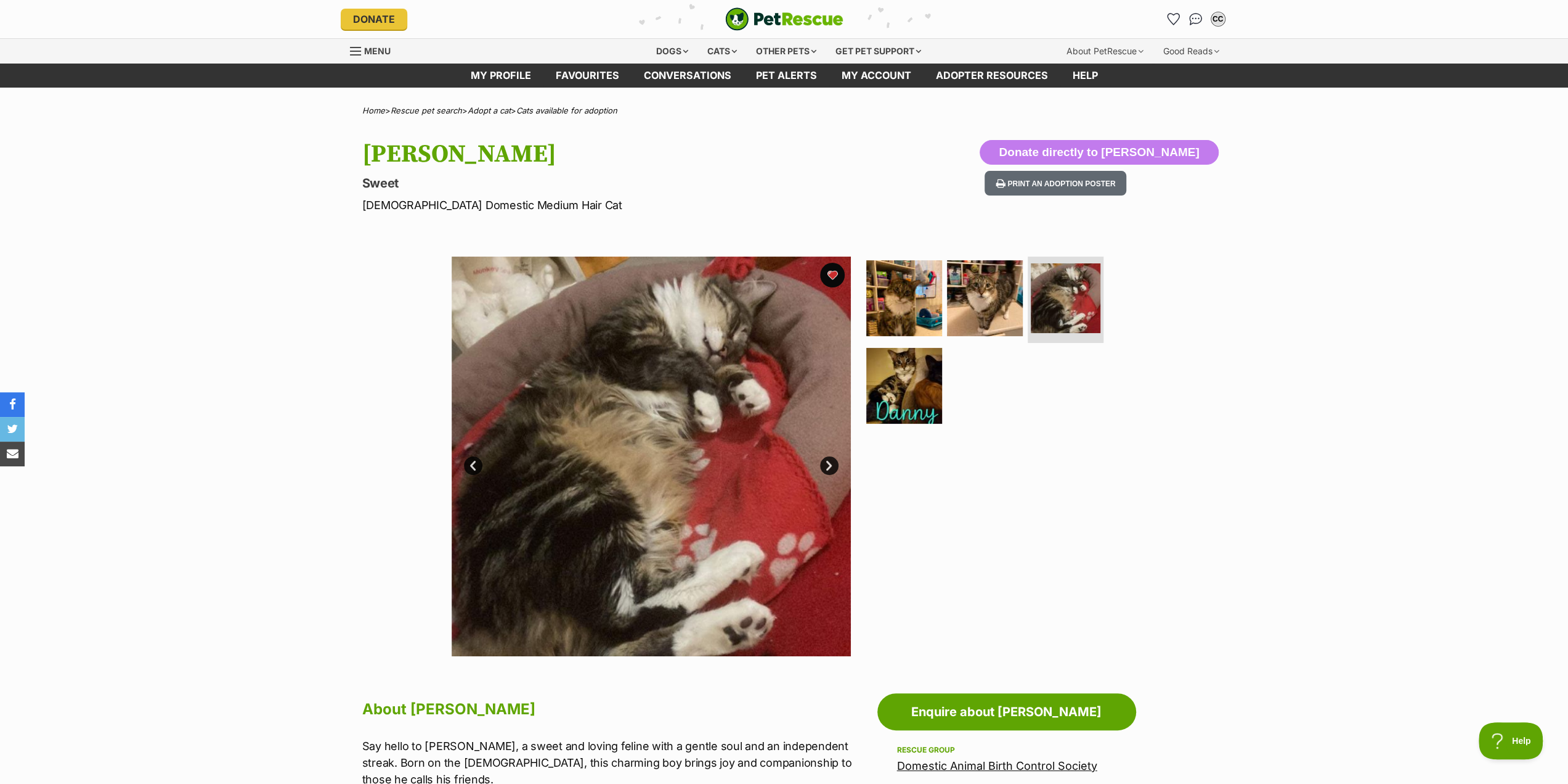
click at [827, 464] on link "Next" at bounding box center [828, 464] width 18 height 18
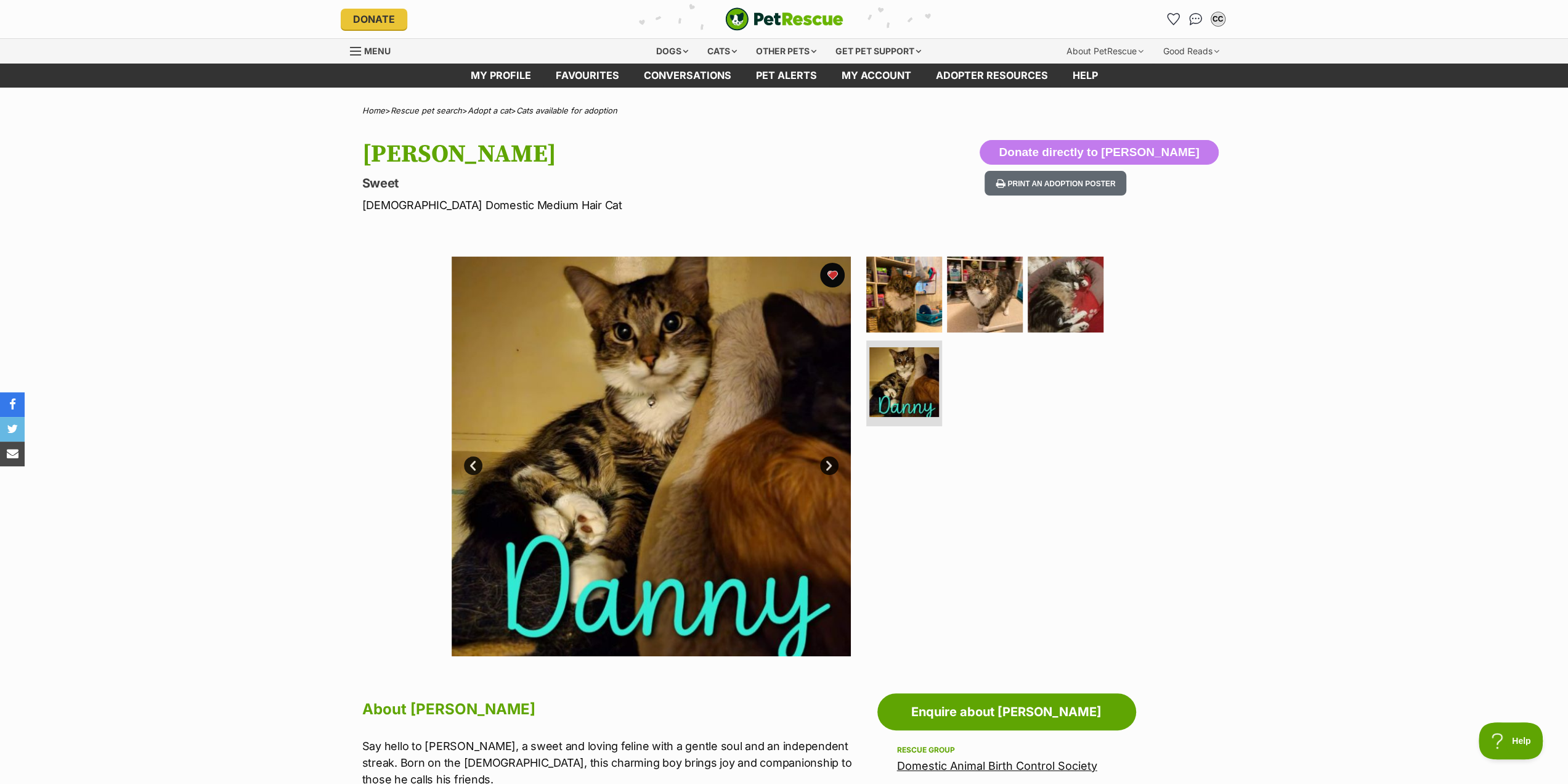
click at [827, 464] on link "Next" at bounding box center [828, 464] width 18 height 18
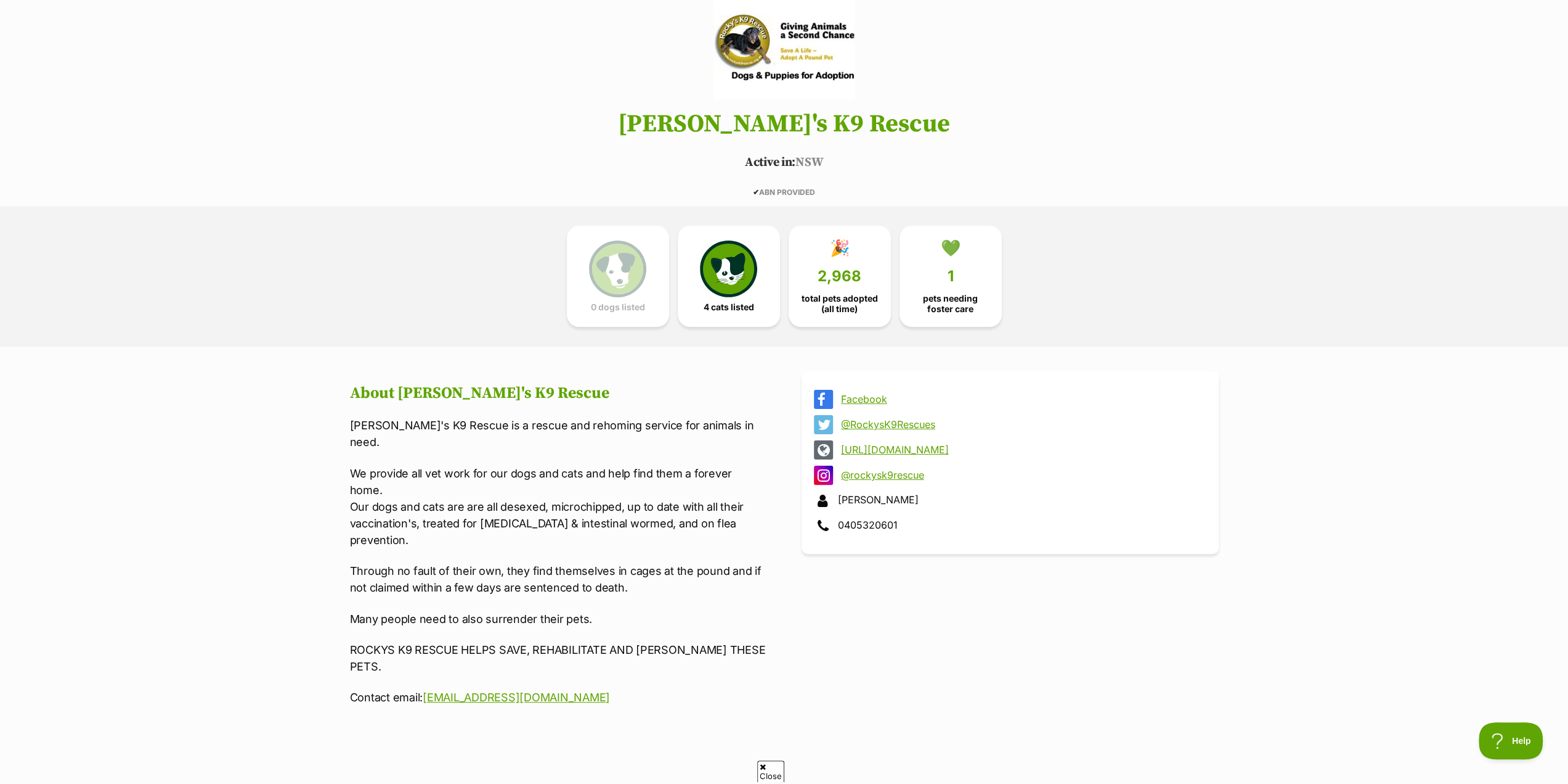
scroll to position [113, 0]
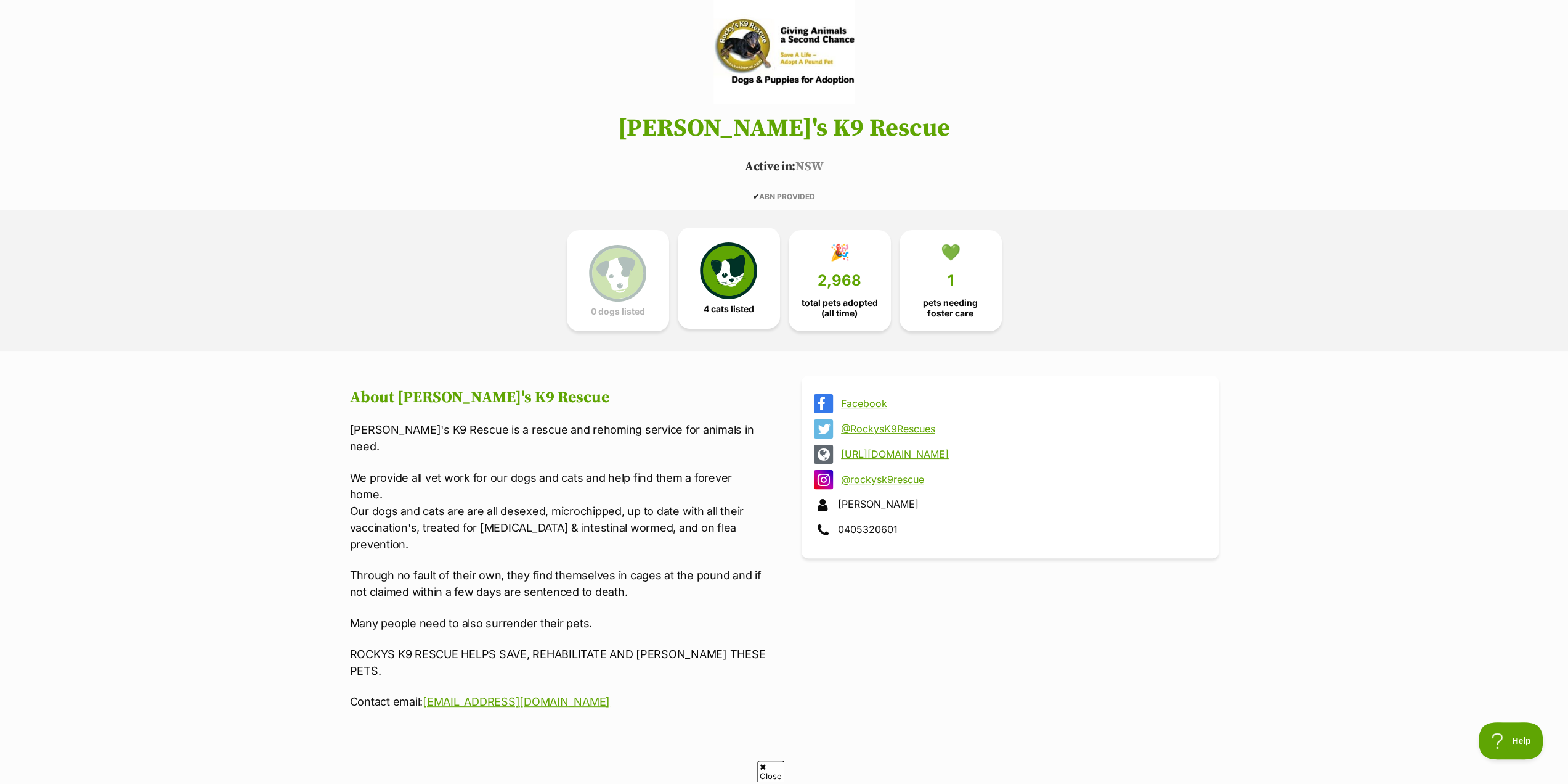
click at [743, 304] on span "4 cats listed" at bounding box center [728, 308] width 50 height 10
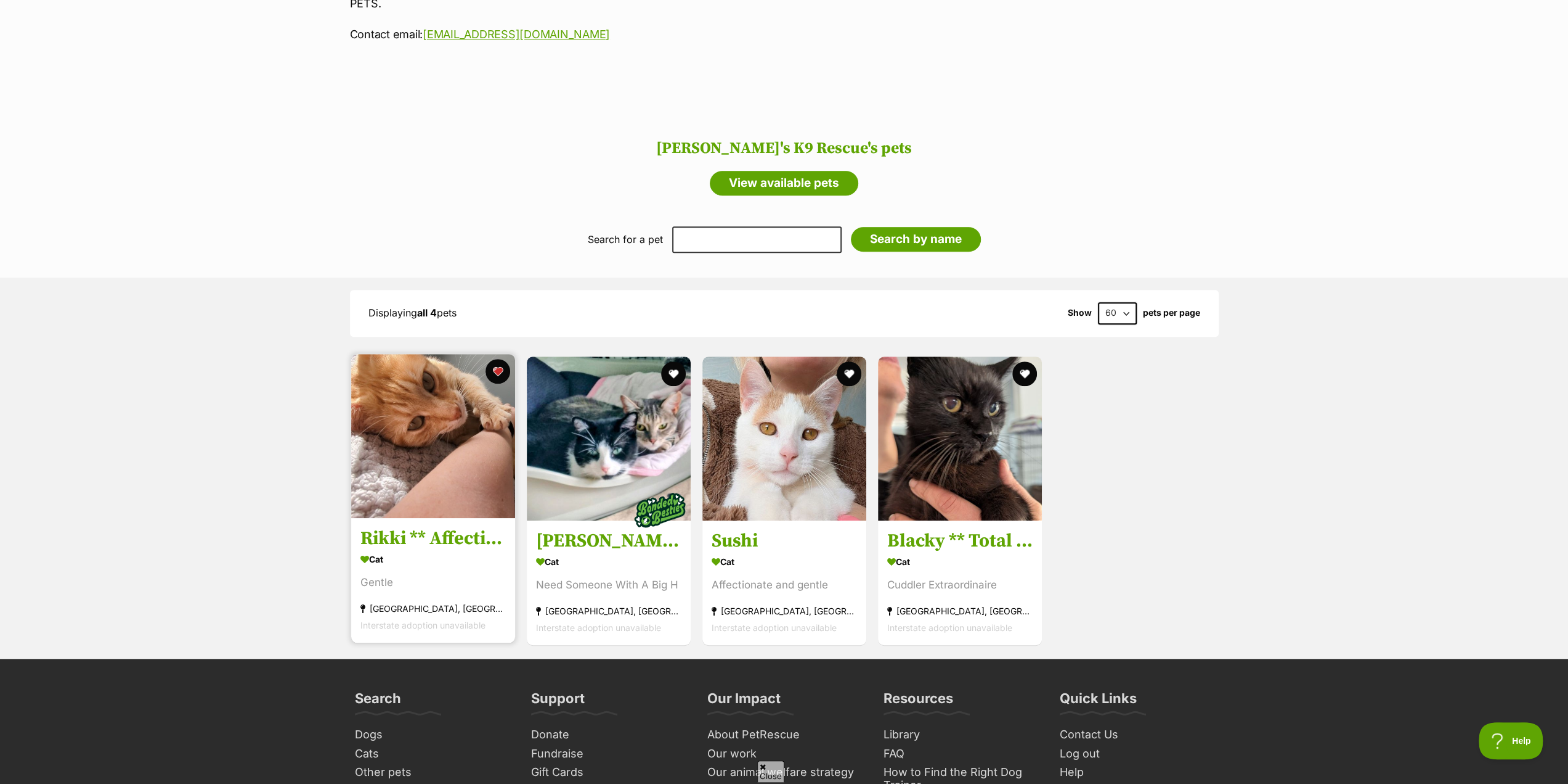
scroll to position [792, 0]
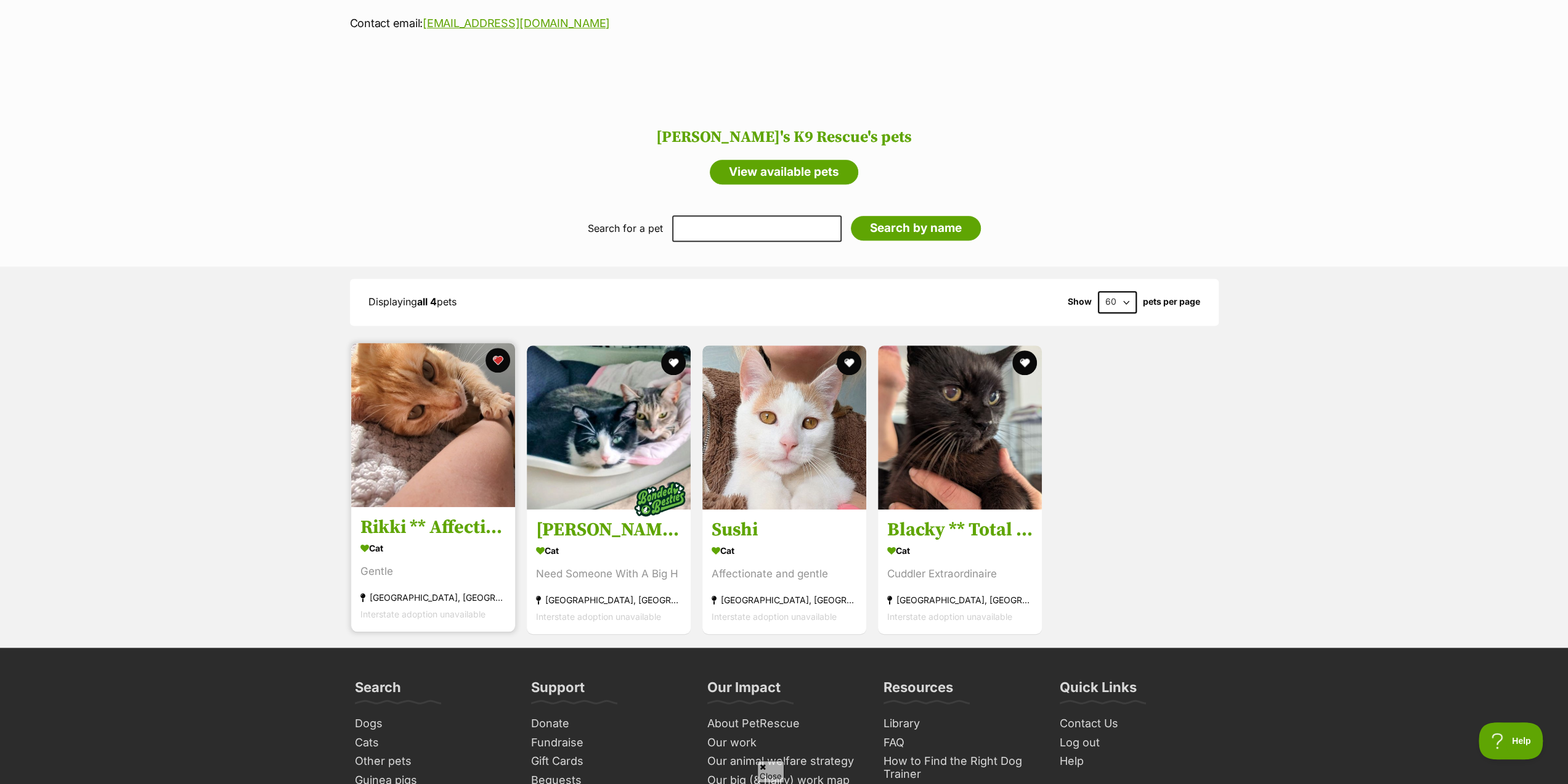
click at [449, 409] on img at bounding box center [433, 424] width 164 height 164
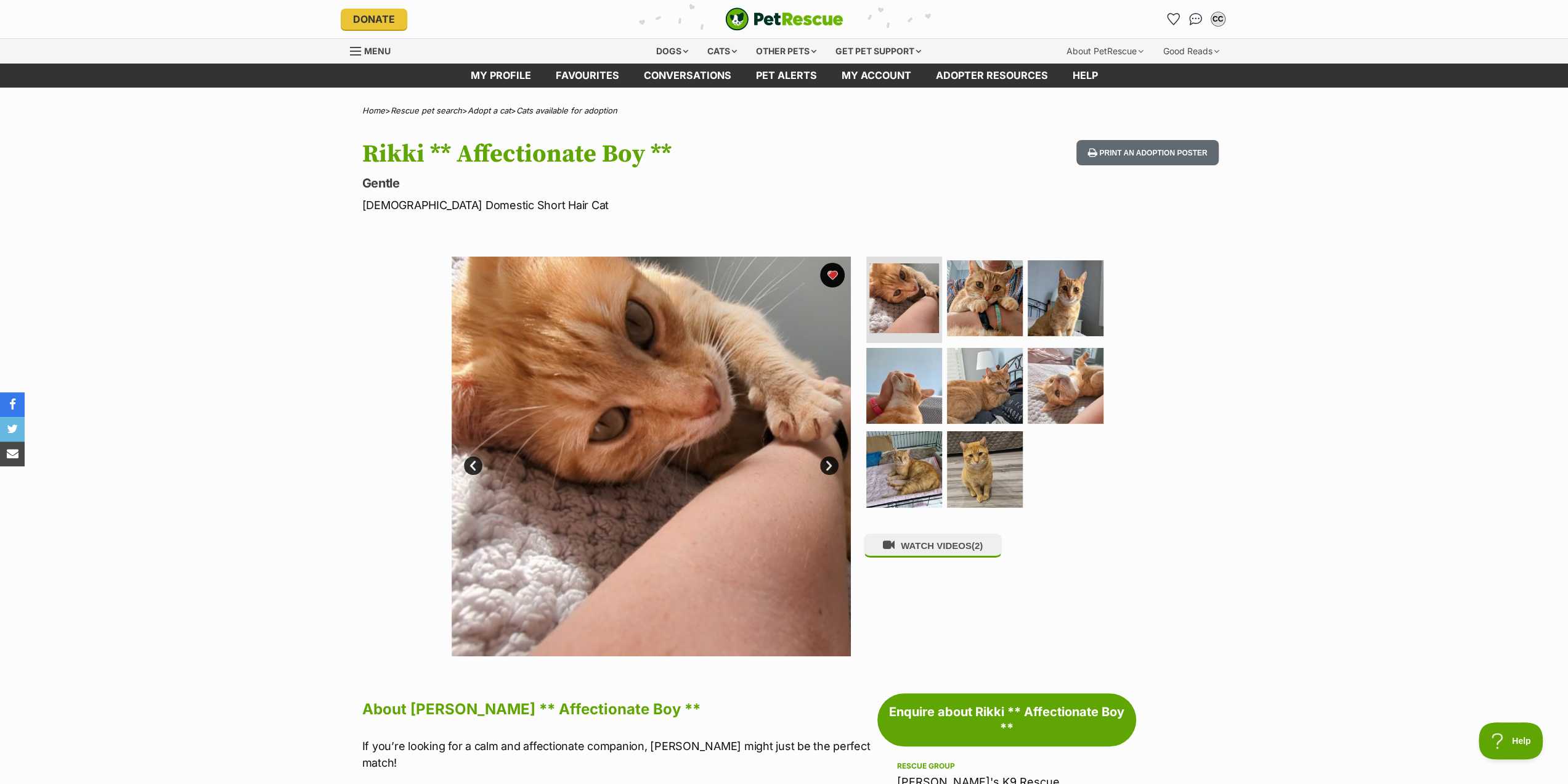
click at [825, 465] on link "Next" at bounding box center [828, 464] width 18 height 18
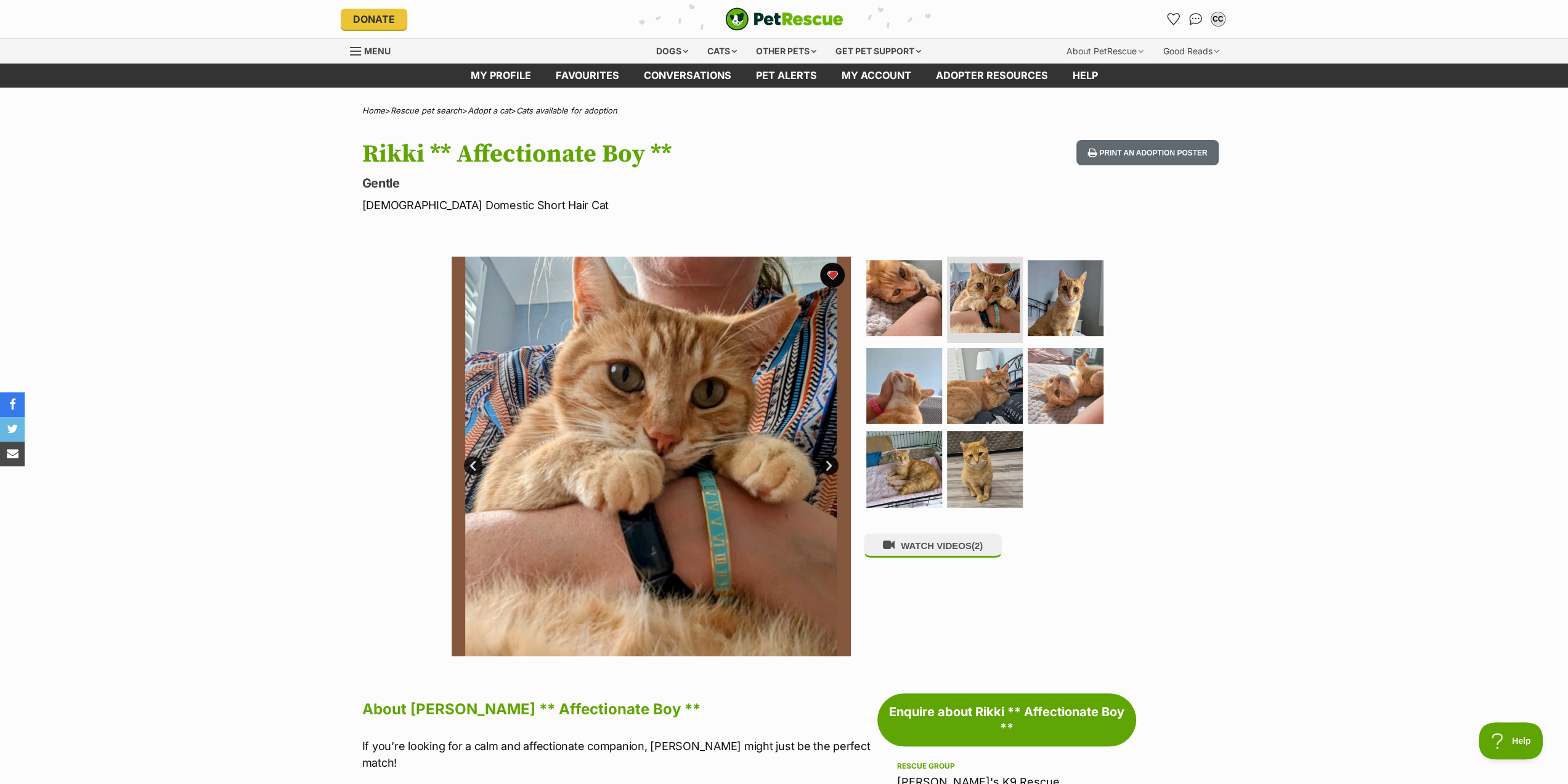
click at [748, 479] on img at bounding box center [651, 457] width 399 height 400
click at [826, 465] on link "Next" at bounding box center [828, 464] width 18 height 18
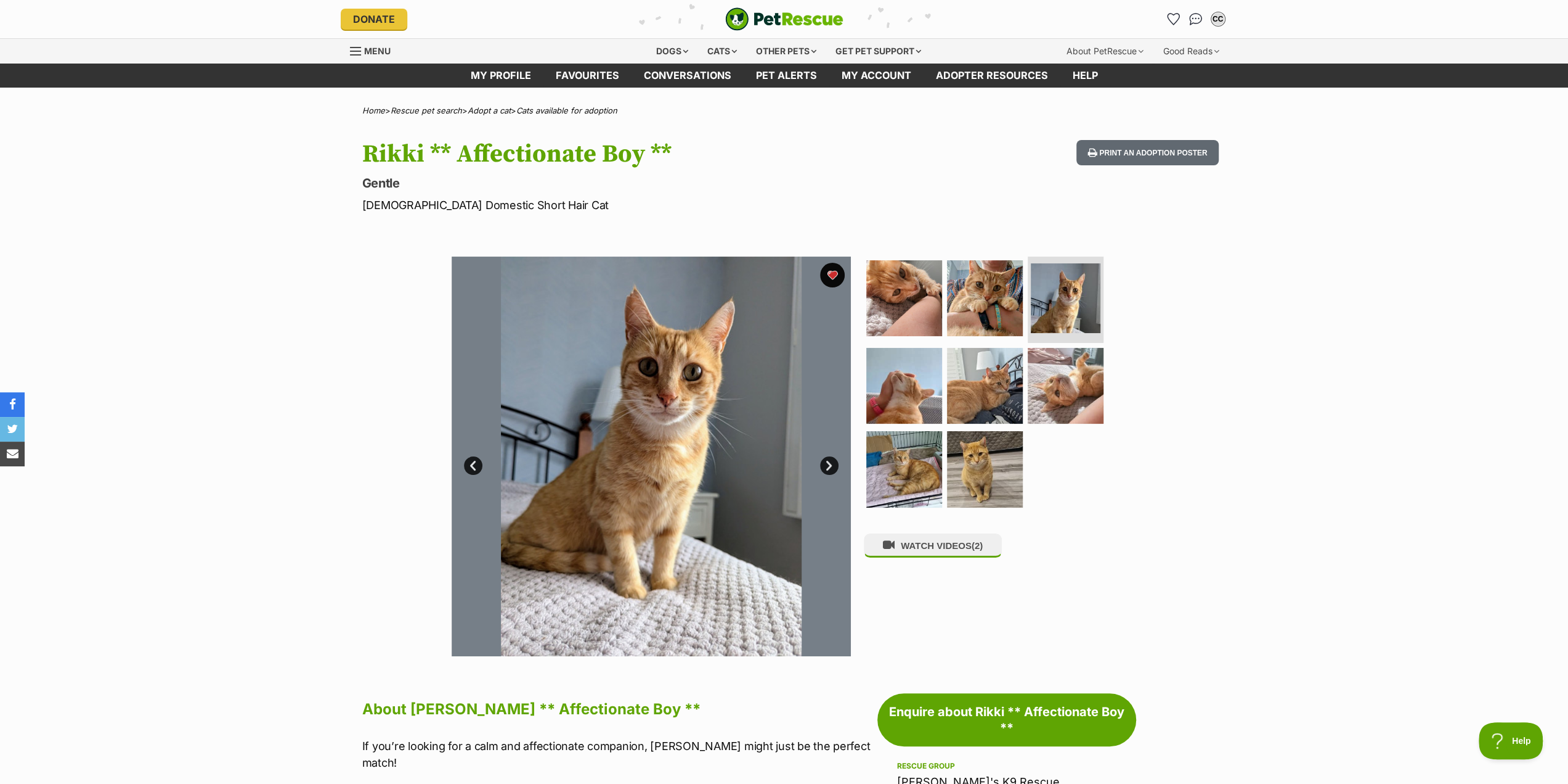
click at [826, 465] on link "Next" at bounding box center [828, 464] width 18 height 18
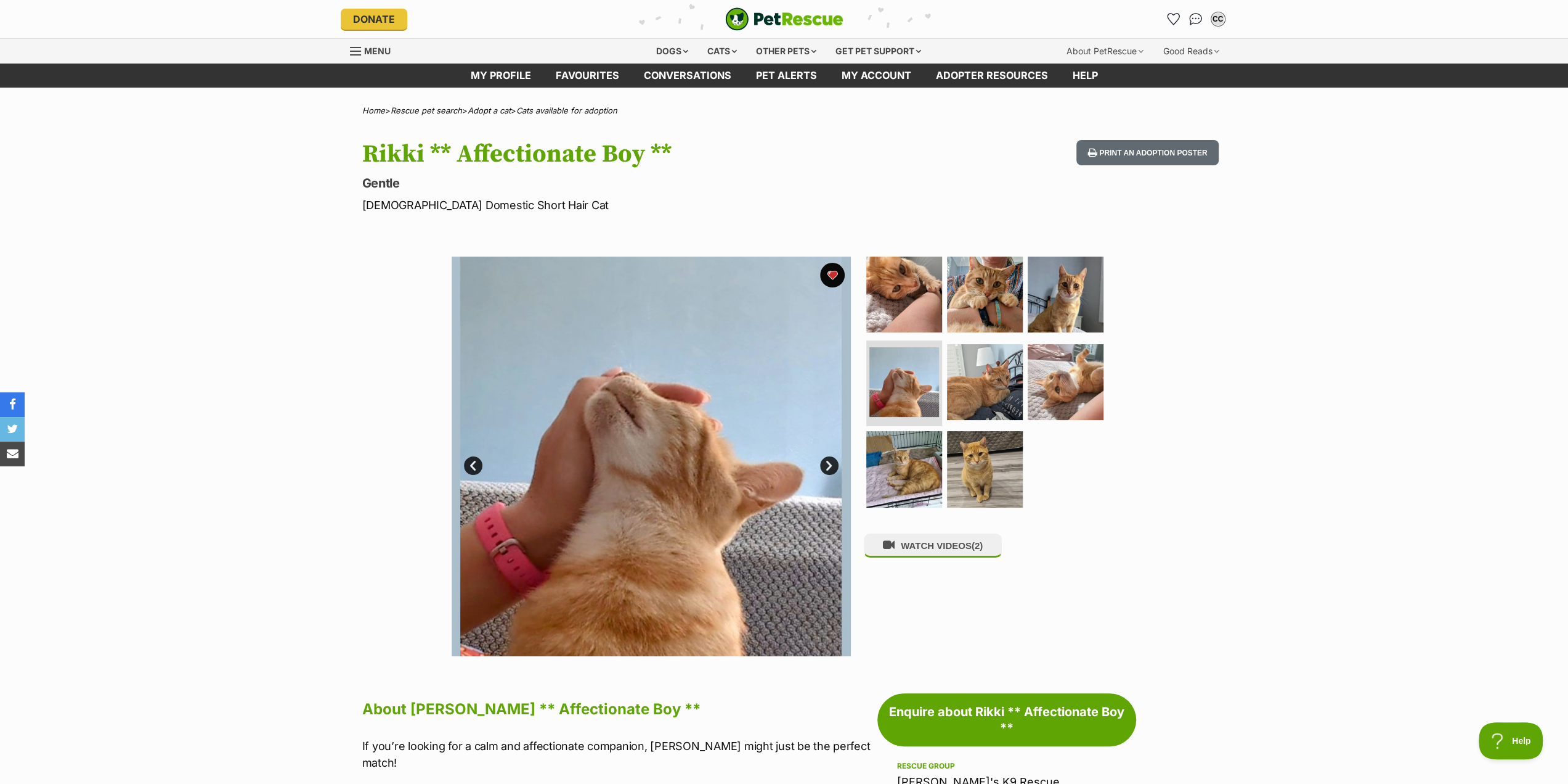
click at [826, 465] on link "Next" at bounding box center [828, 464] width 18 height 18
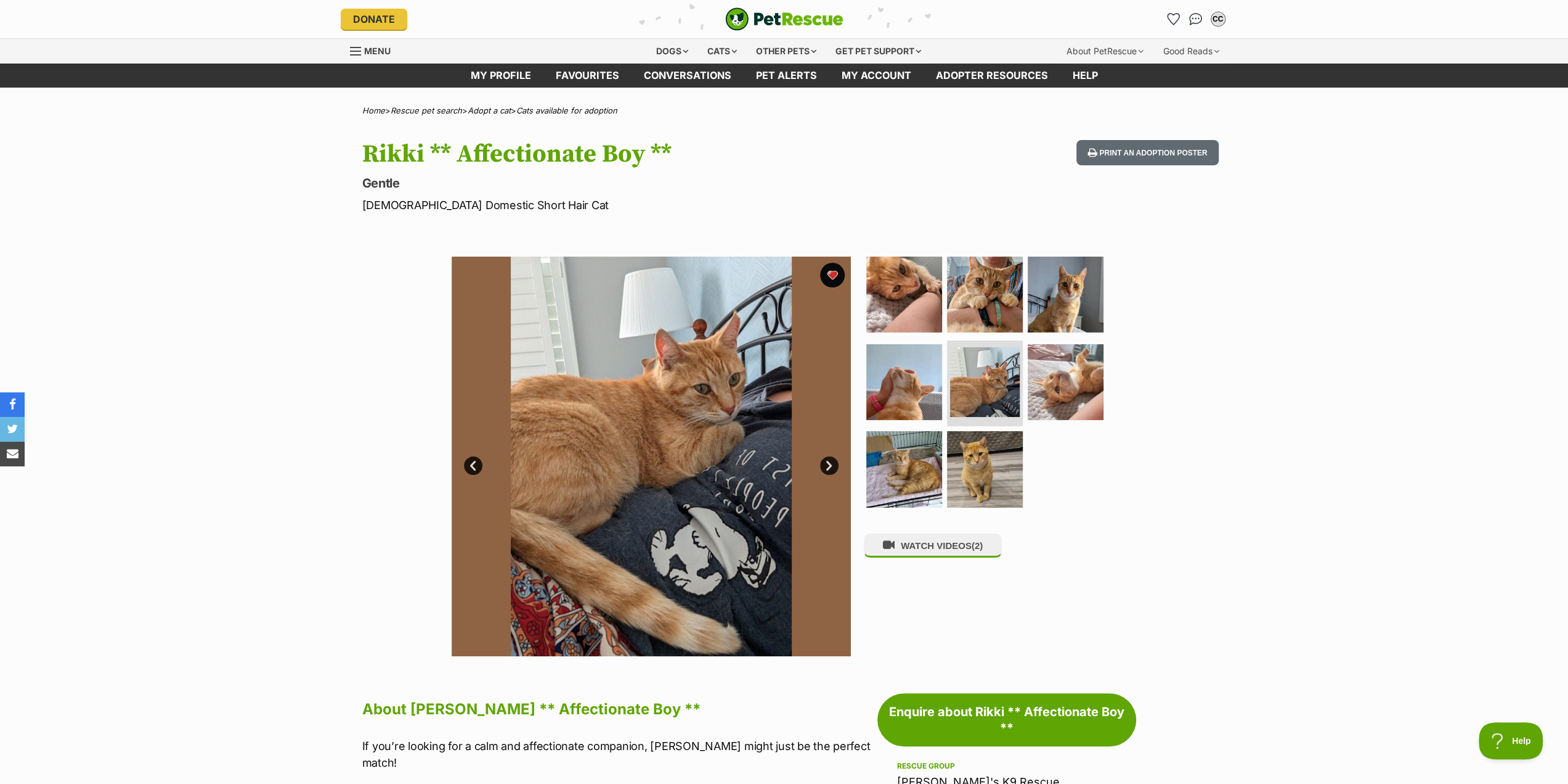
click at [826, 465] on link "Next" at bounding box center [828, 464] width 18 height 18
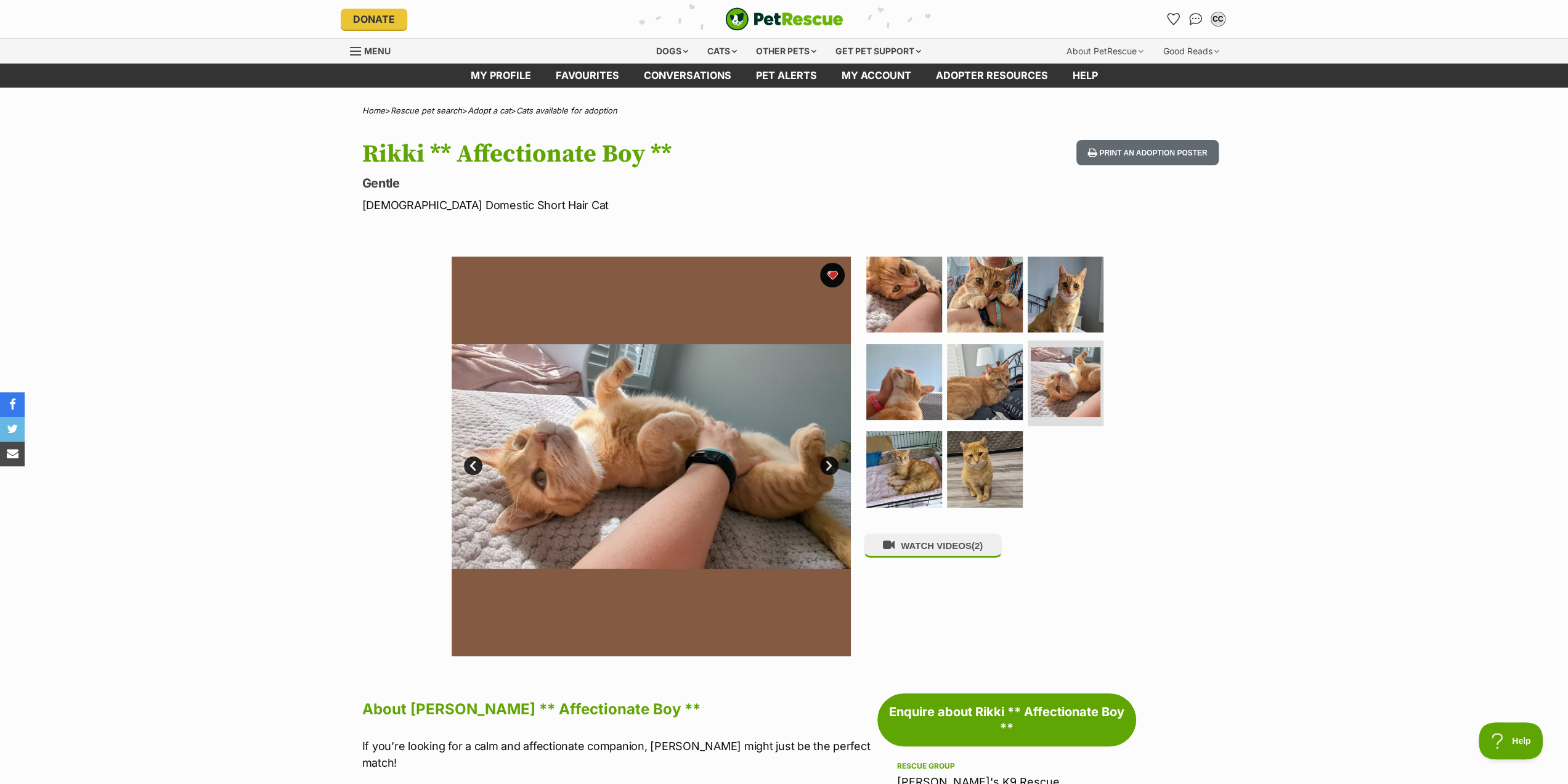
click at [826, 465] on link "Next" at bounding box center [828, 464] width 18 height 18
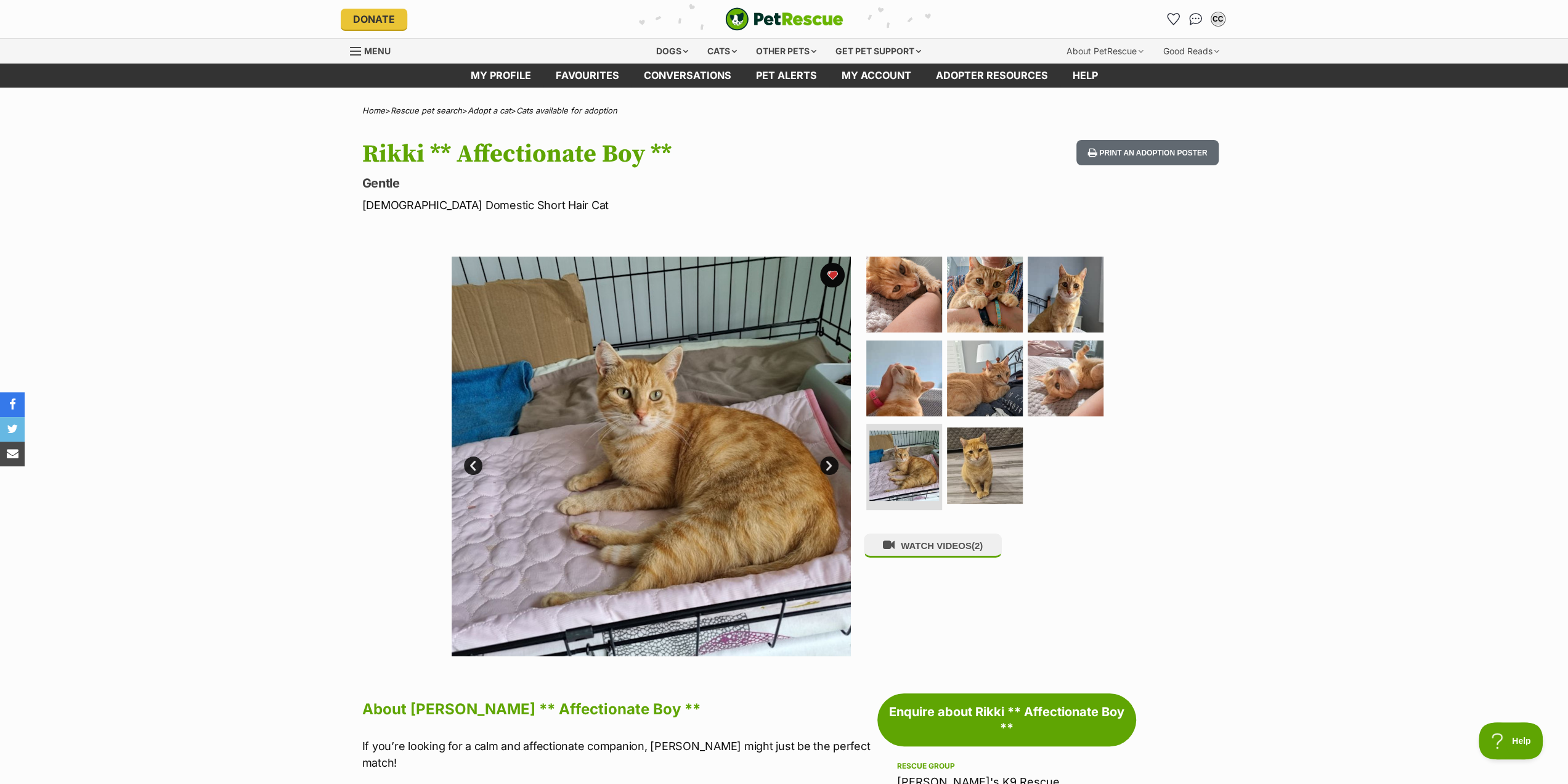
click at [826, 465] on link "Next" at bounding box center [828, 464] width 18 height 18
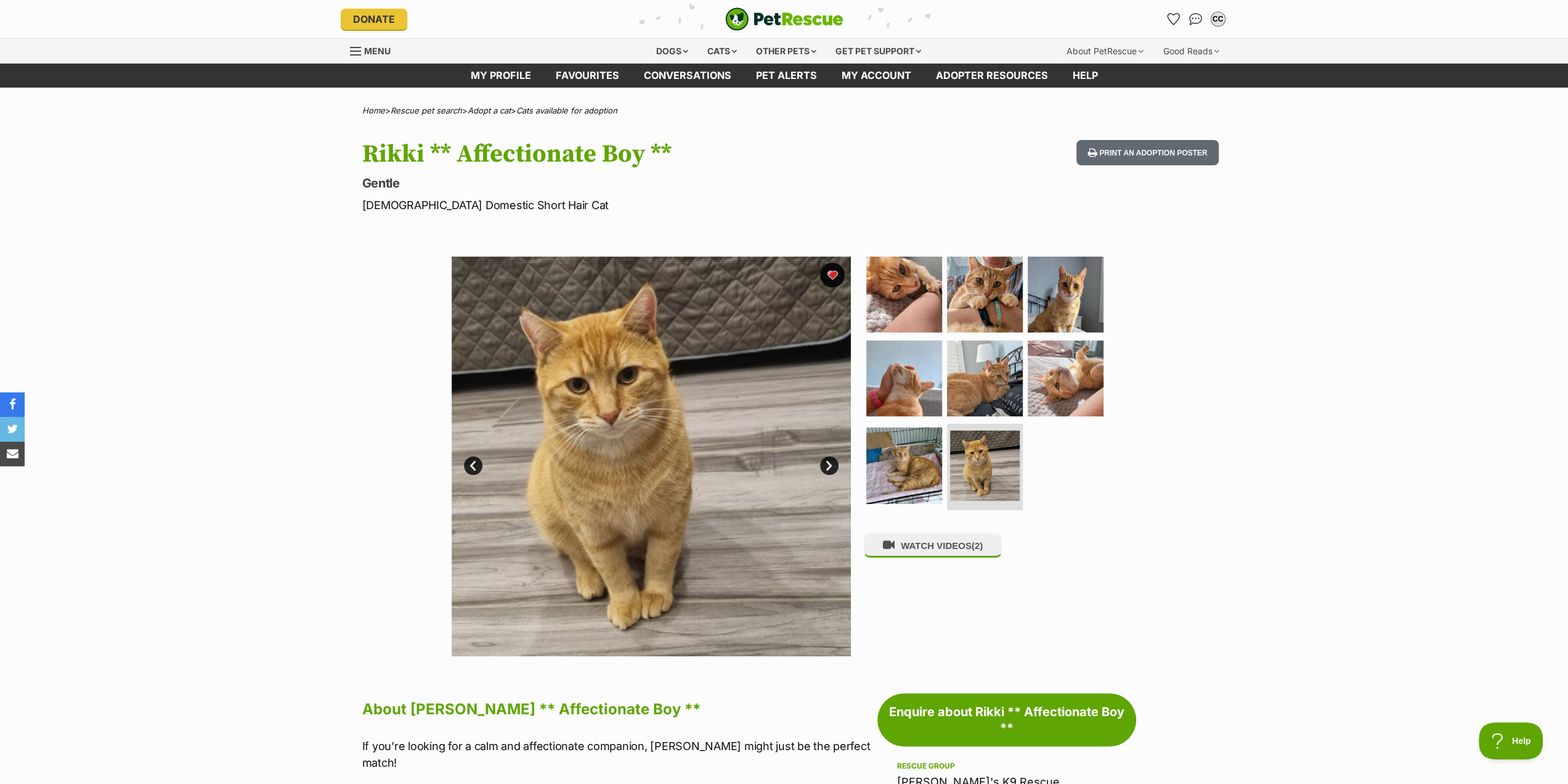
click at [826, 465] on link "Next" at bounding box center [828, 464] width 18 height 18
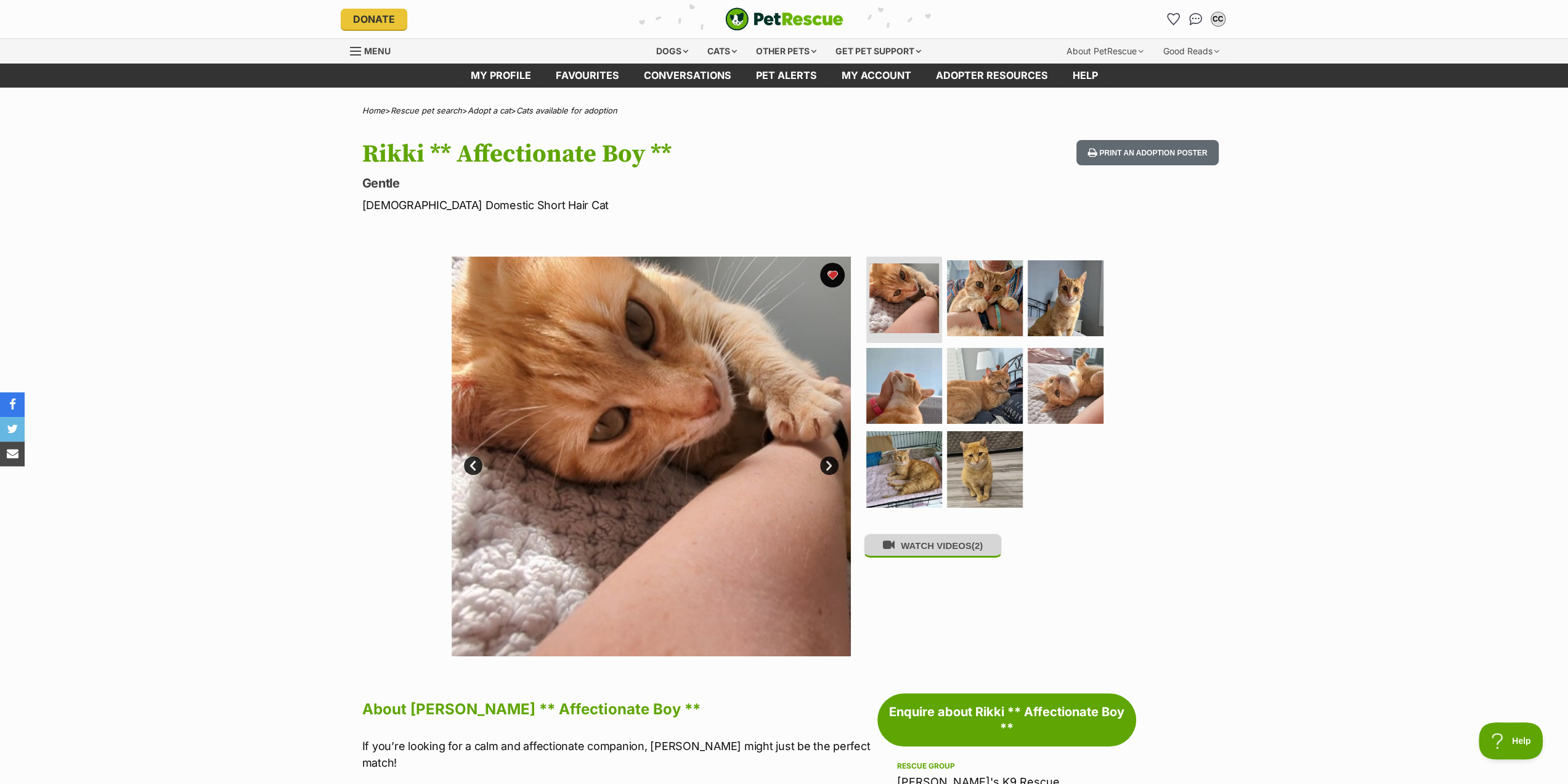
click at [931, 551] on button "WATCH VIDEOS (2)" at bounding box center [932, 544] width 138 height 24
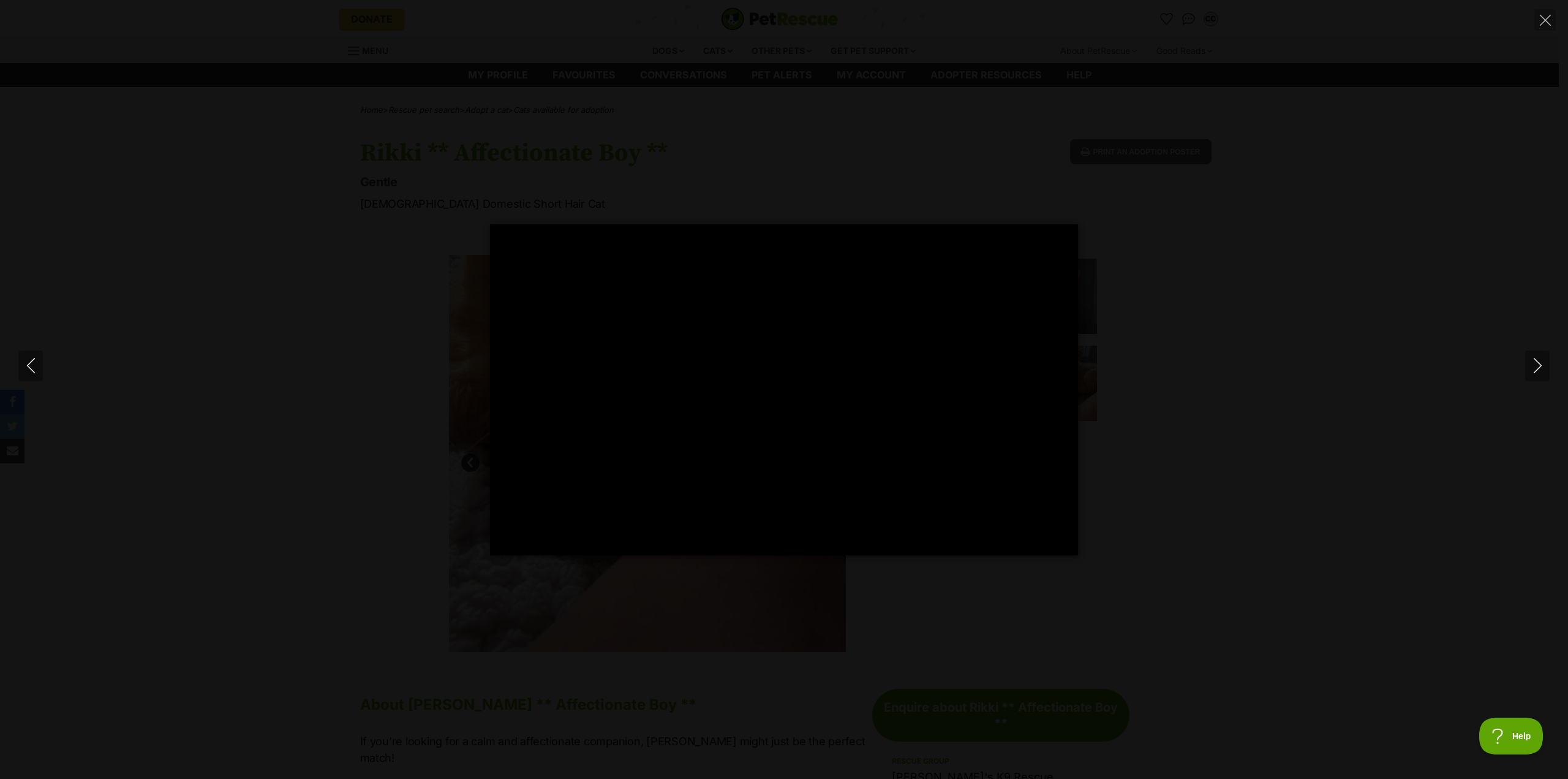
type input "100"
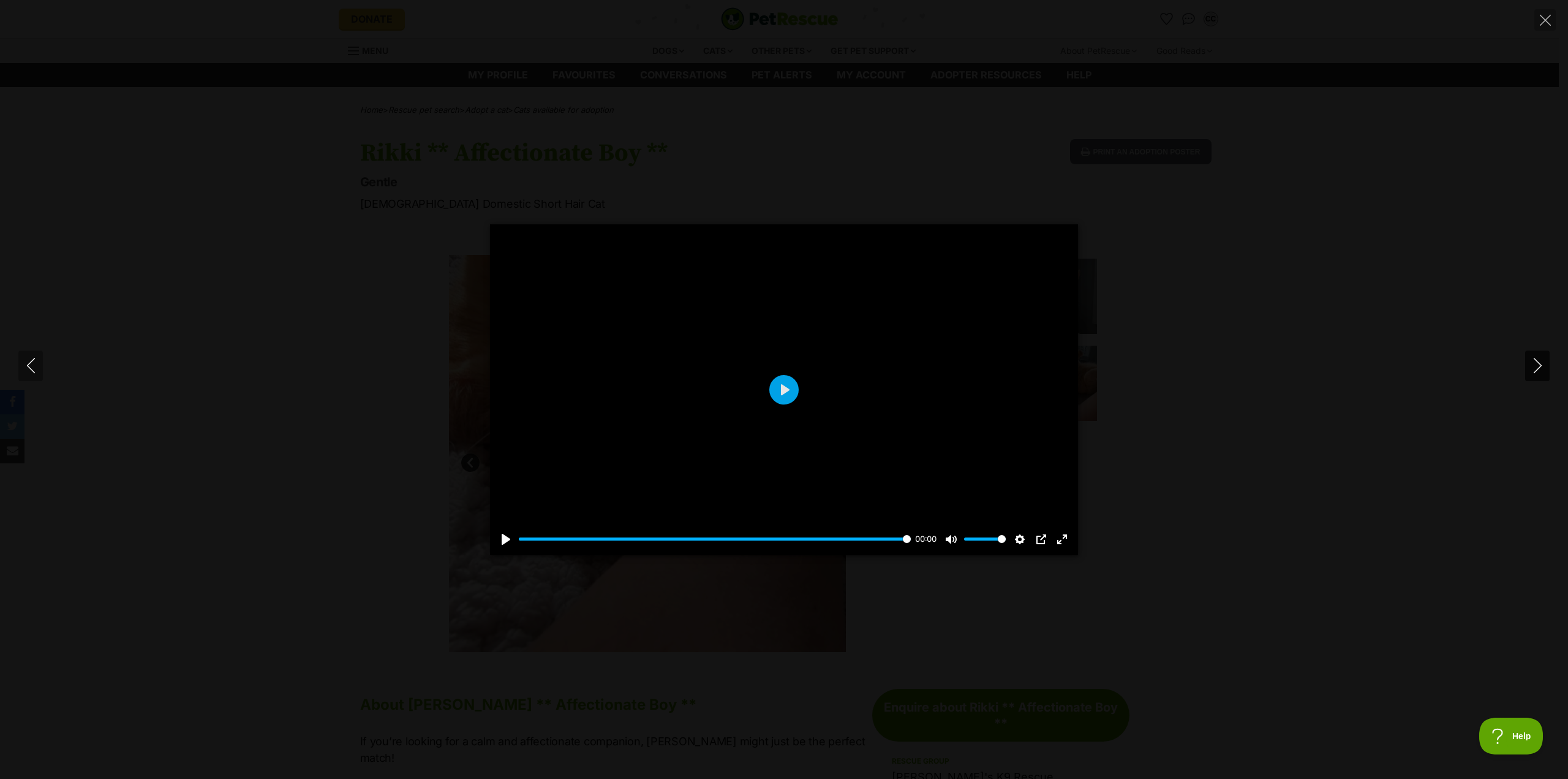
click at [1531, 361] on icon "Next" at bounding box center [1538, 365] width 15 height 15
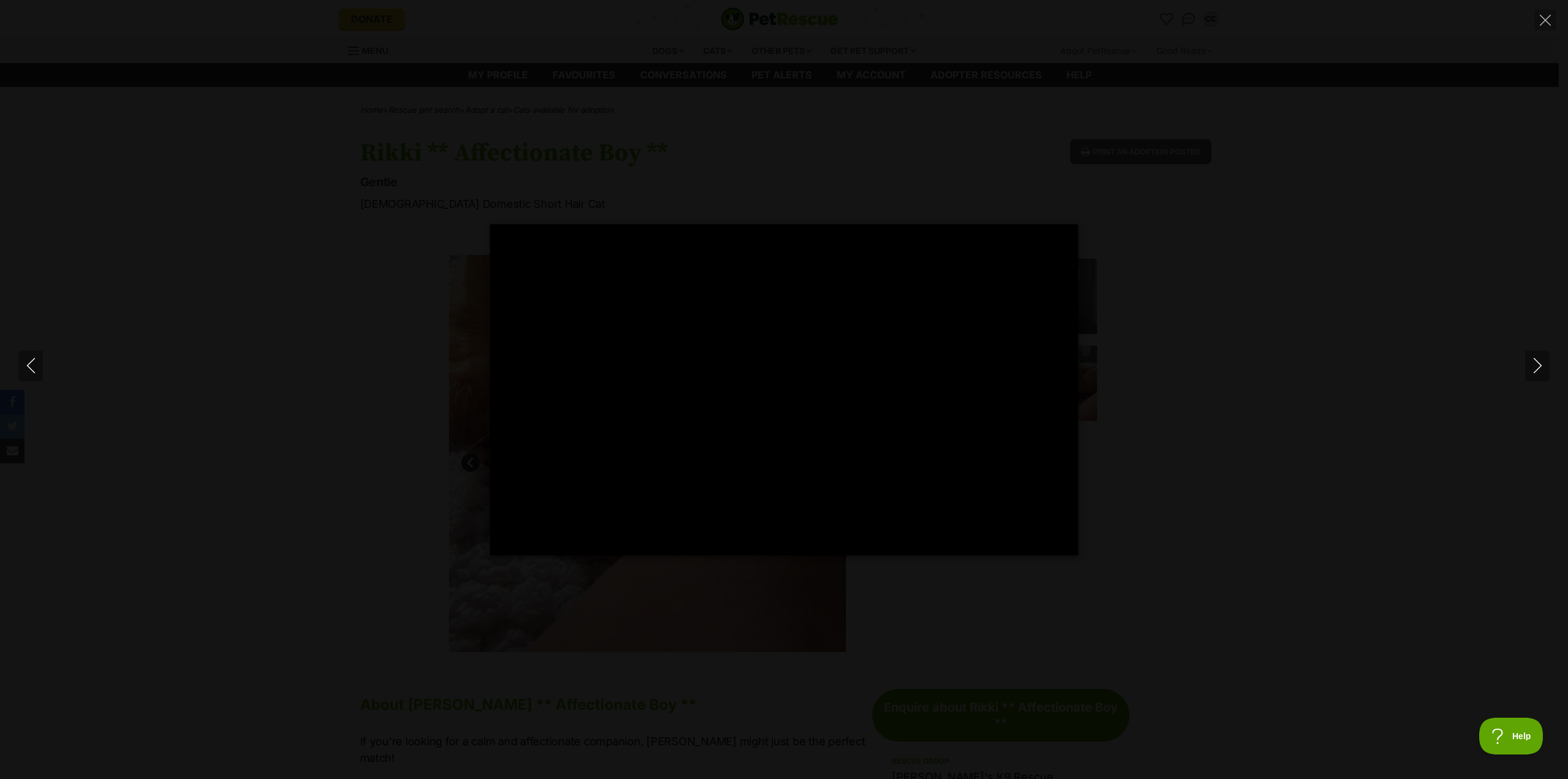
type input "100"
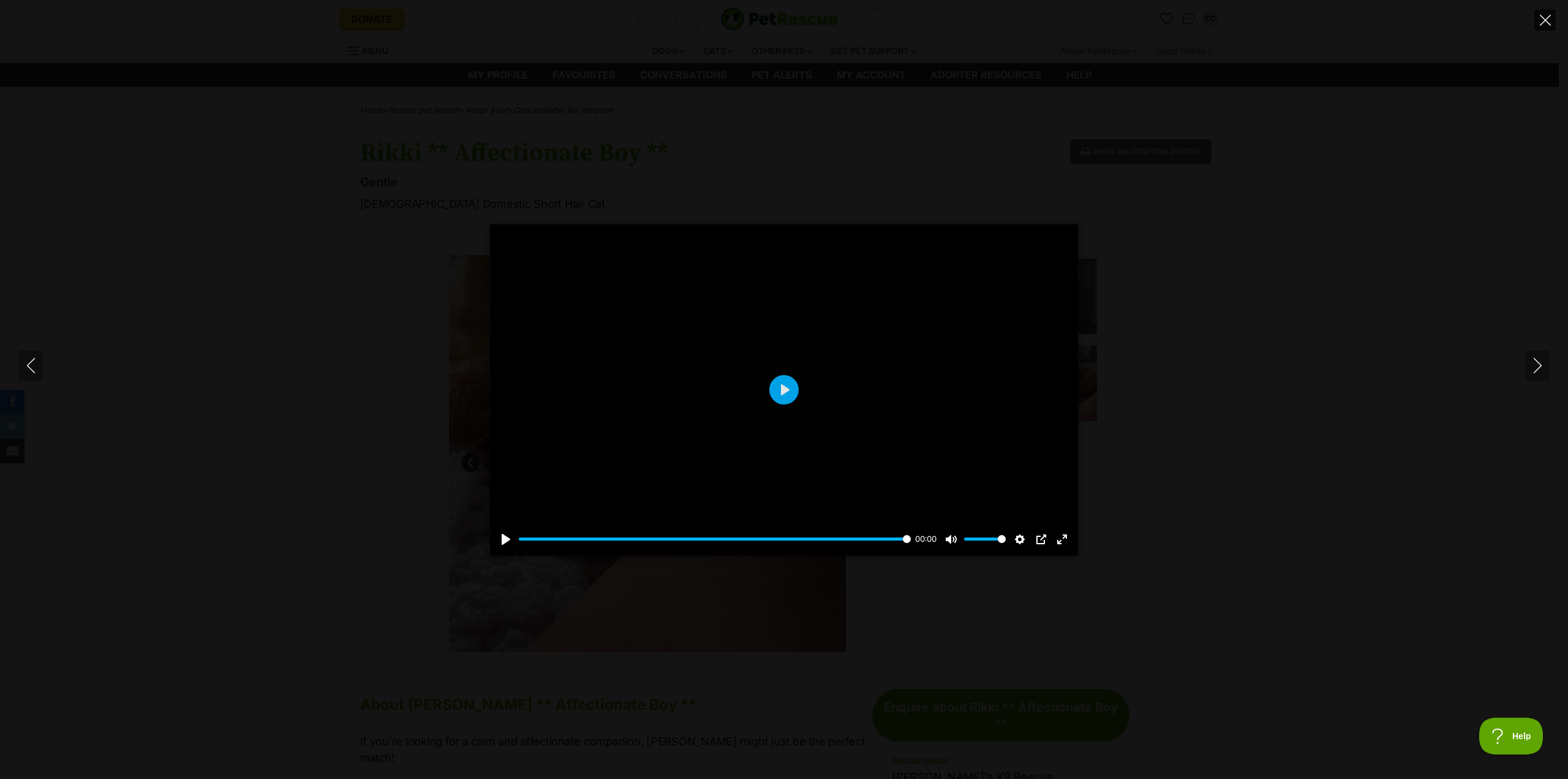
click at [1549, 20] on icon "Close" at bounding box center [1545, 21] width 11 height 11
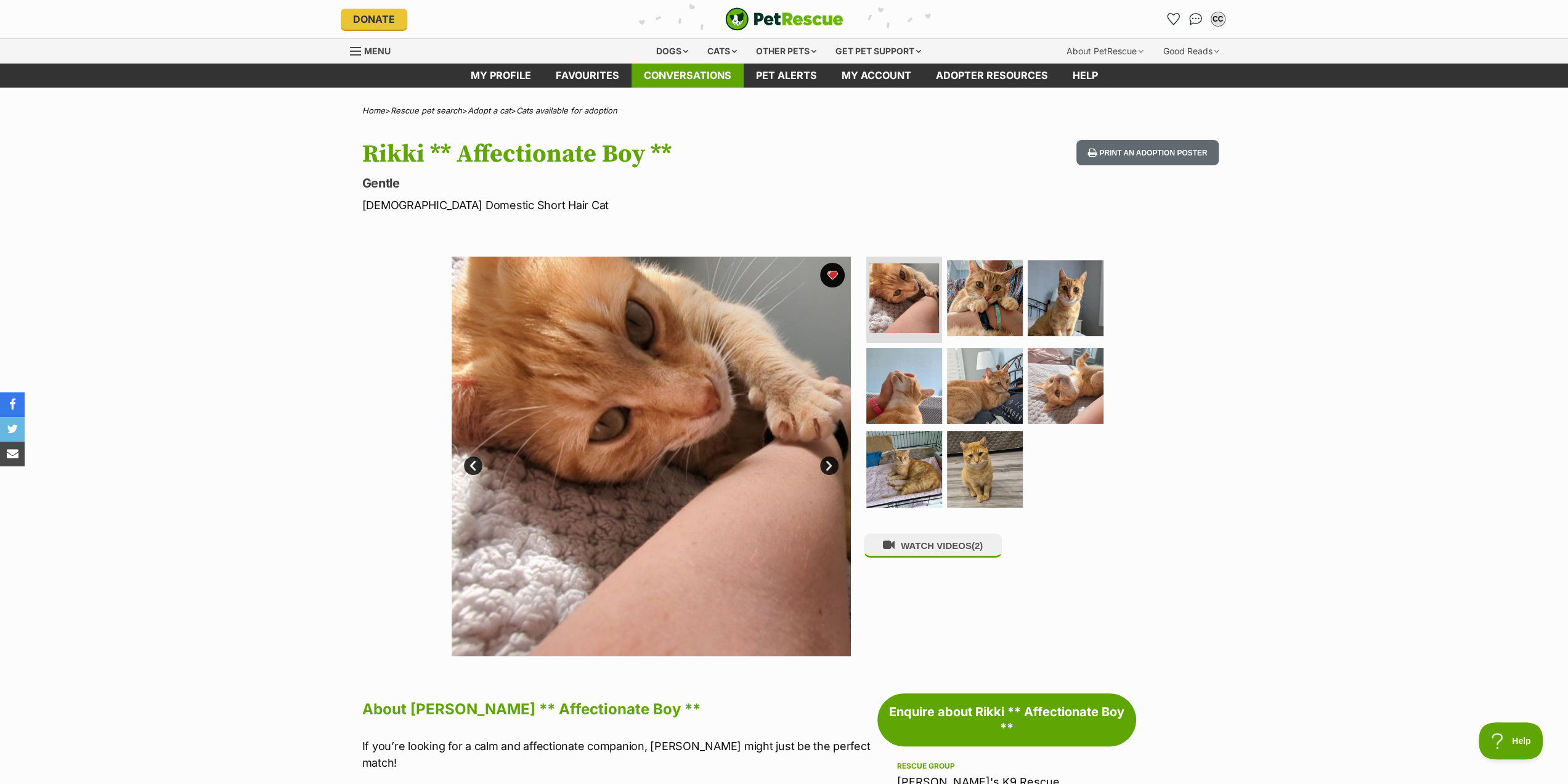
click at [686, 74] on link "Conversations" at bounding box center [687, 75] width 112 height 24
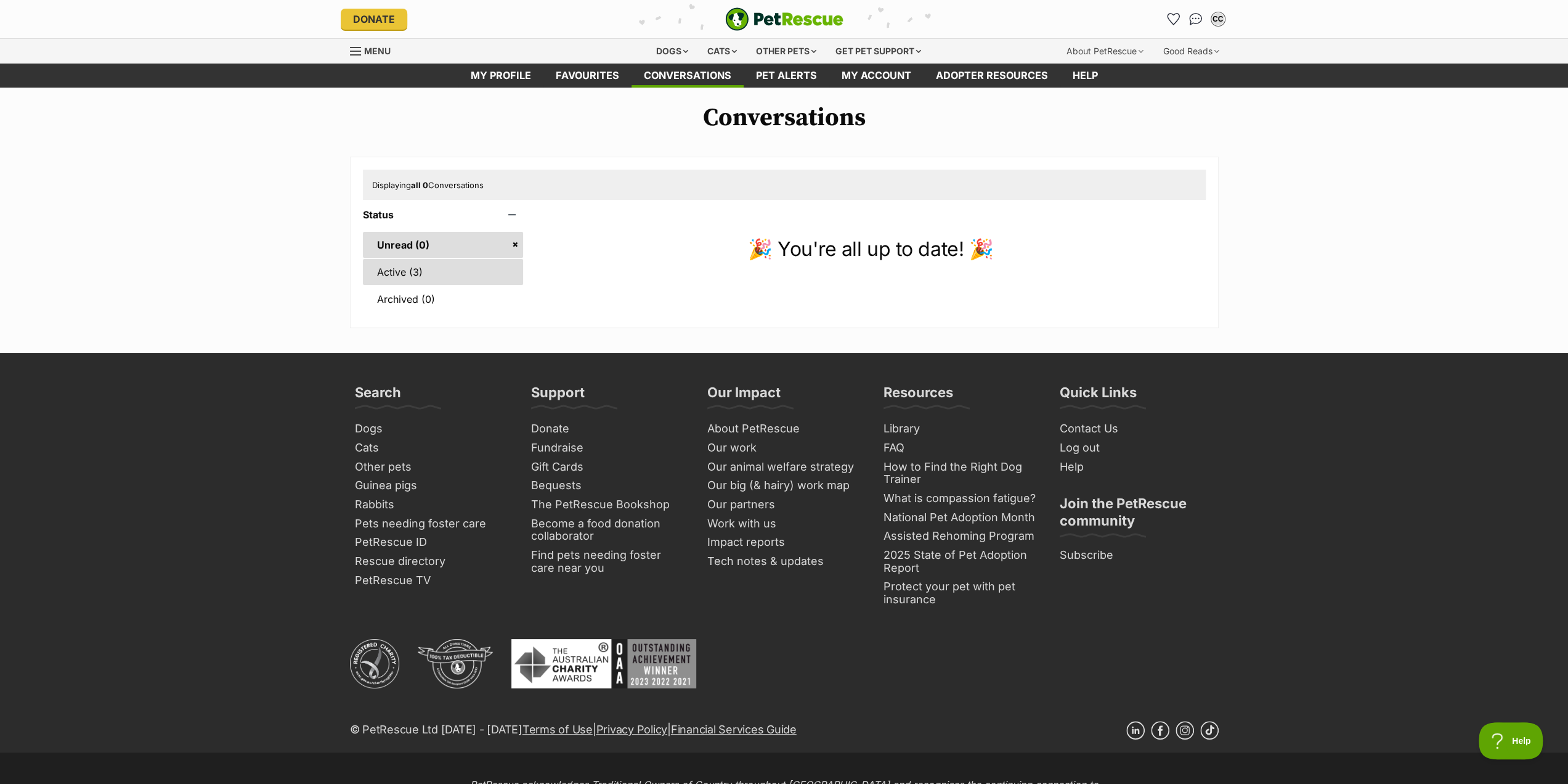
click at [421, 274] on link "Active (3)" at bounding box center [443, 271] width 161 height 26
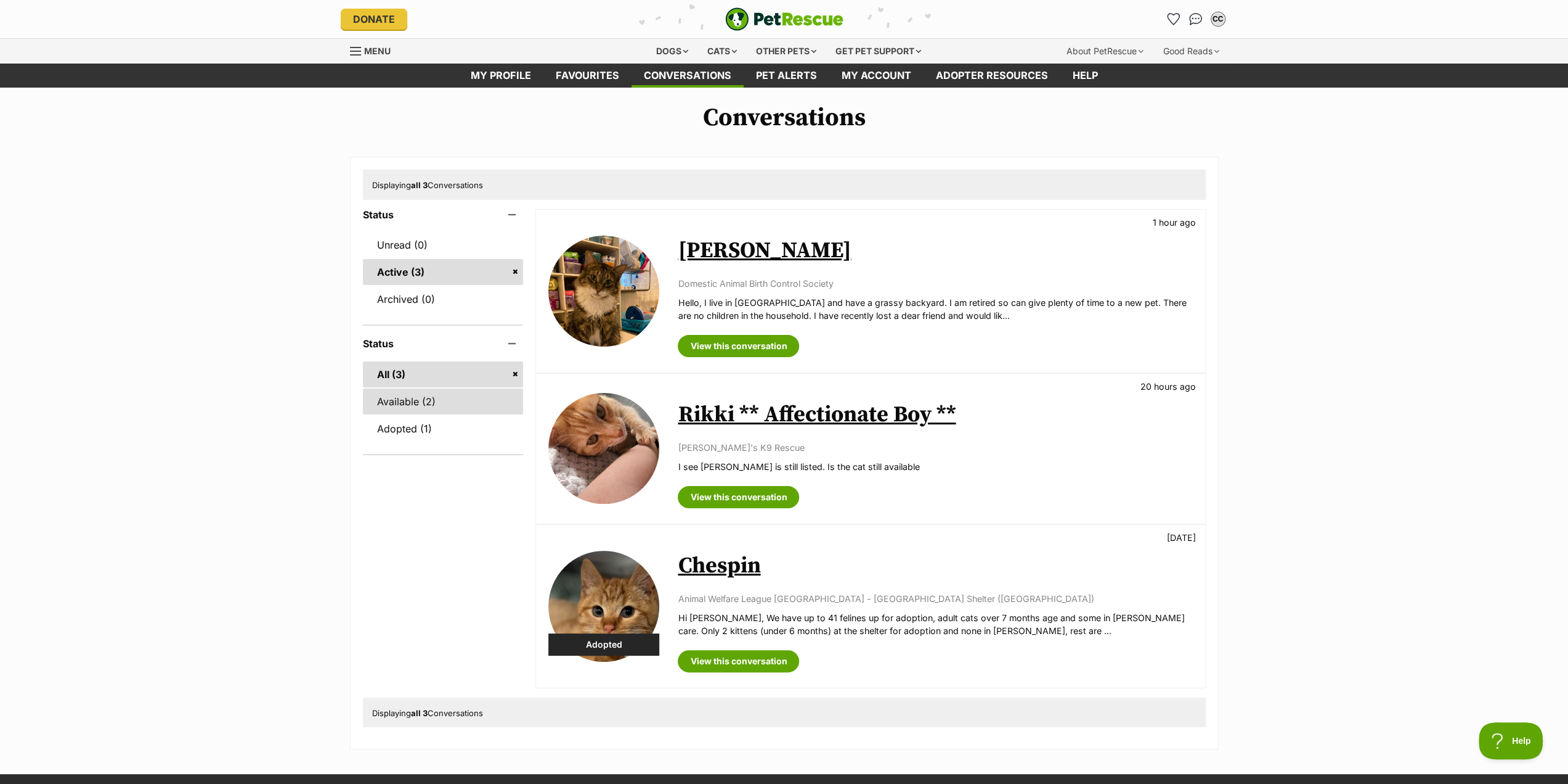
click at [403, 399] on link "Available (2)" at bounding box center [443, 401] width 161 height 26
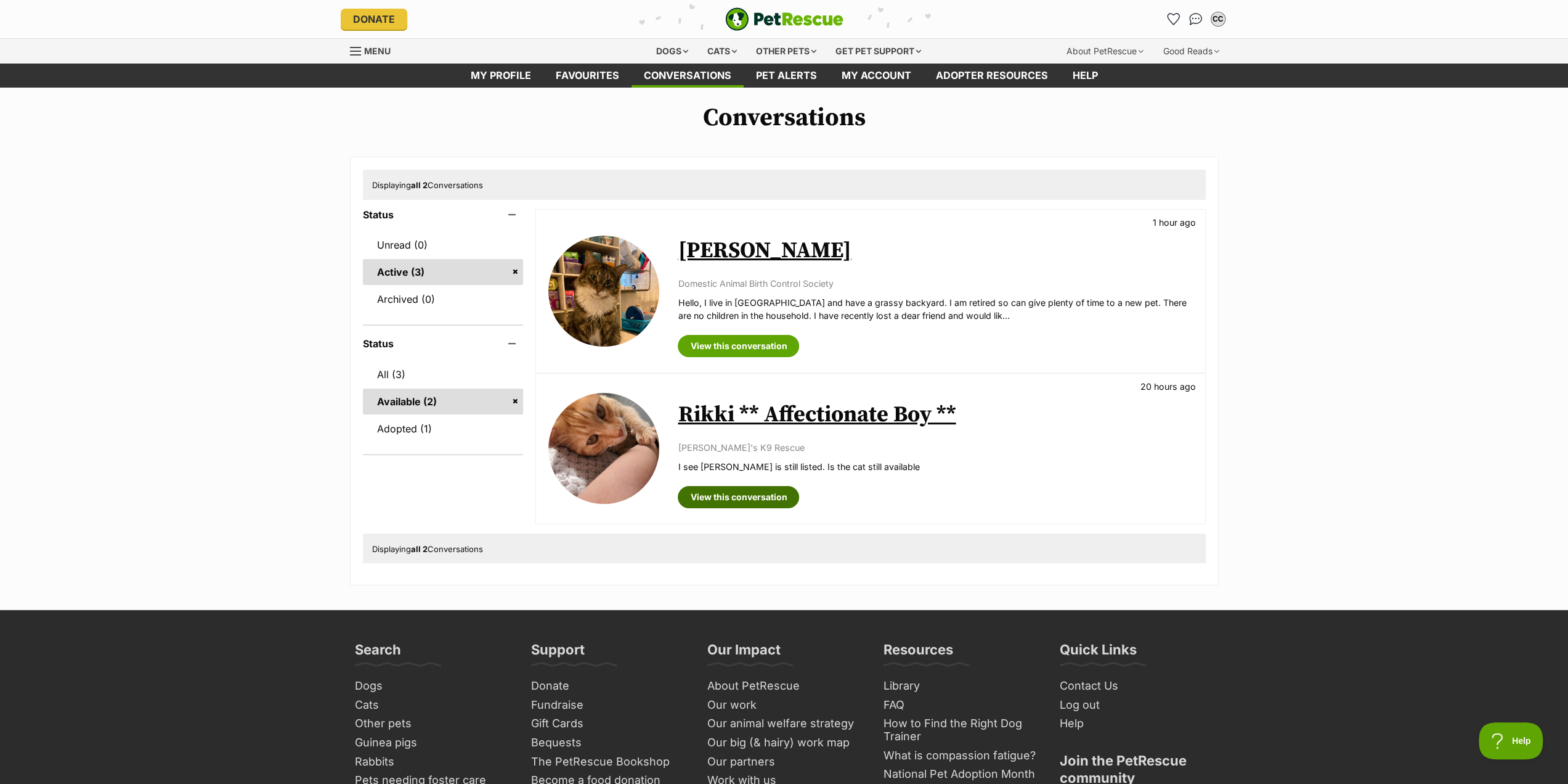
click at [771, 497] on link "View this conversation" at bounding box center [739, 497] width 122 height 22
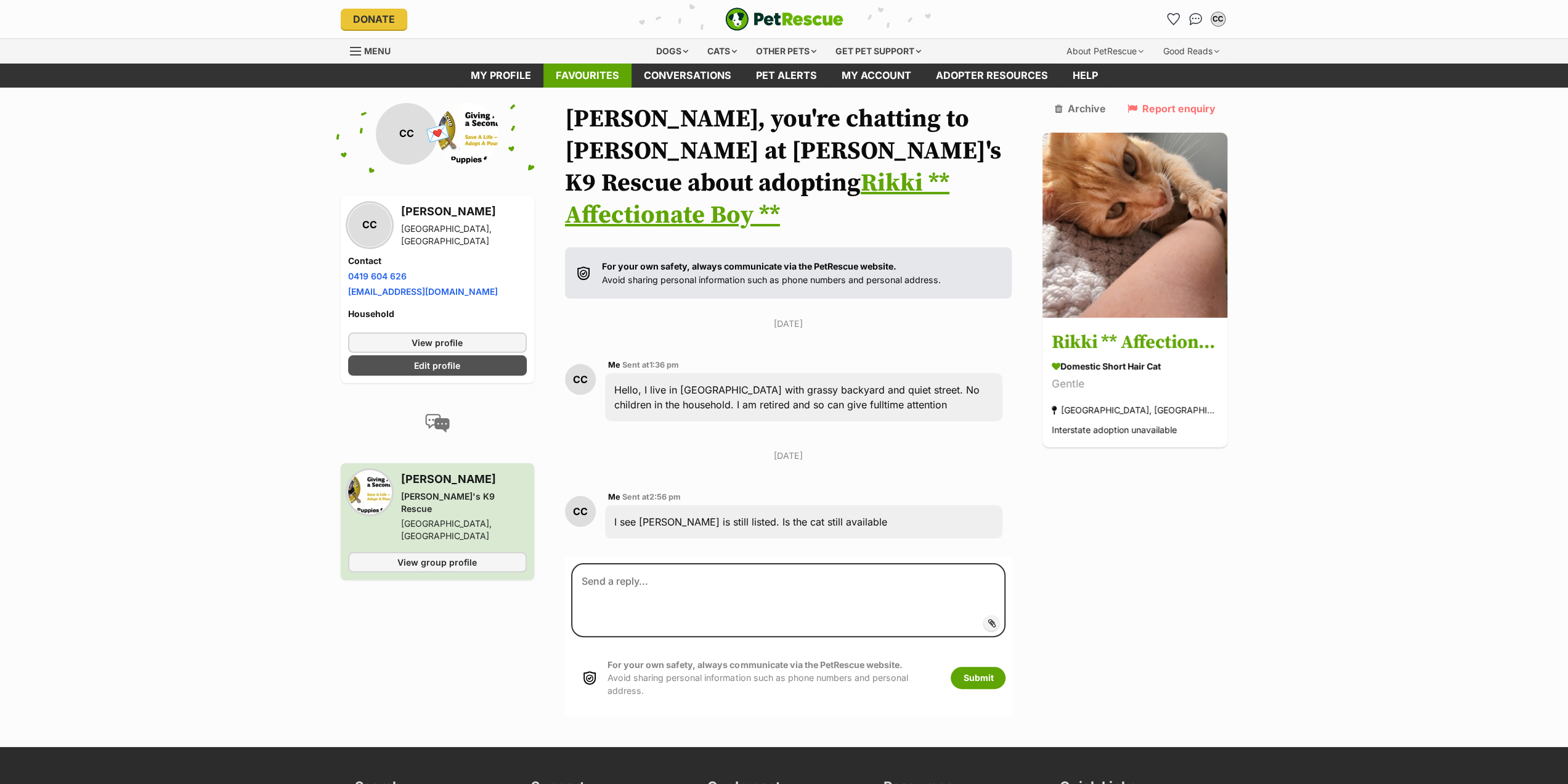
click at [576, 72] on link "Favourites" at bounding box center [588, 75] width 88 height 24
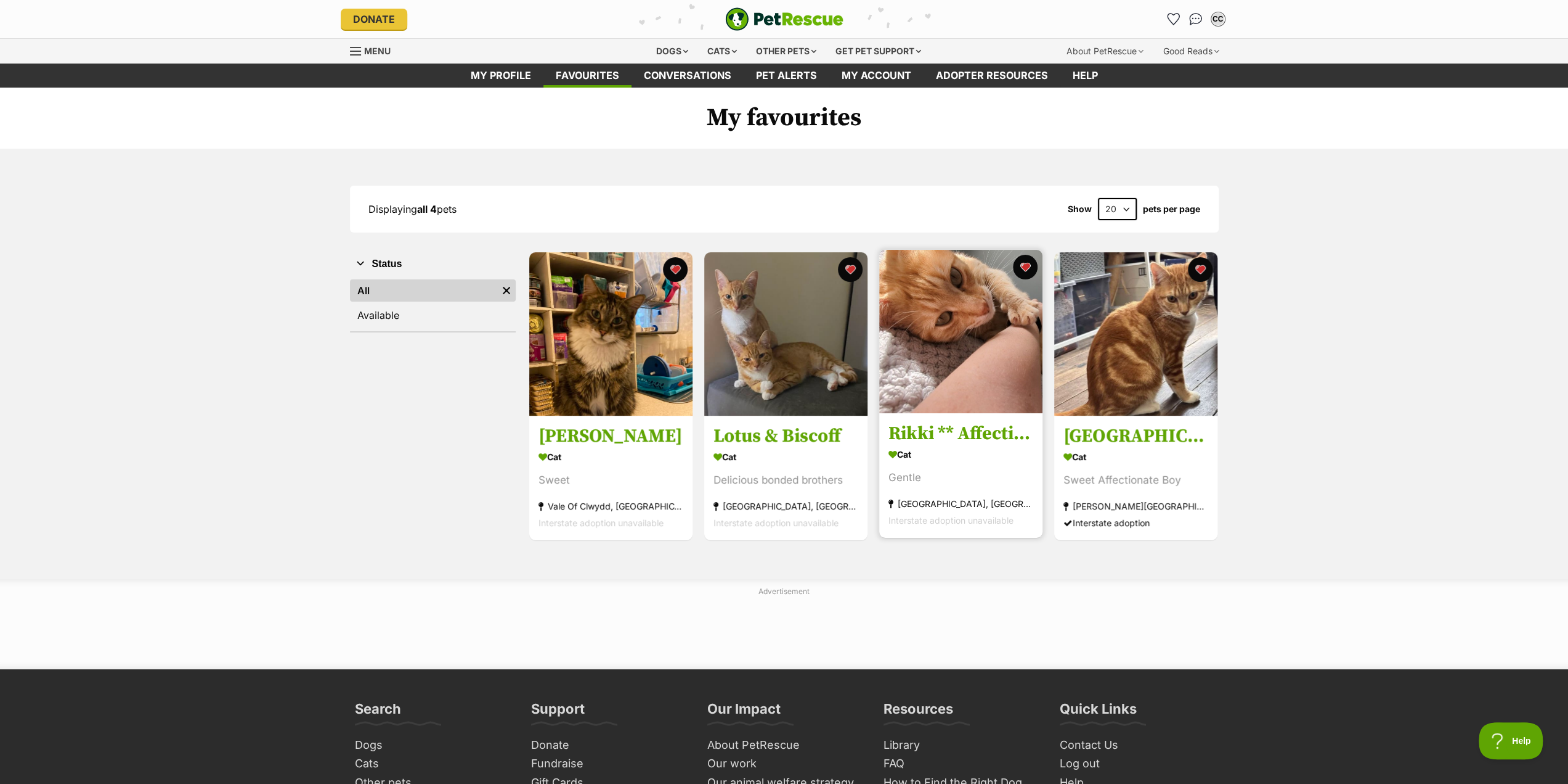
click at [954, 465] on section "Cat Gentle Canley Vale, NSW Interstate adoption unavailable" at bounding box center [960, 486] width 145 height 83
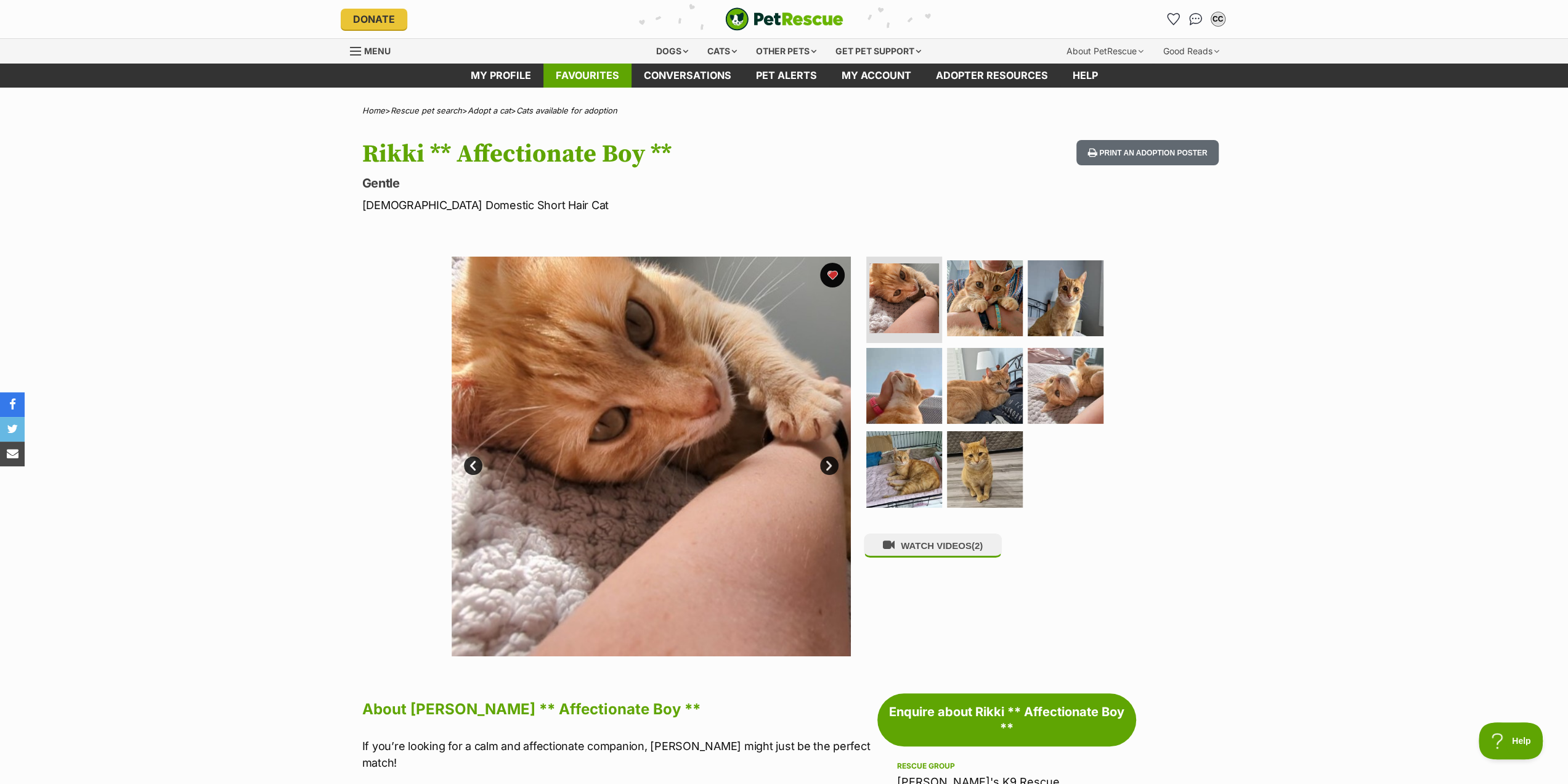
click at [576, 75] on link "Favourites" at bounding box center [588, 75] width 88 height 24
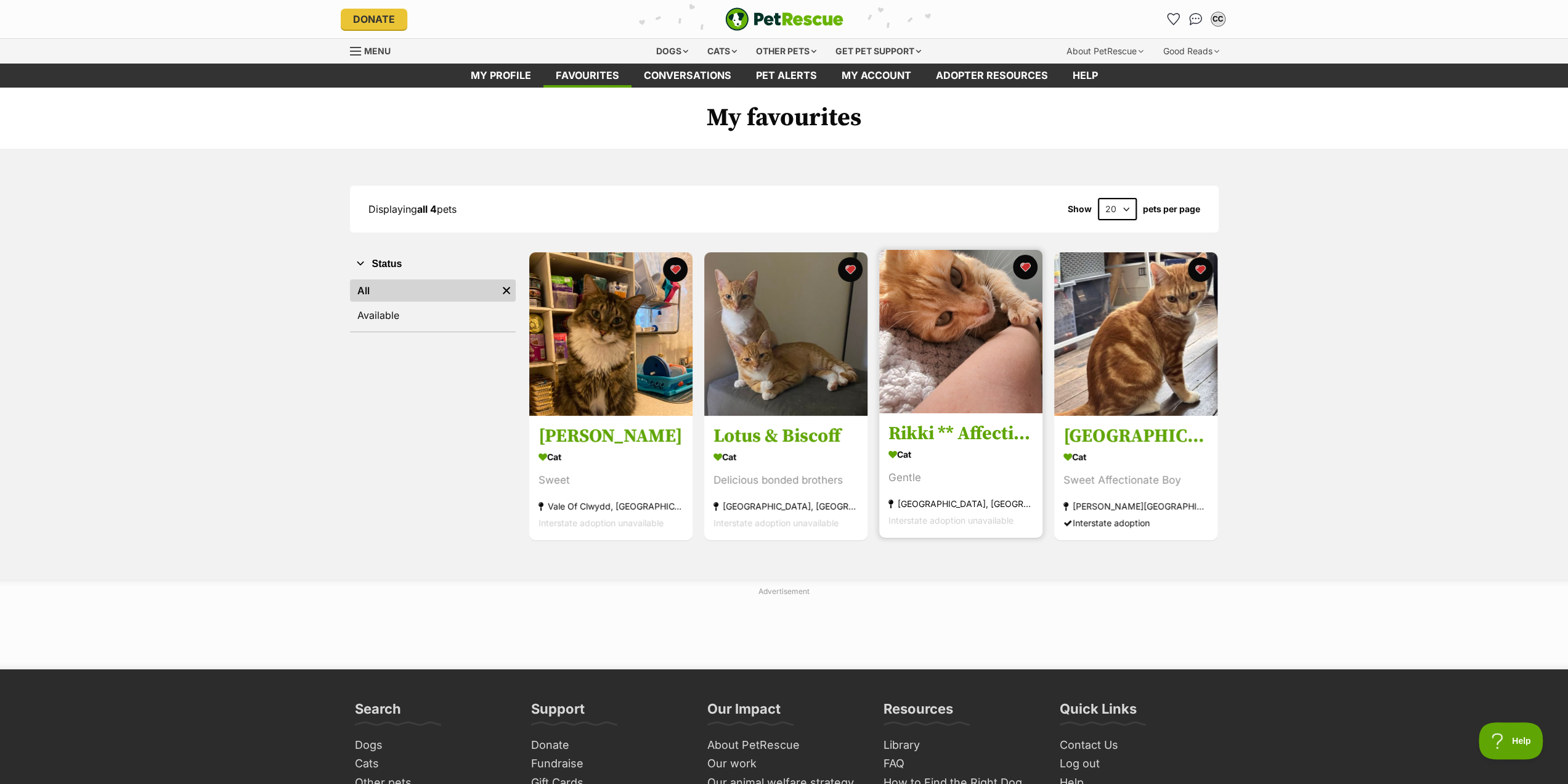
click at [932, 488] on section "Cat [GEOGRAPHIC_DATA] [GEOGRAPHIC_DATA], [GEOGRAPHIC_DATA] Interstate adoption …" at bounding box center [960, 486] width 145 height 83
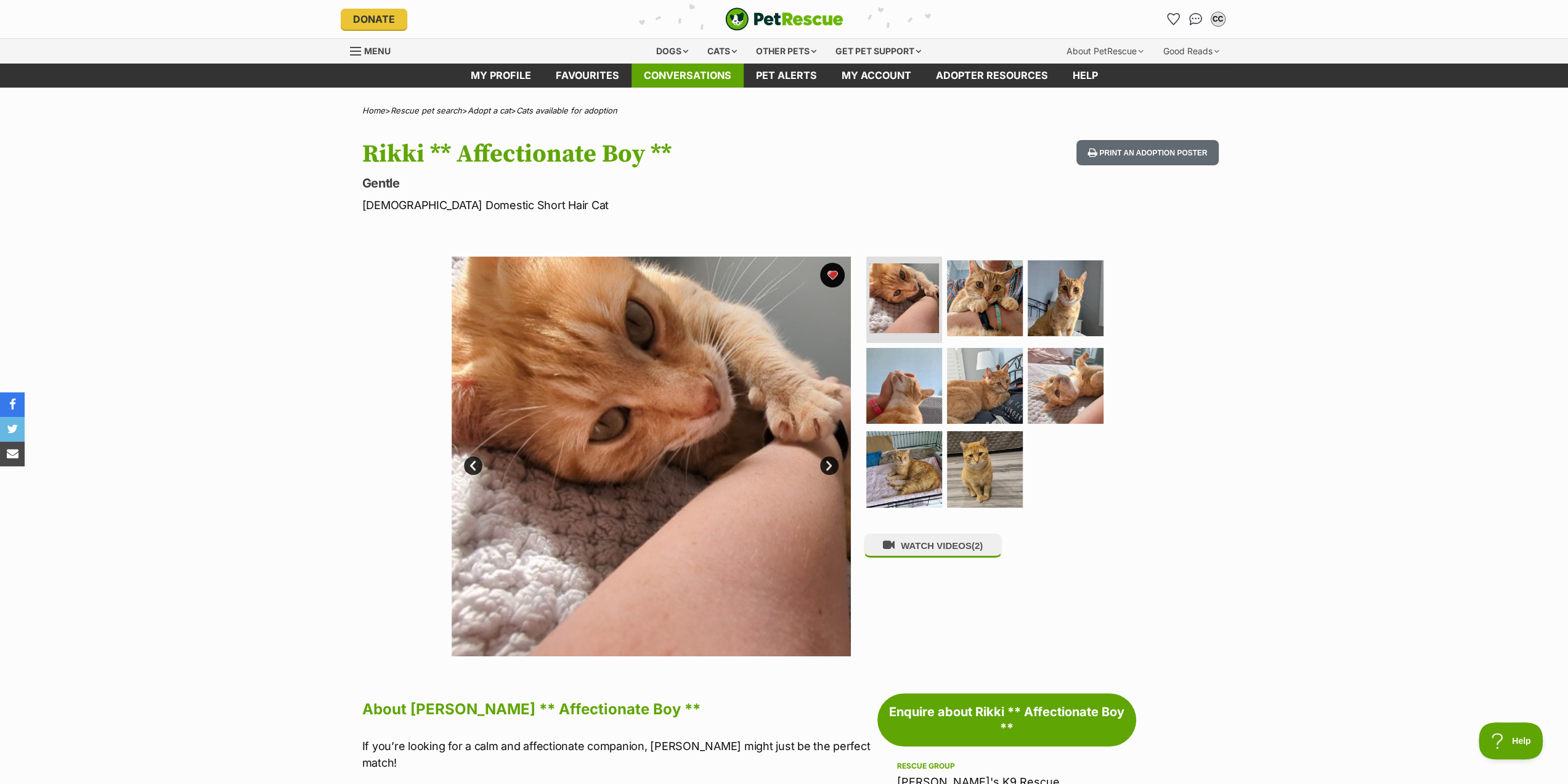
click at [682, 82] on link "Conversations" at bounding box center [687, 75] width 112 height 24
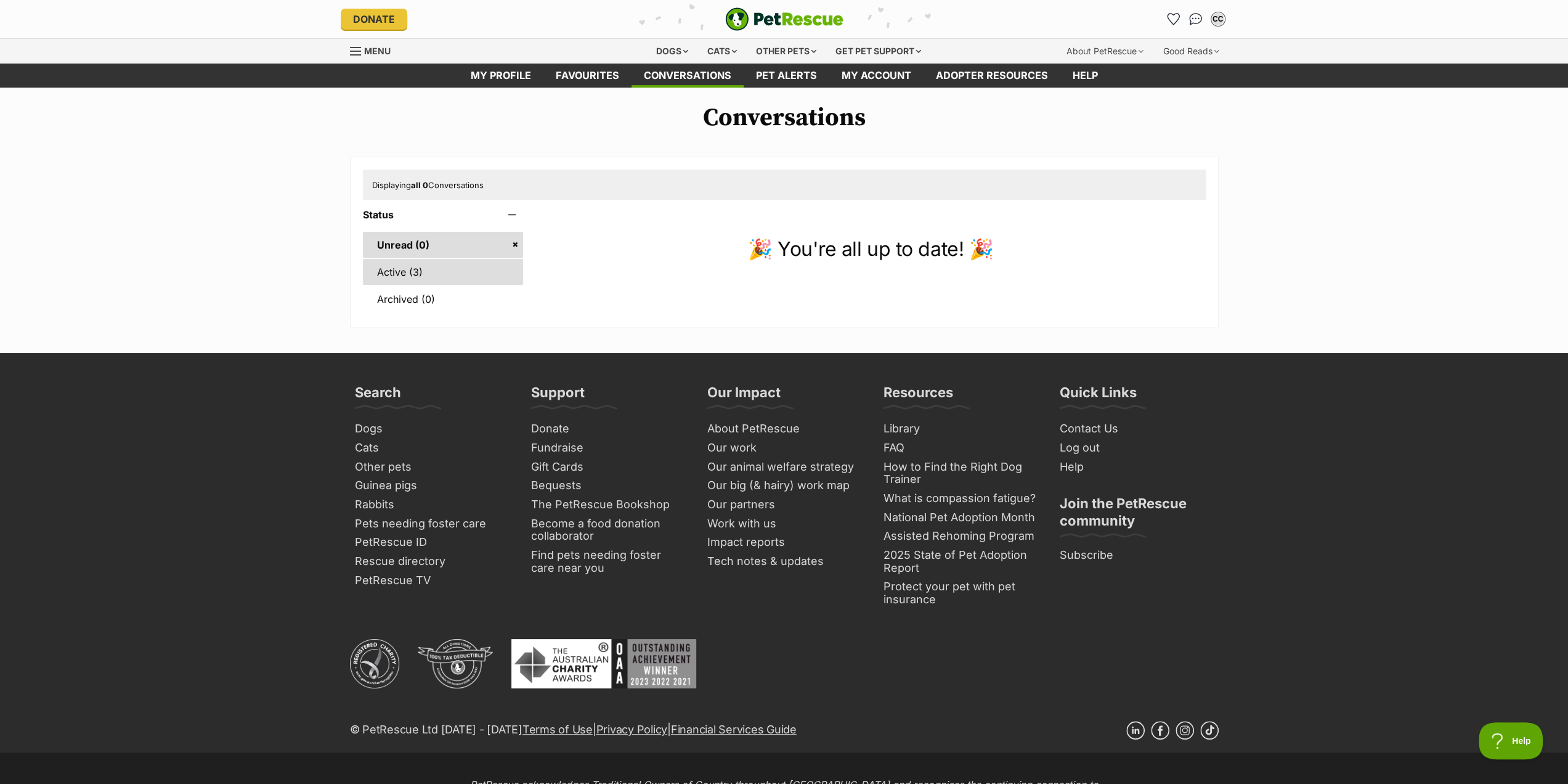
click at [404, 277] on link "Active (3)" at bounding box center [443, 271] width 161 height 26
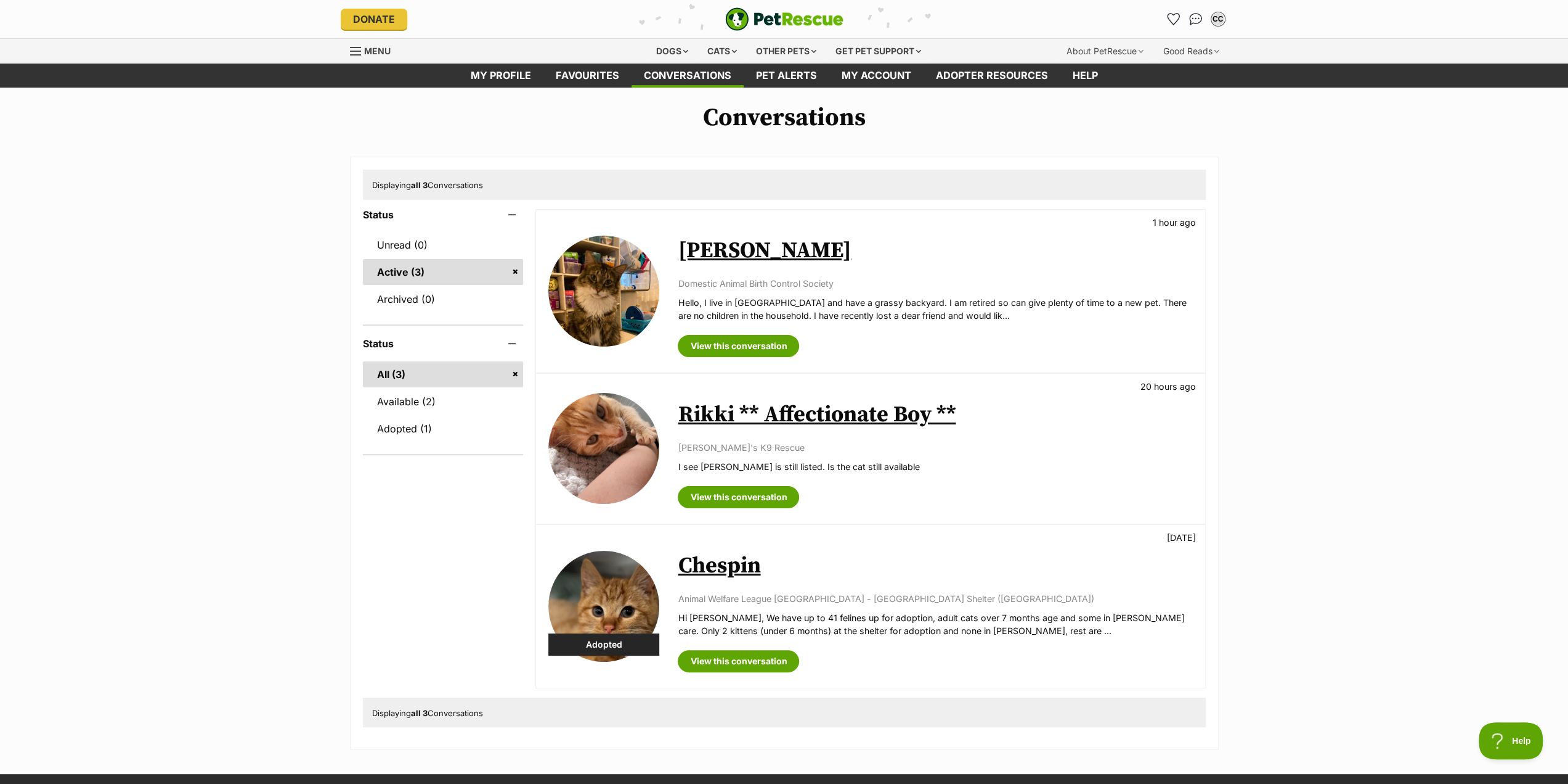
click at [765, 420] on link "Rikki ** Affectionate Boy **" at bounding box center [817, 414] width 278 height 28
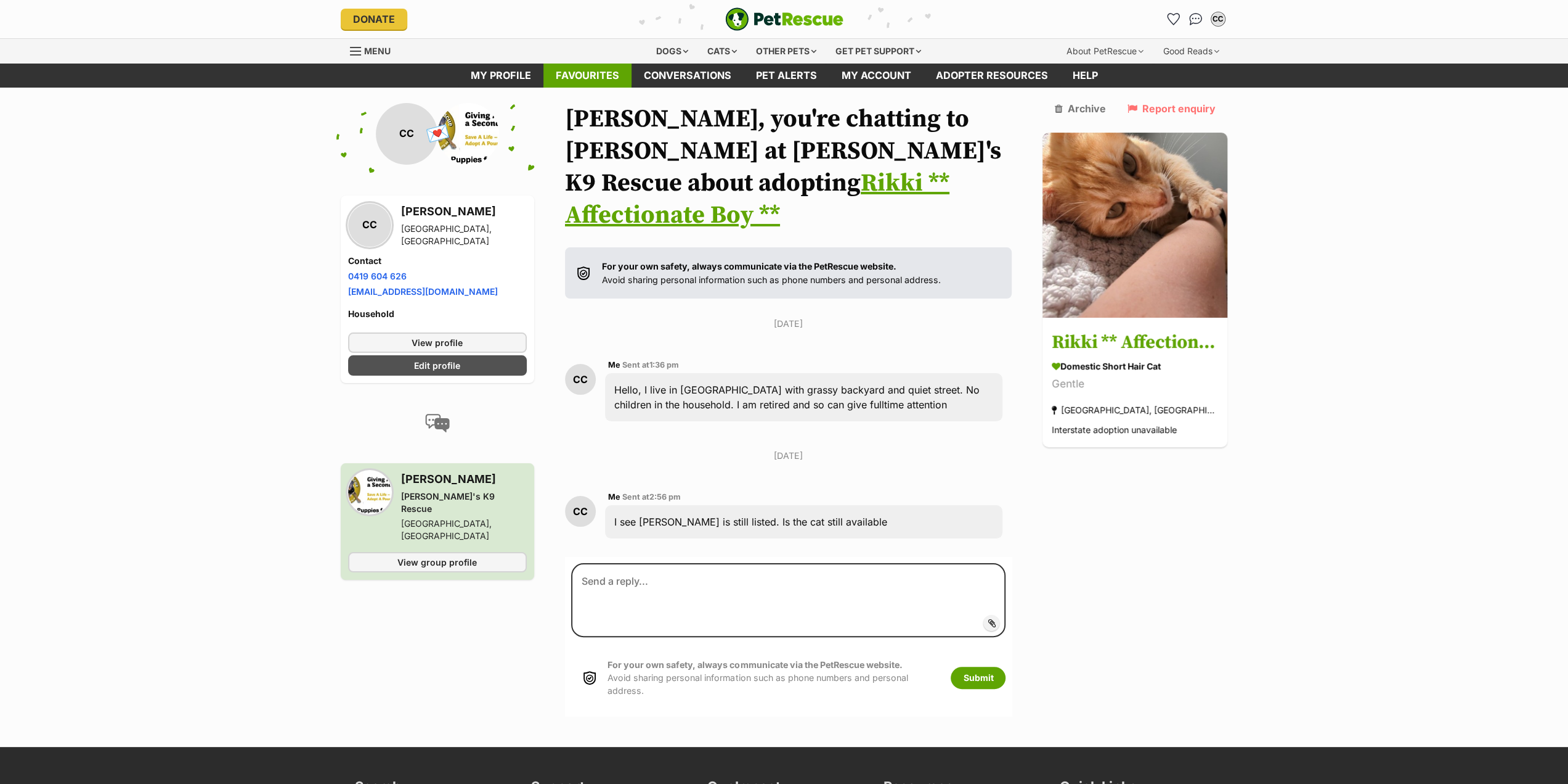
click at [586, 83] on link "Favourites" at bounding box center [588, 75] width 88 height 24
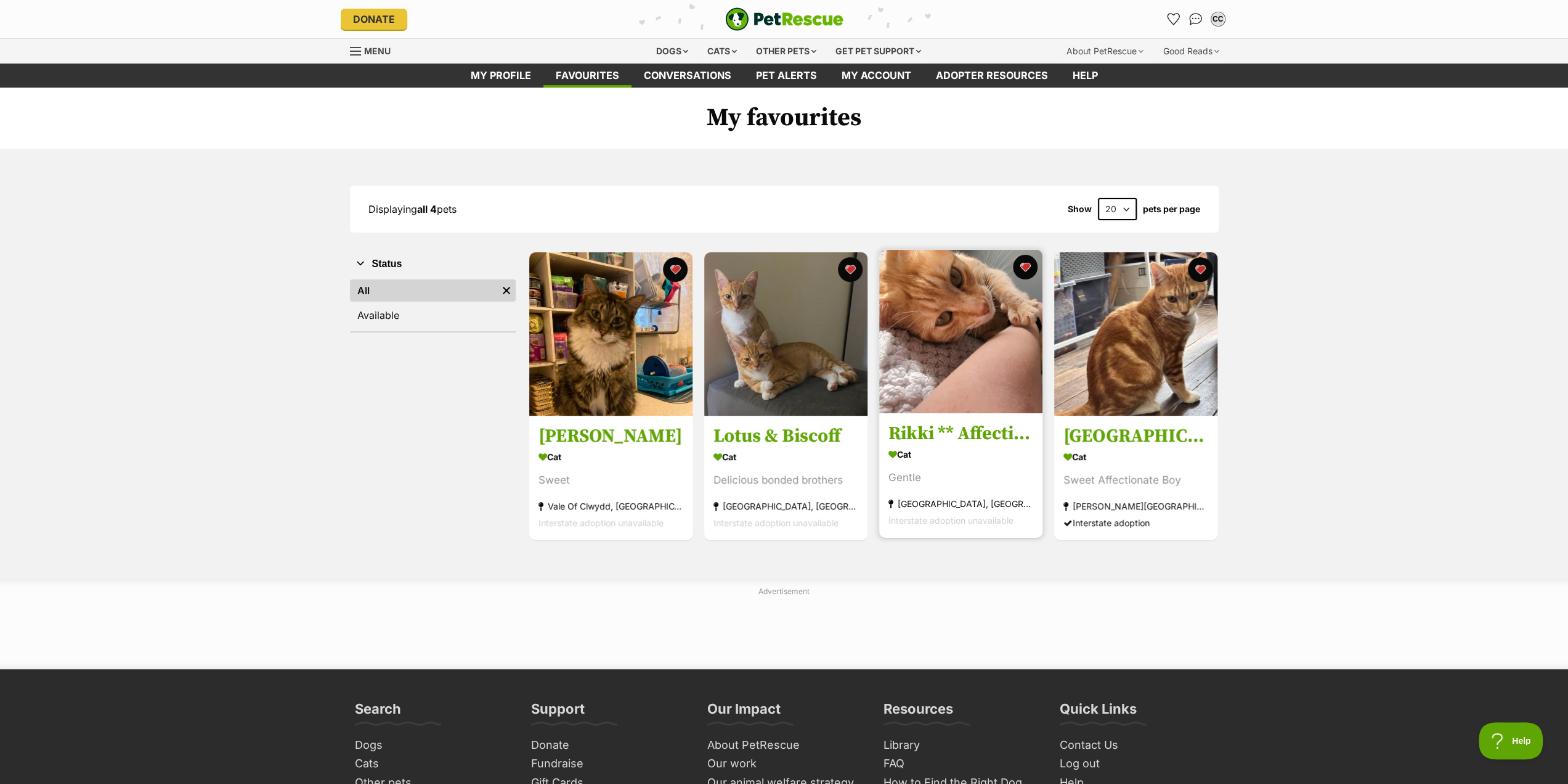
click at [1009, 451] on div "Cat" at bounding box center [960, 454] width 145 height 18
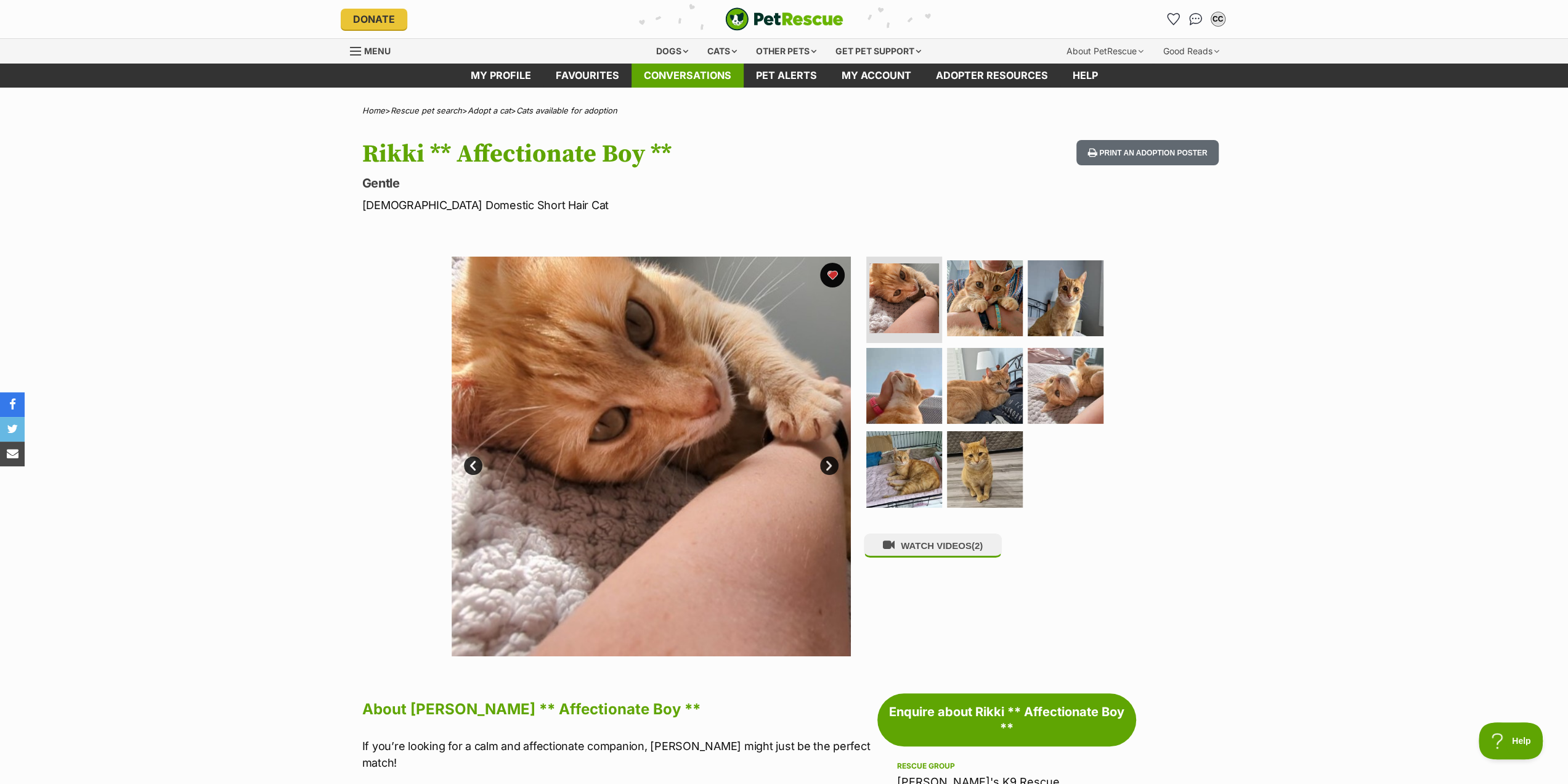
click at [688, 72] on link "Conversations" at bounding box center [687, 75] width 112 height 24
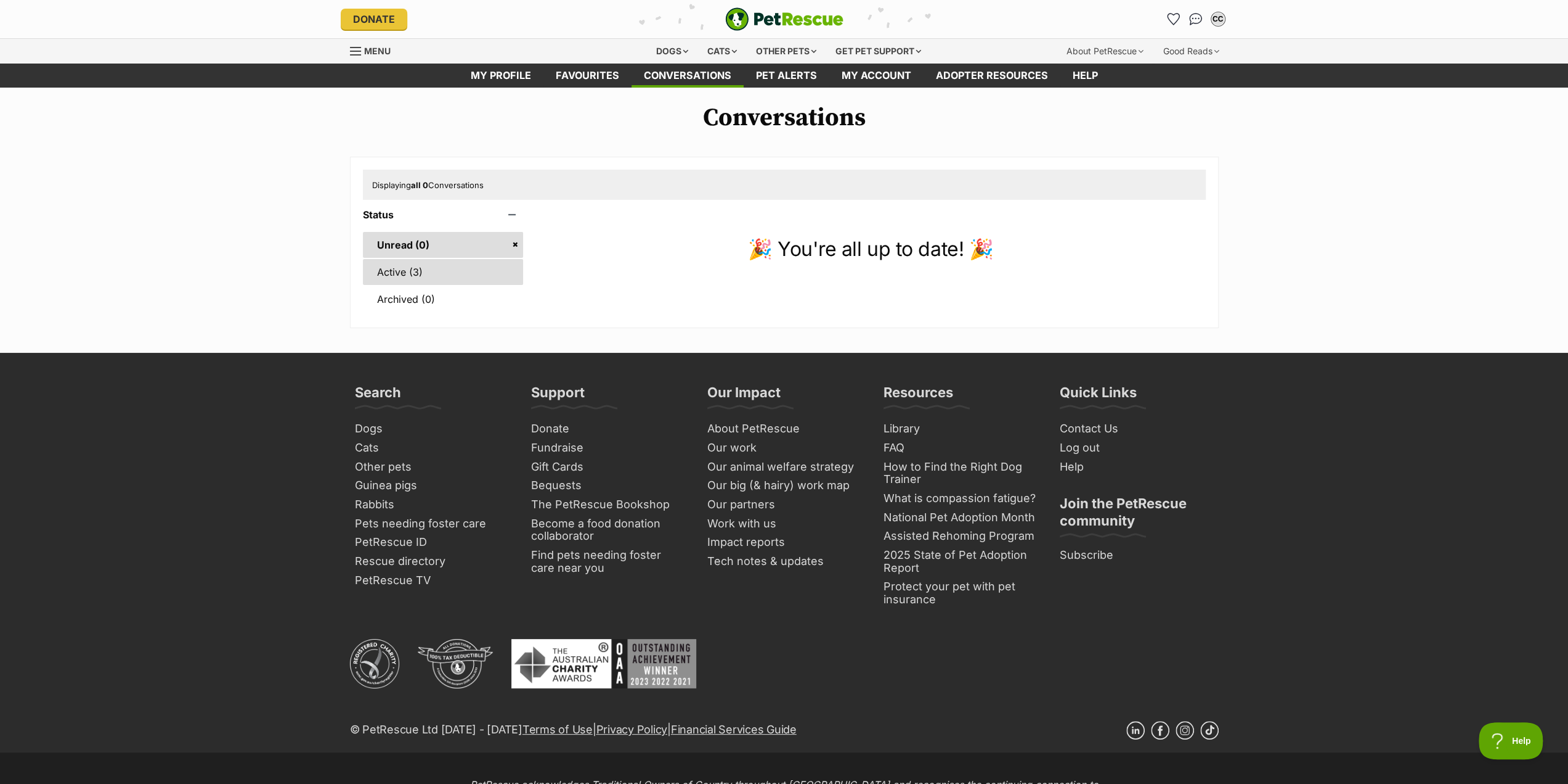
click at [397, 273] on link "Active (3)" at bounding box center [443, 271] width 161 height 26
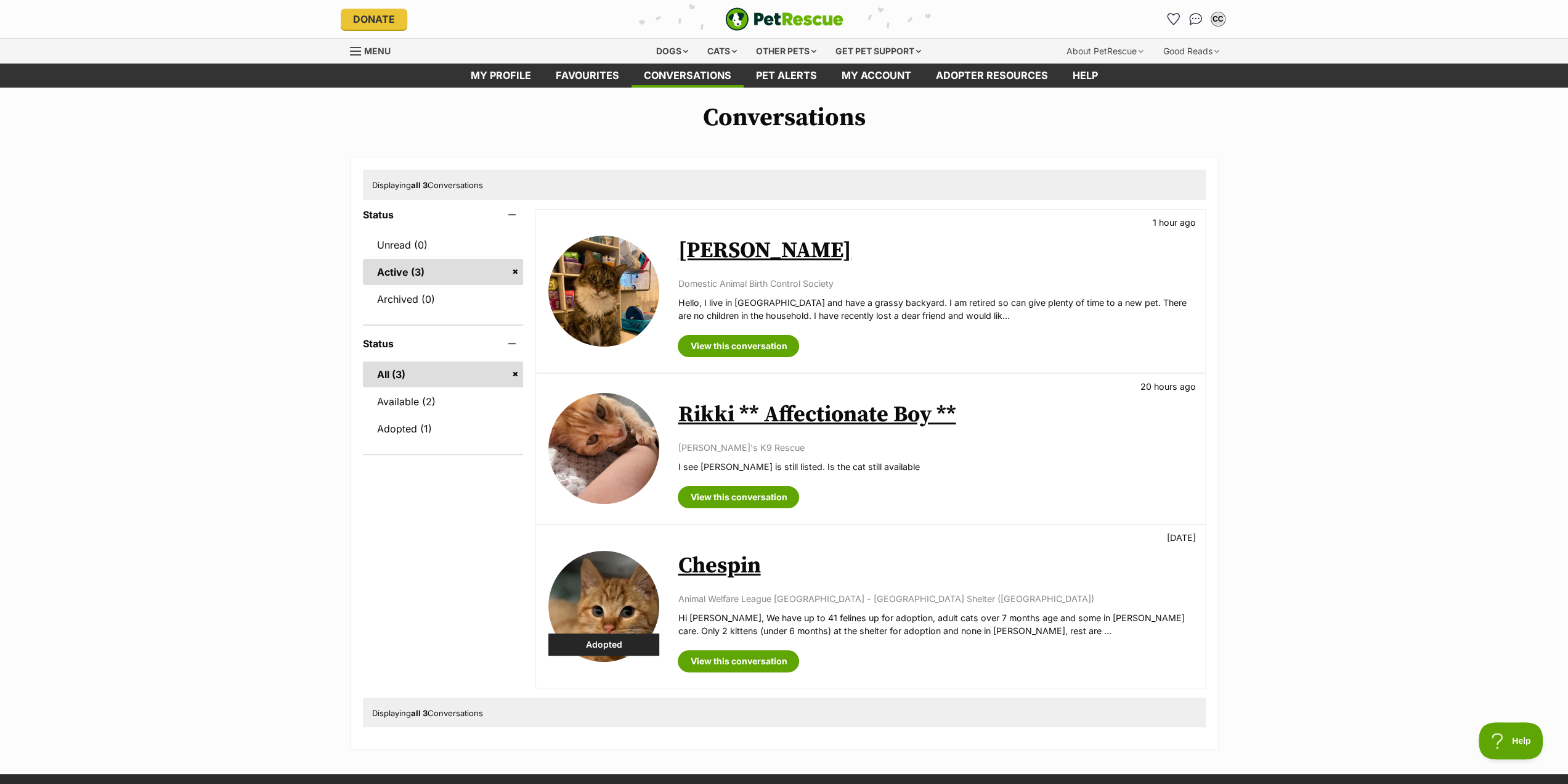
click at [736, 420] on link "Rikki ** Affectionate Boy **" at bounding box center [817, 414] width 278 height 28
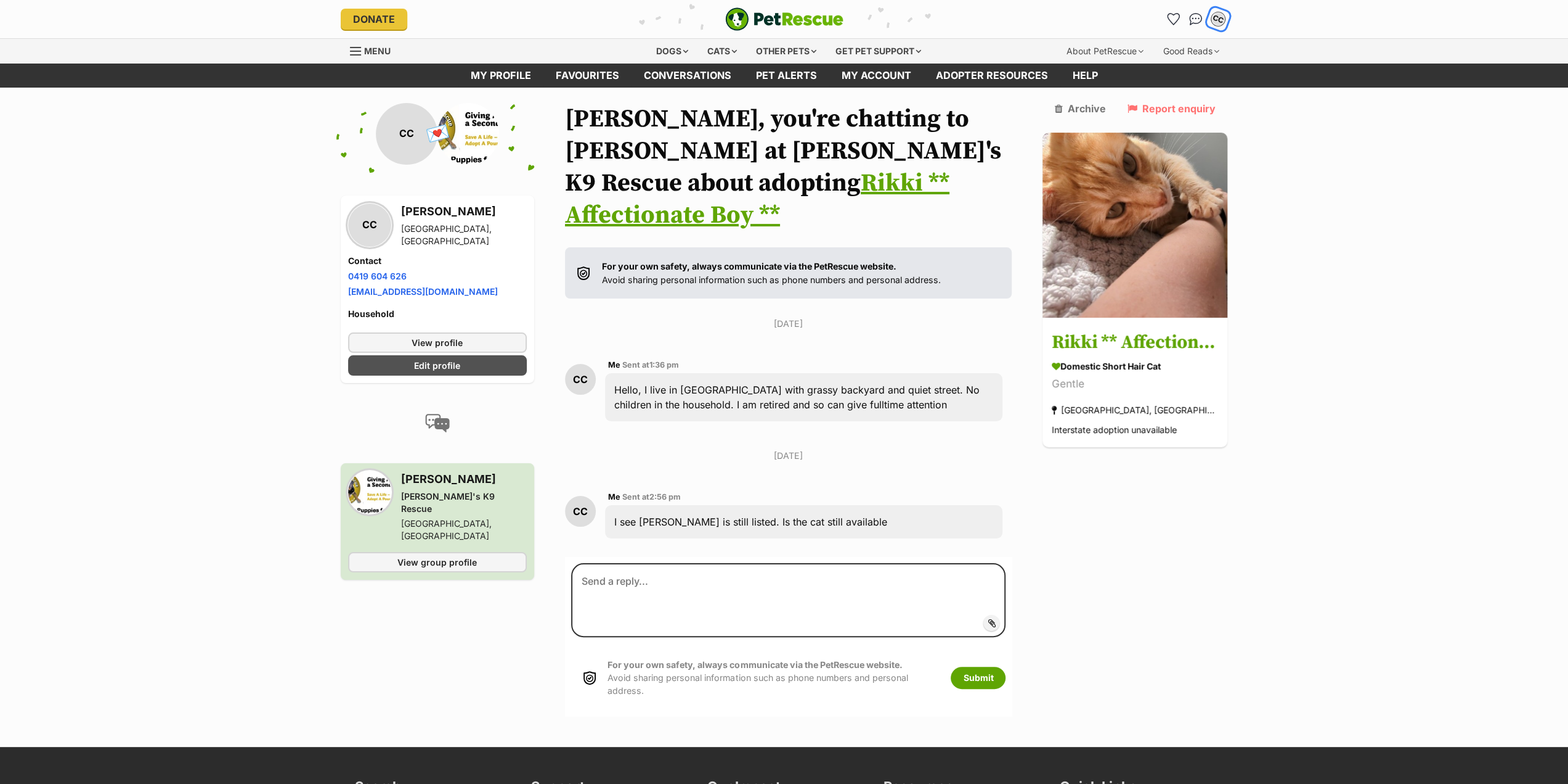
click at [1219, 18] on div "CC" at bounding box center [1218, 19] width 16 height 16
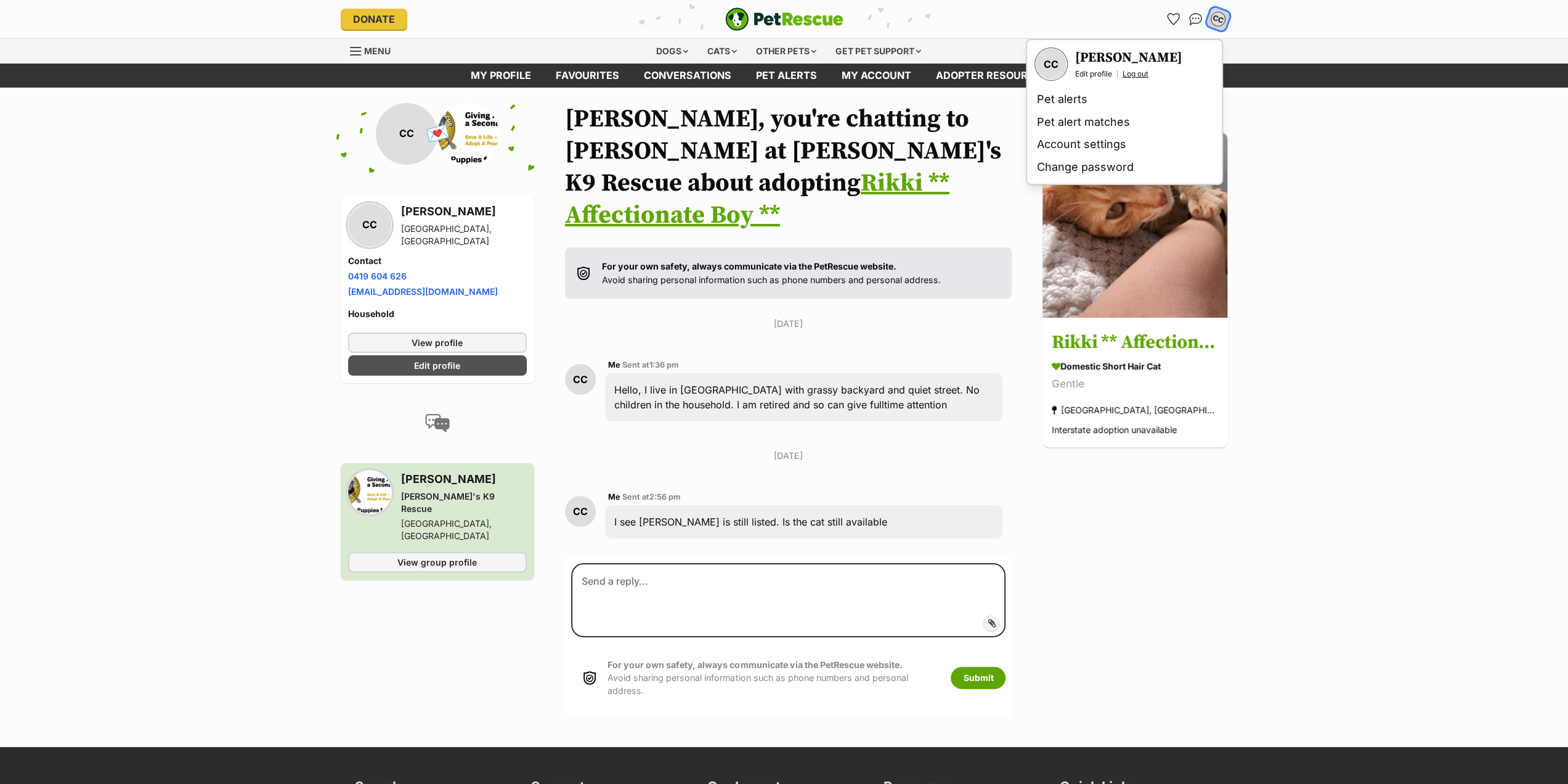
click at [1144, 76] on link "Log out" at bounding box center [1135, 74] width 26 height 10
